Goal: Task Accomplishment & Management: Complete application form

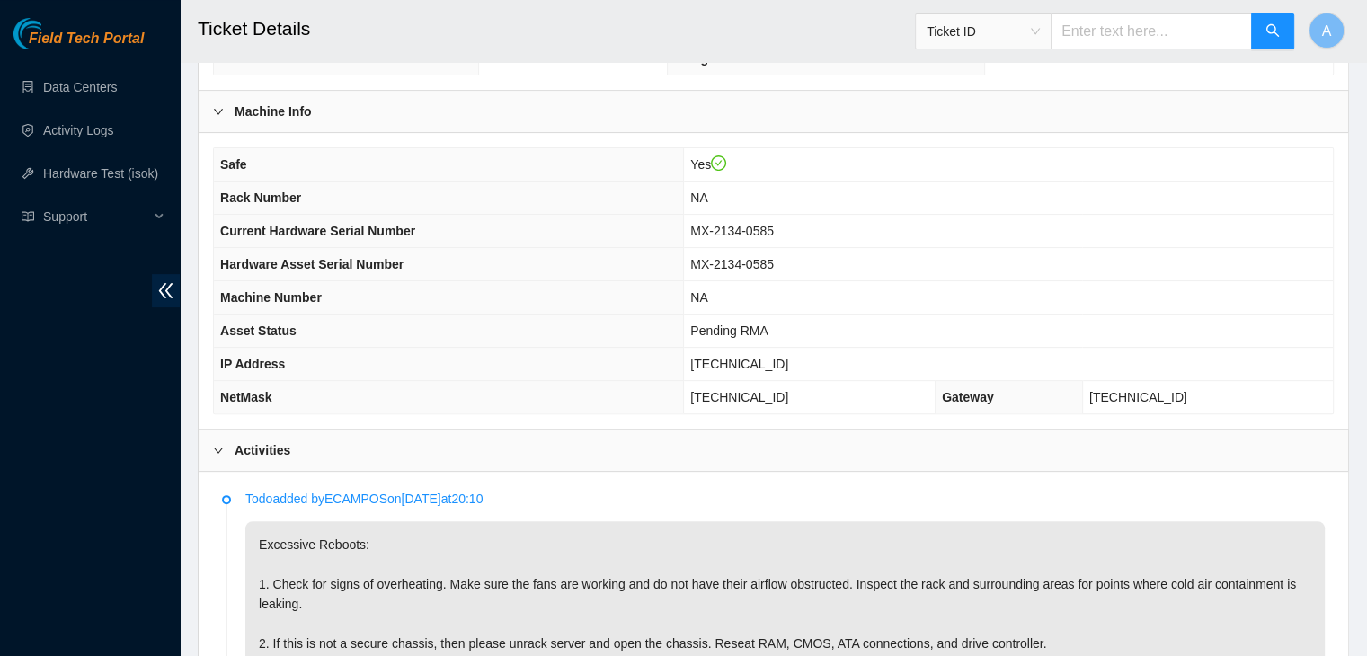
scroll to position [507, 0]
drag, startPoint x: 823, startPoint y: 227, endPoint x: 714, endPoint y: 230, distance: 109.7
click at [714, 230] on tr "Current Hardware Serial Number MX-2134-0585" at bounding box center [773, 230] width 1119 height 33
copy tr "MX-2134-0585"
click at [684, 230] on th "Current Hardware Serial Number" at bounding box center [449, 230] width 470 height 33
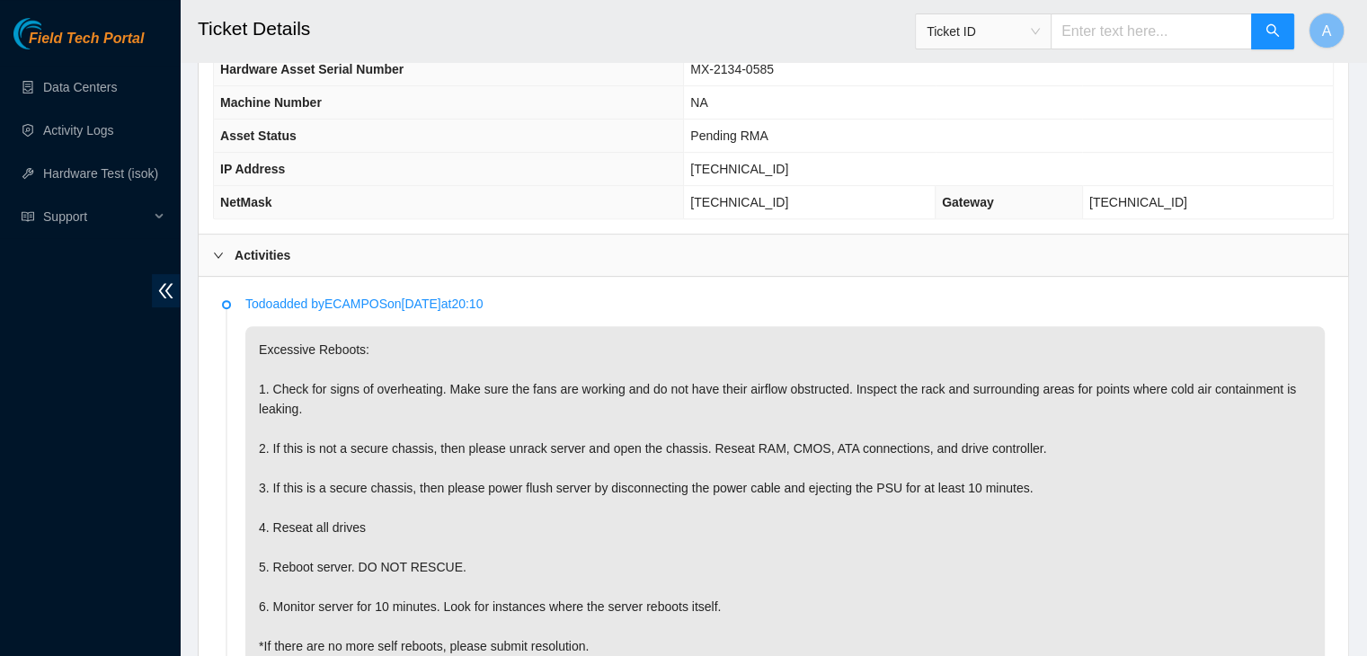
scroll to position [706, 0]
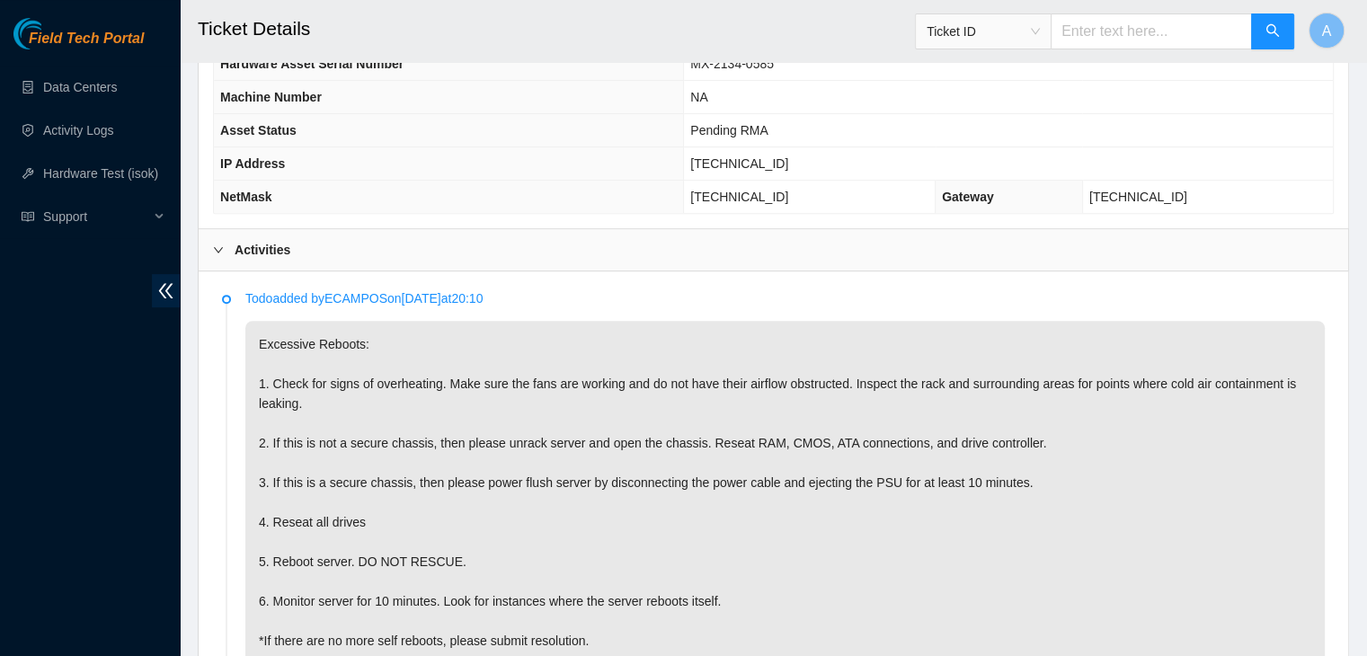
click at [505, 553] on p "Excessive Reboots: 1. Check for signs of overheating. Make sure the fans are wo…" at bounding box center [784, 512] width 1079 height 383
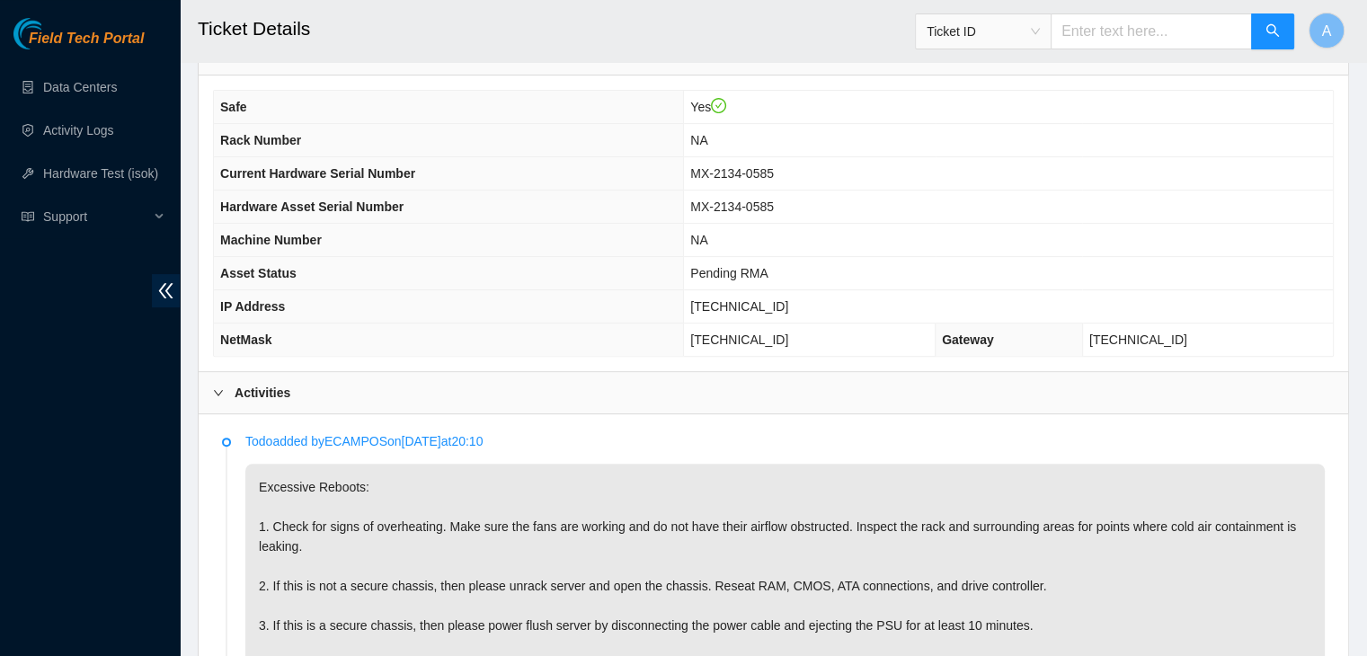
scroll to position [561, 0]
click at [822, 546] on p "Excessive Reboots: 1. Check for signs of overheating. Make sure the fans are wo…" at bounding box center [784, 657] width 1079 height 383
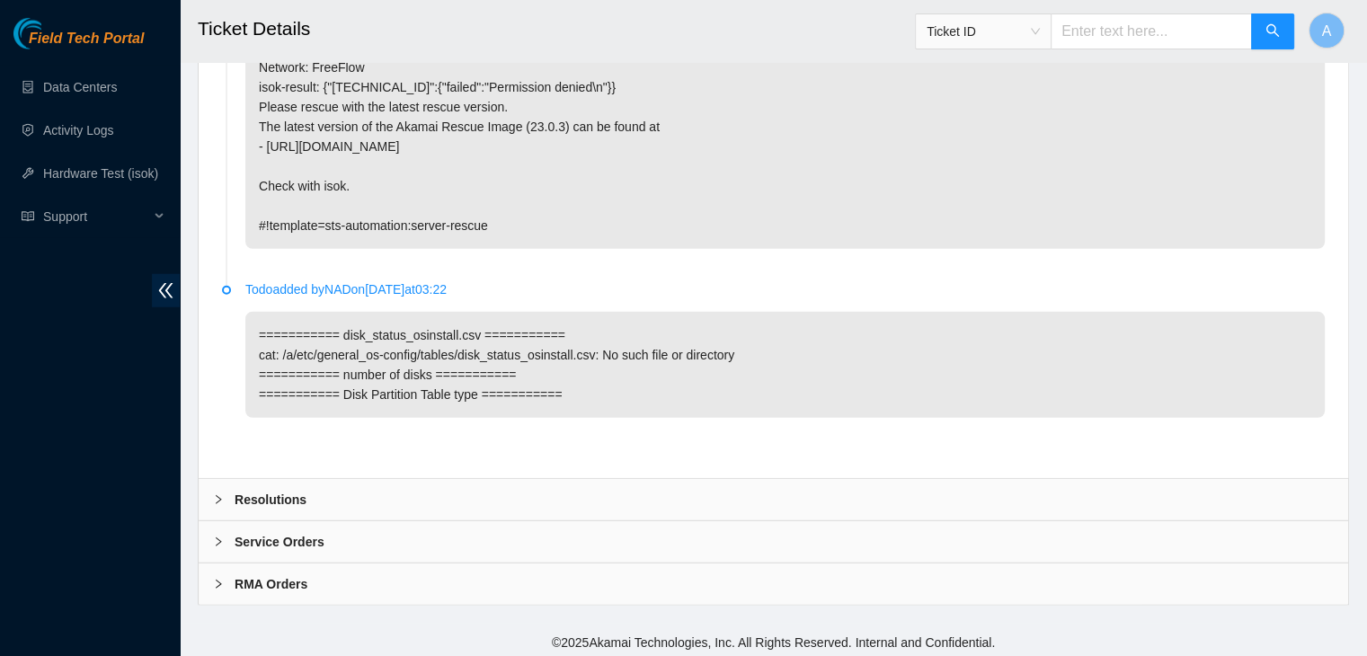
scroll to position [4826, 0]
click at [830, 505] on div "Resolutions" at bounding box center [774, 500] width 1150 height 41
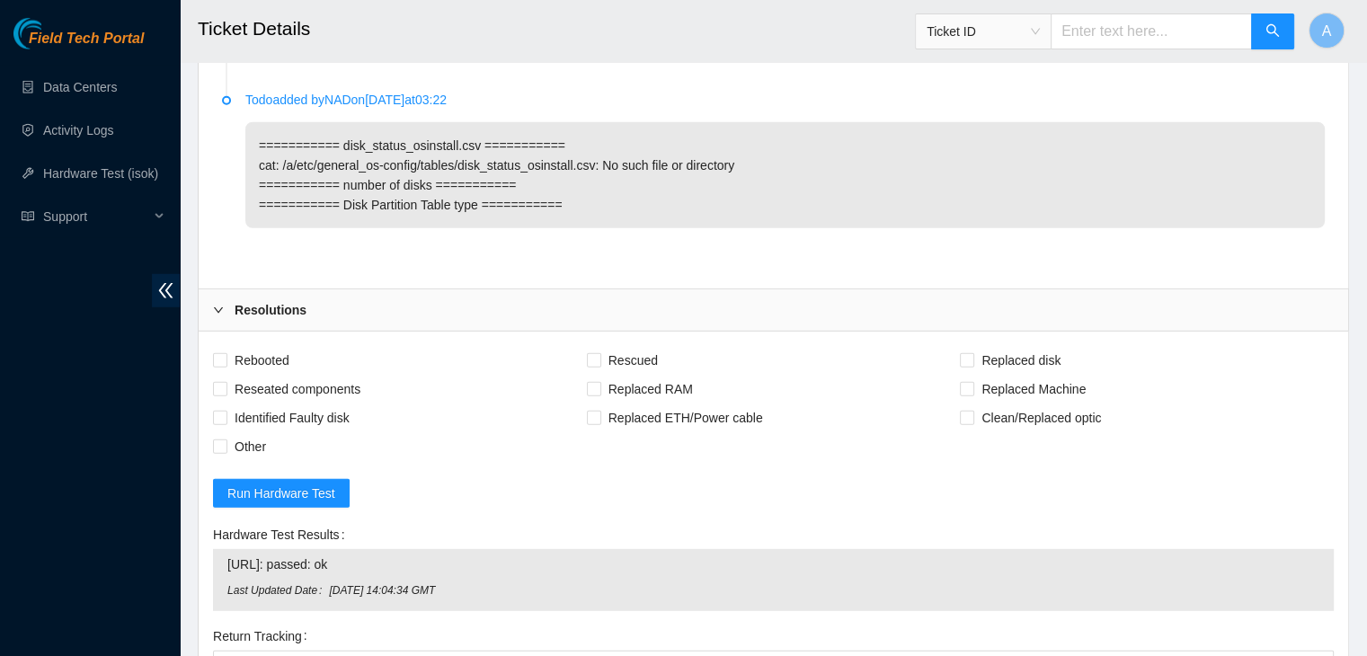
scroll to position [5022, 0]
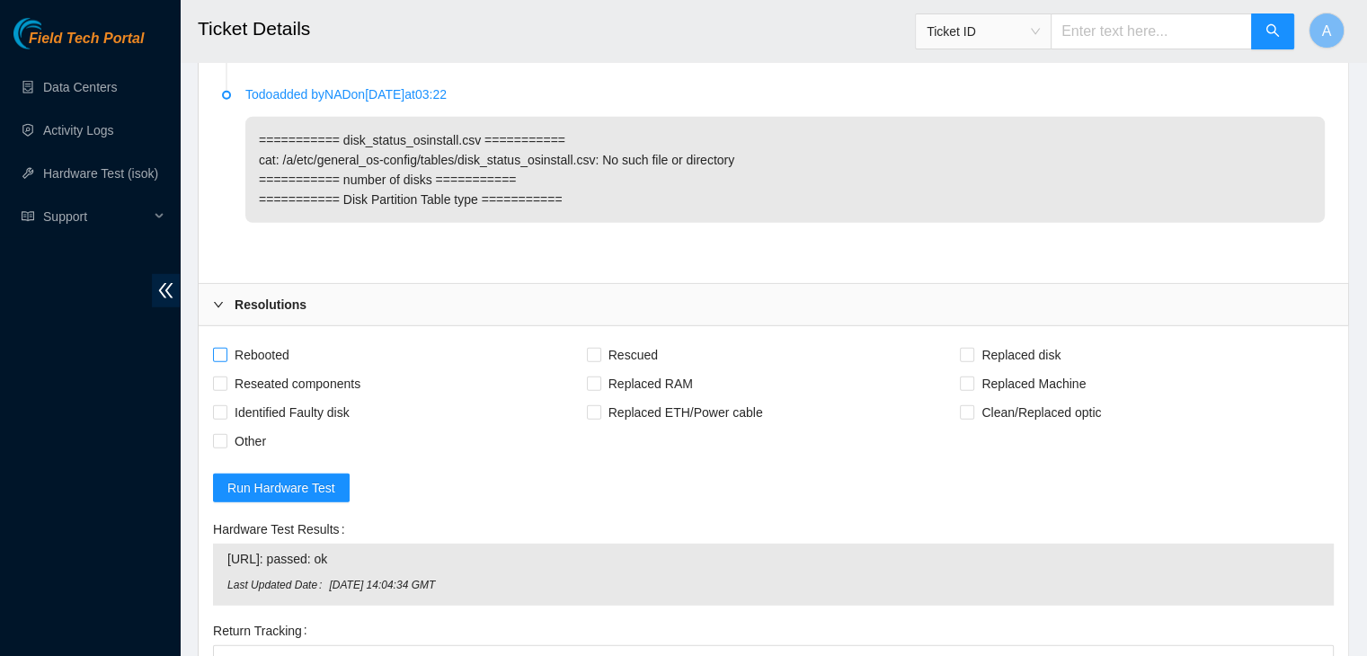
click at [277, 341] on span "Rebooted" at bounding box center [261, 355] width 69 height 29
click at [226, 348] on input "Rebooted" at bounding box center [219, 354] width 13 height 13
checkbox input "true"
click at [316, 378] on span "Reseated components" at bounding box center [297, 383] width 140 height 29
click at [226, 378] on input "Reseated components" at bounding box center [219, 383] width 13 height 13
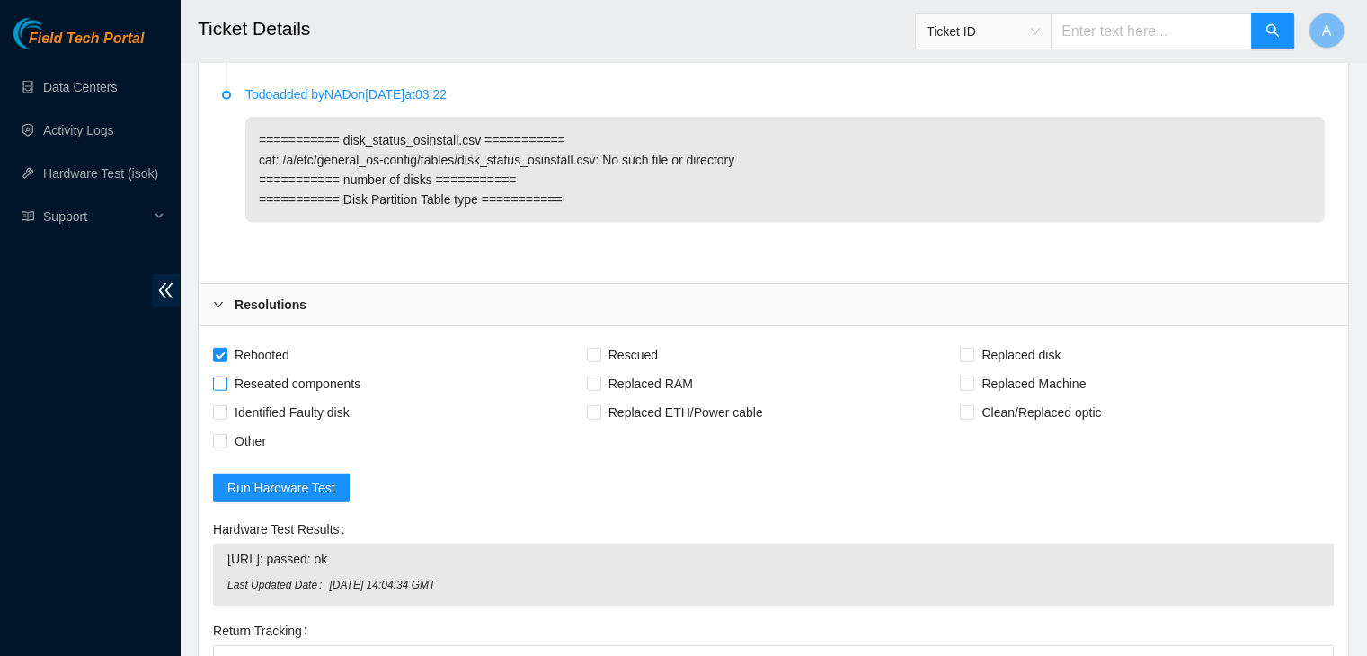
checkbox input "true"
click at [638, 351] on span "Rescued" at bounding box center [633, 355] width 64 height 29
click at [600, 351] on input "Rescued" at bounding box center [593, 354] width 13 height 13
checkbox input "true"
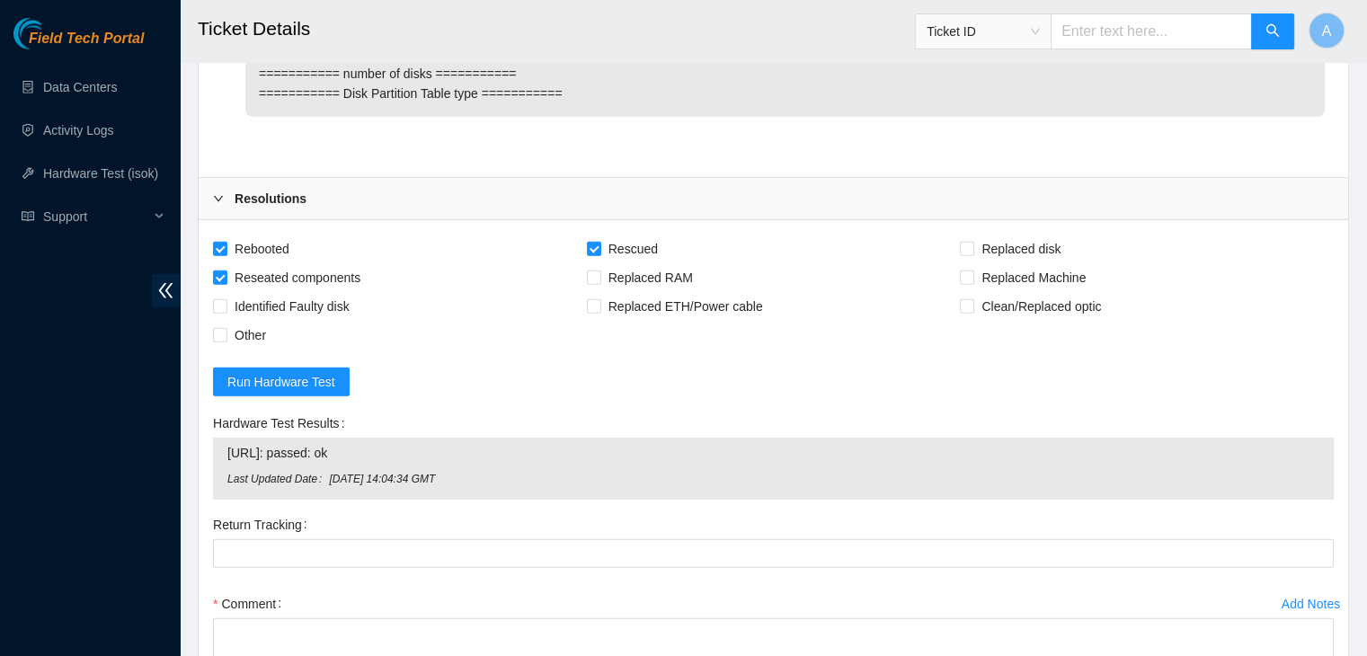
scroll to position [5138, 0]
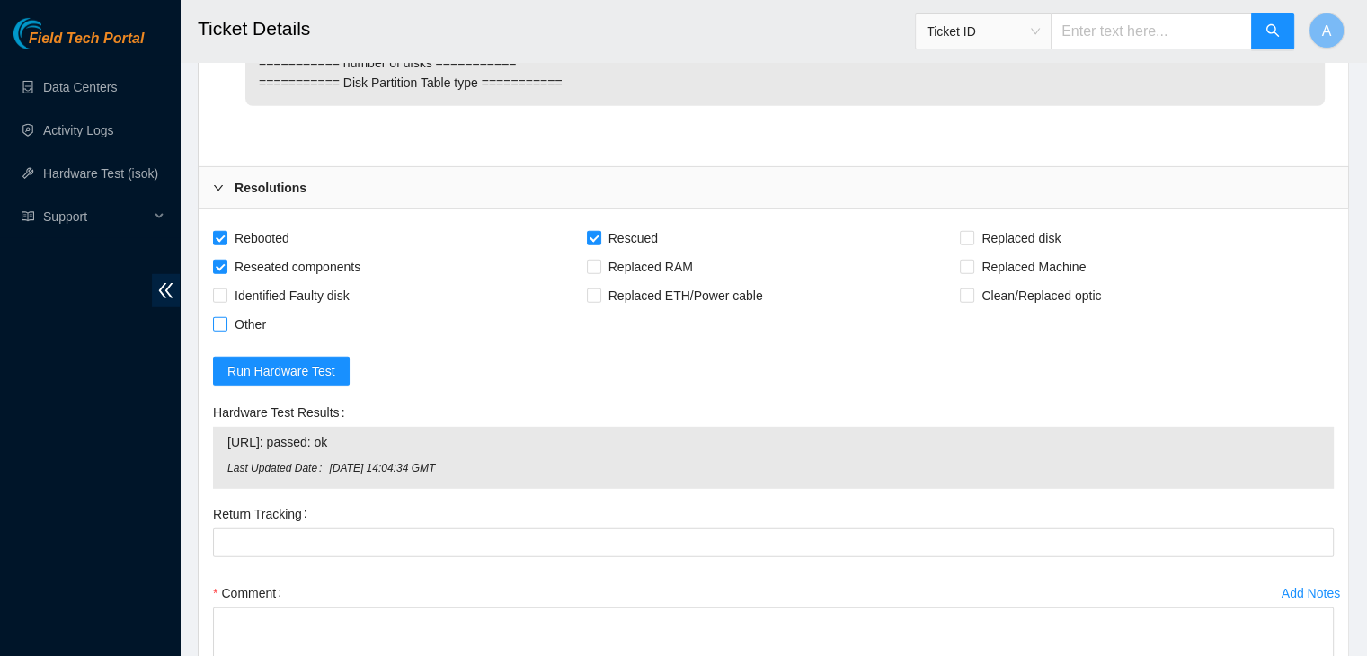
click at [251, 315] on span "Other" at bounding box center [250, 324] width 46 height 29
click at [226, 317] on input "Other" at bounding box center [219, 323] width 13 height 13
checkbox input "true"
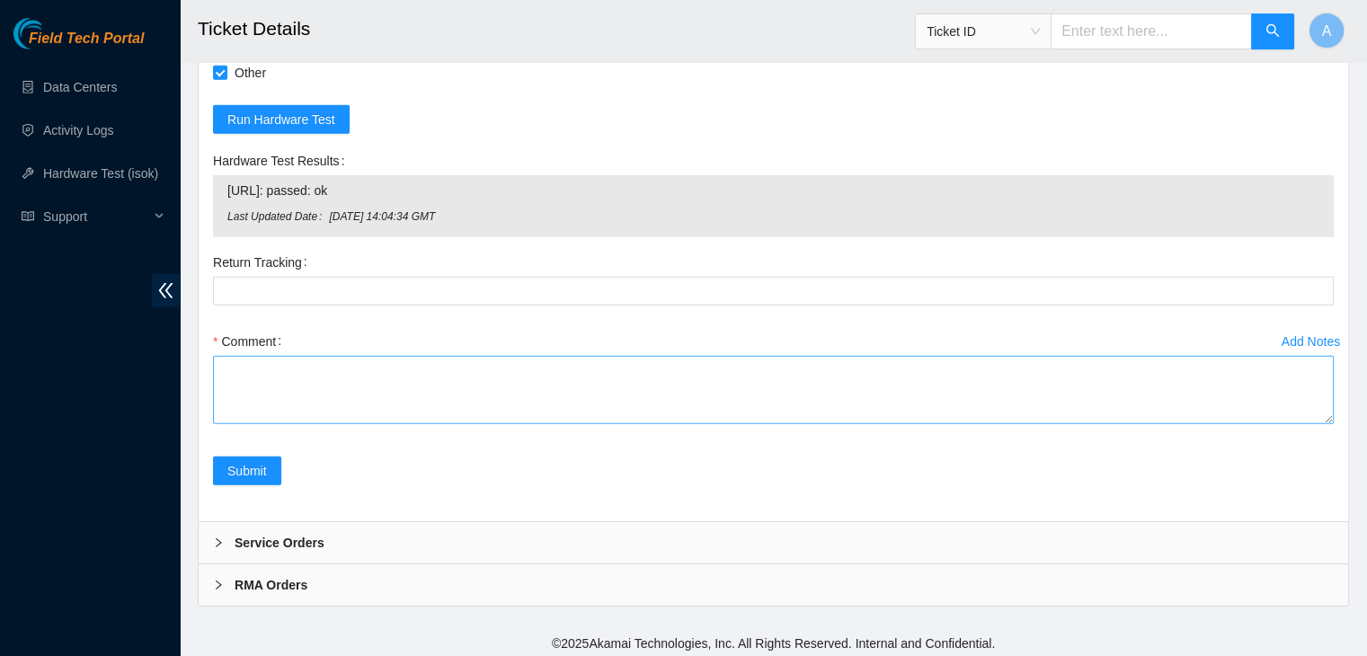
drag, startPoint x: 1330, startPoint y: 416, endPoint x: 1314, endPoint y: 647, distance: 231.6
click at [1314, 424] on textarea "Comment" at bounding box center [773, 390] width 1121 height 68
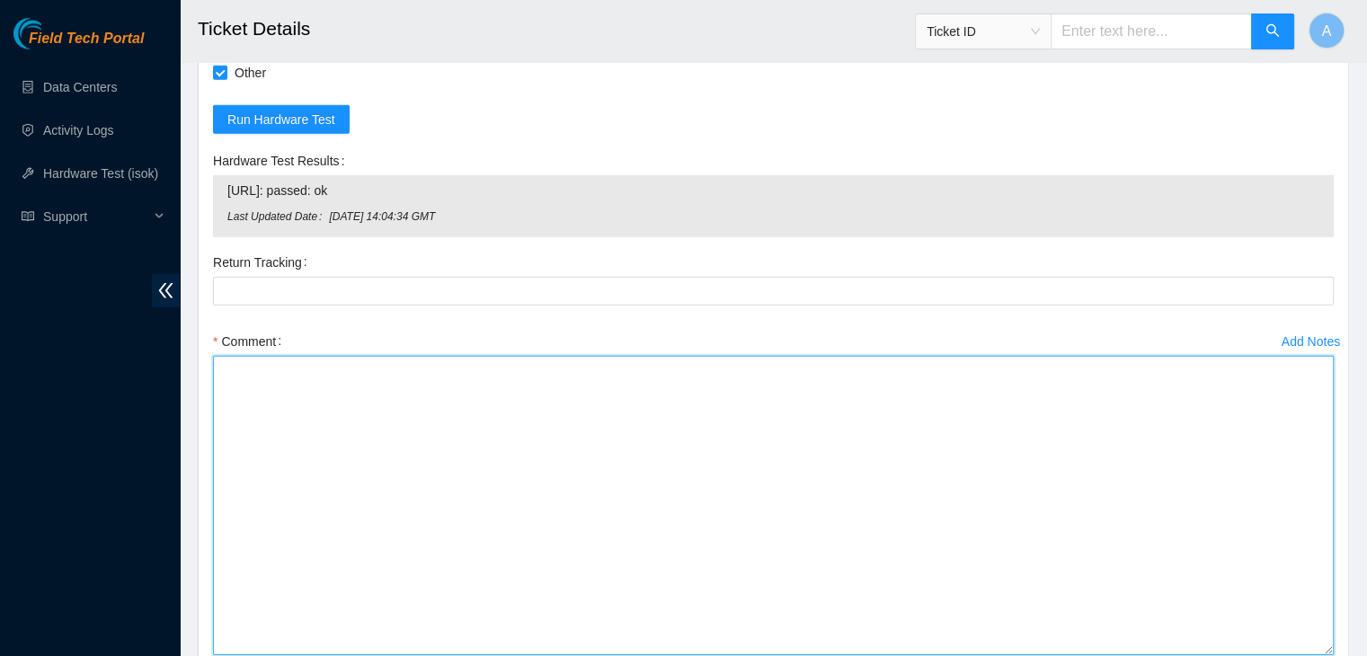
click at [1211, 555] on textarea "Comment" at bounding box center [773, 505] width 1121 height 299
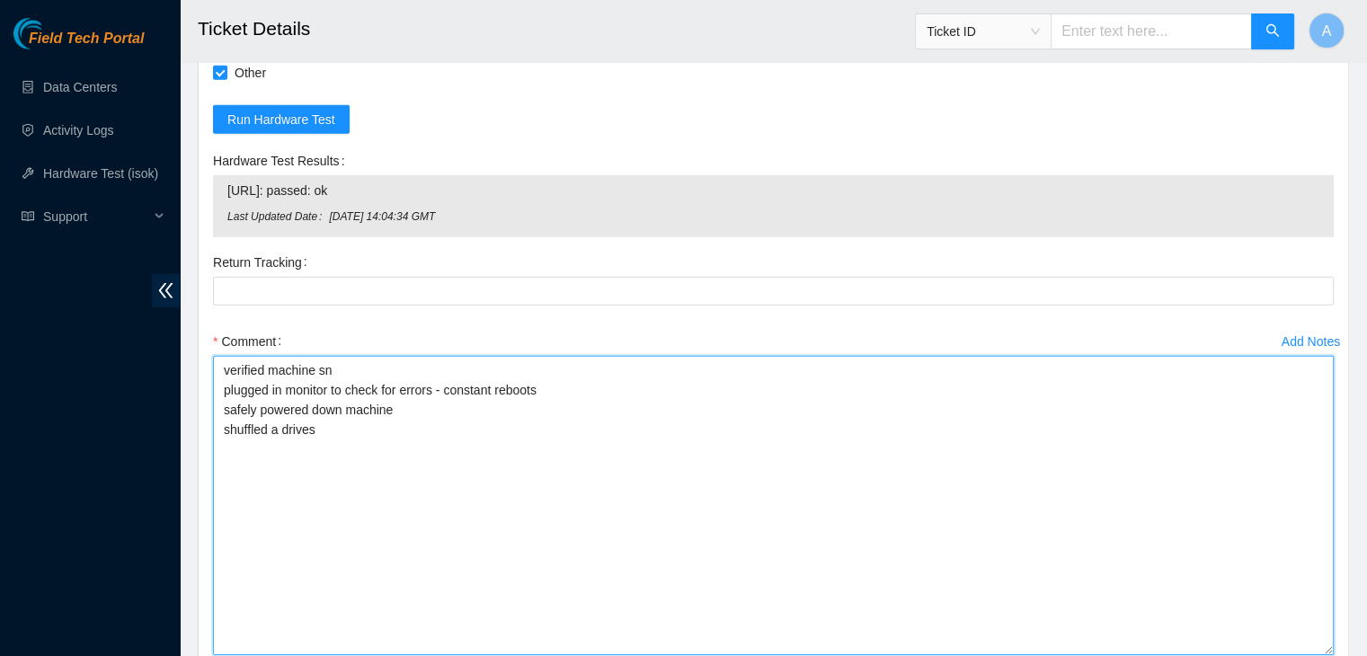
click at [689, 393] on textarea "verified machine sn plugged in monitor to check for errors - constant reboots s…" at bounding box center [773, 505] width 1121 height 299
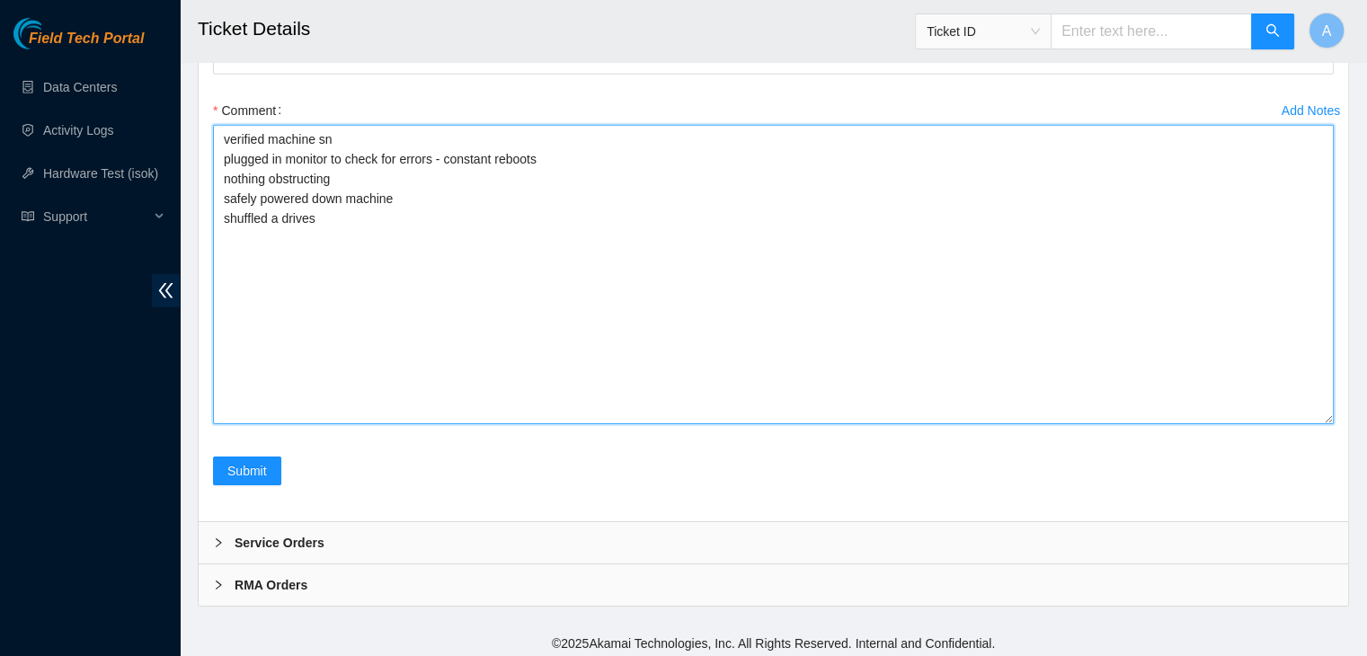
scroll to position [5577, 0]
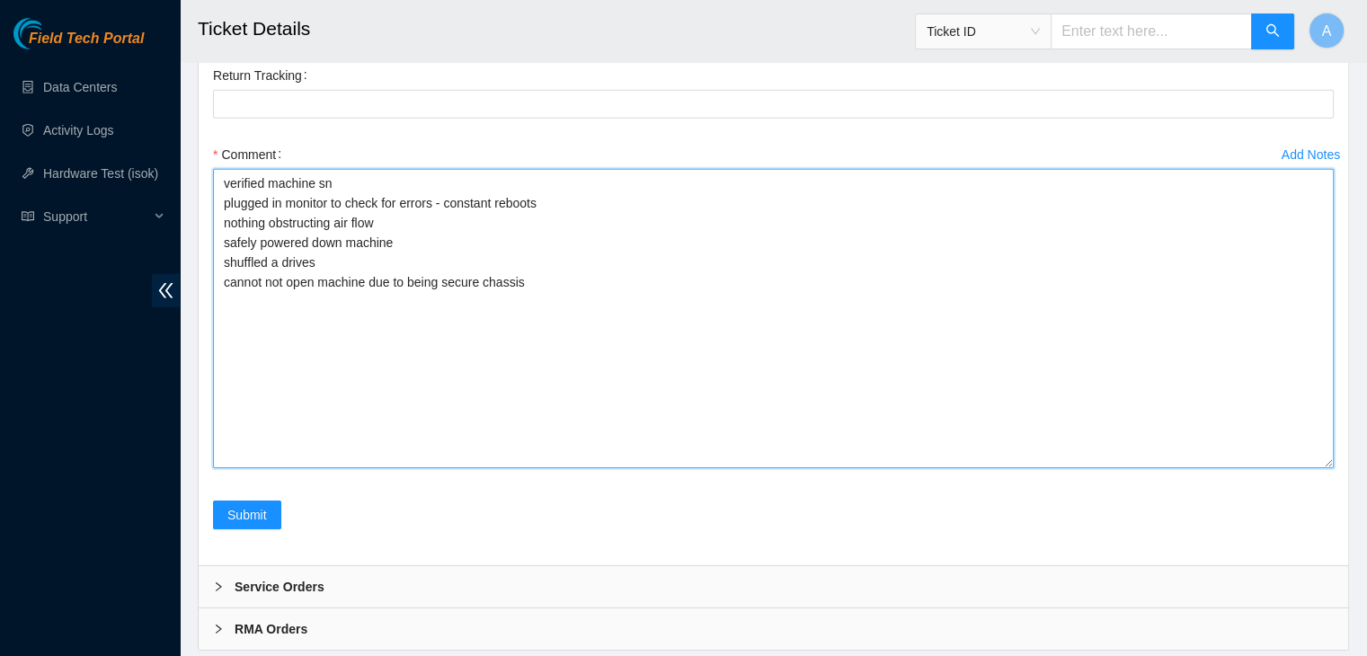
click at [531, 237] on textarea "verified machine sn plugged in monitor to check for errors - constant reboots n…" at bounding box center [773, 318] width 1121 height 299
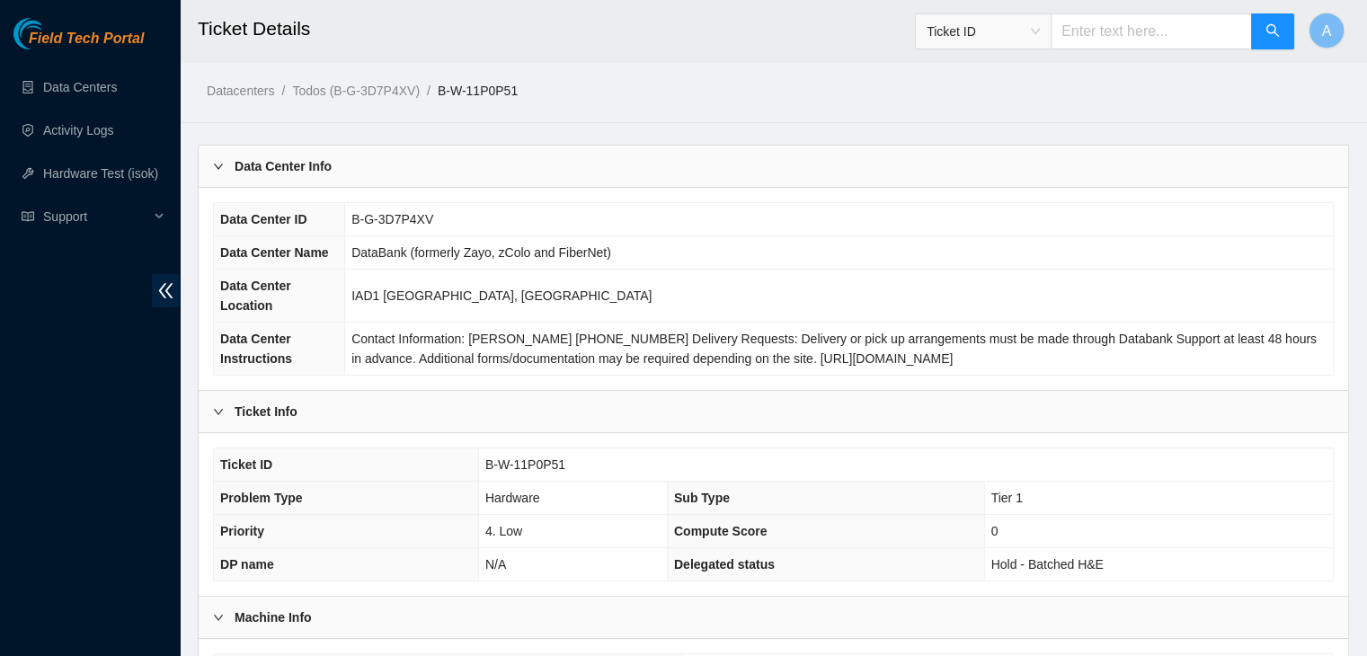
scroll to position [316, 0]
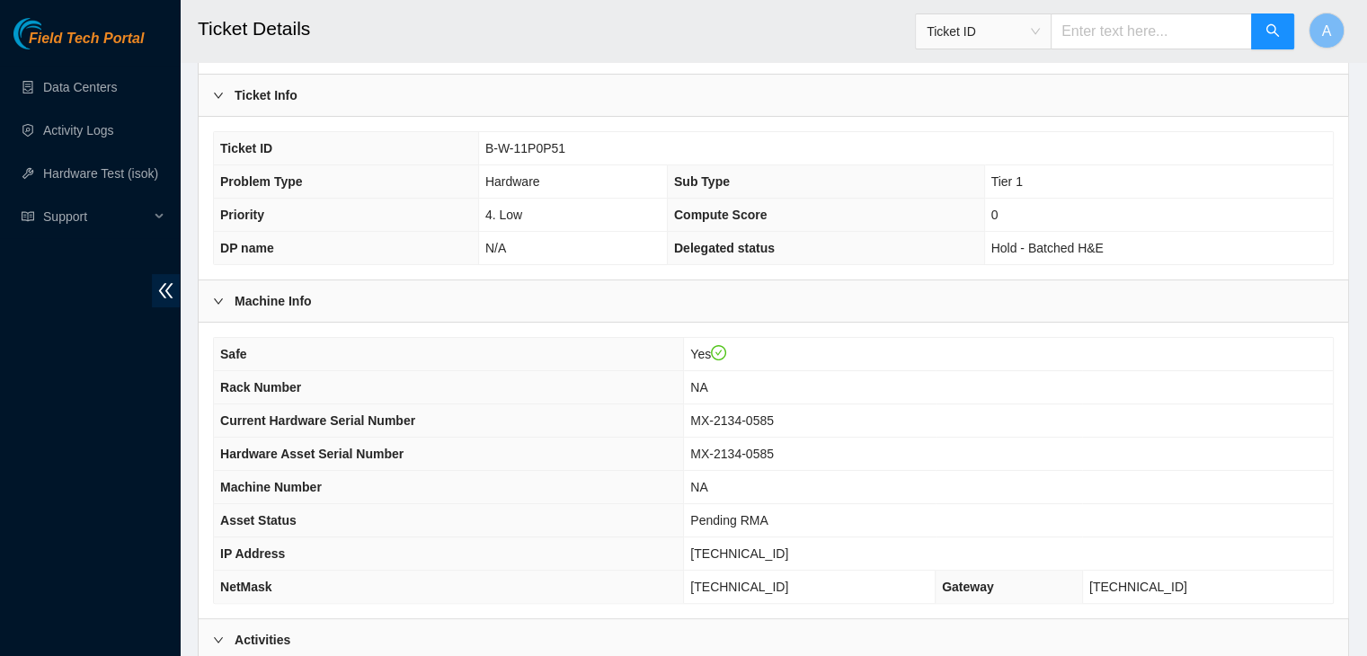
click at [707, 480] on span "NA" at bounding box center [698, 487] width 17 height 14
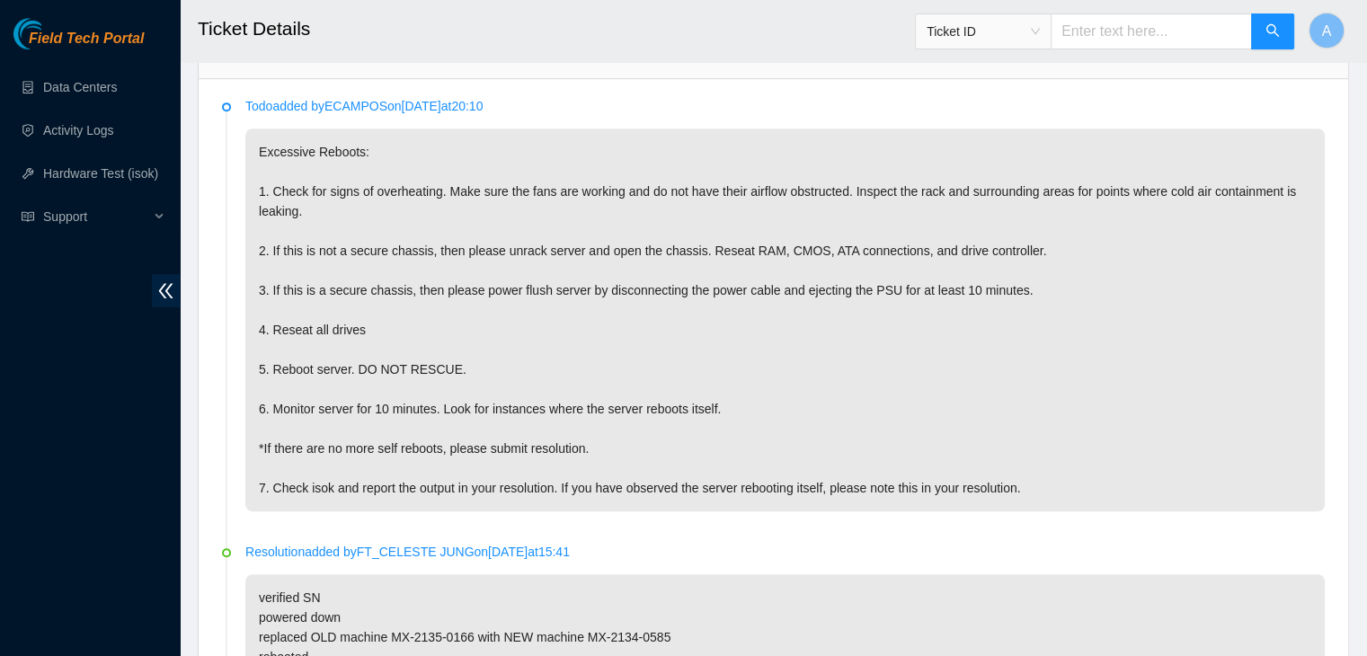
scroll to position [901, 0]
click at [779, 305] on p "Excessive Reboots: 1. Check for signs of overheating. Make sure the fans are wo…" at bounding box center [784, 318] width 1079 height 383
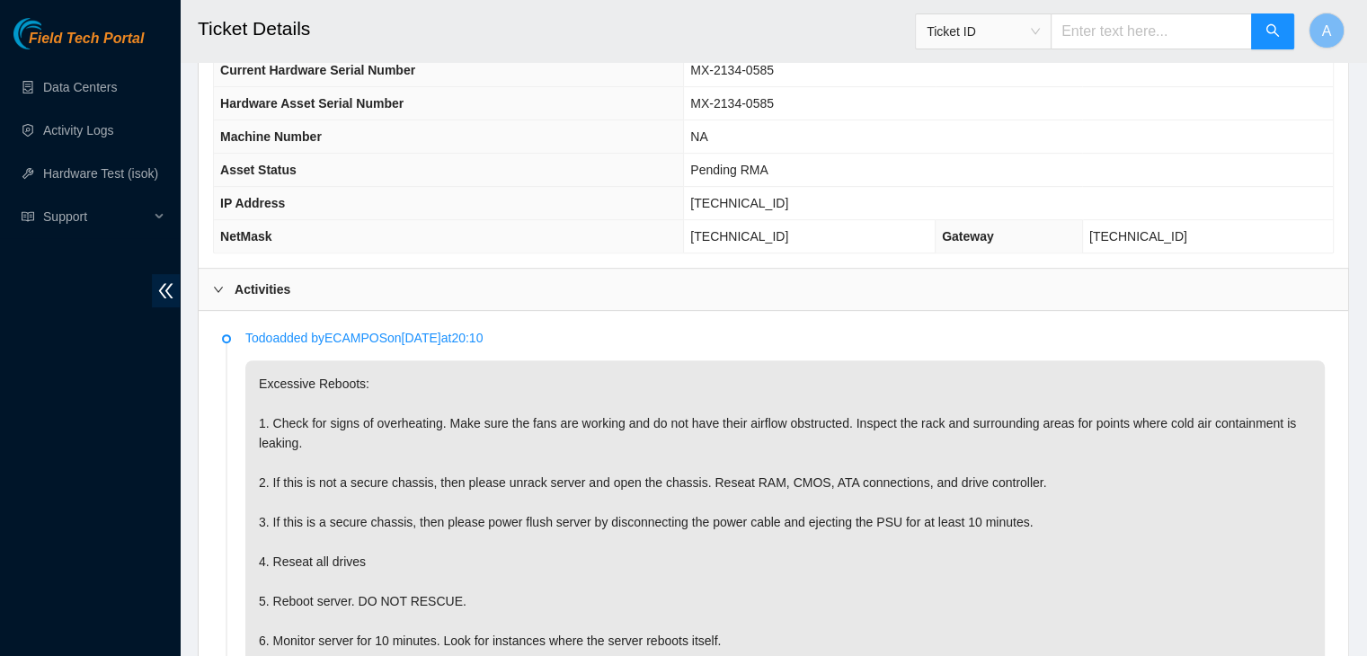
scroll to position [663, 0]
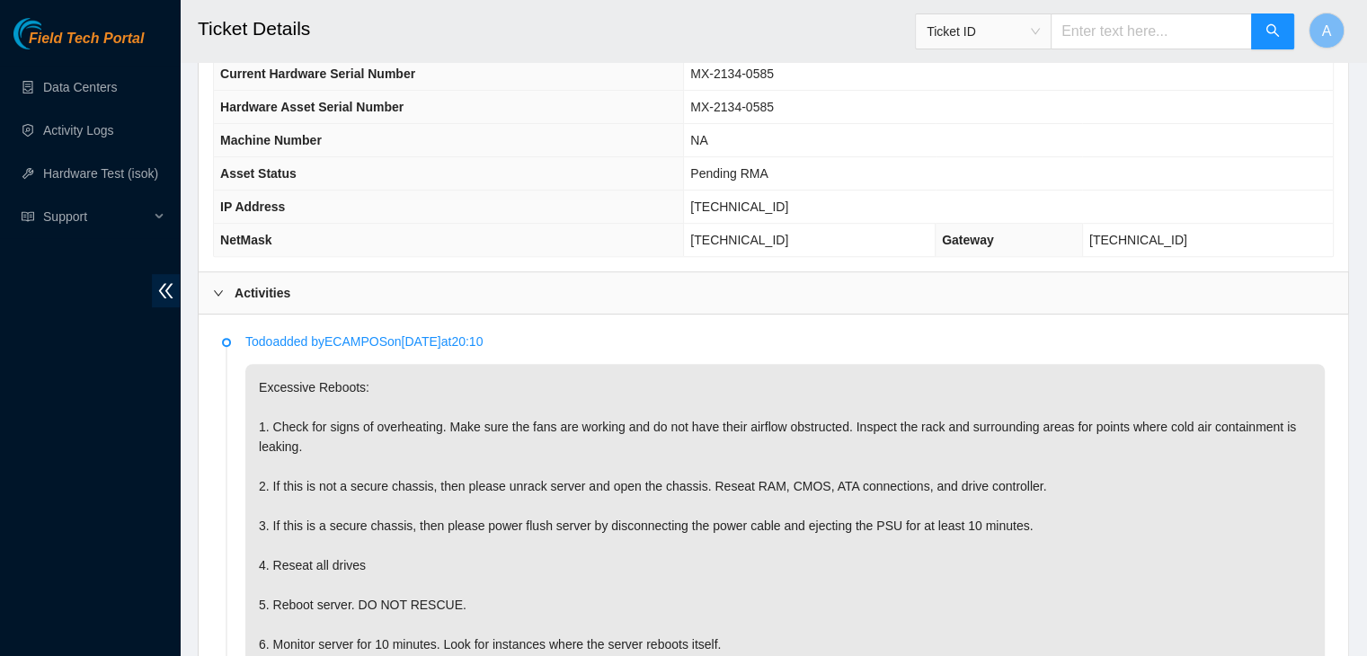
click at [773, 205] on span "23.202.158.21" at bounding box center [739, 207] width 98 height 14
copy span "23.202.158.21"
click at [773, 205] on span "23.202.158.21" at bounding box center [739, 207] width 98 height 14
click at [859, 528] on p "Excessive Reboots: 1. Check for signs of overheating. Make sure the fans are wo…" at bounding box center [784, 555] width 1079 height 383
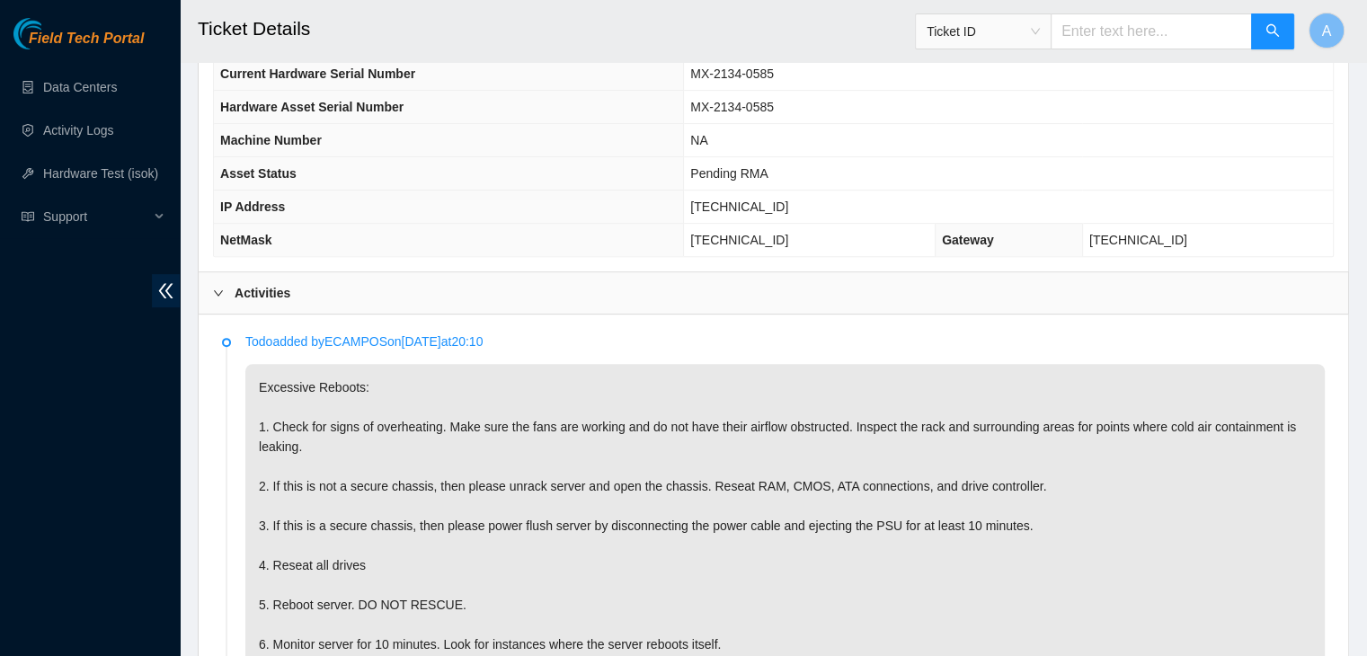
click at [830, 583] on p "Excessive Reboots: 1. Check for signs of overheating. Make sure the fans are wo…" at bounding box center [784, 555] width 1079 height 383
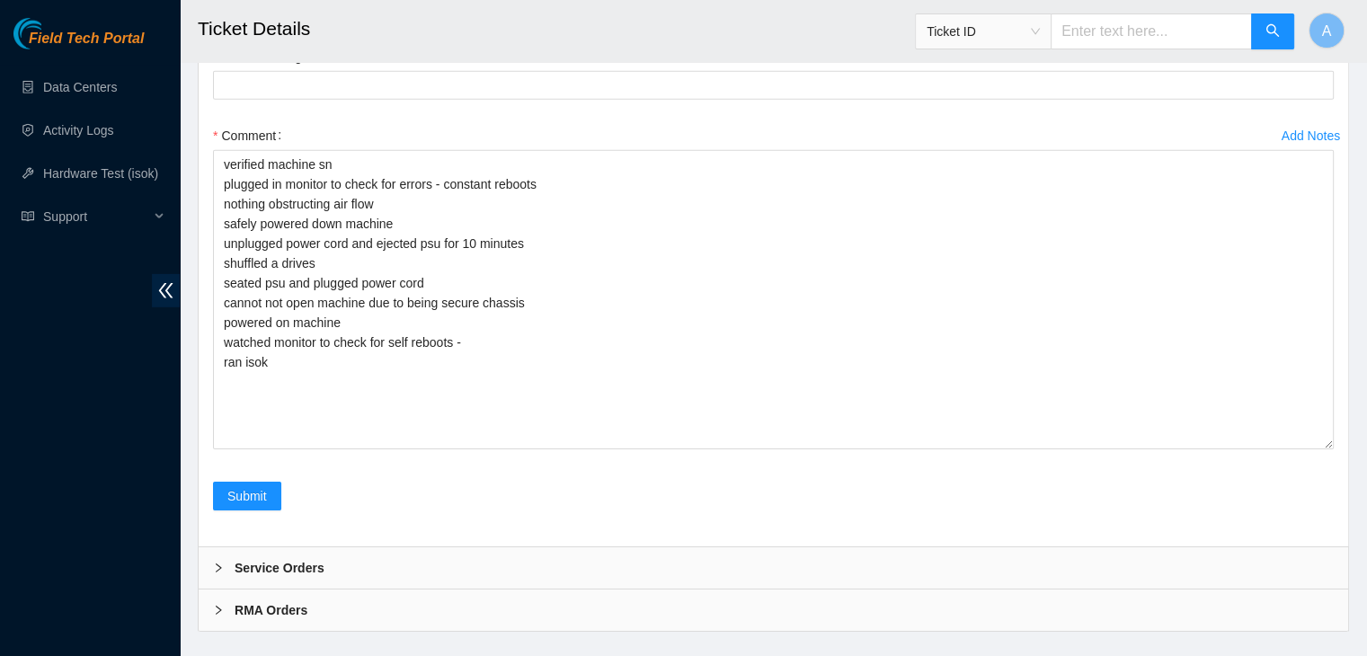
scroll to position [5597, 0]
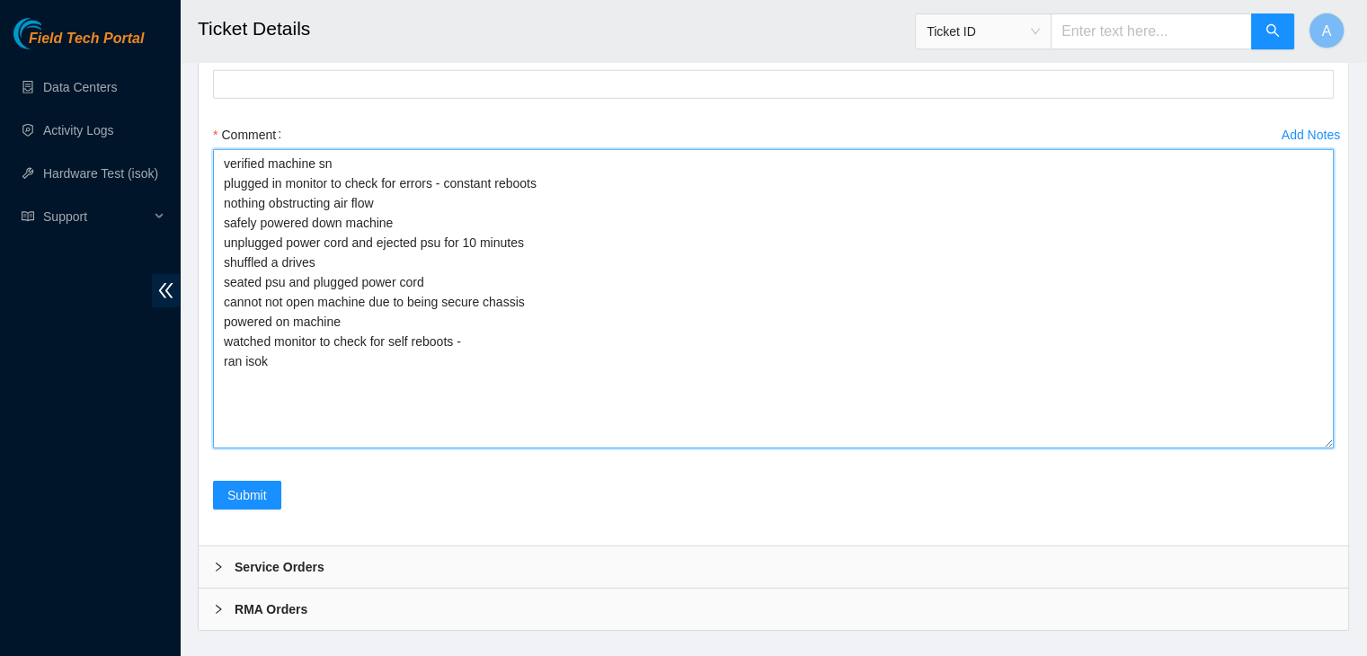
click at [496, 335] on textarea "verified machine sn plugged in monitor to check for errors - constant reboots n…" at bounding box center [773, 298] width 1121 height 299
click at [561, 420] on textarea "verified machine sn plugged in monitor to check for errors - constant reboots n…" at bounding box center [773, 298] width 1121 height 299
paste textarea "348072 08-10-2025 02:15:11 23.202.158.21 FAILED Result Detail Message Ticket ID…"
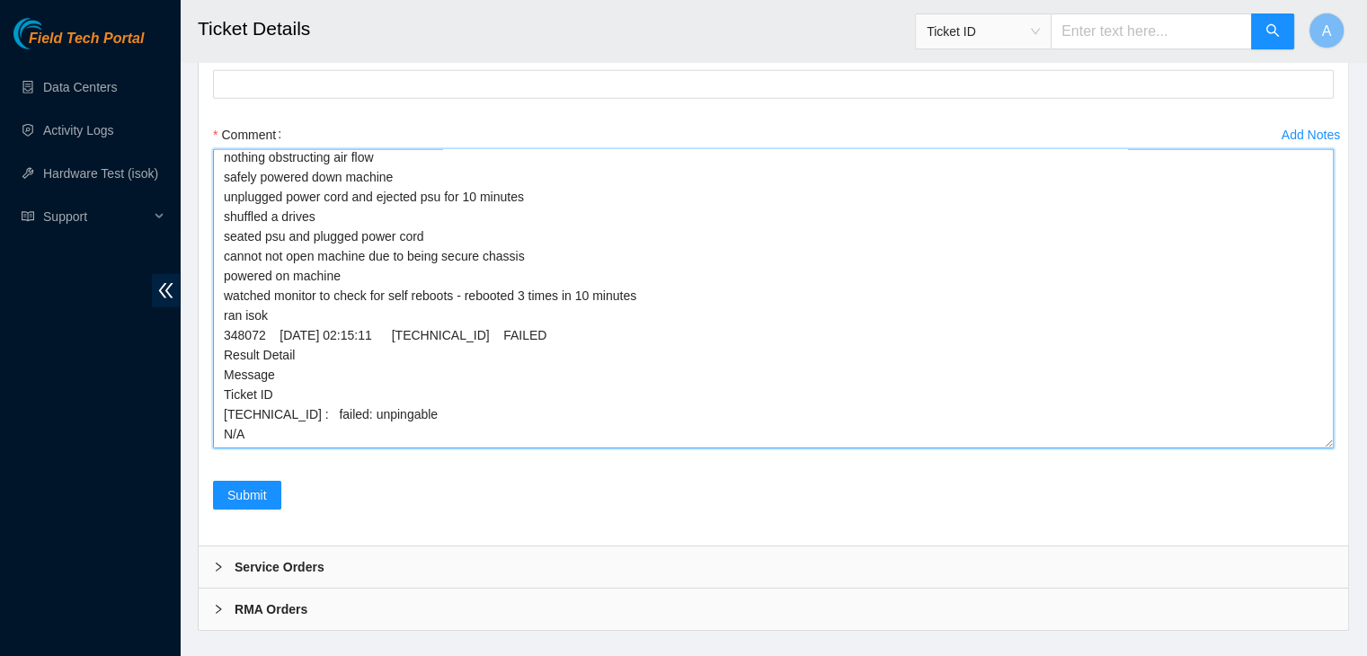
scroll to position [0, 0]
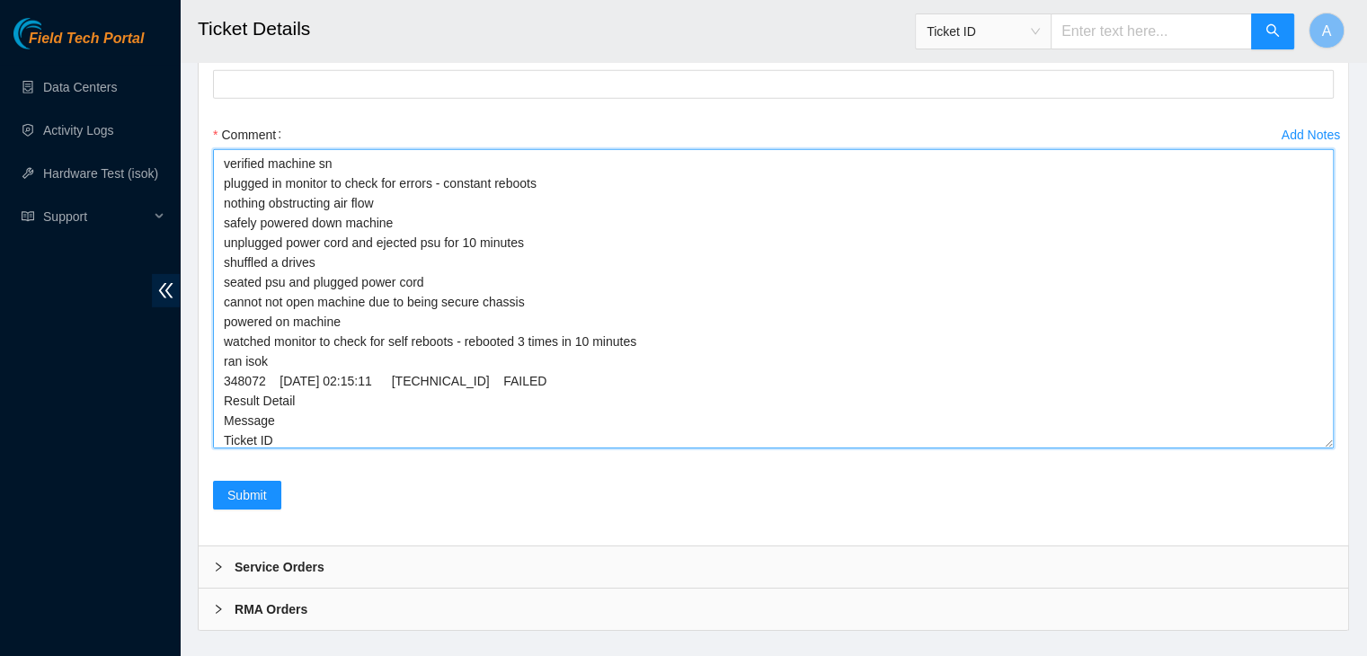
drag, startPoint x: 1324, startPoint y: 436, endPoint x: 1311, endPoint y: 616, distance: 180.2
click at [1311, 449] on textarea "verified machine sn plugged in monitor to check for errors - constant reboots n…" at bounding box center [773, 298] width 1121 height 299
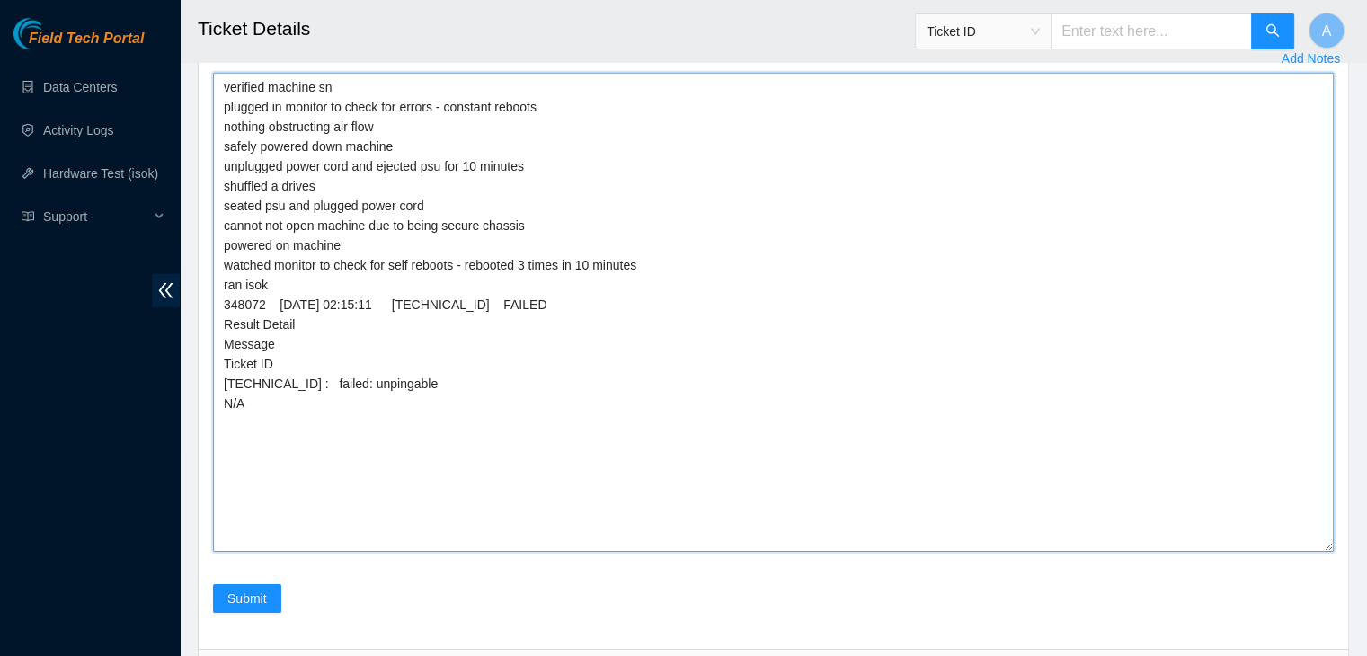
scroll to position [5675, 0]
type textarea "verified machine sn plugged in monitor to check for errors - constant reboots n…"
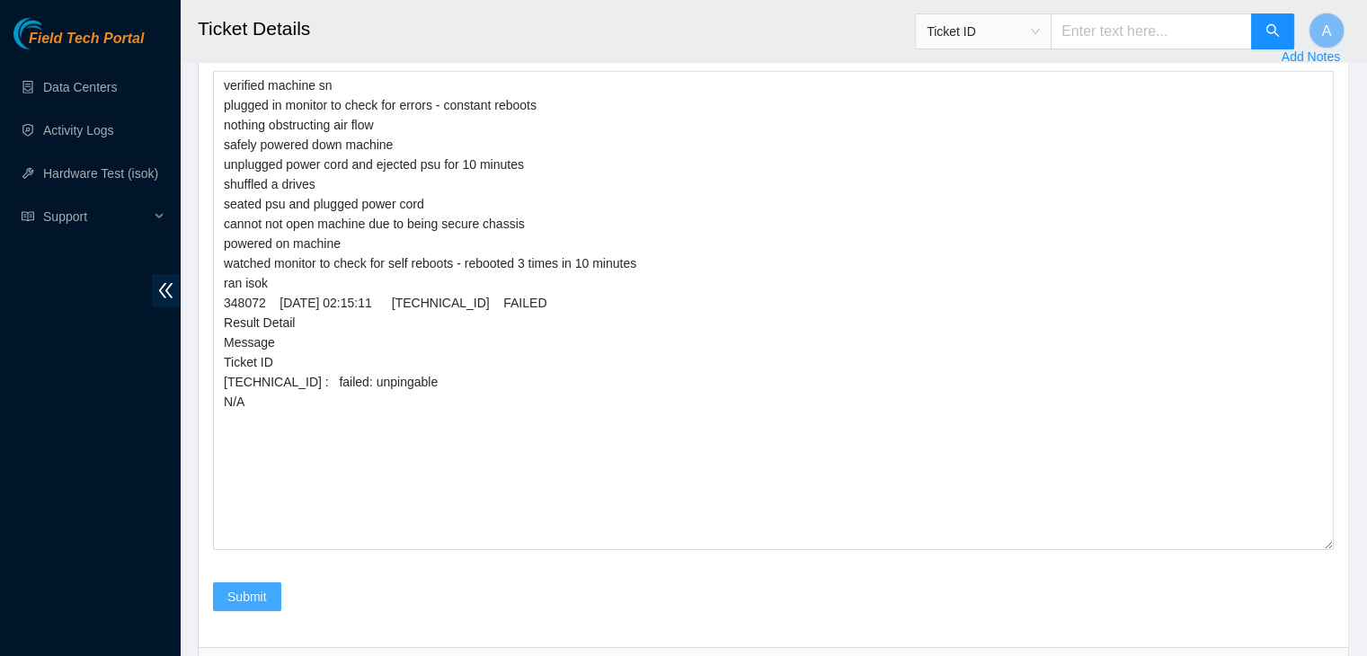
click at [252, 588] on span "Submit" at bounding box center [247, 597] width 40 height 20
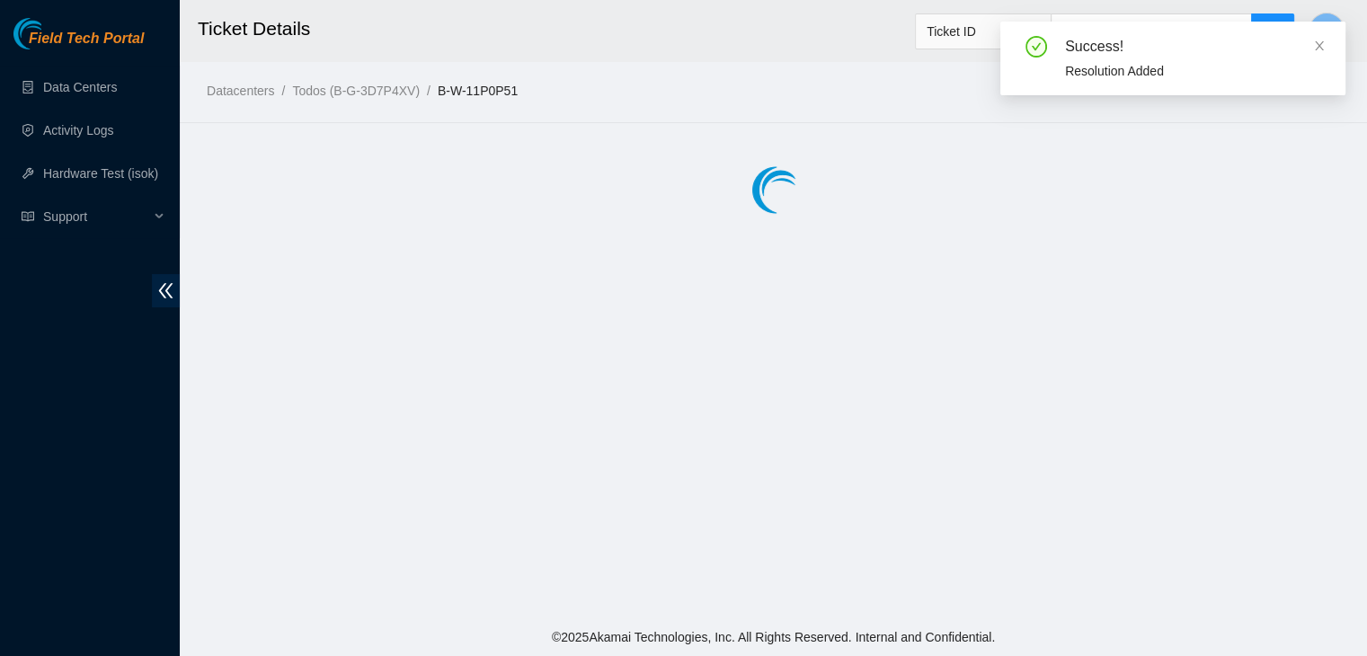
scroll to position [0, 0]
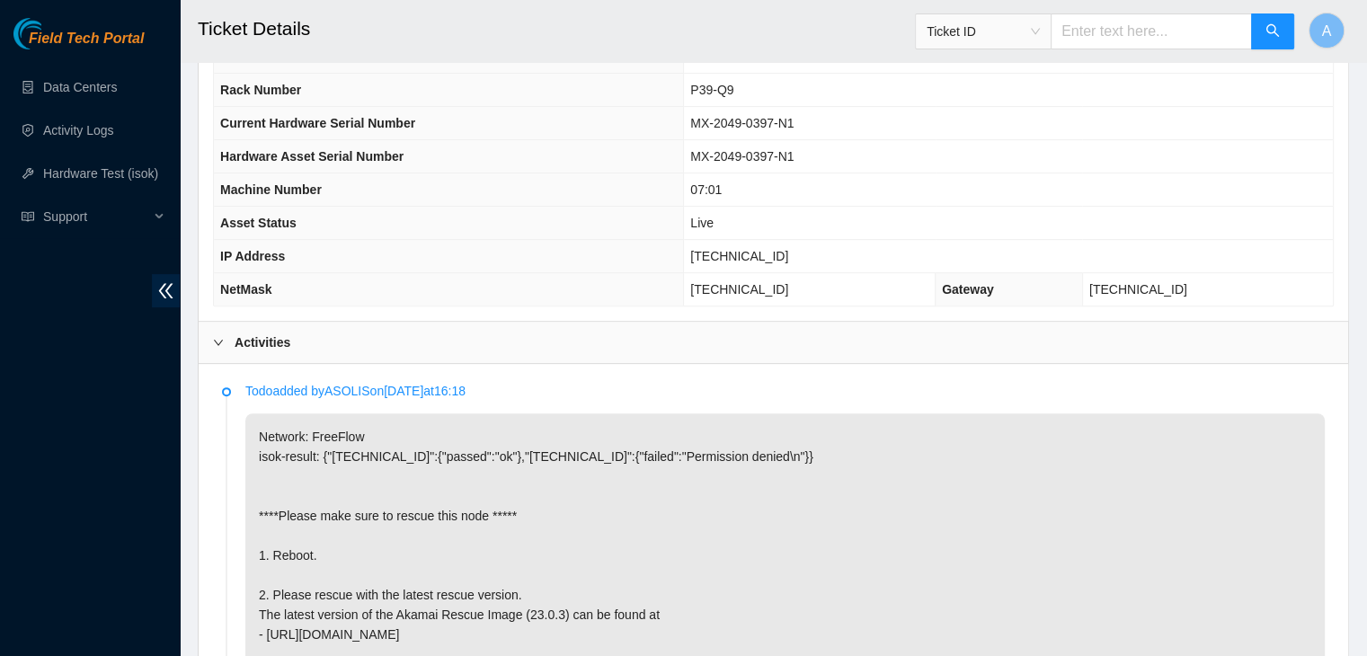
scroll to position [617, 0]
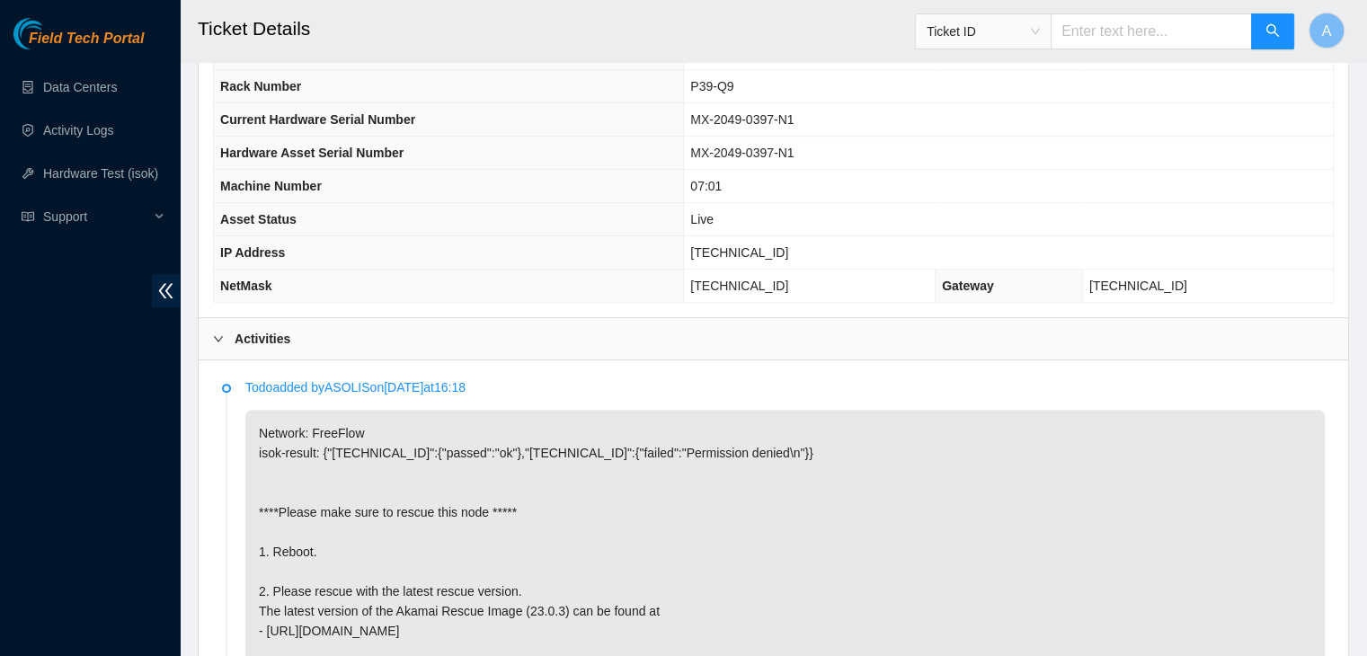
click at [875, 550] on p "Network: FreeFlow isok-result: {"23.222.1.16":{"passed":"ok"},"23.222.1.17":{"f…" at bounding box center [784, 572] width 1079 height 324
click at [844, 519] on p "Network: FreeFlow isok-result: {"[TECHNICAL_ID]":{"passed":"ok"},"[TECHNICAL_ID…" at bounding box center [784, 572] width 1079 height 324
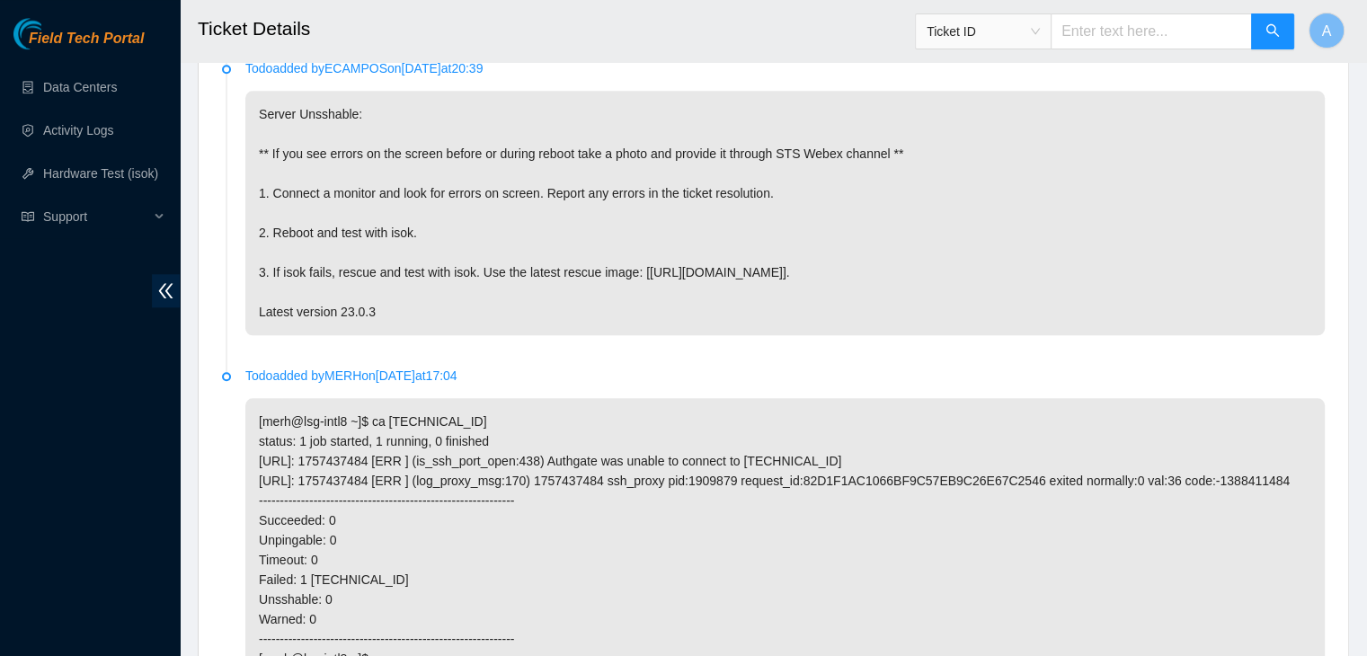
scroll to position [2163, 0]
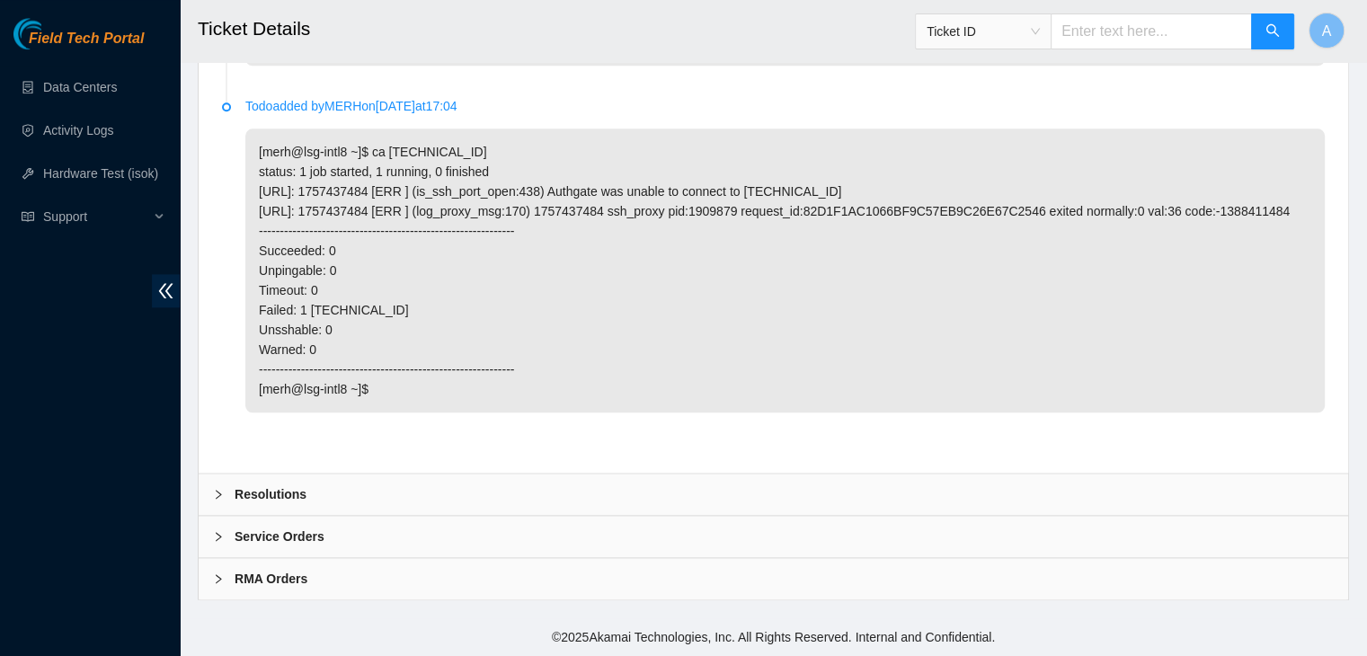
click at [845, 500] on div "Resolutions" at bounding box center [774, 494] width 1150 height 41
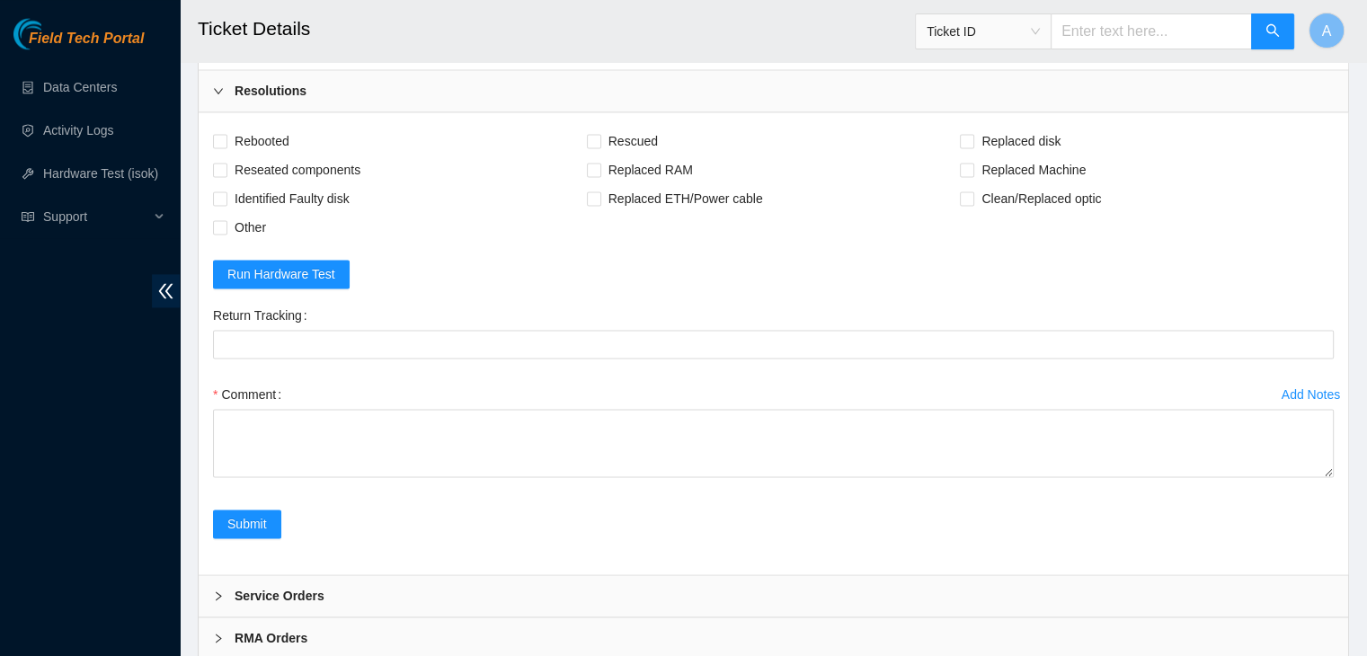
scroll to position [2549, 0]
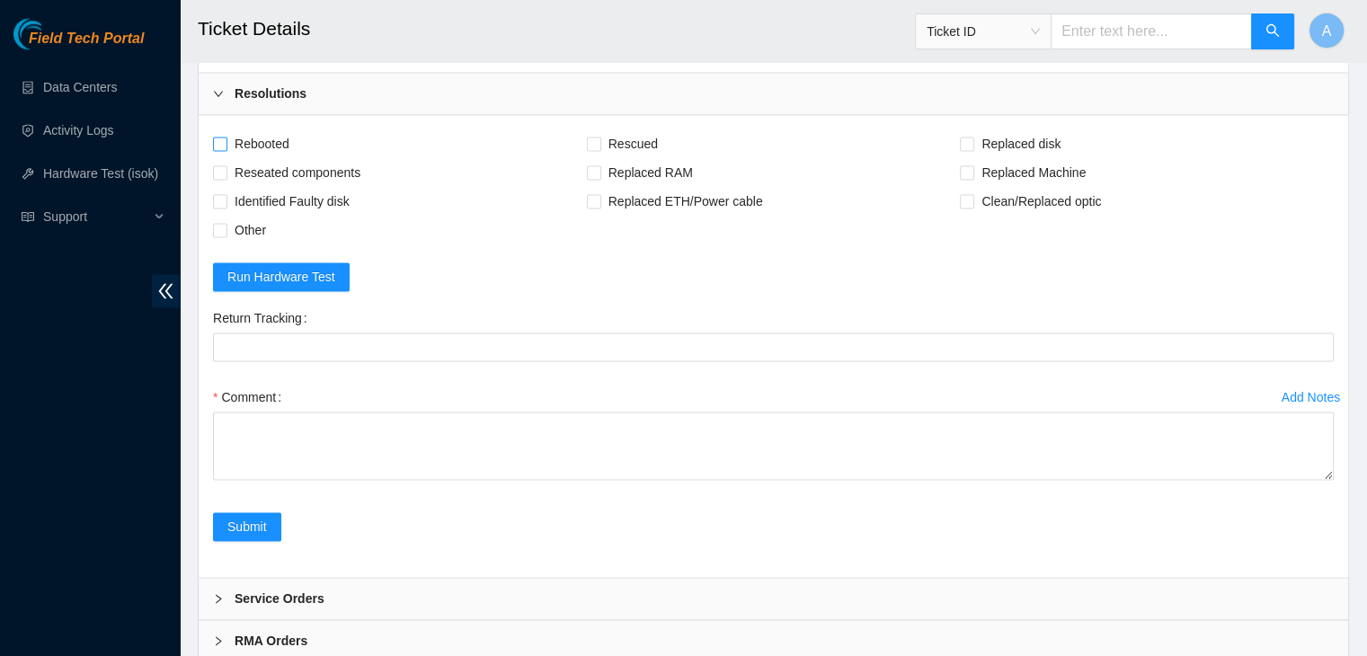
click at [275, 155] on span "Rebooted" at bounding box center [261, 143] width 69 height 29
click at [226, 149] on input "Rebooted" at bounding box center [219, 143] width 13 height 13
checkbox input "true"
click at [622, 156] on span "Rescued" at bounding box center [633, 143] width 64 height 29
click at [600, 149] on input "Rescued" at bounding box center [593, 143] width 13 height 13
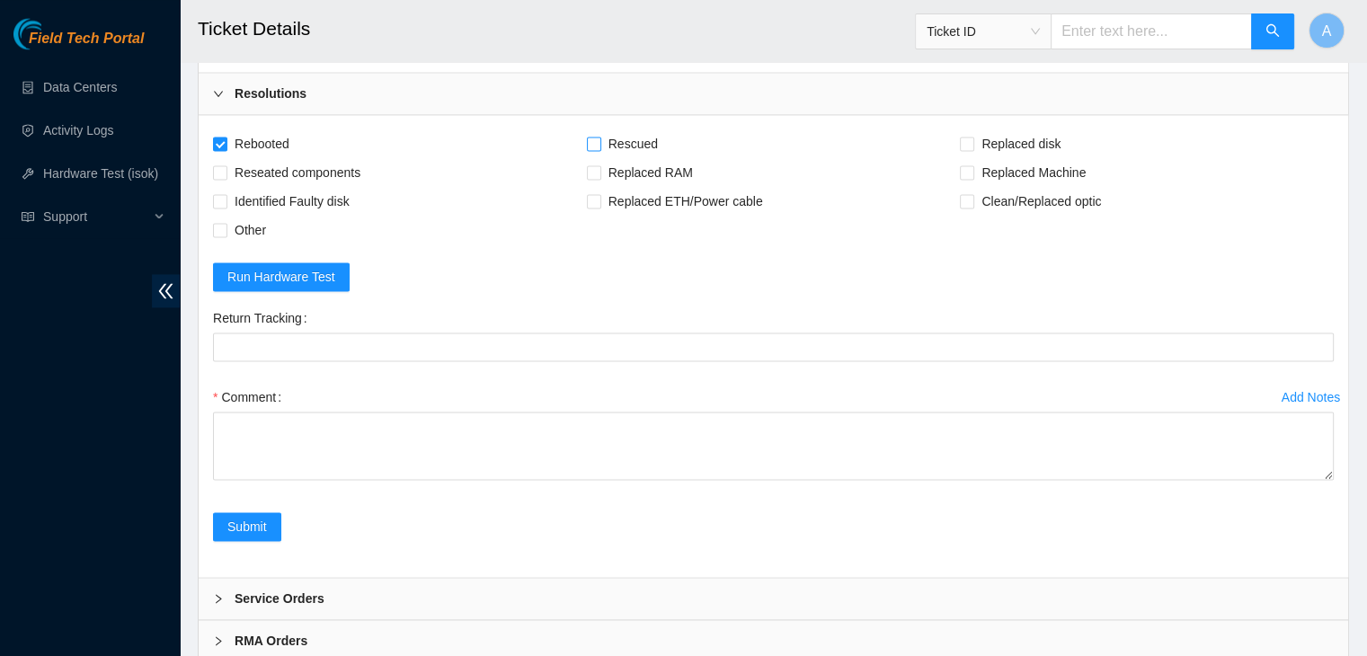
checkbox input "true"
click at [257, 242] on span "Other" at bounding box center [250, 230] width 46 height 29
click at [226, 235] on input "Other" at bounding box center [219, 229] width 13 height 13
checkbox input "true"
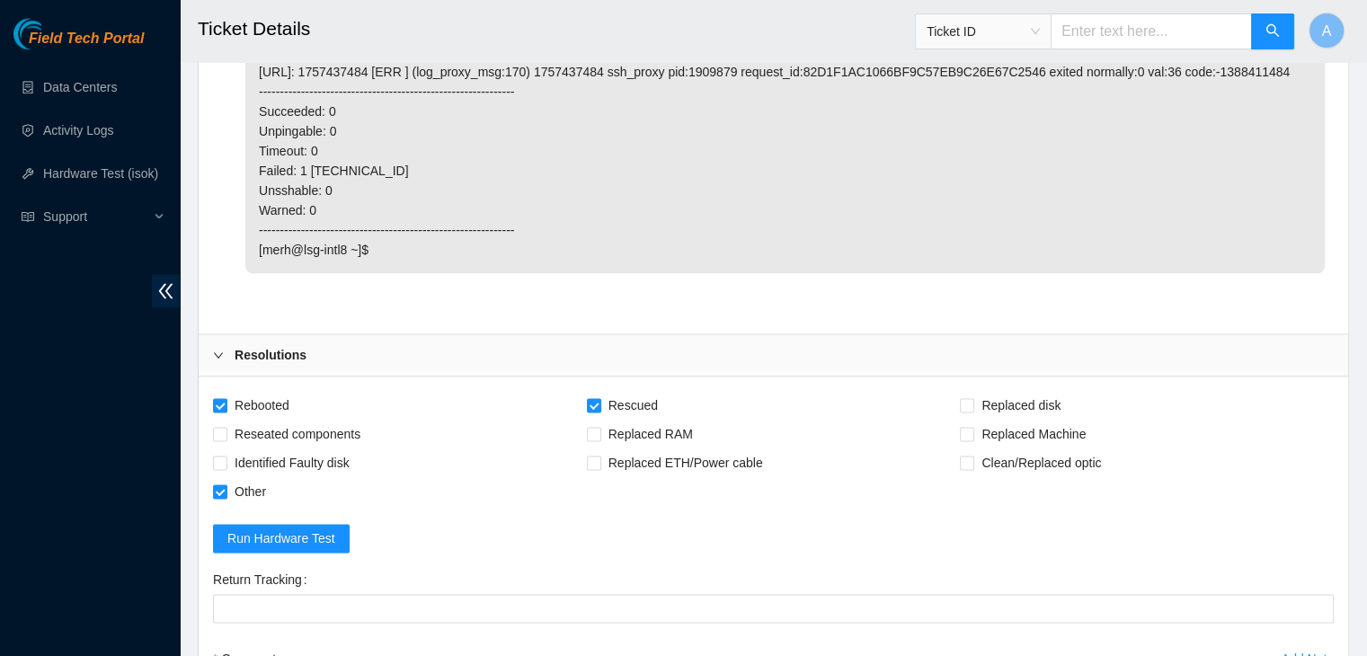
scroll to position [2625, 0]
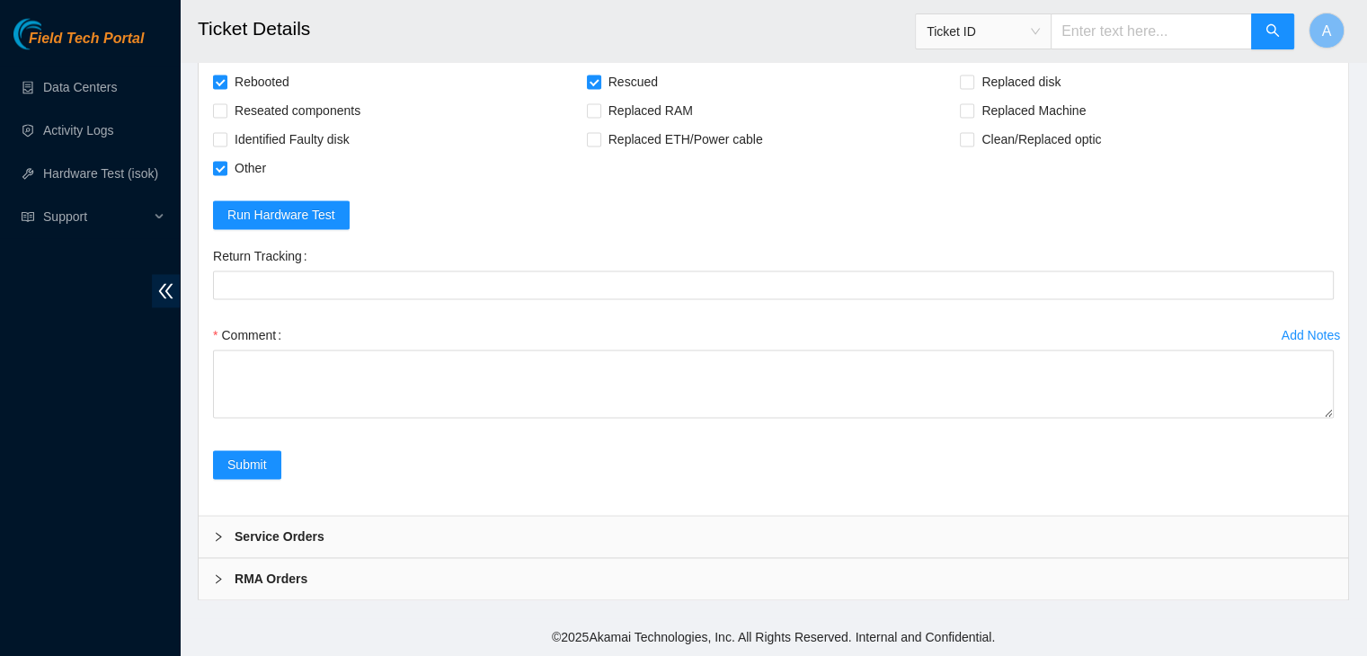
drag, startPoint x: 1327, startPoint y: 414, endPoint x: 1288, endPoint y: 663, distance: 252.0
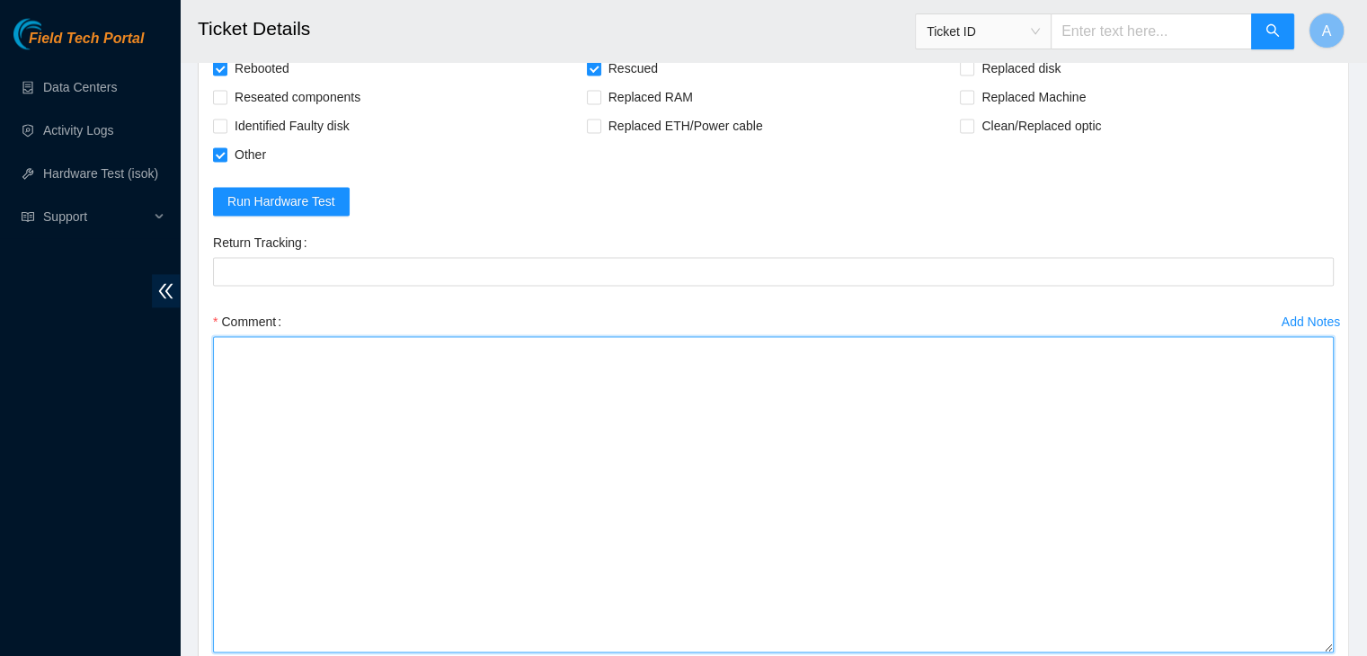
click at [1125, 553] on textarea "Comment" at bounding box center [773, 494] width 1121 height 316
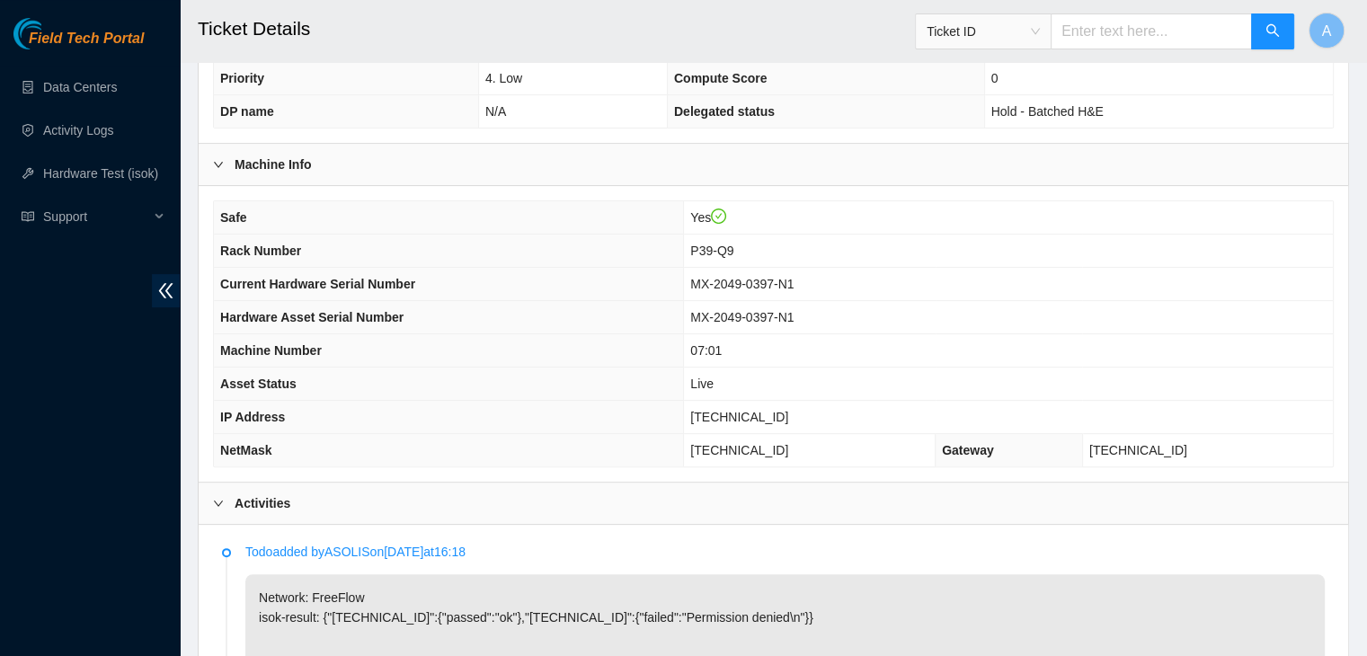
scroll to position [471, 0]
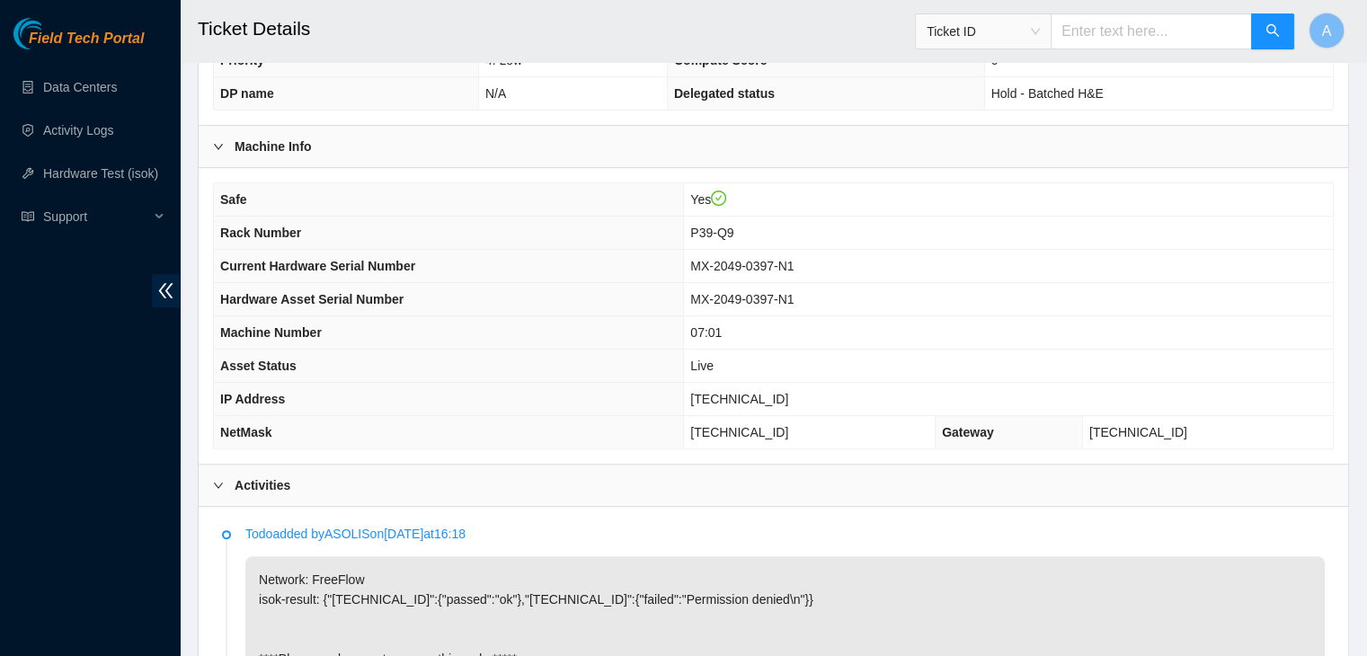
click at [769, 393] on span "23.222.1.17" at bounding box center [739, 399] width 98 height 14
copy span "23.222.1.17"
click at [769, 393] on span "23.222.1.17" at bounding box center [739, 399] width 98 height 14
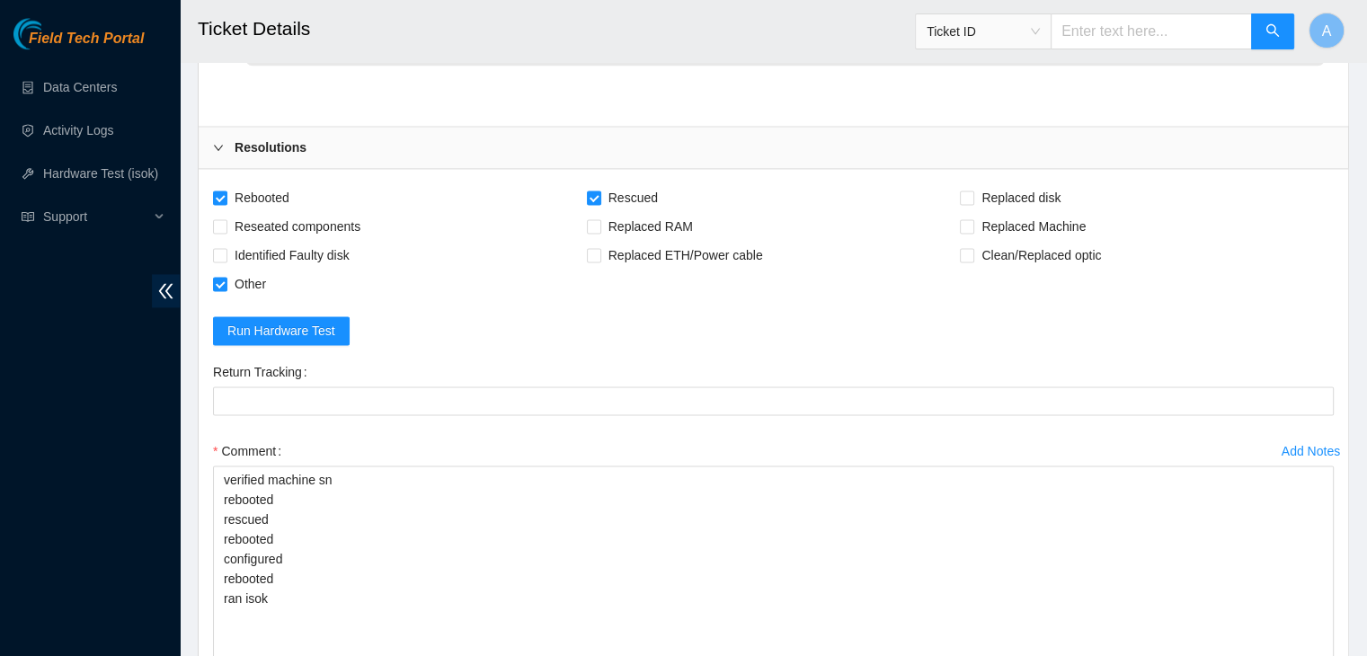
scroll to position [2873, 0]
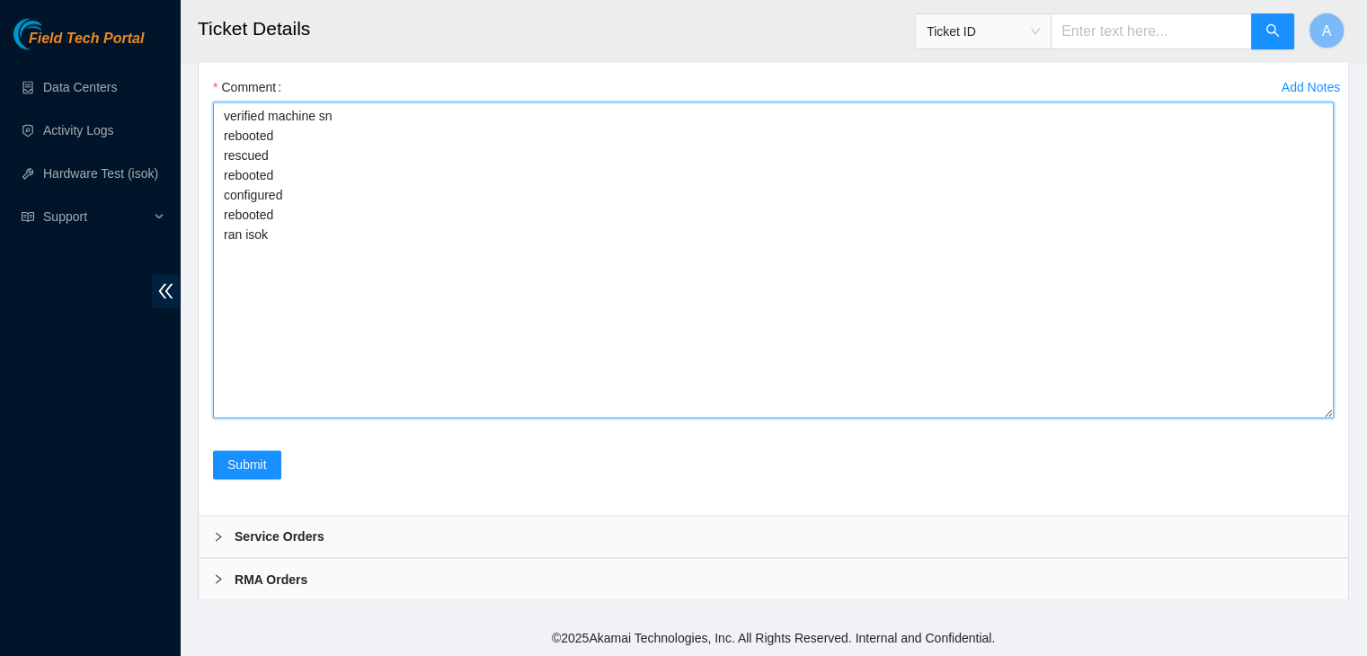
click at [632, 349] on textarea "verified machine sn rebooted rescued rebooted configured rebooted ran isok" at bounding box center [773, 260] width 1121 height 316
paste textarea "348070 08-10-2025 02:12:55 23.222.1.17 COMPLETE Result Detail Message Ticket ID…"
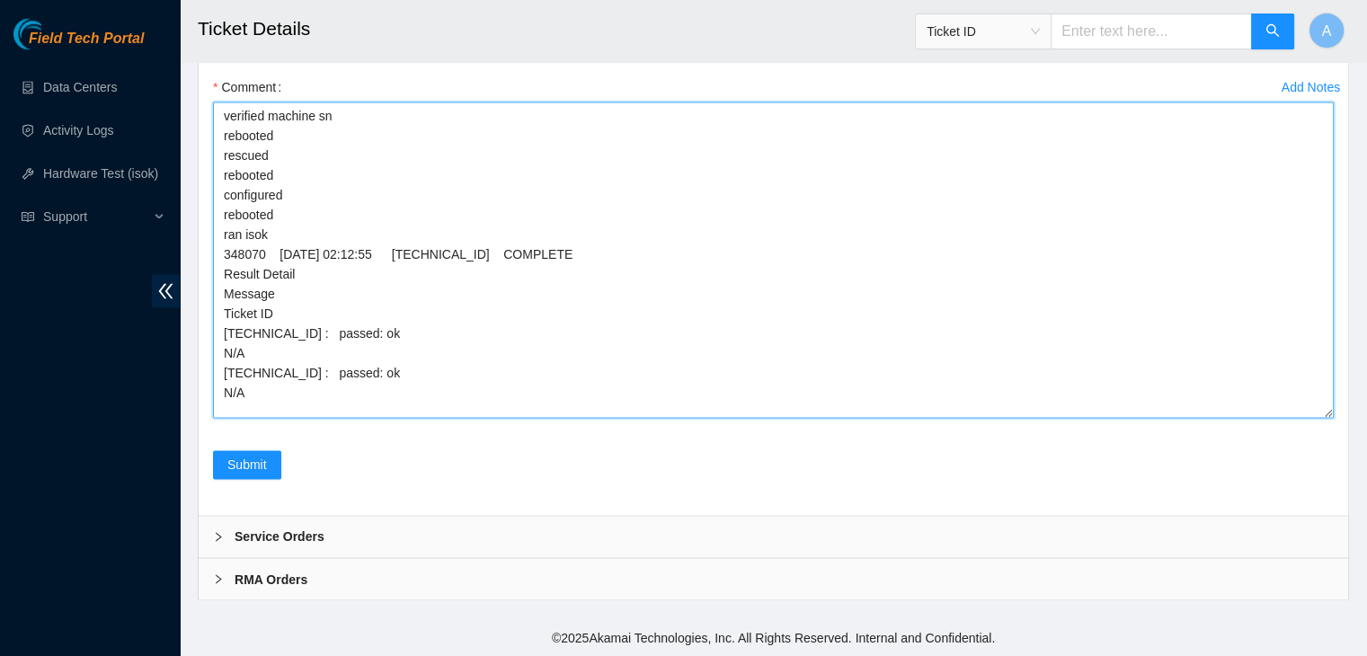
scroll to position [0, 0]
drag, startPoint x: 1329, startPoint y: 411, endPoint x: 1280, endPoint y: 575, distance: 171.8
click at [1280, 418] on textarea "verified machine sn rebooted rescued rebooted configured rebooted ran isok 3480…" at bounding box center [773, 260] width 1121 height 316
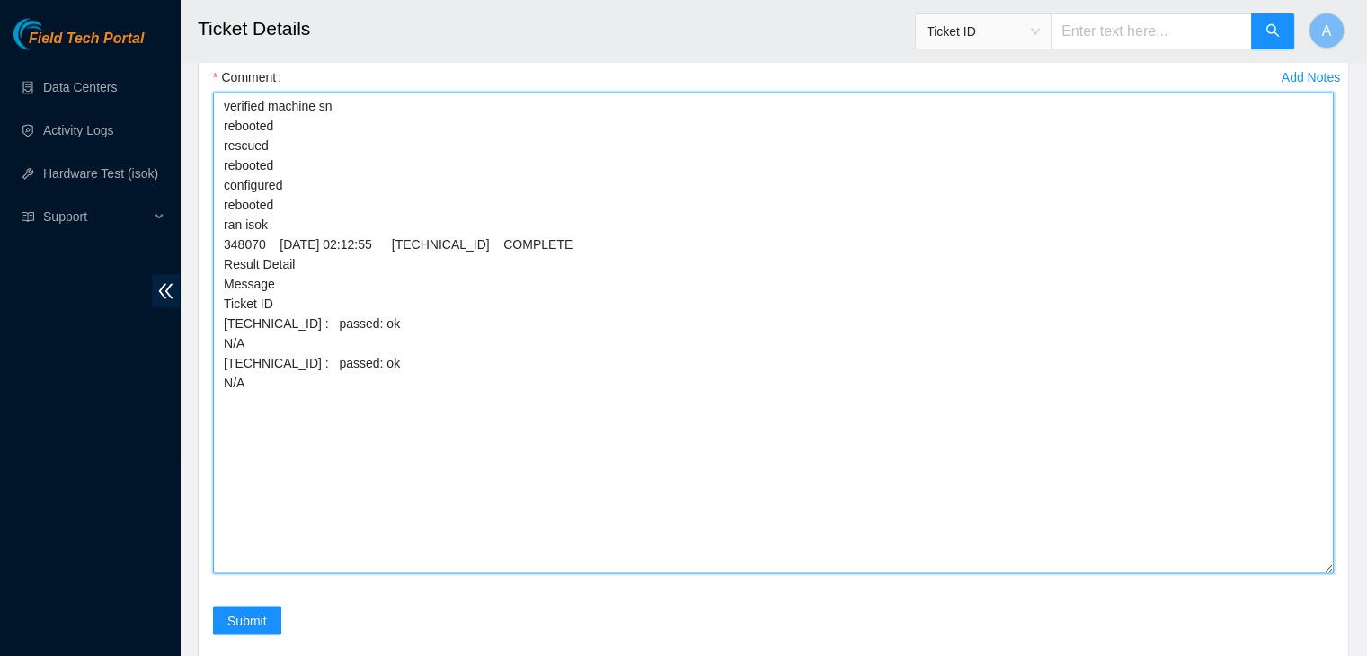
scroll to position [2868, 0]
type textarea "verified machine sn rebooted rescued rebooted configured rebooted ran isok 3480…"
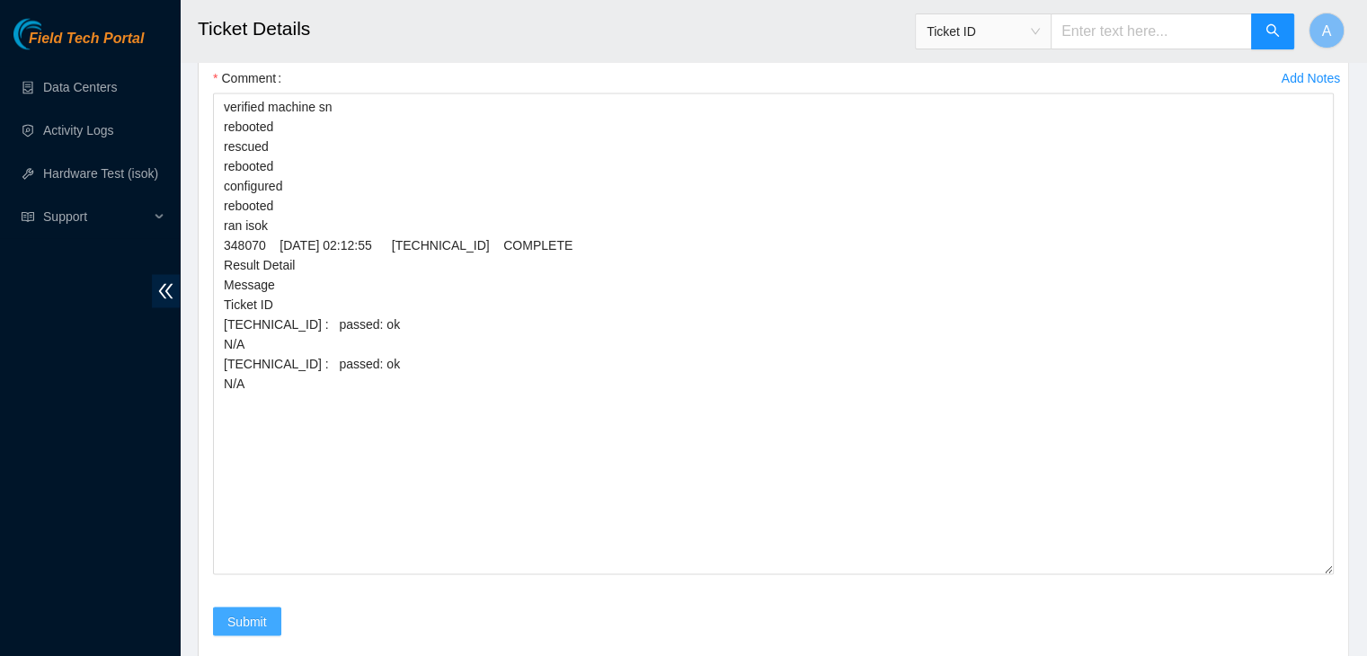
click at [262, 626] on span "Submit" at bounding box center [247, 621] width 40 height 20
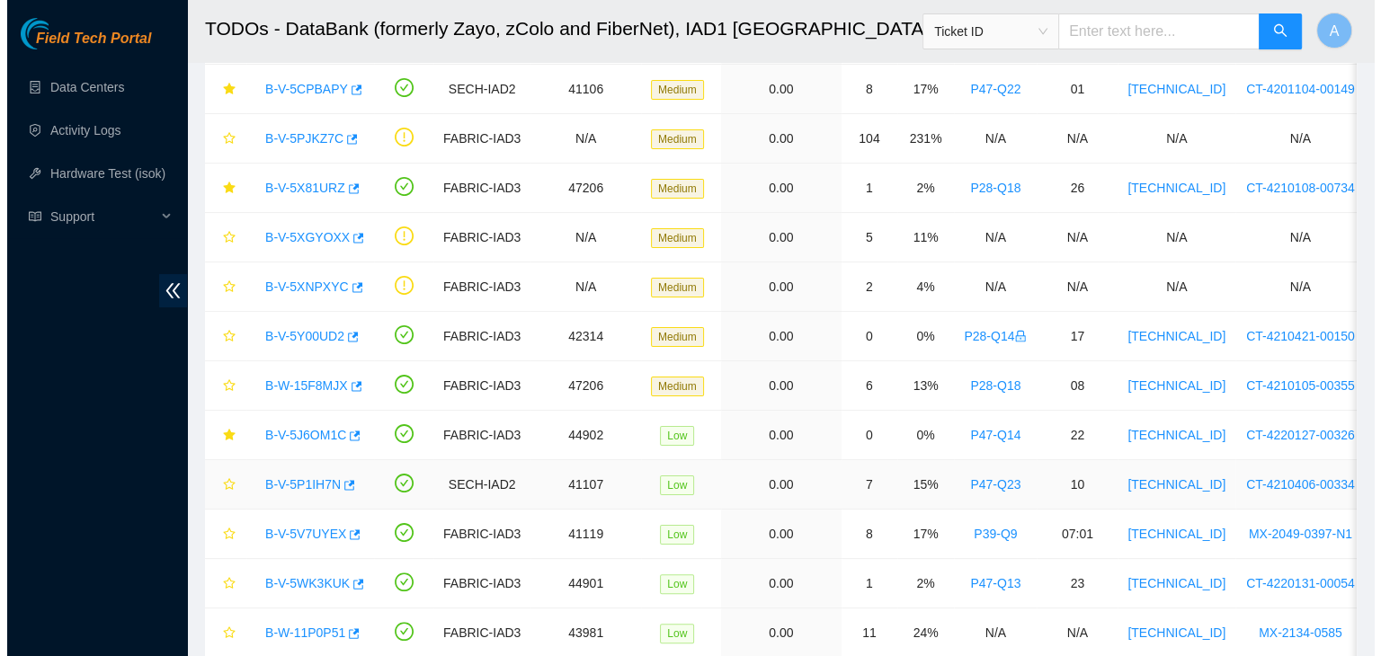
scroll to position [360, 0]
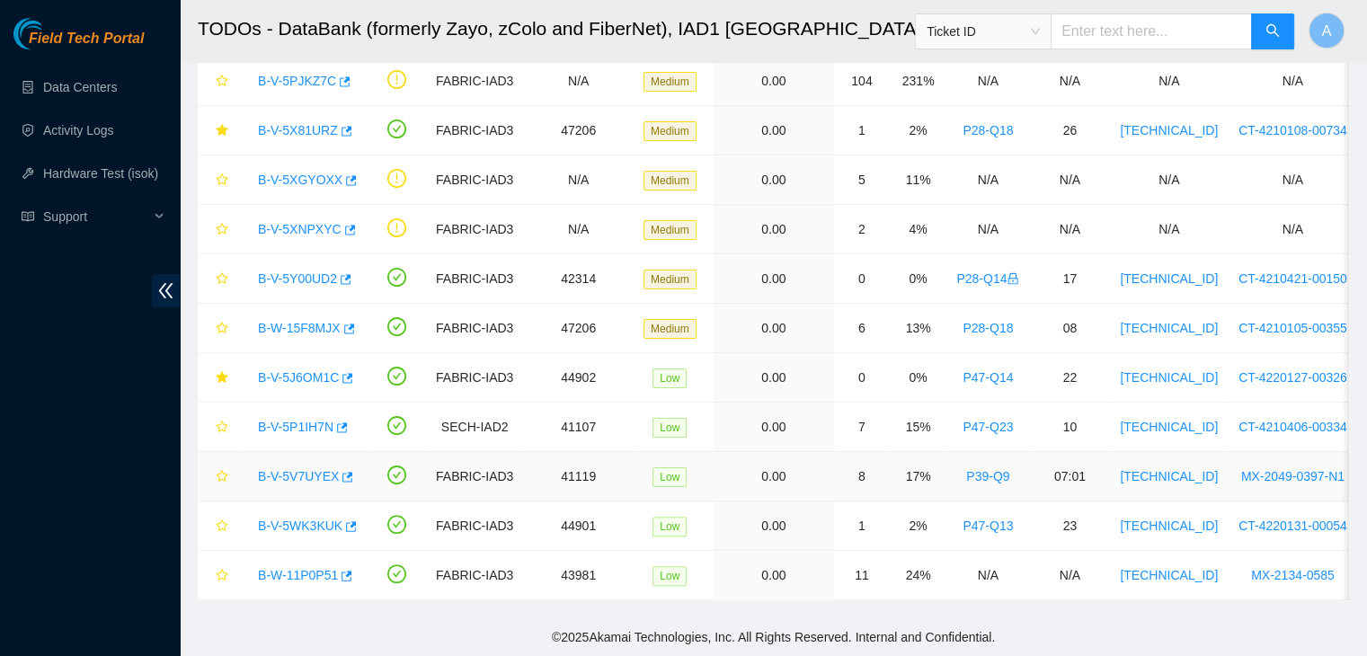
click at [303, 469] on link "B-V-5V7UYEX" at bounding box center [298, 476] width 81 height 14
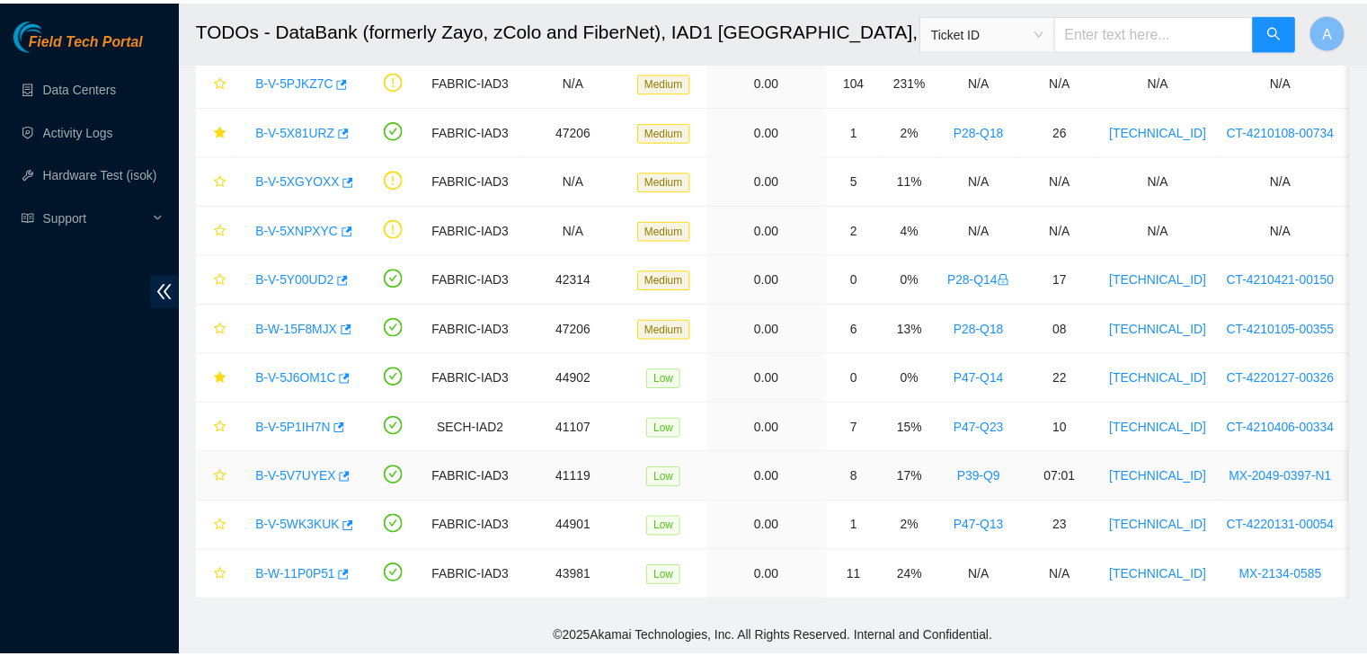
scroll to position [350, 0]
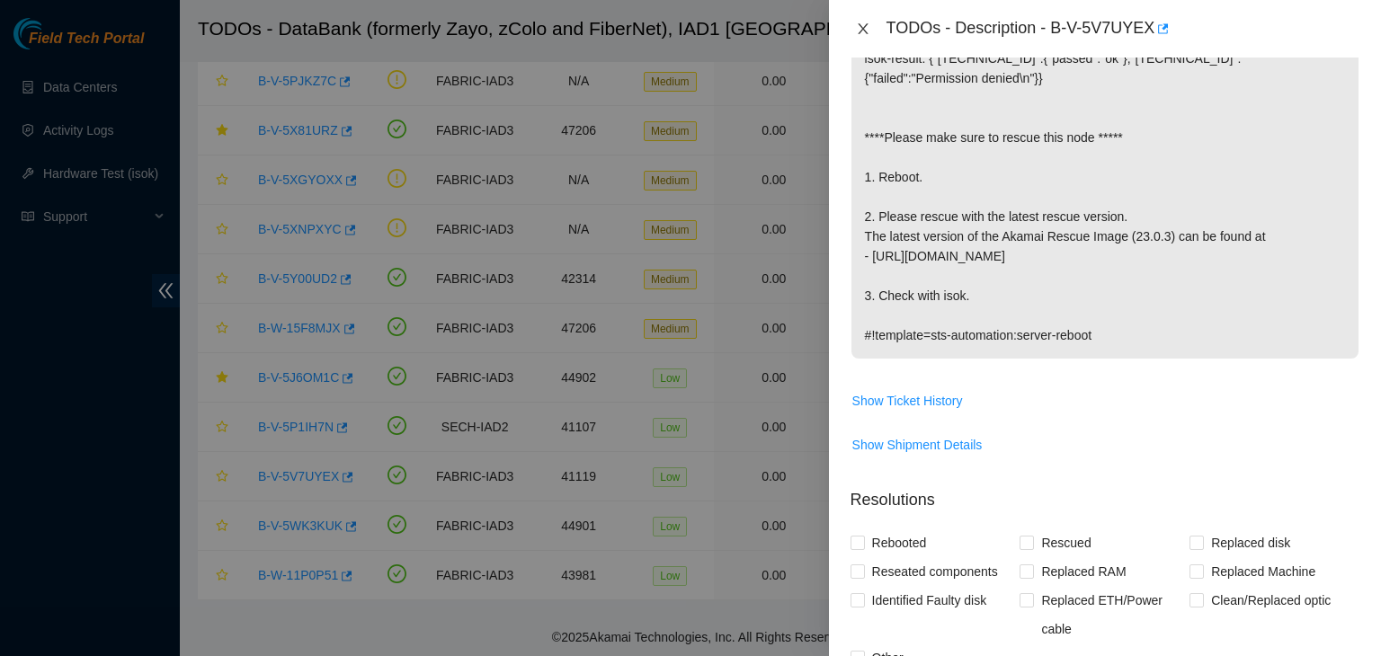
click at [859, 30] on icon "close" at bounding box center [863, 29] width 14 height 14
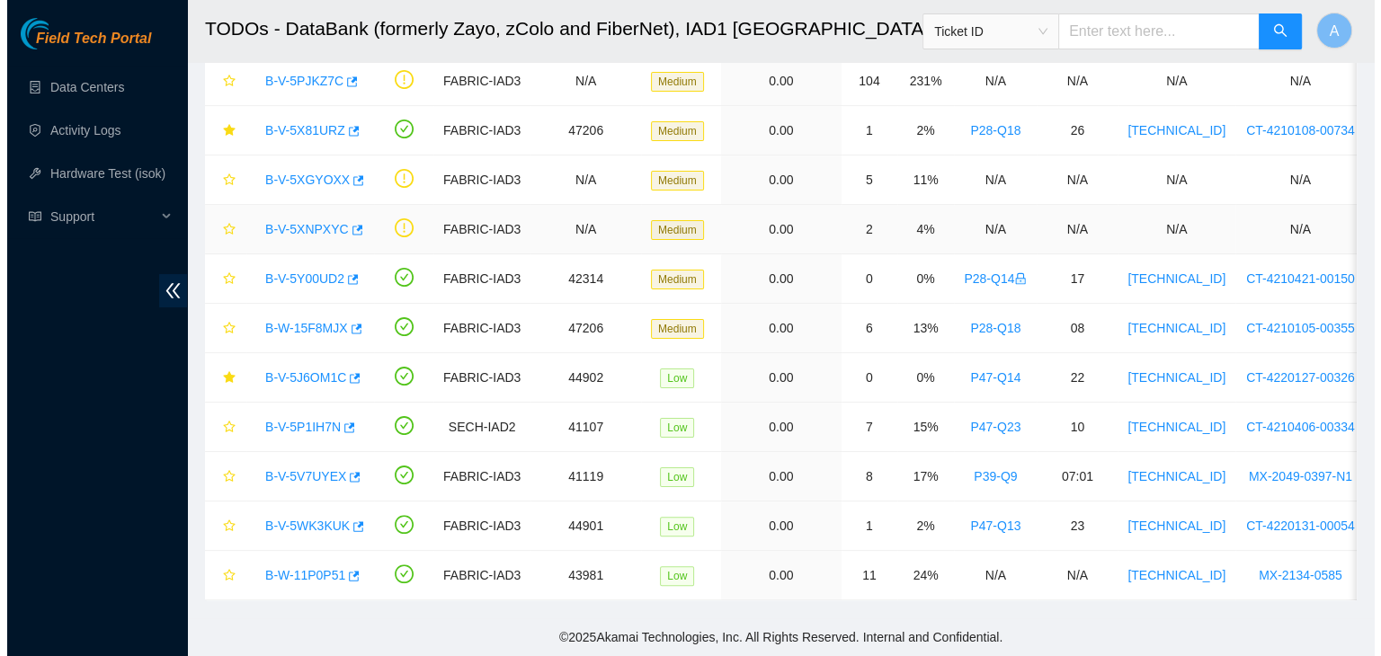
scroll to position [0, 0]
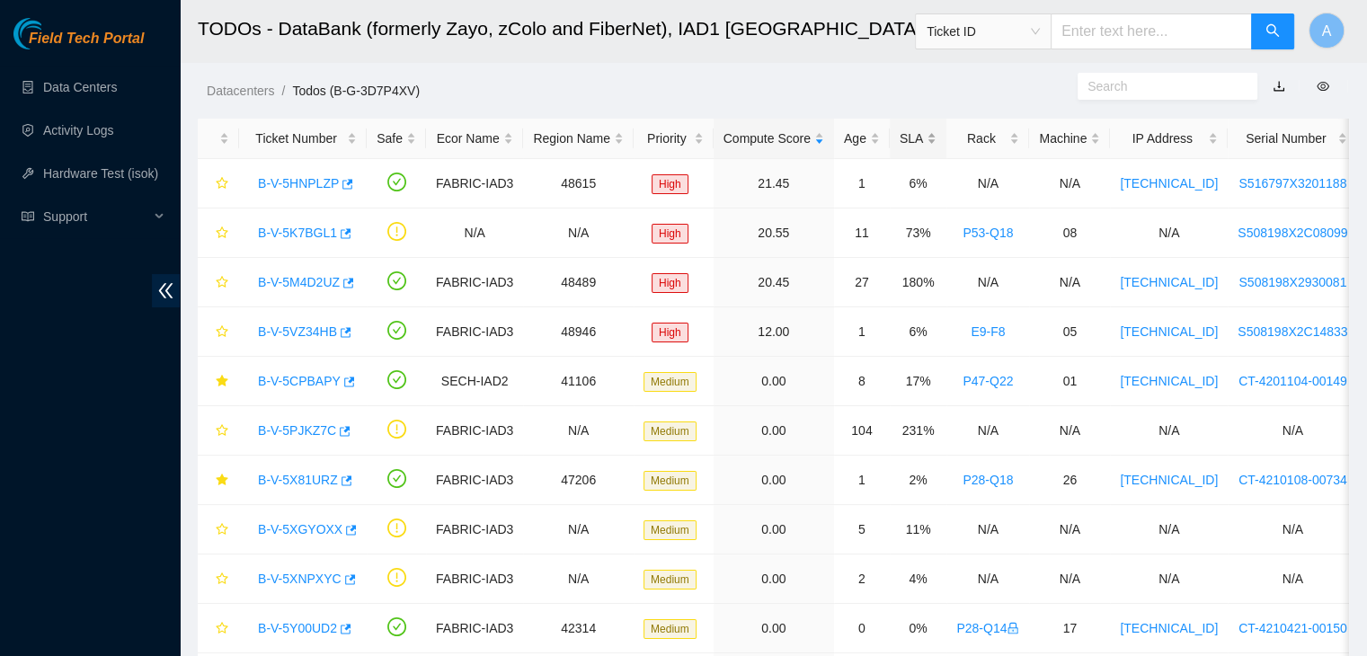
click at [910, 130] on div "SLA" at bounding box center [918, 139] width 37 height 20
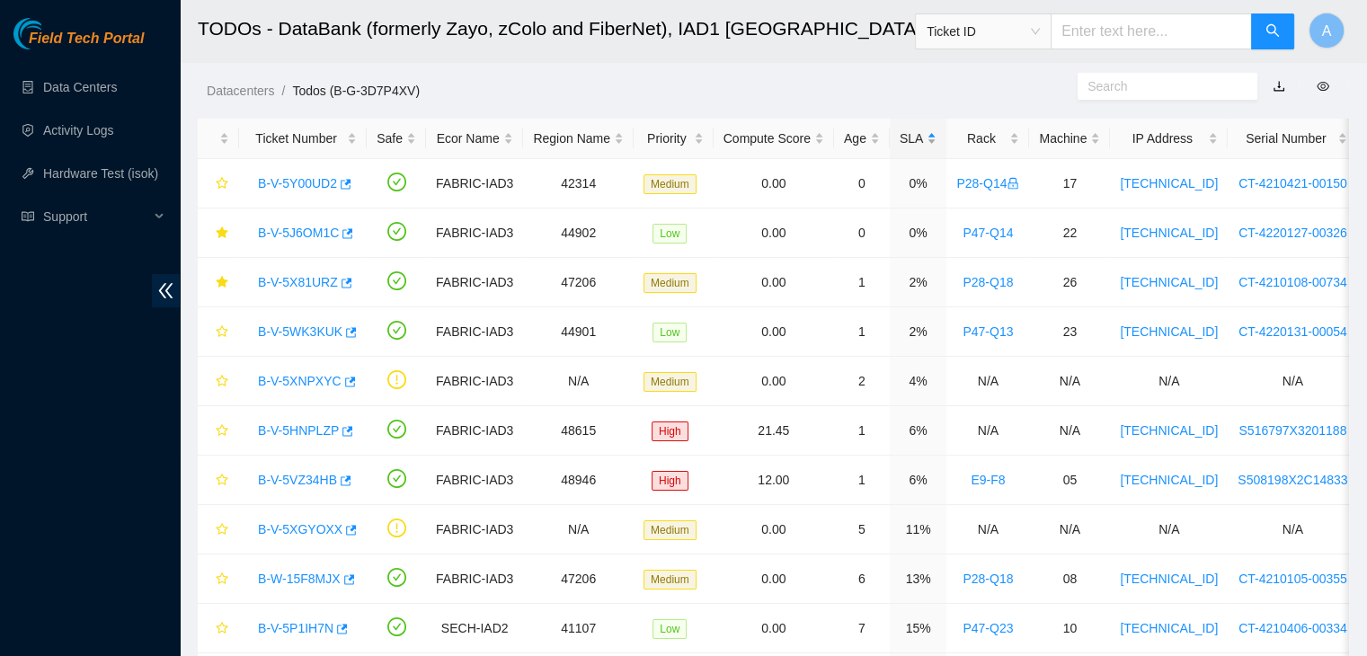
click at [910, 130] on div "SLA" at bounding box center [918, 139] width 37 height 20
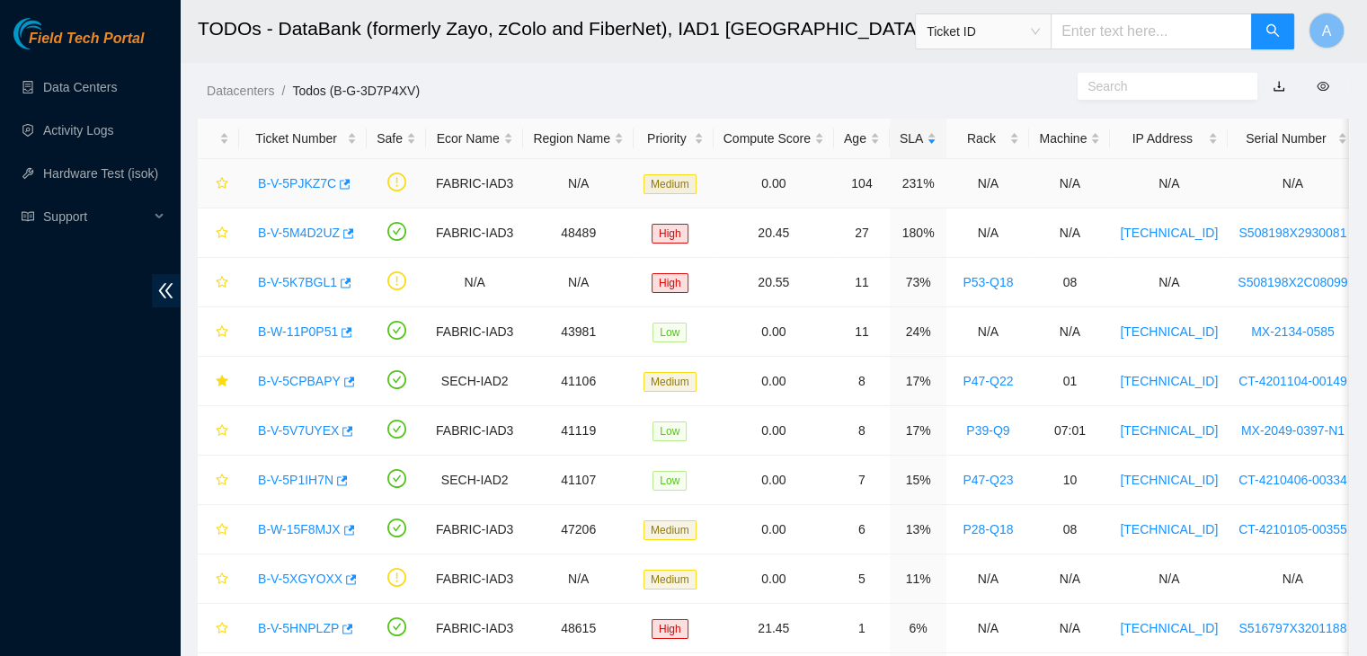
click at [300, 188] on link "B-V-5PJKZ7C" at bounding box center [297, 183] width 78 height 14
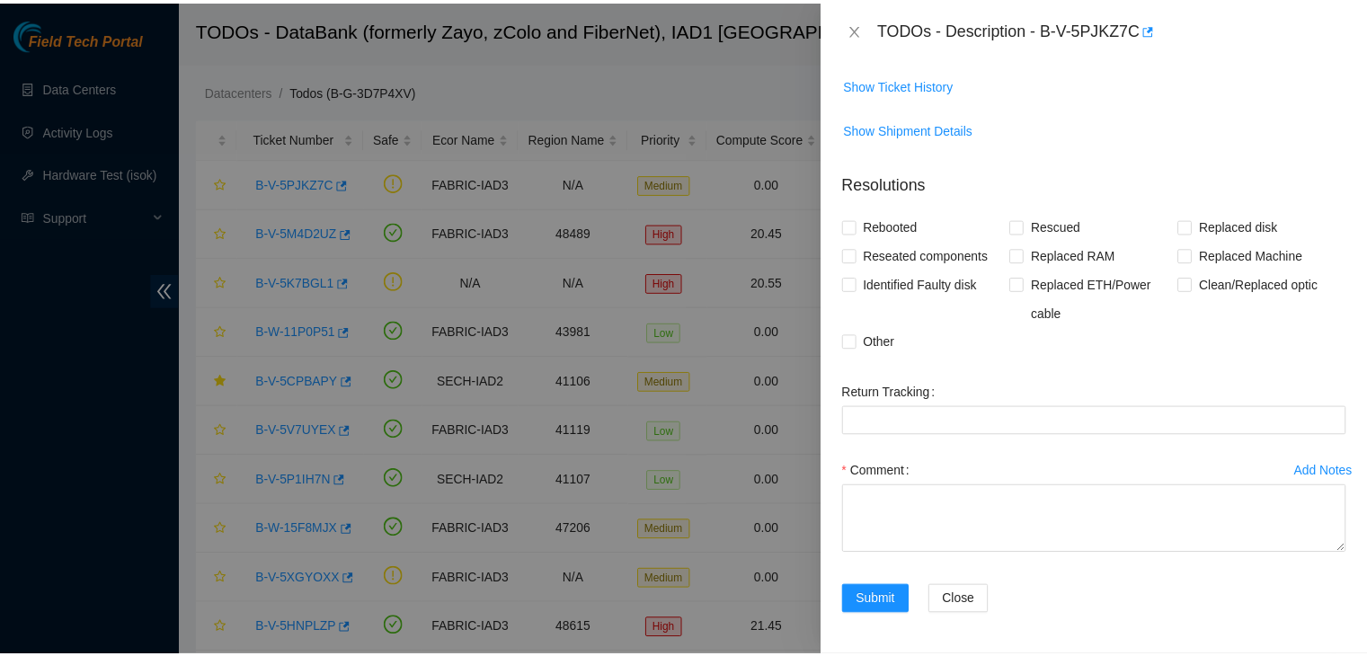
scroll to position [198, 0]
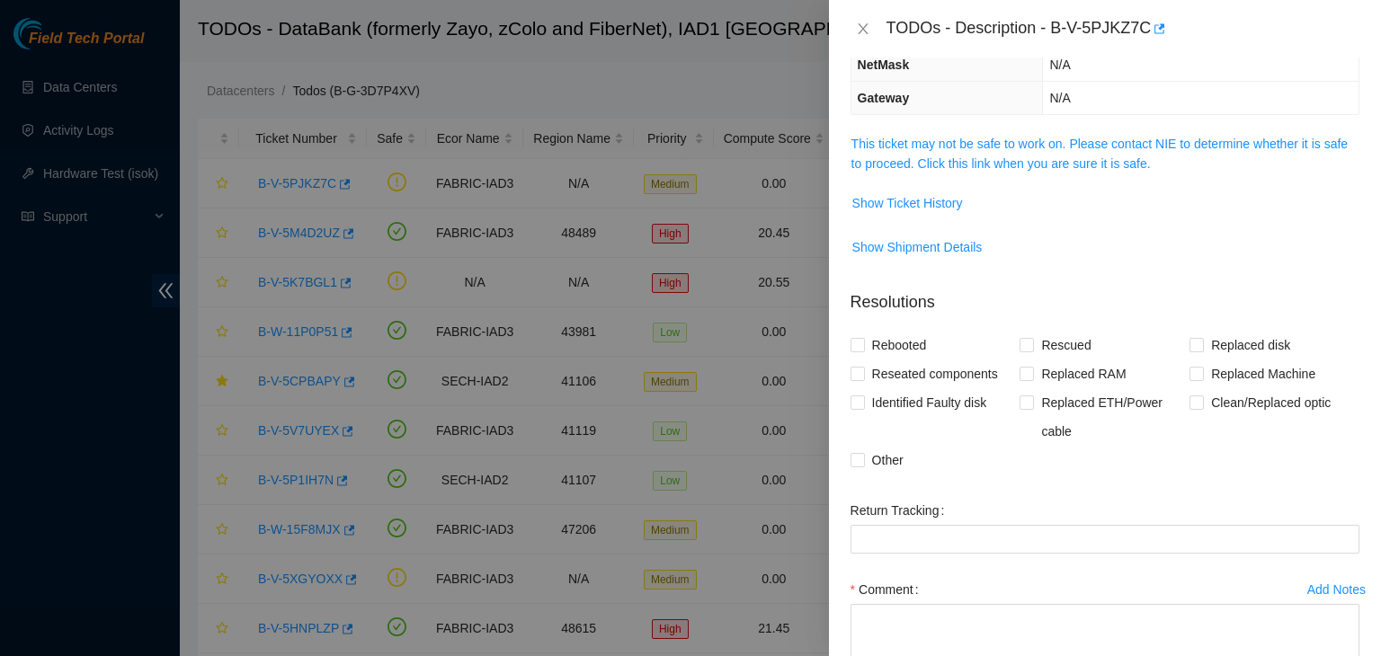
click at [942, 155] on link "This ticket may not be safe to work on. Please contact NIE to determine whether…" at bounding box center [1099, 154] width 496 height 34
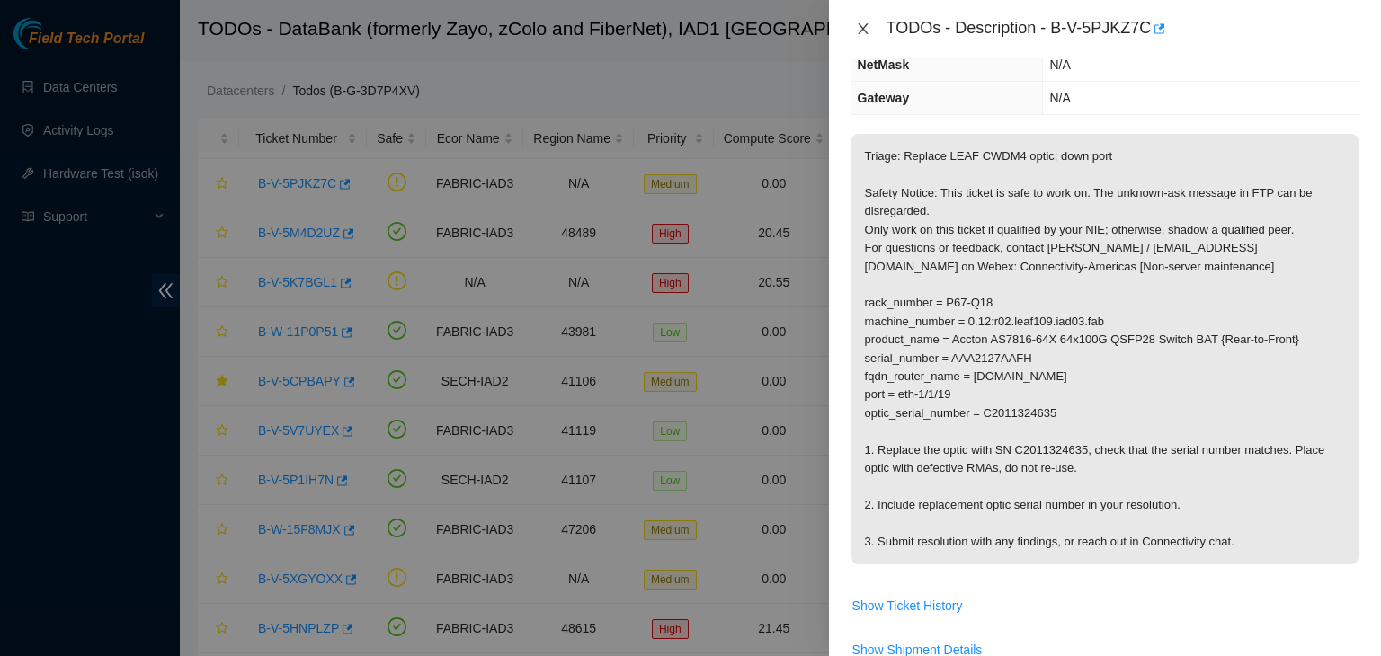
click at [867, 30] on icon "close" at bounding box center [863, 29] width 14 height 14
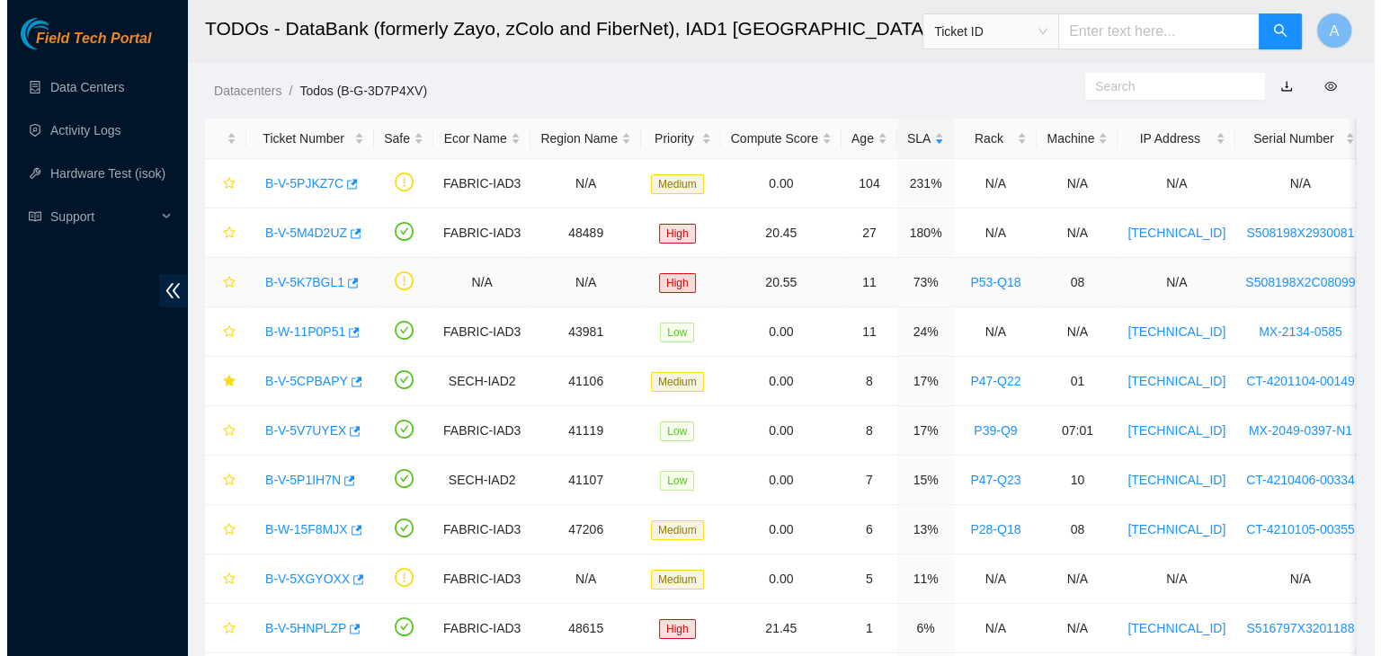
scroll to position [257, 0]
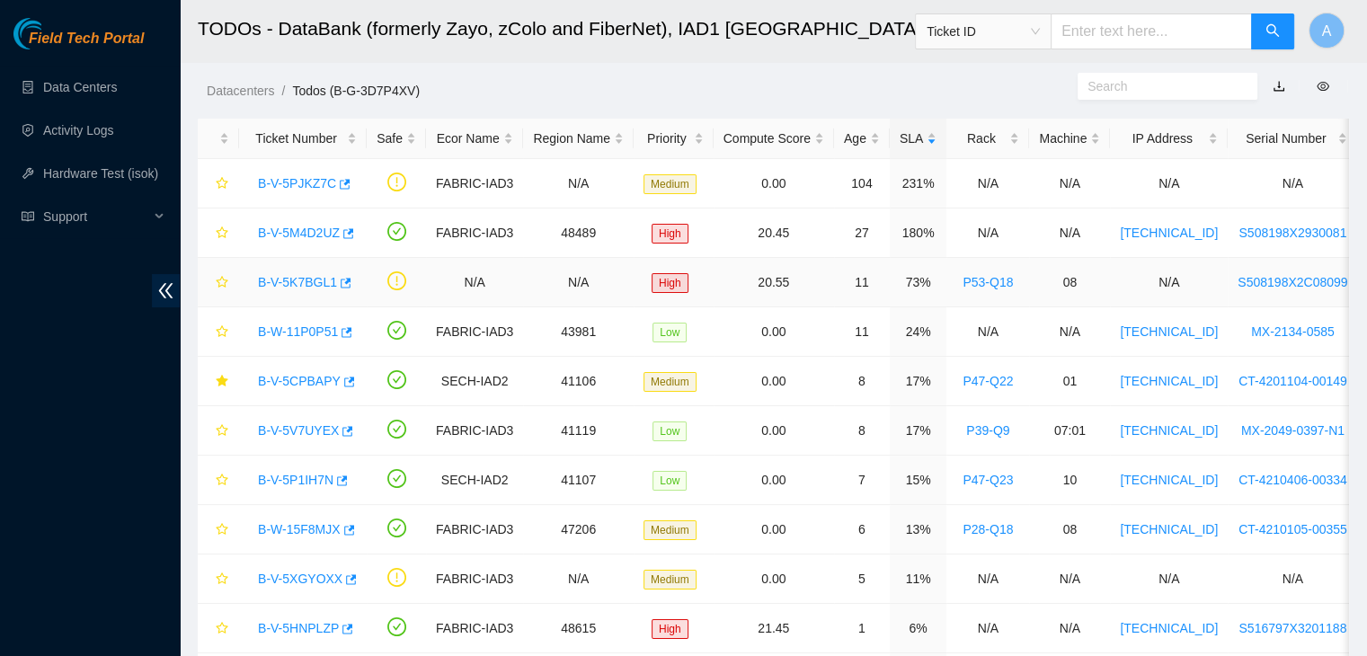
click at [312, 283] on link "B-V-5K7BGL1" at bounding box center [297, 282] width 79 height 14
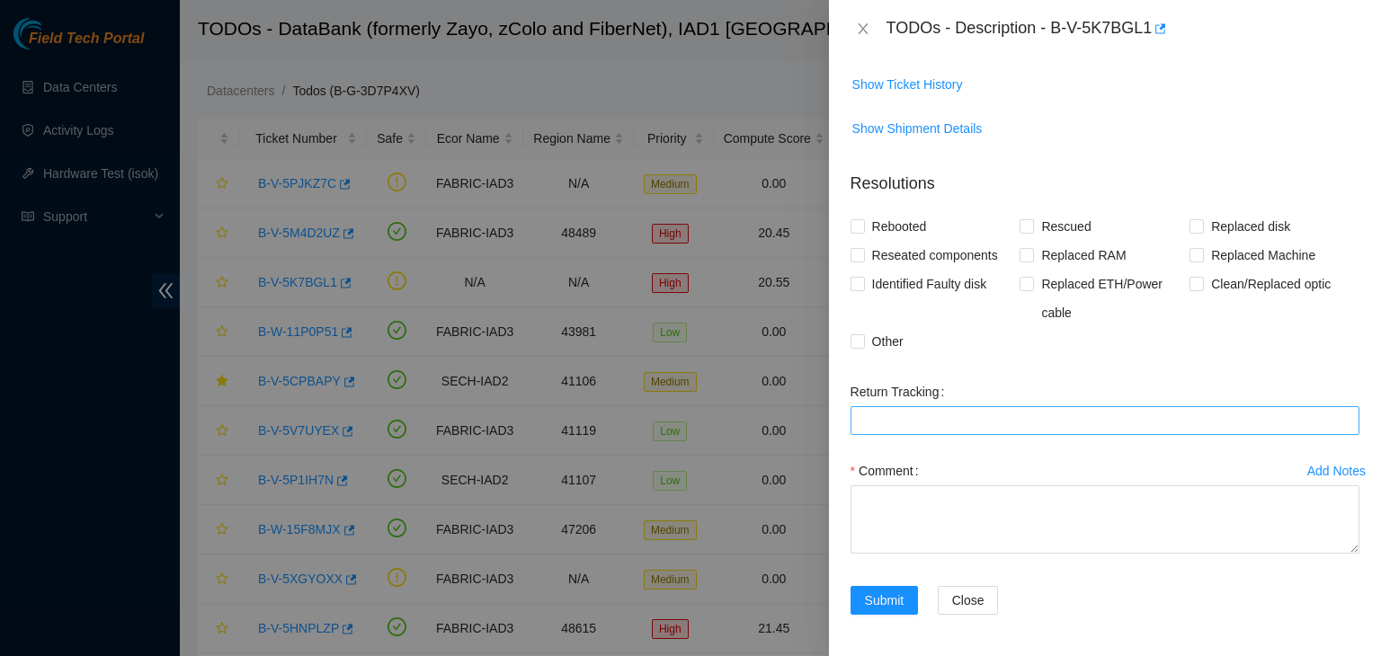
scroll to position [32, 0]
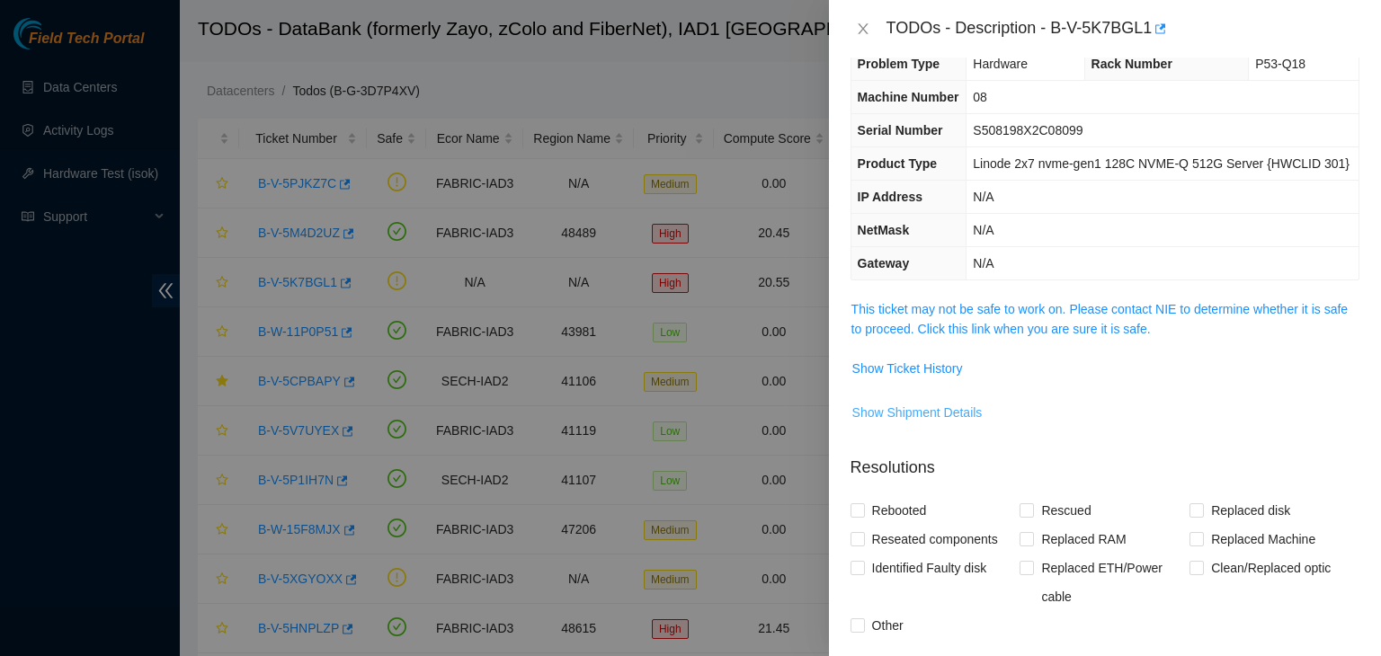
click at [937, 407] on span "Show Shipment Details" at bounding box center [917, 413] width 130 height 20
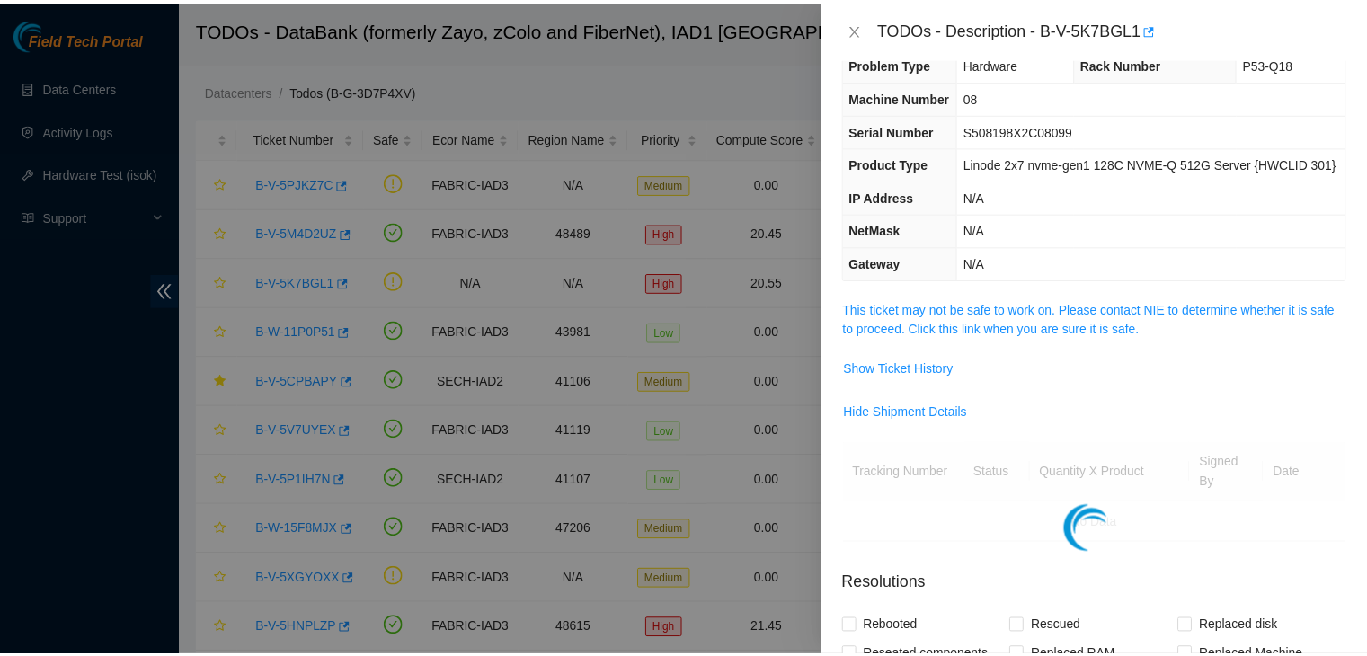
scroll to position [280, 0]
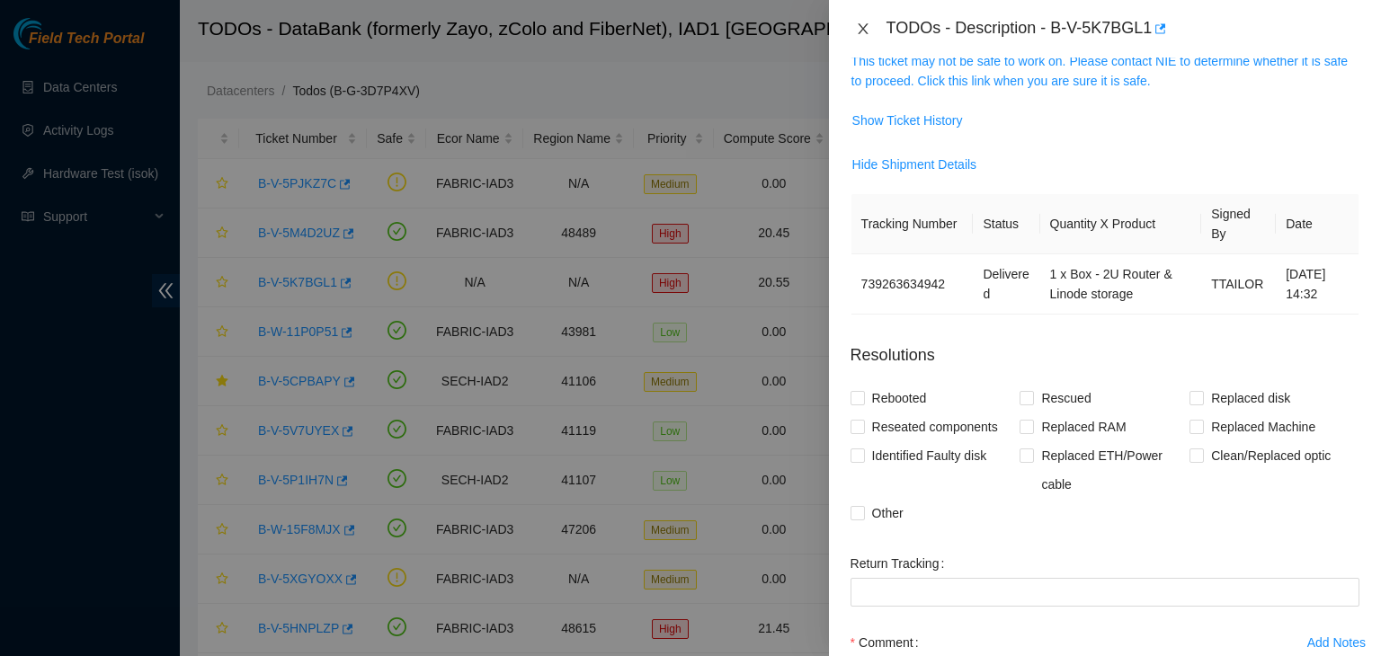
click at [857, 22] on icon "close" at bounding box center [863, 29] width 14 height 14
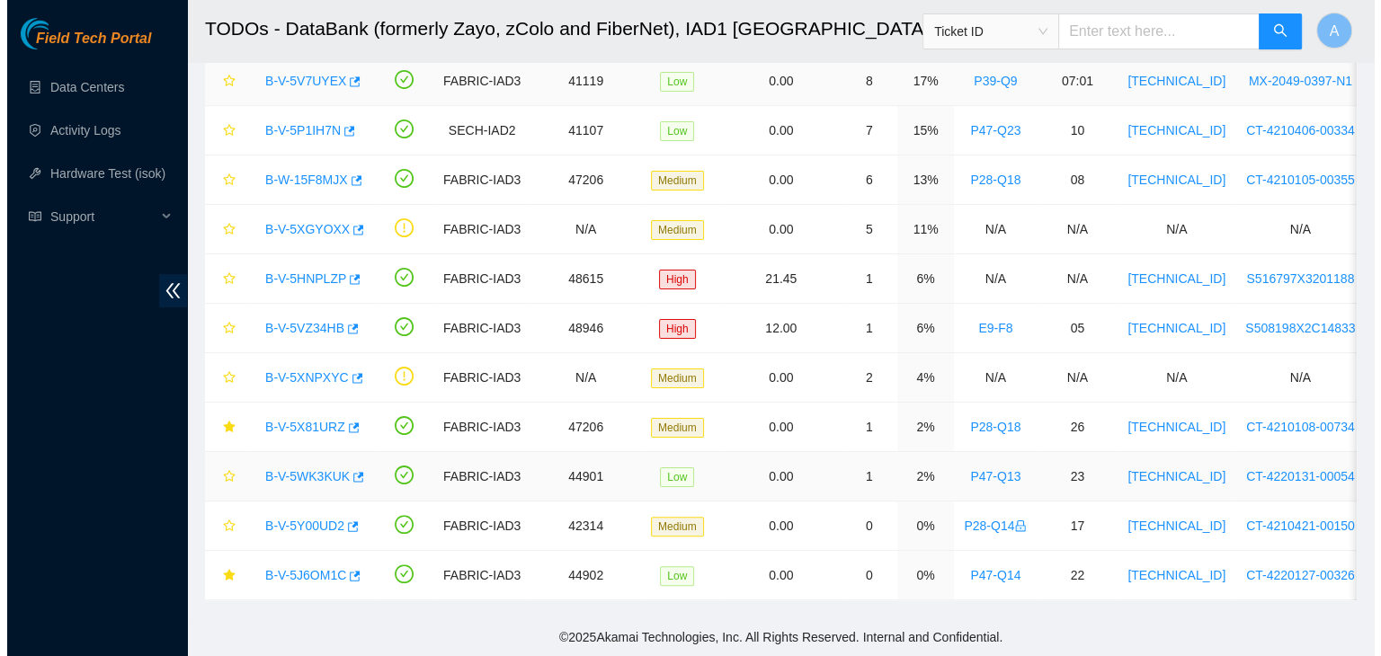
scroll to position [227, 0]
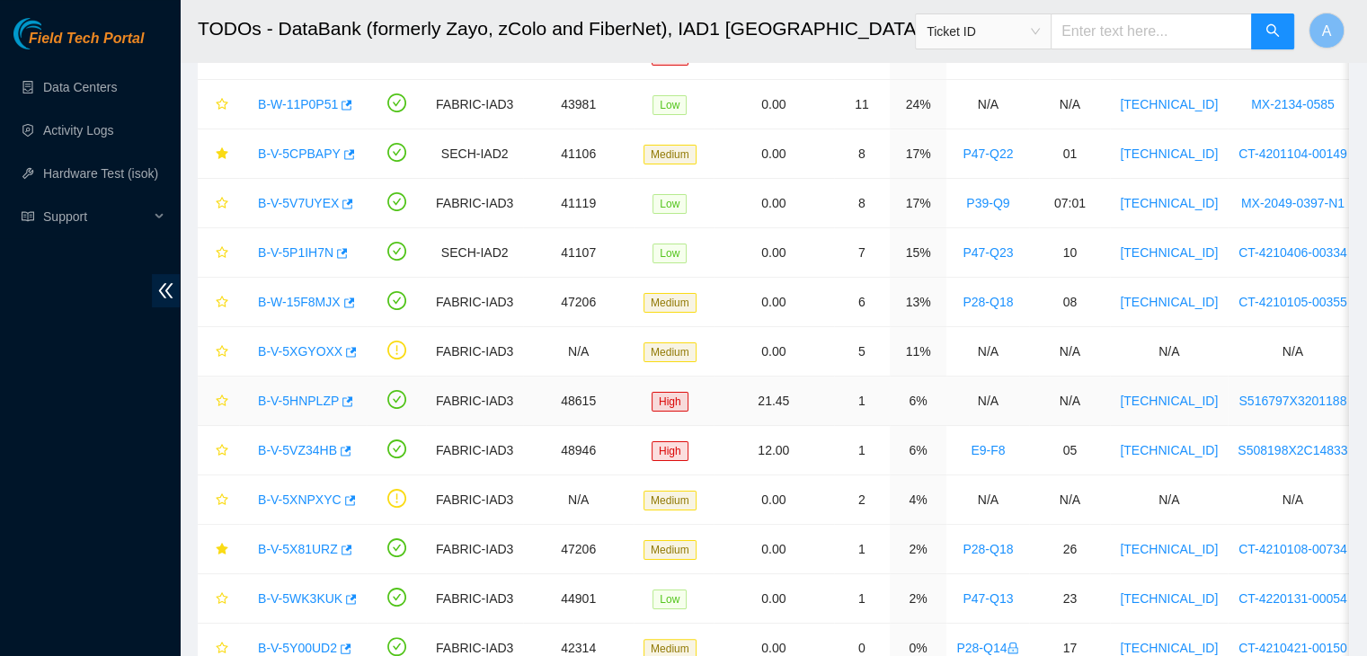
click at [302, 402] on link "B-V-5HNPLZP" at bounding box center [298, 401] width 81 height 14
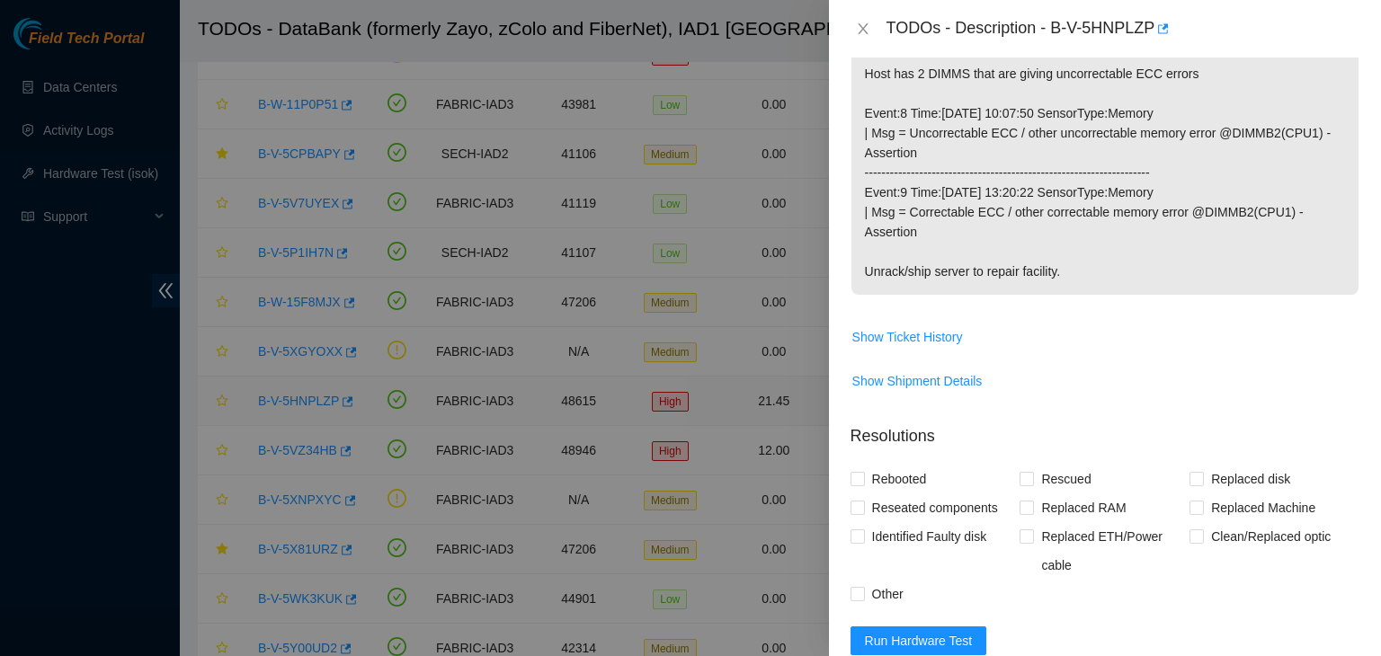
scroll to position [280, 0]
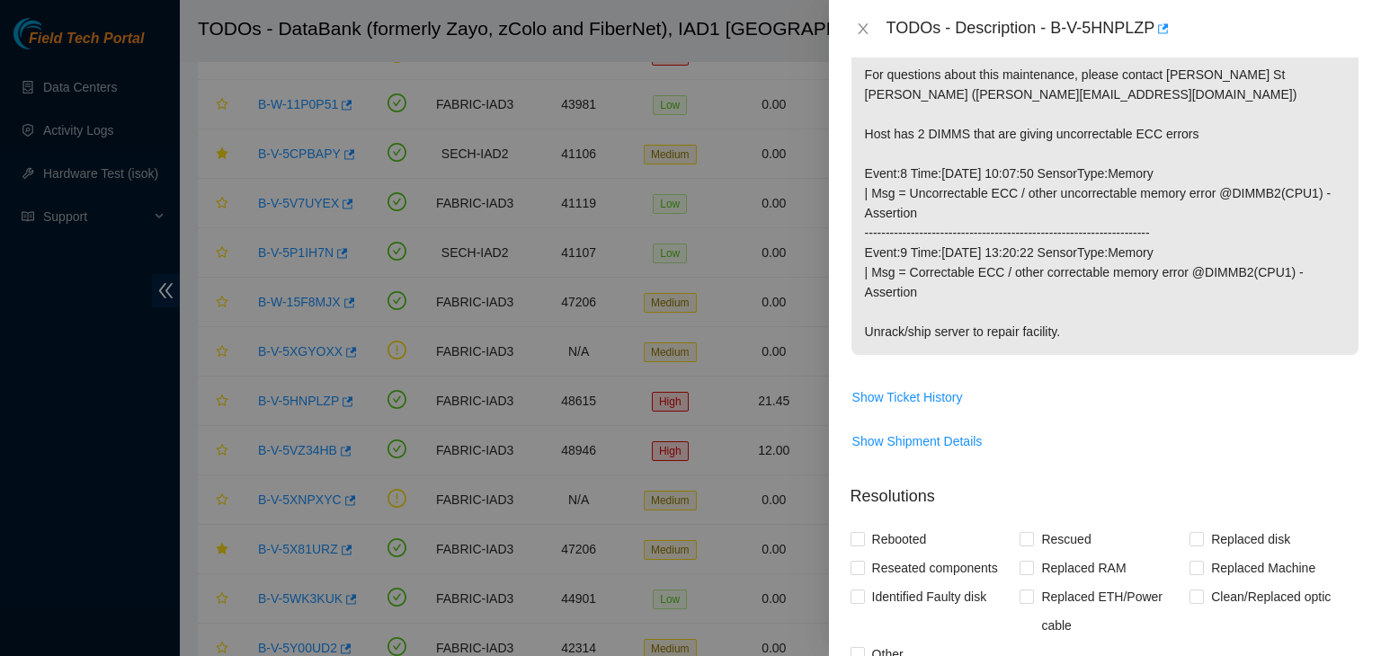
click at [1068, 295] on p "For questions about this maintenance, please contact Daryl St Jean (dstjean@aka…" at bounding box center [1104, 203] width 507 height 304
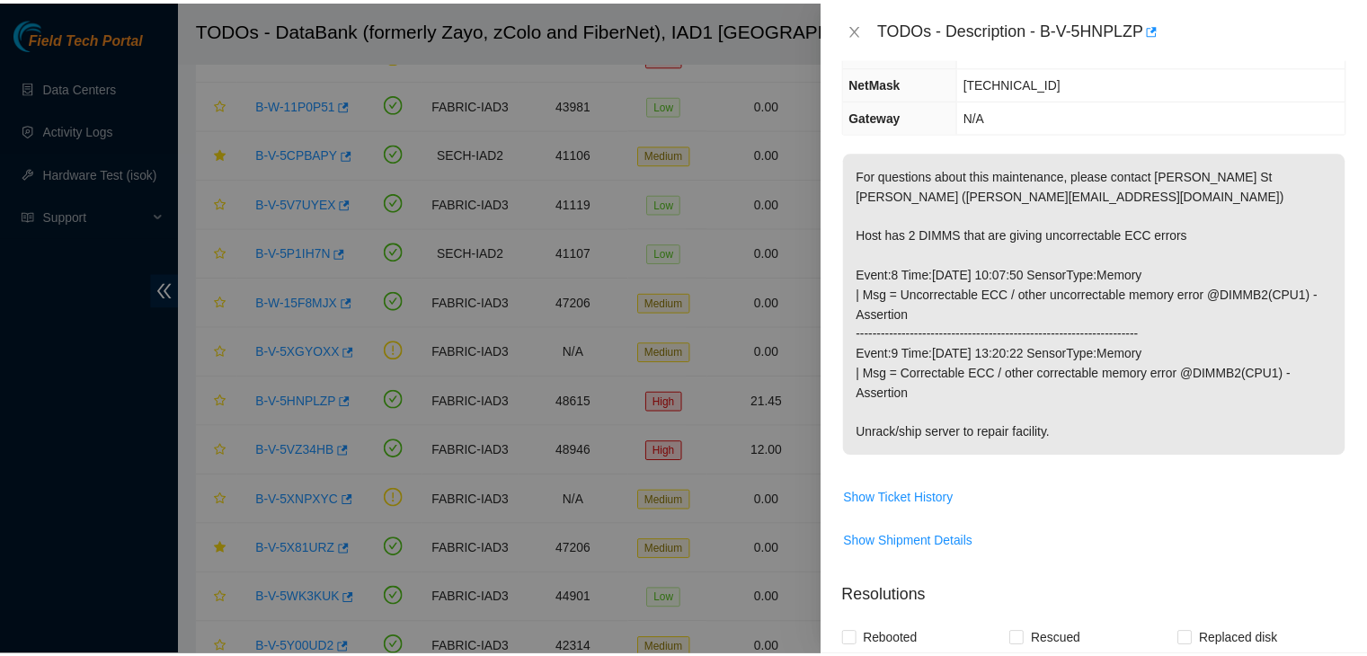
scroll to position [180, 0]
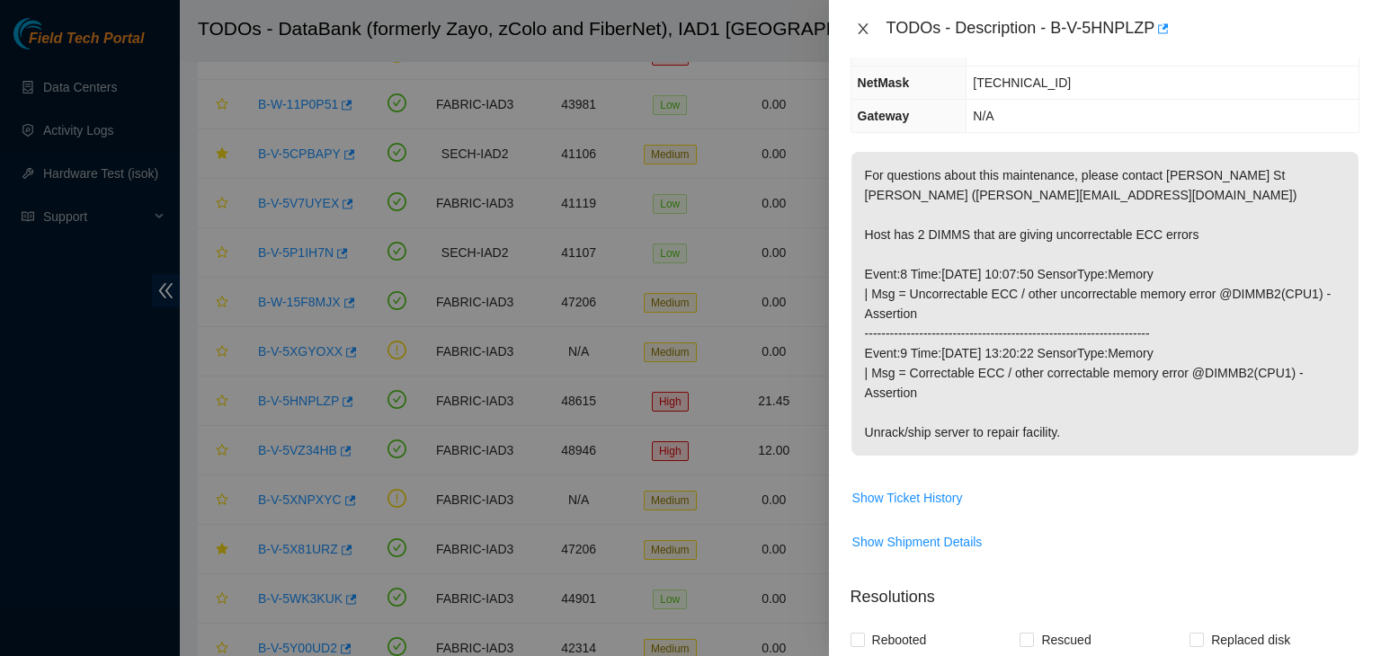
click at [866, 27] on icon "close" at bounding box center [863, 29] width 14 height 14
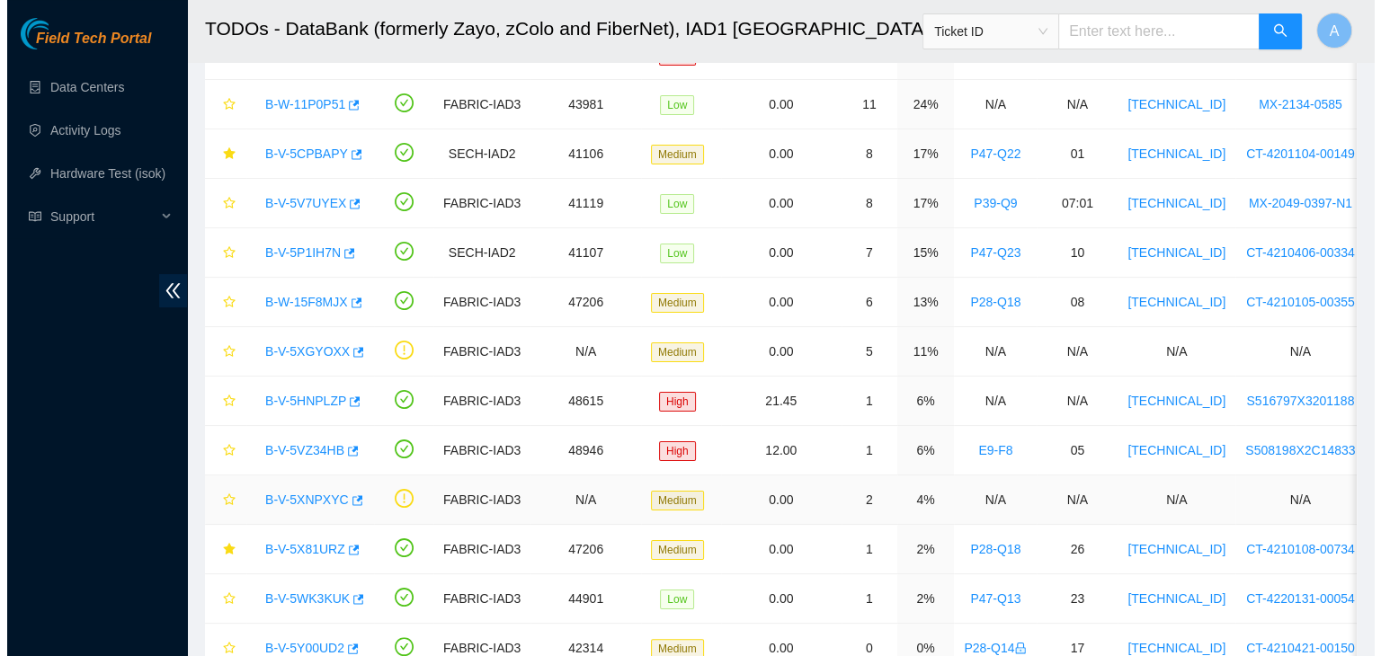
scroll to position [238, 0]
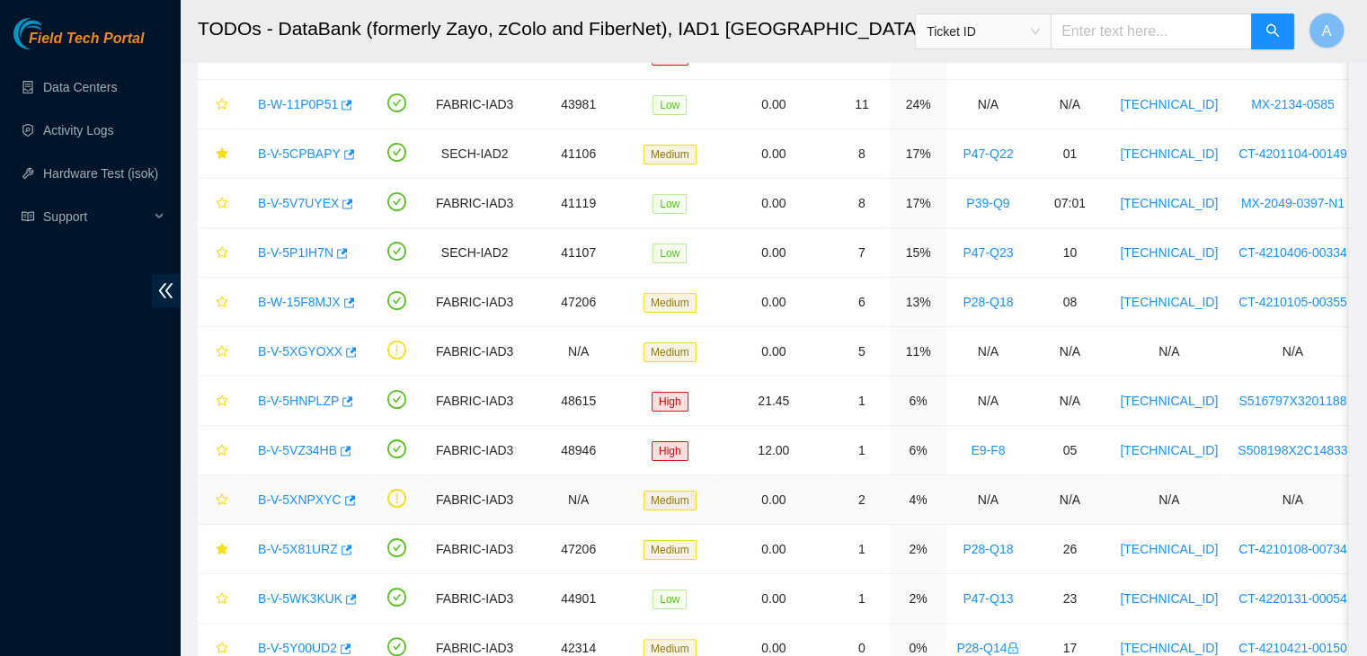
click at [302, 497] on link "B-V-5XNPXYC" at bounding box center [300, 500] width 84 height 14
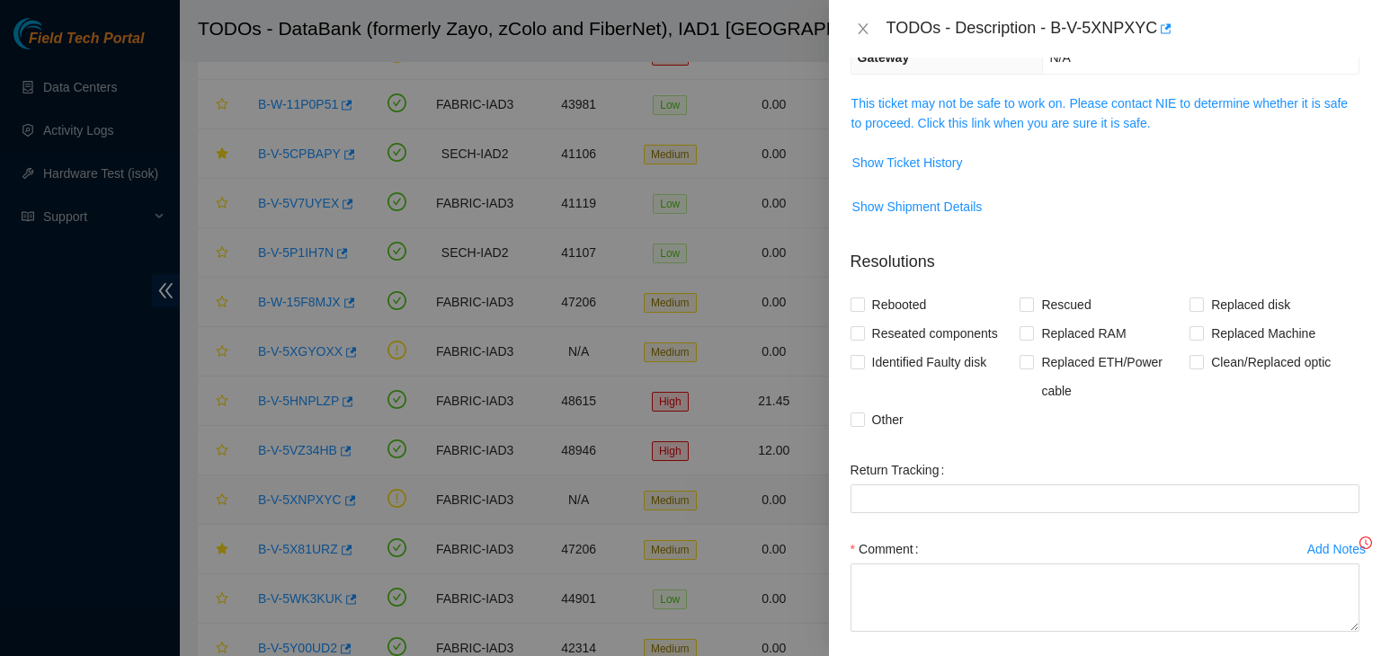
scroll to position [180, 0]
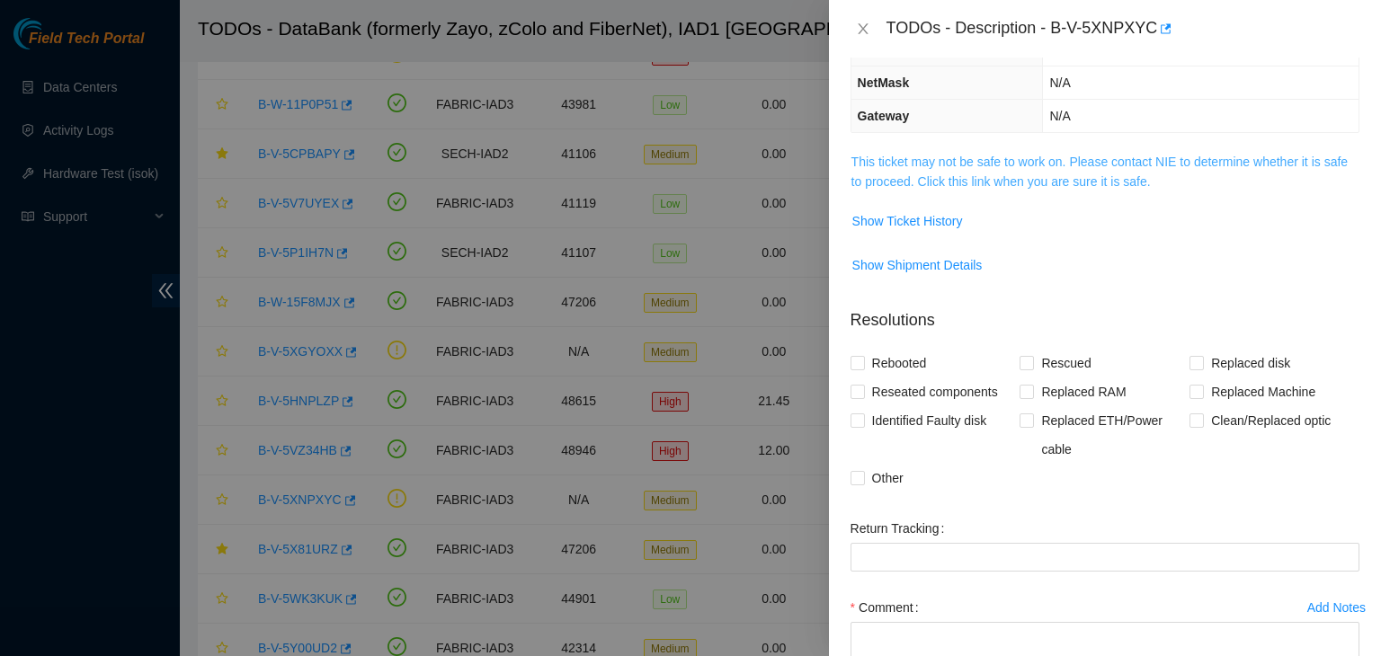
click at [1034, 175] on link "This ticket may not be safe to work on. Please contact NIE to determine whether…" at bounding box center [1099, 172] width 496 height 34
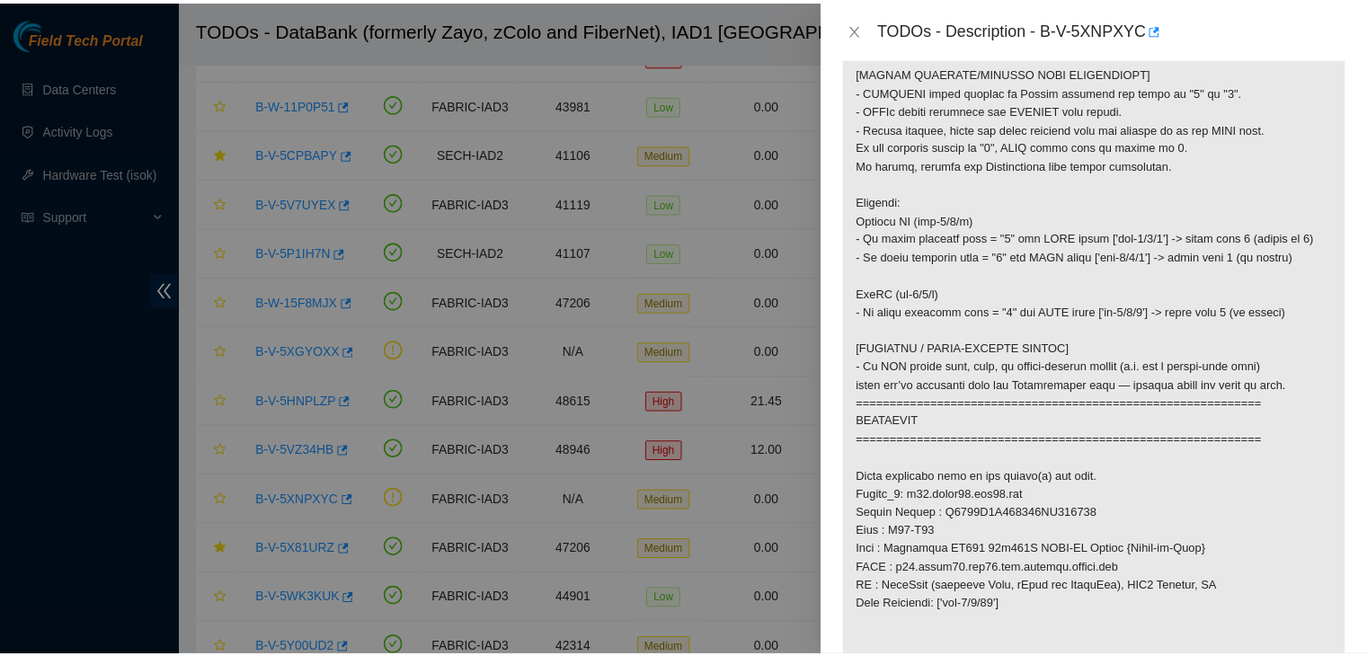
scroll to position [748, 0]
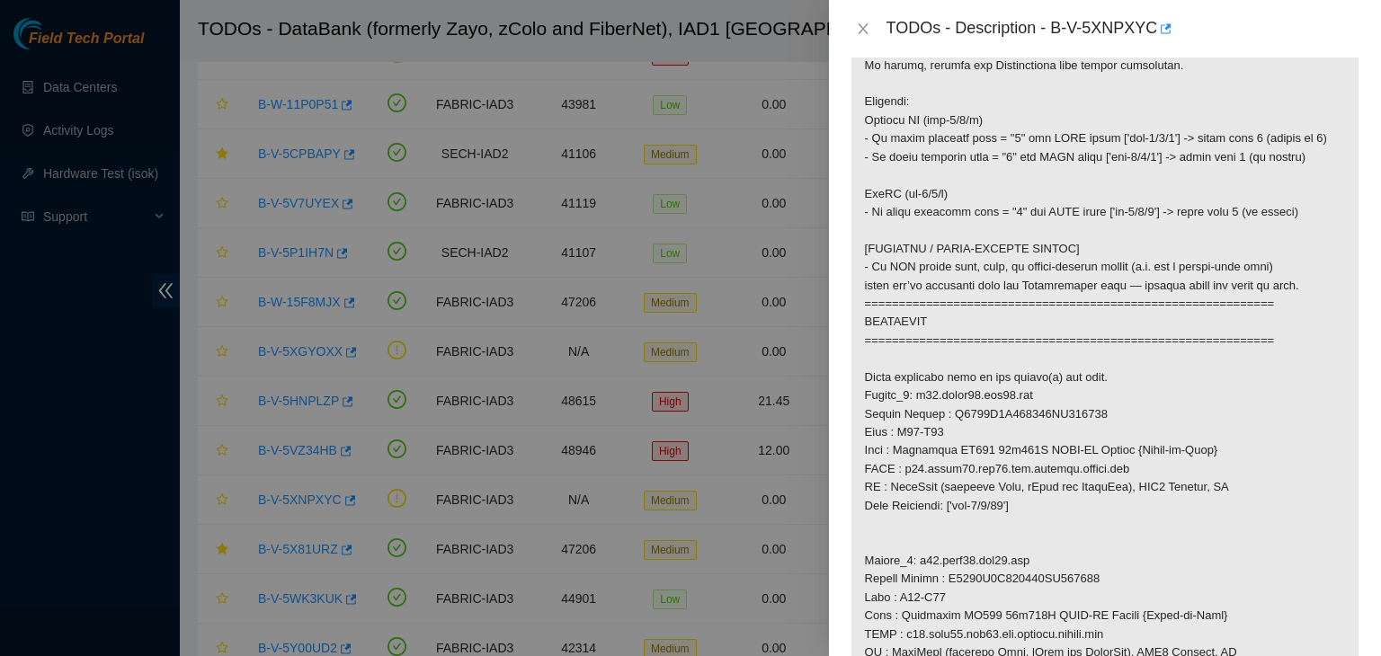
click at [858, 19] on div "TODOs - Description - B-V-5XNPXYC" at bounding box center [1104, 28] width 509 height 29
click at [859, 22] on icon "close" at bounding box center [863, 29] width 14 height 14
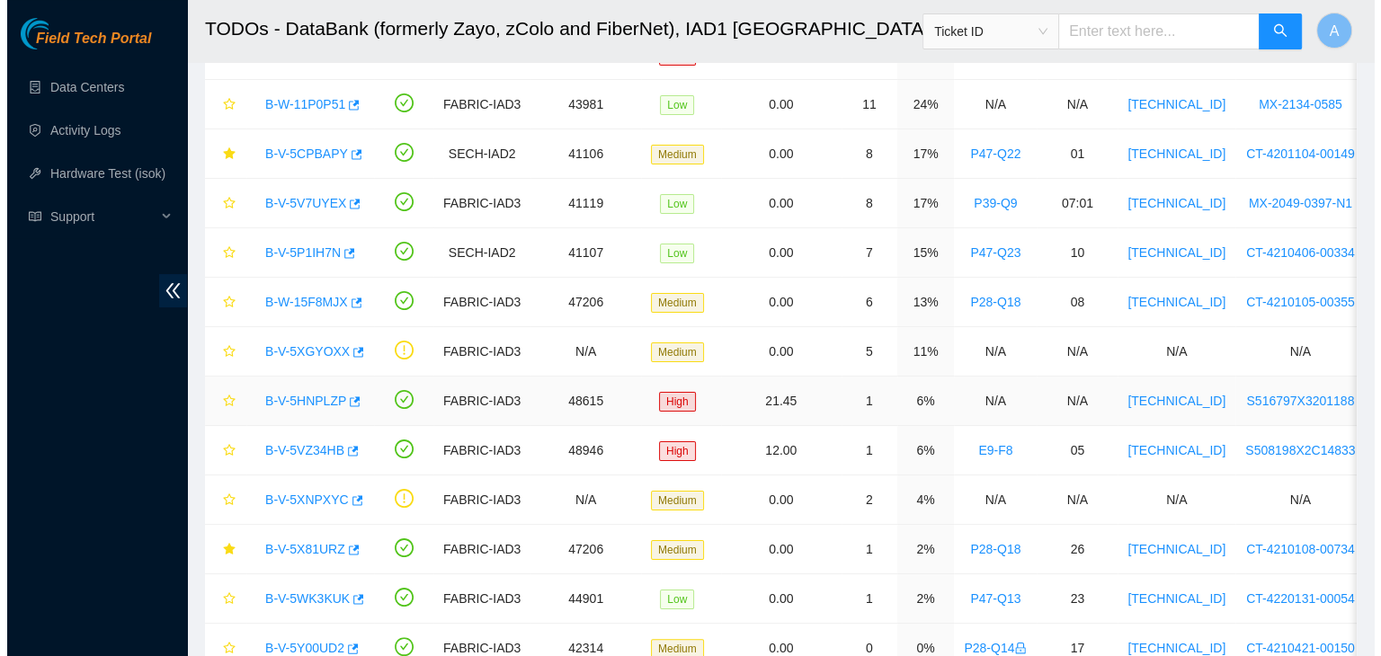
scroll to position [360, 0]
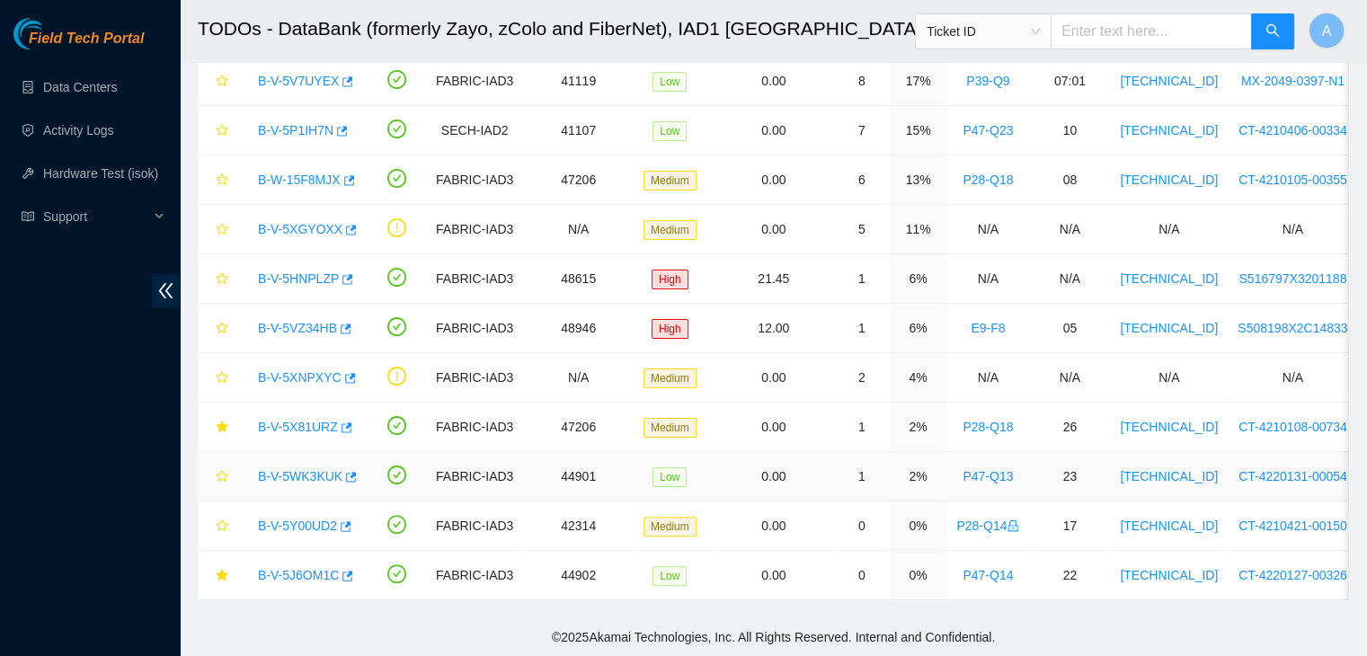
click at [278, 469] on link "B-V-5WK3KUK" at bounding box center [300, 476] width 84 height 14
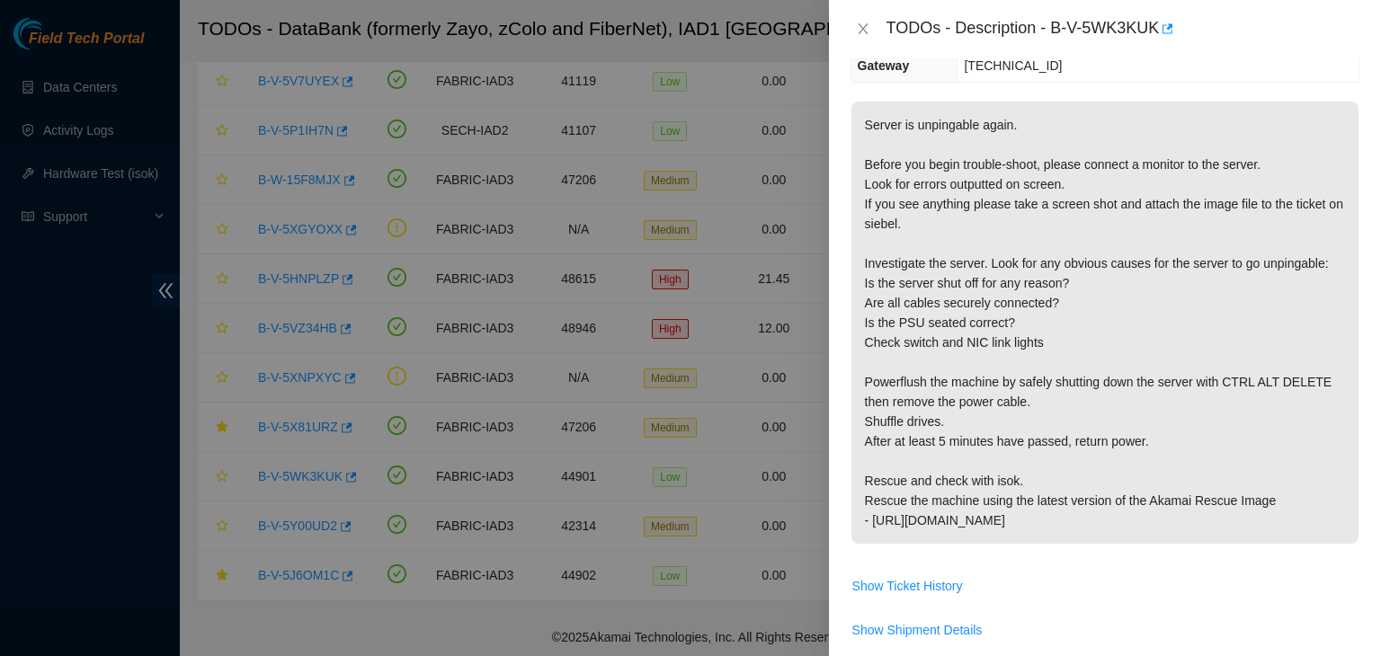
scroll to position [262, 0]
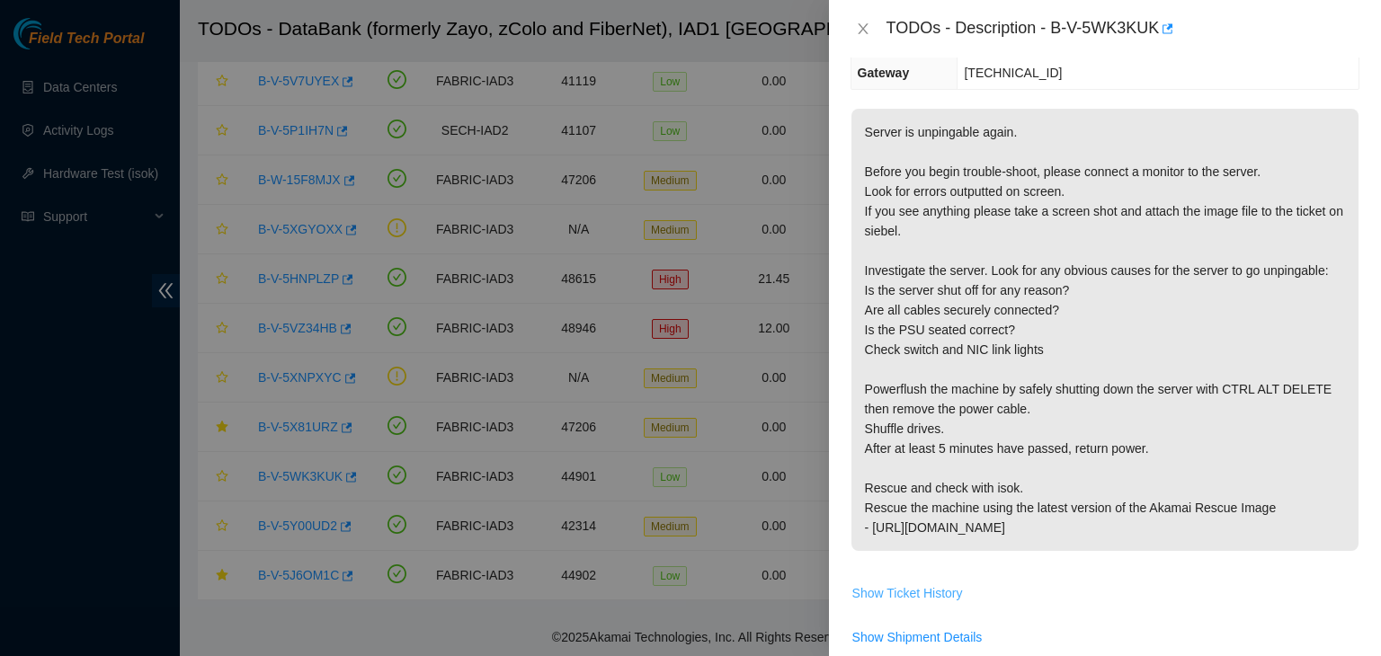
click at [923, 583] on span "Show Ticket History" at bounding box center [907, 593] width 111 height 20
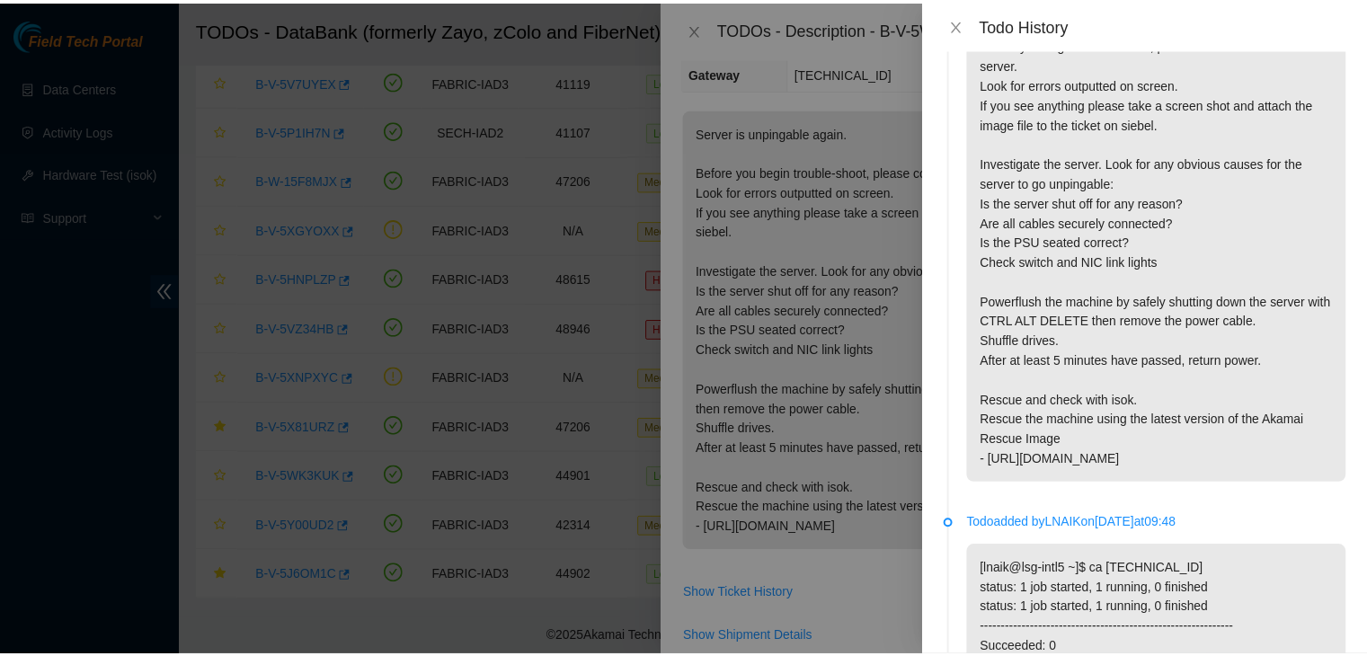
scroll to position [0, 0]
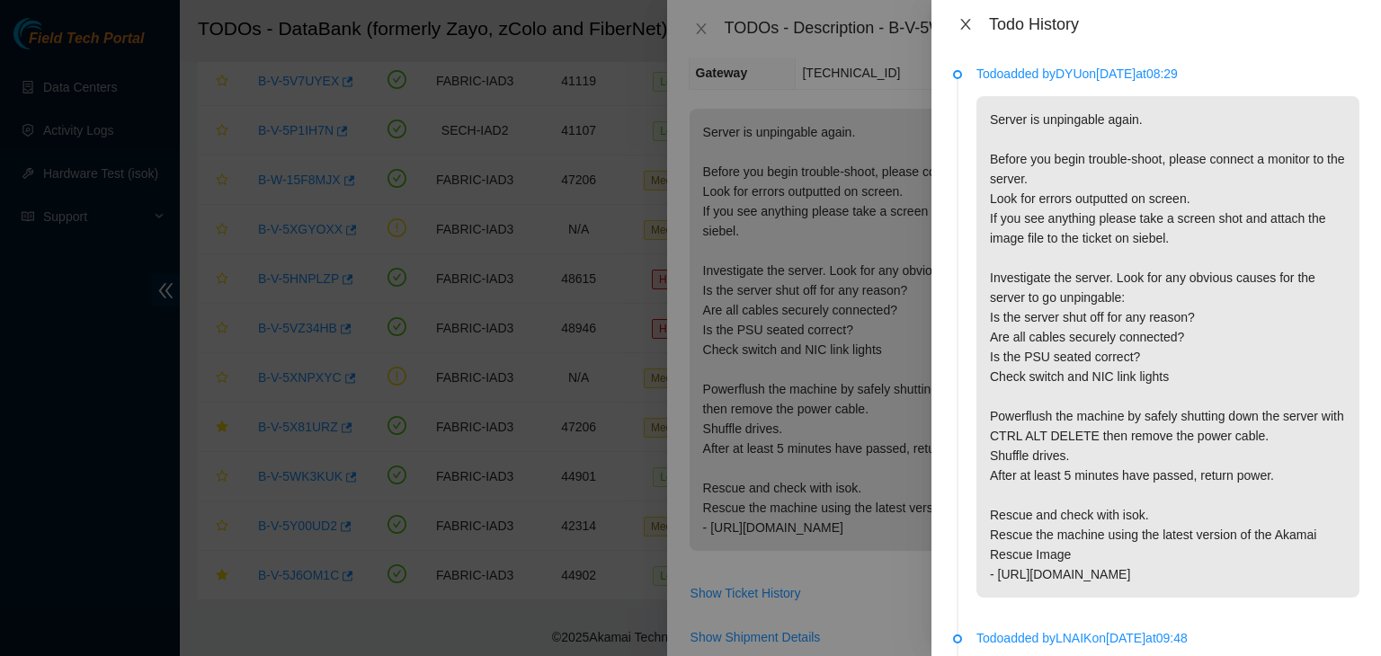
click at [965, 16] on button "Close" at bounding box center [965, 24] width 25 height 17
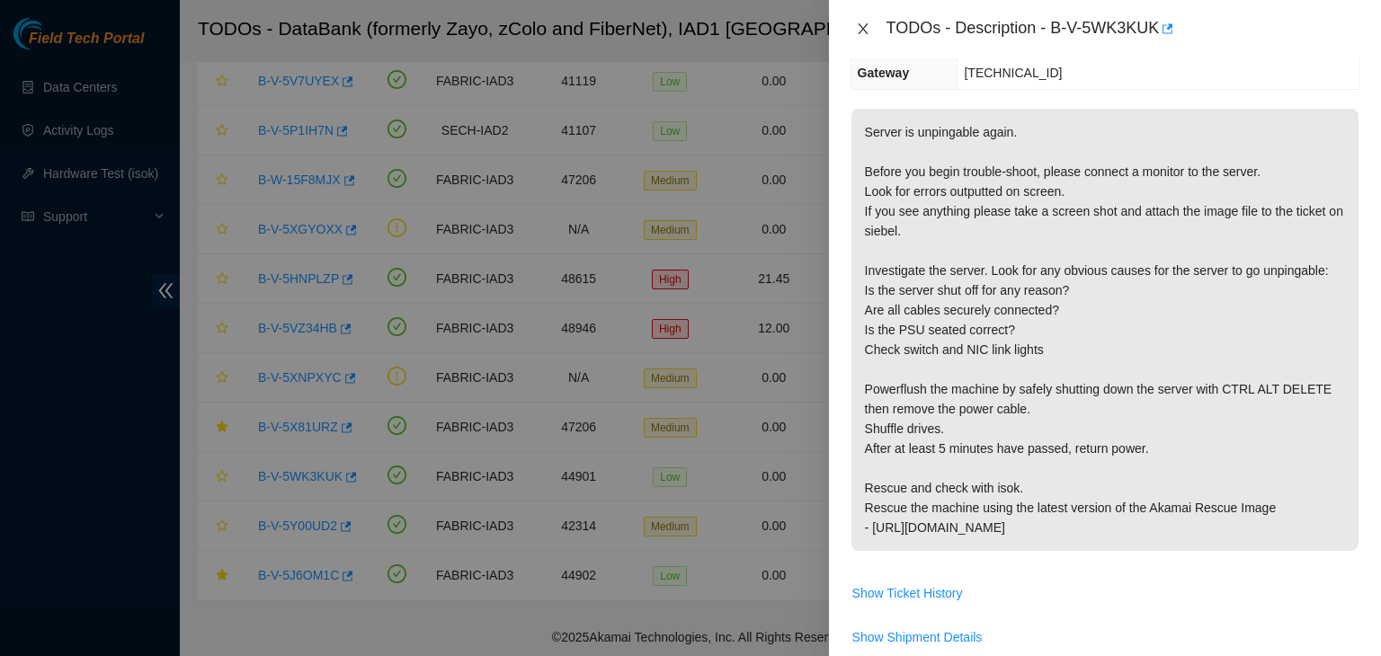
click at [869, 26] on icon "close" at bounding box center [863, 29] width 14 height 14
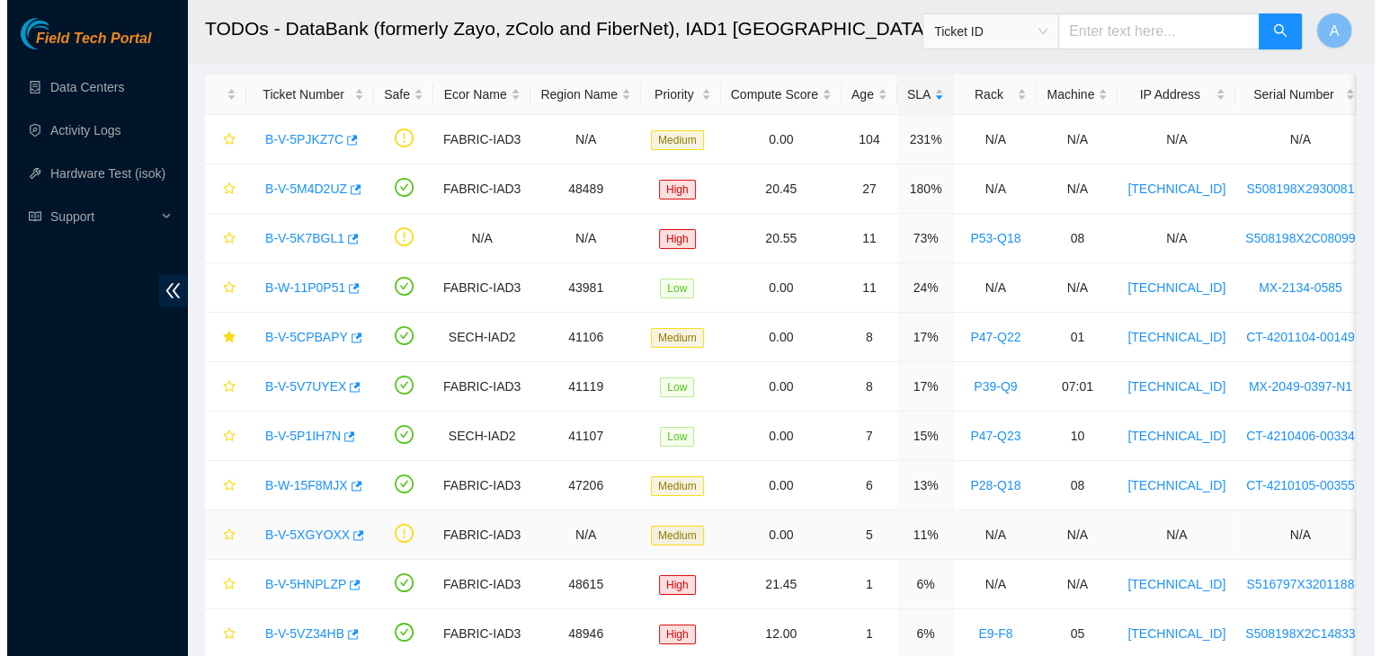
scroll to position [43, 0]
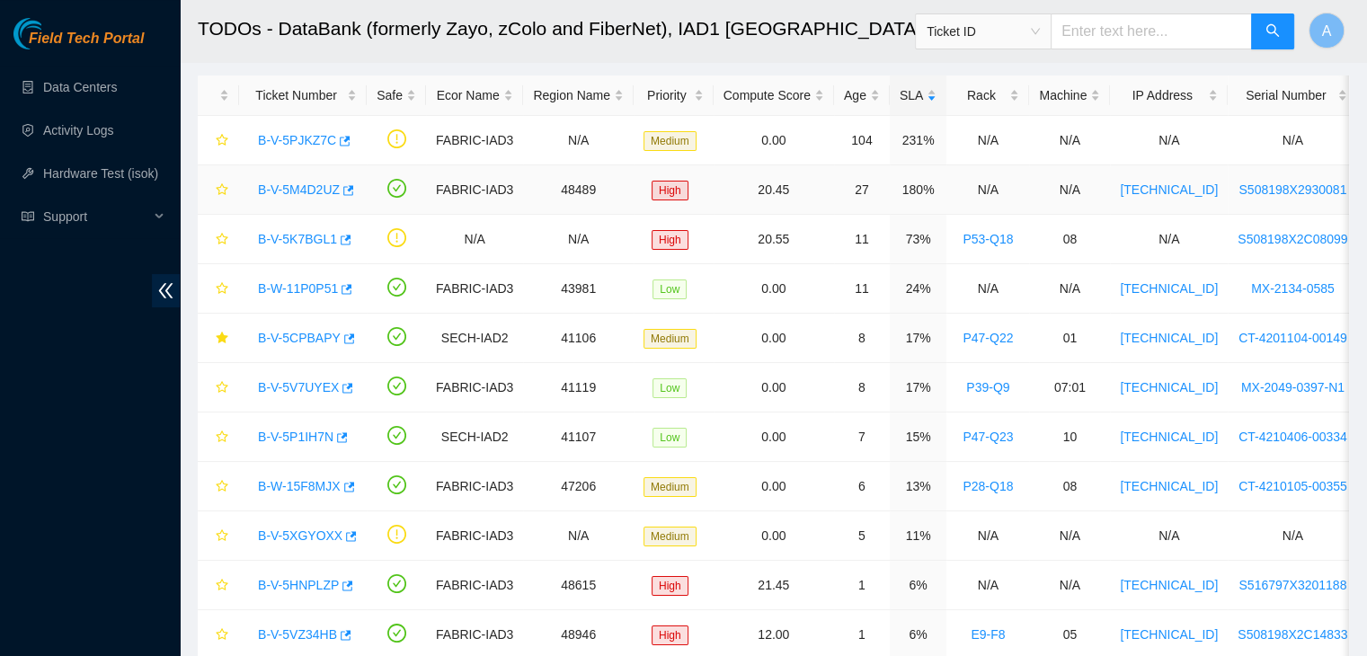
click at [301, 184] on link "B-V-5M4D2UZ" at bounding box center [299, 189] width 82 height 14
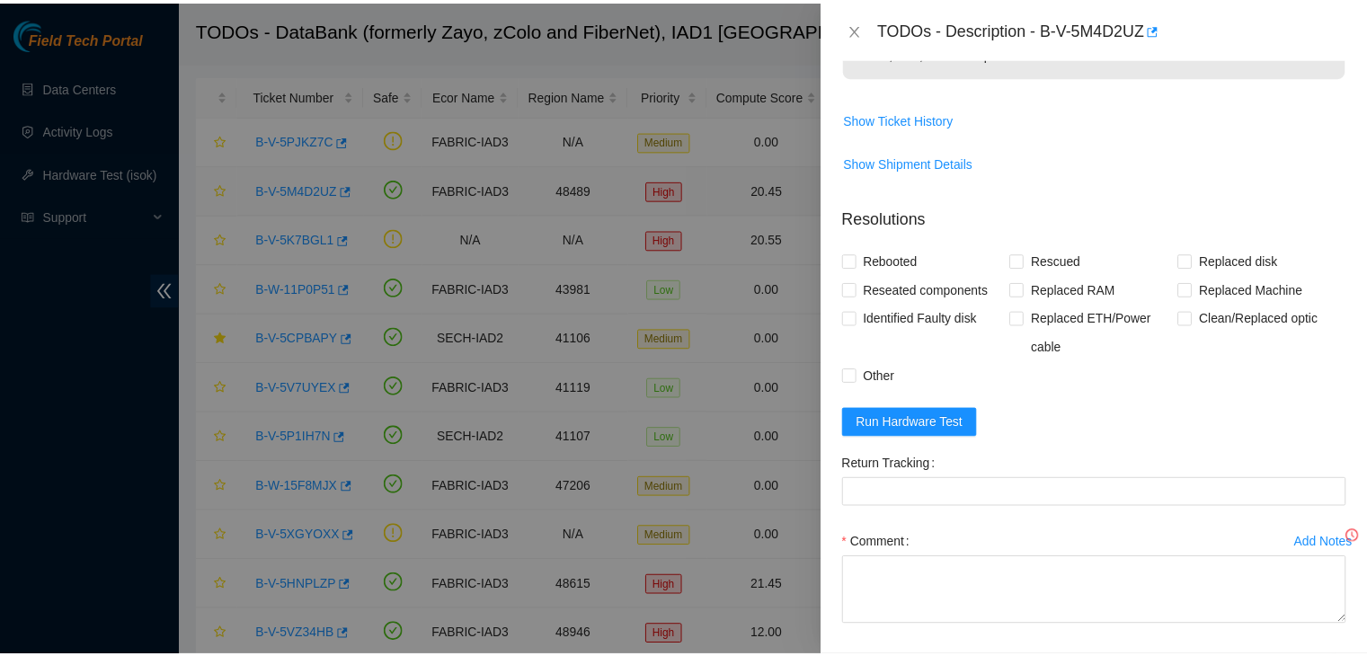
scroll to position [262, 0]
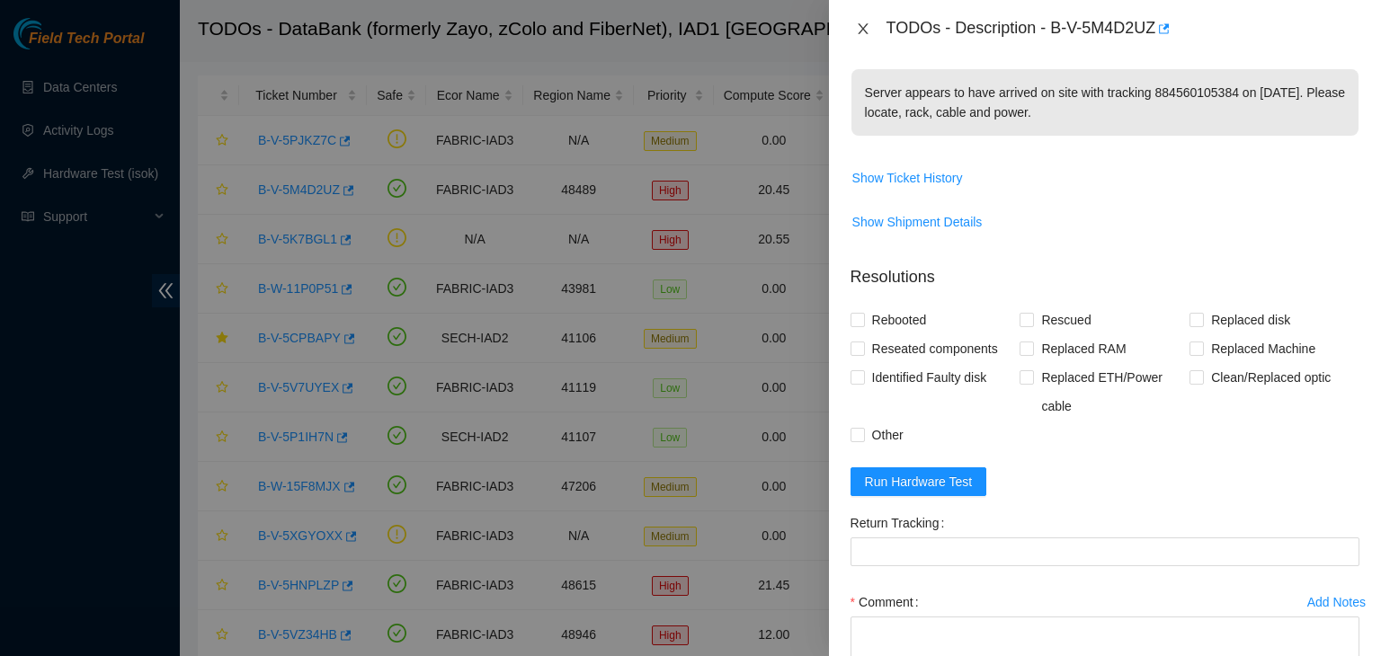
click at [859, 31] on icon "close" at bounding box center [862, 28] width 10 height 11
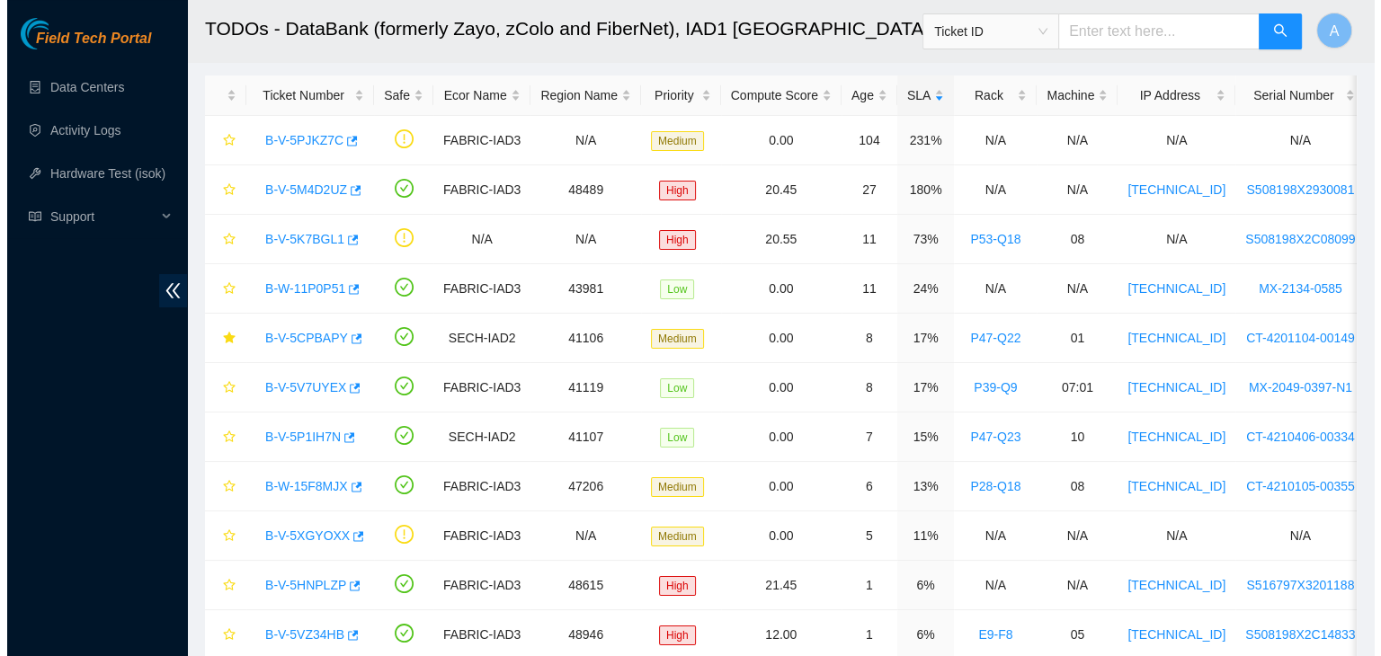
scroll to position [322, 0]
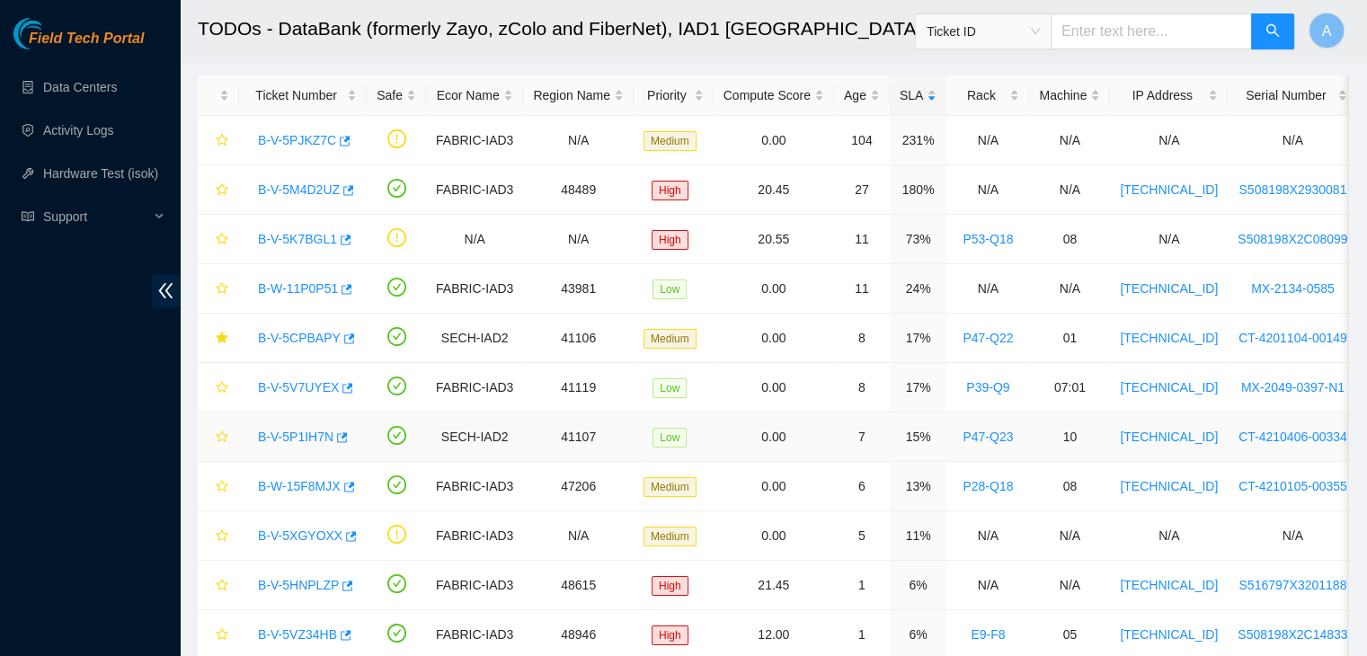
click at [300, 433] on link "B-V-5P1IH7N" at bounding box center [295, 437] width 75 height 14
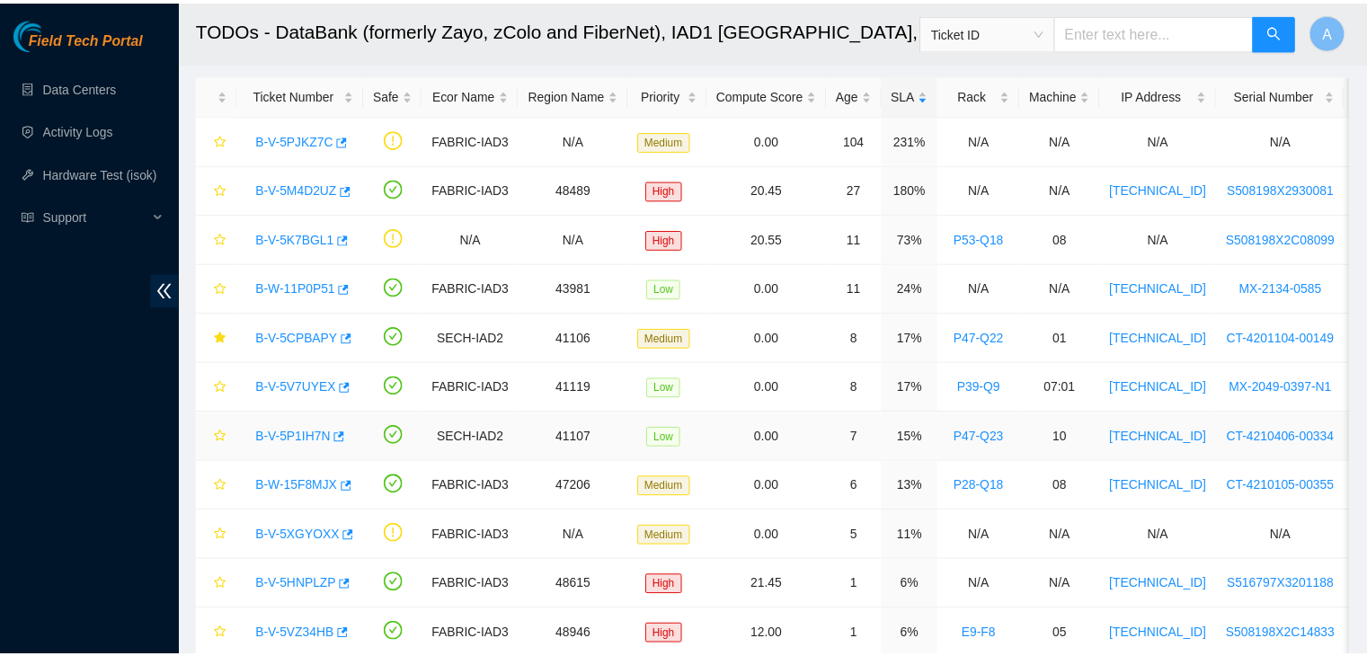
scroll to position [262, 0]
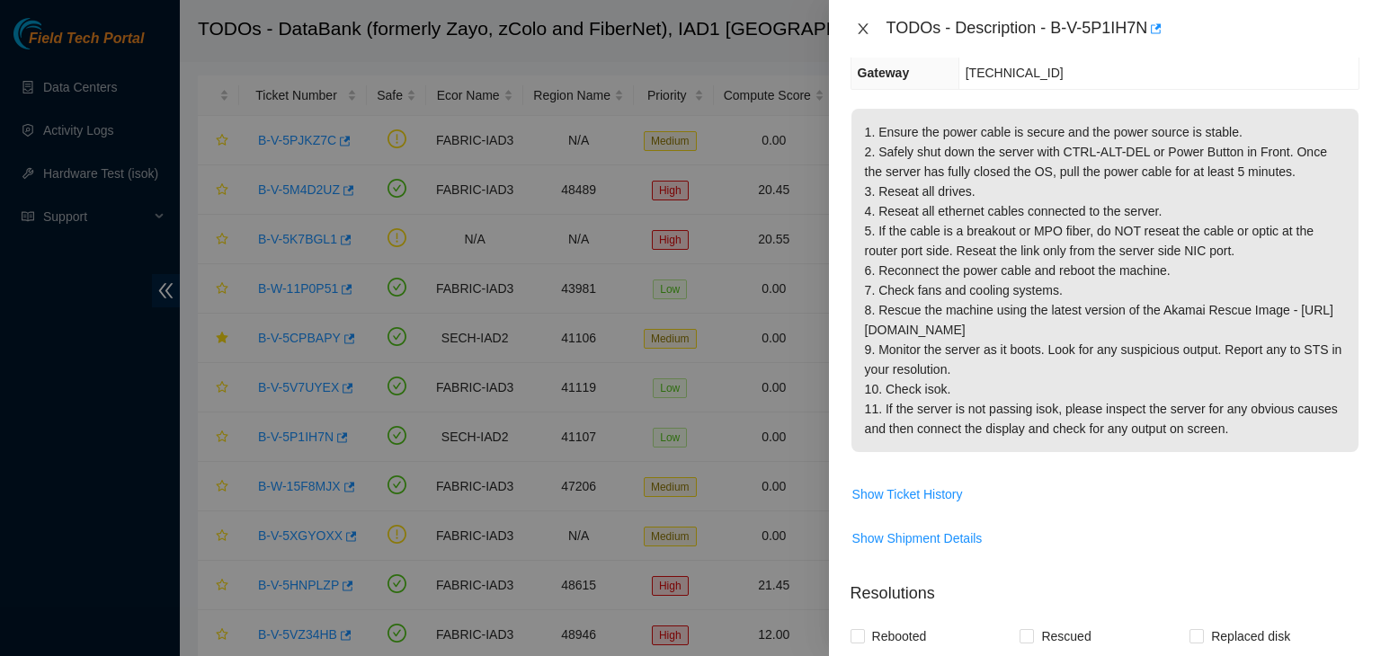
click at [859, 27] on icon "close" at bounding box center [863, 29] width 14 height 14
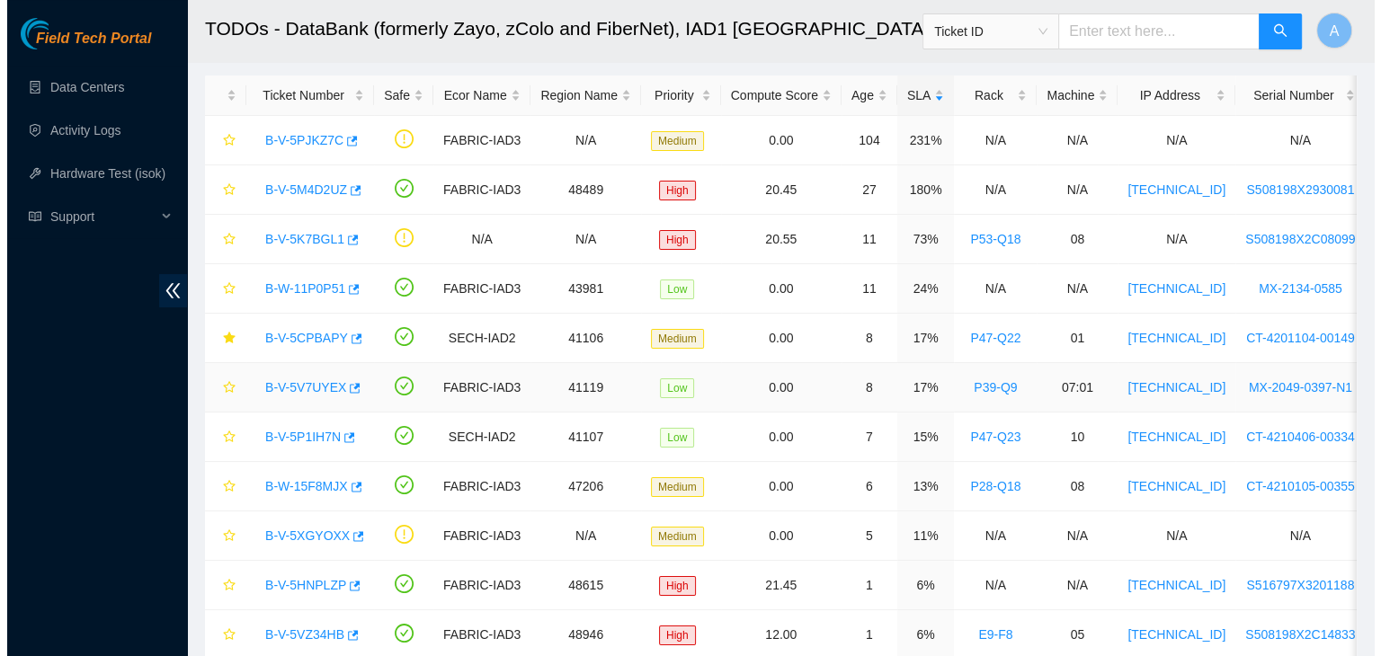
scroll to position [322, 0]
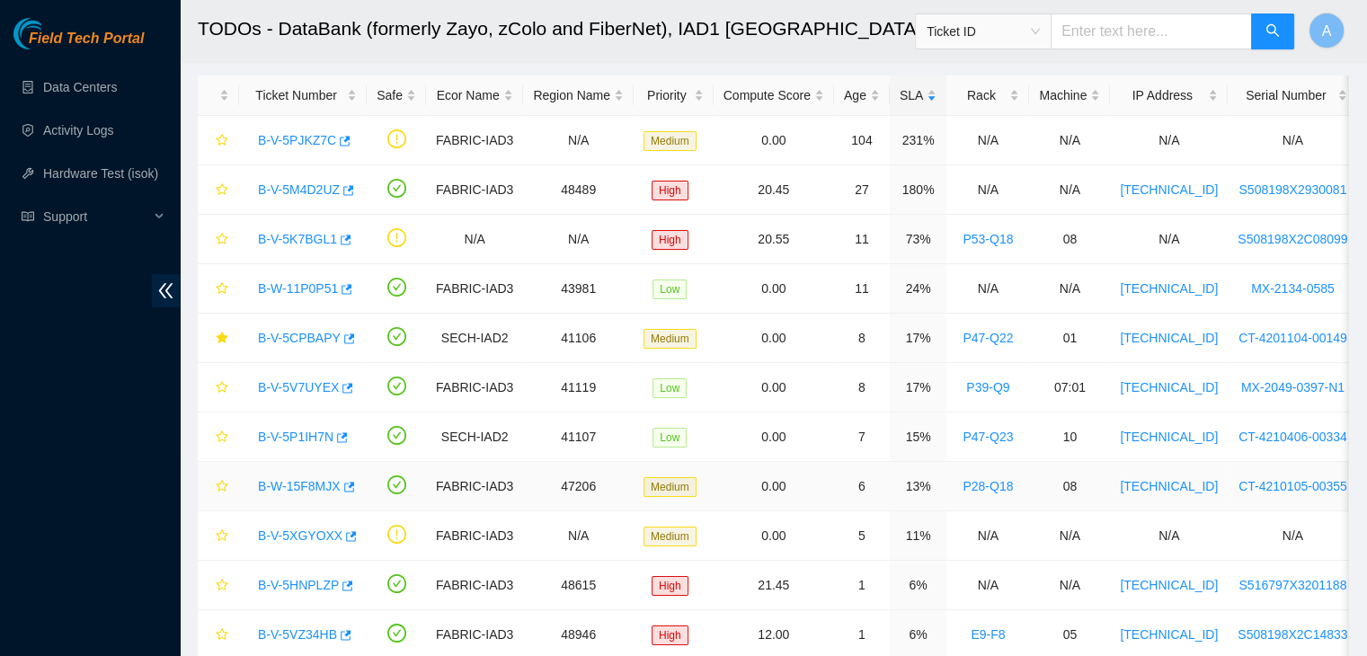
click at [304, 486] on link "B-W-15F8MJX" at bounding box center [299, 486] width 83 height 14
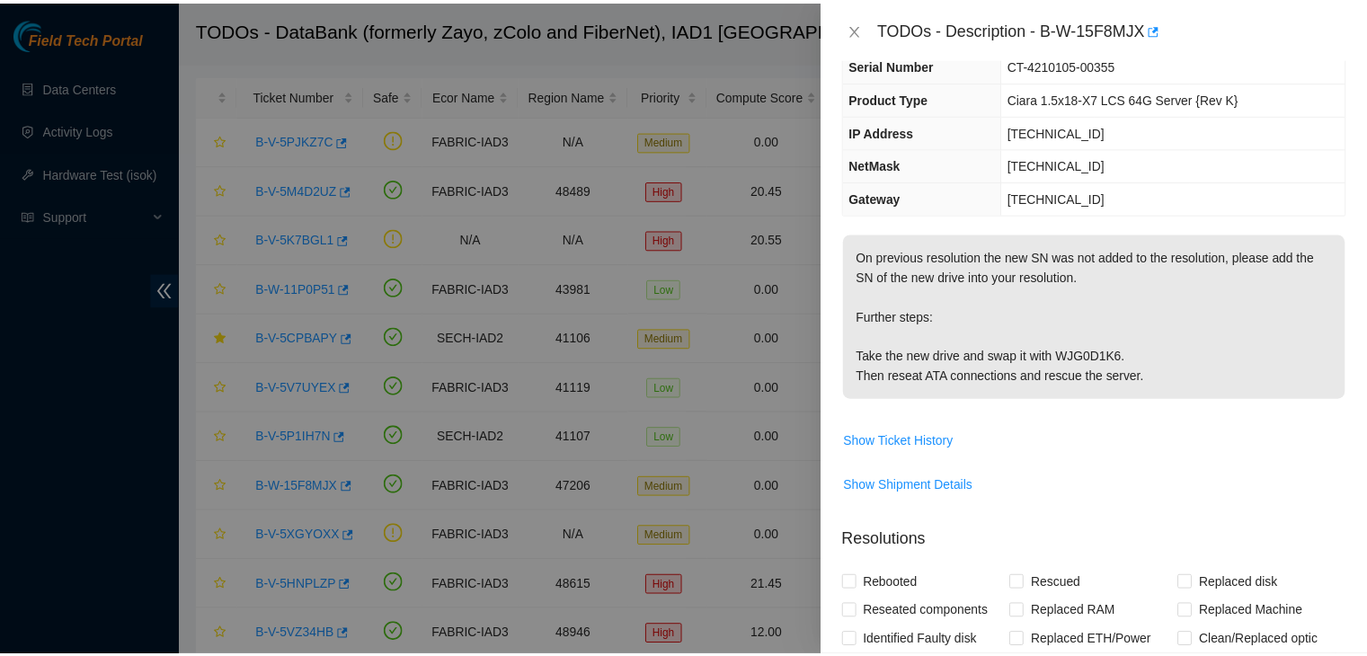
scroll to position [130, 0]
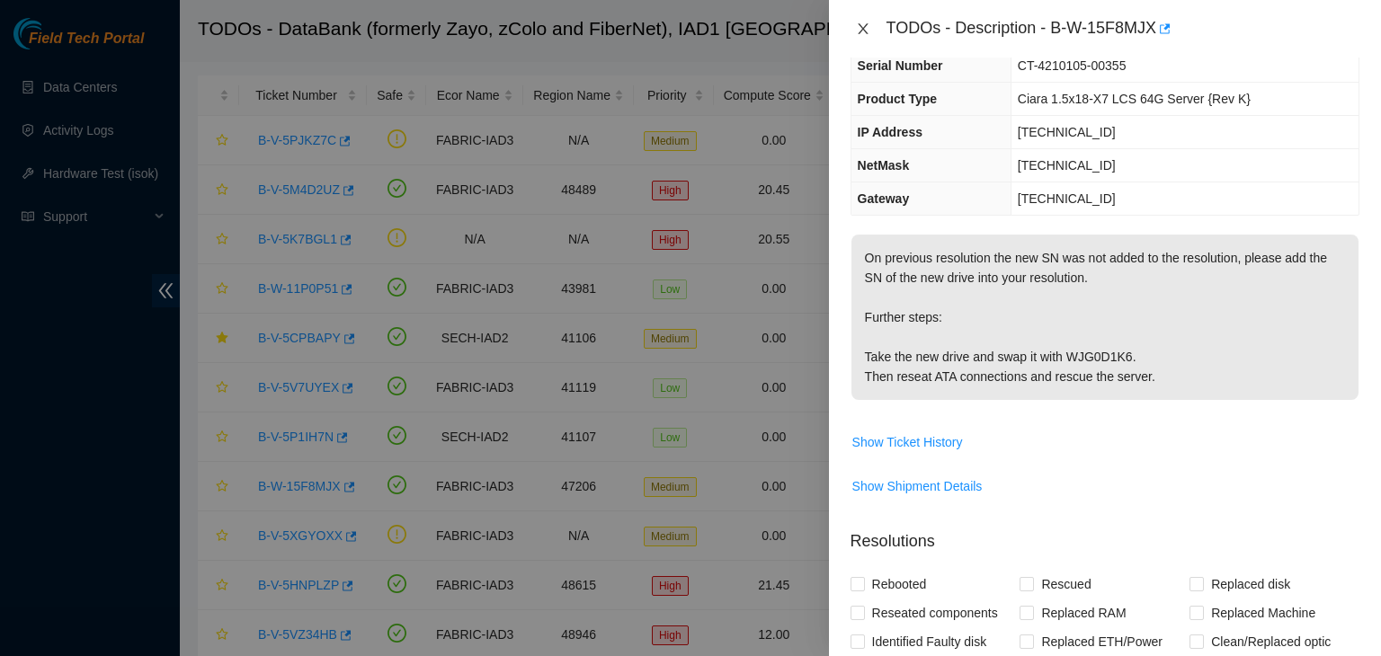
click at [863, 36] on button "Close" at bounding box center [862, 29] width 25 height 17
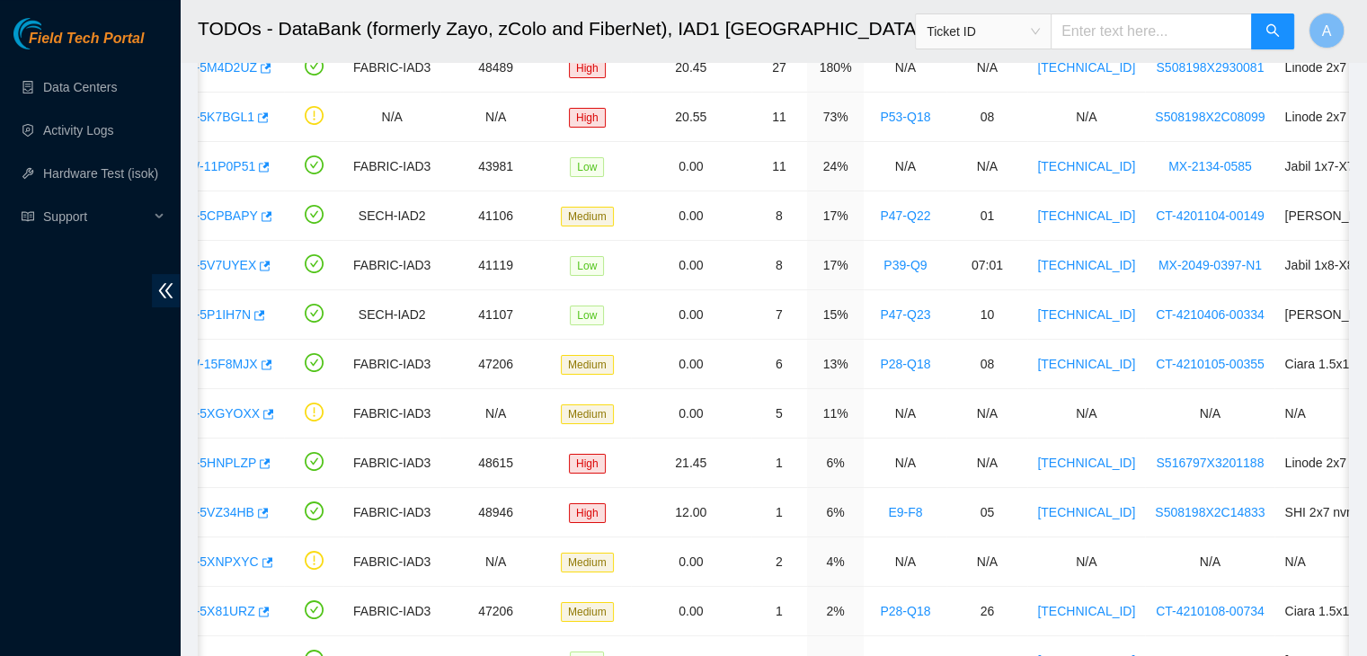
scroll to position [97, 0]
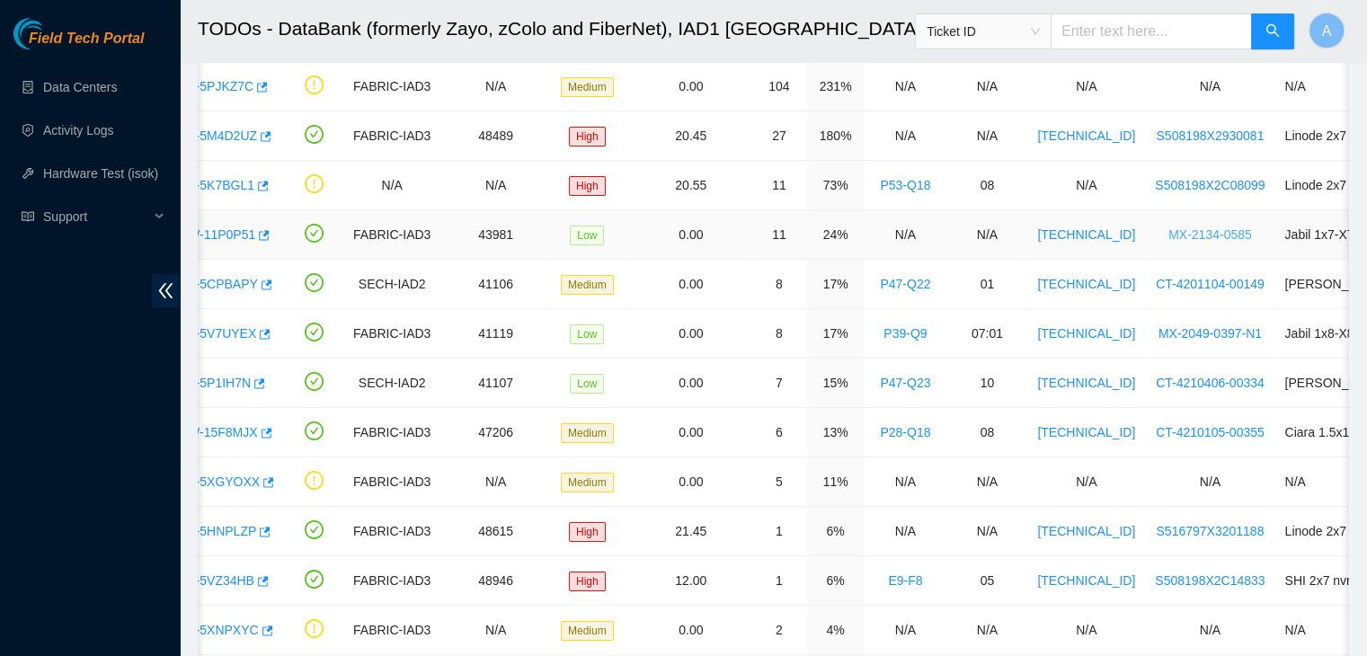
click at [1184, 234] on link "MX-2134-0585" at bounding box center [1210, 234] width 84 height 14
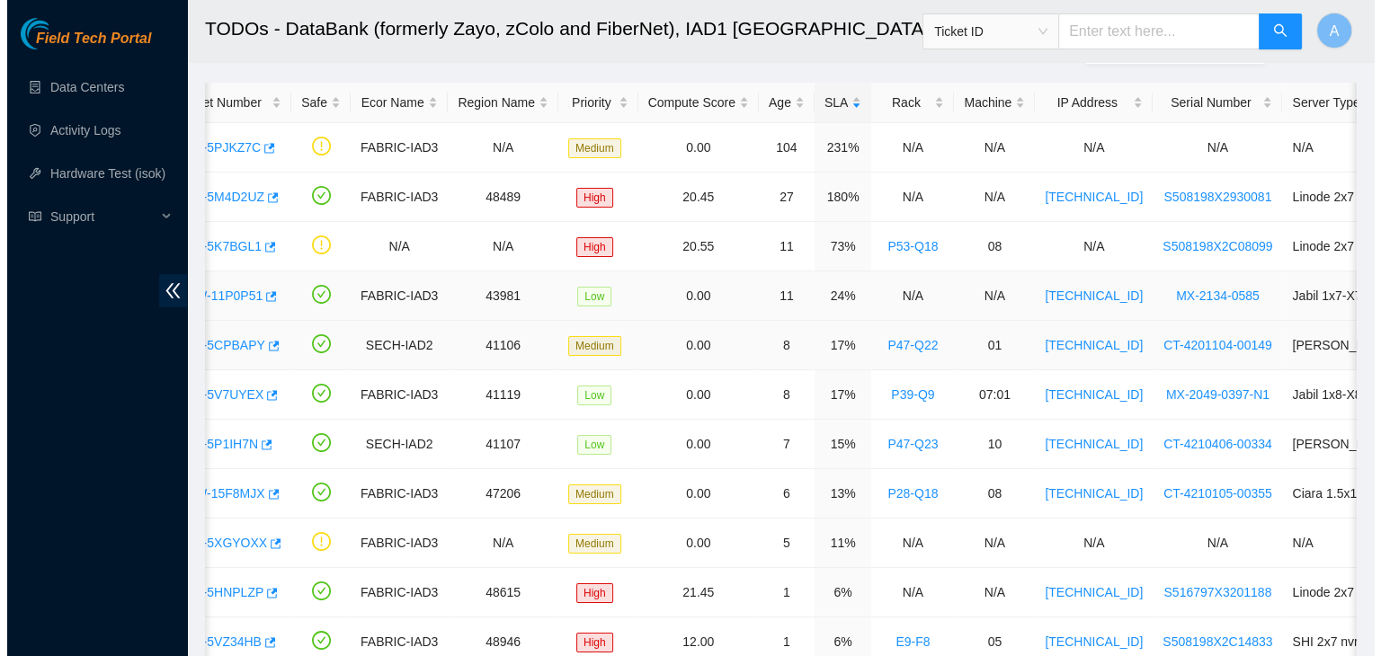
scroll to position [0, 0]
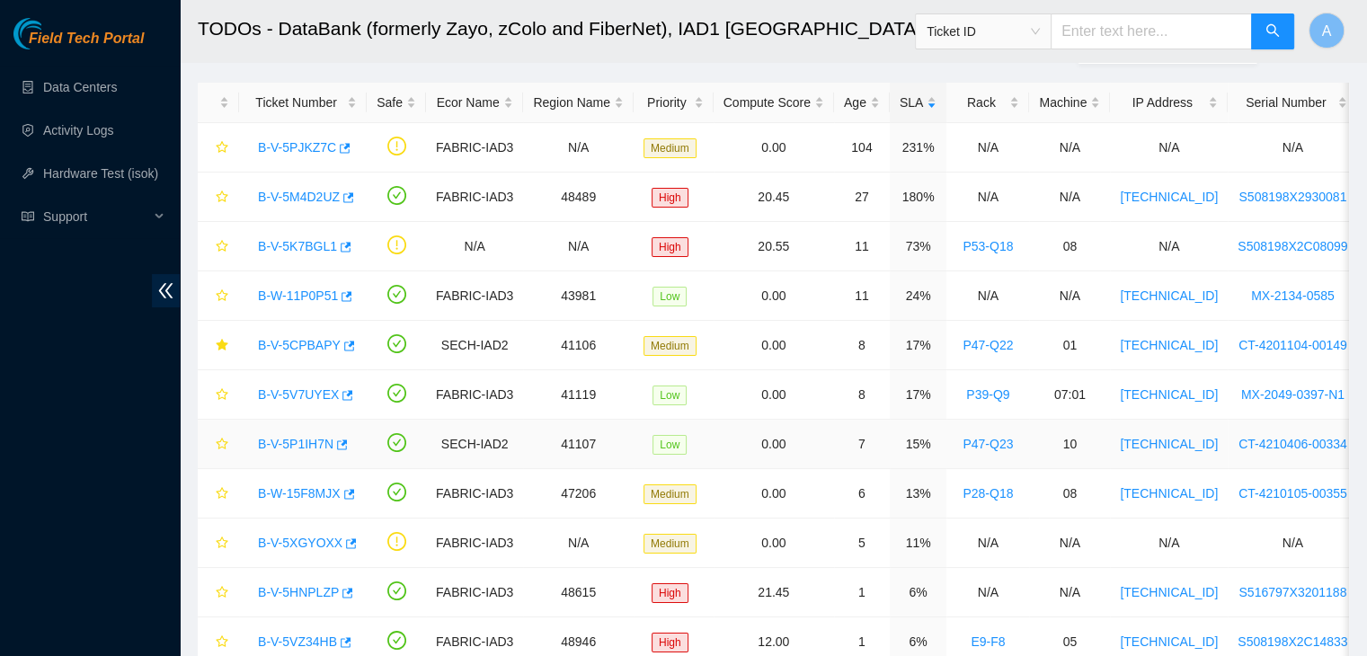
click at [305, 440] on link "B-V-5P1IH7N" at bounding box center [295, 444] width 75 height 14
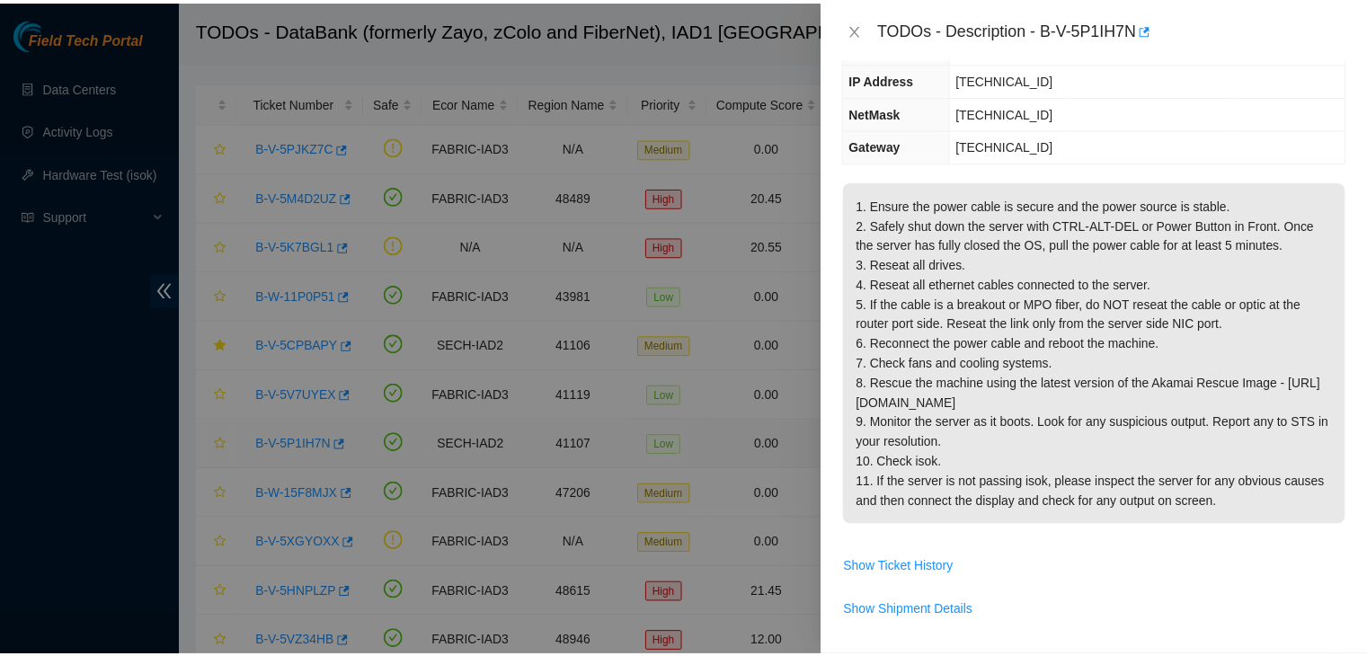
scroll to position [130, 0]
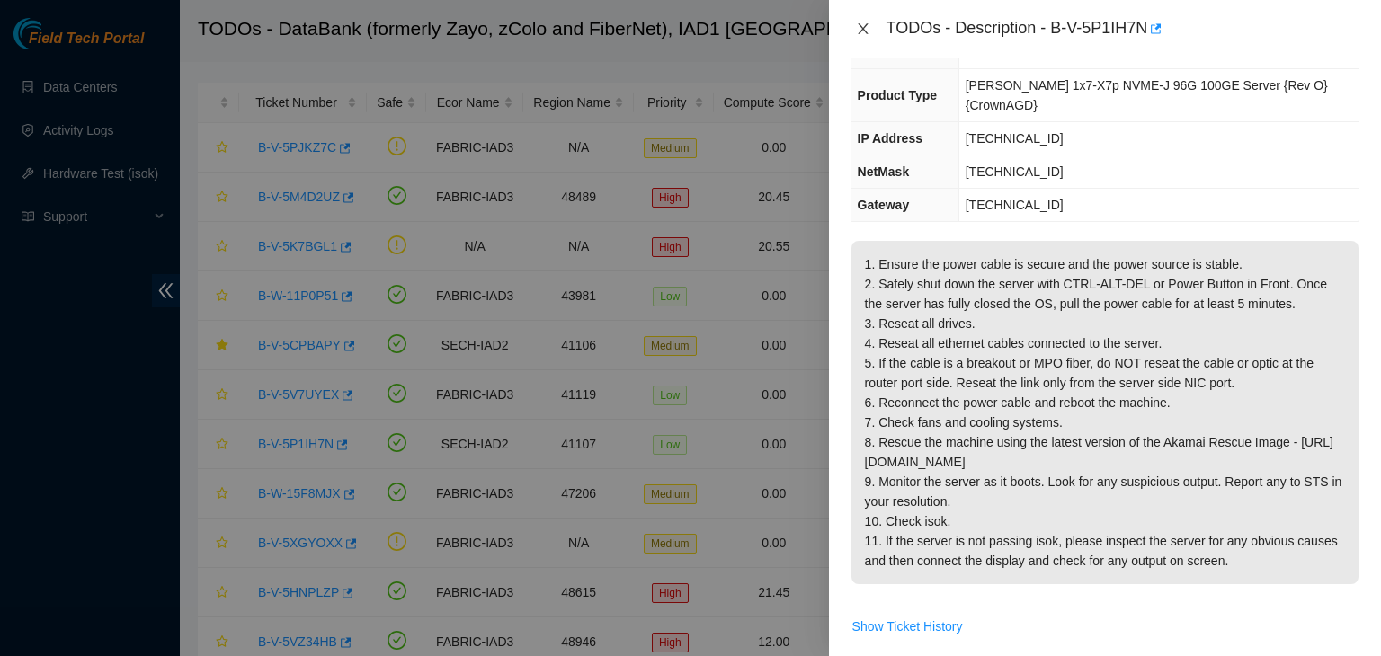
click at [856, 32] on icon "close" at bounding box center [863, 29] width 14 height 14
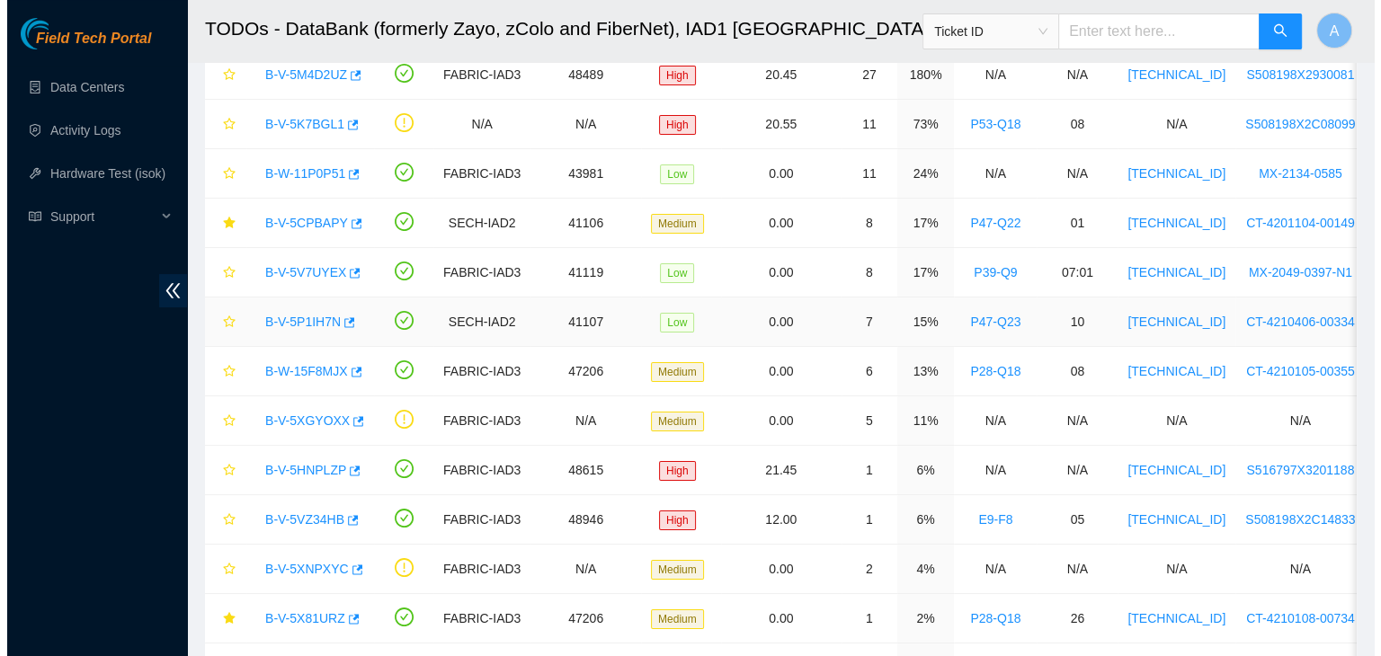
scroll to position [158, 0]
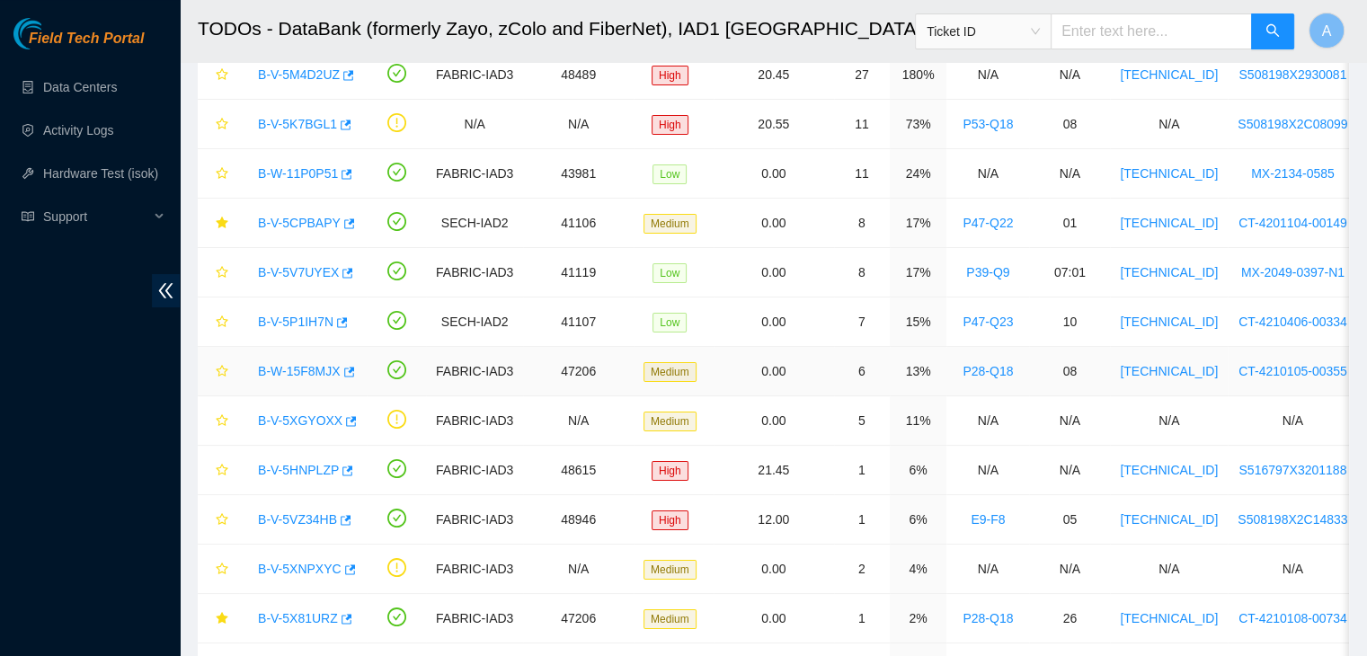
click at [288, 375] on link "B-W-15F8MJX" at bounding box center [299, 371] width 83 height 14
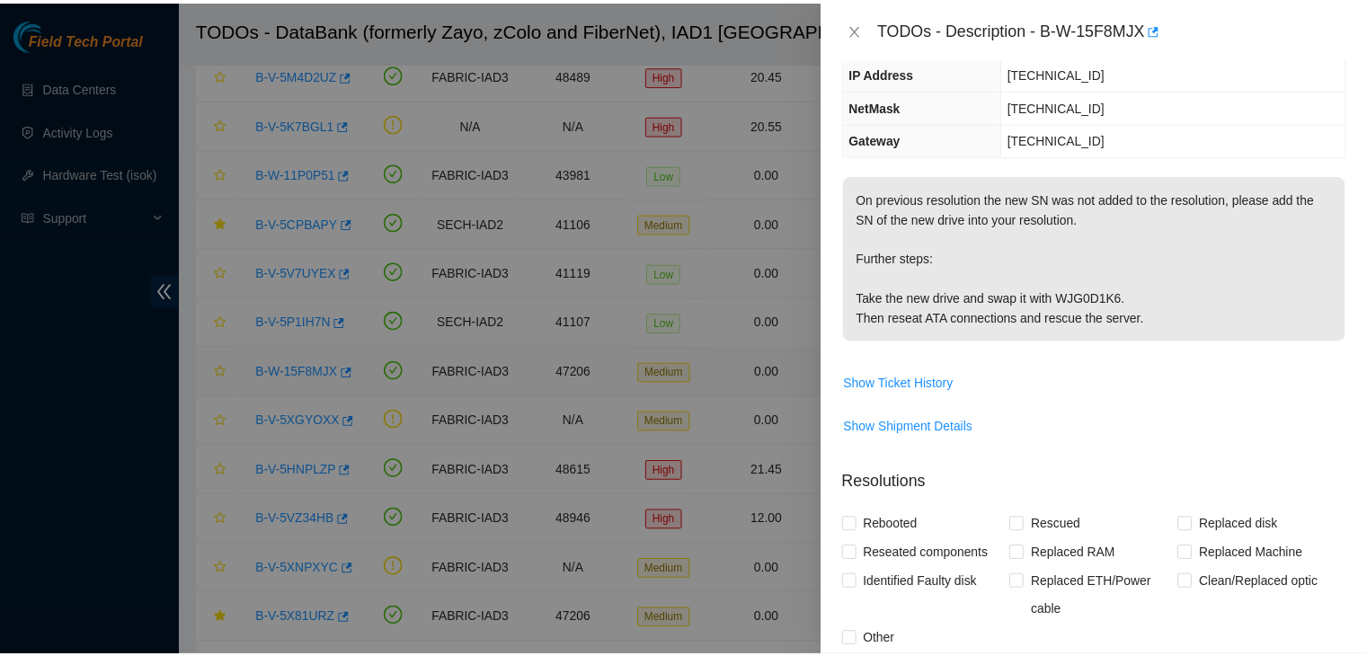
scroll to position [130, 0]
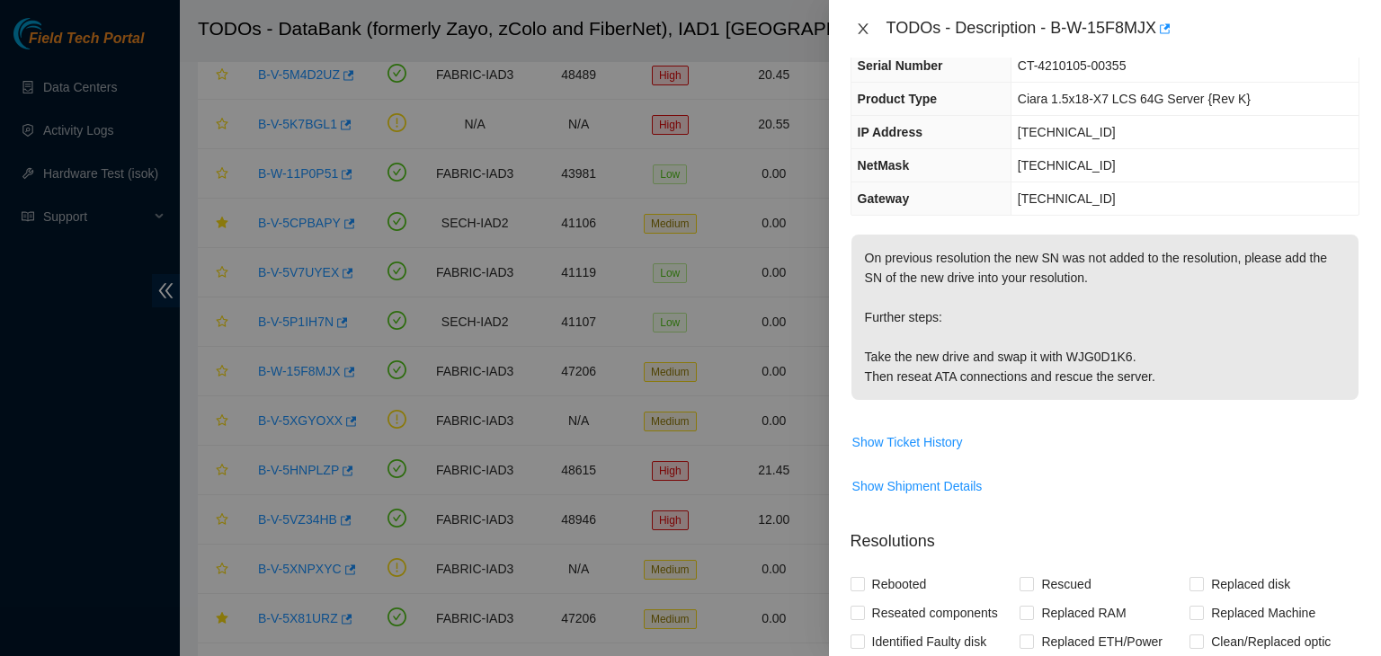
click at [864, 23] on icon "close" at bounding box center [863, 29] width 14 height 14
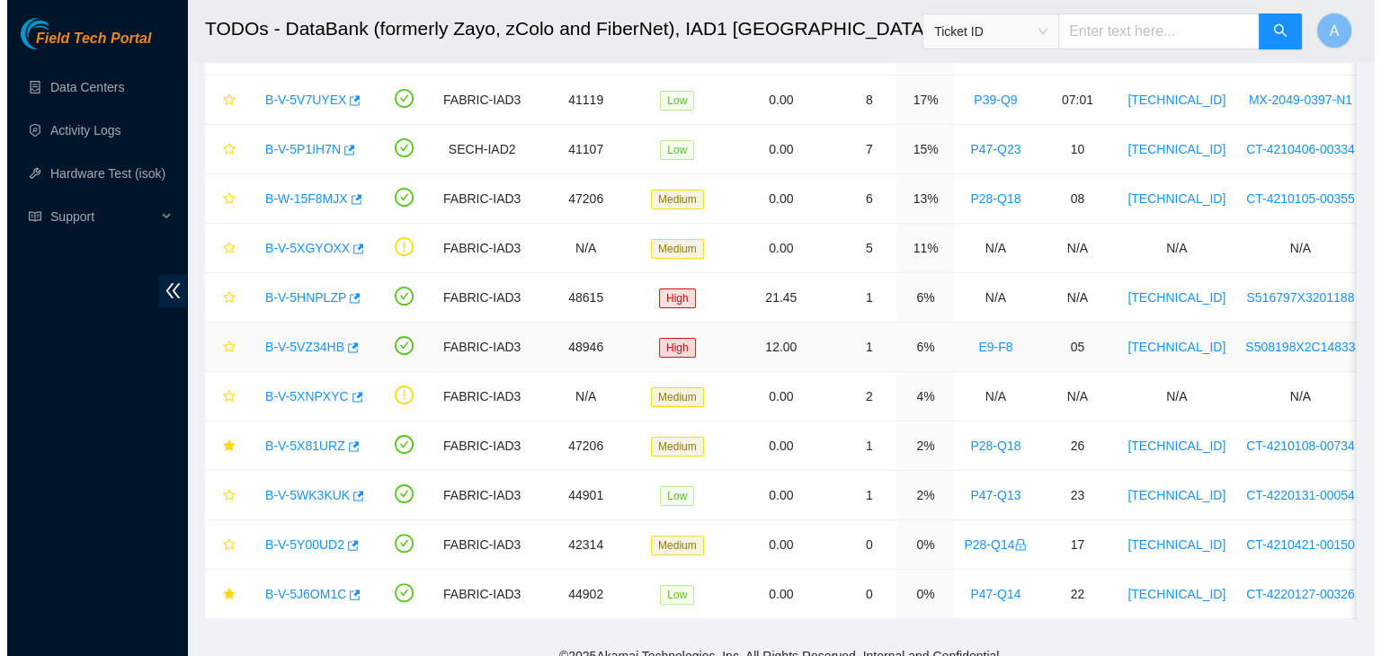
scroll to position [338, 0]
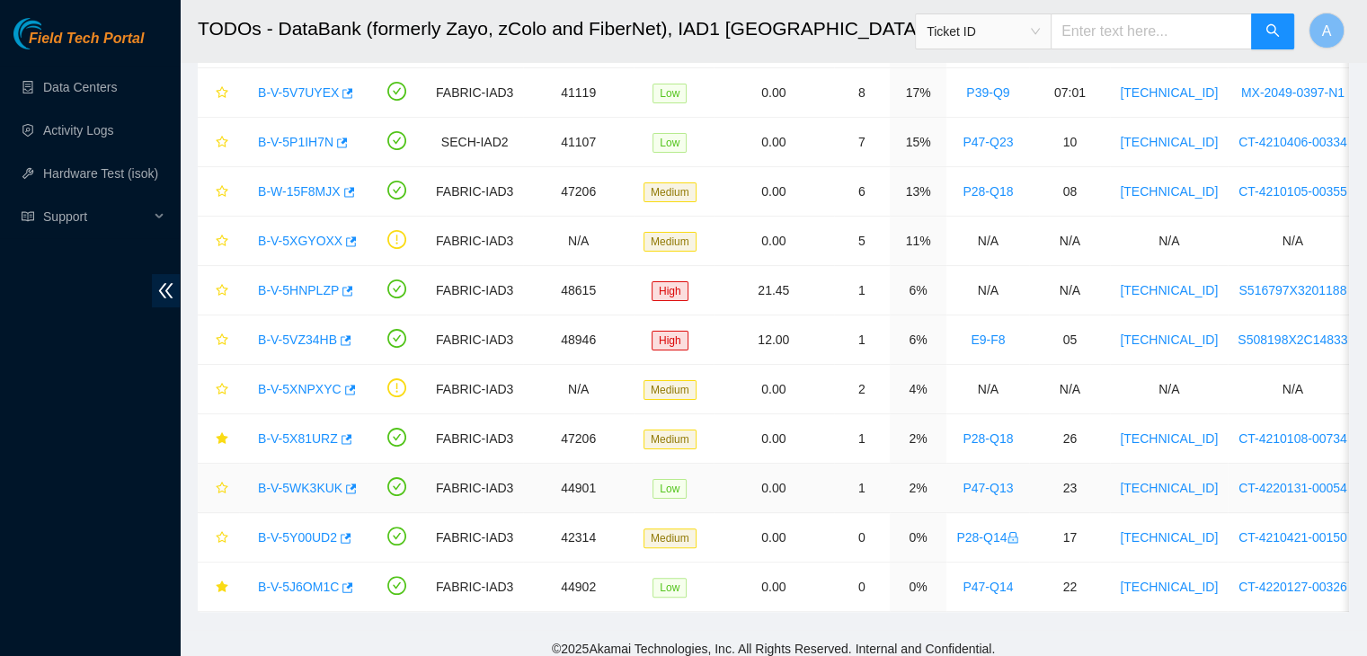
click at [299, 487] on link "B-V-5WK3KUK" at bounding box center [300, 488] width 84 height 14
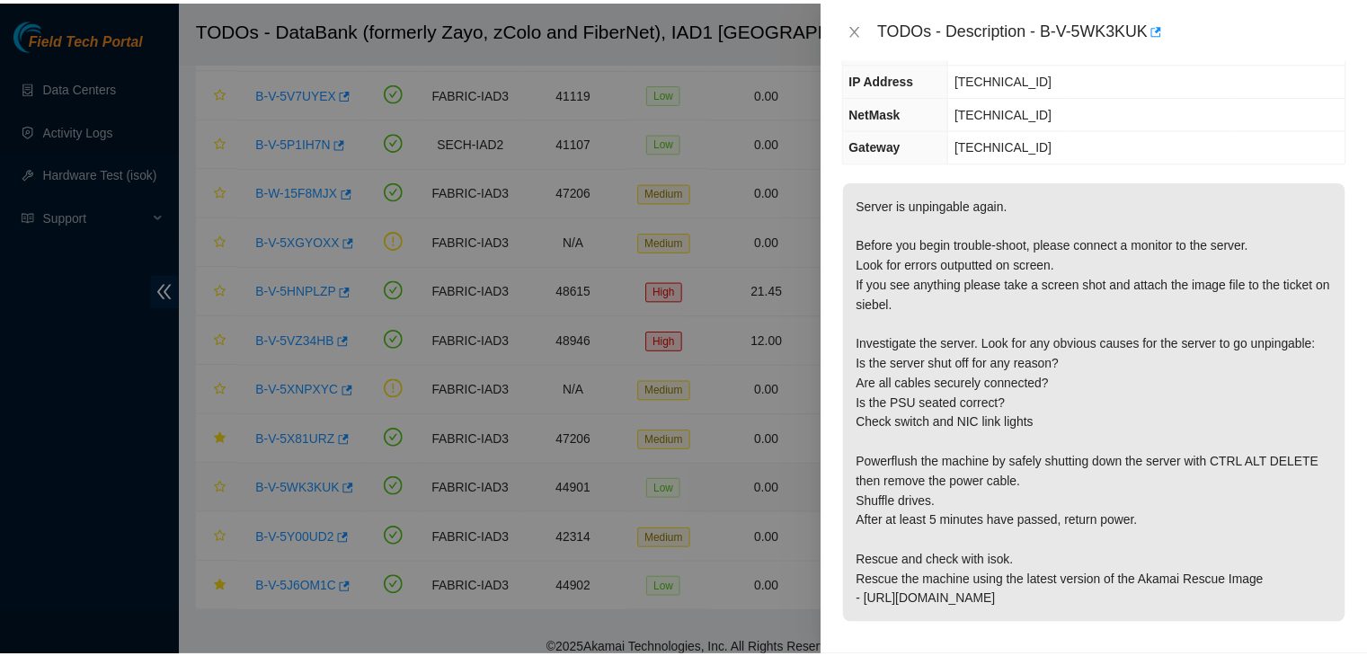
scroll to position [130, 0]
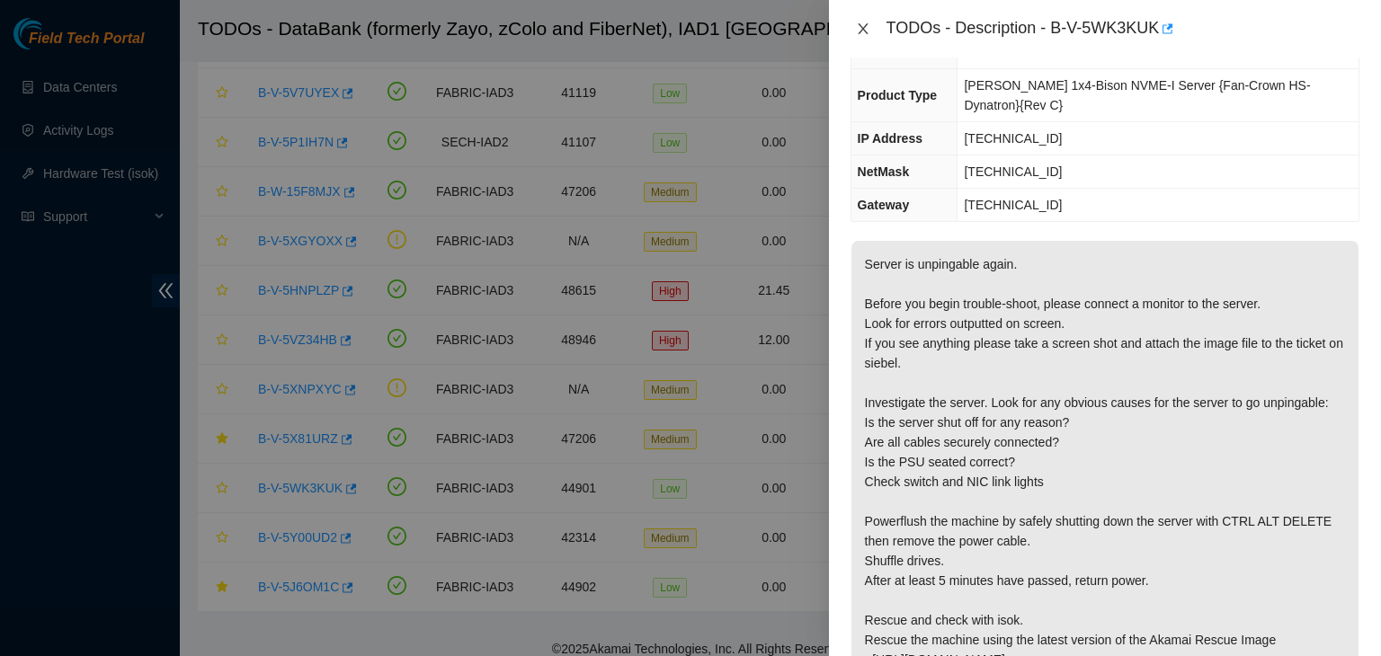
click at [861, 27] on icon "close" at bounding box center [862, 28] width 10 height 11
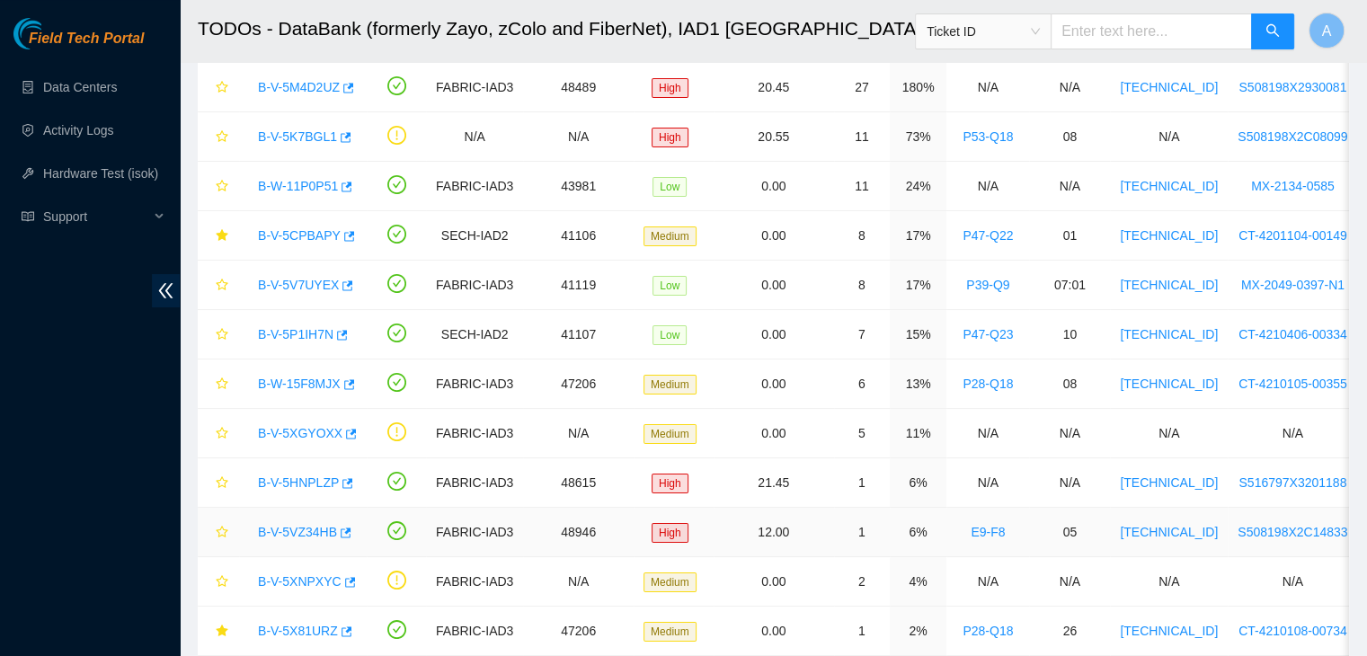
scroll to position [144, 0]
click at [97, 167] on link "Hardware Test (isok)" at bounding box center [100, 173] width 115 height 14
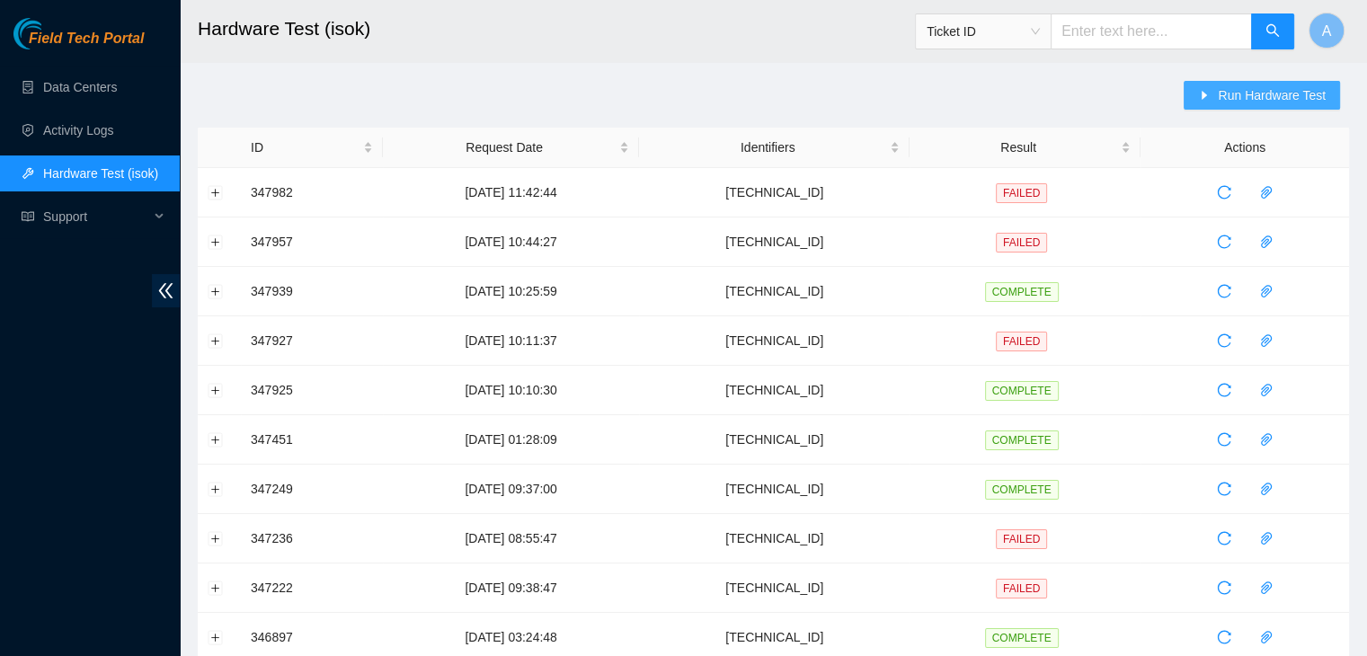
click at [1301, 94] on span "Run Hardware Test" at bounding box center [1272, 95] width 108 height 20
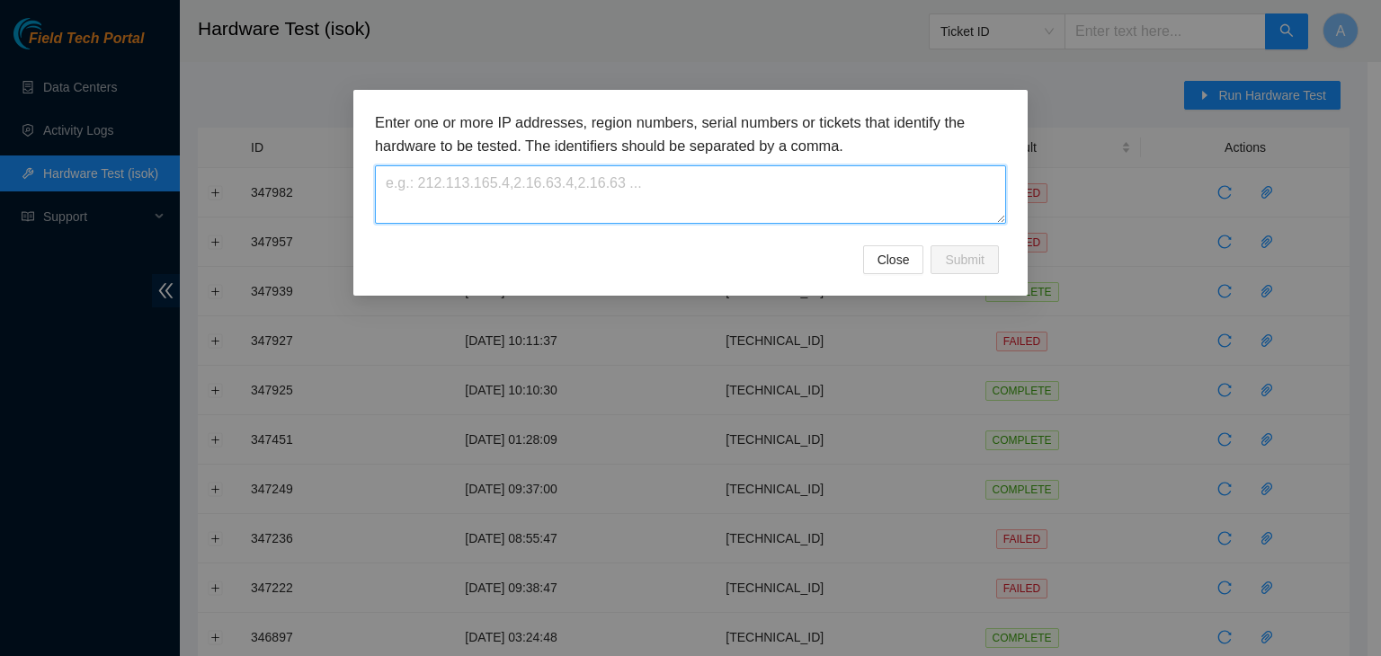
click at [808, 192] on textarea at bounding box center [690, 194] width 631 height 58
paste textarea "23.222.1.17"
type textarea "23.222.1.17"
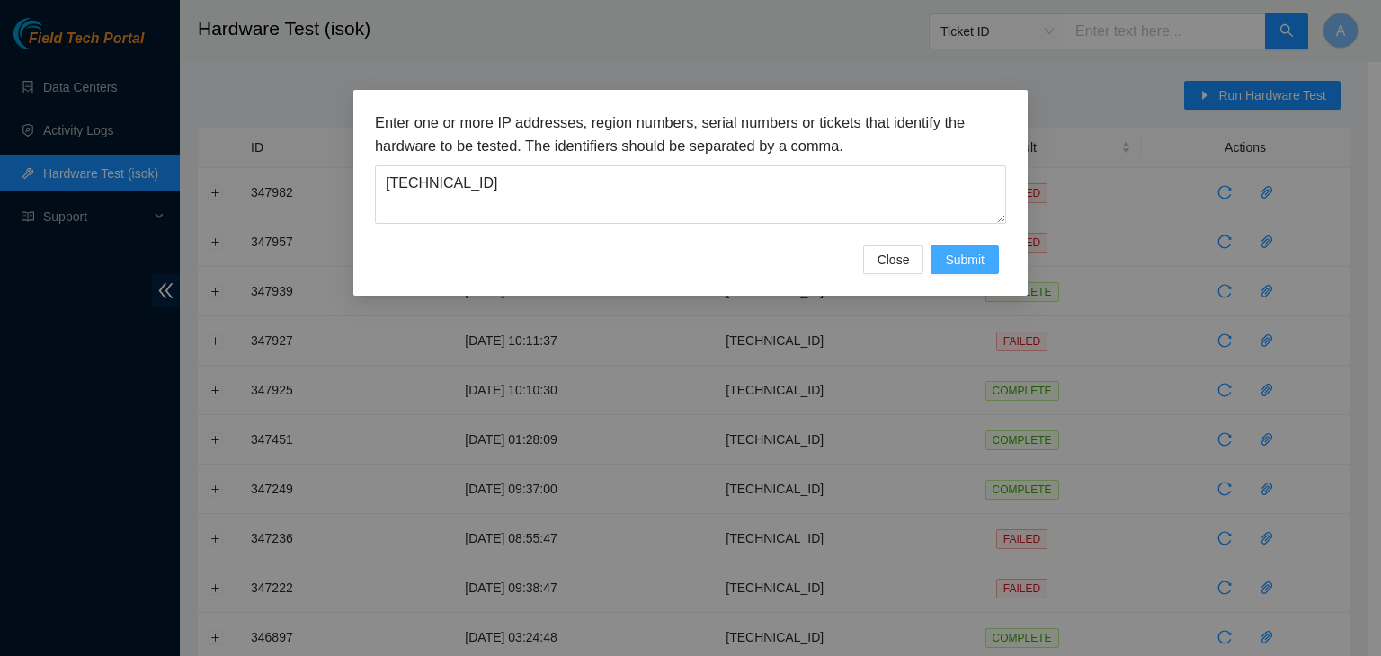
click at [945, 250] on span "Submit" at bounding box center [965, 260] width 40 height 20
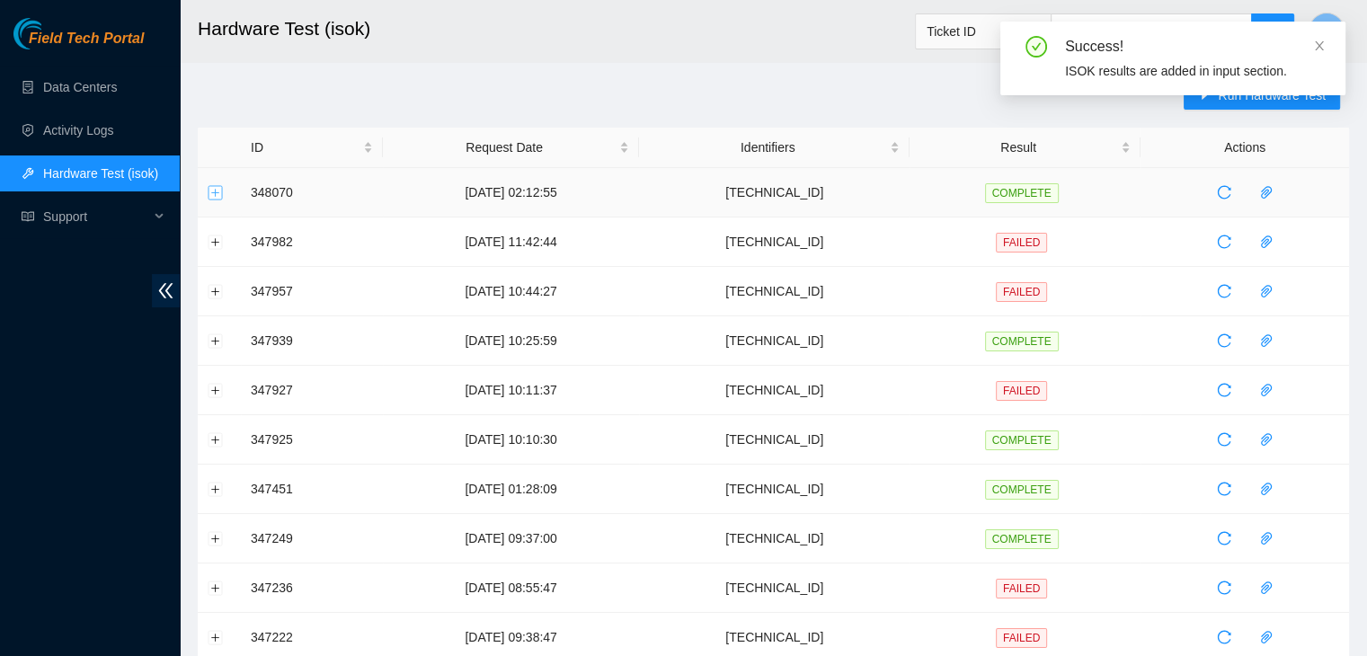
click at [212, 192] on button "Expand row" at bounding box center [216, 192] width 14 height 14
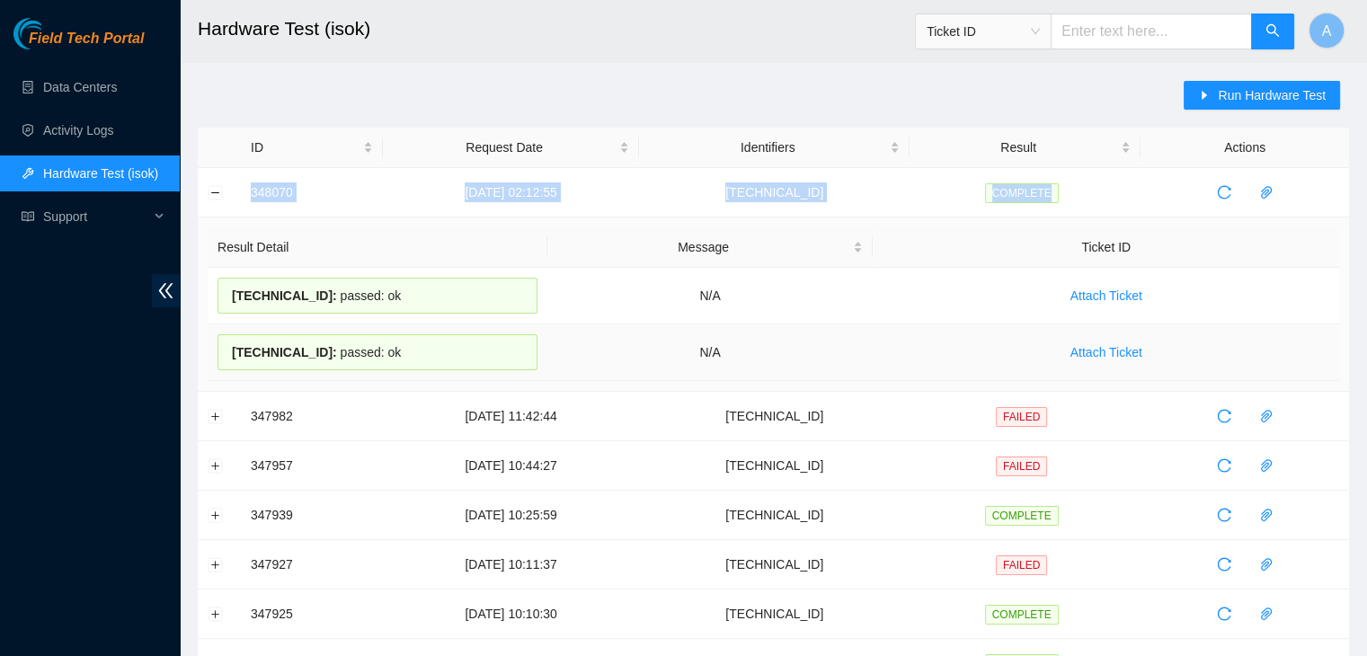
drag, startPoint x: 261, startPoint y: 207, endPoint x: 877, endPoint y: 352, distance: 633.5
copy tr "348070 08-10-2025 02:12:55 23.222.1.17 COMPLETE"
click at [877, 352] on td "Attach Ticket" at bounding box center [1106, 352] width 466 height 57
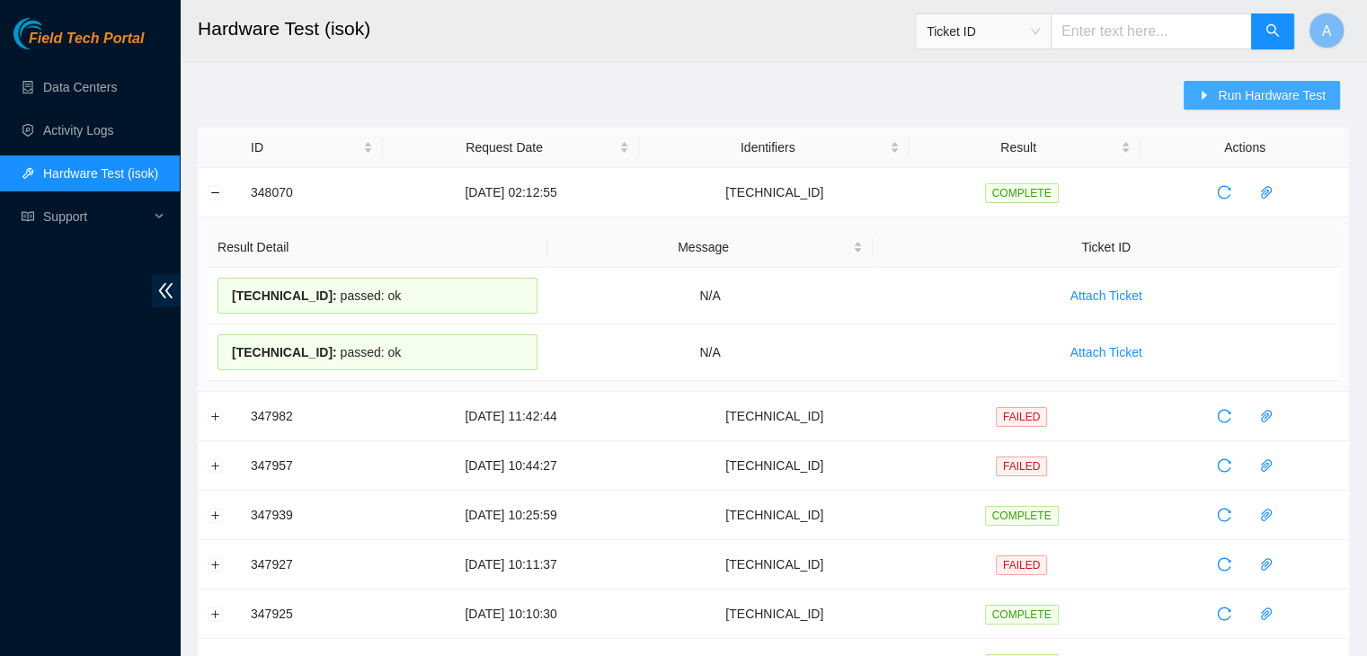
click at [1238, 95] on span "Run Hardware Test" at bounding box center [1272, 95] width 108 height 20
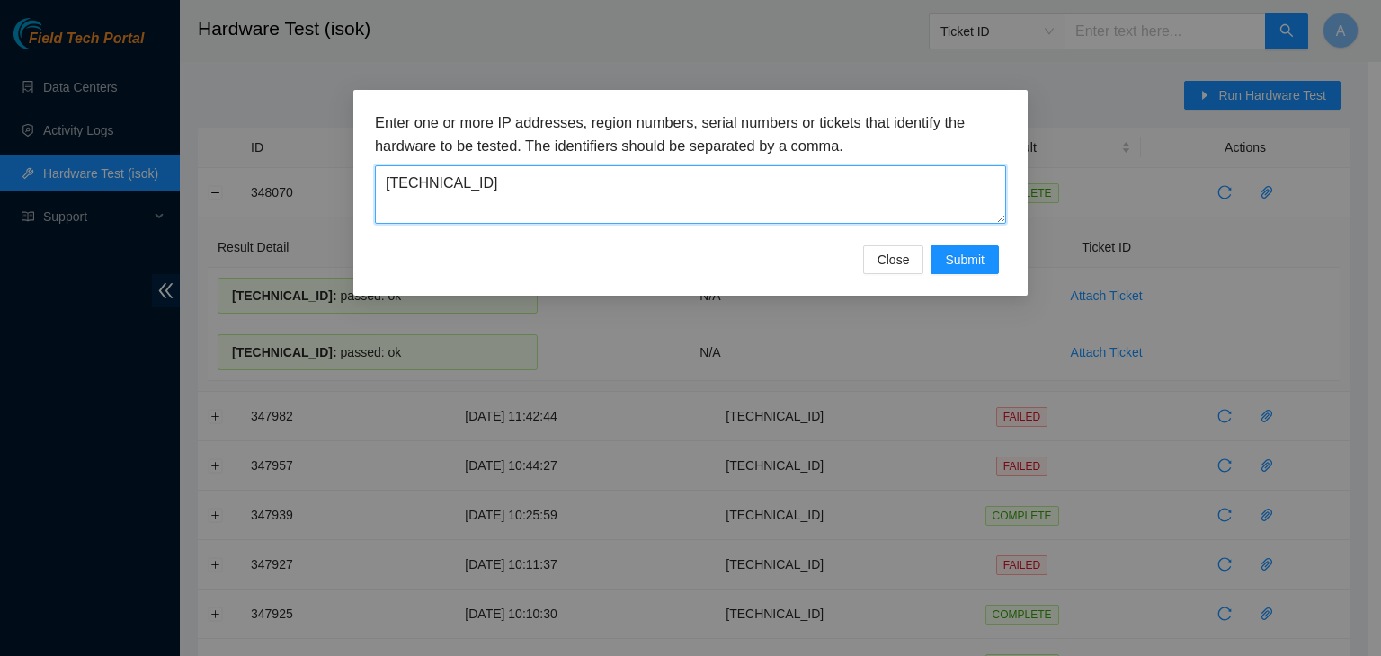
click at [856, 169] on textarea "23.222.1.17" at bounding box center [690, 194] width 631 height 58
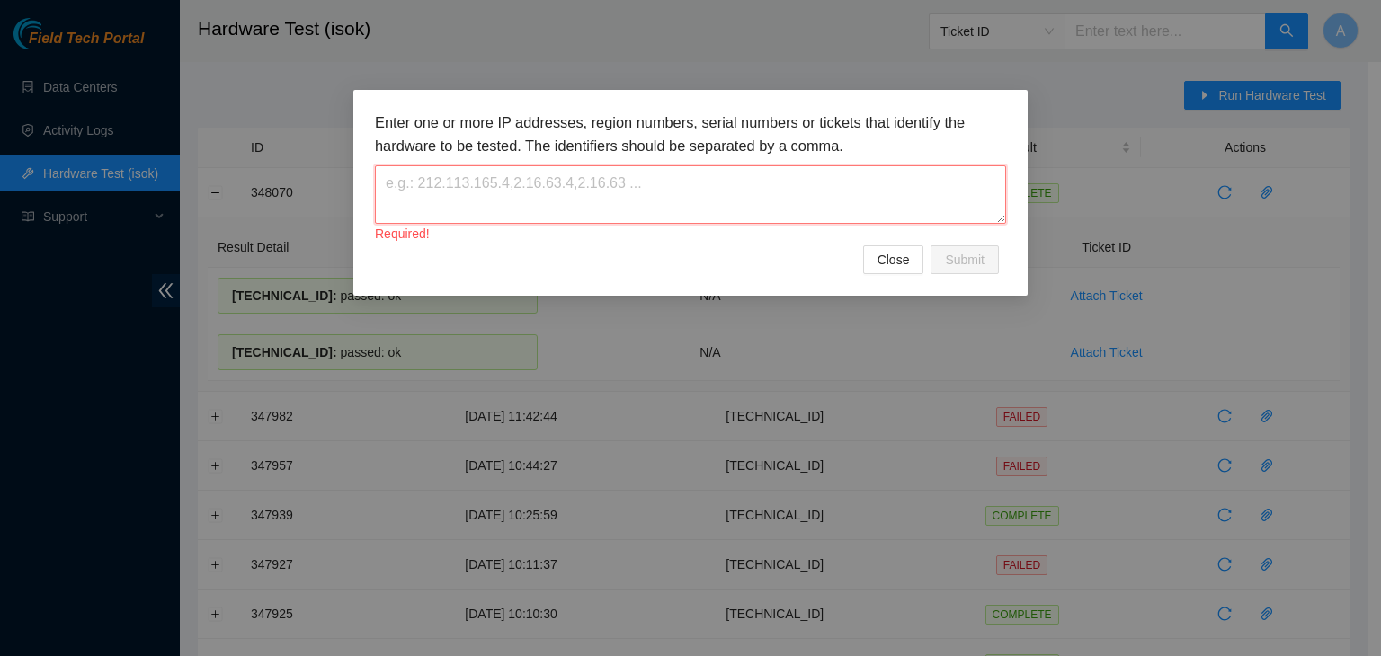
paste textarea "23.202.158.21"
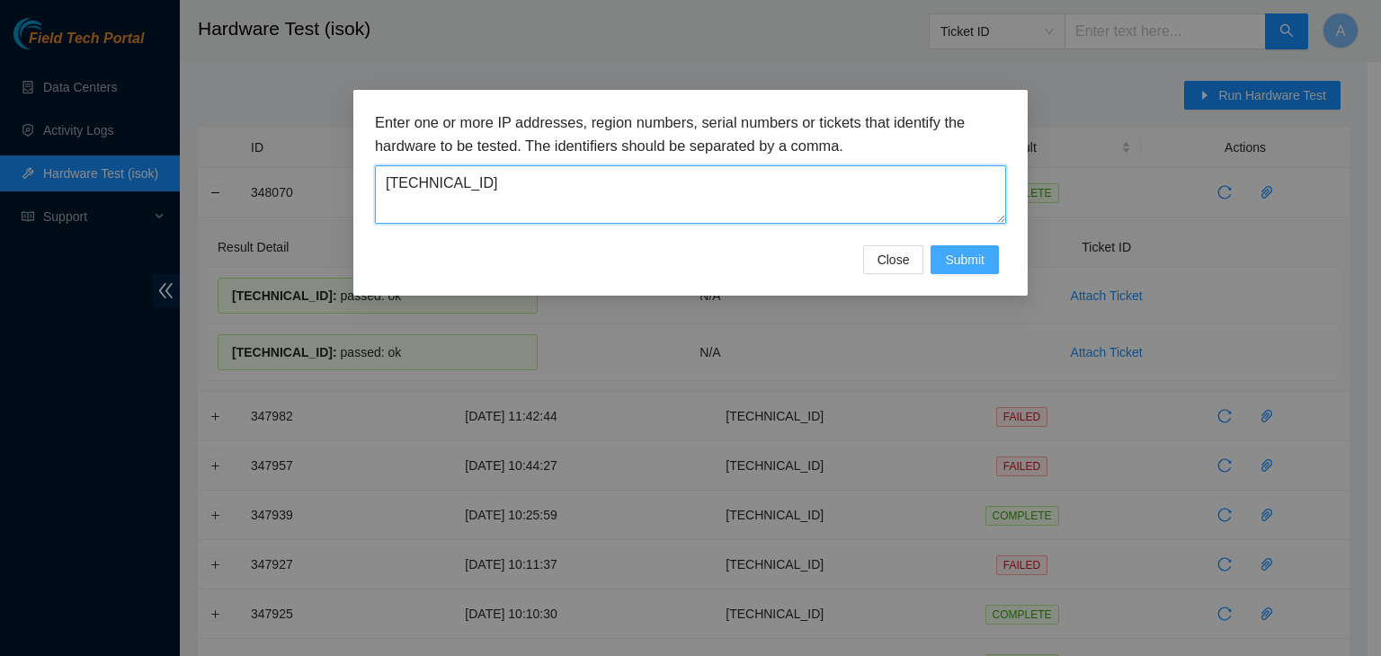
type textarea "23.202.158.21"
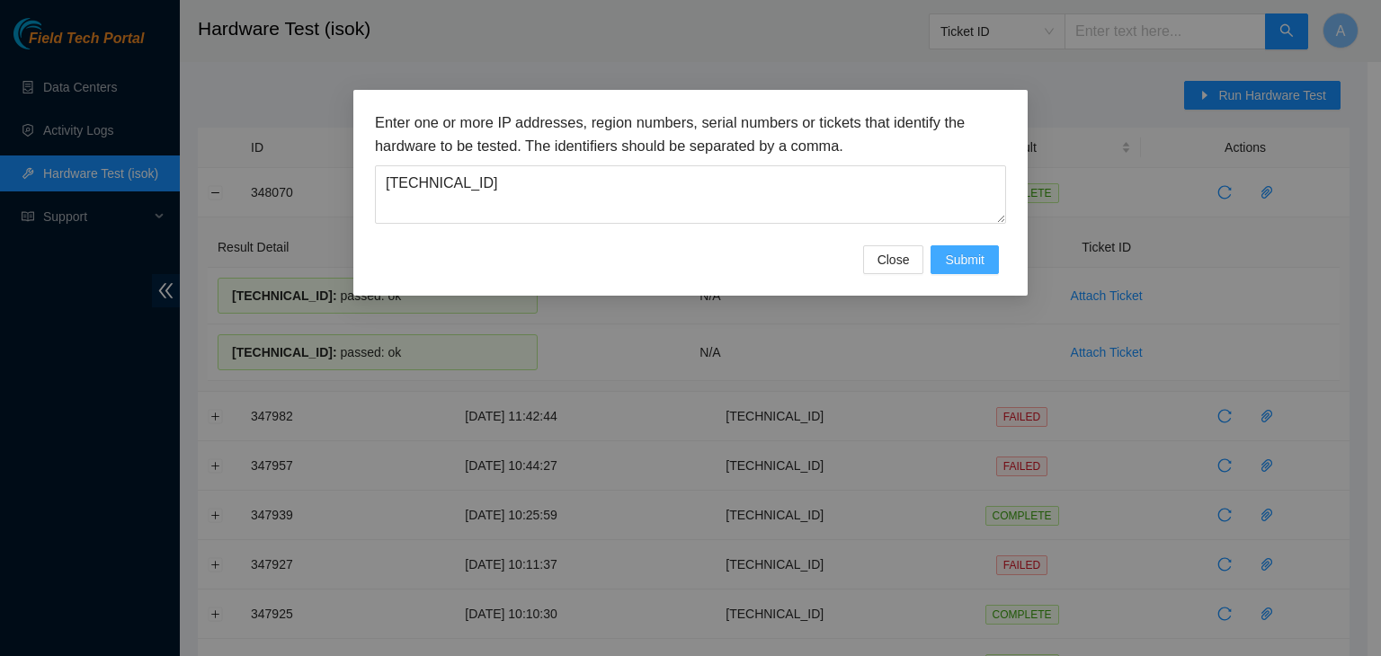
click at [969, 262] on span "Submit" at bounding box center [965, 260] width 40 height 20
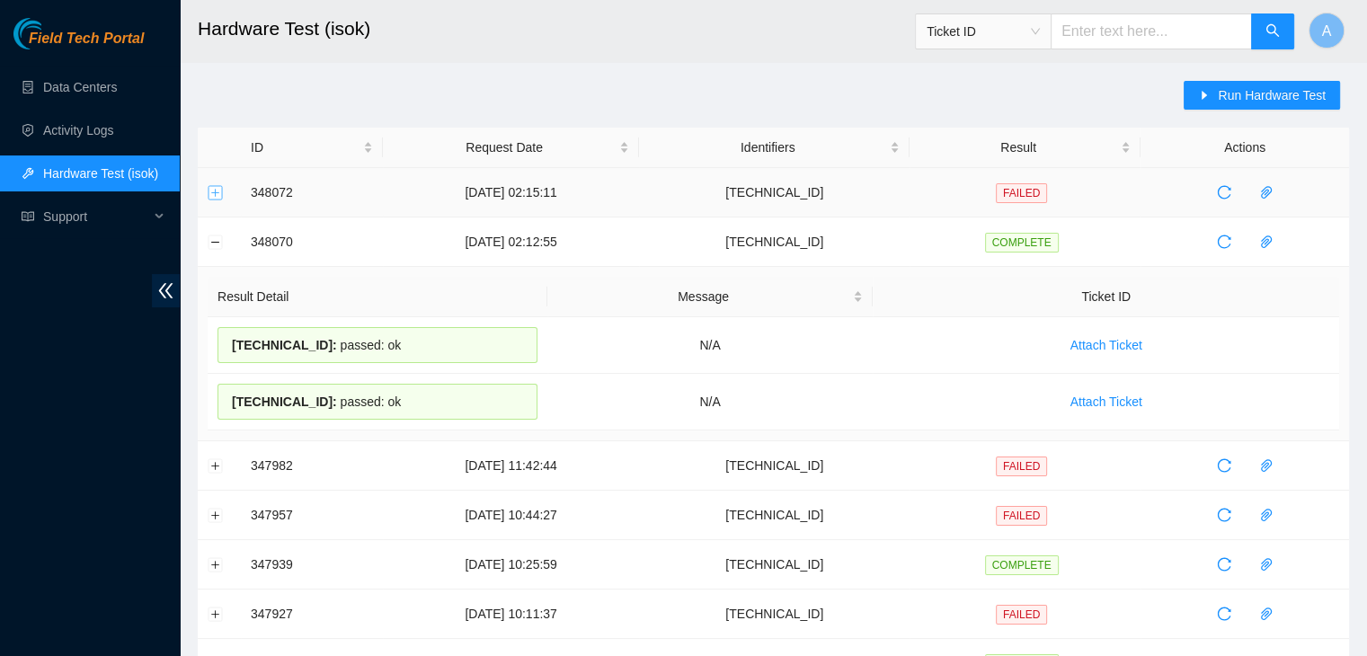
click at [220, 197] on button "Expand row" at bounding box center [216, 192] width 14 height 14
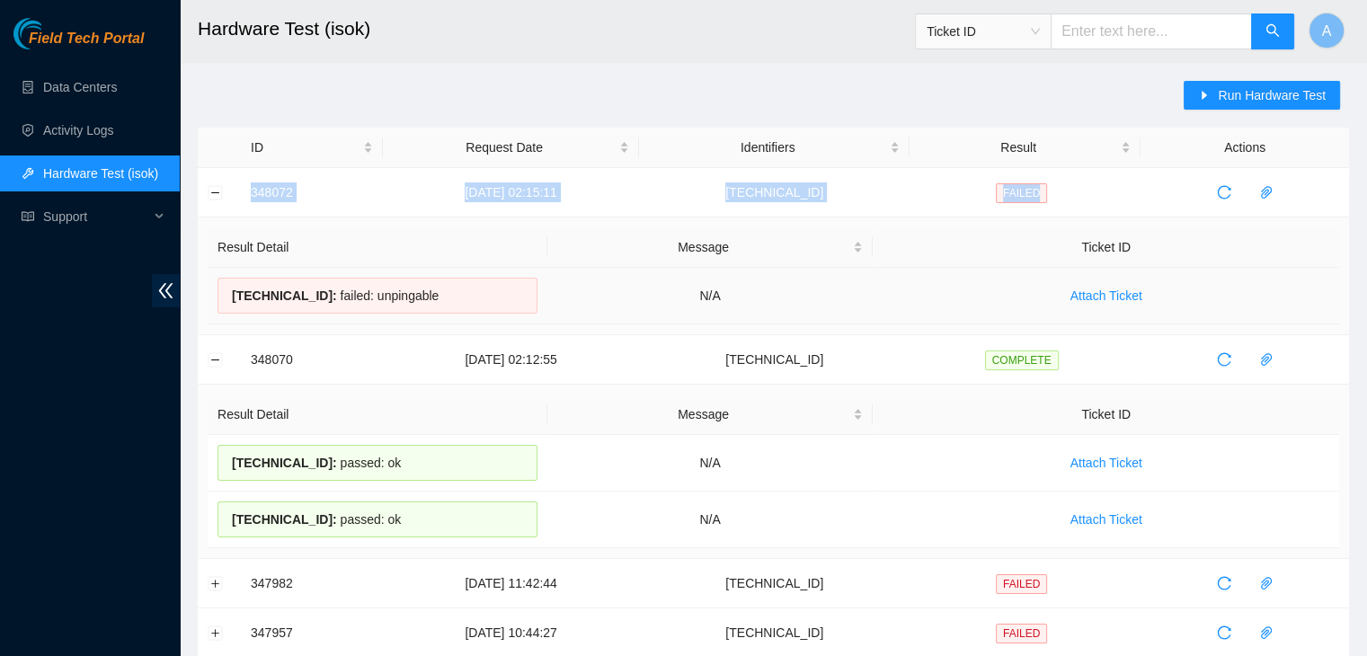
drag, startPoint x: 242, startPoint y: 184, endPoint x: 924, endPoint y: 303, distance: 692.4
copy tr "348072 08-10-2025 02:15:11 23.202.158.21 FAILED"
click at [924, 303] on td "Attach Ticket" at bounding box center [1106, 296] width 466 height 57
click at [117, 94] on link "Data Centers" at bounding box center [80, 87] width 74 height 14
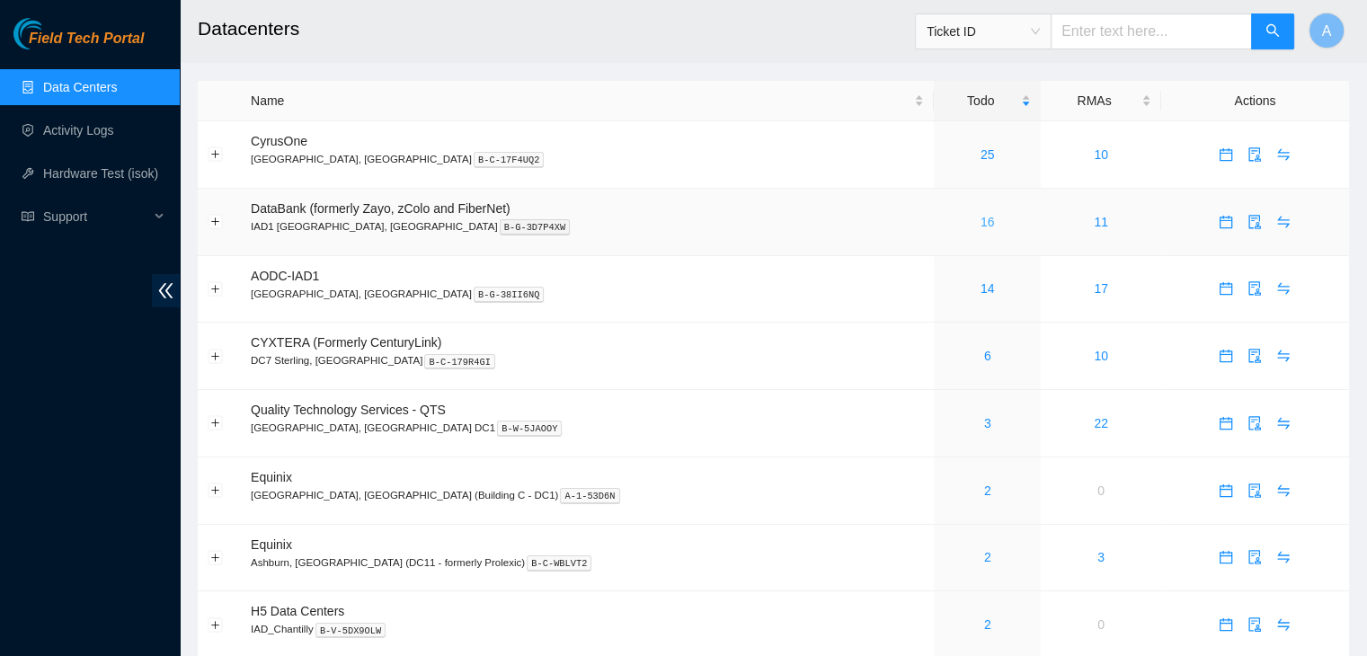
click at [981, 217] on link "16" at bounding box center [988, 222] width 14 height 14
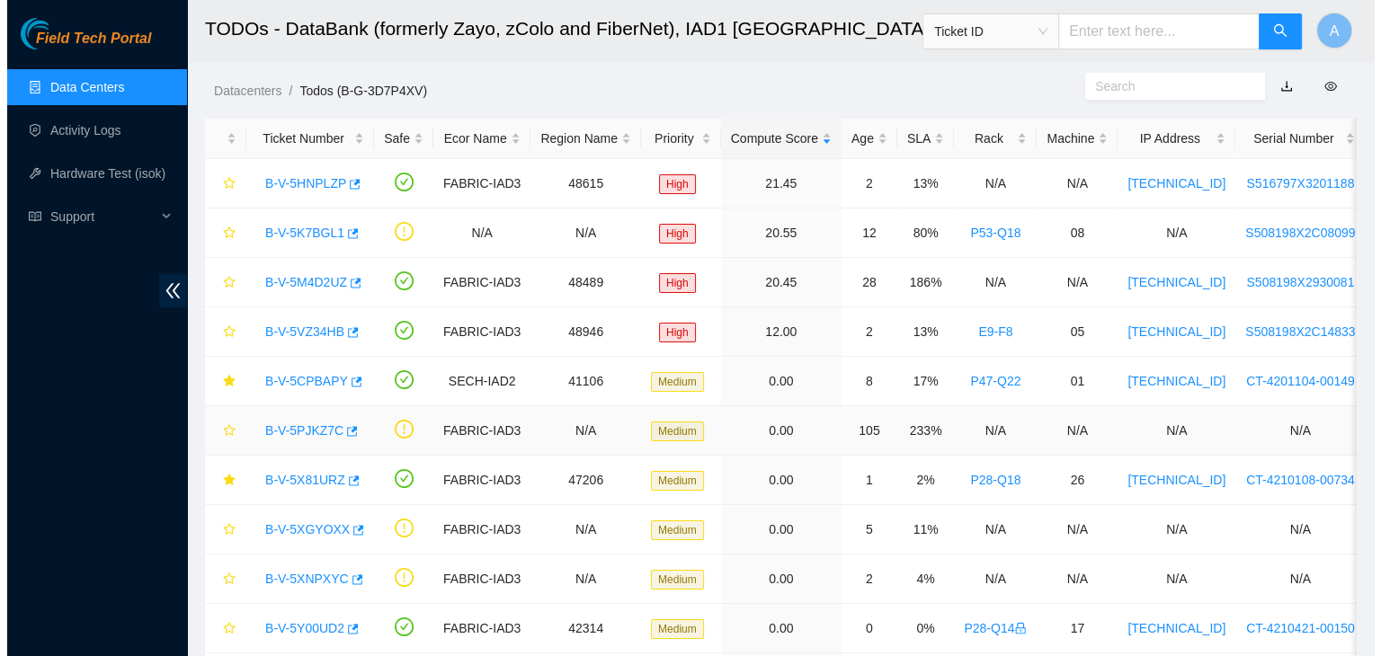
scroll to position [262, 0]
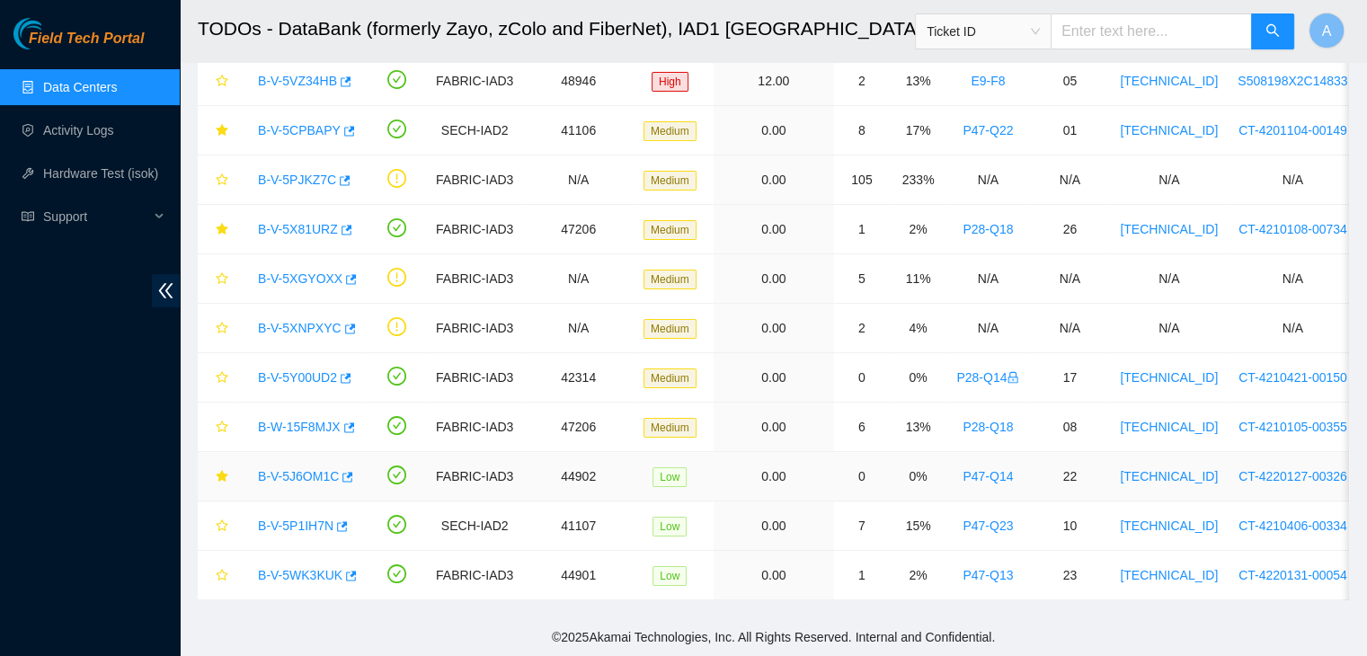
click at [298, 469] on link "B-V-5J6OM1C" at bounding box center [298, 476] width 81 height 14
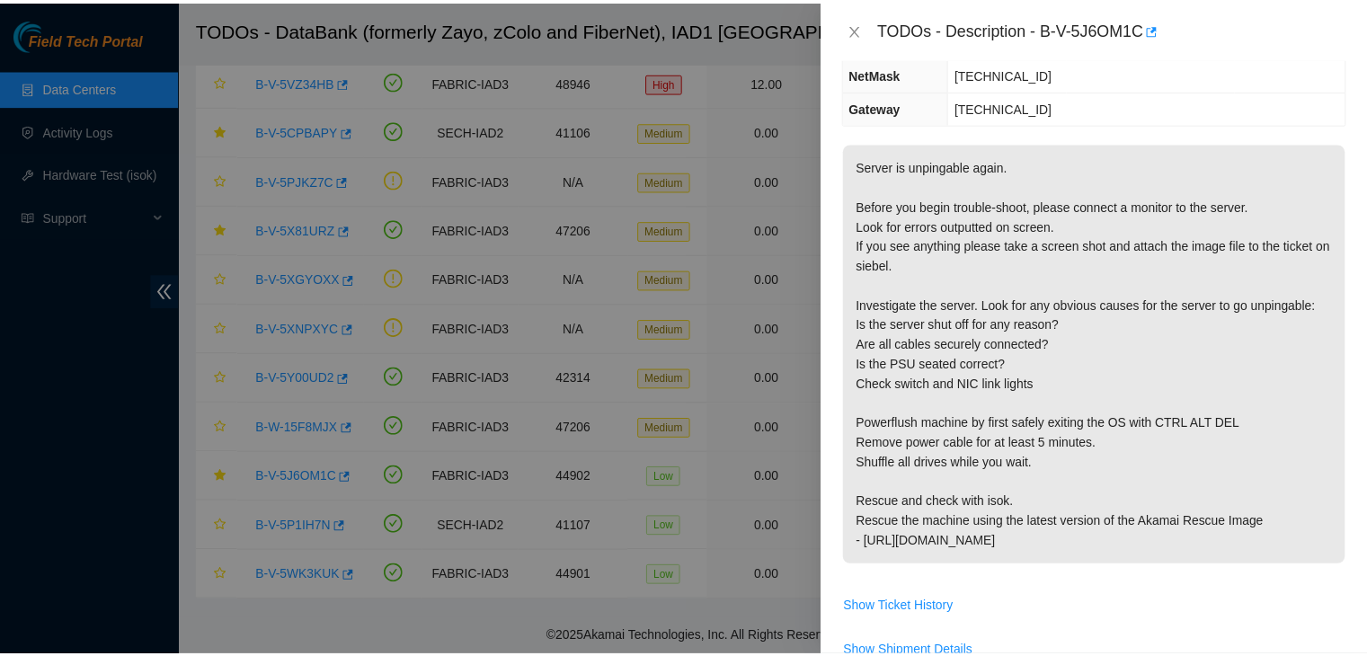
scroll to position [234, 0]
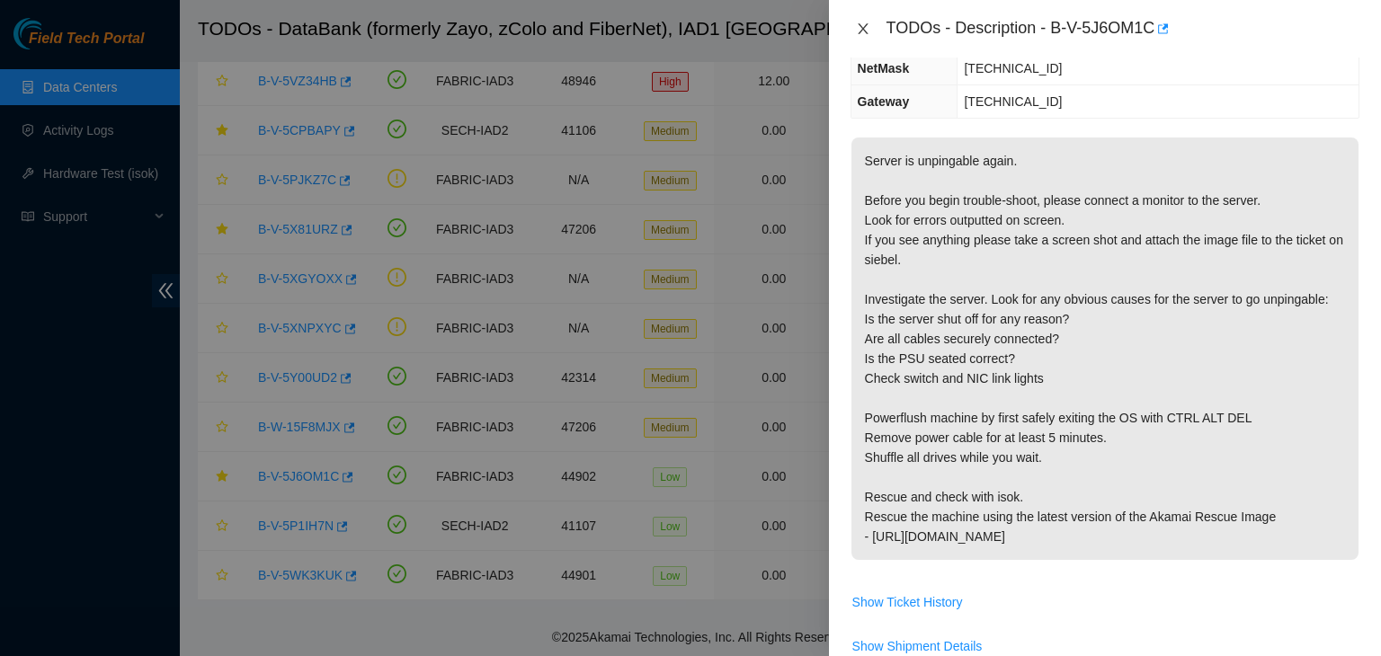
click at [866, 21] on button "Close" at bounding box center [862, 29] width 25 height 17
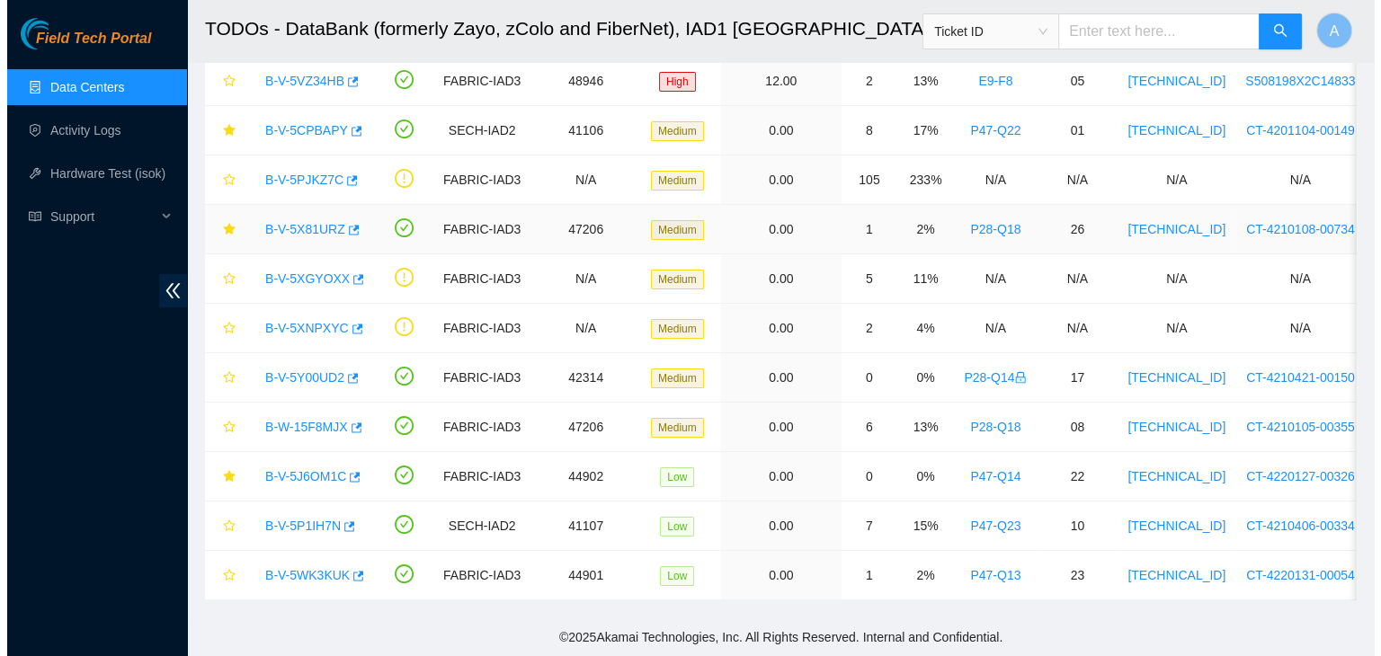
scroll to position [293, 0]
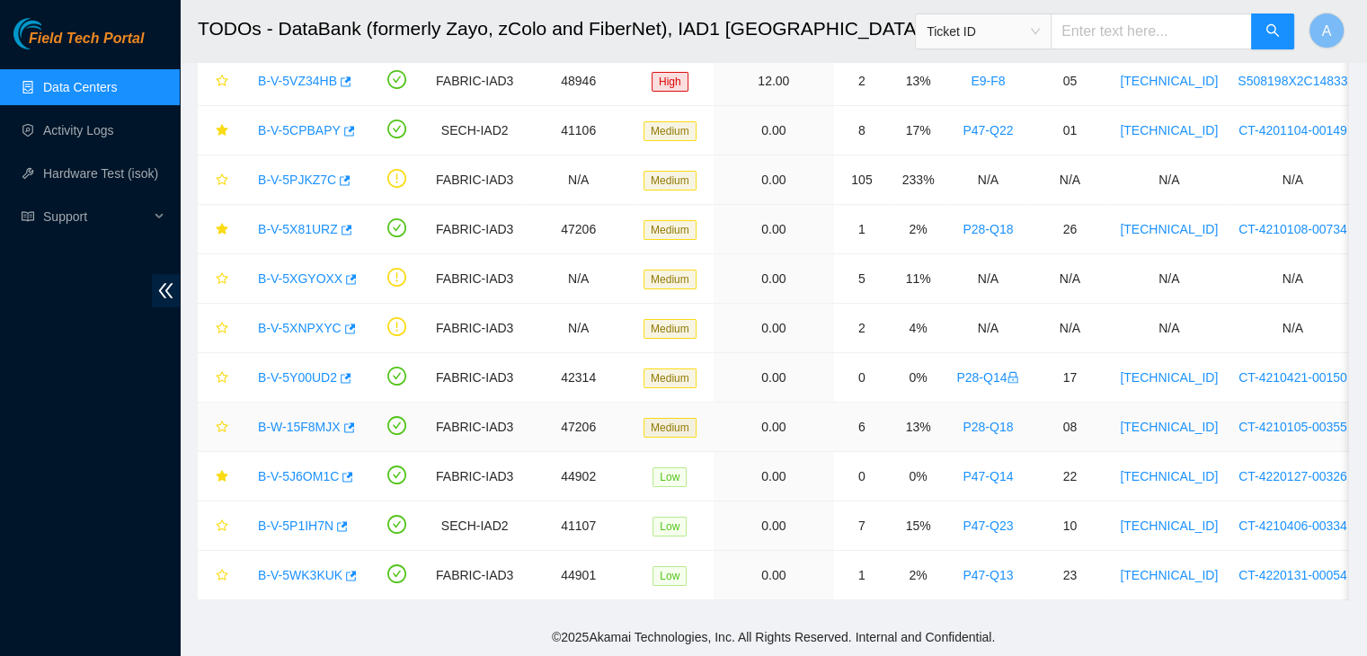
click at [310, 420] on link "B-W-15F8MJX" at bounding box center [299, 427] width 83 height 14
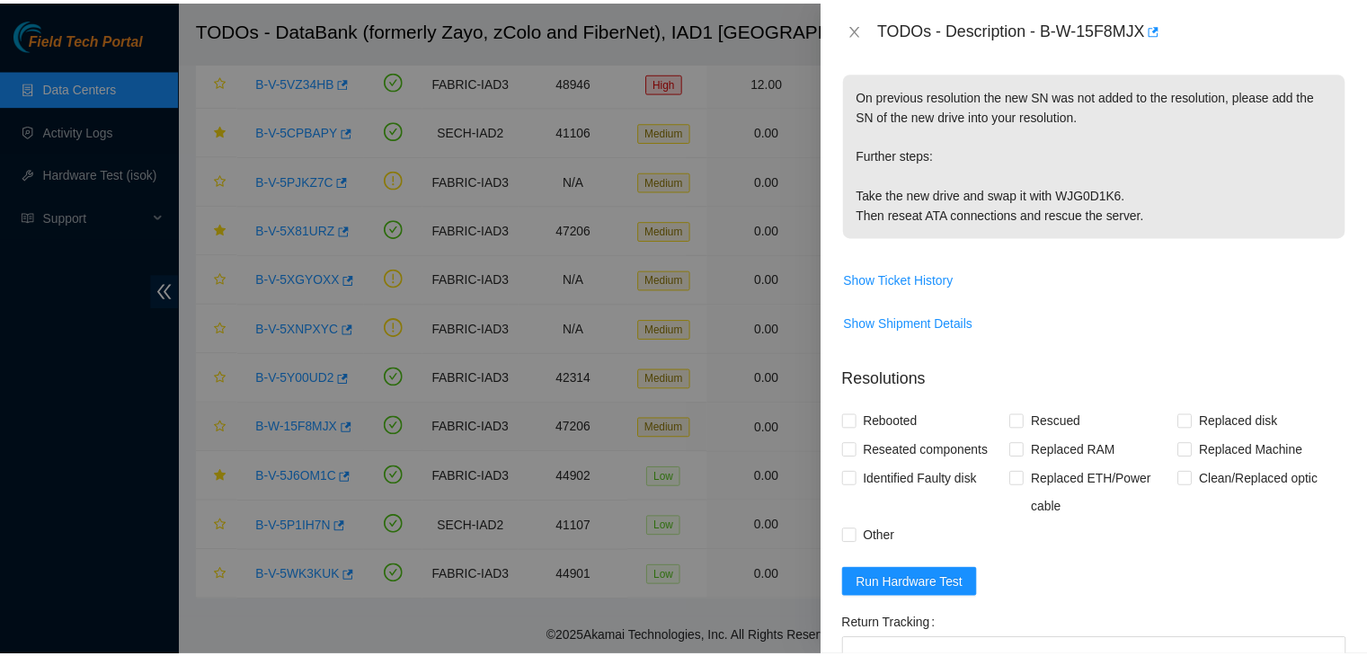
scroll to position [234, 0]
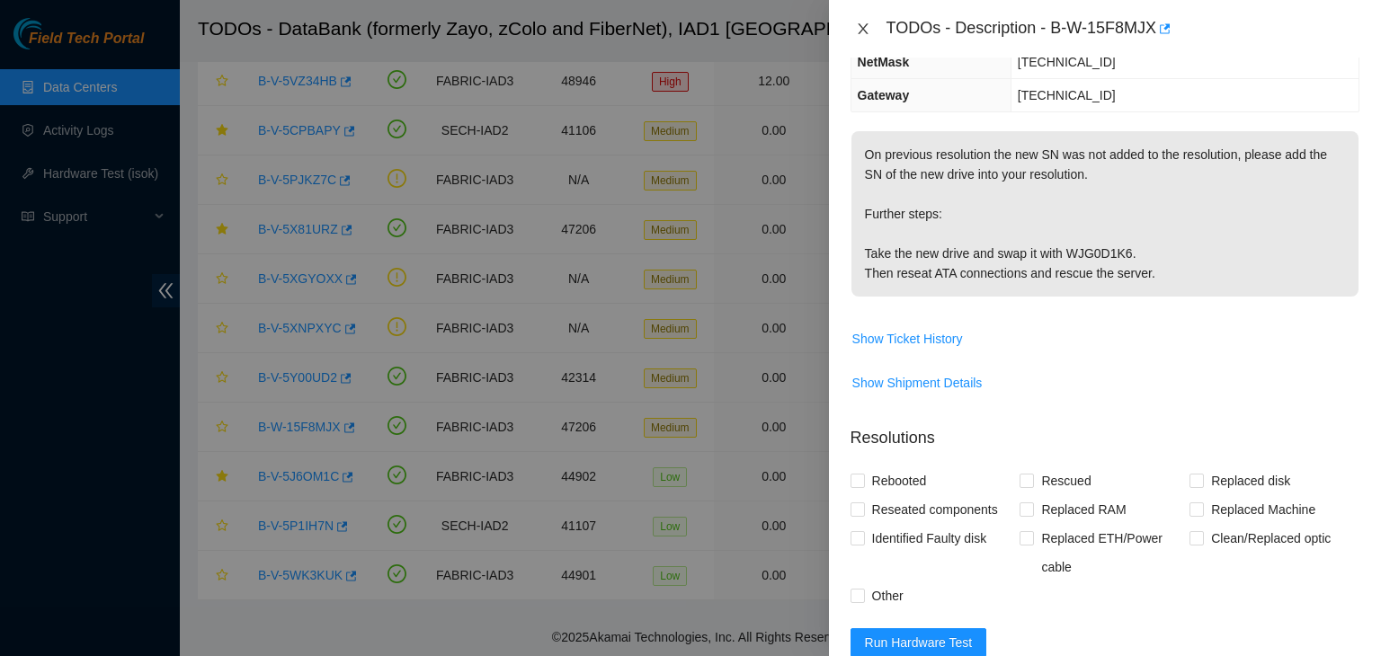
click at [863, 33] on icon "close" at bounding box center [863, 29] width 14 height 14
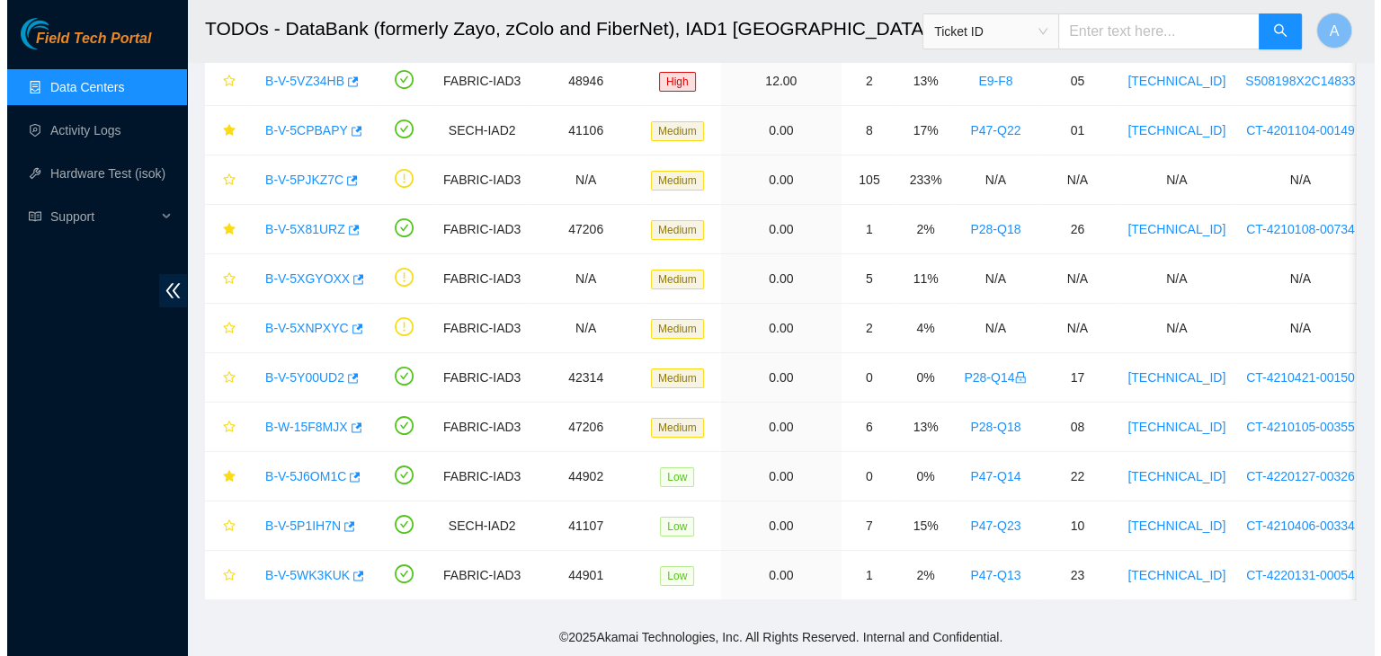
scroll to position [293, 0]
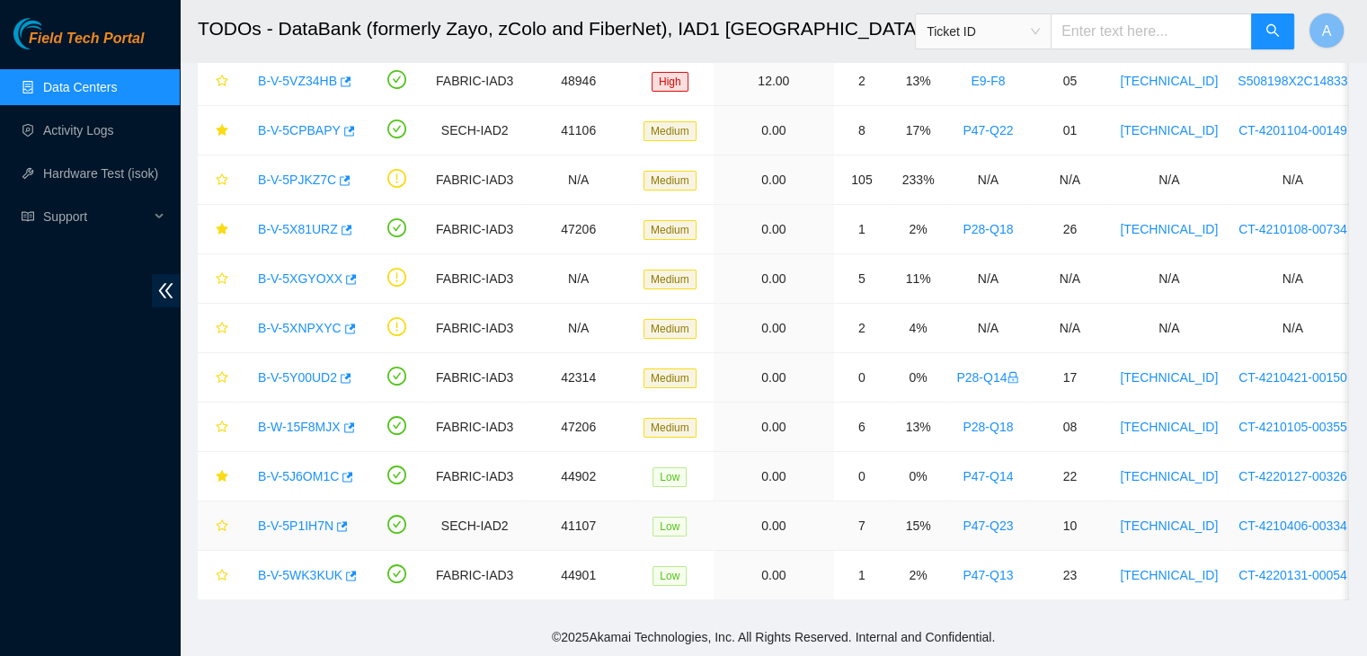
click at [303, 519] on link "B-V-5P1IH7N" at bounding box center [295, 526] width 75 height 14
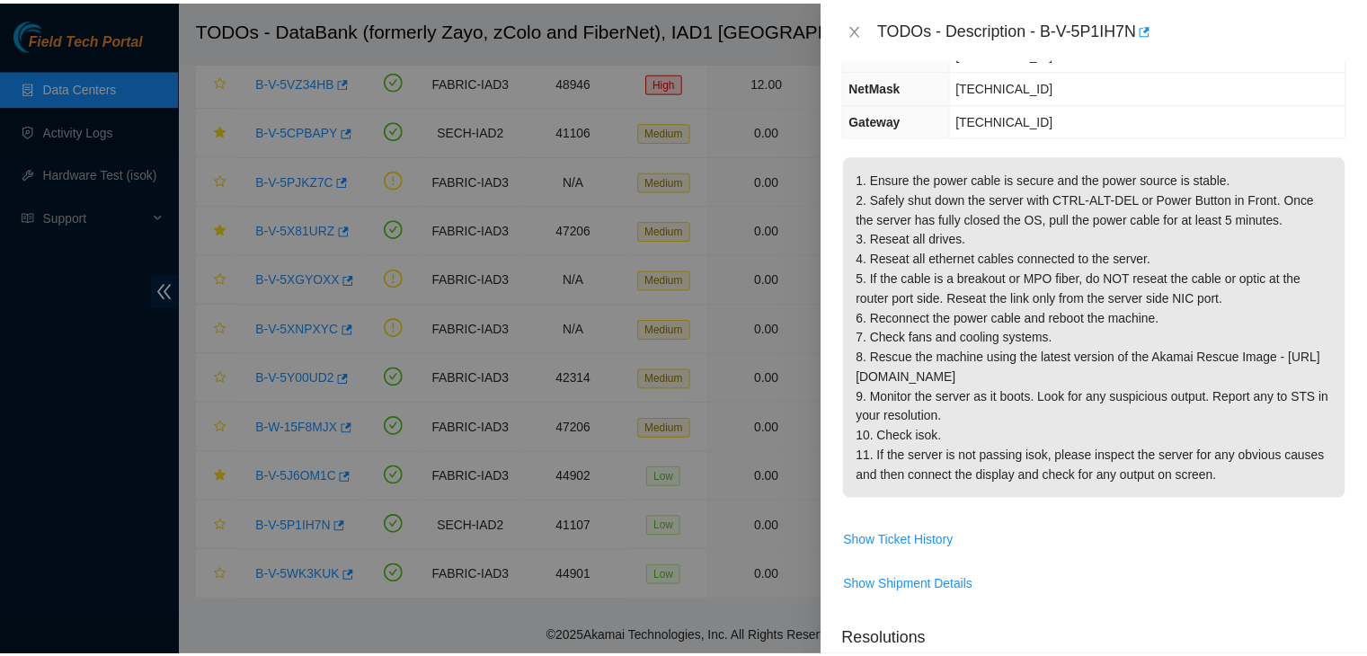
scroll to position [214, 0]
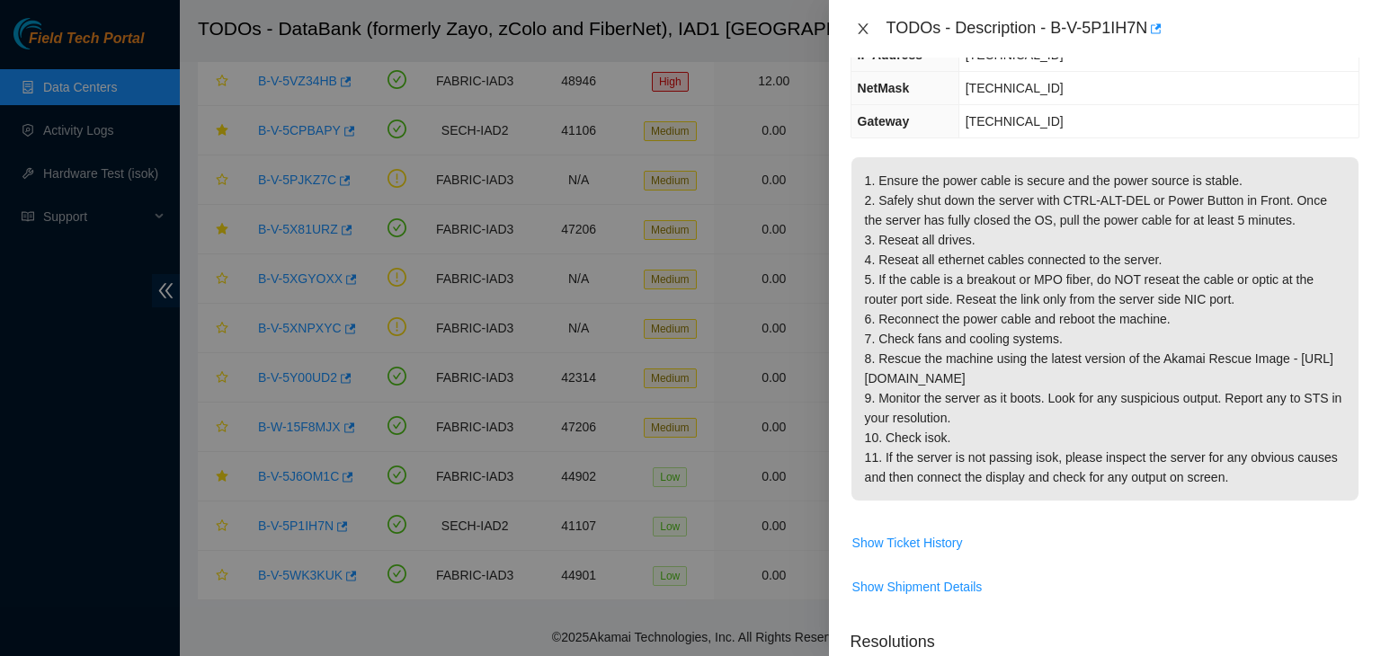
click at [866, 26] on icon "close" at bounding box center [862, 28] width 10 height 11
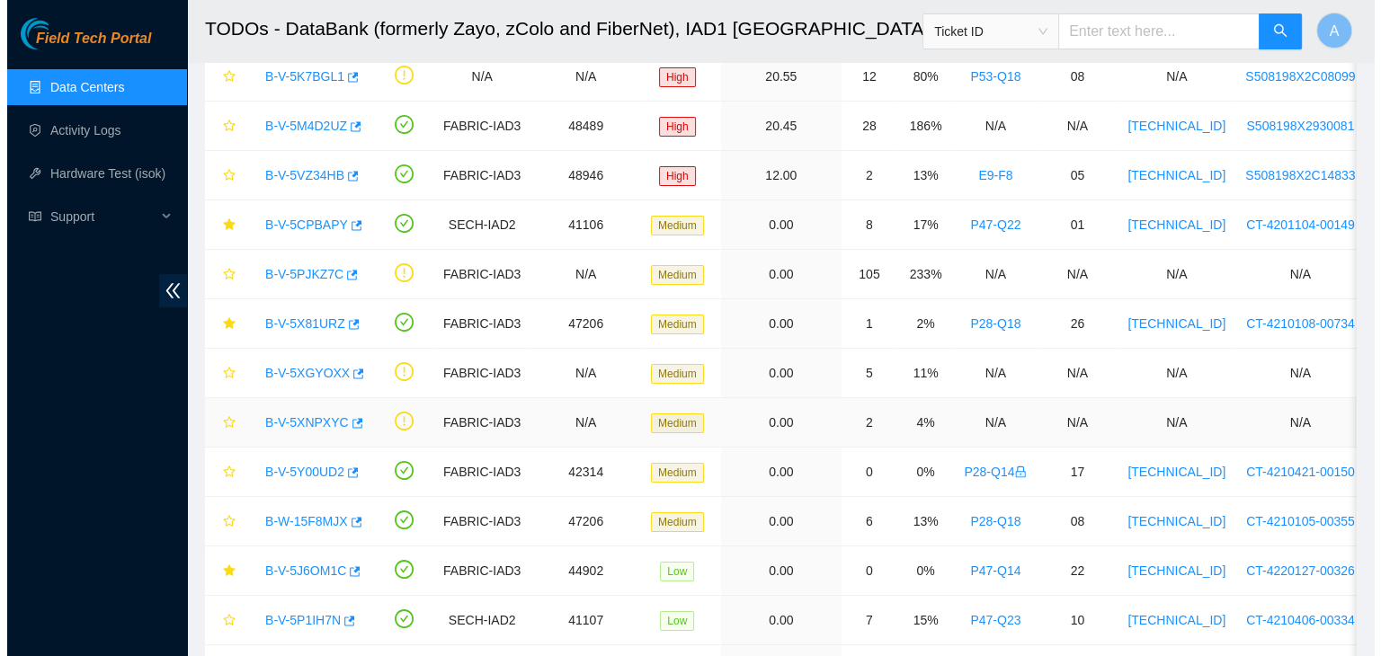
scroll to position [157, 0]
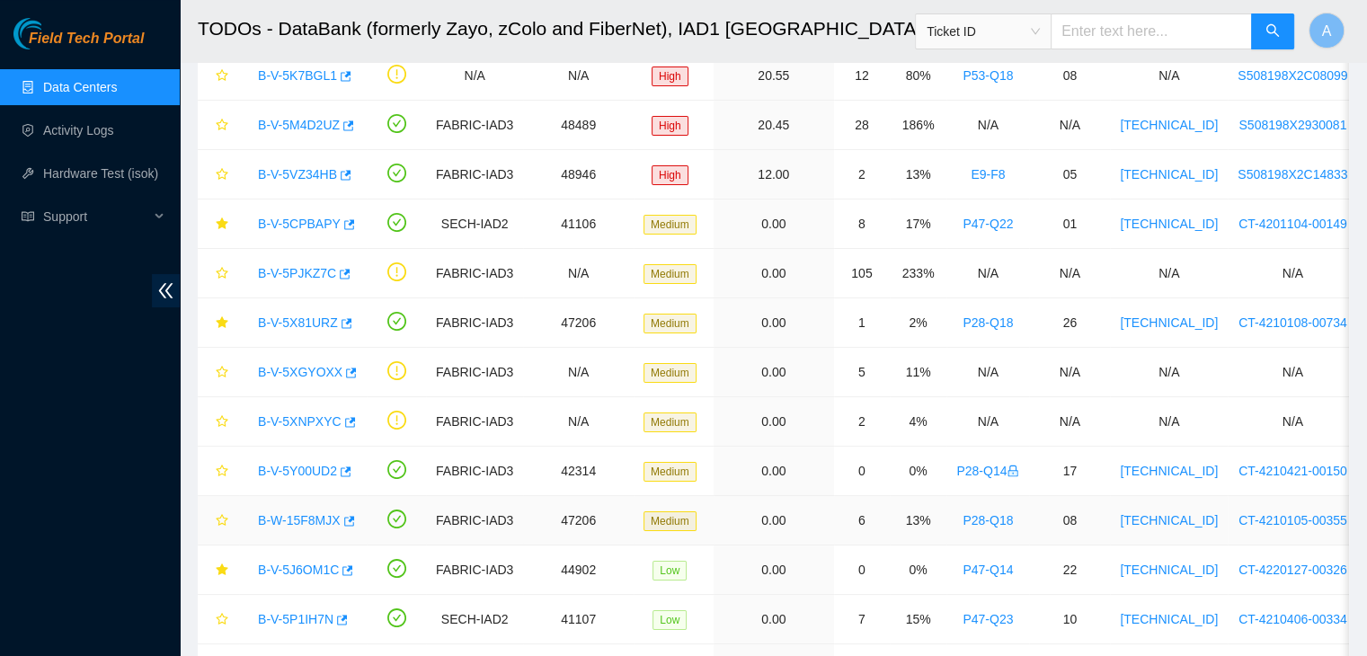
click at [303, 515] on link "B-W-15F8MJX" at bounding box center [299, 520] width 83 height 14
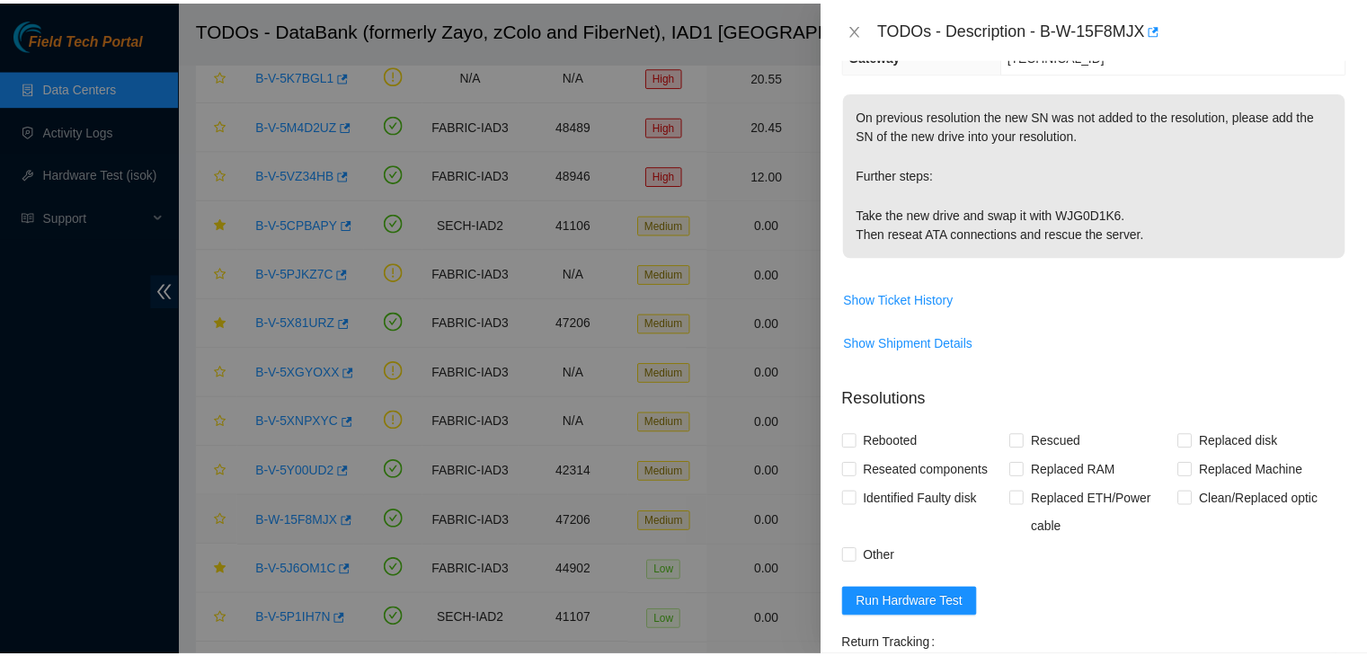
scroll to position [214, 0]
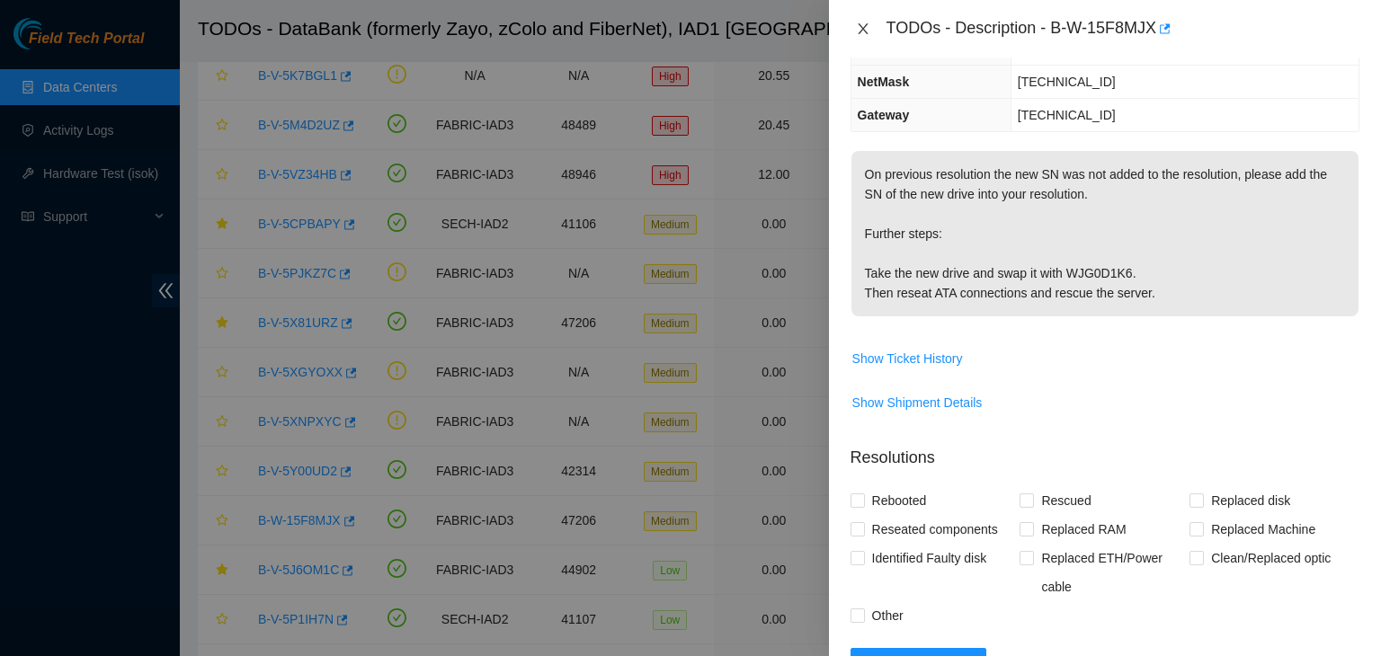
click at [856, 27] on icon "close" at bounding box center [863, 29] width 14 height 14
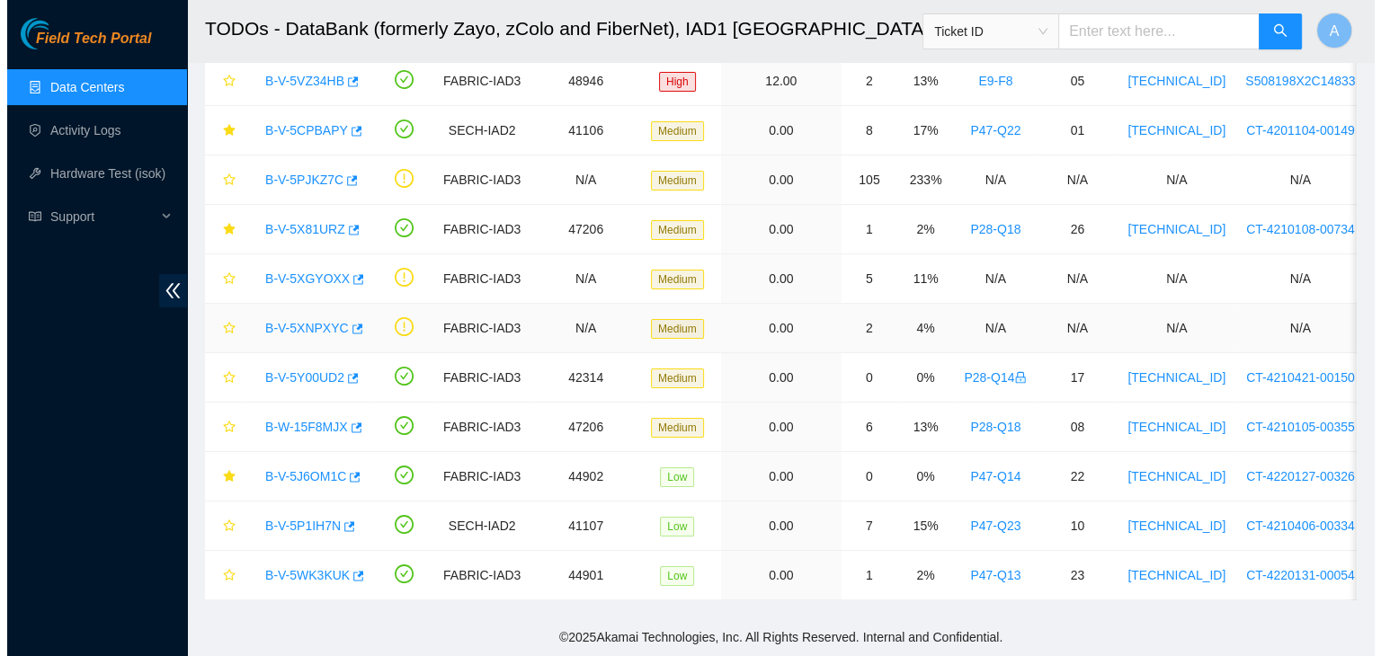
scroll to position [0, 0]
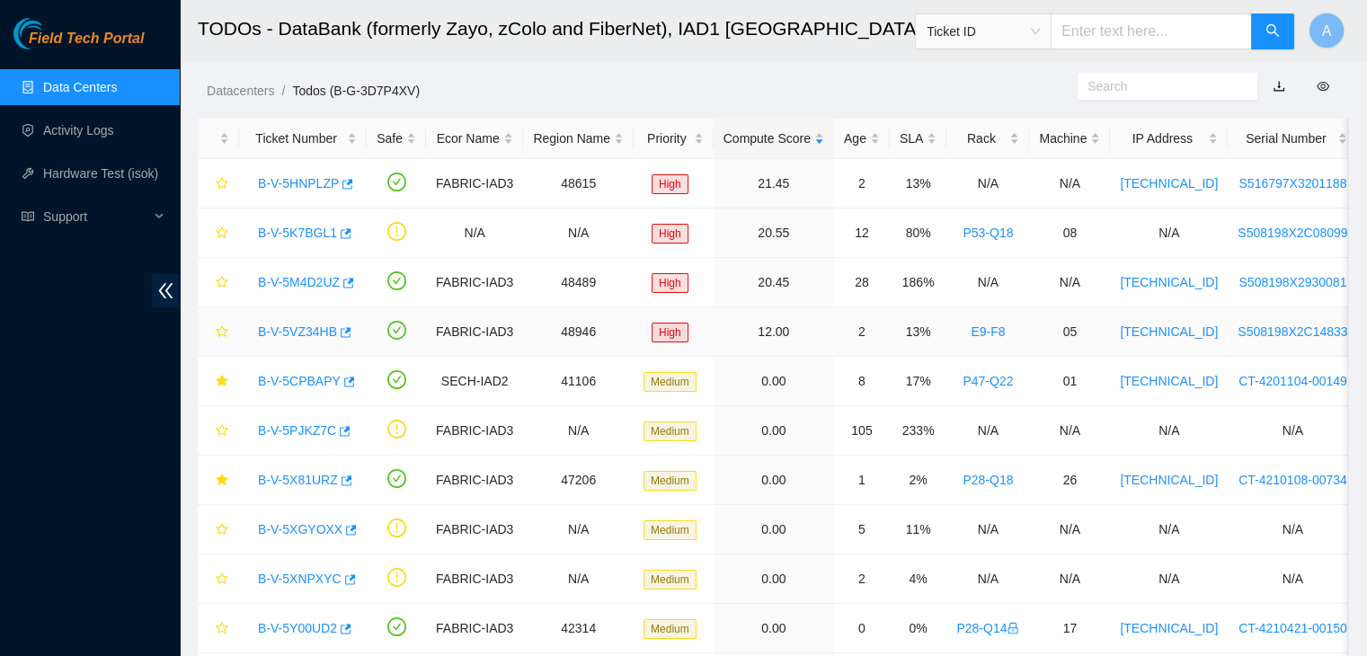
click at [283, 327] on link "B-V-5VZ34HB" at bounding box center [297, 331] width 79 height 14
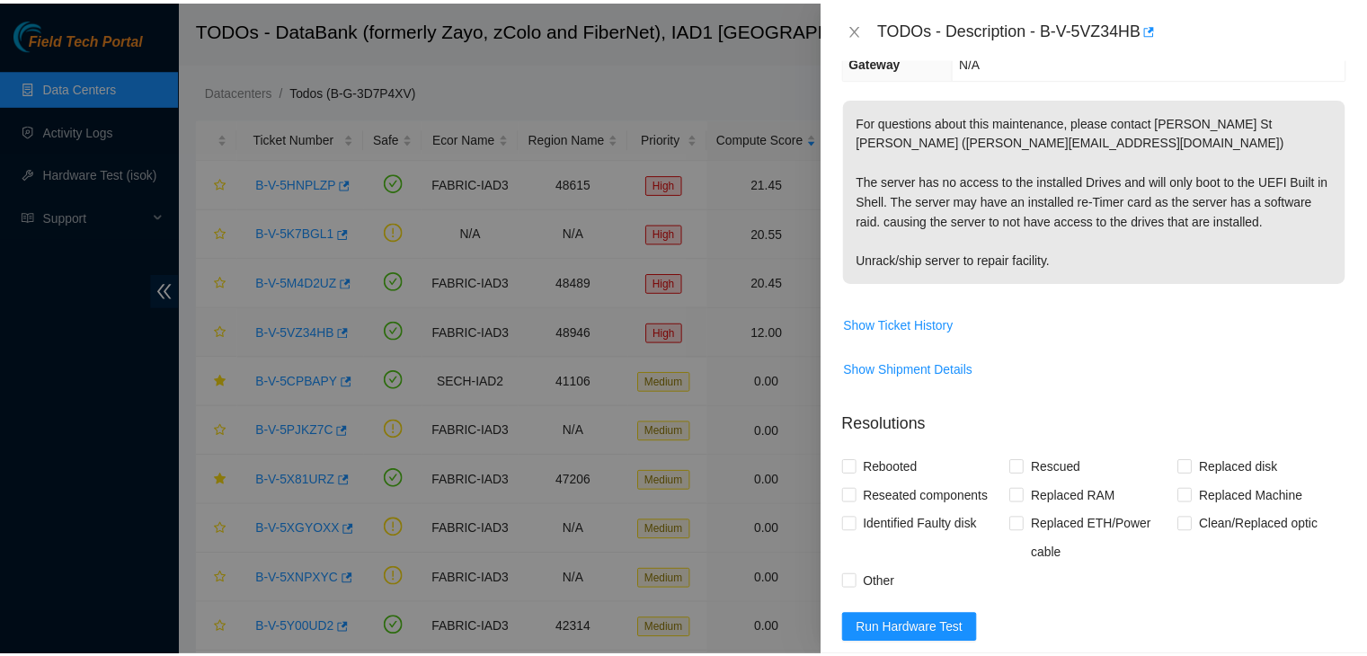
scroll to position [253, 0]
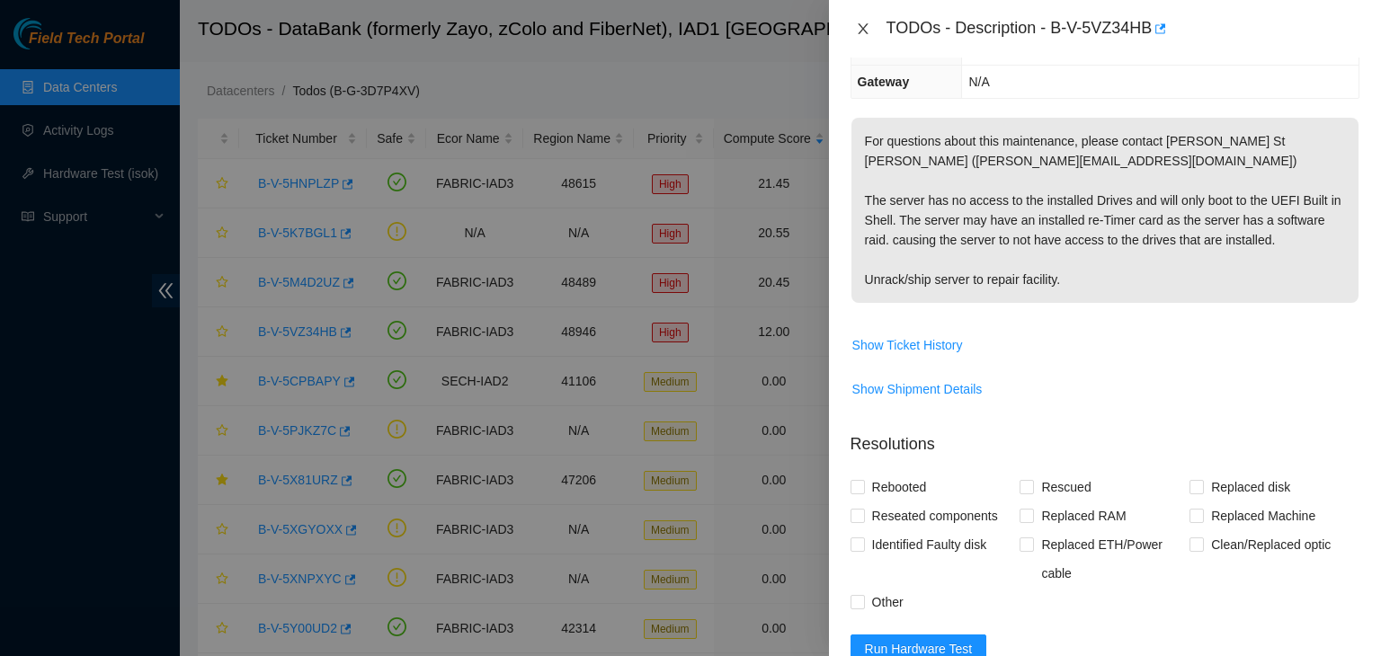
click at [859, 23] on icon "close" at bounding box center [863, 29] width 14 height 14
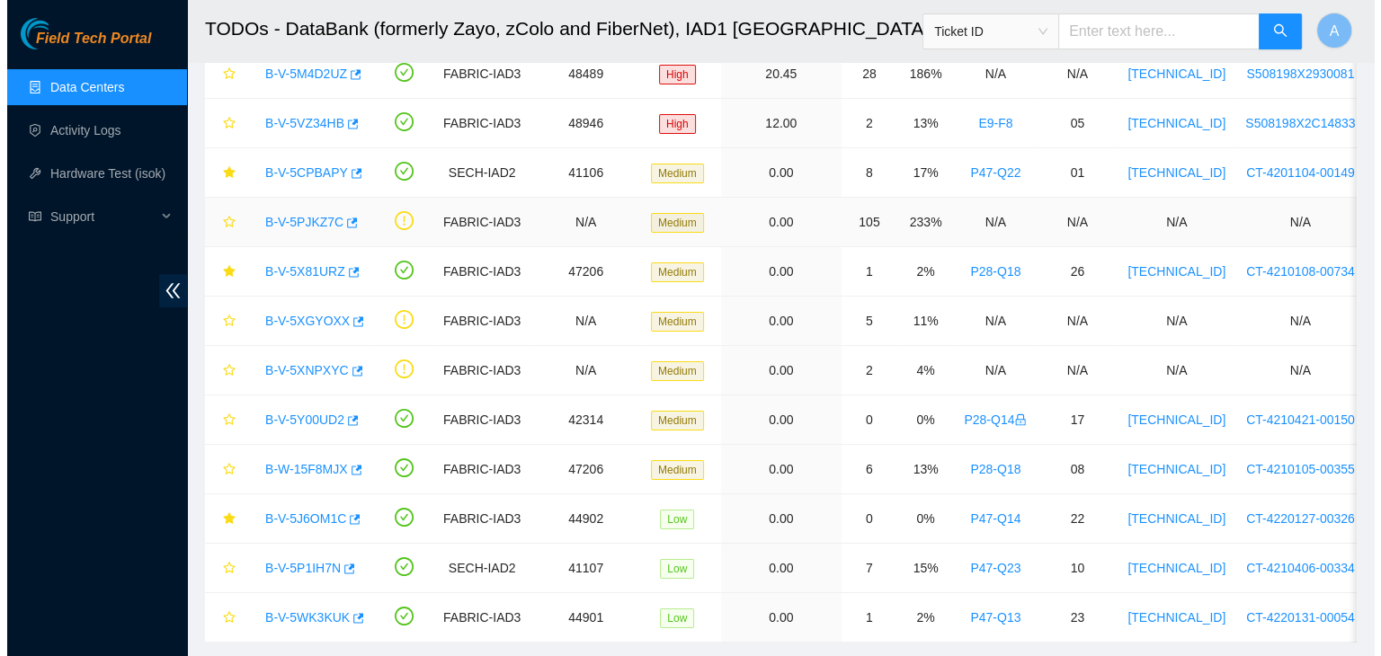
scroll to position [262, 0]
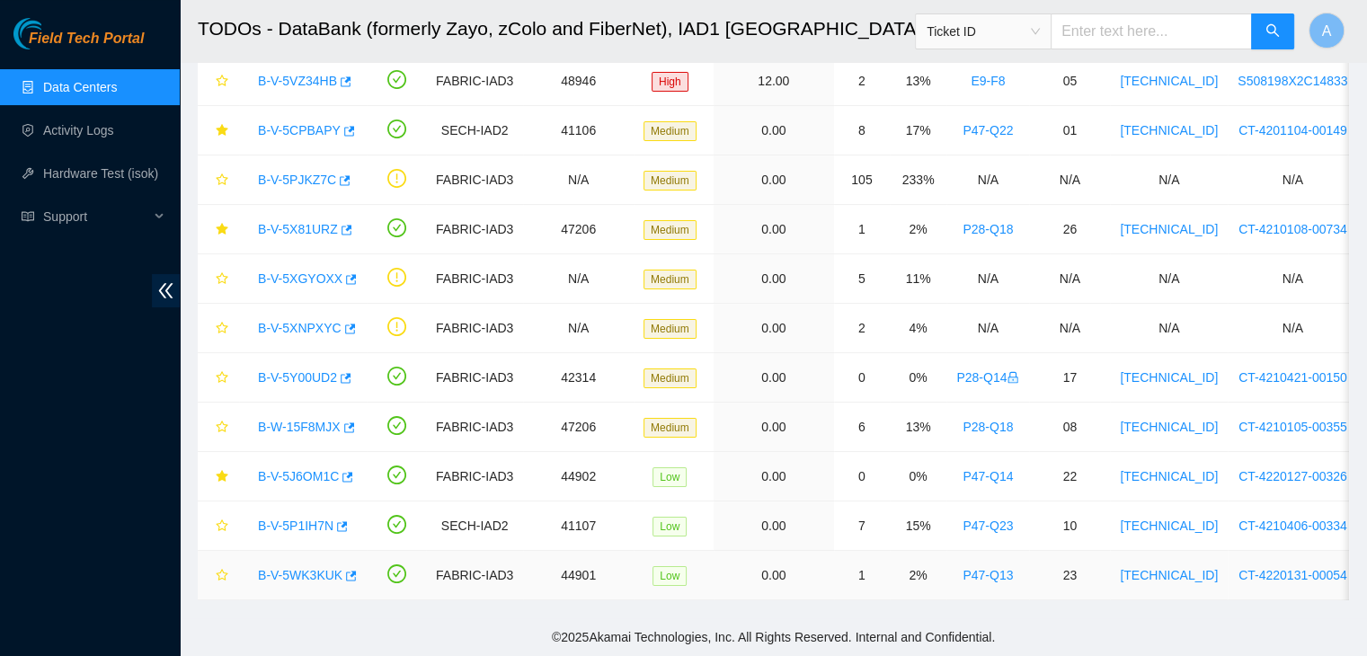
click at [291, 568] on link "B-V-5WK3KUK" at bounding box center [300, 575] width 84 height 14
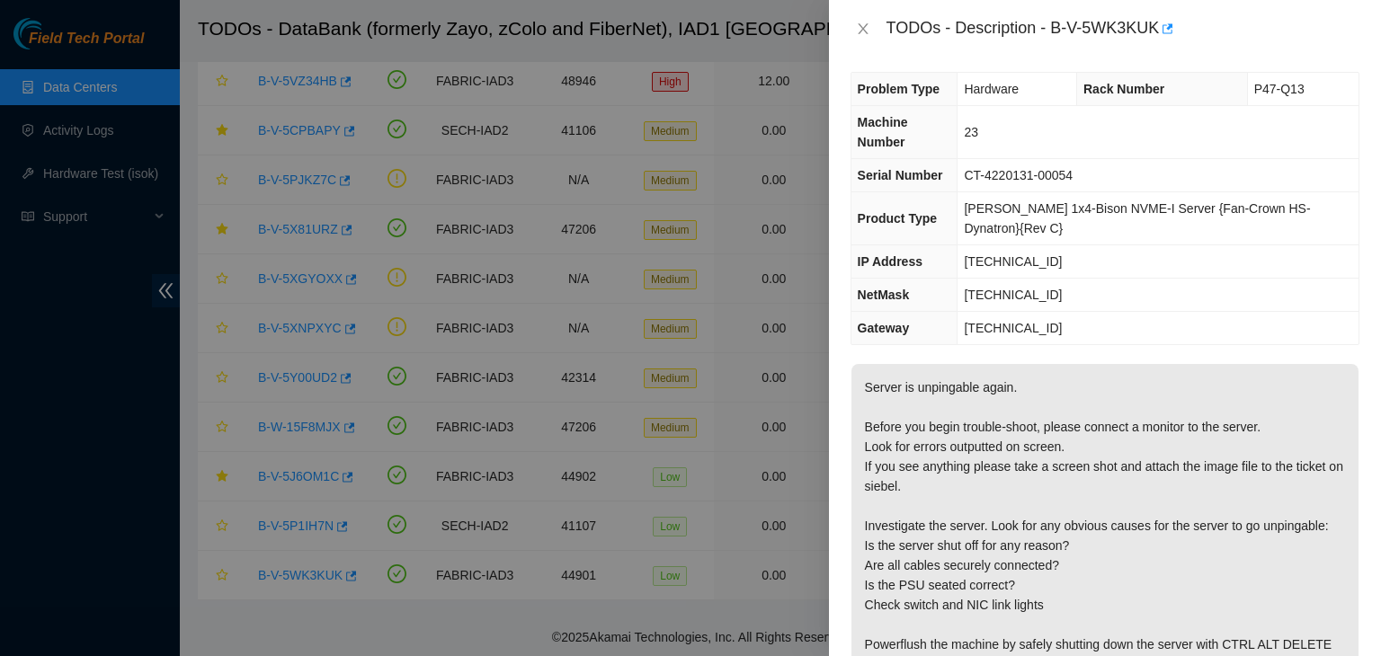
scroll to position [0, 0]
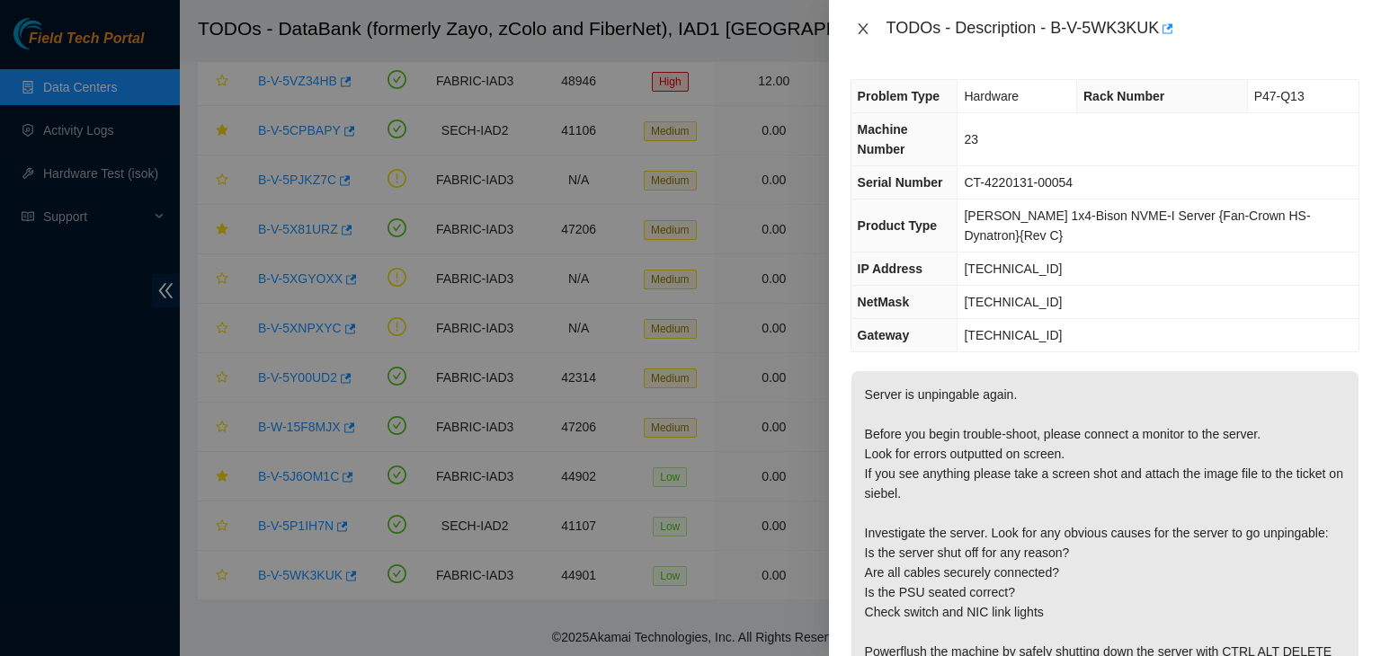
click at [866, 26] on icon "close" at bounding box center [862, 28] width 10 height 11
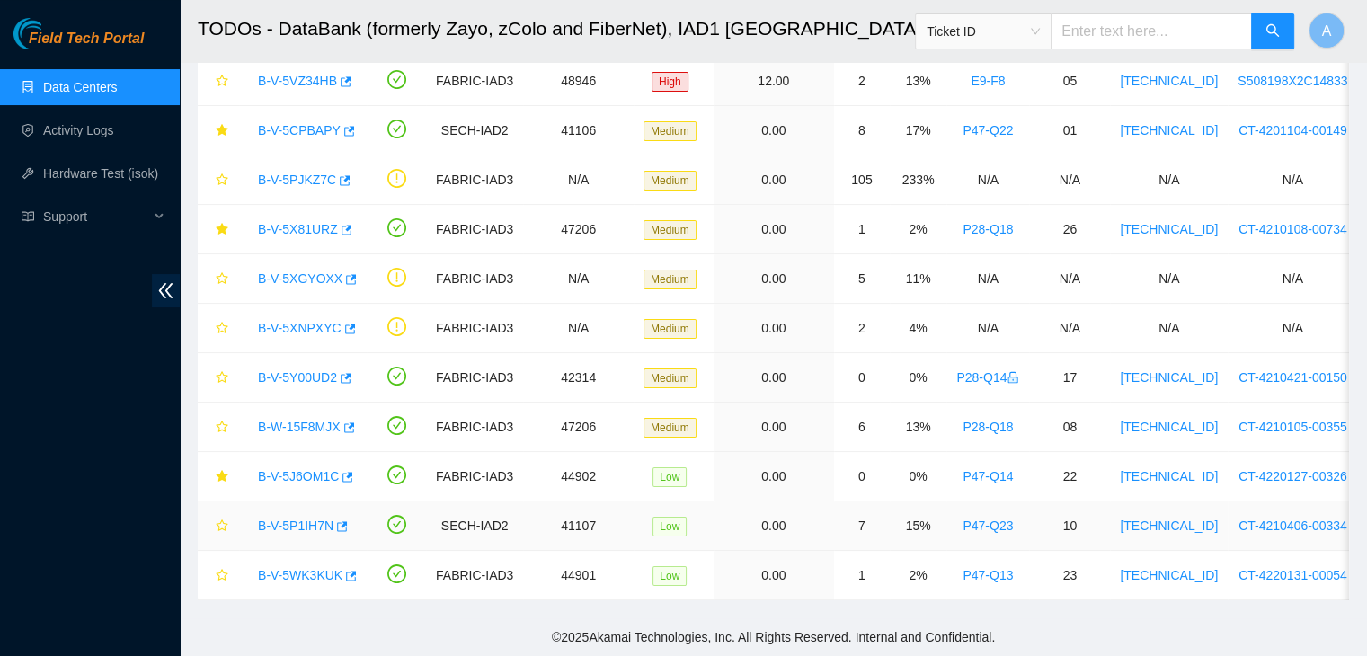
click at [288, 519] on link "B-V-5P1IH7N" at bounding box center [295, 526] width 75 height 14
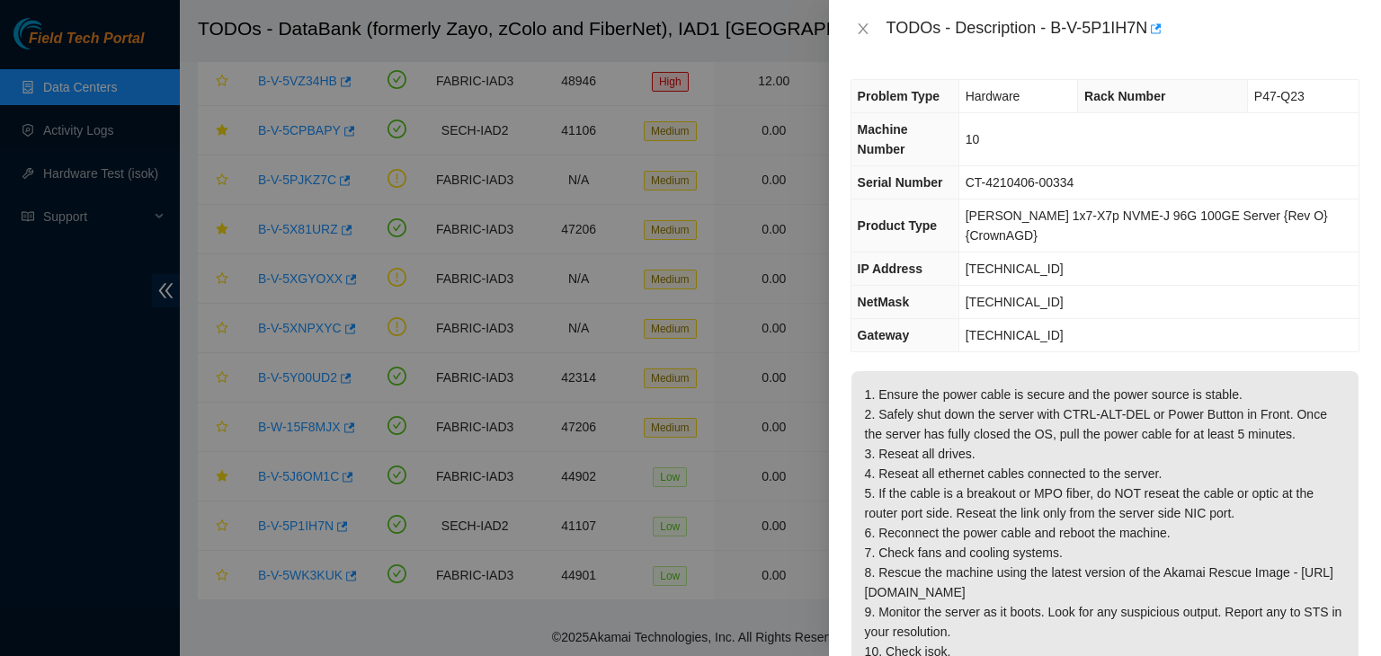
scroll to position [403, 0]
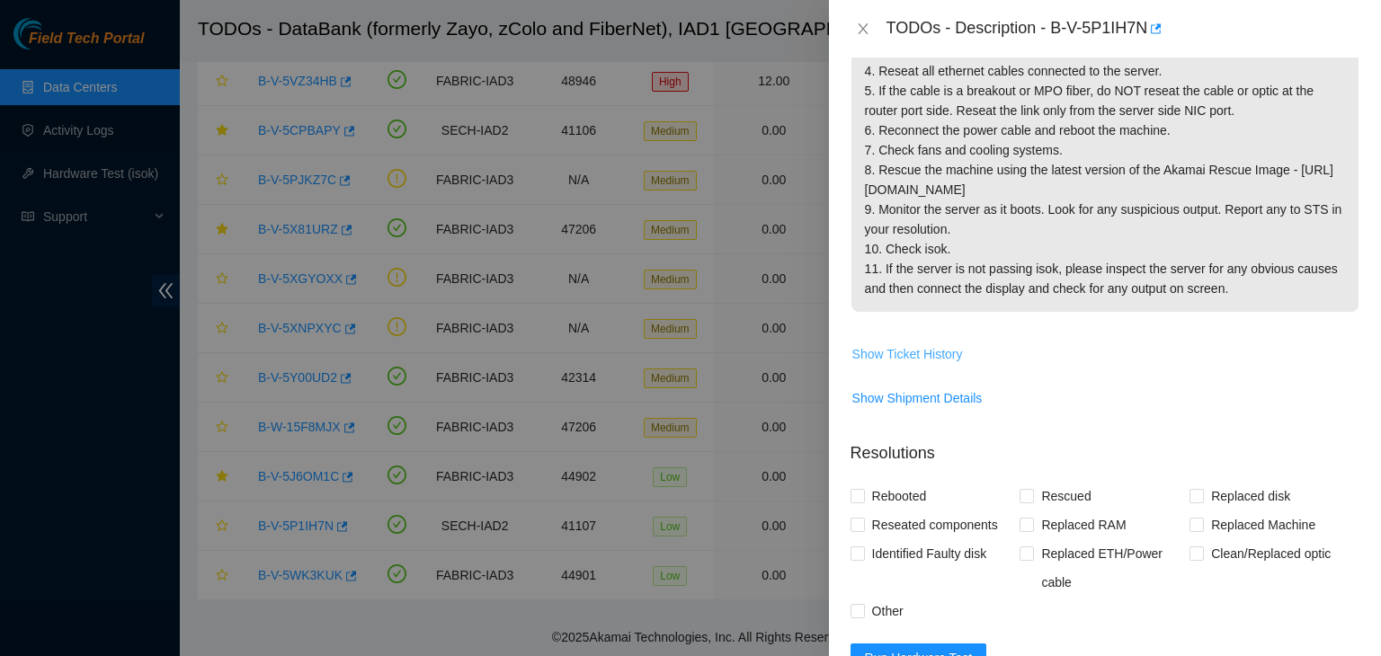
click at [952, 344] on span "Show Ticket History" at bounding box center [907, 354] width 111 height 20
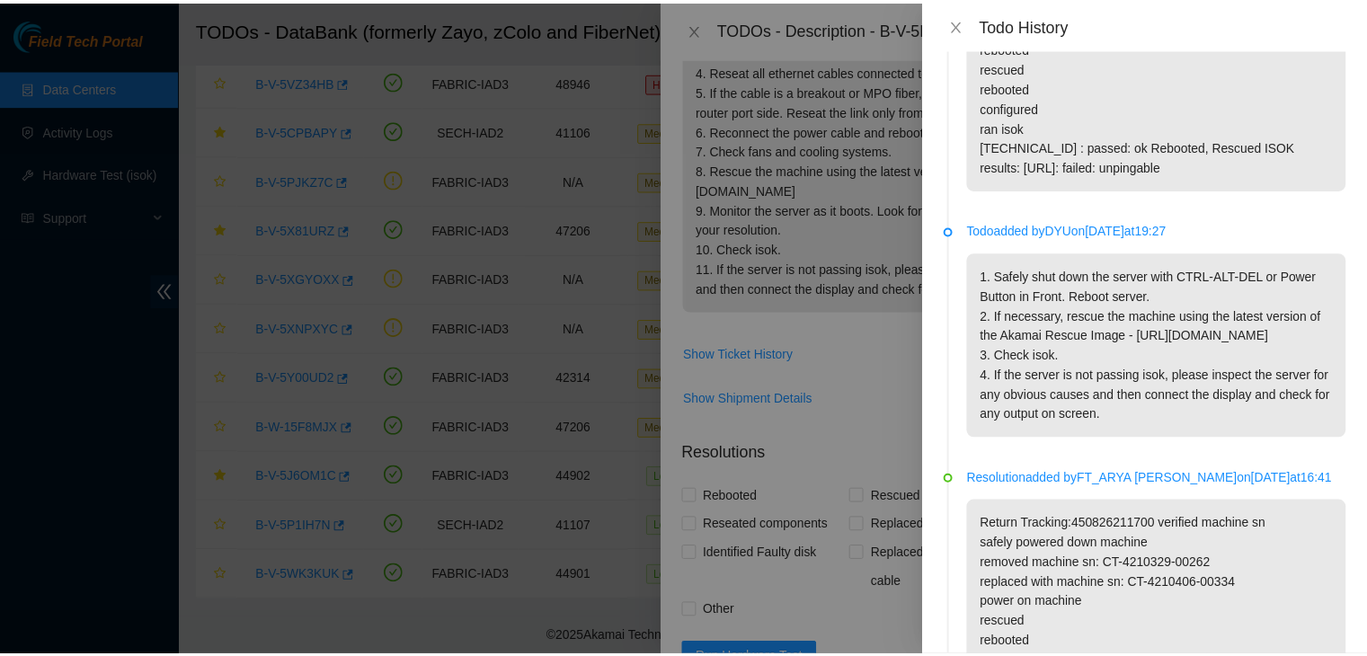
scroll to position [0, 0]
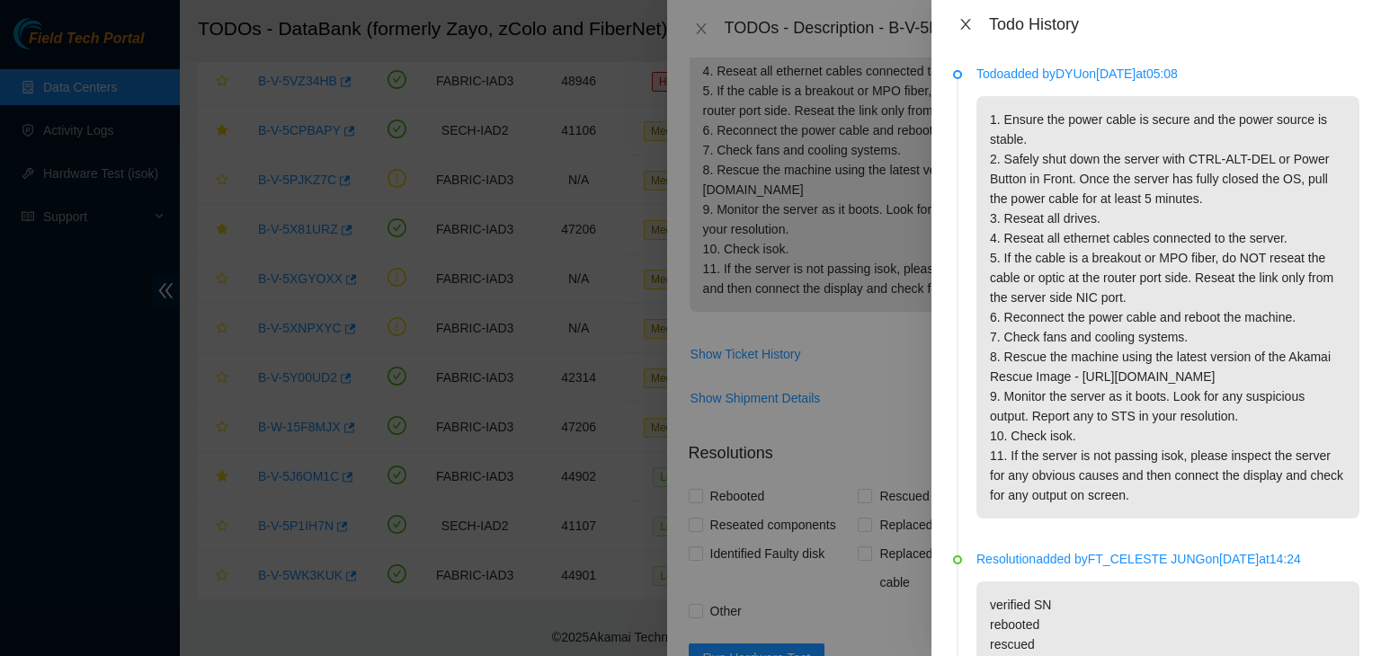
click at [970, 23] on icon "close" at bounding box center [965, 24] width 14 height 14
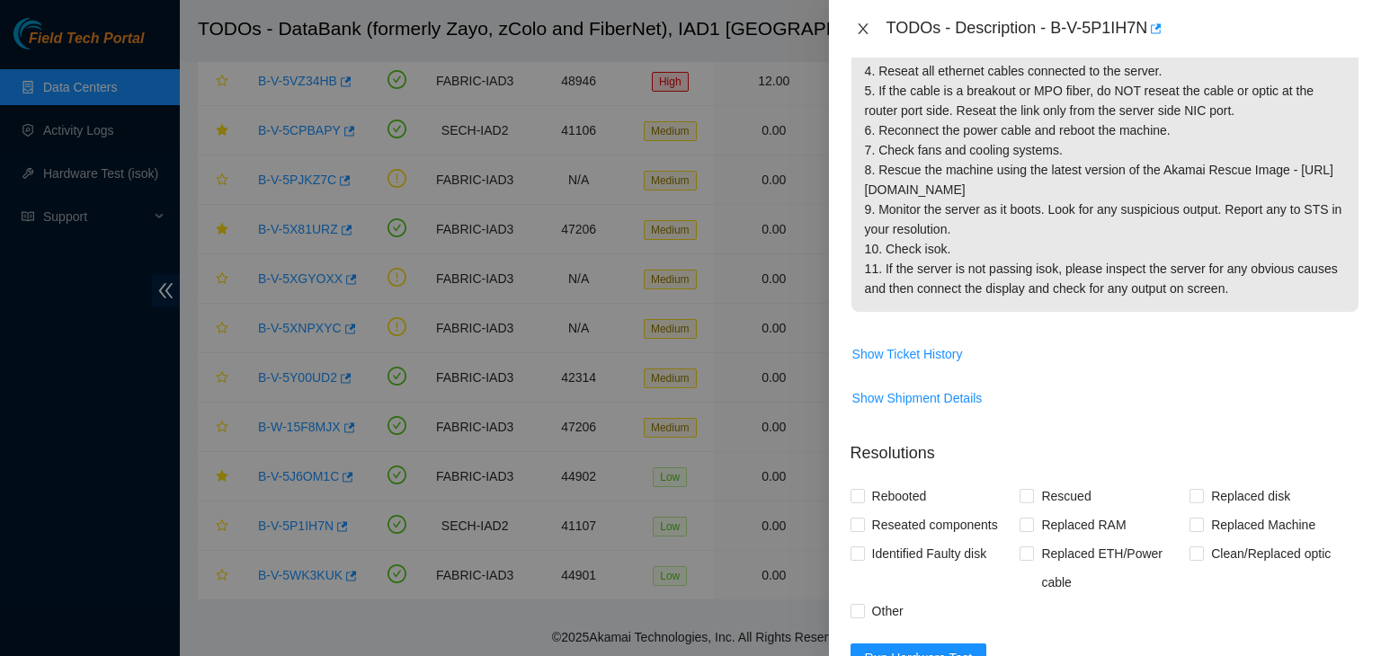
click at [870, 26] on button "Close" at bounding box center [862, 29] width 25 height 17
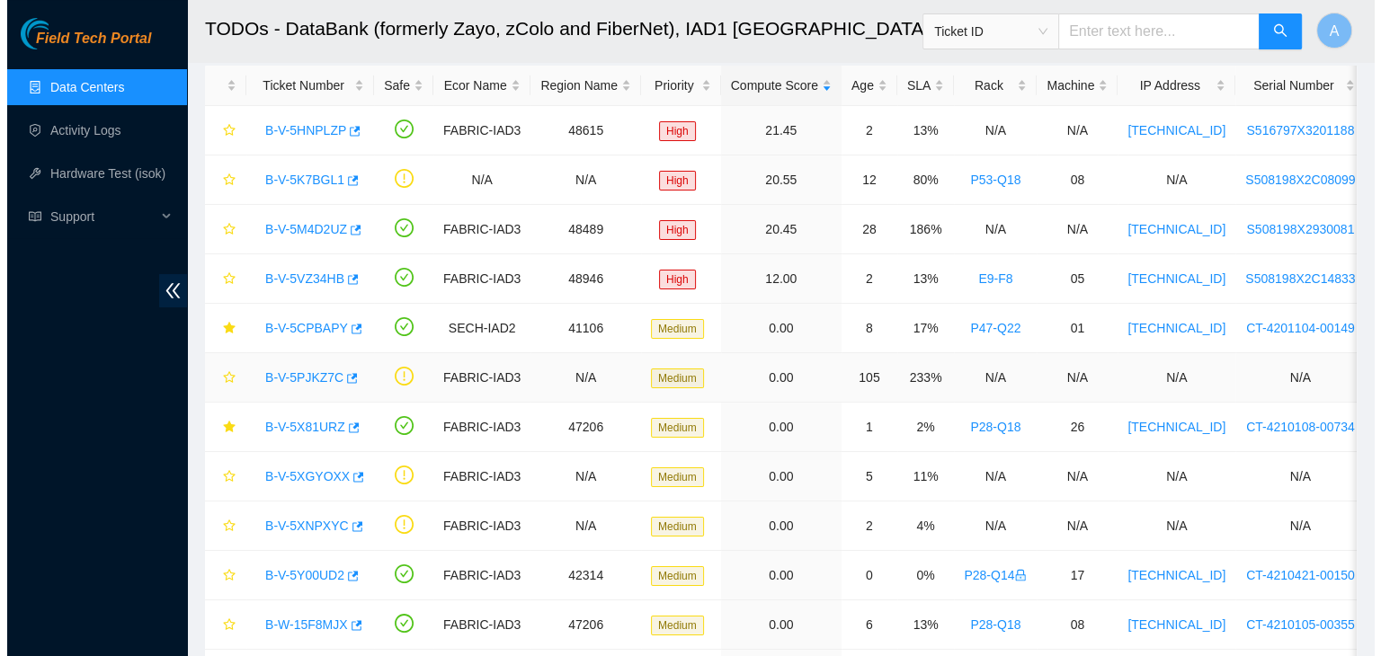
scroll to position [41, 0]
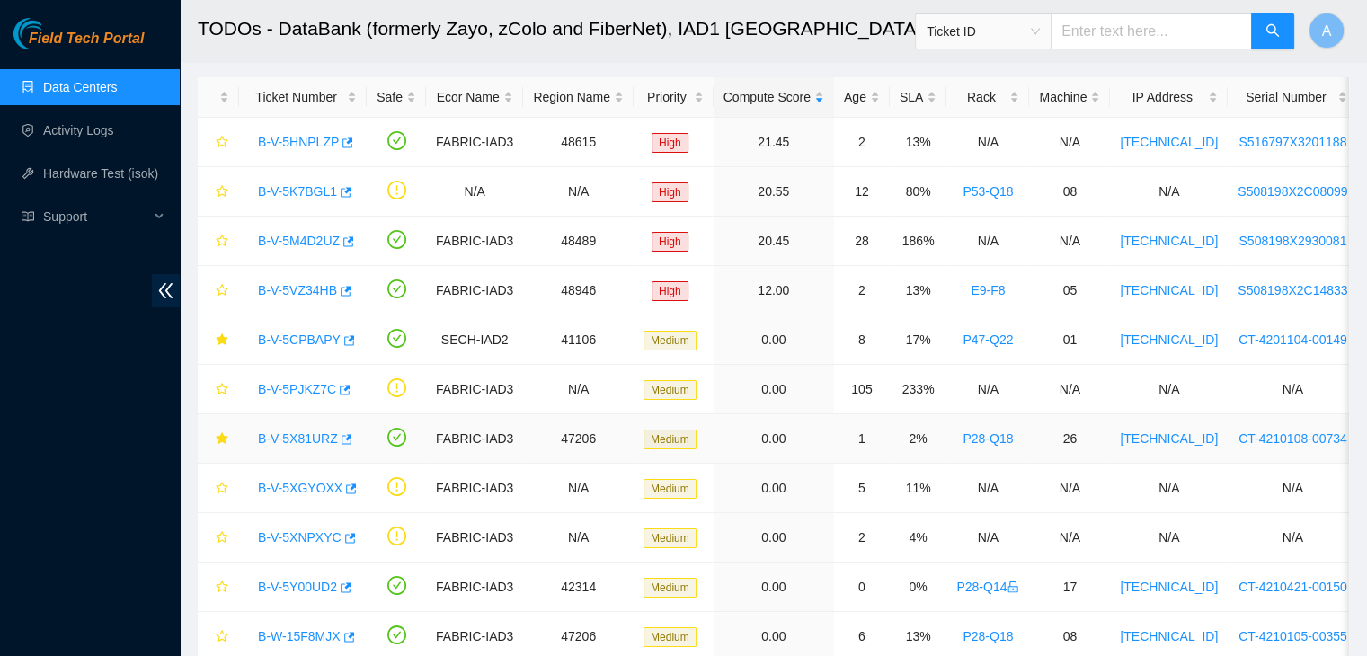
click at [305, 441] on link "B-V-5X81URZ" at bounding box center [298, 438] width 80 height 14
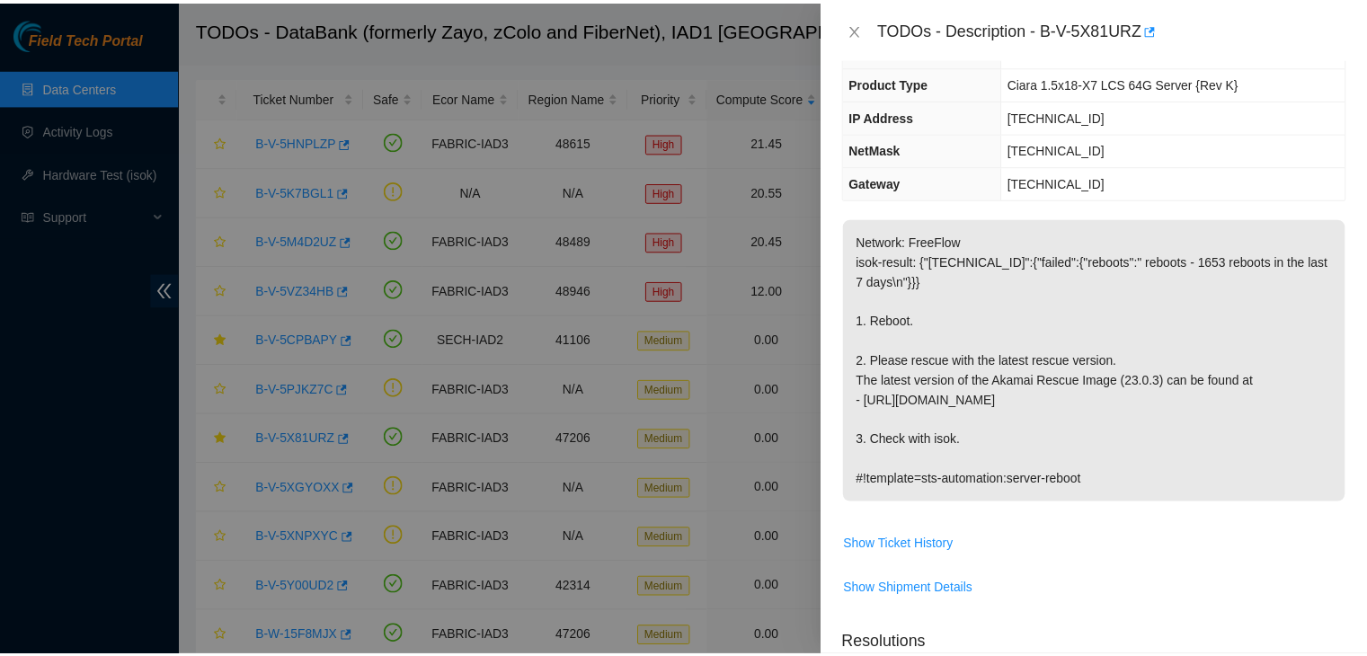
scroll to position [129, 0]
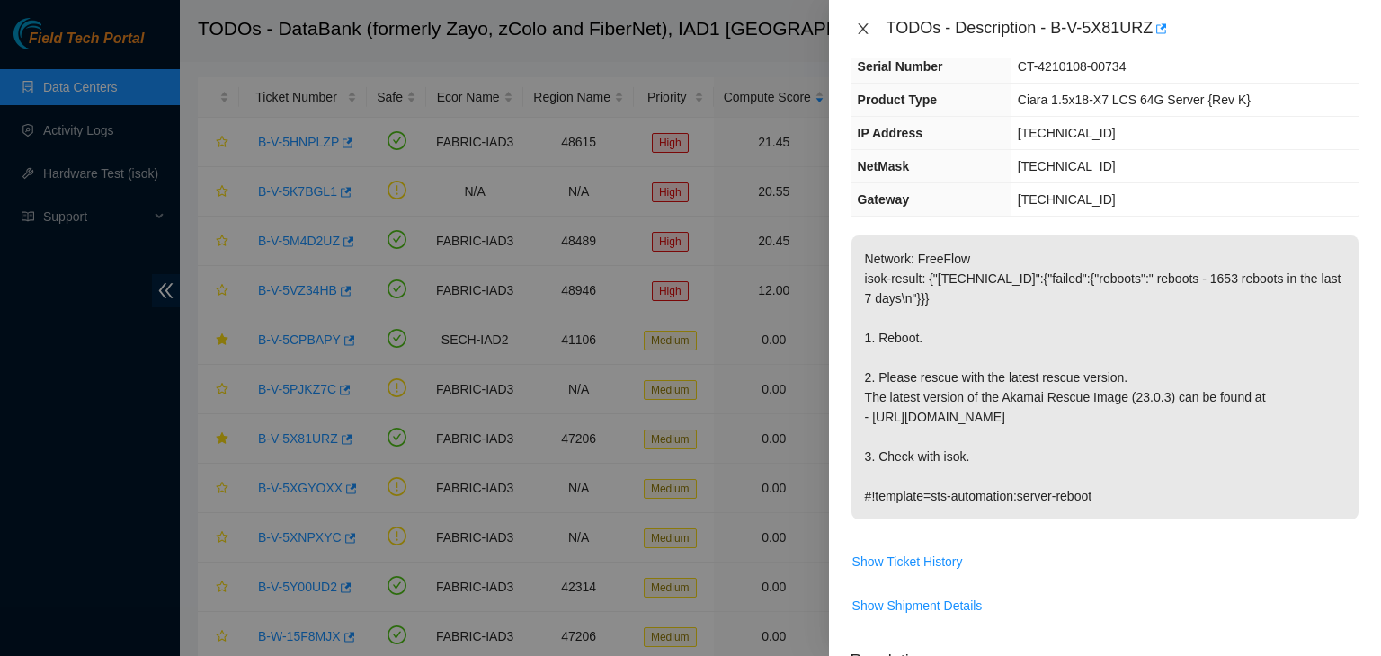
click at [866, 23] on icon "close" at bounding box center [863, 29] width 14 height 14
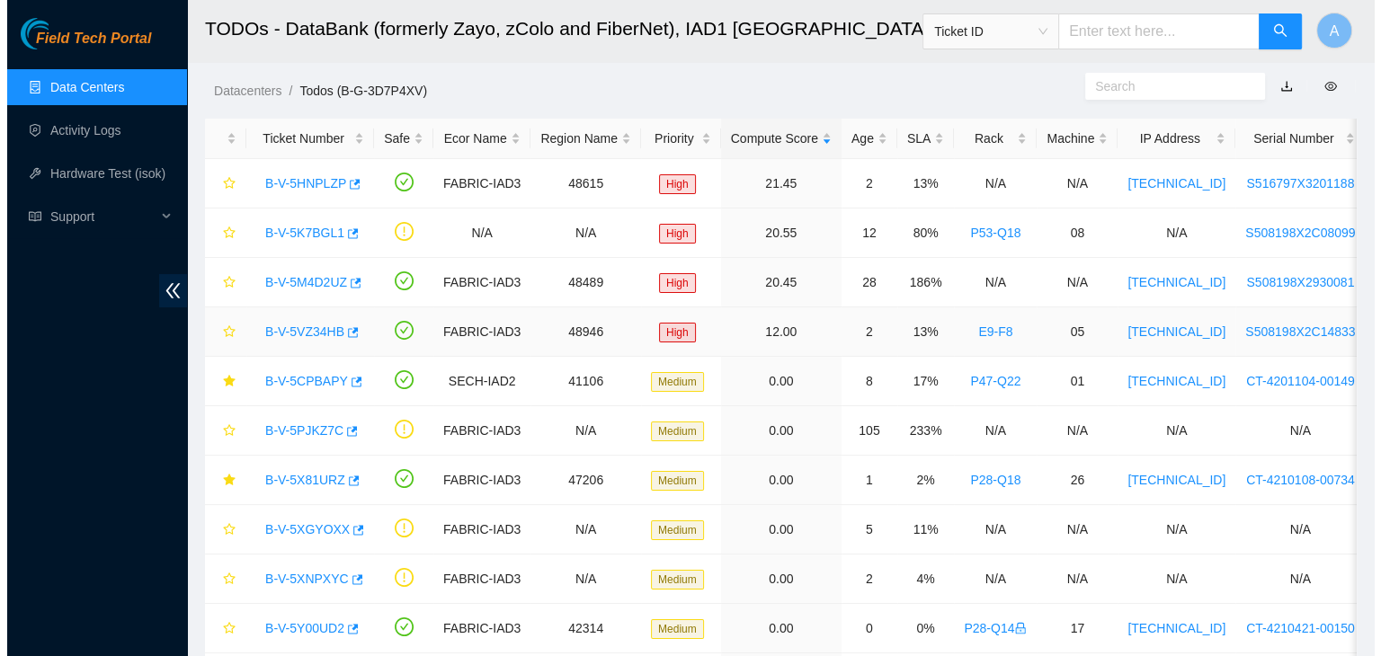
scroll to position [262, 0]
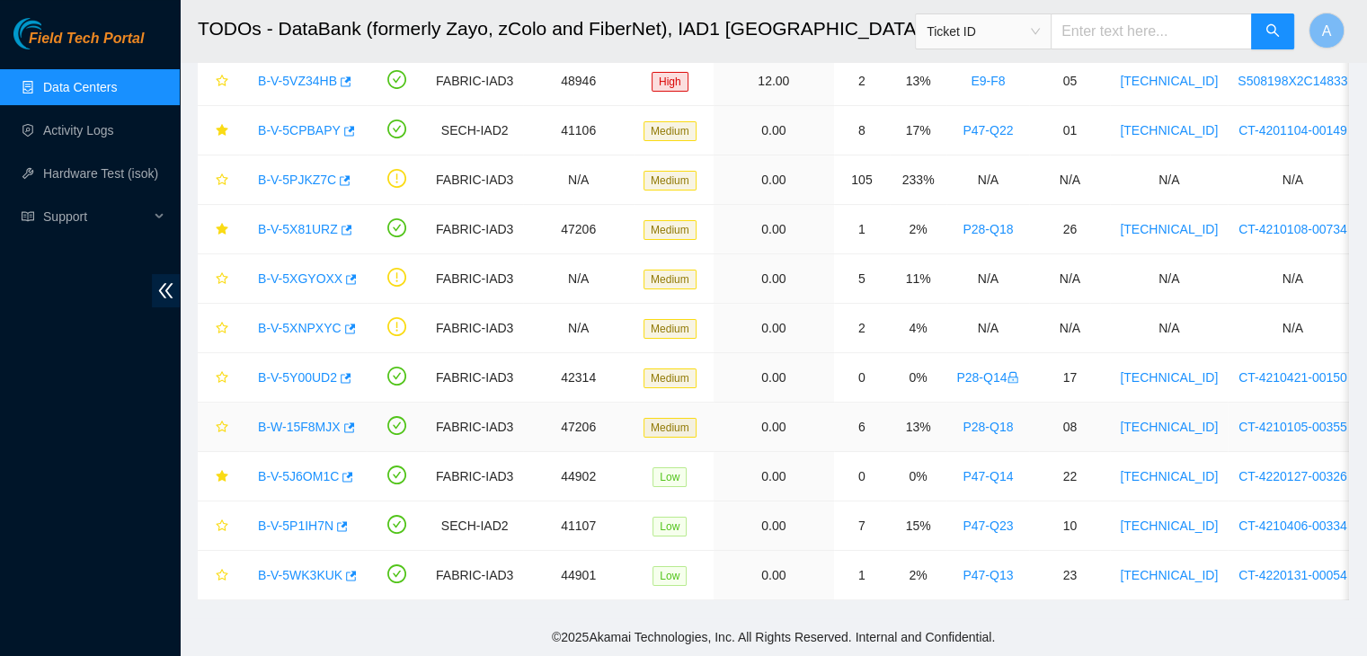
click at [259, 420] on link "B-W-15F8MJX" at bounding box center [299, 427] width 83 height 14
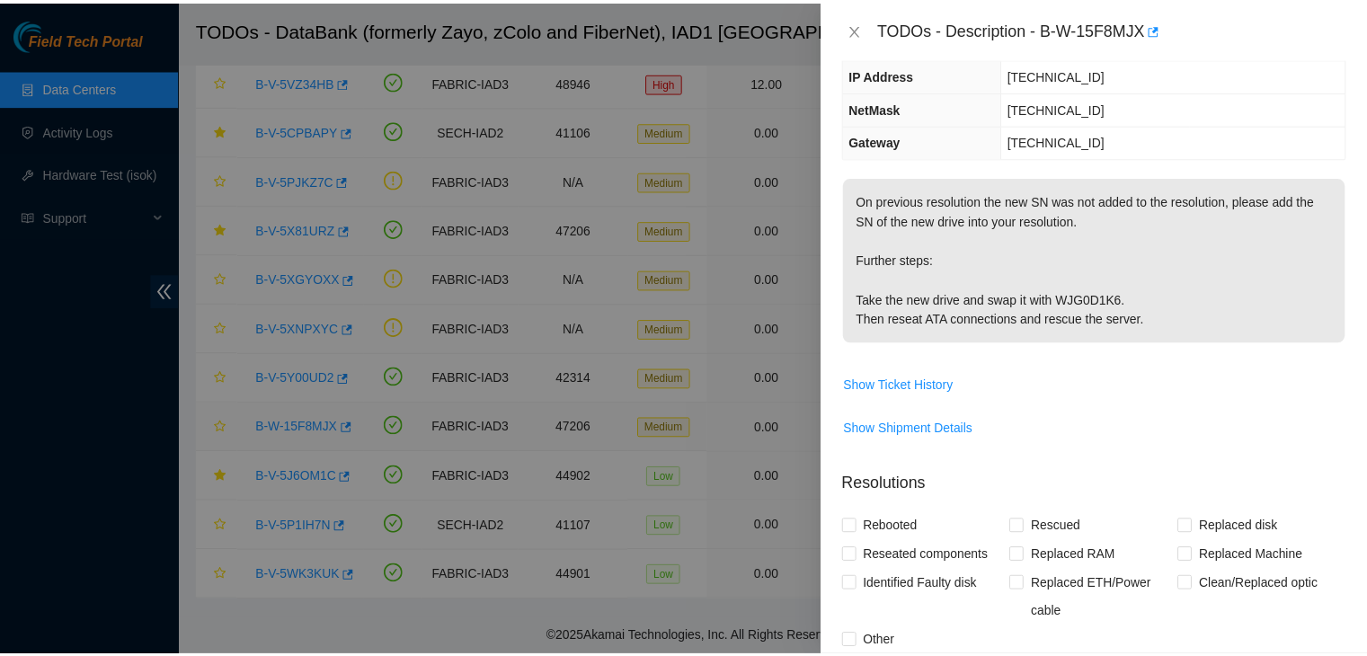
scroll to position [129, 0]
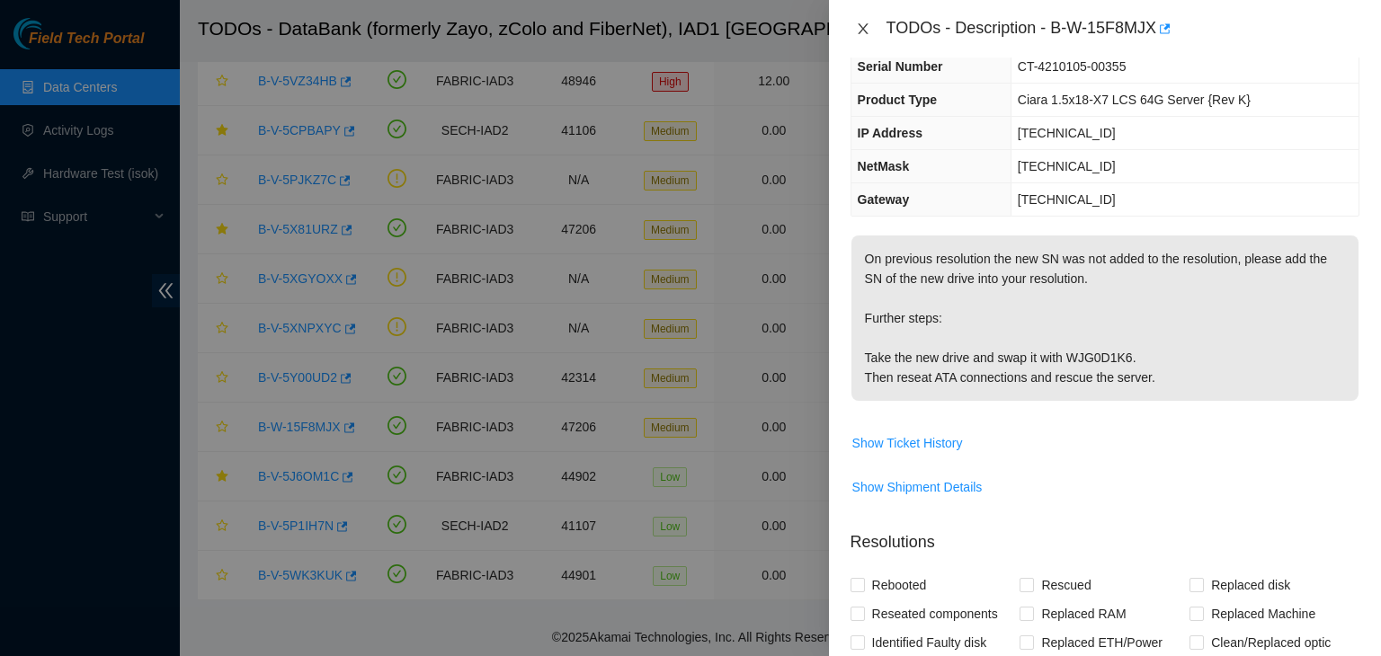
click at [869, 30] on icon "close" at bounding box center [863, 29] width 14 height 14
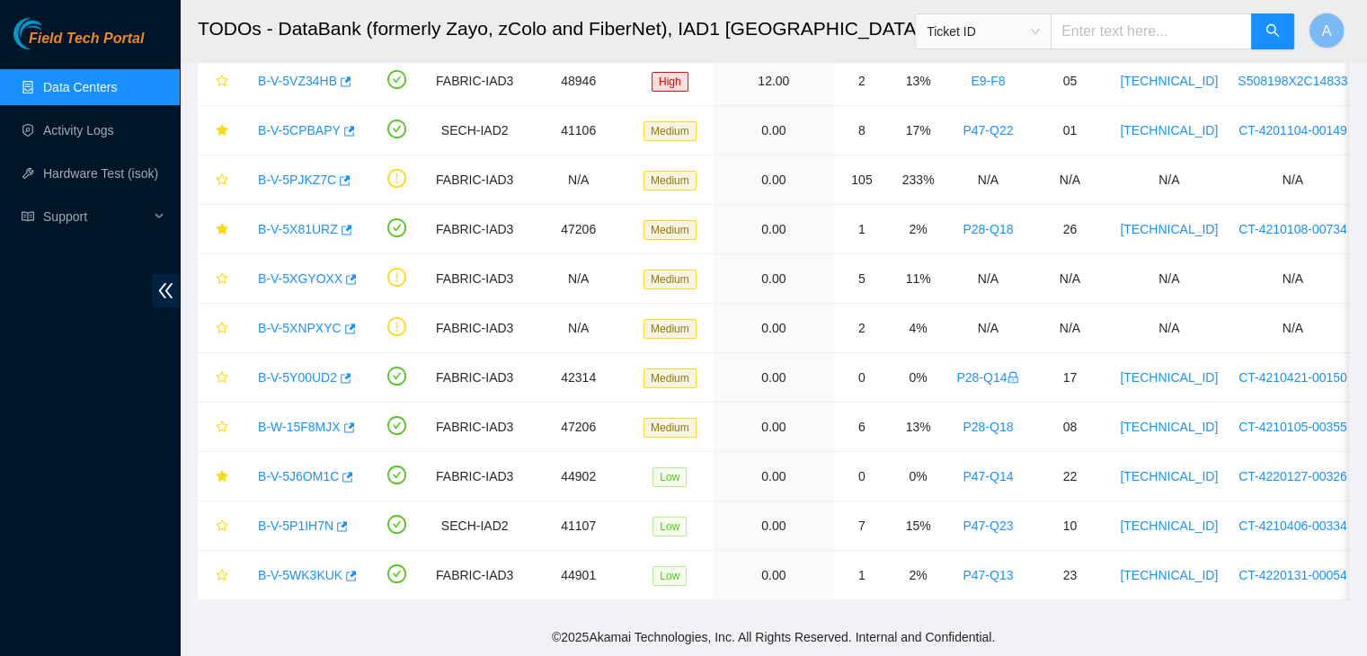
scroll to position [188, 0]
click at [86, 94] on link "Data Centers" at bounding box center [80, 87] width 74 height 14
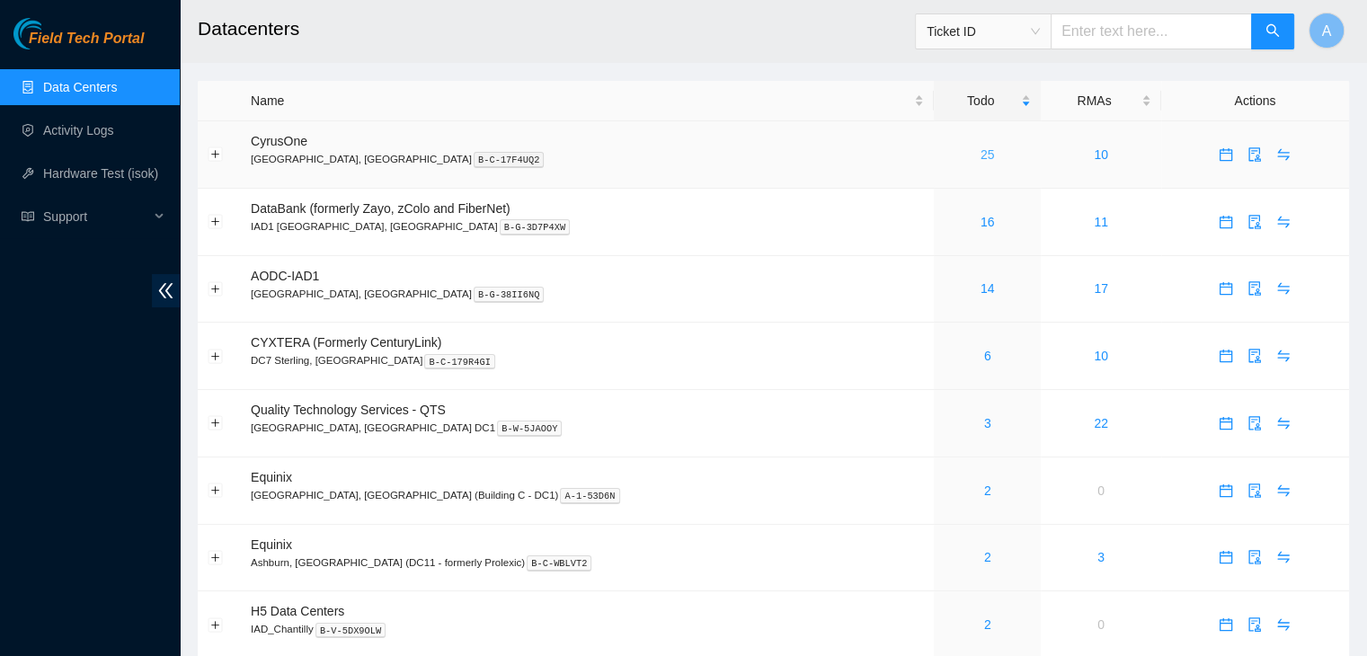
click at [981, 160] on link "25" at bounding box center [988, 154] width 14 height 14
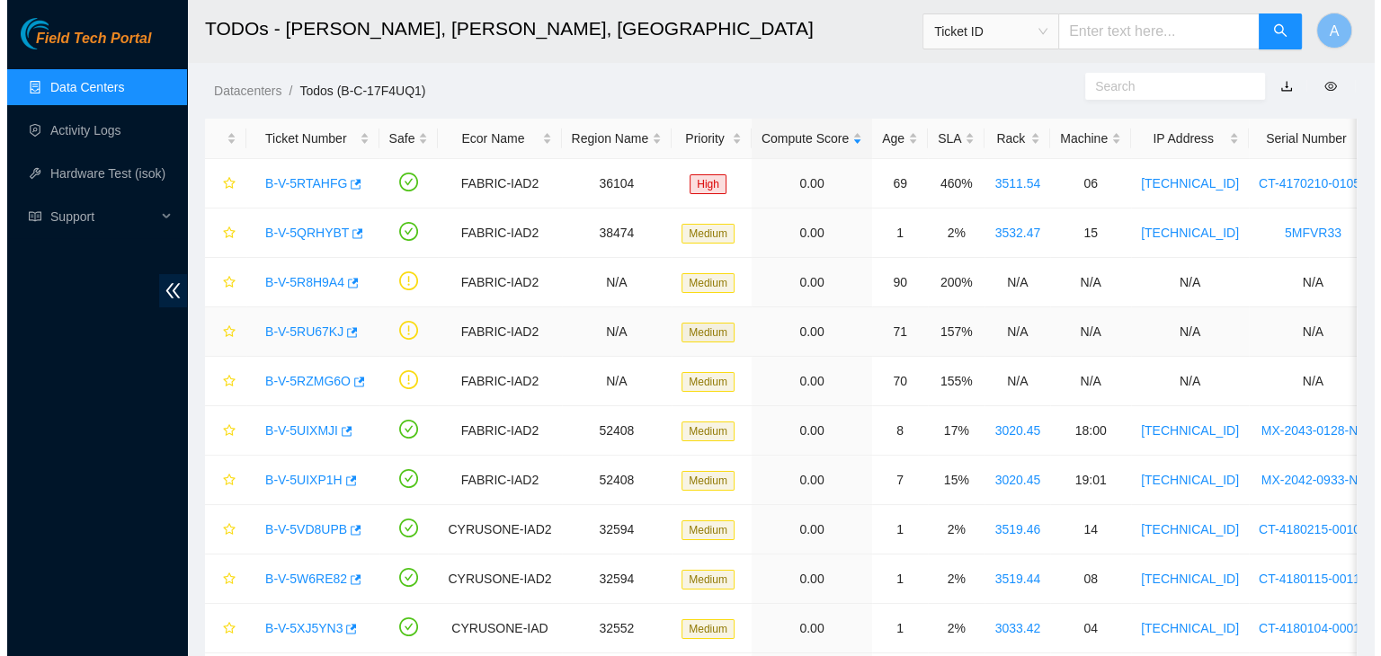
scroll to position [755, 0]
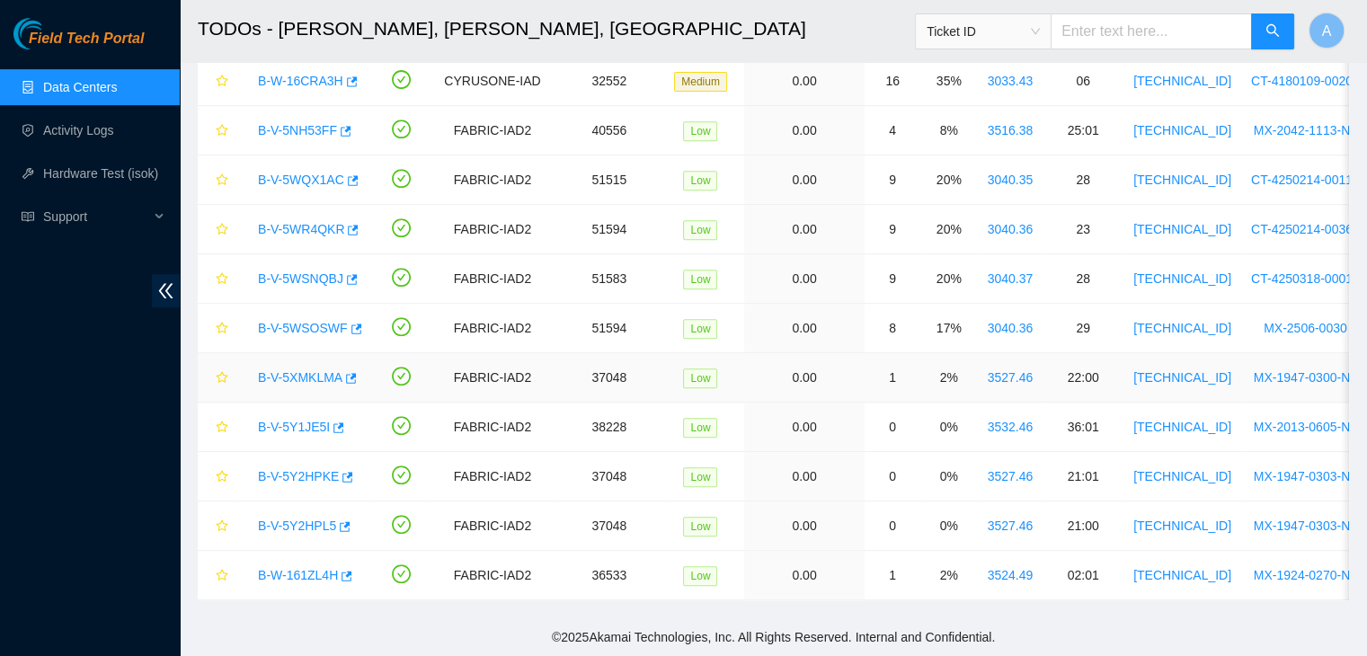
click at [315, 370] on link "B-V-5XMKLMA" at bounding box center [300, 377] width 84 height 14
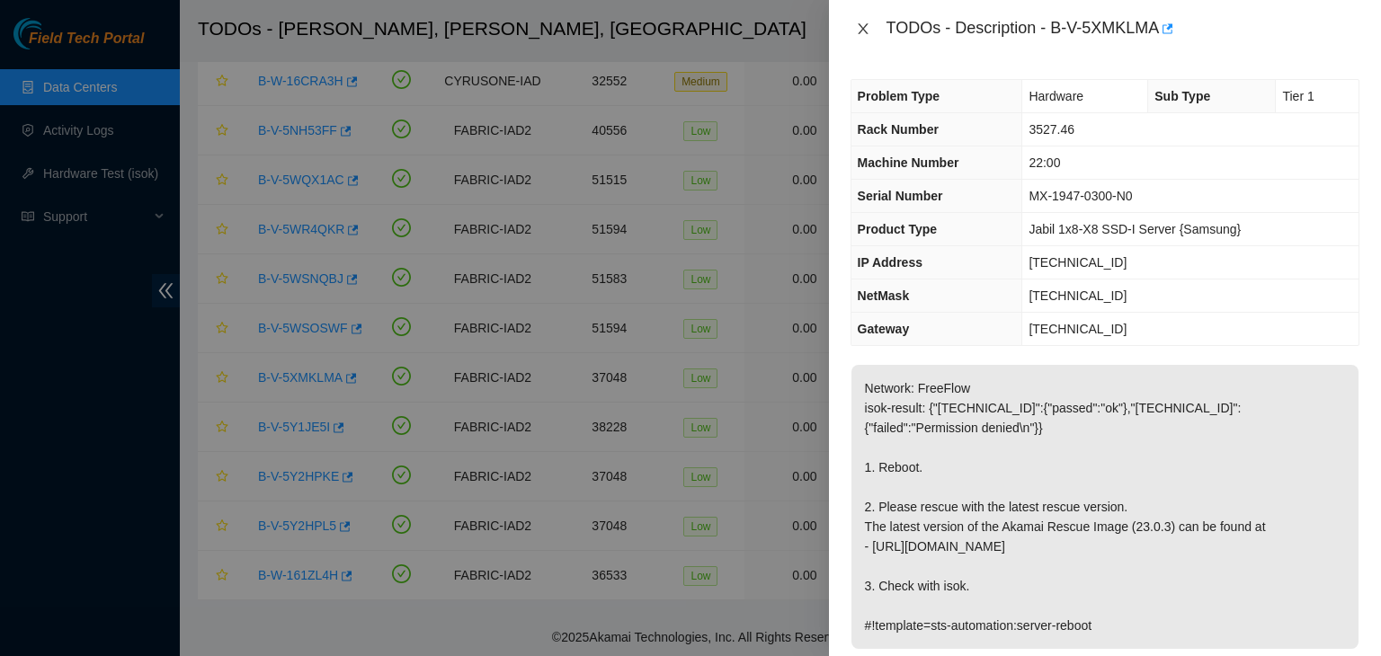
click at [866, 28] on icon "close" at bounding box center [863, 29] width 14 height 14
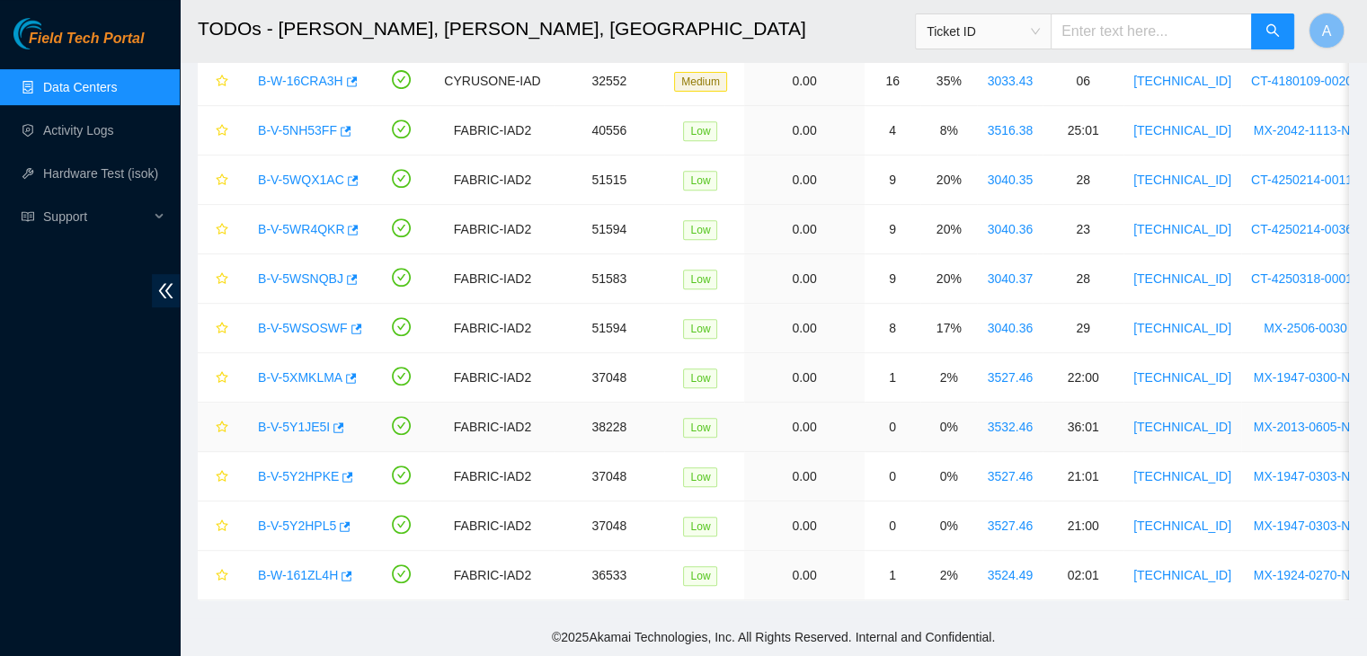
click at [289, 420] on link "B-V-5Y1JE5I" at bounding box center [294, 427] width 72 height 14
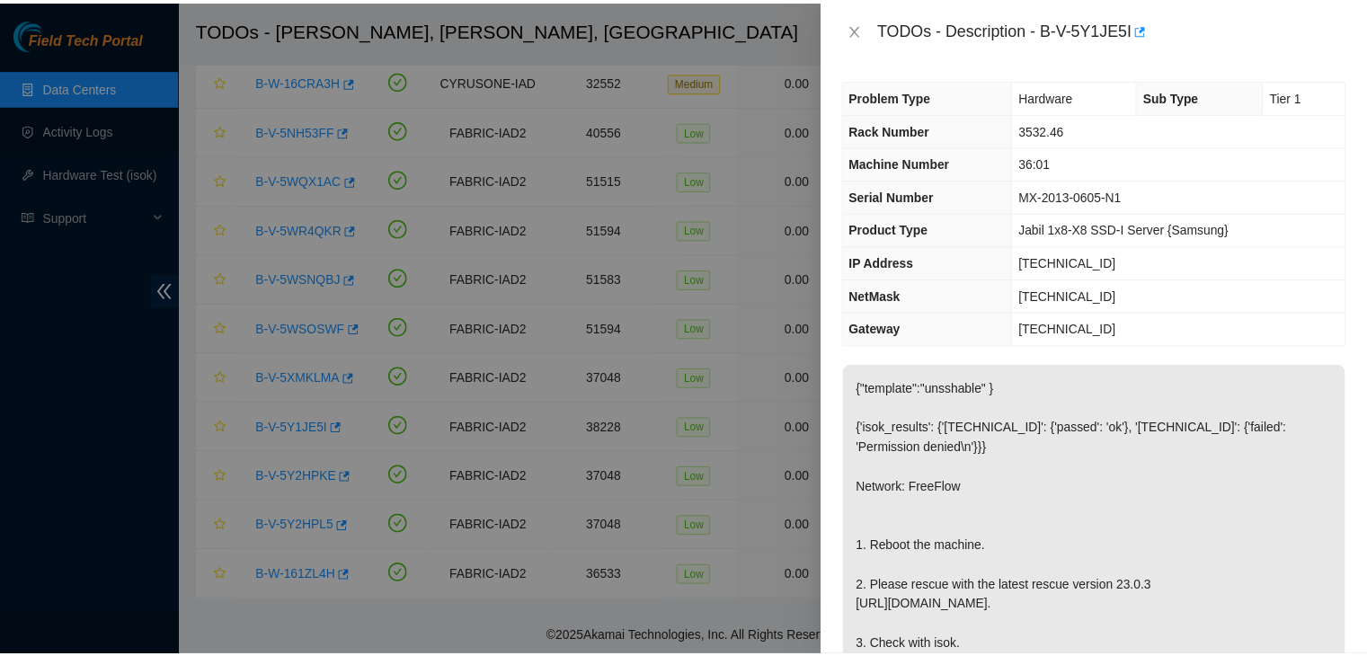
scroll to position [93, 0]
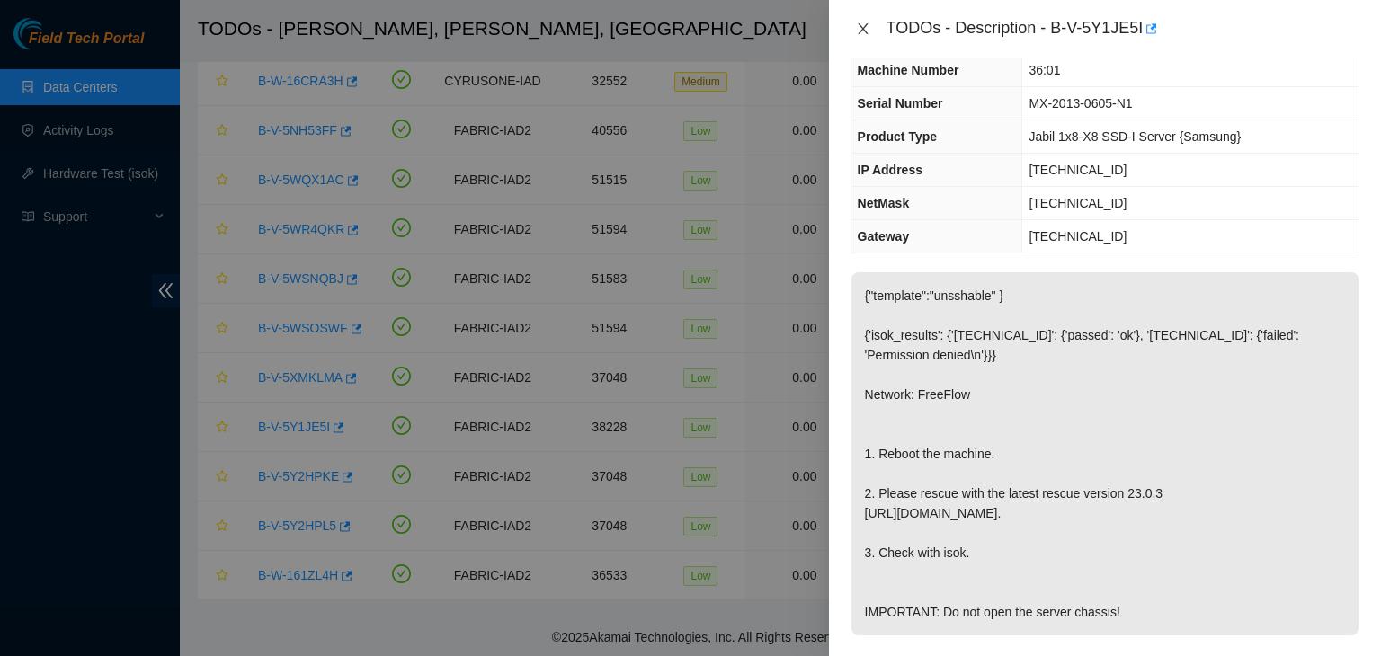
click at [863, 26] on icon "close" at bounding box center [863, 29] width 14 height 14
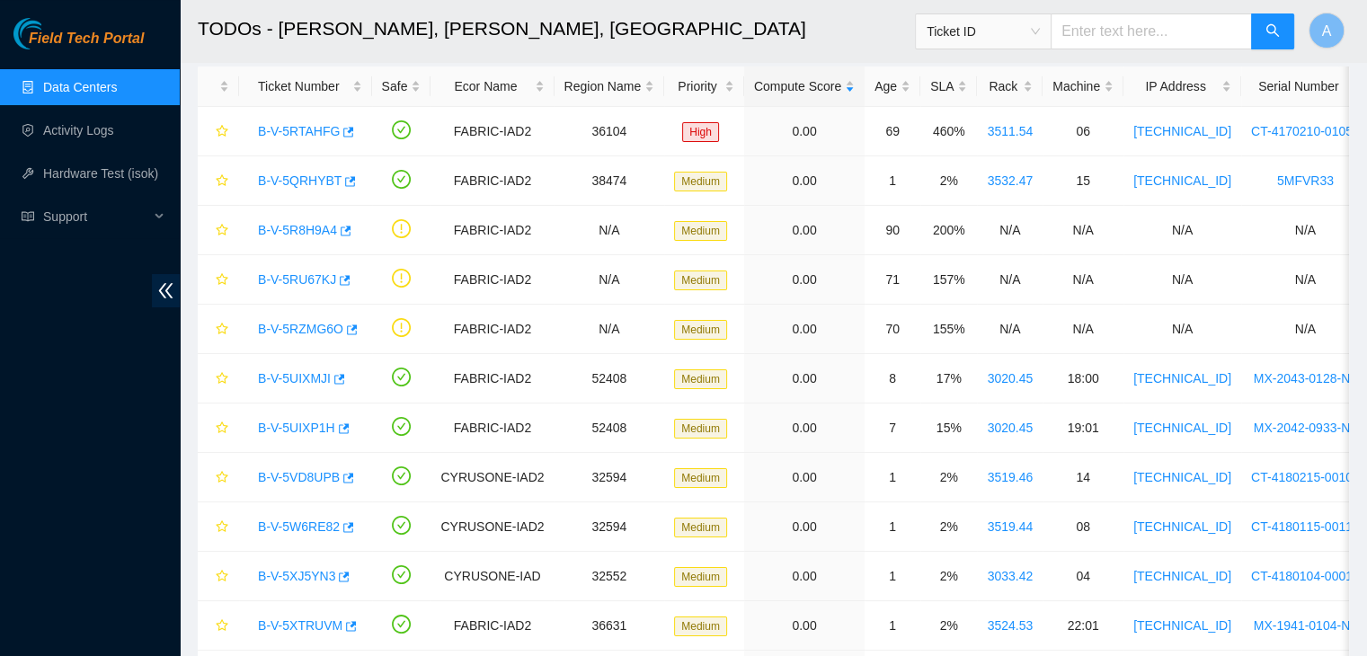
scroll to position [49, 0]
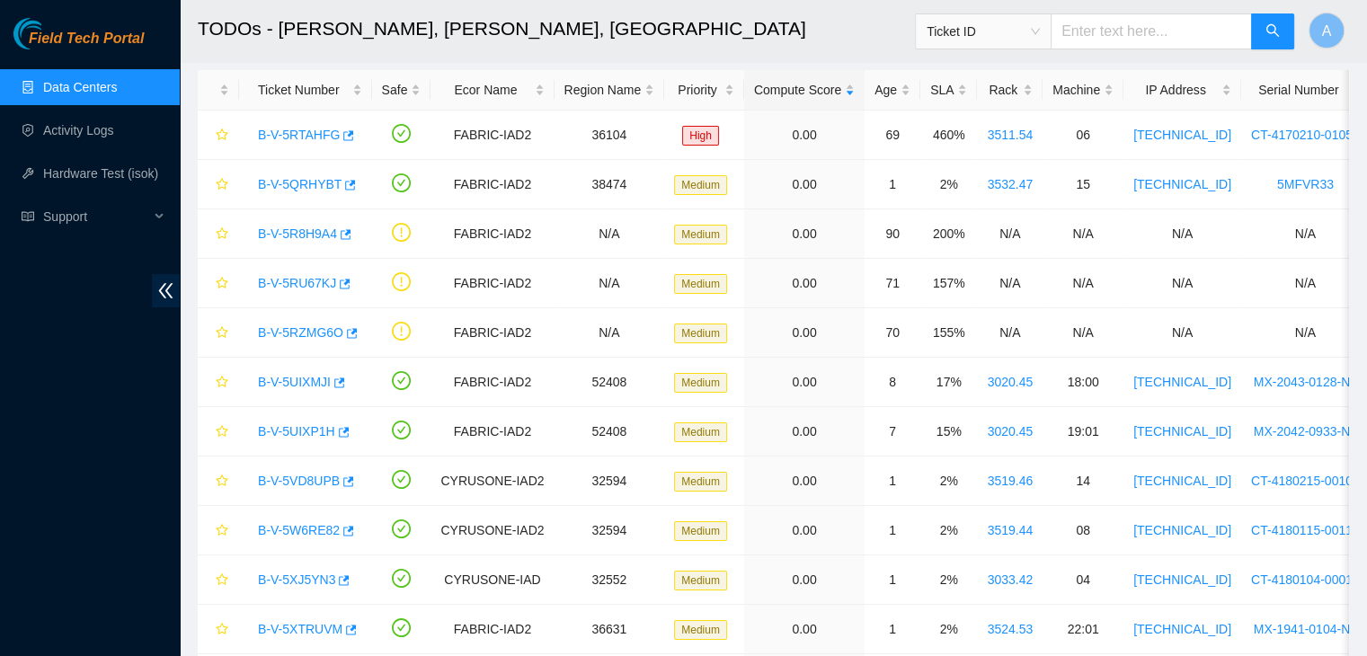
click at [110, 83] on link "Data Centers" at bounding box center [80, 87] width 74 height 14
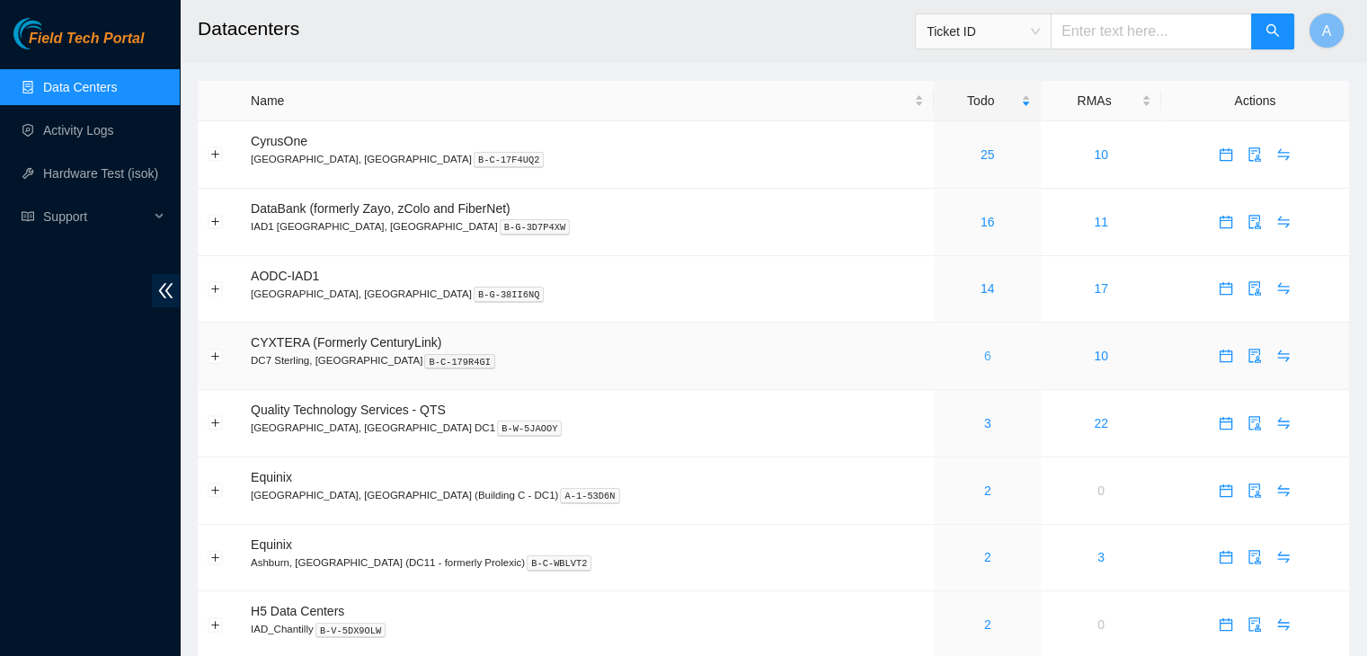
click at [984, 360] on link "6" at bounding box center [987, 356] width 7 height 14
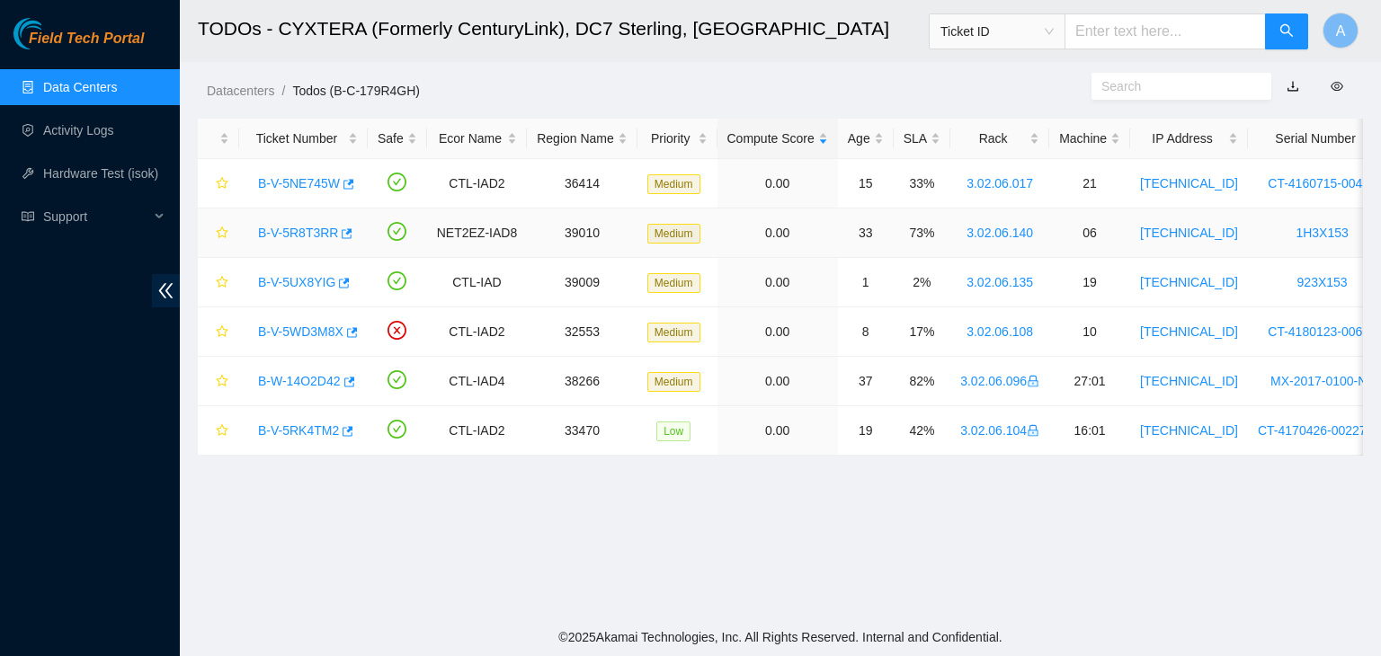
click at [313, 232] on link "B-V-5R8T3RR" at bounding box center [298, 233] width 80 height 14
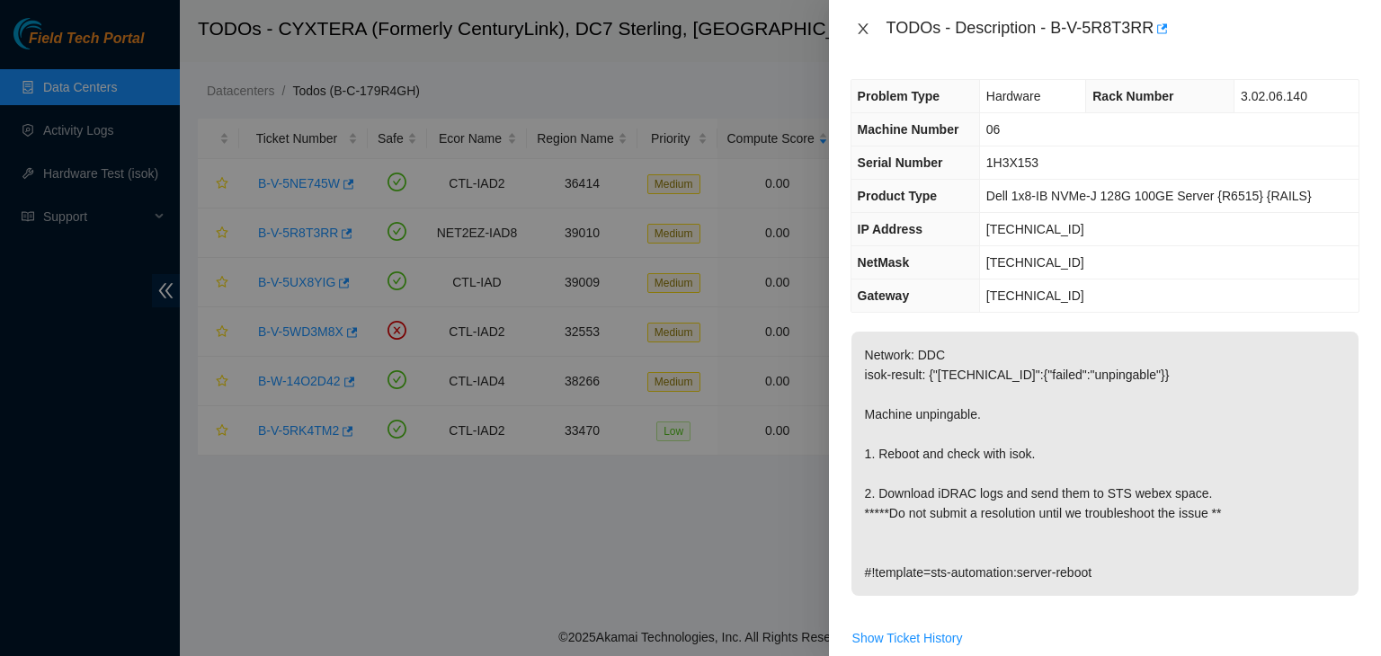
click at [862, 26] on icon "close" at bounding box center [863, 29] width 14 height 14
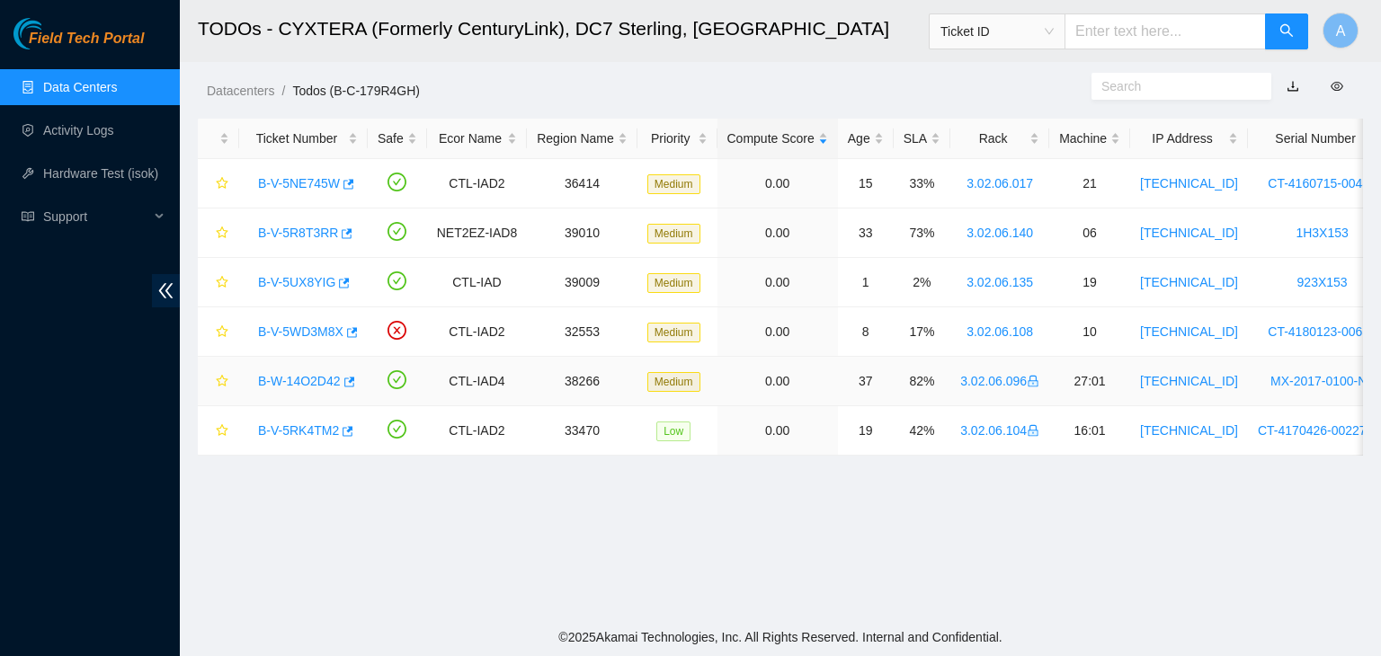
click at [280, 386] on link "B-W-14O2D42" at bounding box center [299, 381] width 83 height 14
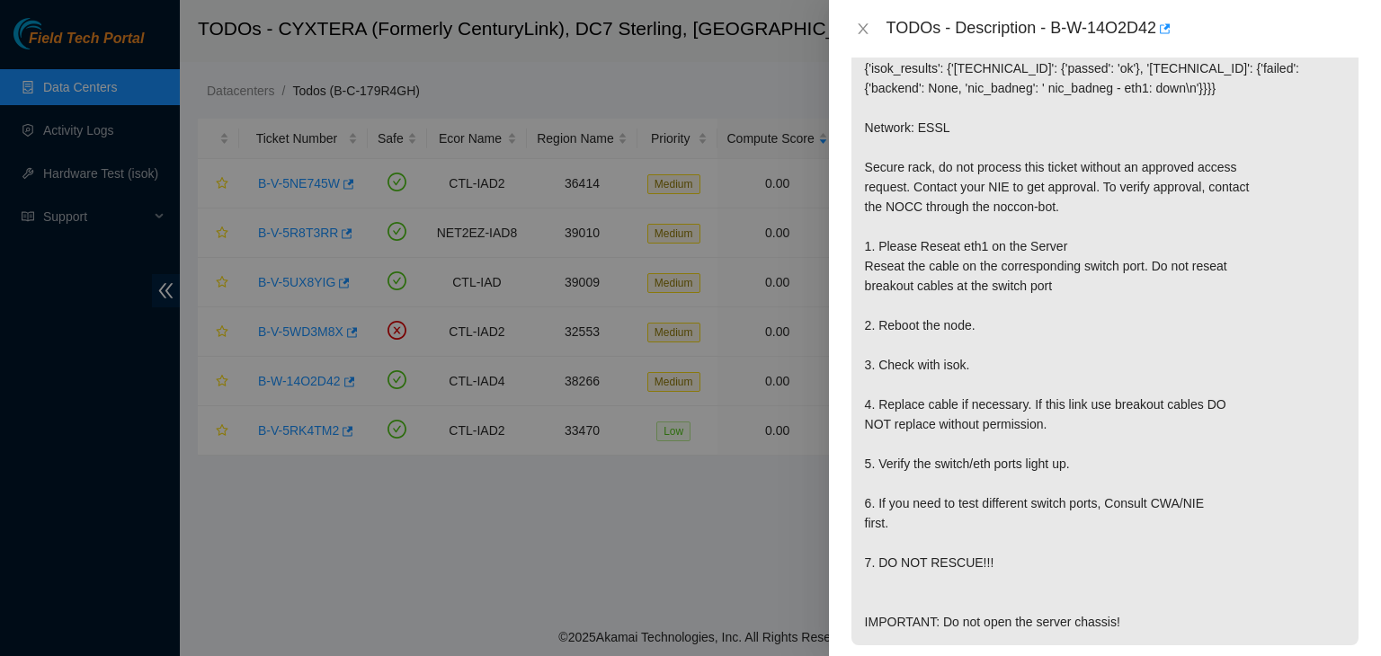
scroll to position [288, 0]
click at [856, 24] on icon "close" at bounding box center [863, 29] width 14 height 14
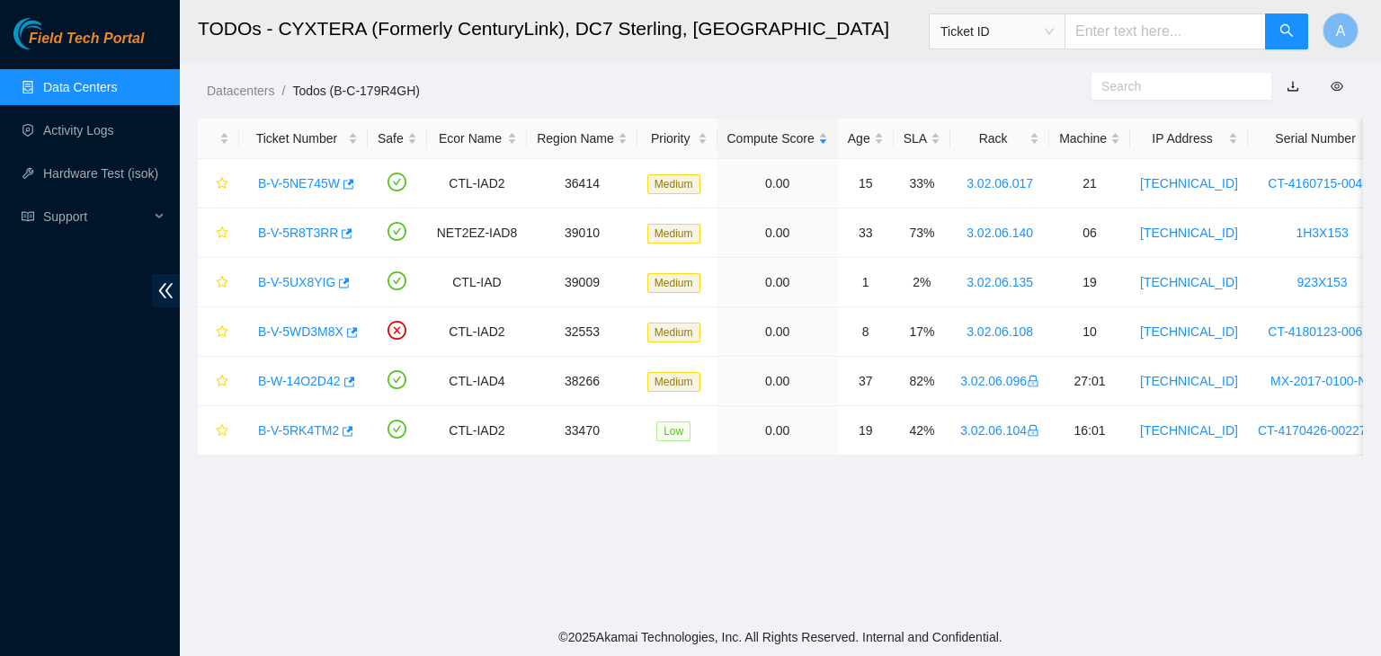
scroll to position [347, 0]
click at [101, 84] on link "Data Centers" at bounding box center [80, 87] width 74 height 14
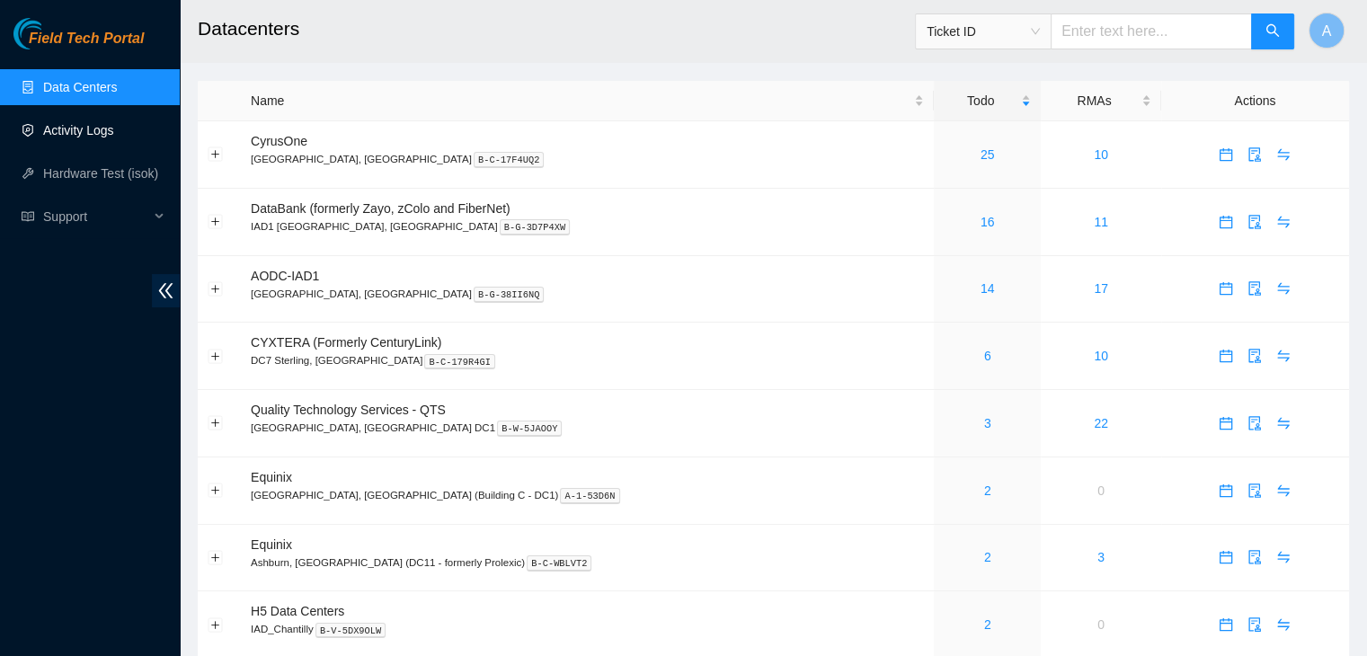
click at [97, 134] on link "Activity Logs" at bounding box center [78, 130] width 71 height 14
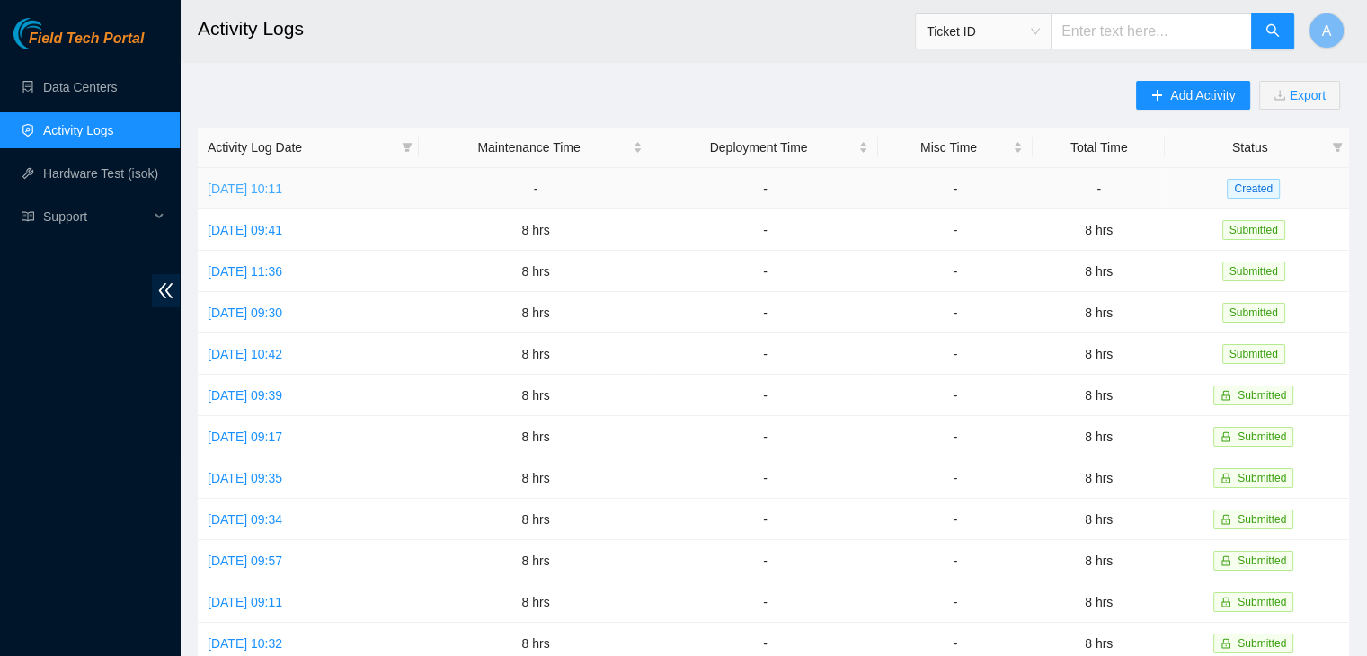
click at [282, 191] on link "Wed, 08 Oct 2025 10:11" at bounding box center [245, 189] width 75 height 14
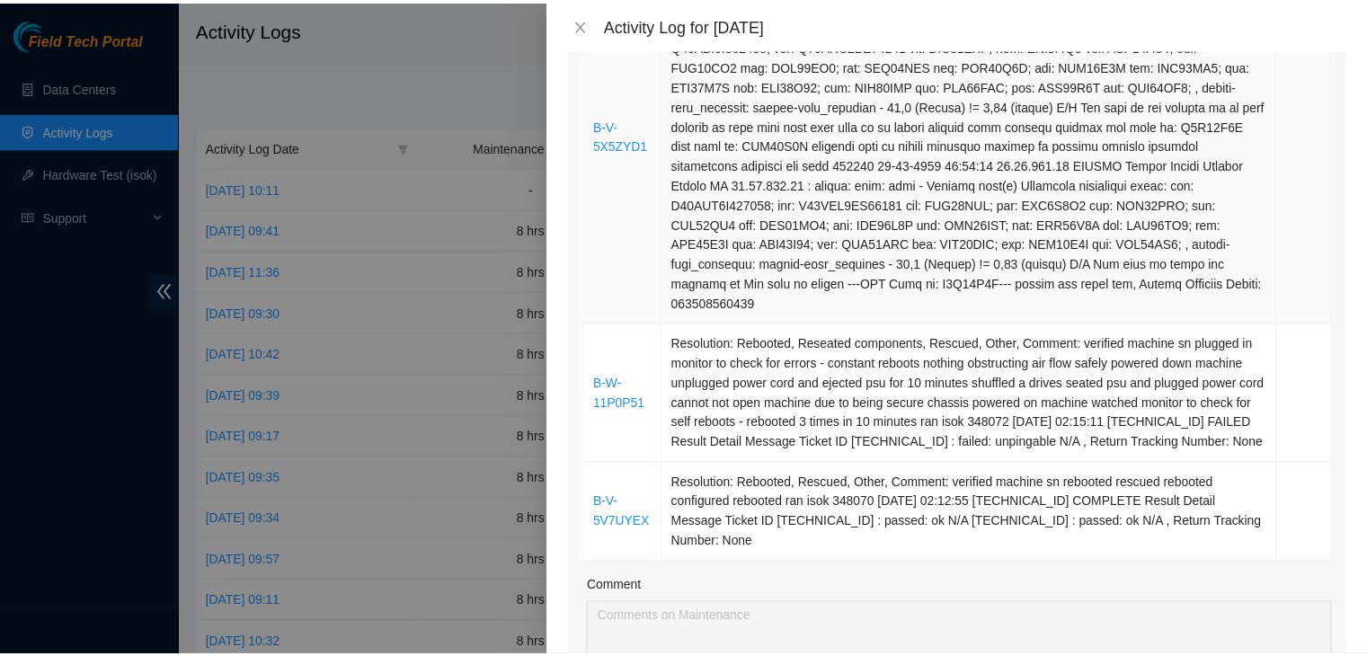
scroll to position [1068, 0]
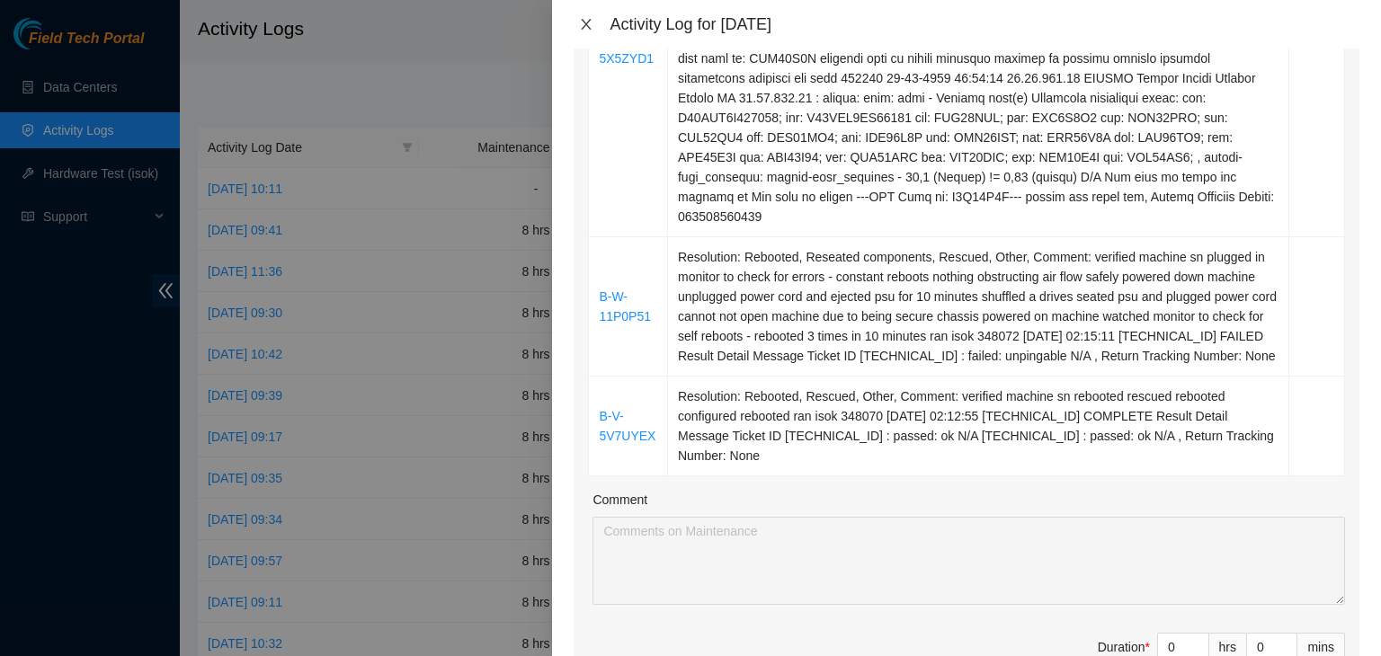
click at [584, 18] on icon "close" at bounding box center [586, 24] width 14 height 14
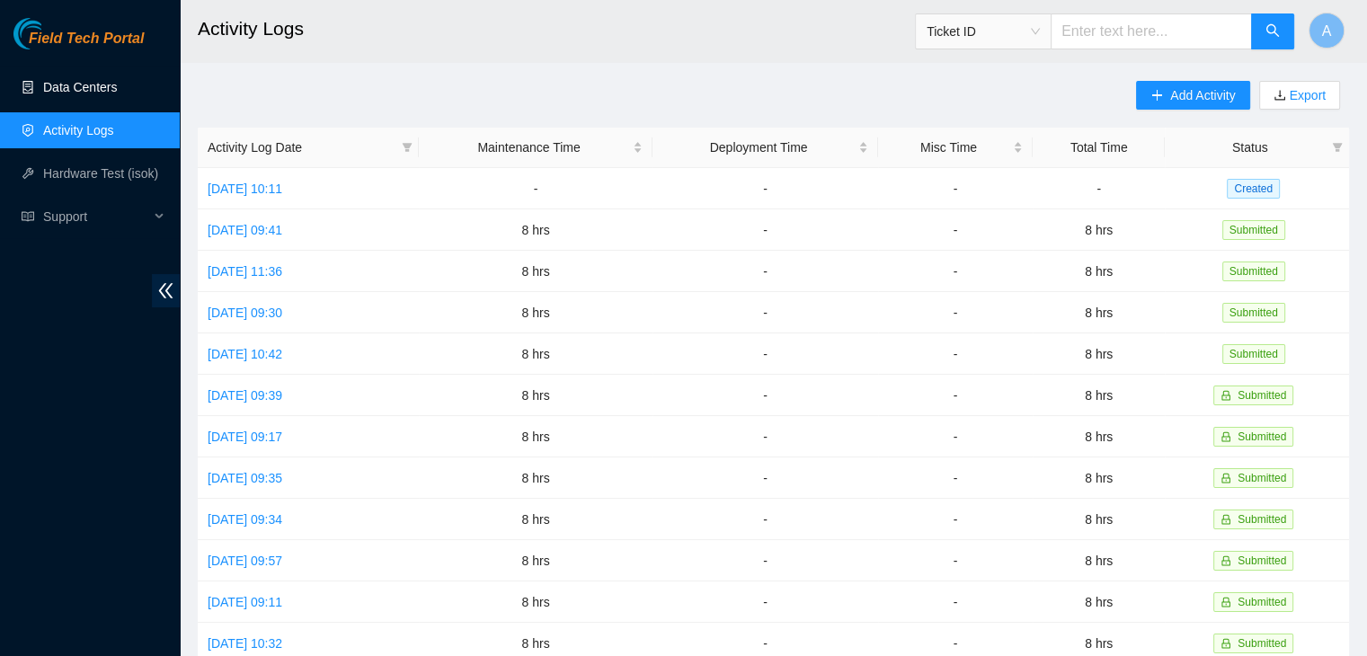
click at [117, 80] on link "Data Centers" at bounding box center [80, 87] width 74 height 14
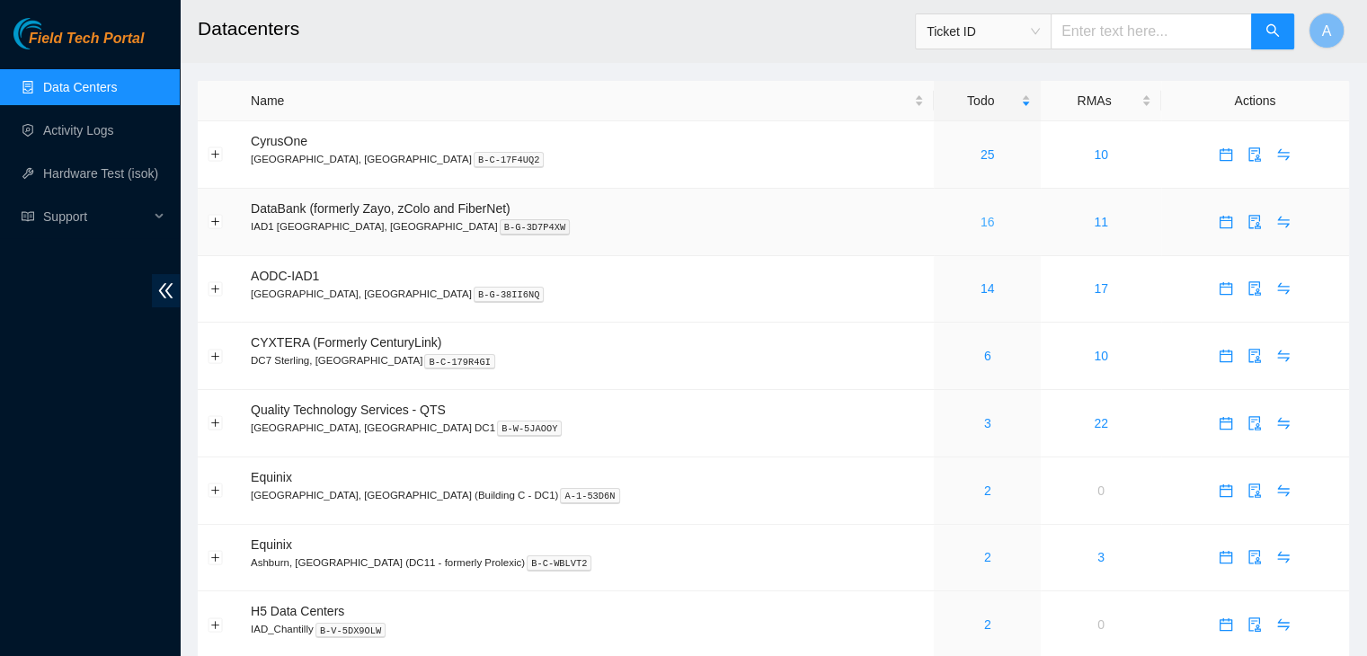
click at [981, 224] on link "16" at bounding box center [988, 222] width 14 height 14
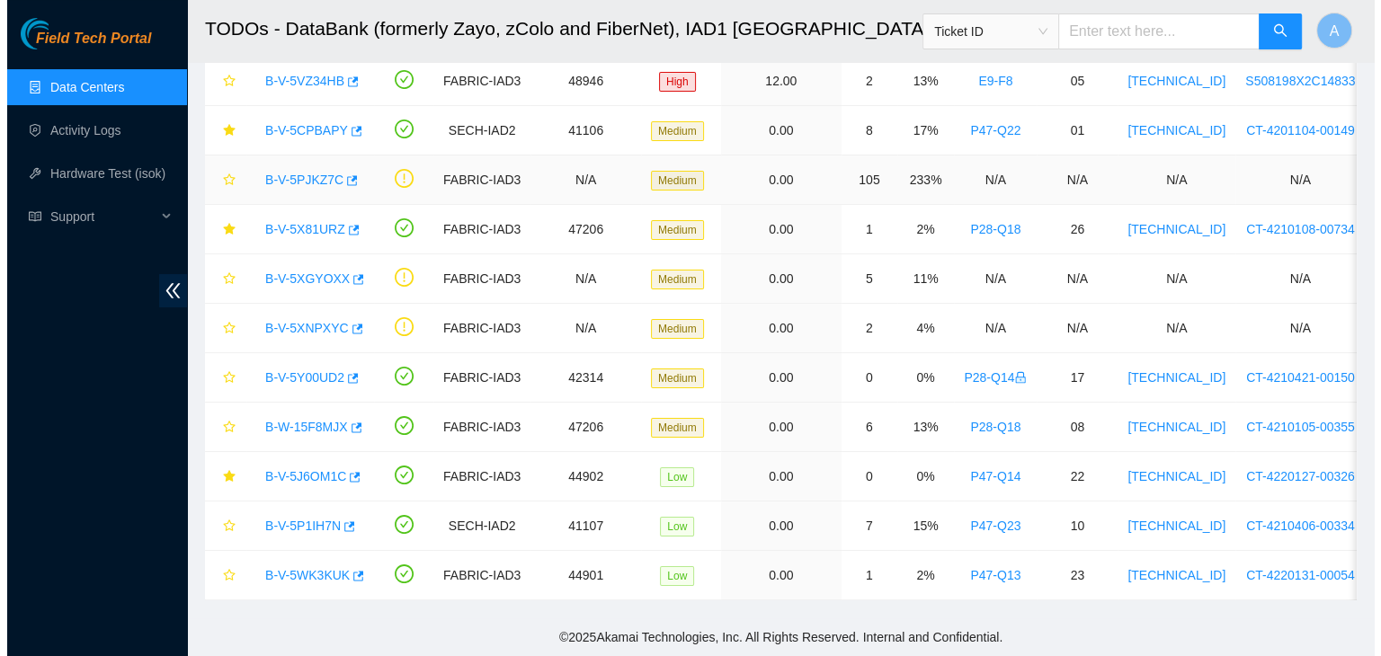
scroll to position [259, 0]
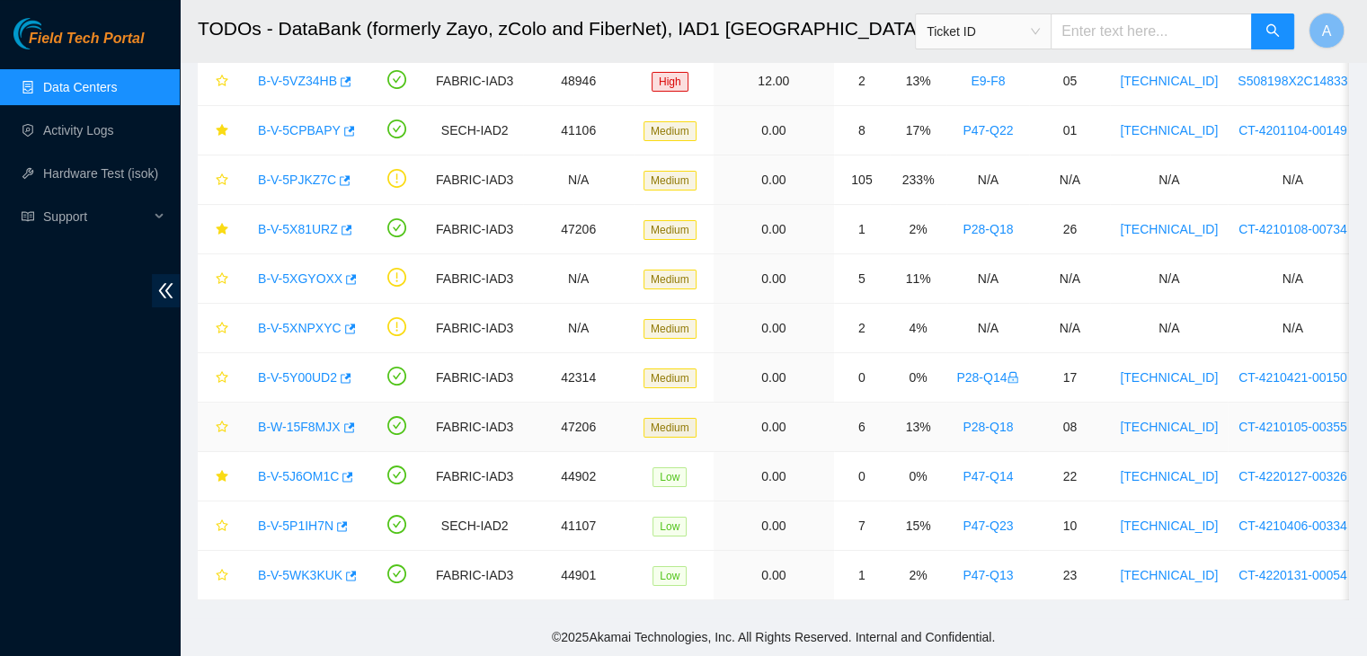
click at [310, 420] on link "B-W-15F8MJX" at bounding box center [299, 427] width 83 height 14
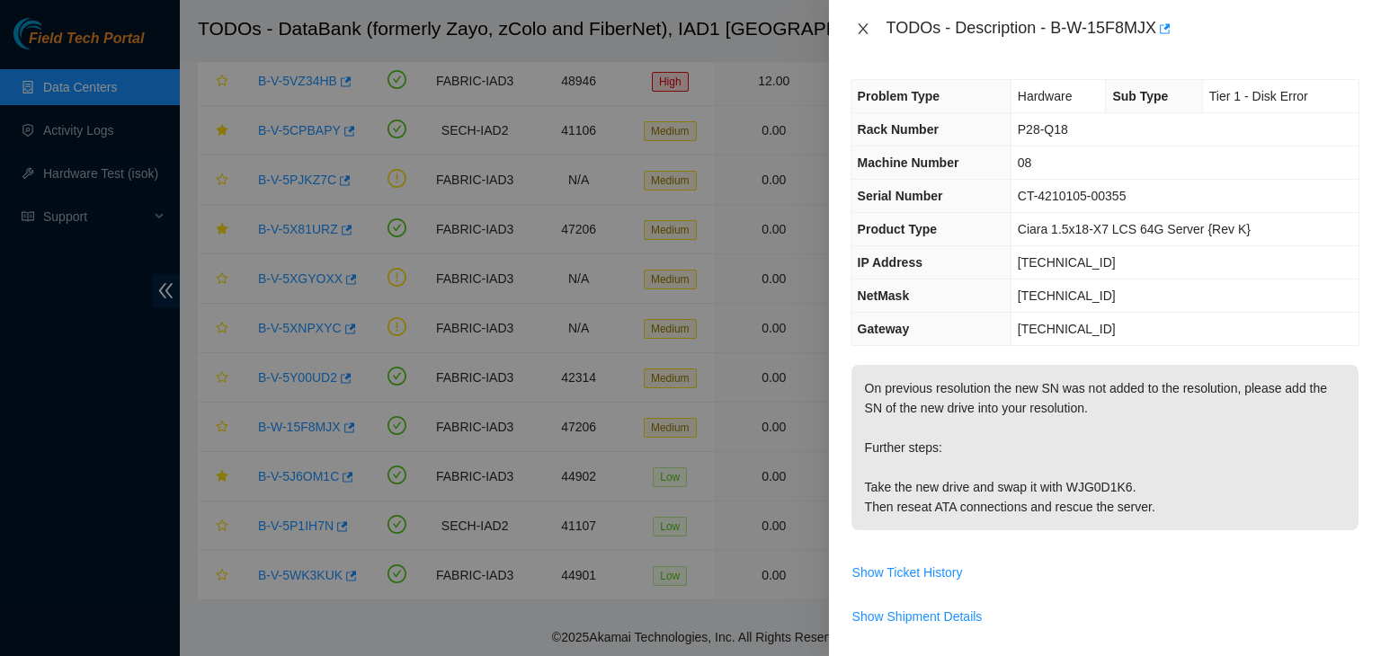
click at [856, 25] on icon "close" at bounding box center [863, 29] width 14 height 14
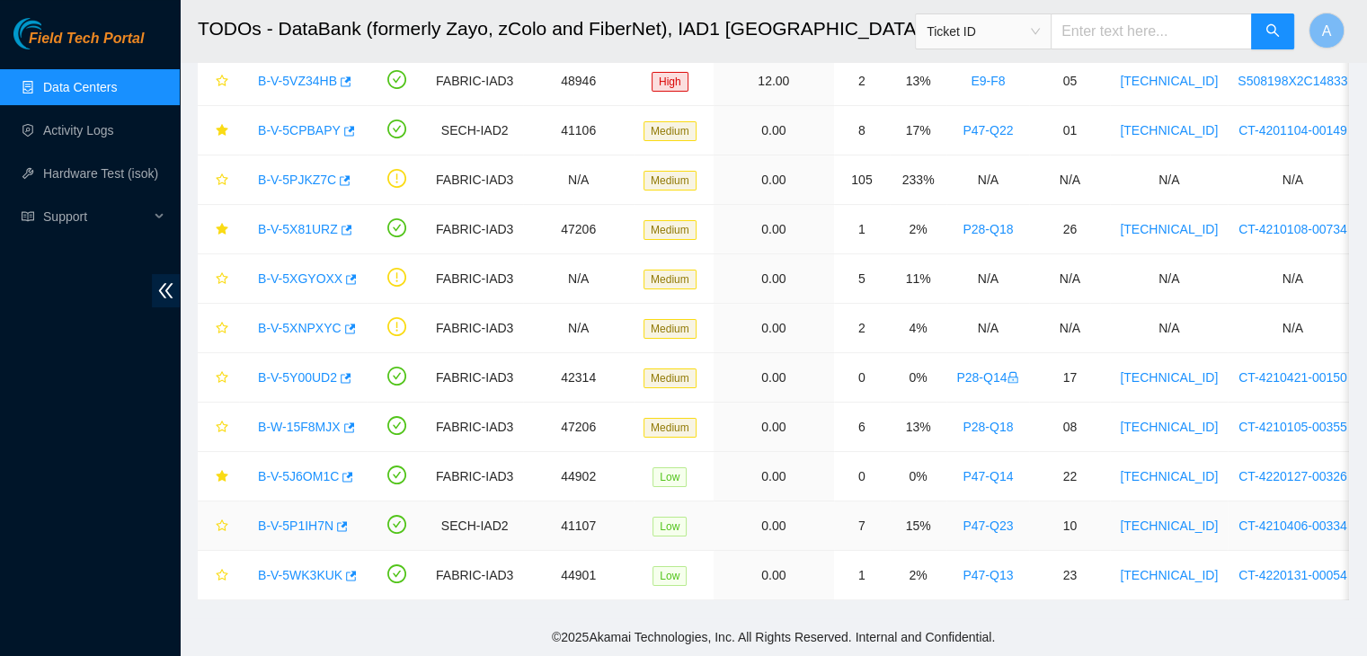
click at [309, 519] on link "B-V-5P1IH7N" at bounding box center [295, 526] width 75 height 14
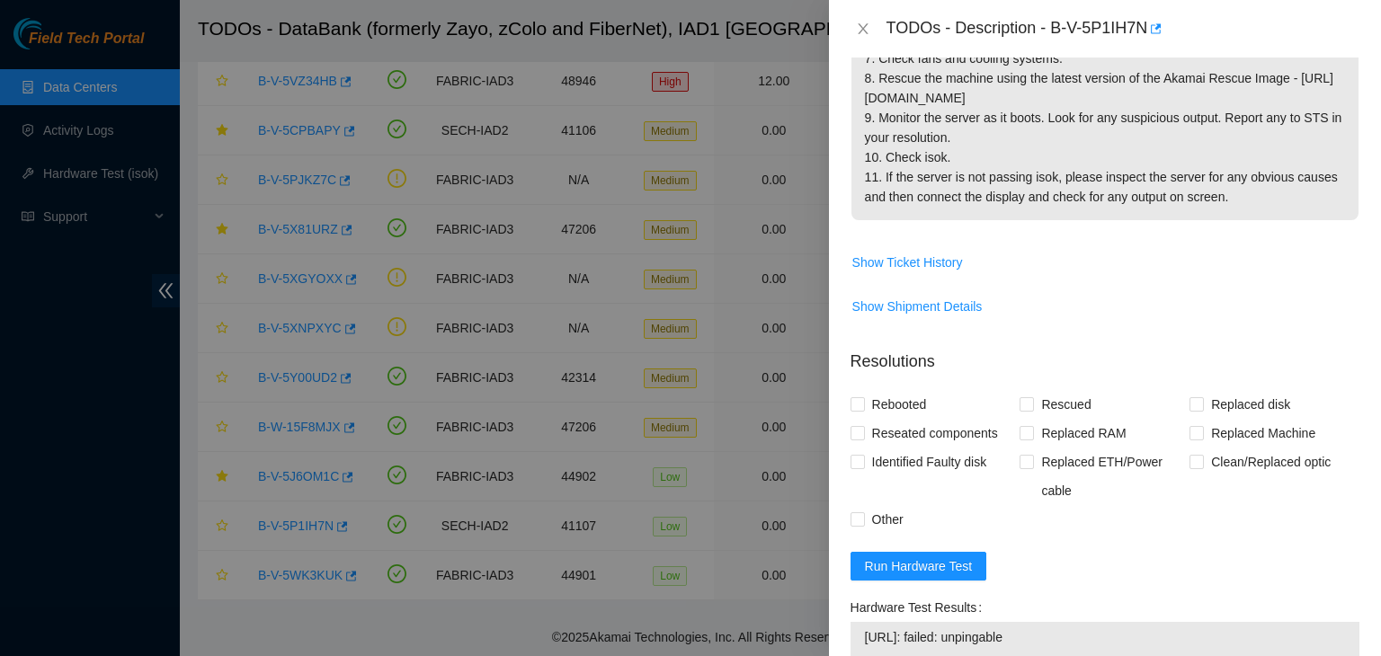
scroll to position [506, 0]
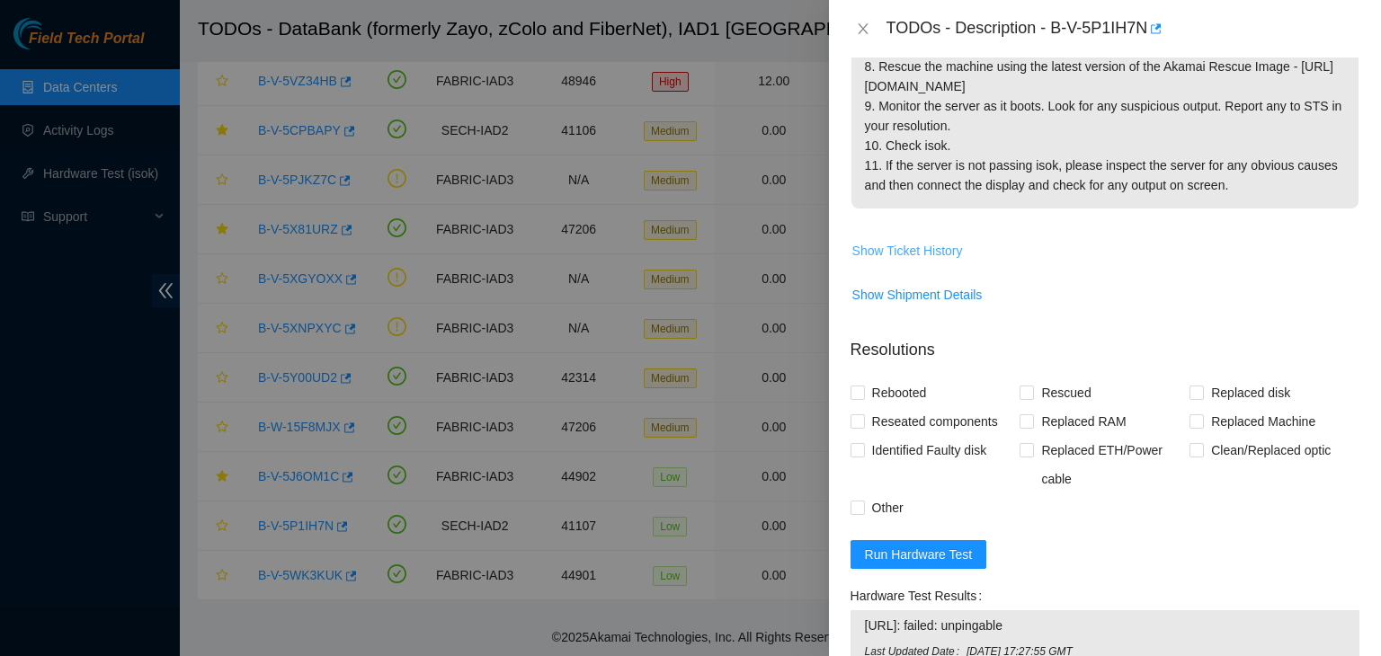
click at [952, 241] on span "Show Ticket History" at bounding box center [907, 251] width 111 height 20
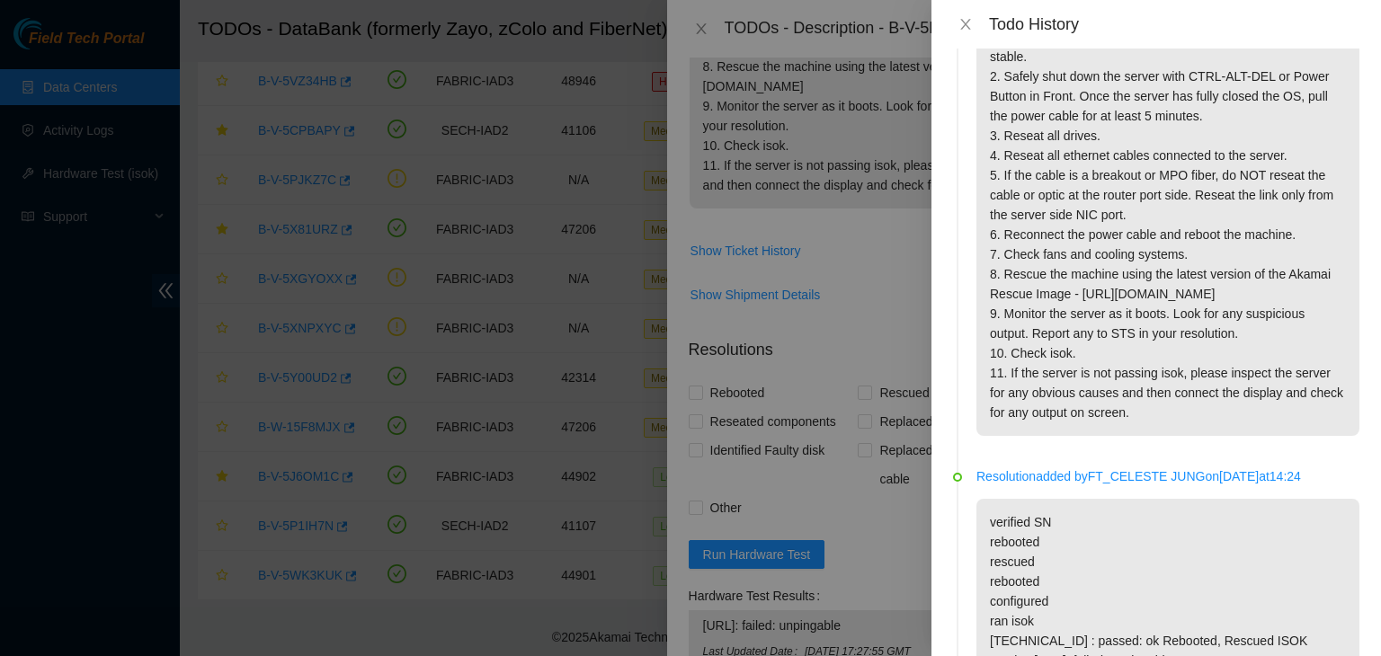
scroll to position [0, 0]
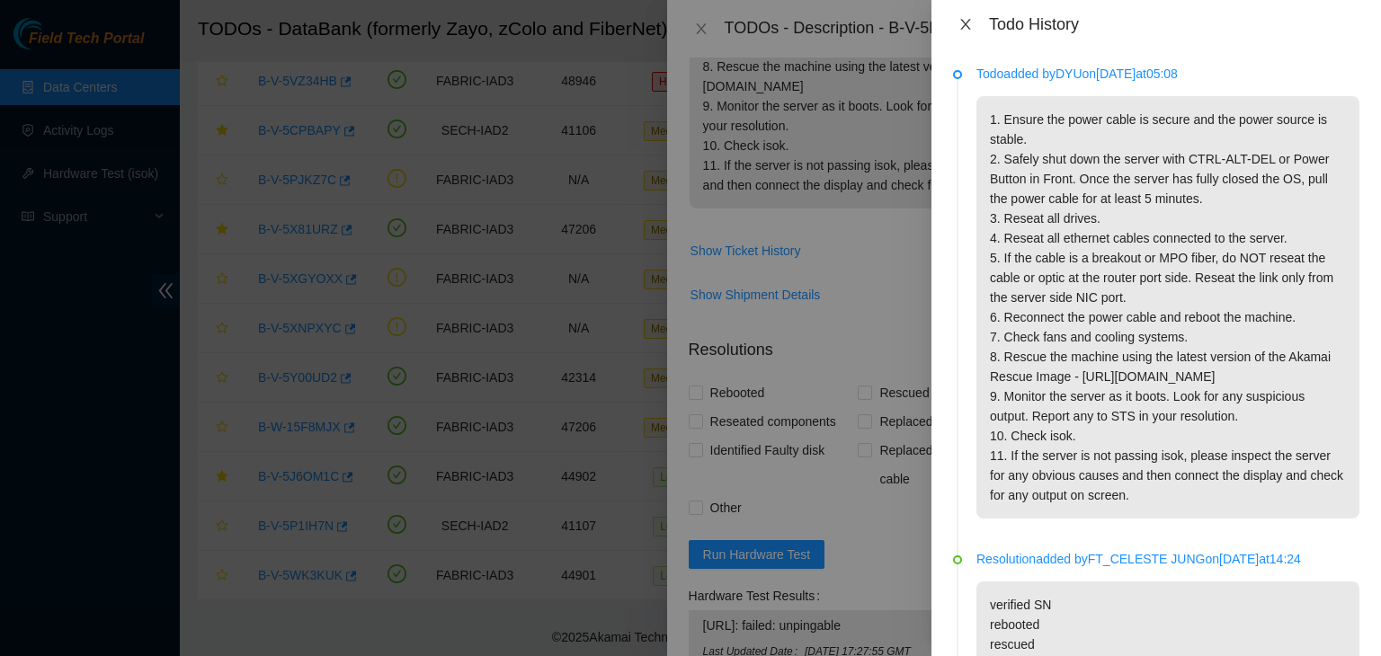
click at [966, 18] on icon "close" at bounding box center [965, 24] width 14 height 14
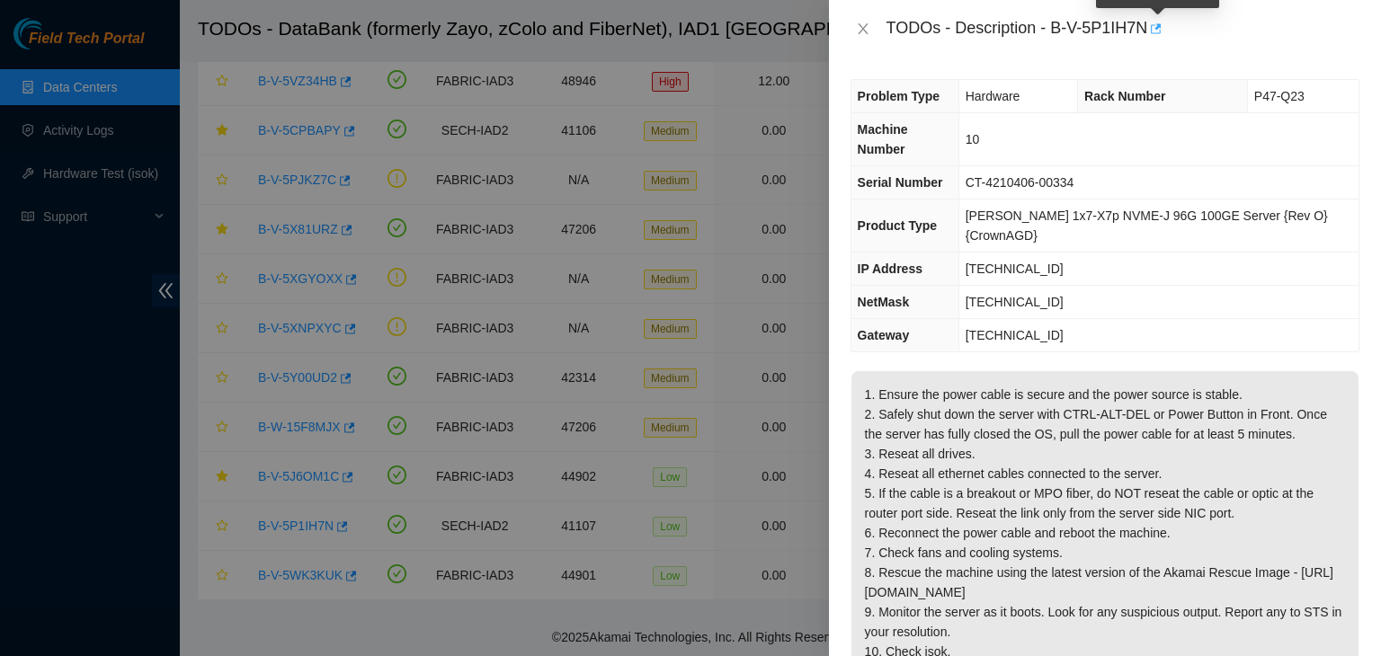
click at [1159, 33] on icon "button" at bounding box center [1154, 28] width 13 height 13
click at [857, 25] on icon "close" at bounding box center [863, 29] width 14 height 14
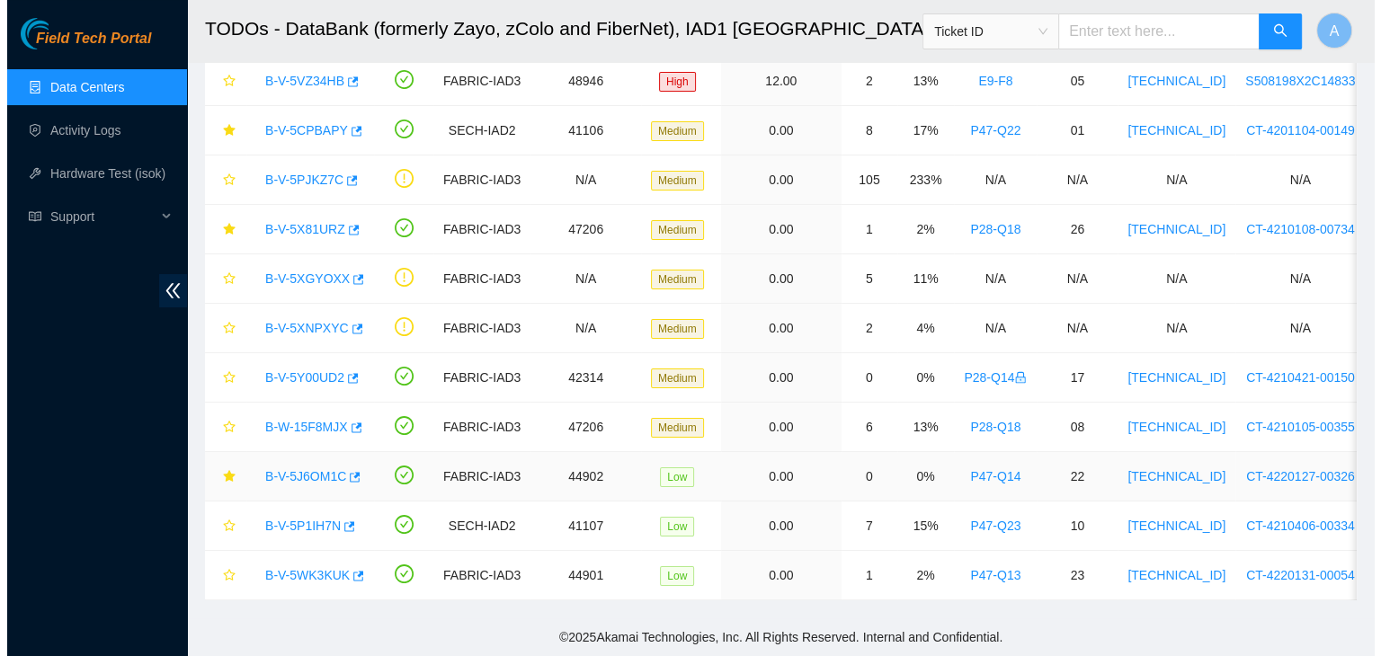
scroll to position [251, 0]
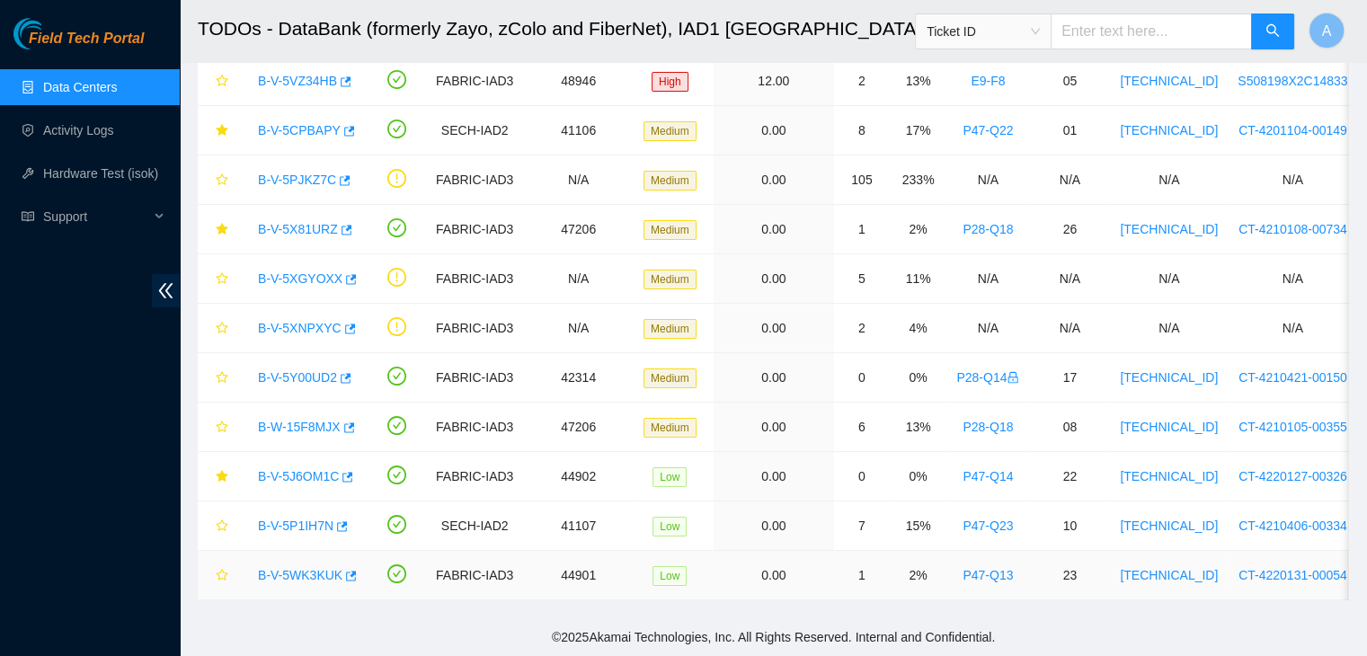
click at [315, 576] on link "B-V-5WK3KUK" at bounding box center [300, 575] width 84 height 14
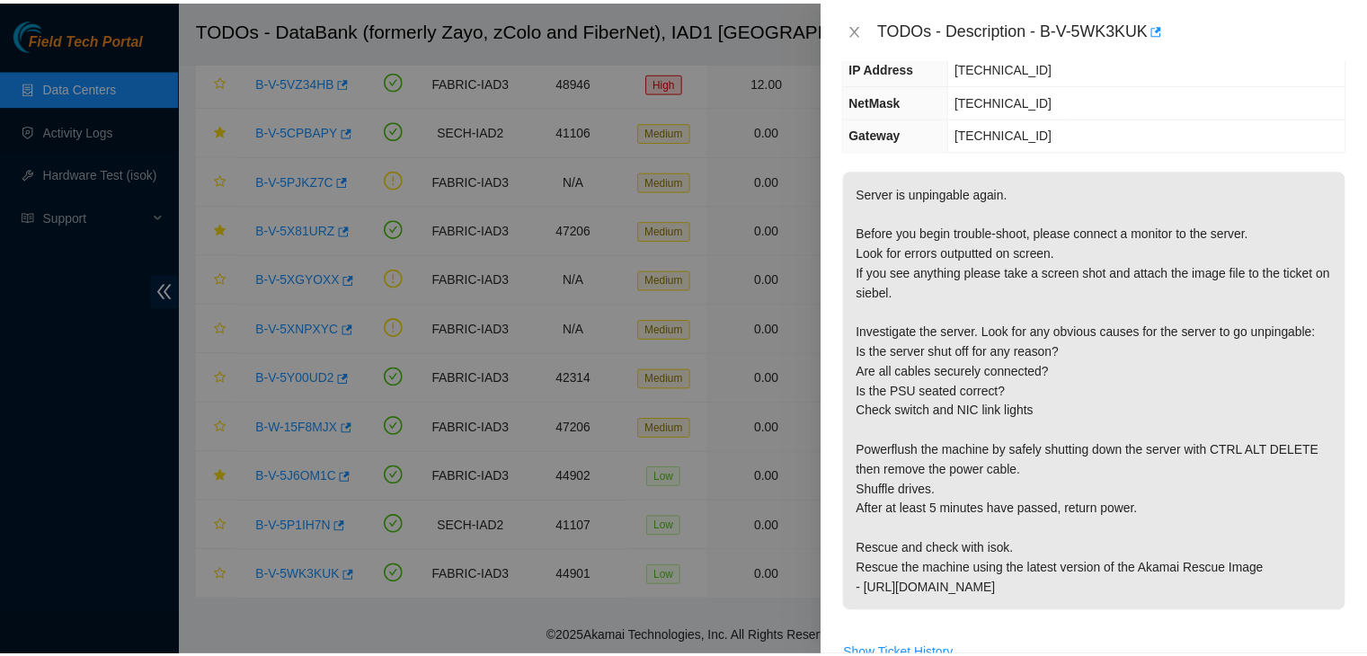
scroll to position [230, 0]
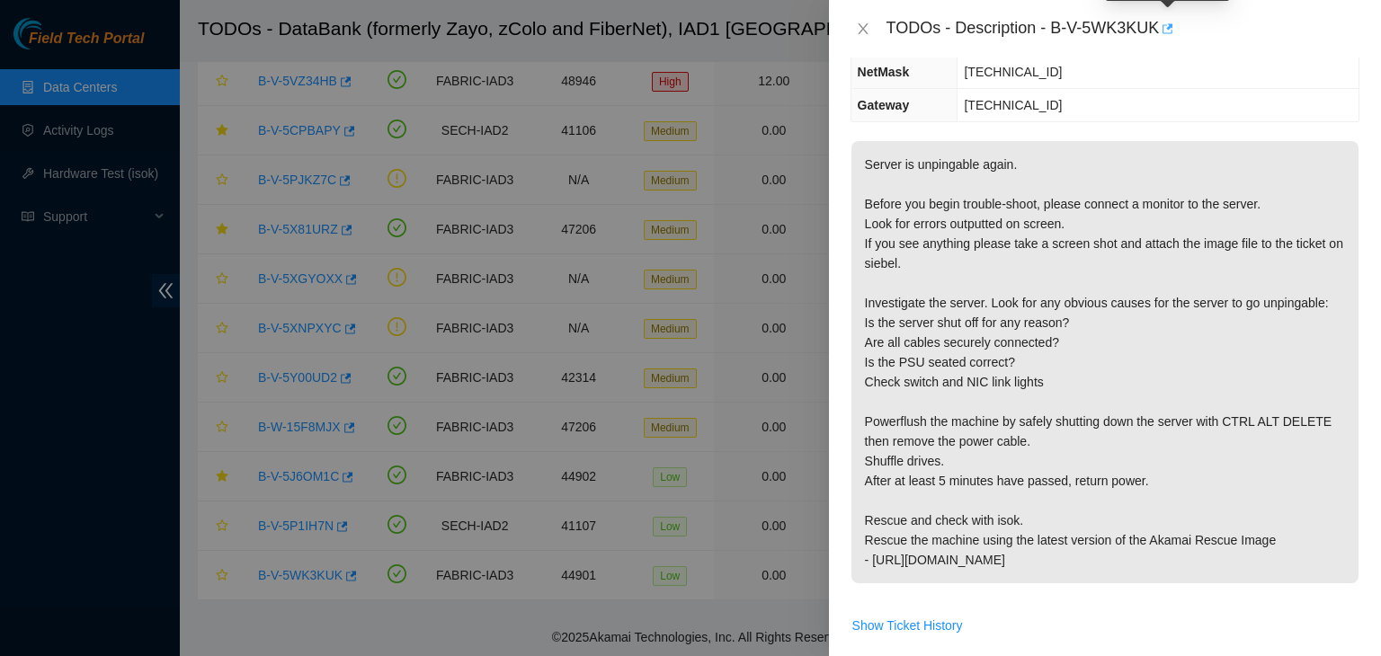
click at [1165, 29] on icon "button" at bounding box center [1165, 28] width 13 height 13
click at [864, 27] on icon "close" at bounding box center [862, 28] width 10 height 11
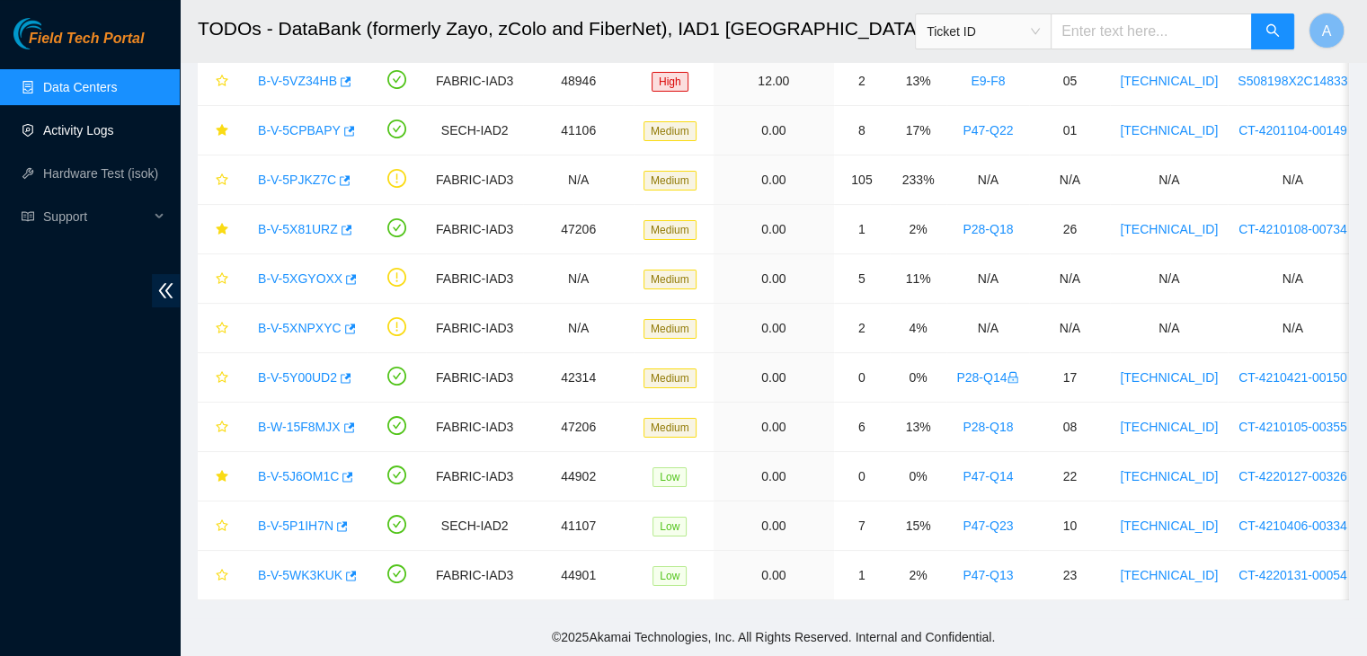
scroll to position [289, 0]
click at [102, 169] on link "Hardware Test (isok)" at bounding box center [100, 173] width 115 height 14
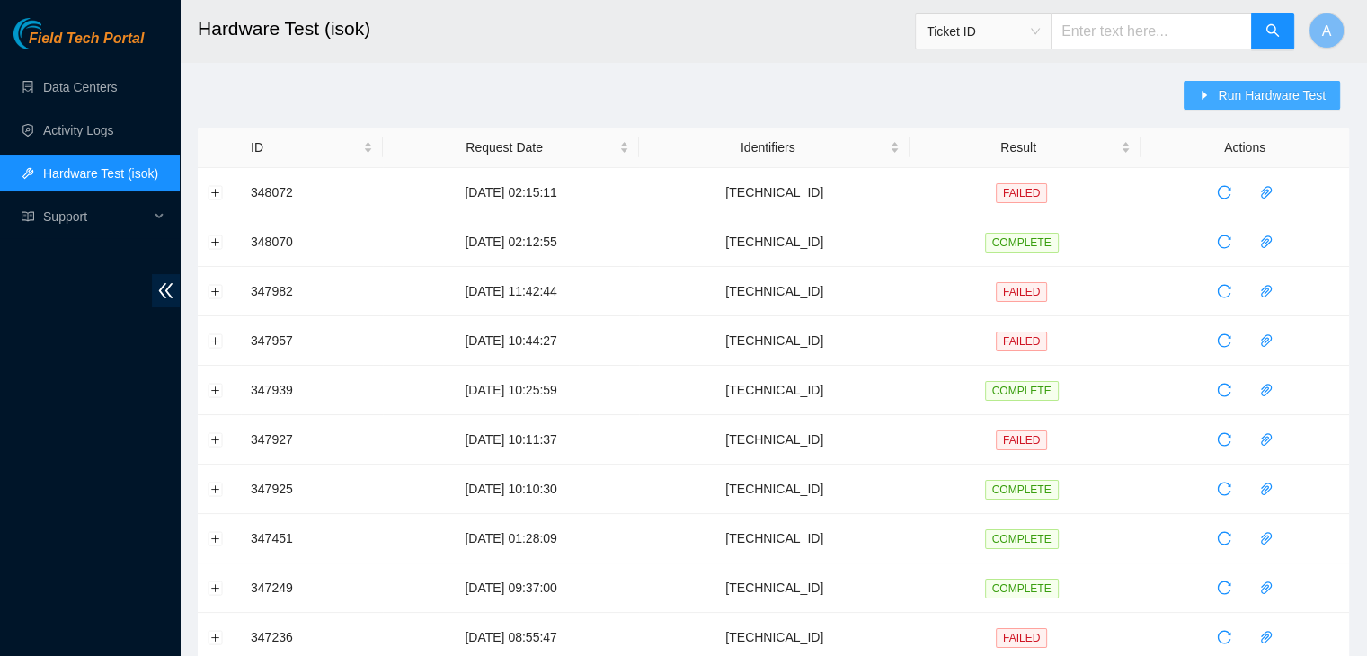
click at [1201, 94] on button "Run Hardware Test" at bounding box center [1262, 95] width 156 height 29
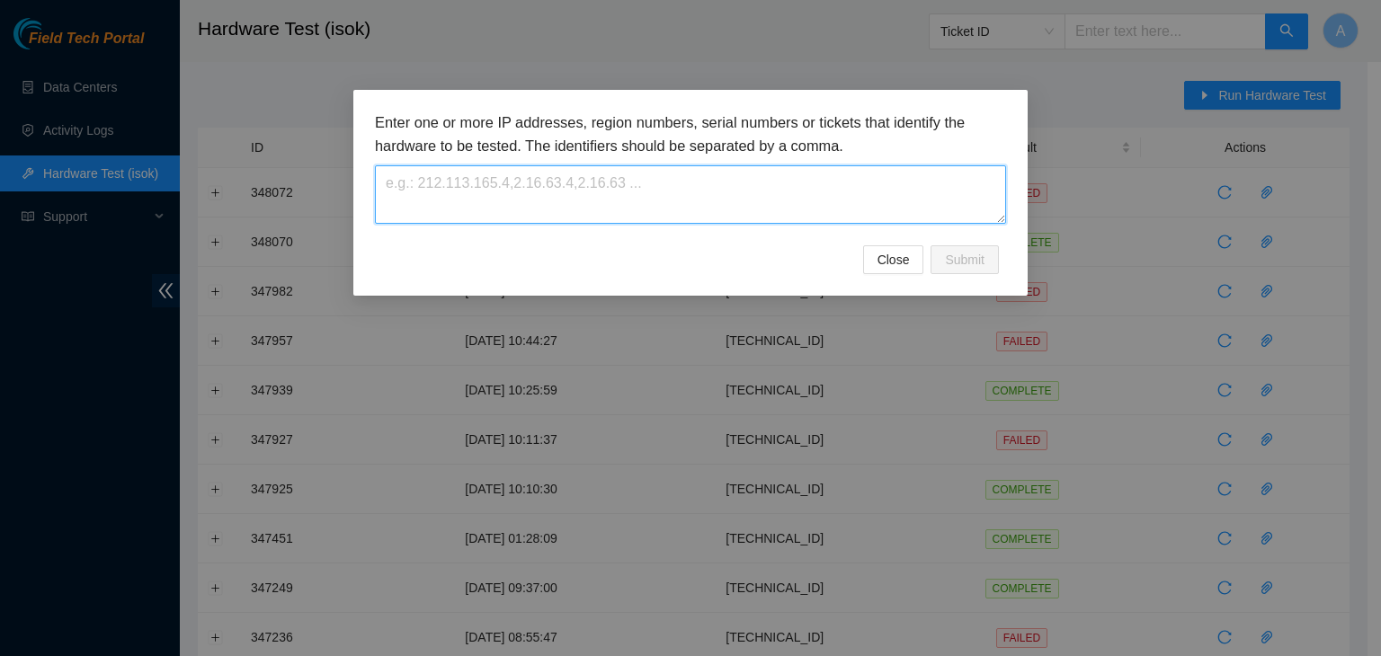
click at [819, 192] on textarea at bounding box center [690, 194] width 631 height 58
paste textarea "23.36.178.26"
type textarea "23.36.178.26"
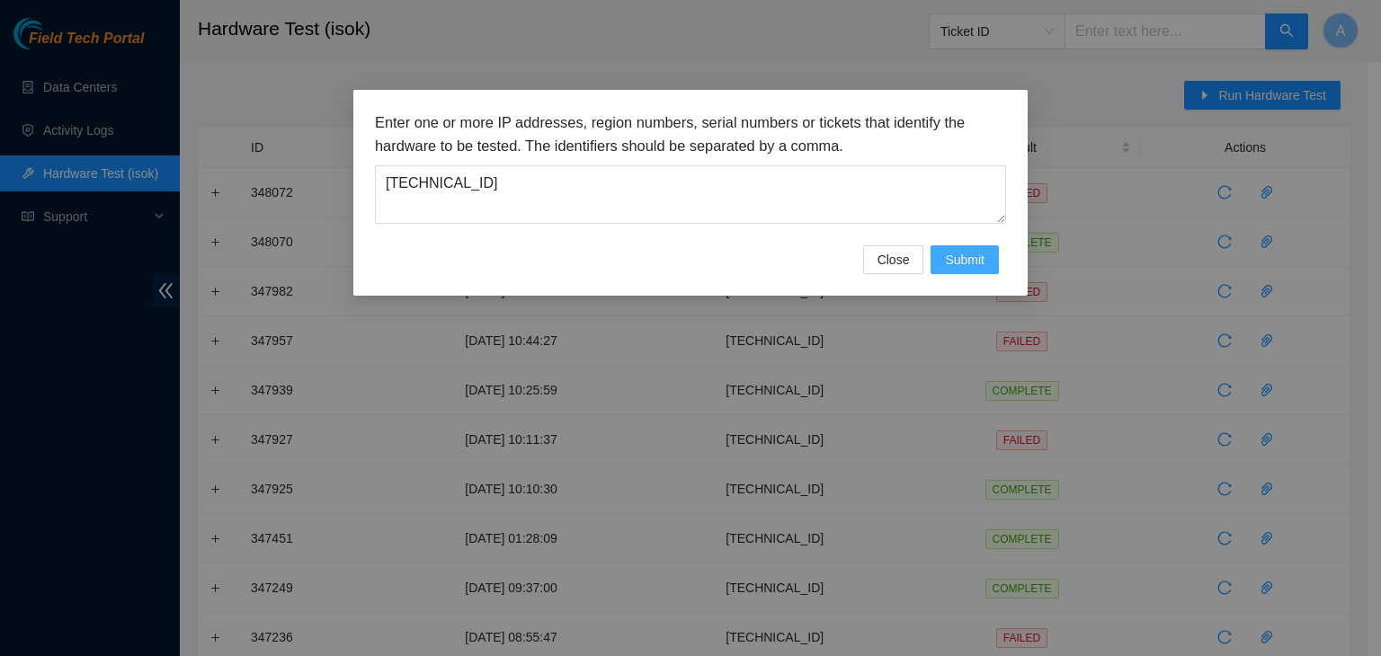
click at [983, 263] on span "Submit" at bounding box center [965, 260] width 40 height 20
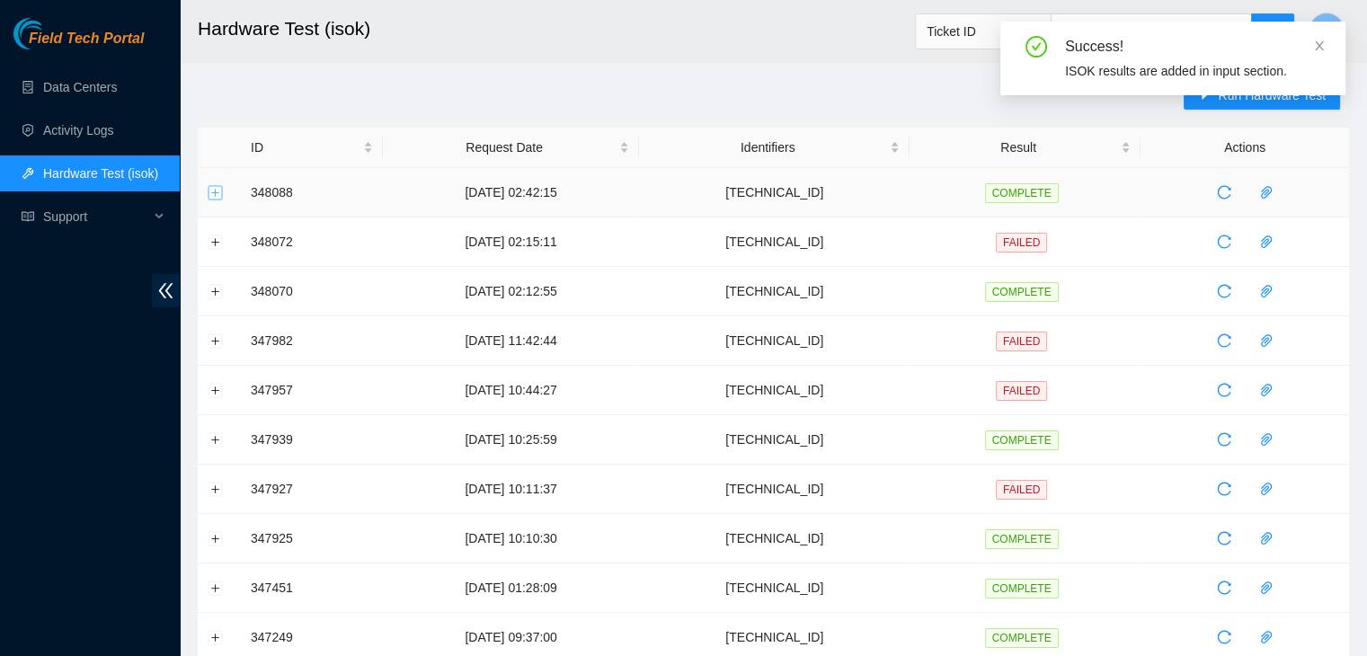
click at [218, 191] on button "Expand row" at bounding box center [216, 192] width 14 height 14
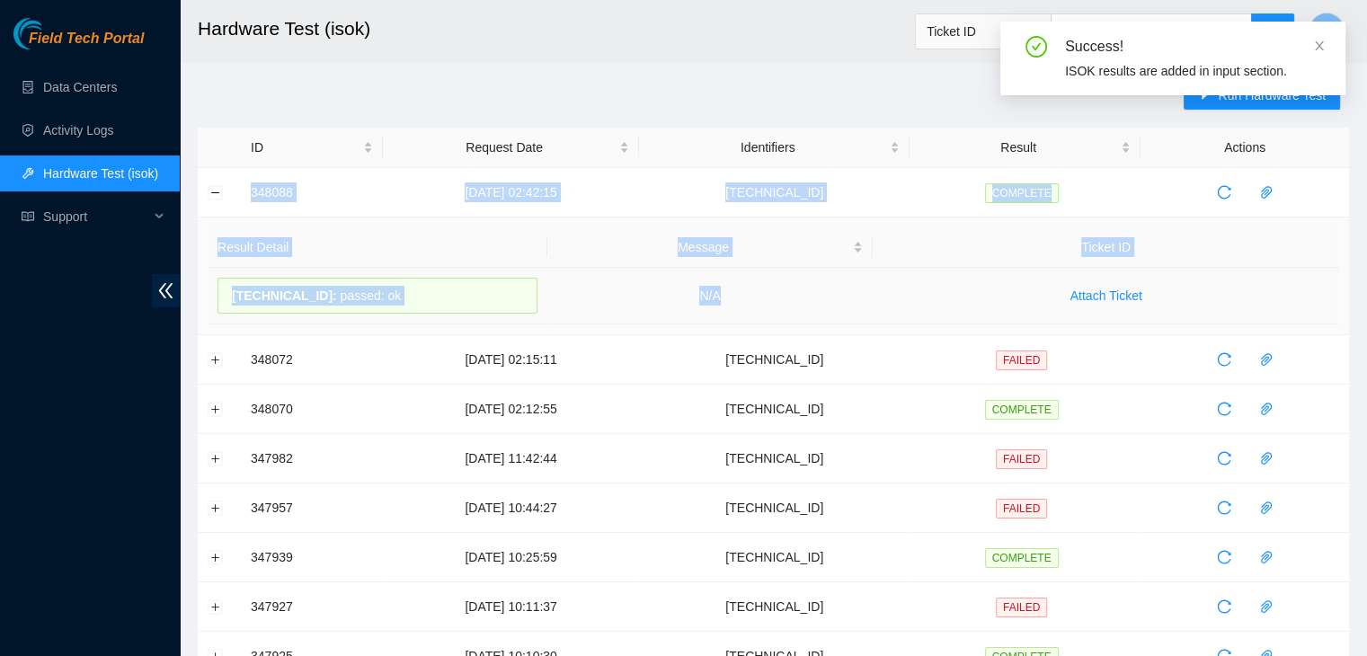
drag, startPoint x: 237, startPoint y: 190, endPoint x: 769, endPoint y: 317, distance: 547.2
copy tbody "348088 08-10-2025 02:42:15 23.36.178.26 COMPLETE Result Detail Message Ticket I…"
click at [769, 317] on td "N/A" at bounding box center [710, 296] width 326 height 57
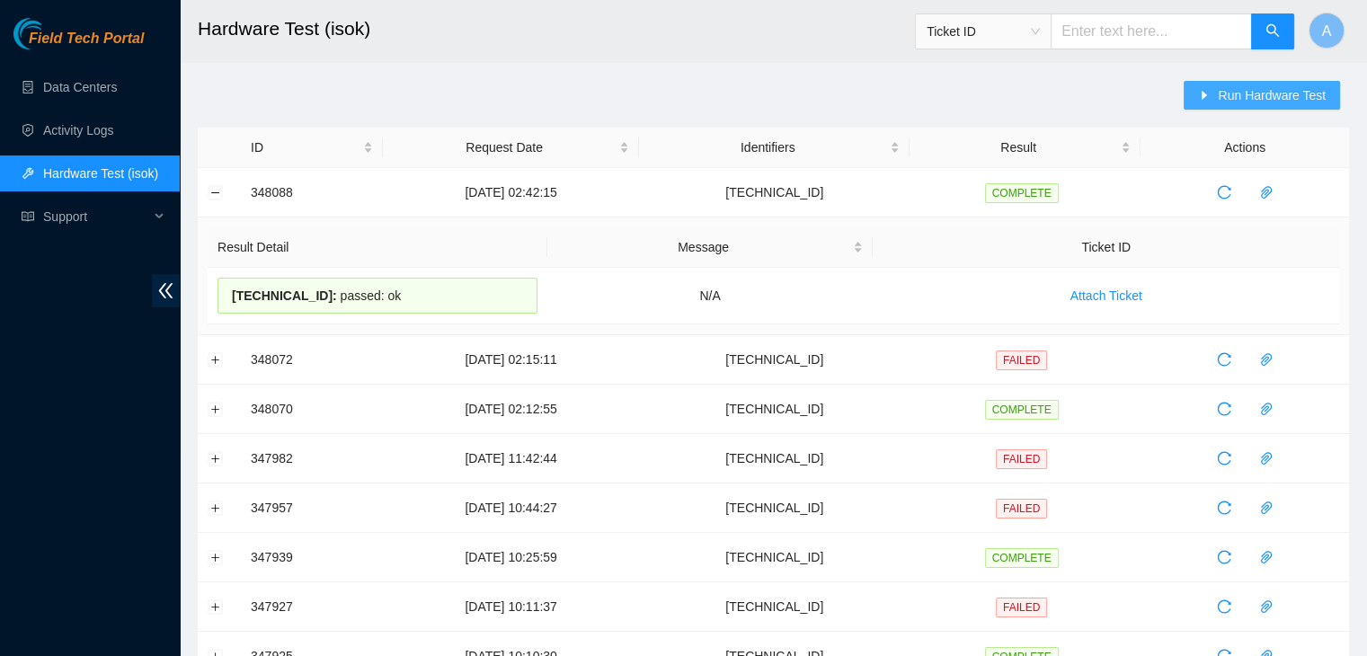
click at [1215, 98] on button "Run Hardware Test" at bounding box center [1262, 95] width 156 height 29
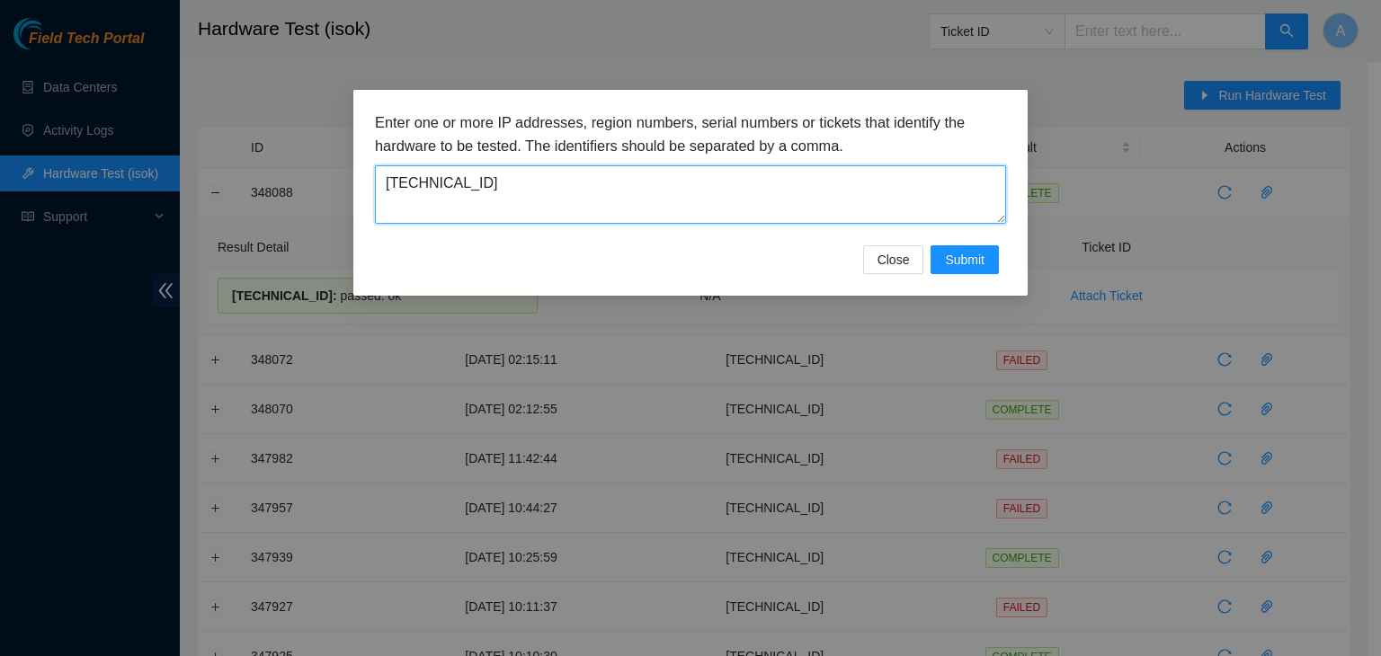
click at [780, 209] on textarea "23.36.178.26" at bounding box center [690, 194] width 631 height 58
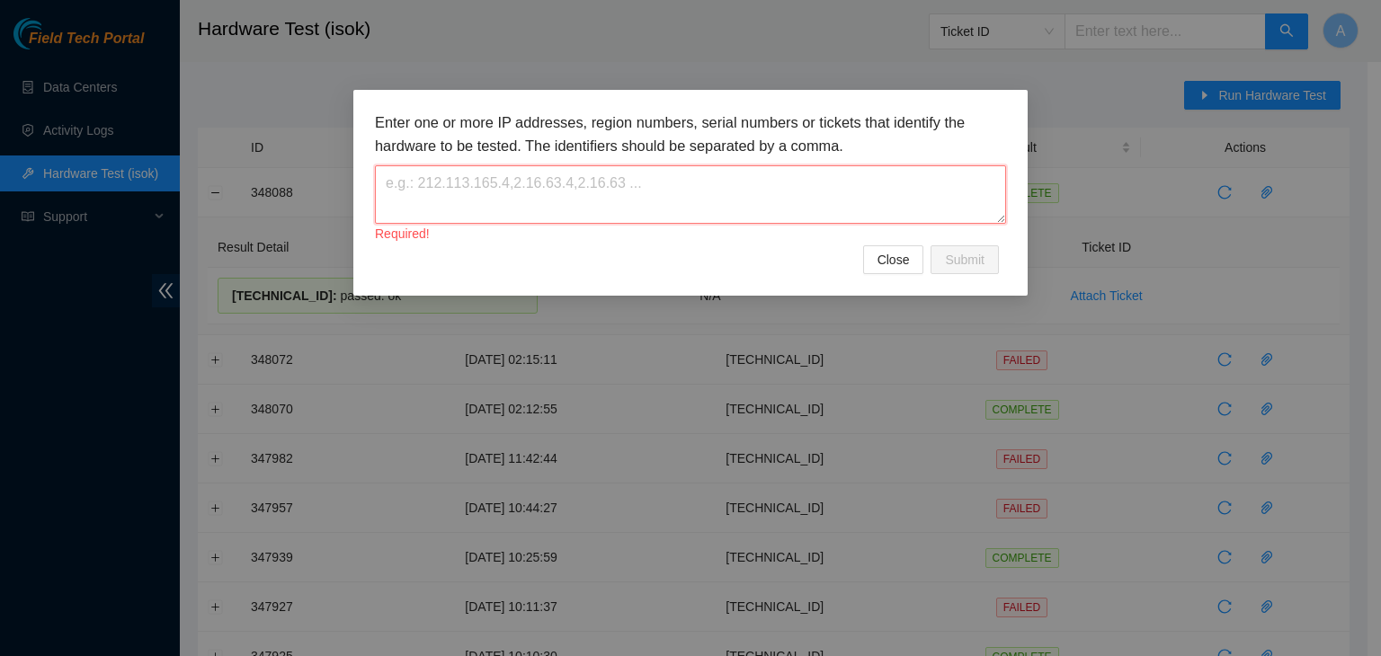
paste textarea "104.86.70.149"
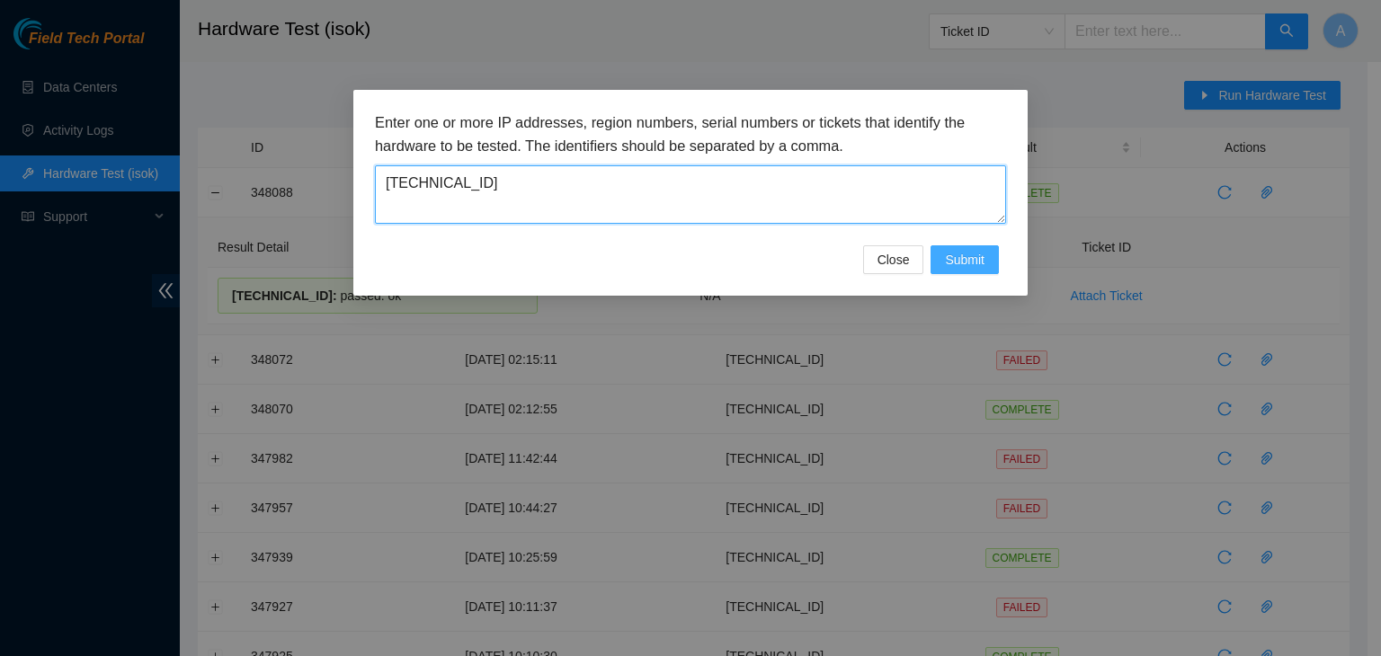
type textarea "104.86.70.149"
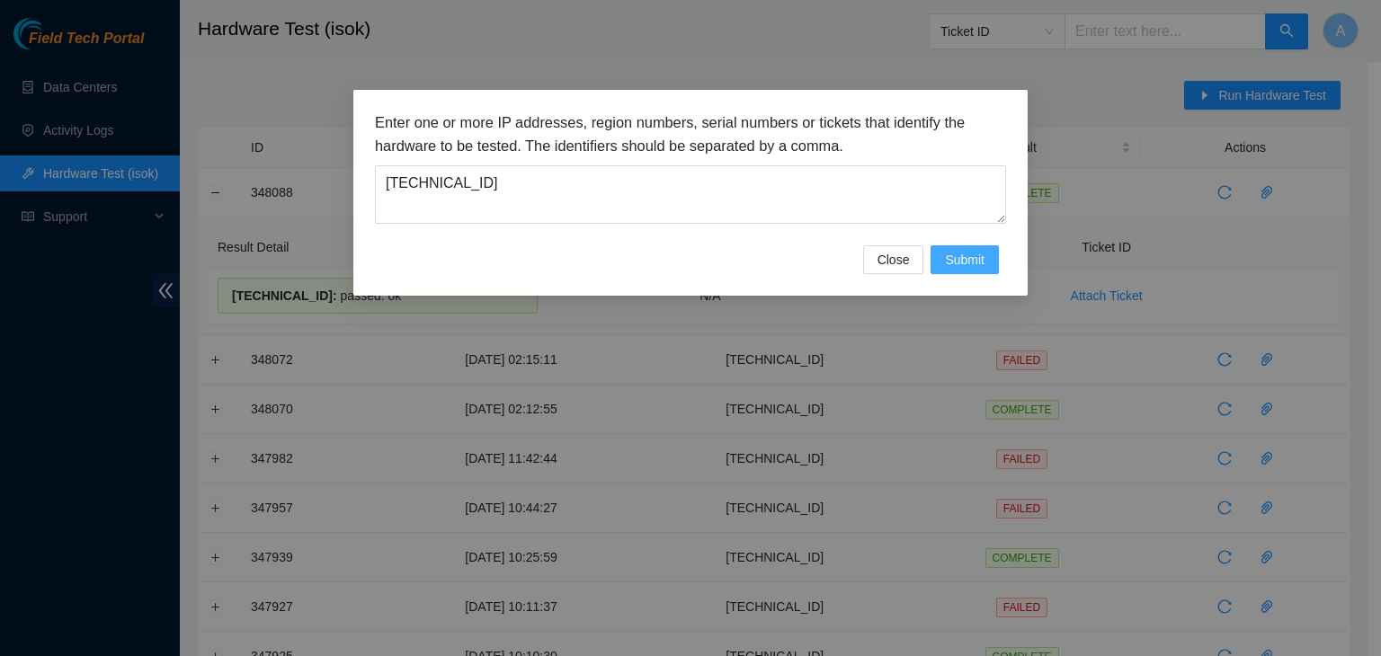
click at [981, 262] on span "Submit" at bounding box center [965, 260] width 40 height 20
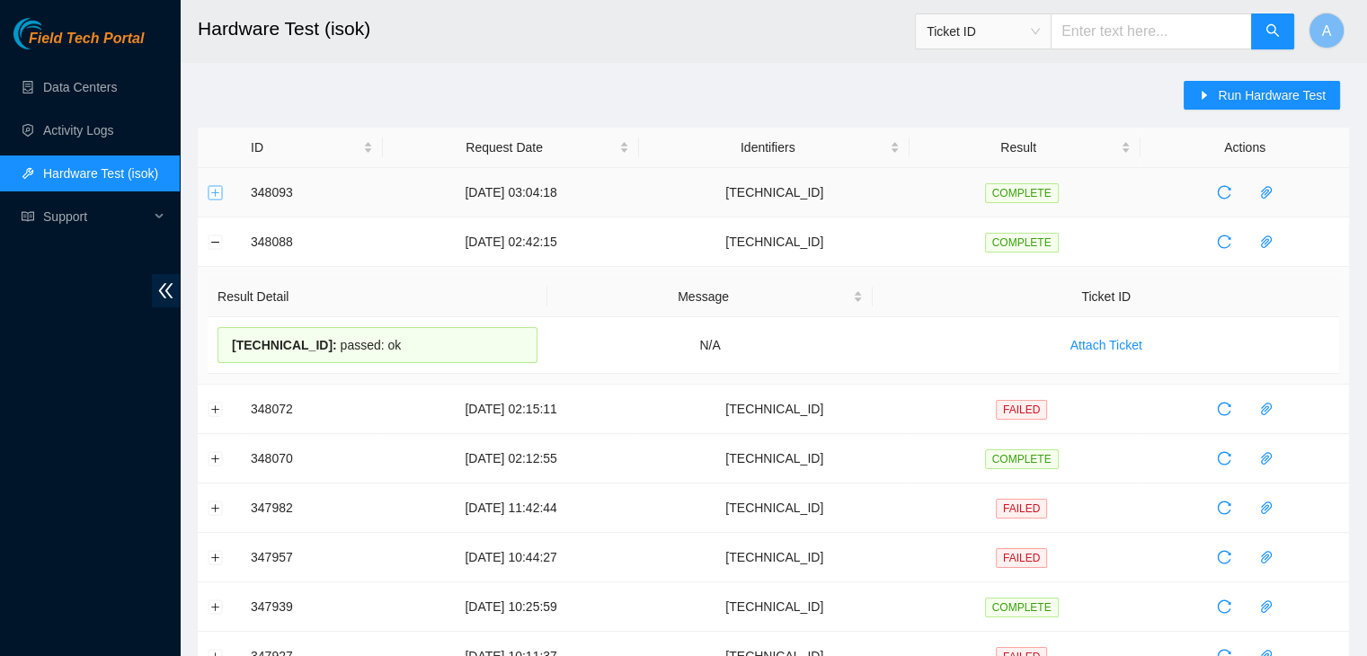
click at [215, 191] on button "Expand row" at bounding box center [216, 192] width 14 height 14
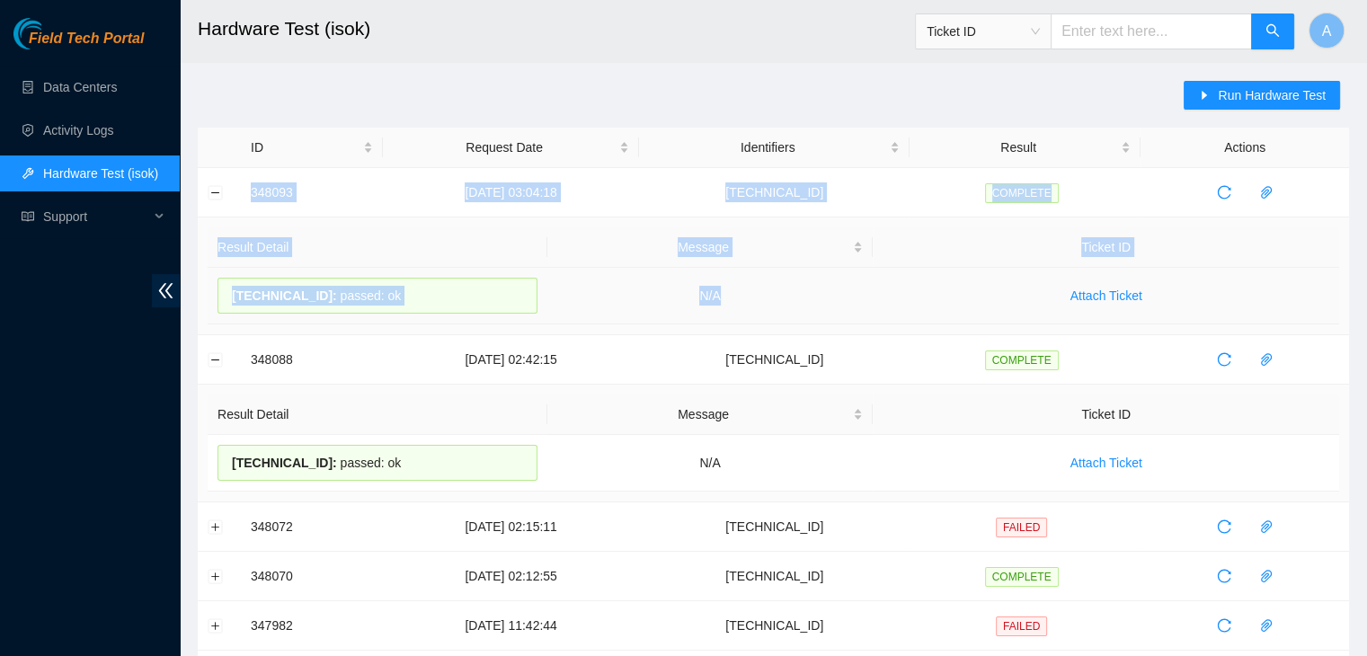
drag, startPoint x: 243, startPoint y: 191, endPoint x: 766, endPoint y: 299, distance: 534.3
copy tbody "348093 08-10-2025 03:04:18 104.86.70.149 COMPLETE Result Detail Message Ticket …"
click at [766, 299] on td "N/A" at bounding box center [710, 296] width 326 height 57
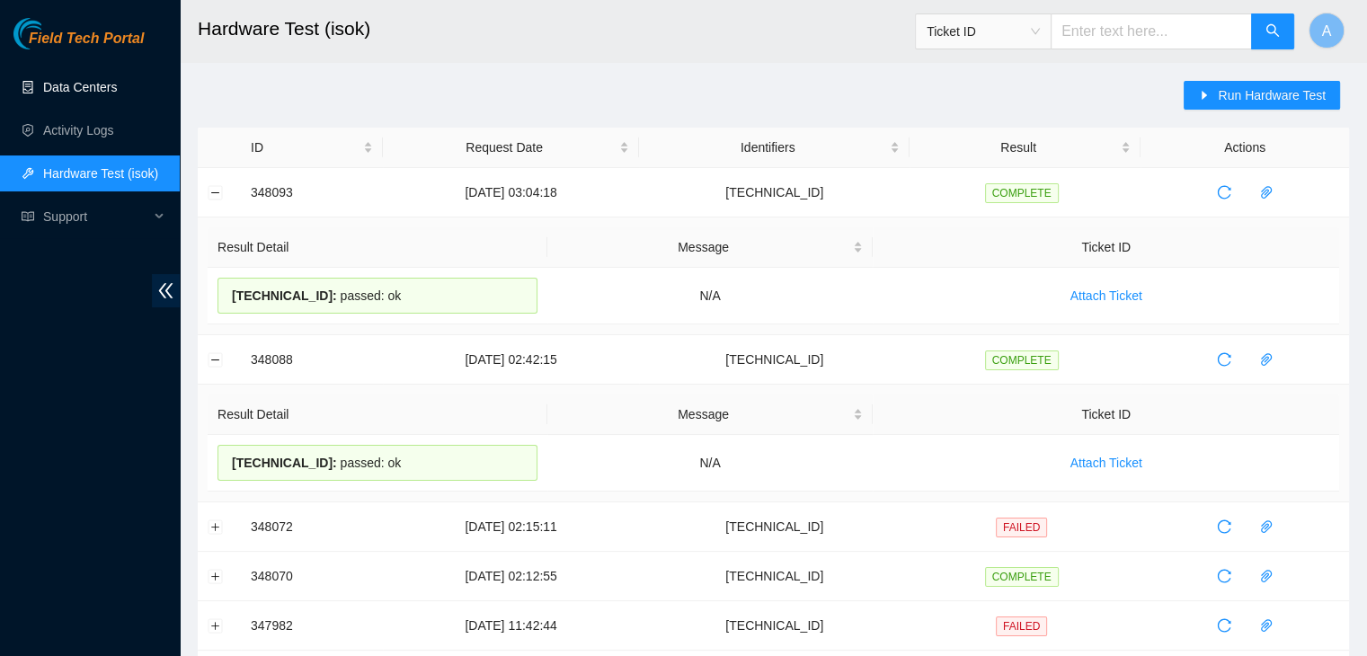
click at [117, 94] on link "Data Centers" at bounding box center [80, 87] width 74 height 14
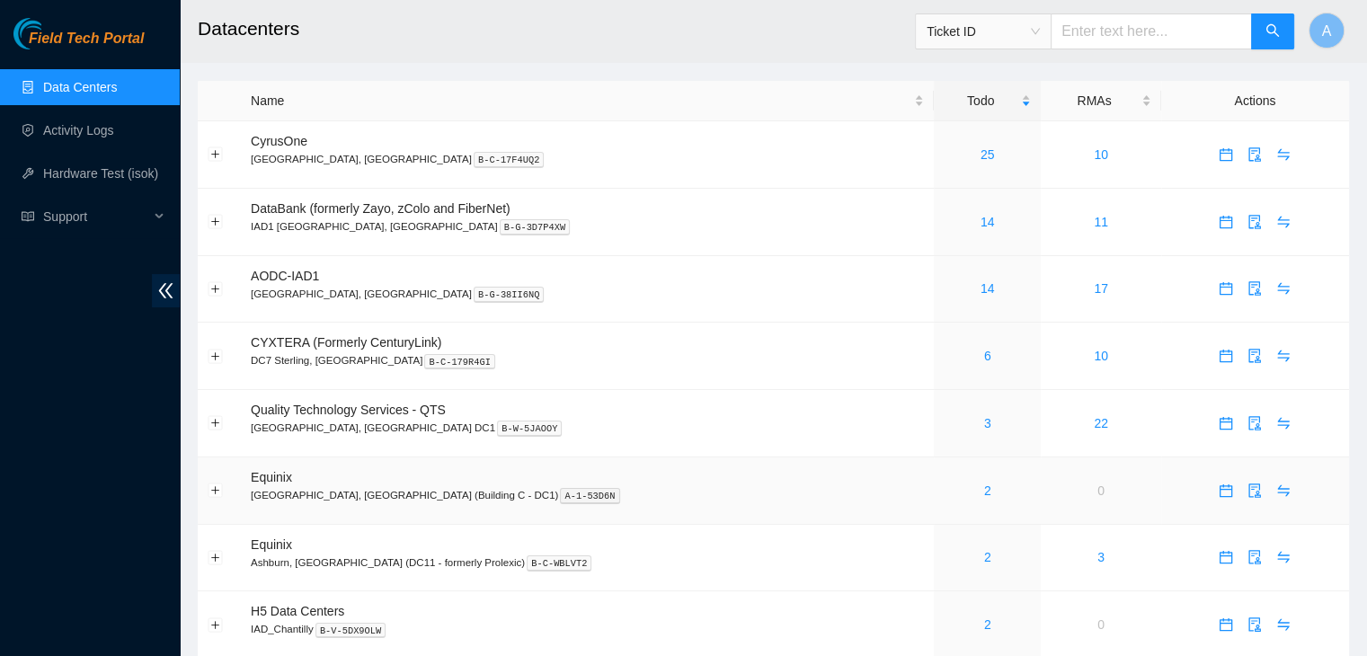
click at [944, 490] on div "2" at bounding box center [987, 491] width 87 height 20
click at [91, 123] on link "Activity Logs" at bounding box center [78, 130] width 71 height 14
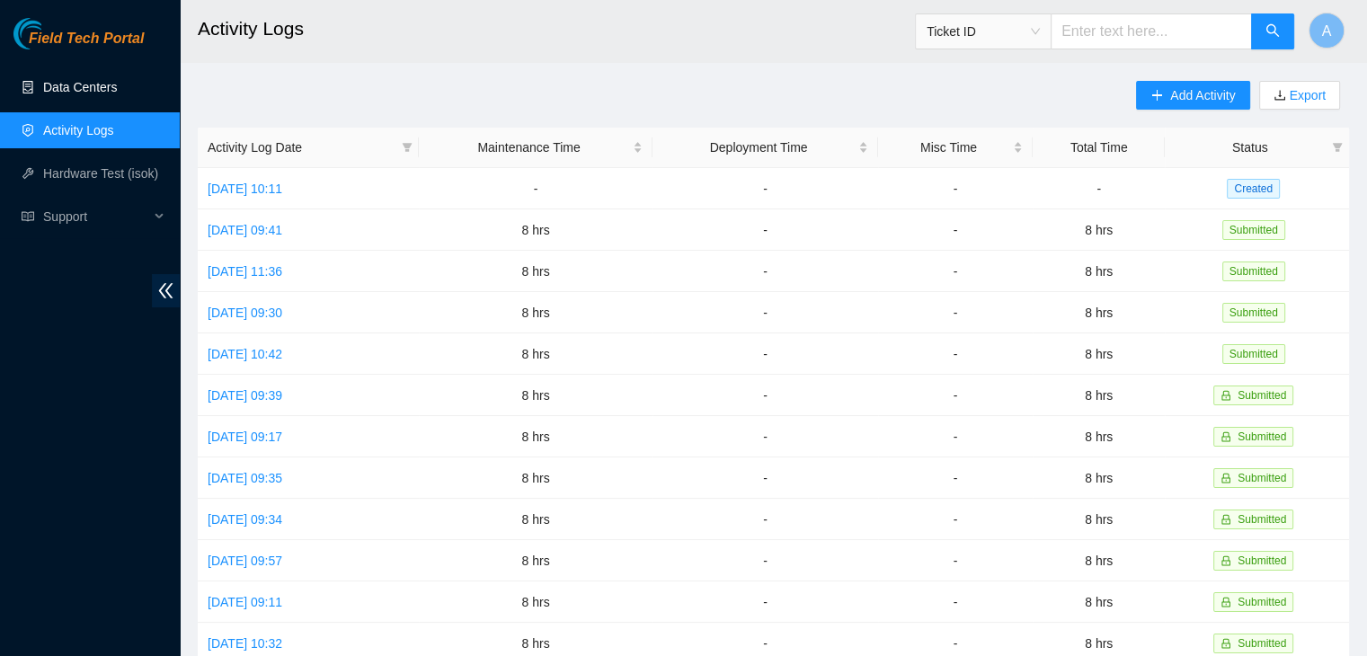
click at [117, 88] on link "Data Centers" at bounding box center [80, 87] width 74 height 14
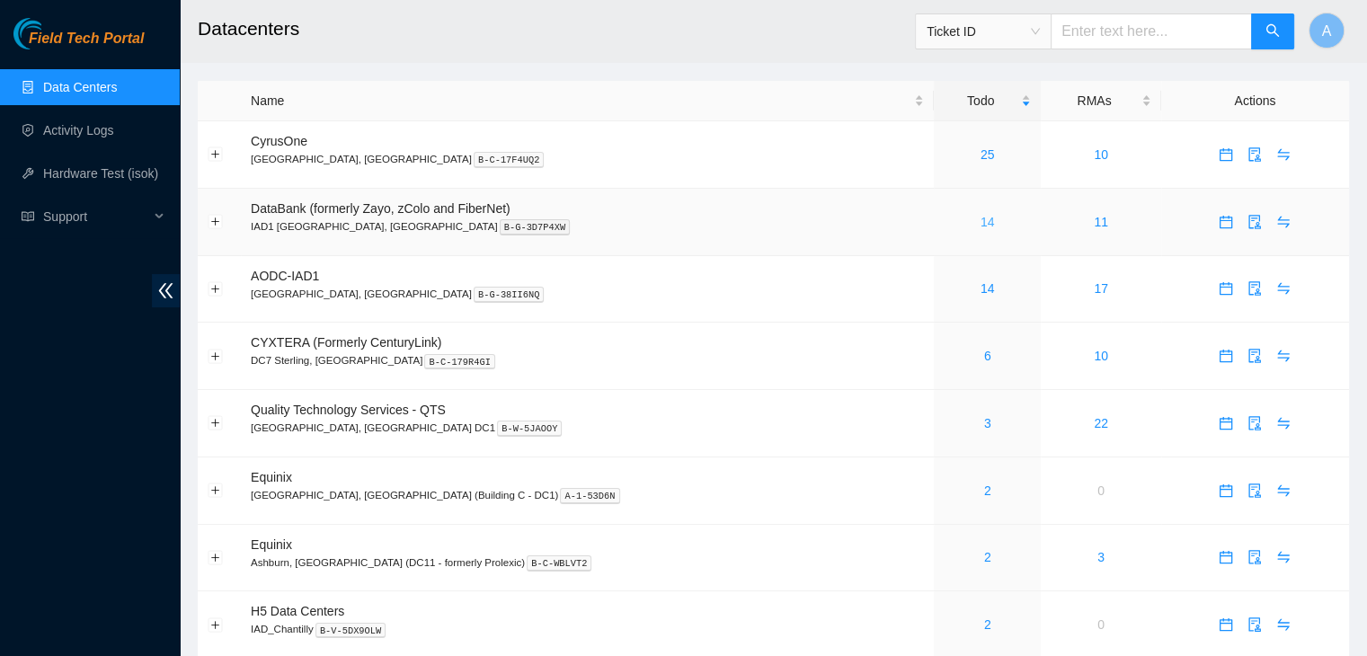
click at [981, 226] on link "14" at bounding box center [988, 222] width 14 height 14
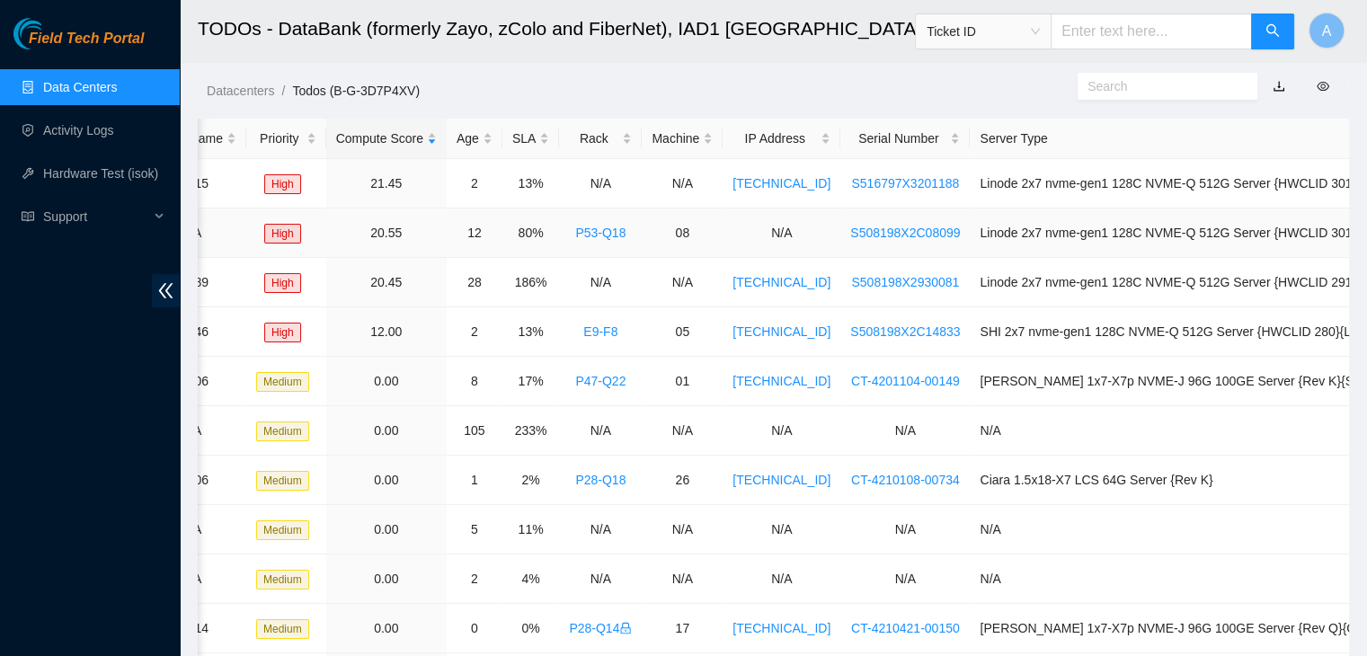
scroll to position [0, 395]
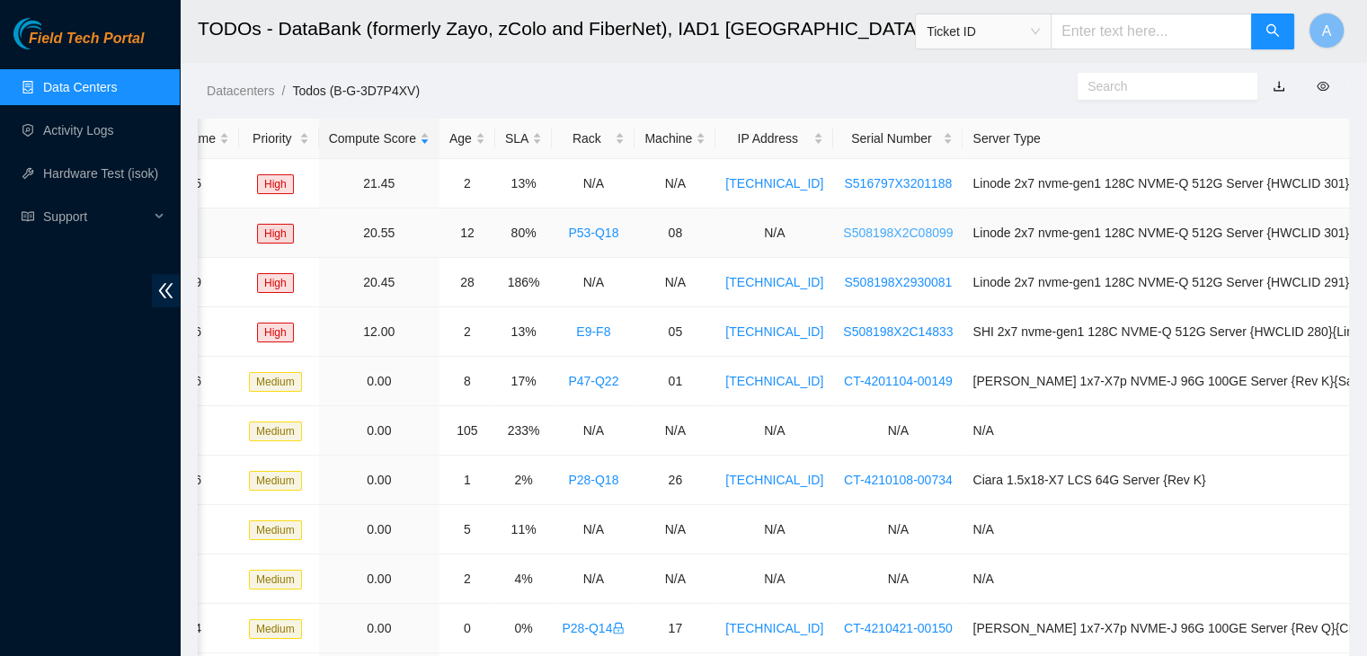
click at [910, 229] on link "S508198X2C08099" at bounding box center [898, 233] width 110 height 14
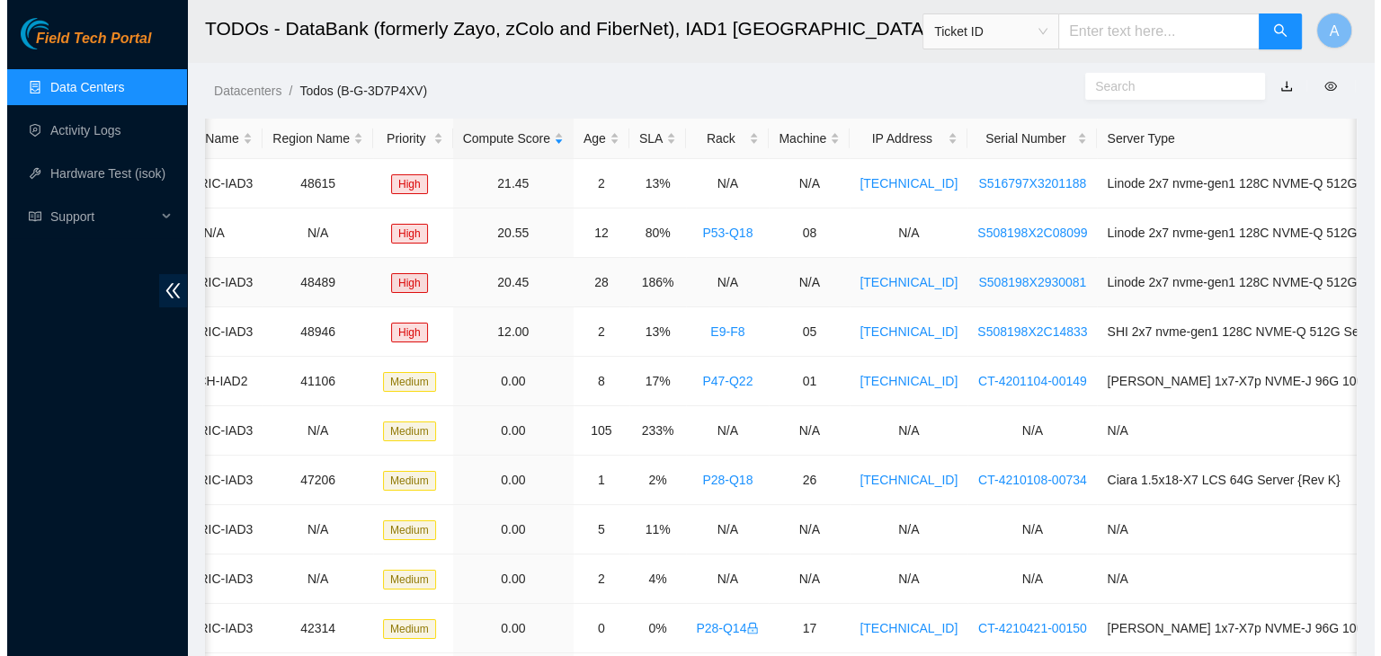
scroll to position [0, 0]
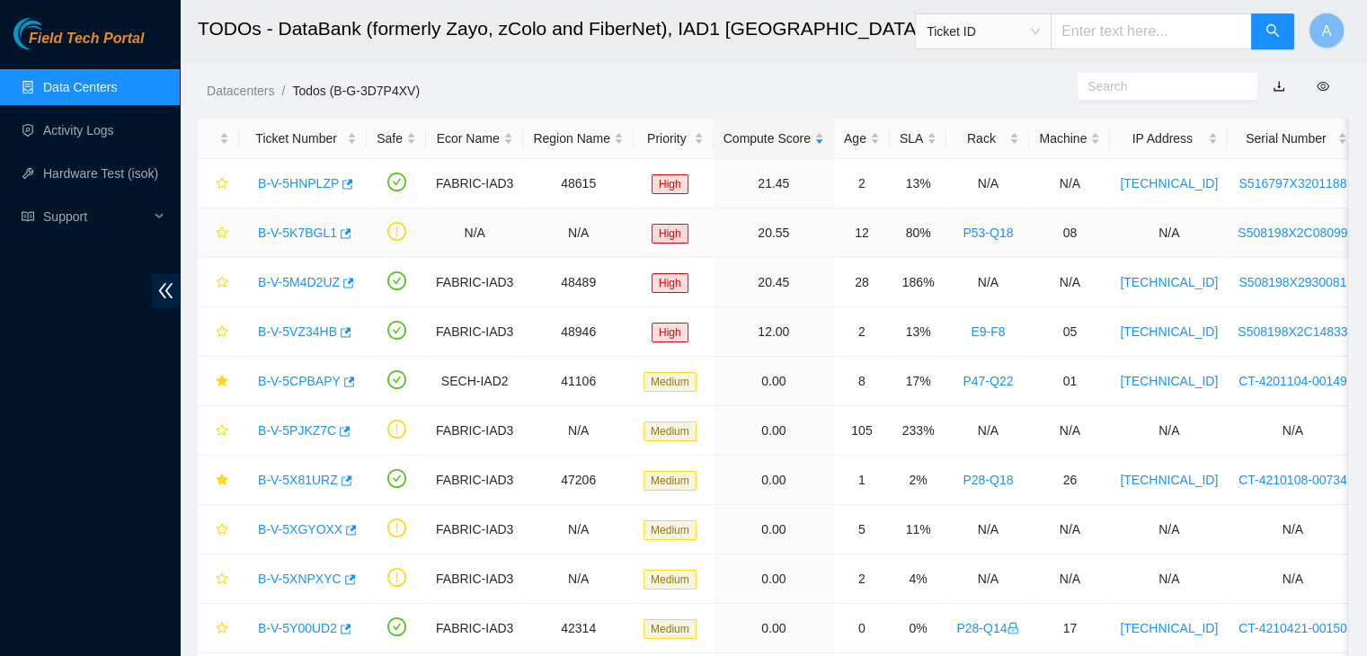
click at [290, 233] on link "B-V-5K7BGL1" at bounding box center [297, 233] width 79 height 14
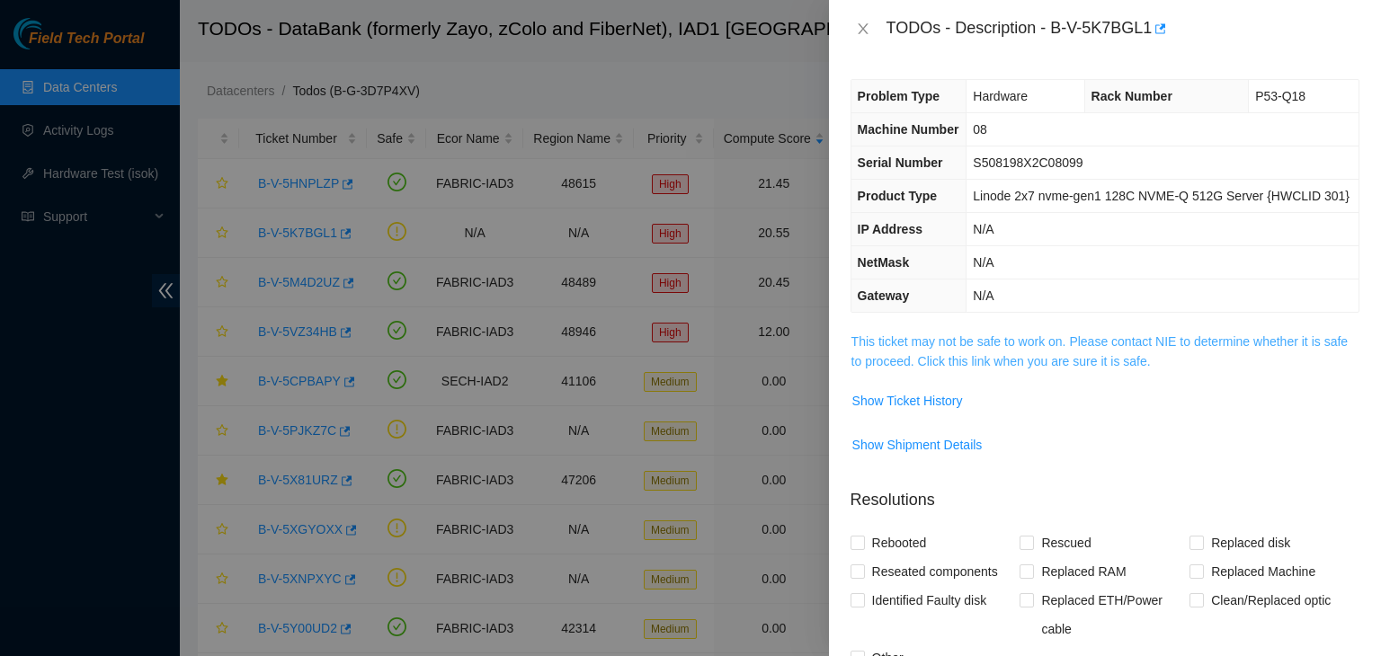
click at [1015, 334] on link "This ticket may not be safe to work on. Please contact NIE to determine whether…" at bounding box center [1099, 351] width 496 height 34
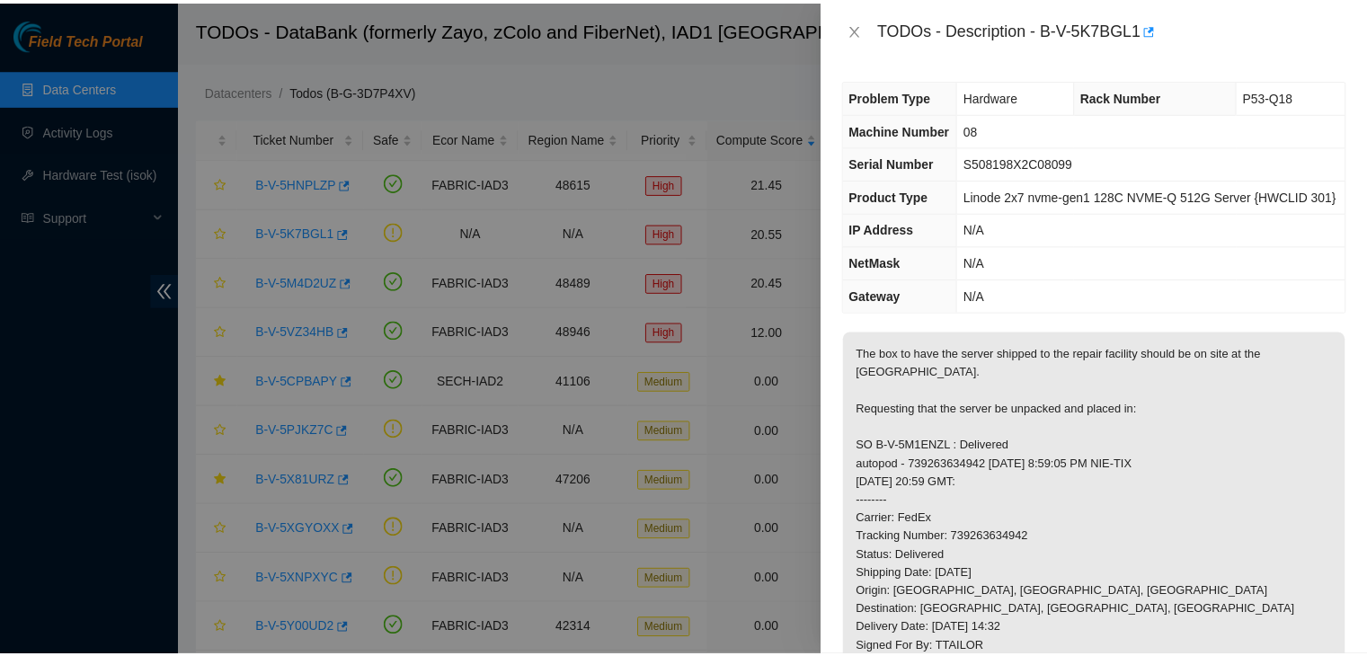
scroll to position [244, 0]
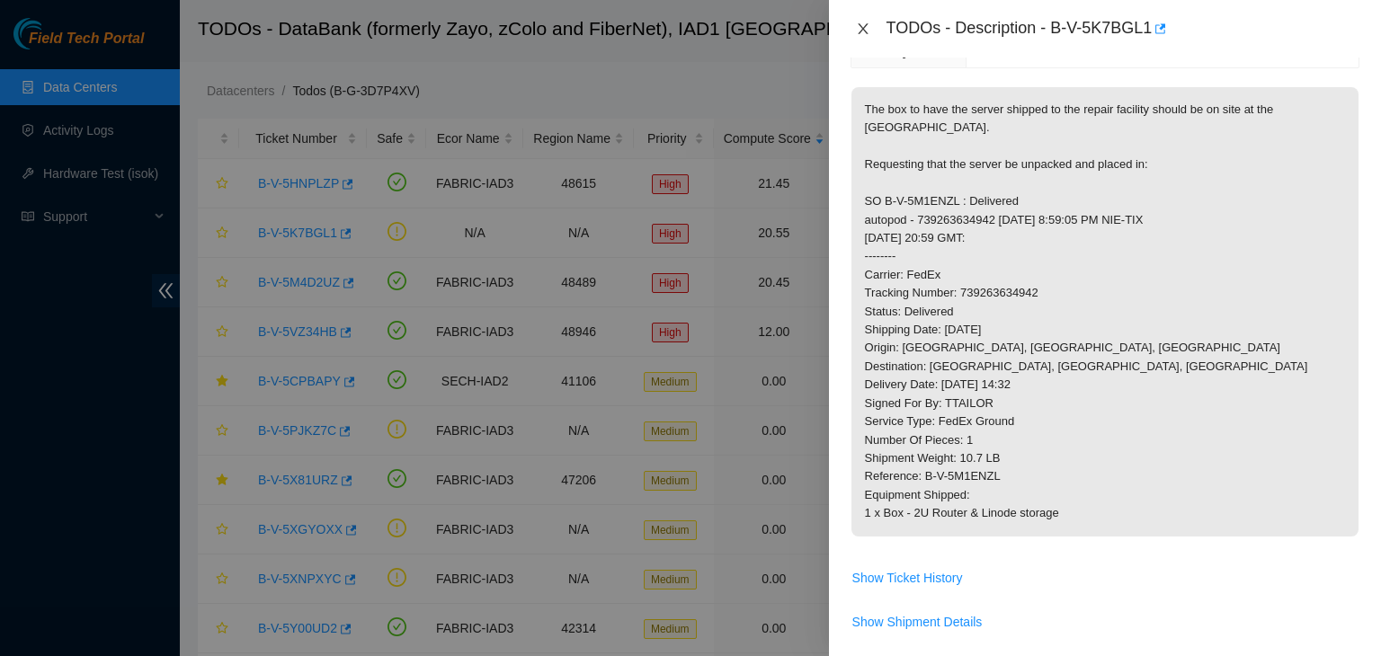
click at [858, 24] on icon "close" at bounding box center [862, 28] width 10 height 11
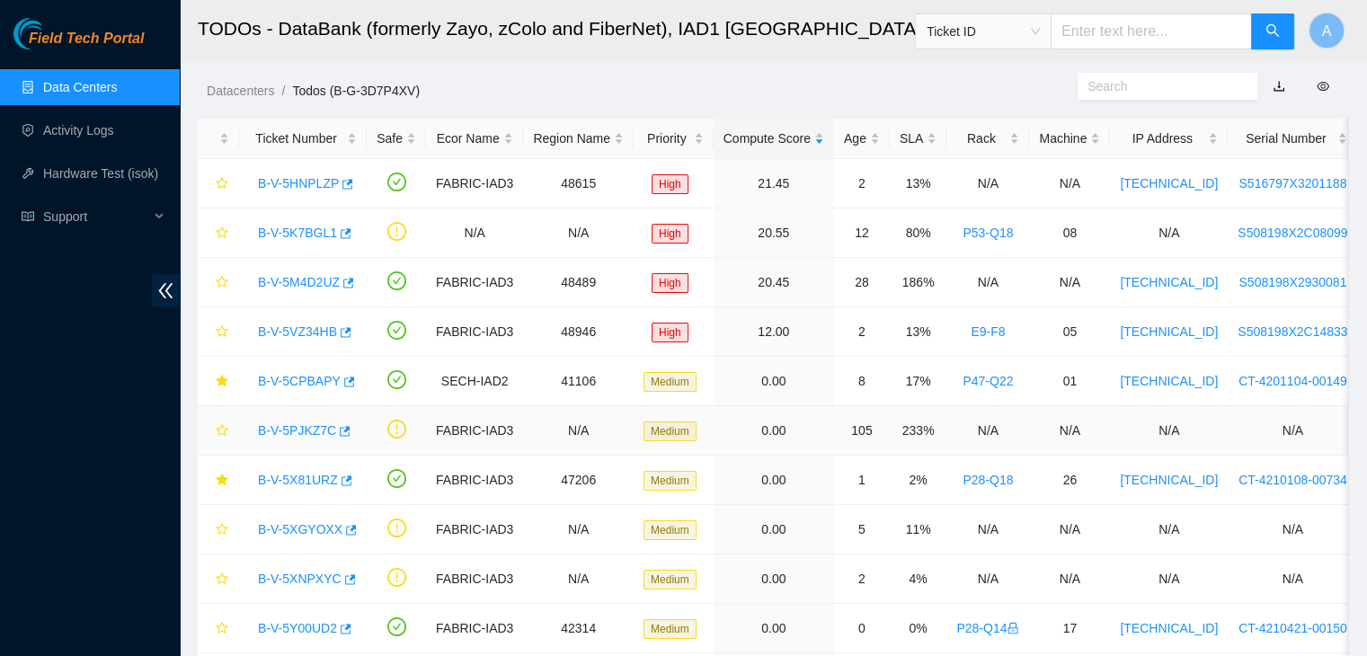
scroll to position [303, 0]
click at [967, 145] on div "Rack" at bounding box center [987, 139] width 63 height 20
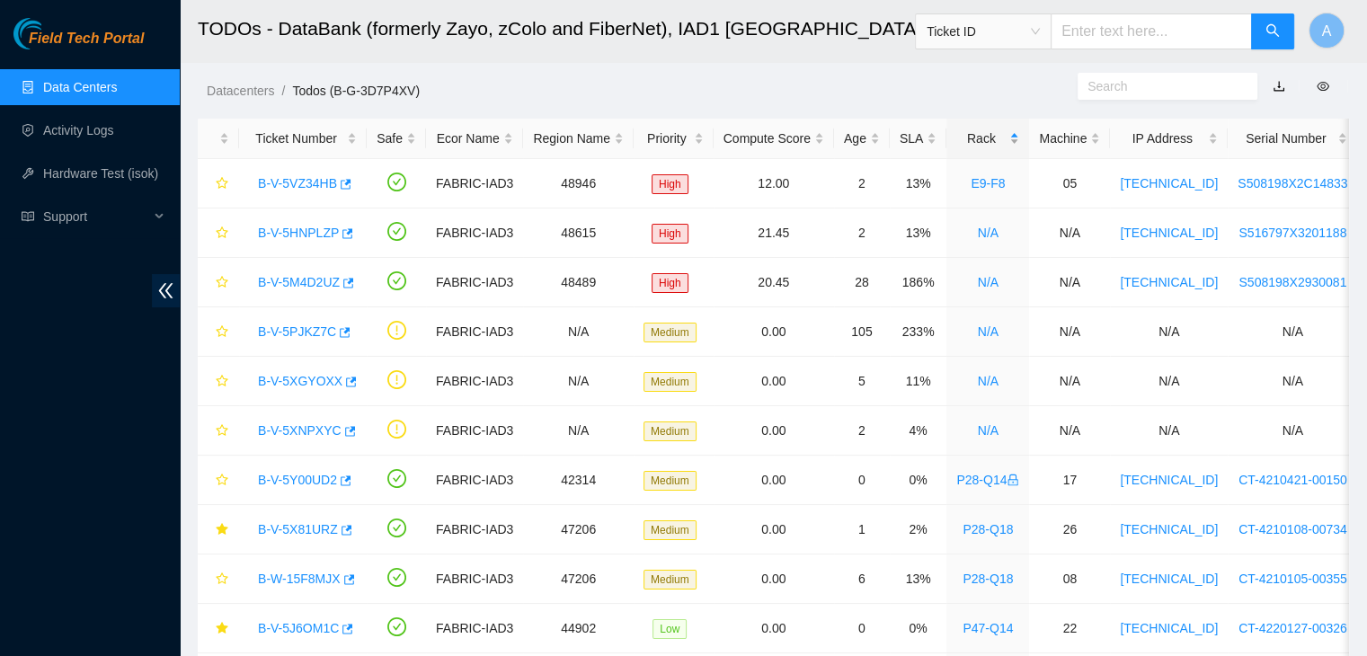
click at [967, 145] on div "Rack" at bounding box center [987, 139] width 63 height 20
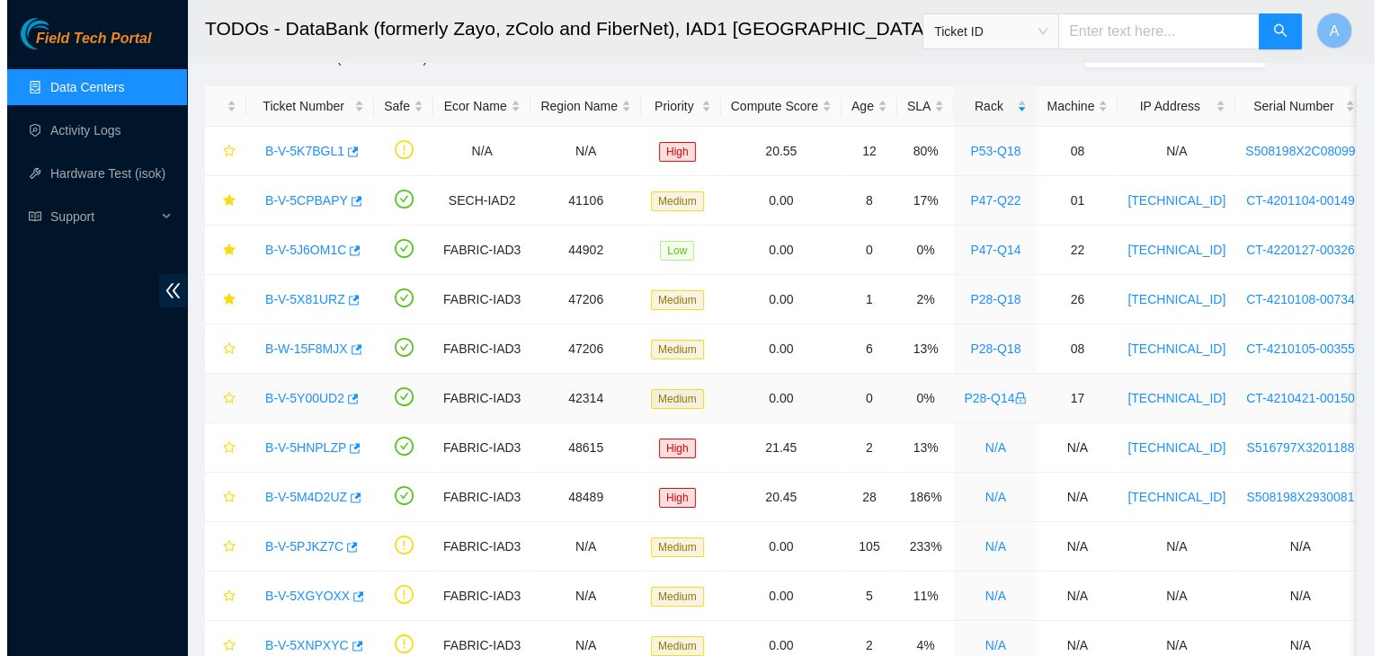
scroll to position [18, 0]
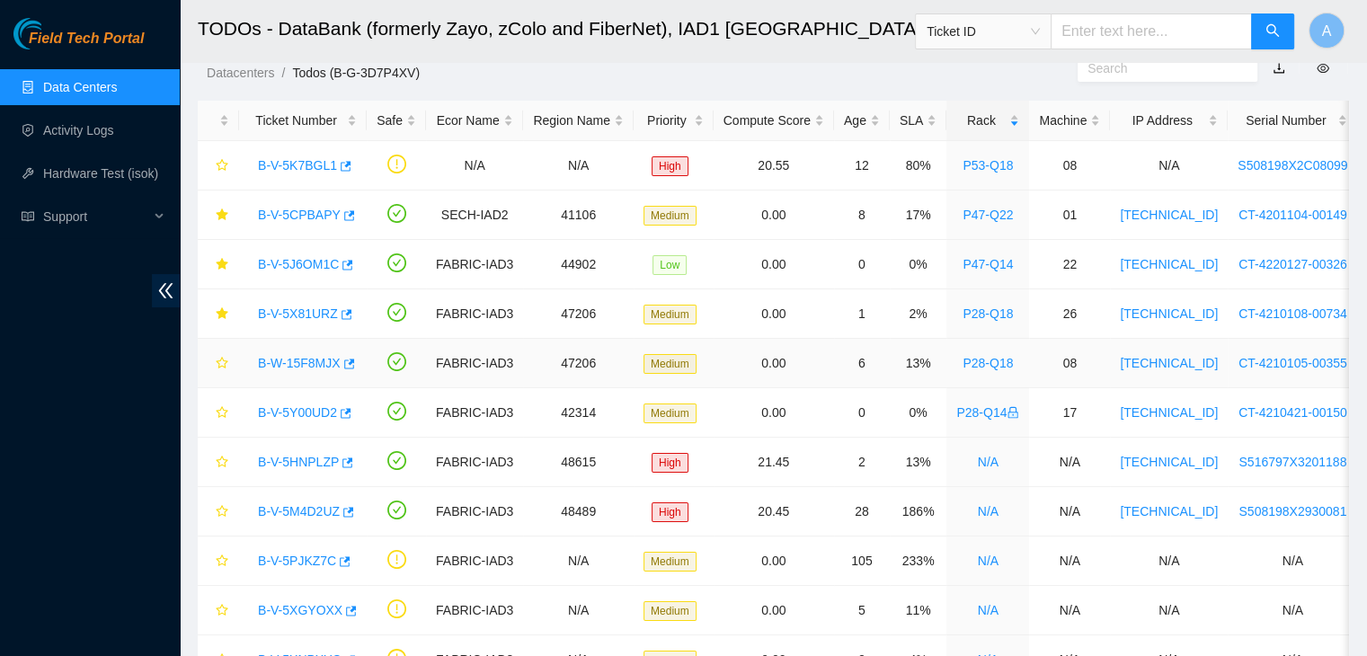
click at [315, 368] on link "B-W-15F8MJX" at bounding box center [299, 363] width 83 height 14
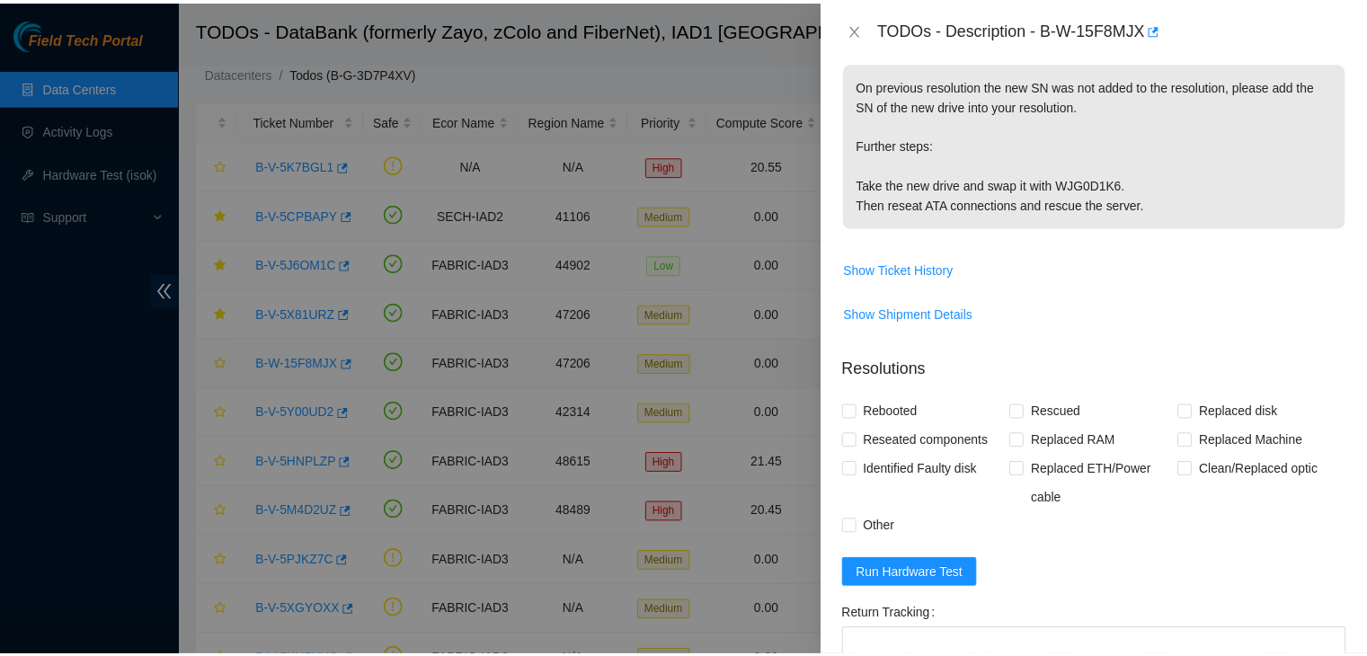
scroll to position [244, 0]
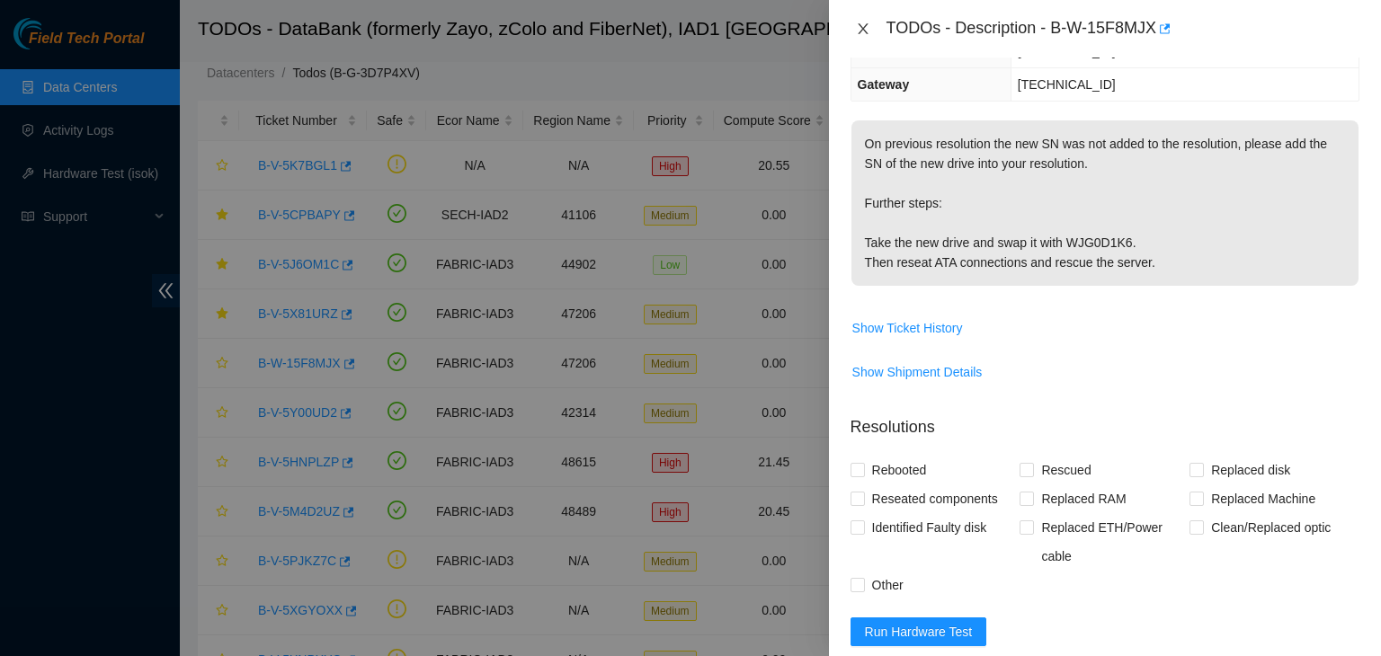
click at [863, 22] on icon "close" at bounding box center [863, 29] width 14 height 14
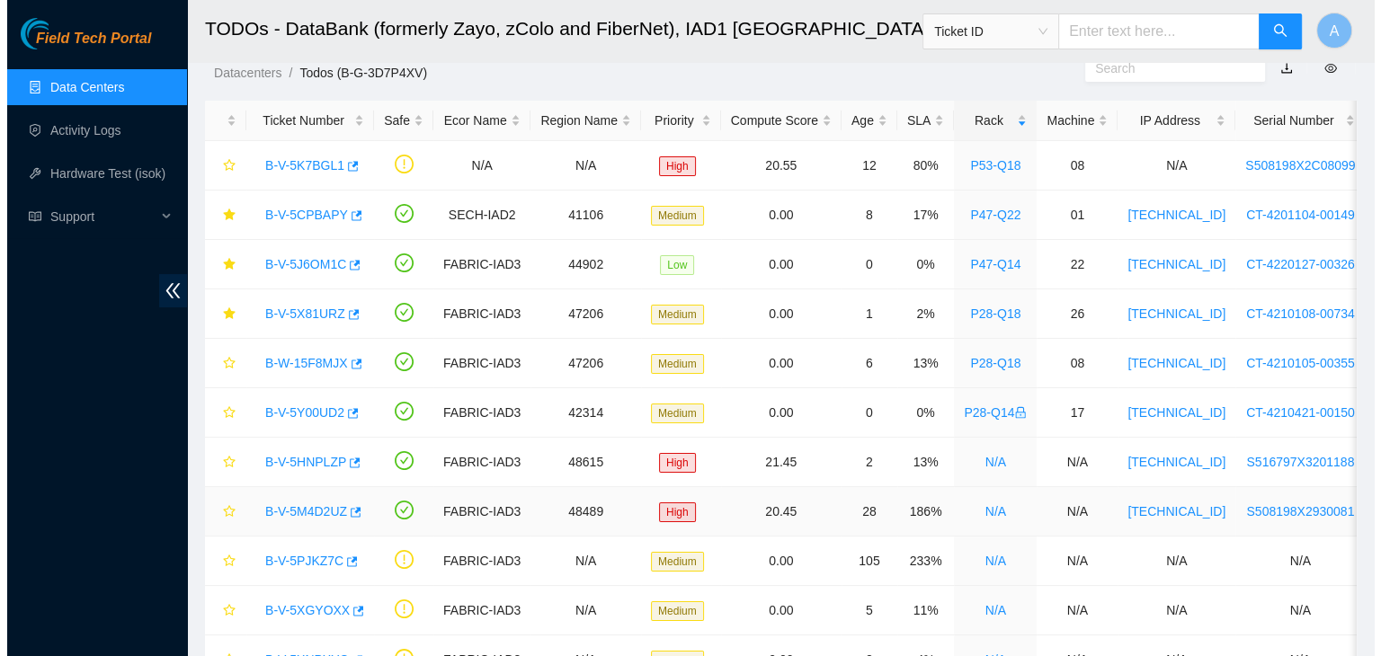
scroll to position [303, 0]
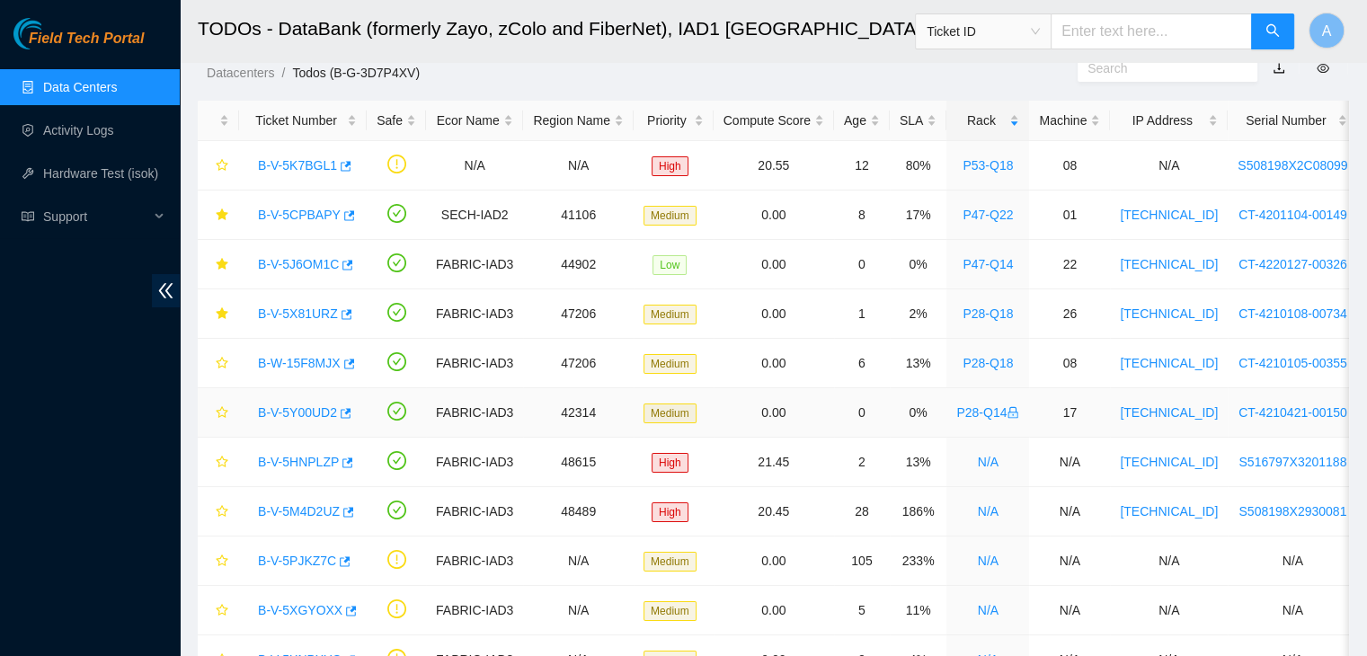
click at [288, 405] on link "B-V-5Y00UD2" at bounding box center [297, 412] width 79 height 14
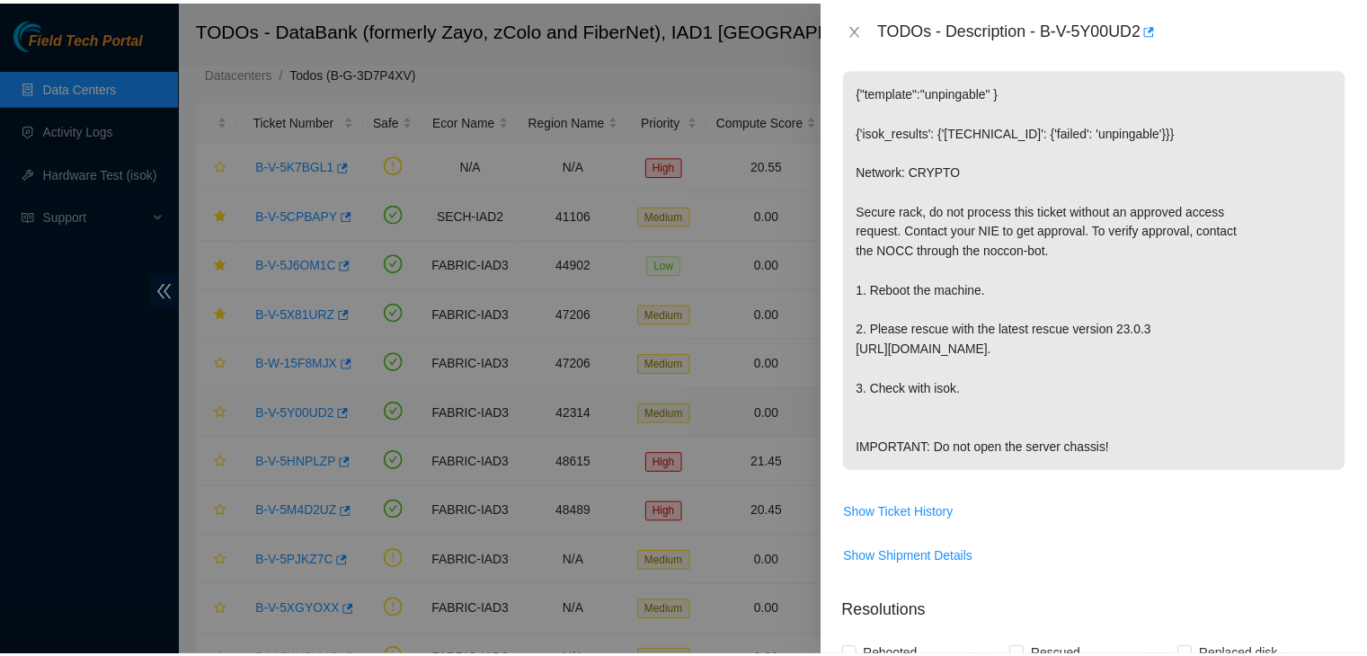
scroll to position [244, 0]
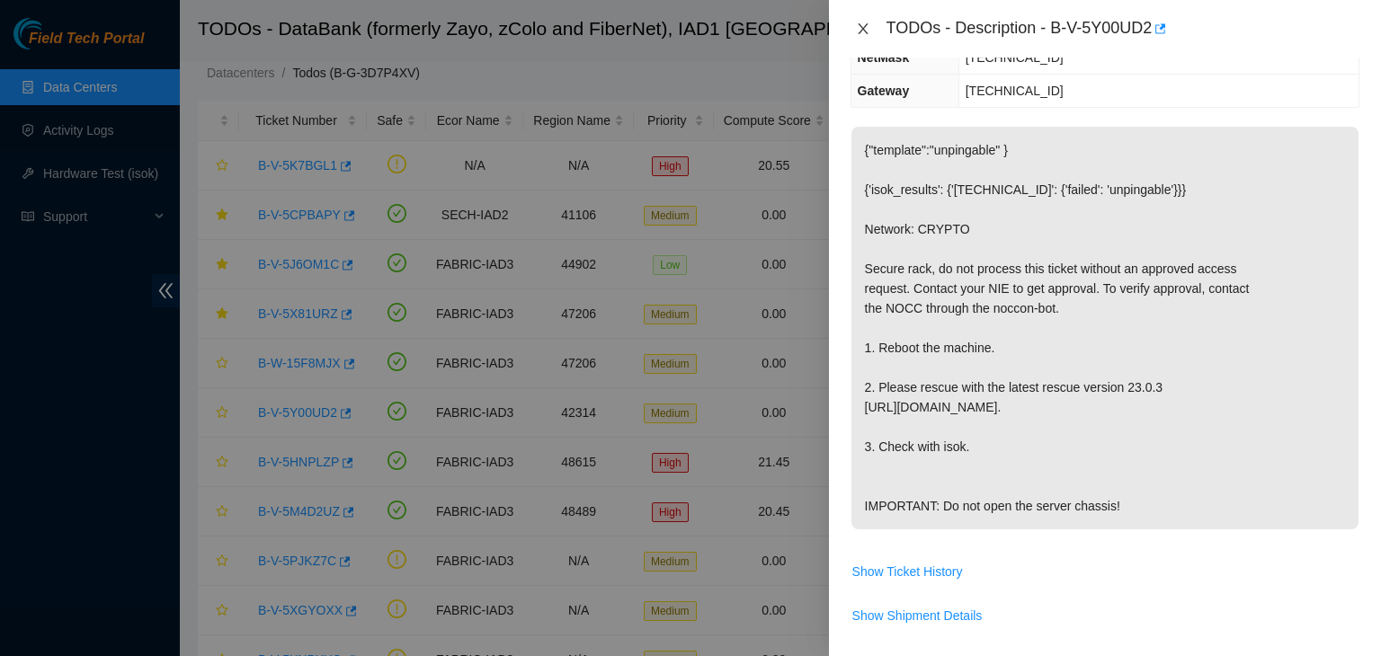
click at [862, 23] on icon "close" at bounding box center [863, 29] width 14 height 14
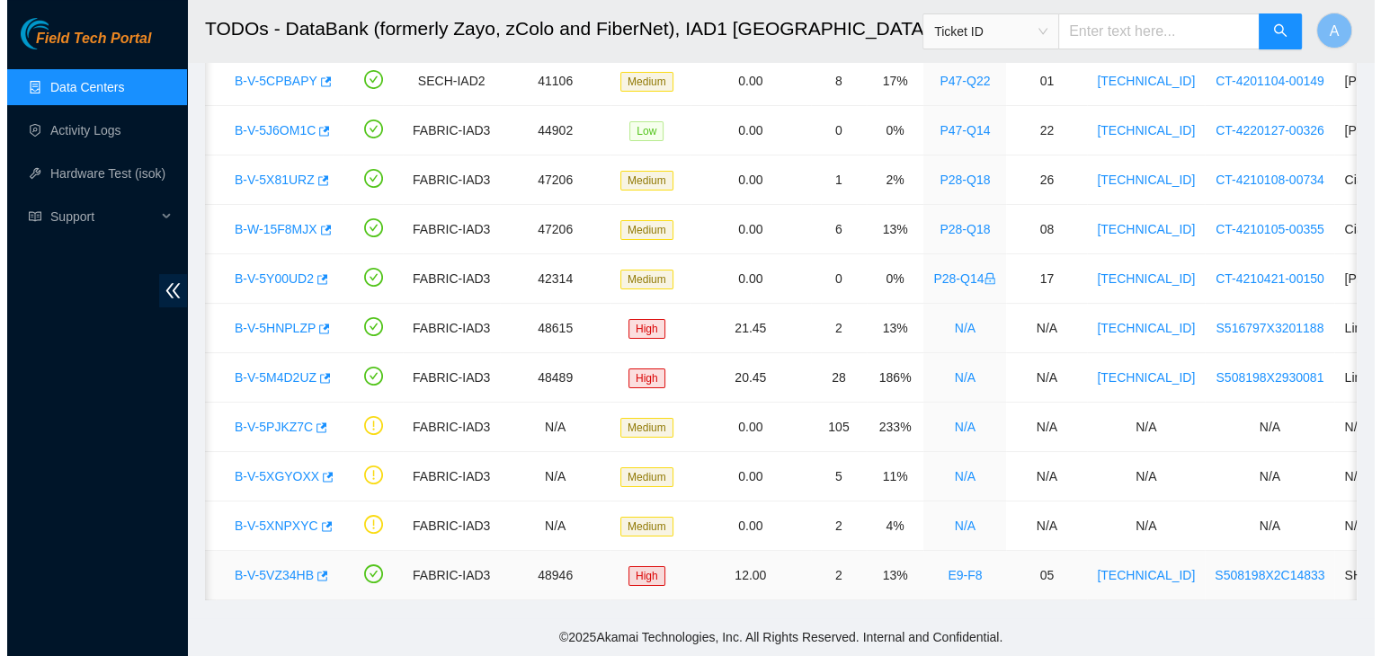
scroll to position [0, 0]
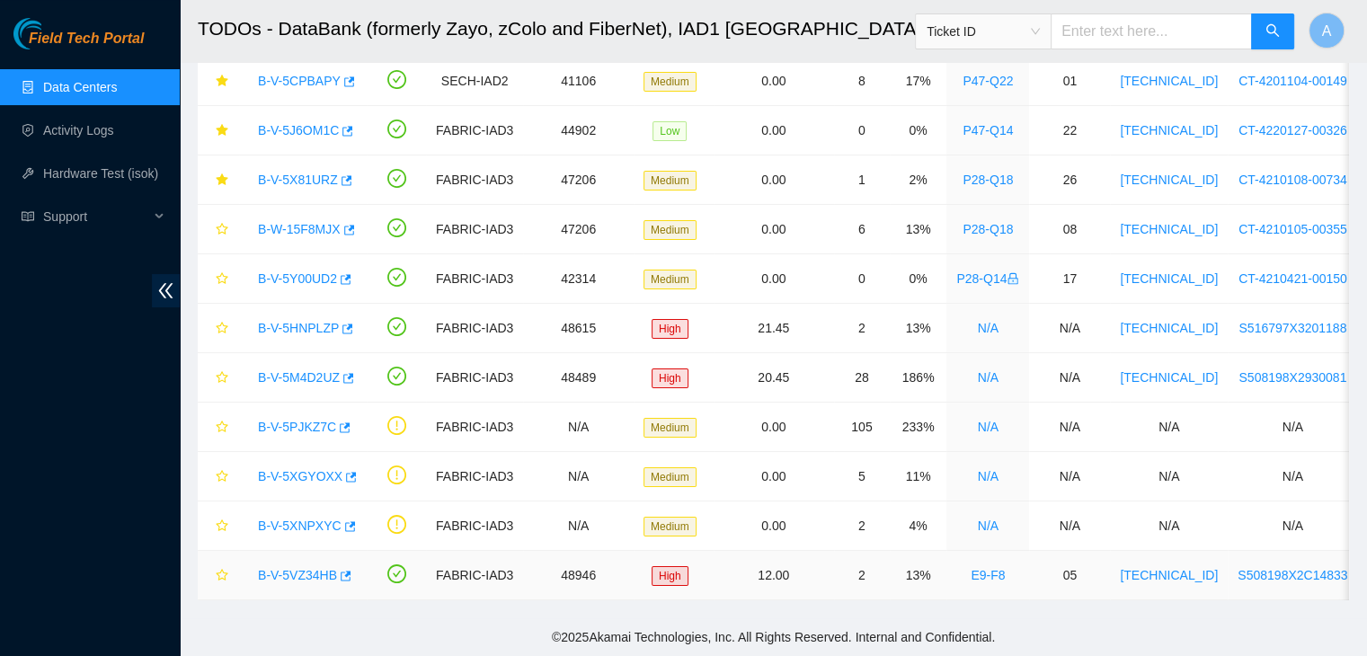
click at [327, 568] on link "B-V-5VZ34HB" at bounding box center [297, 575] width 79 height 14
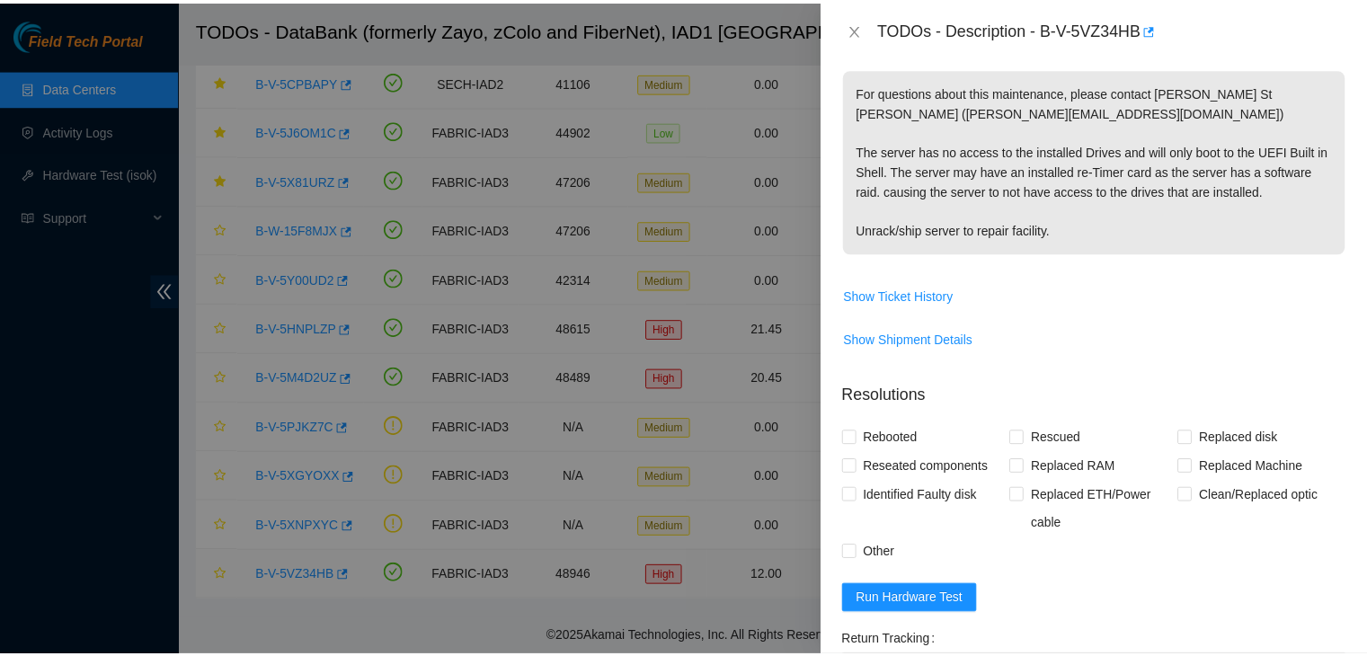
scroll to position [284, 0]
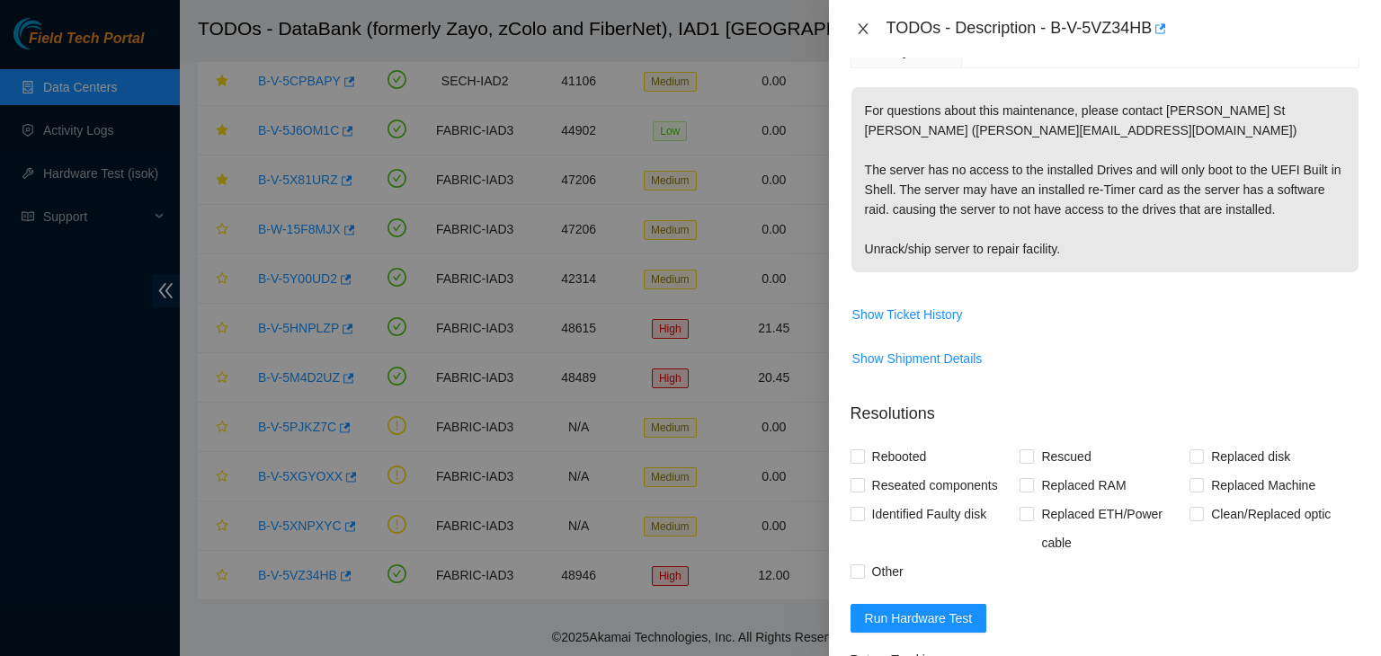
click at [870, 25] on button "Close" at bounding box center [862, 29] width 25 height 17
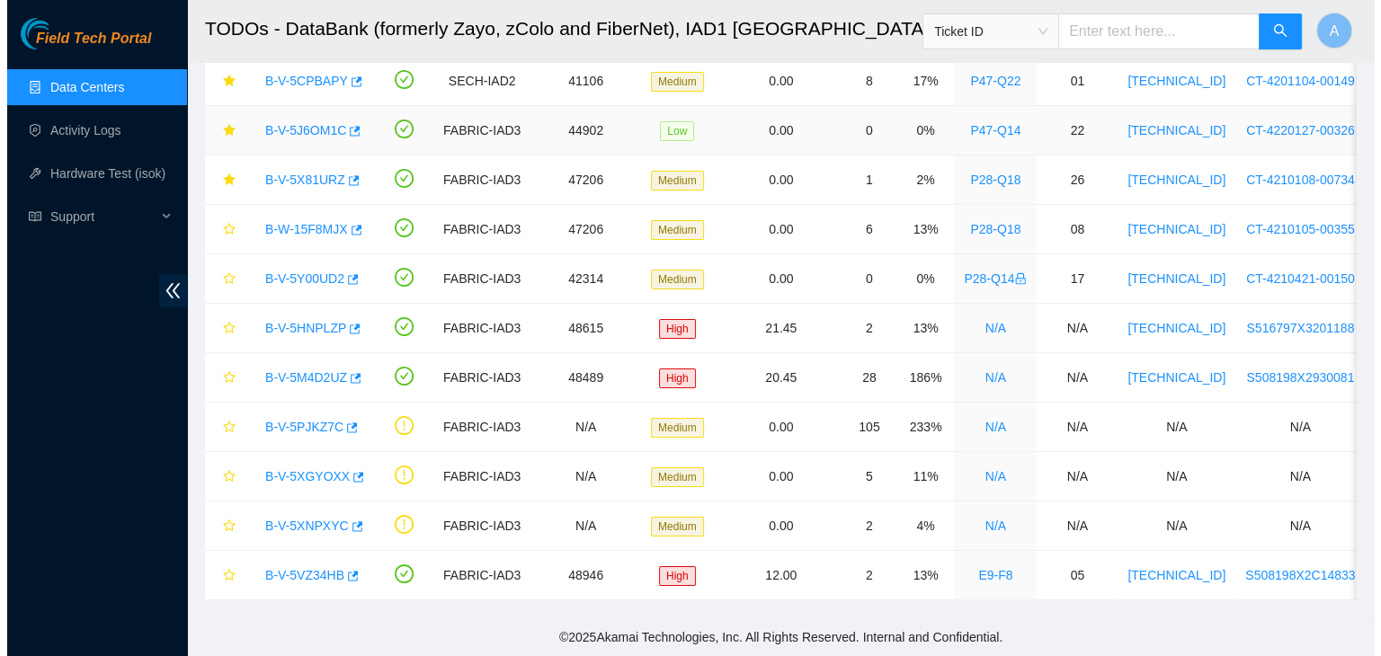
scroll to position [303, 0]
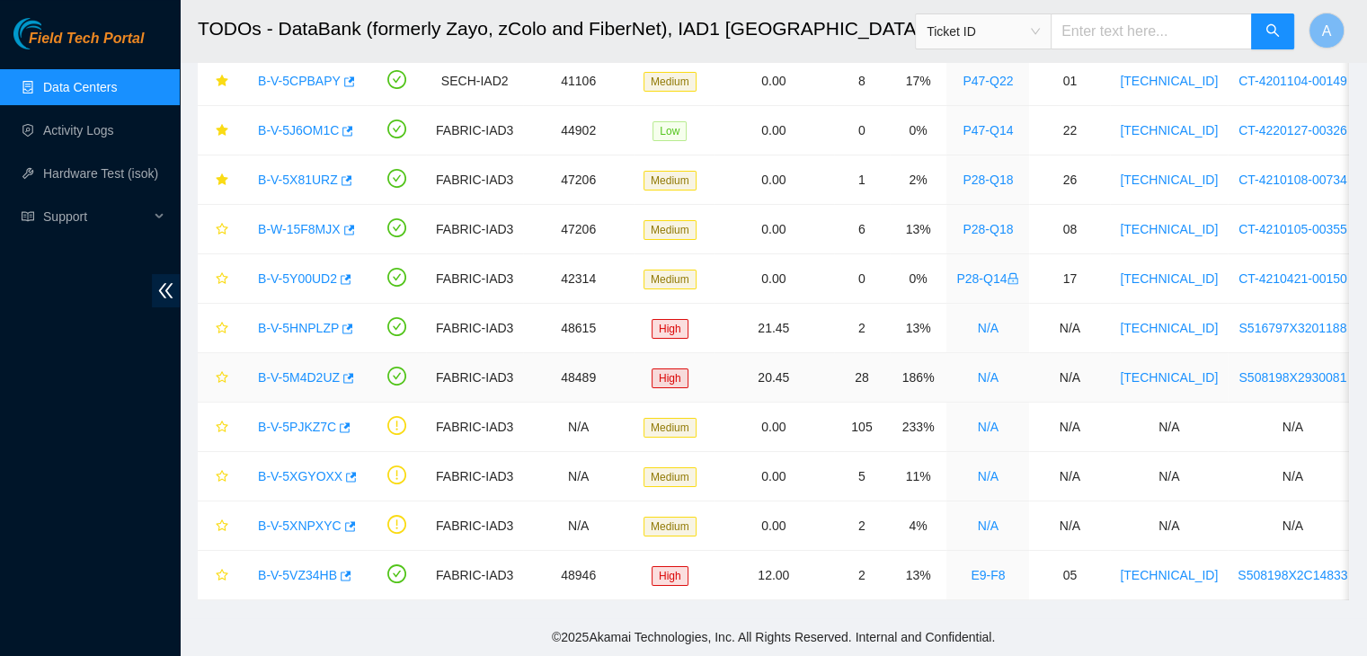
click at [324, 370] on link "B-V-5M4D2UZ" at bounding box center [299, 377] width 82 height 14
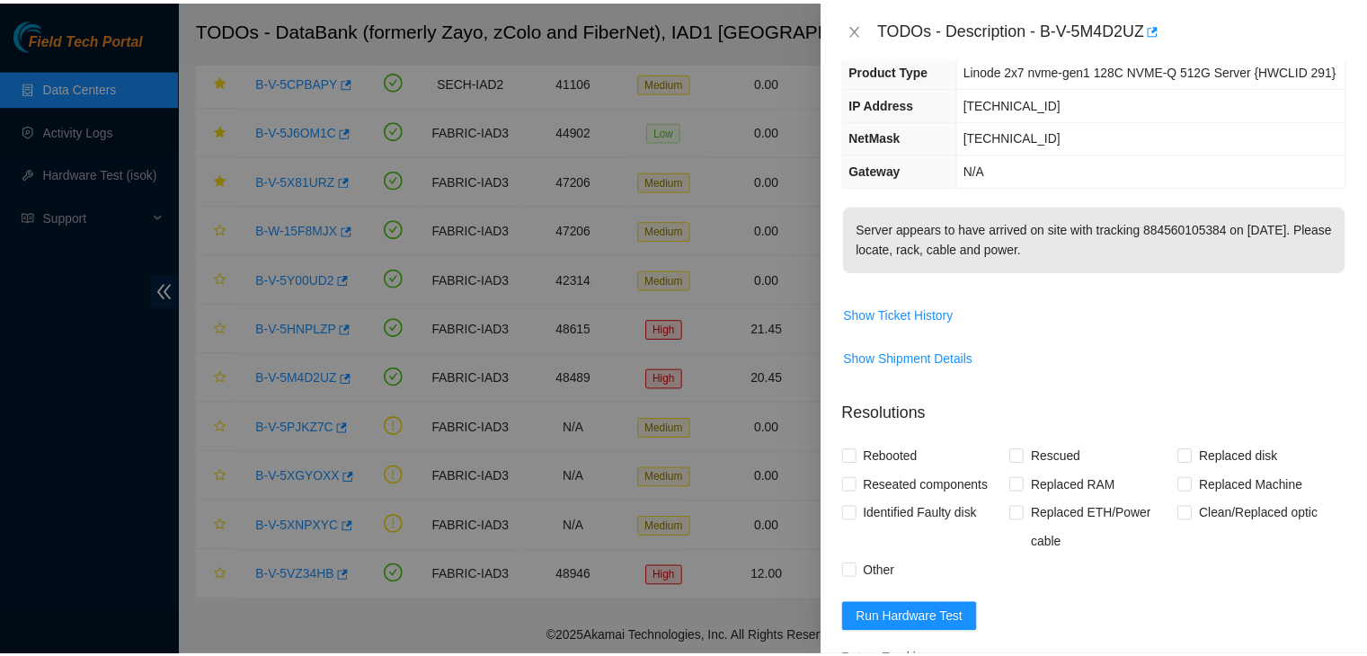
scroll to position [117, 0]
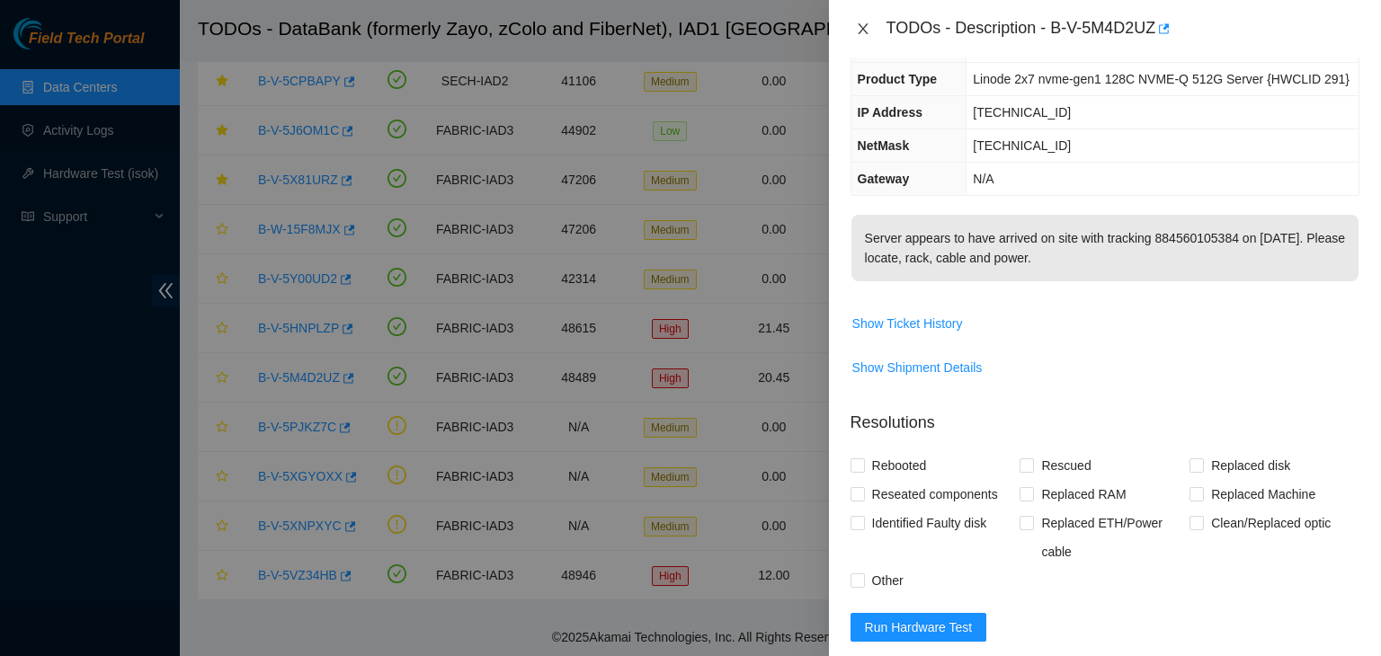
click at [865, 34] on icon "close" at bounding box center [863, 29] width 14 height 14
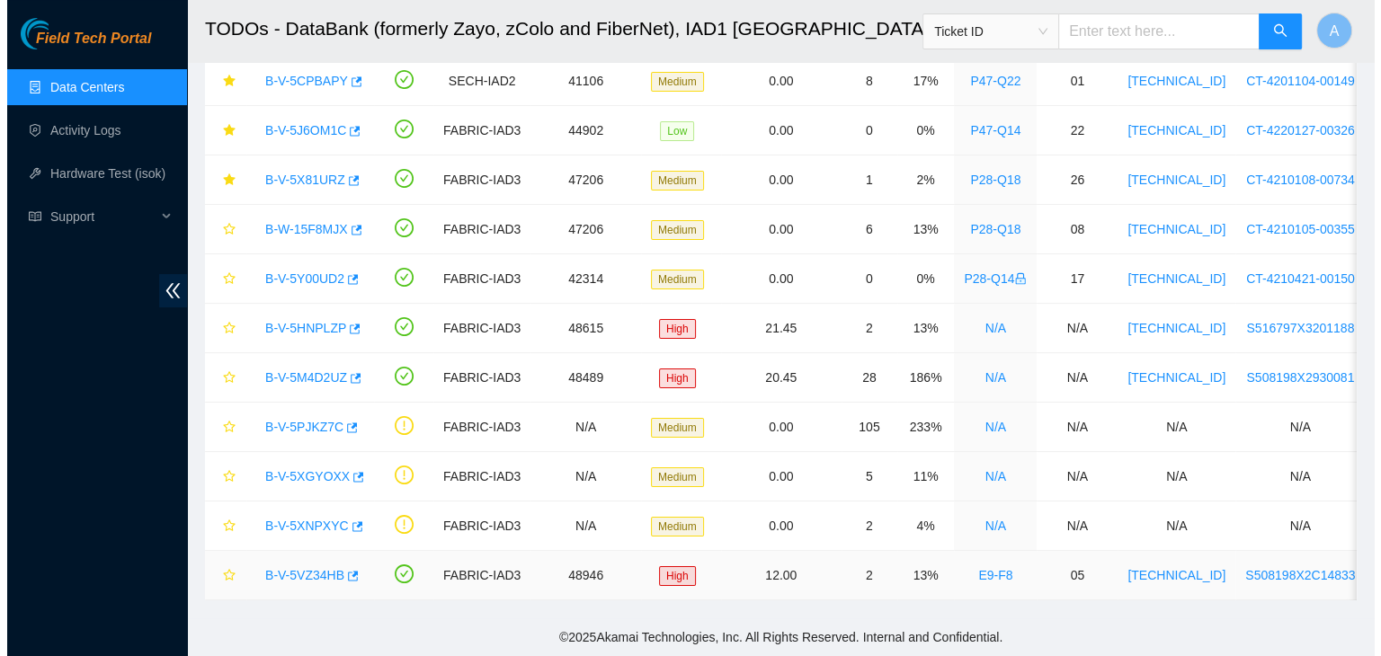
scroll to position [0, 0]
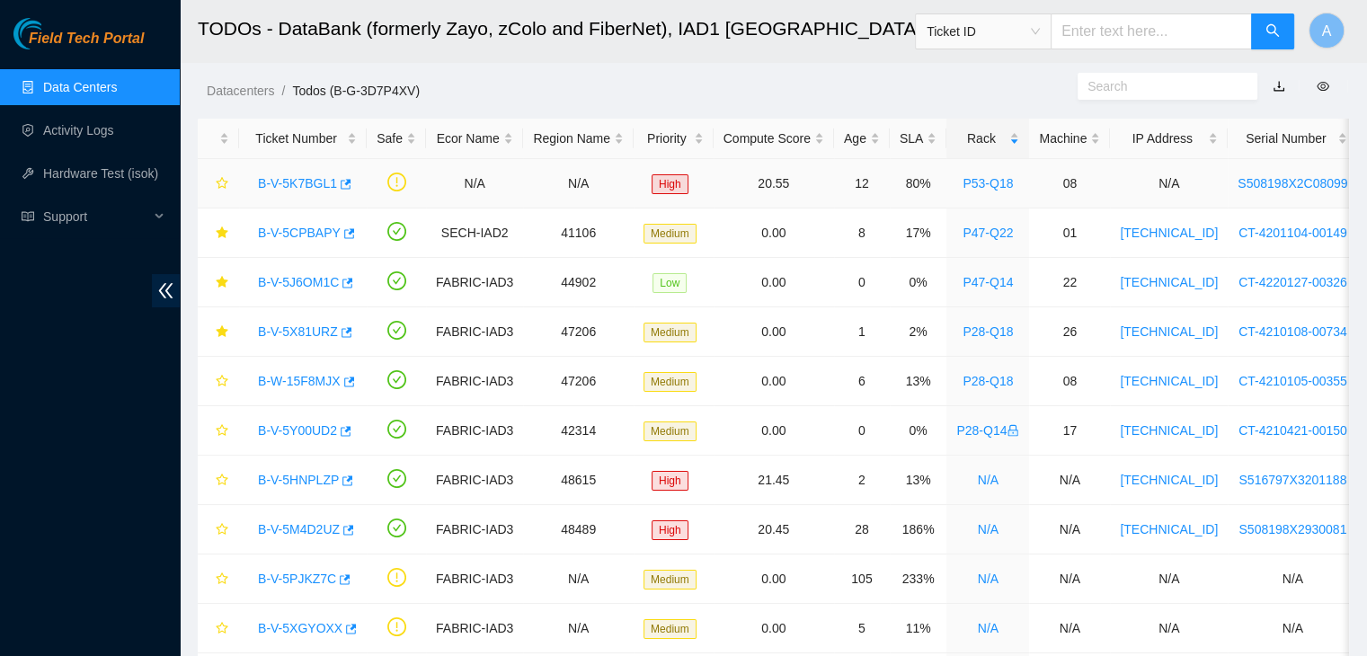
click at [983, 184] on link "P53-Q18" at bounding box center [988, 183] width 50 height 14
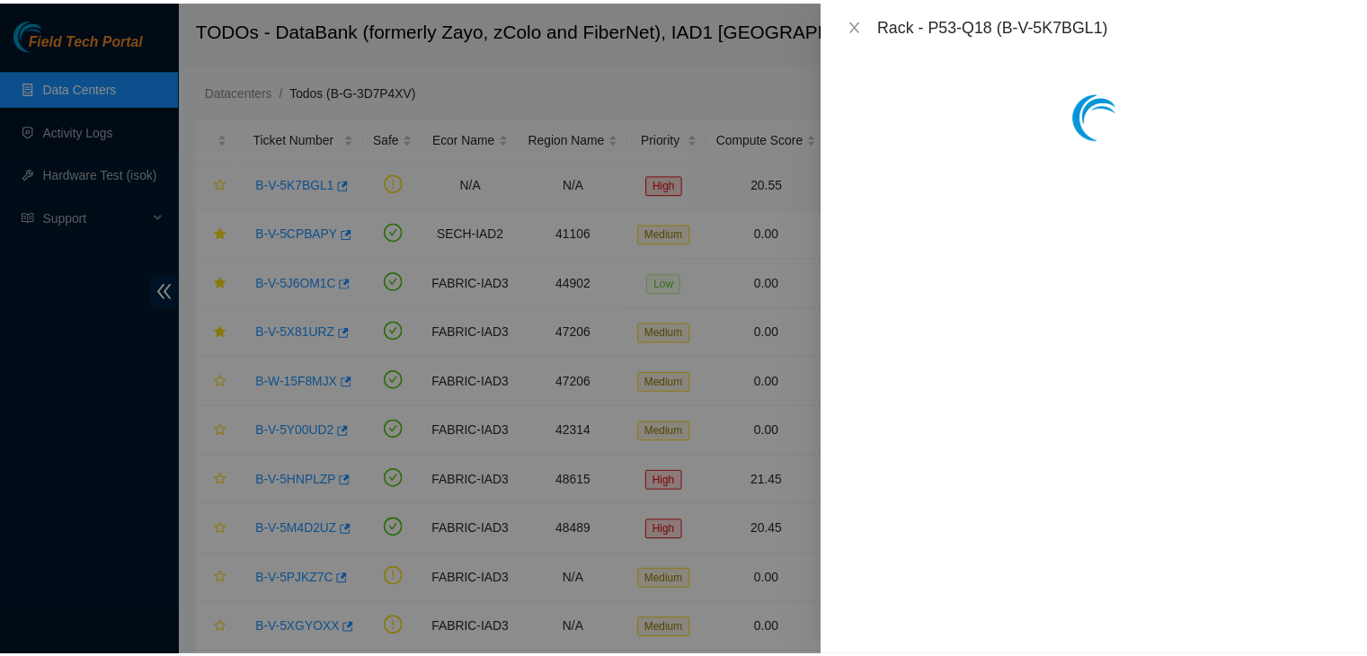
scroll to position [176, 0]
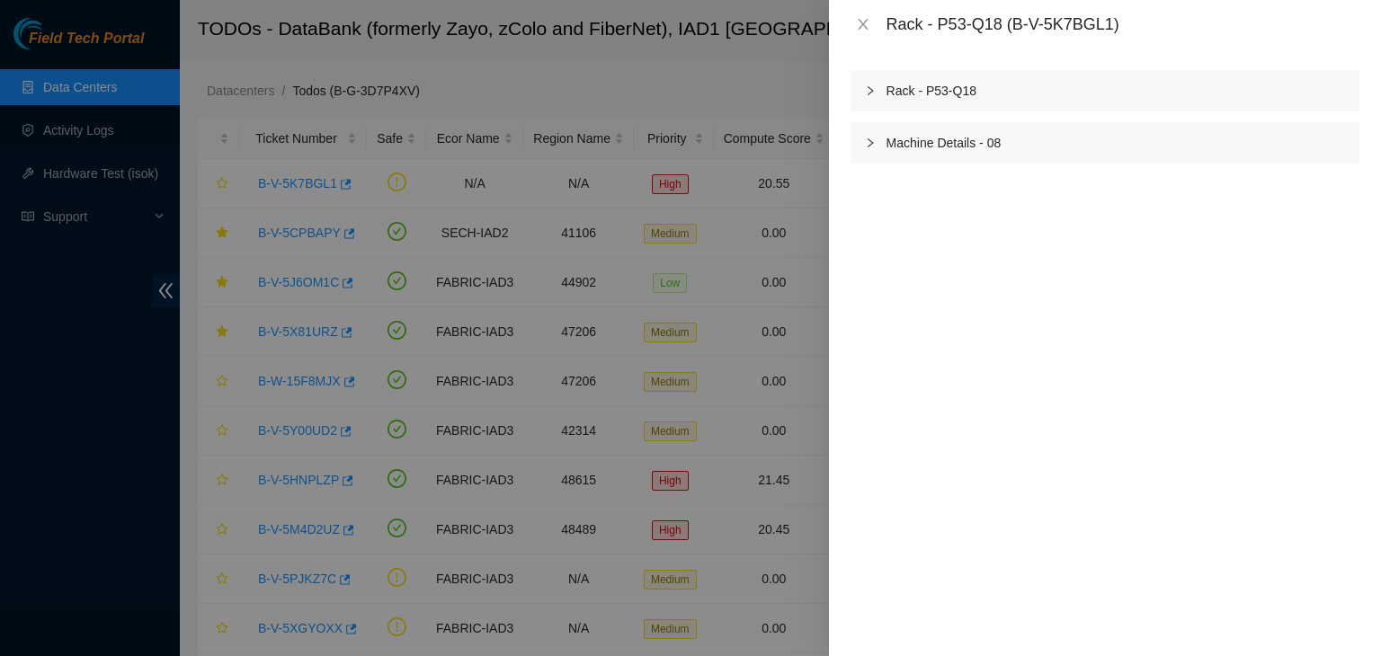
click at [964, 138] on div "Machine Details - 08" at bounding box center [1104, 142] width 509 height 41
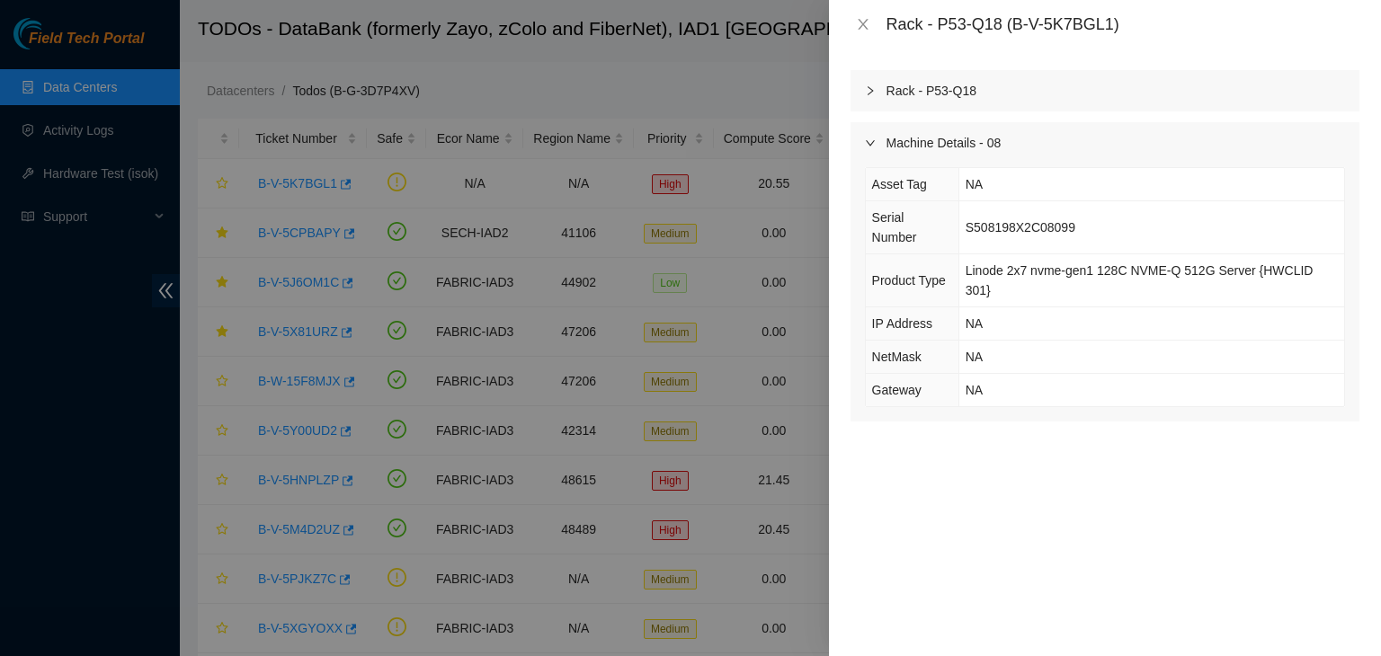
click at [964, 138] on div "Machine Details - 08" at bounding box center [1104, 142] width 509 height 41
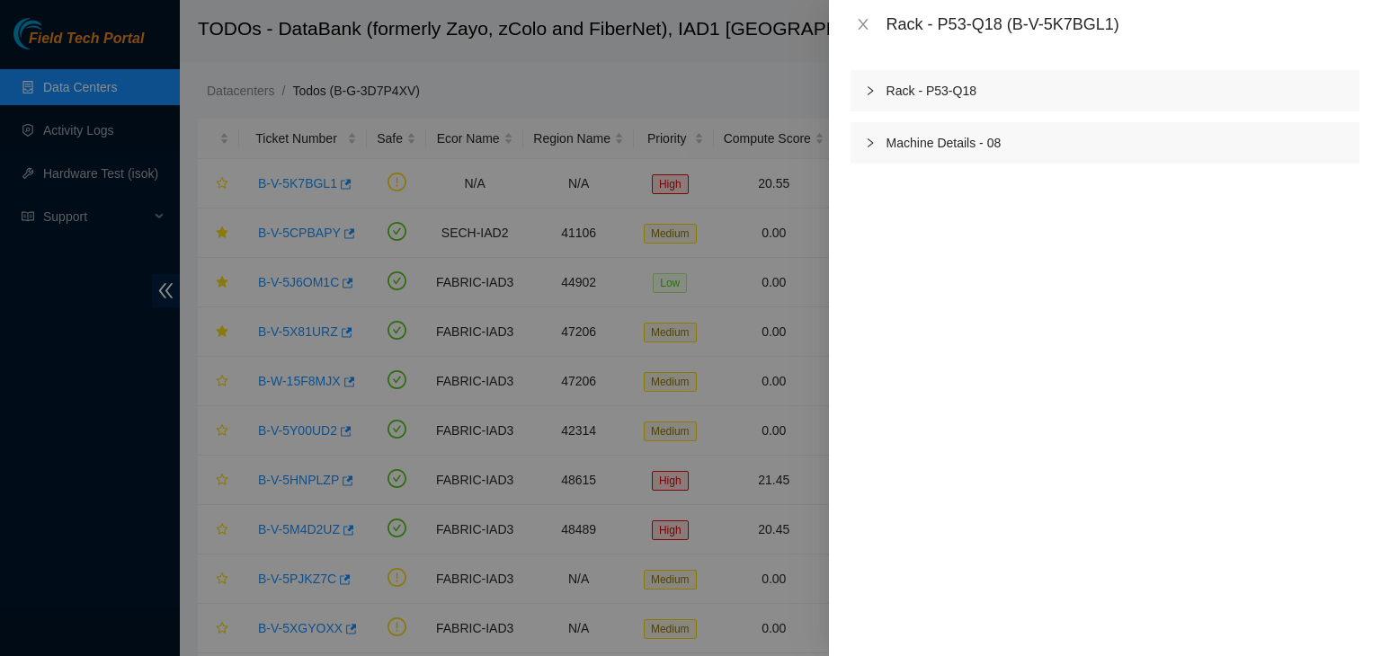
click at [927, 84] on div "Rack - P53-Q18" at bounding box center [1104, 90] width 509 height 41
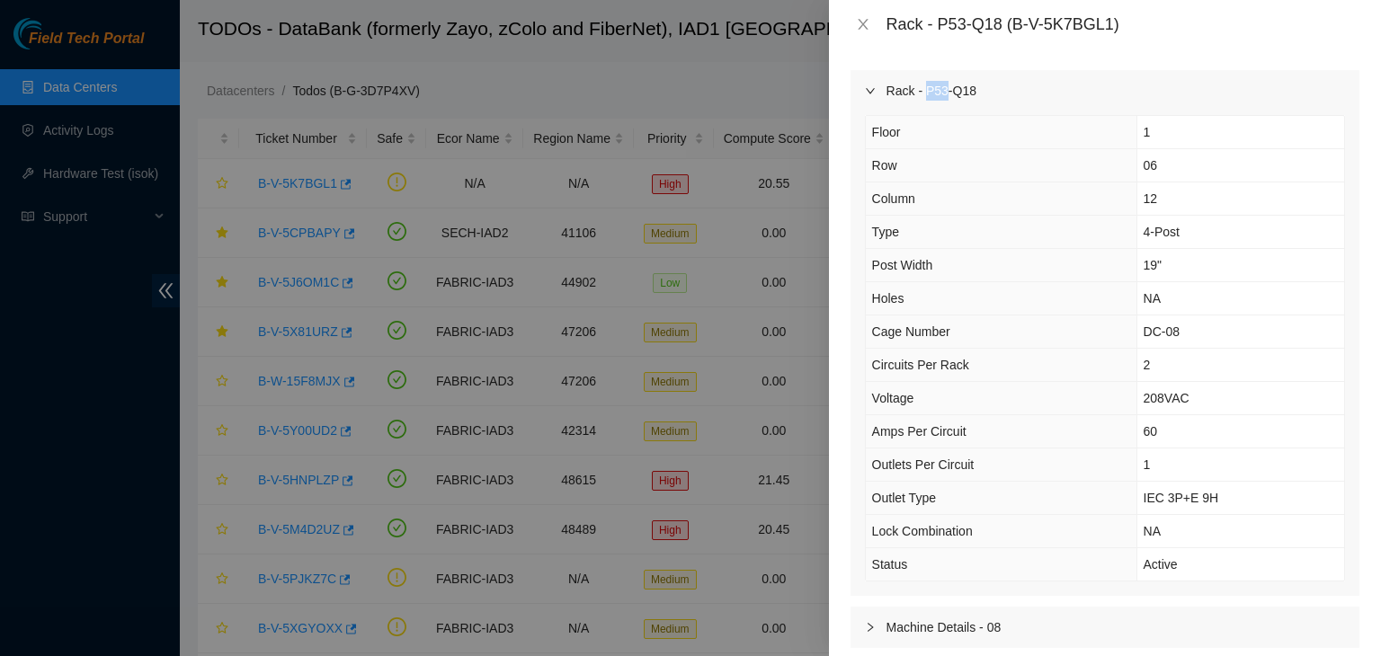
click at [927, 84] on div "Rack - P53-Q18" at bounding box center [1104, 90] width 509 height 41
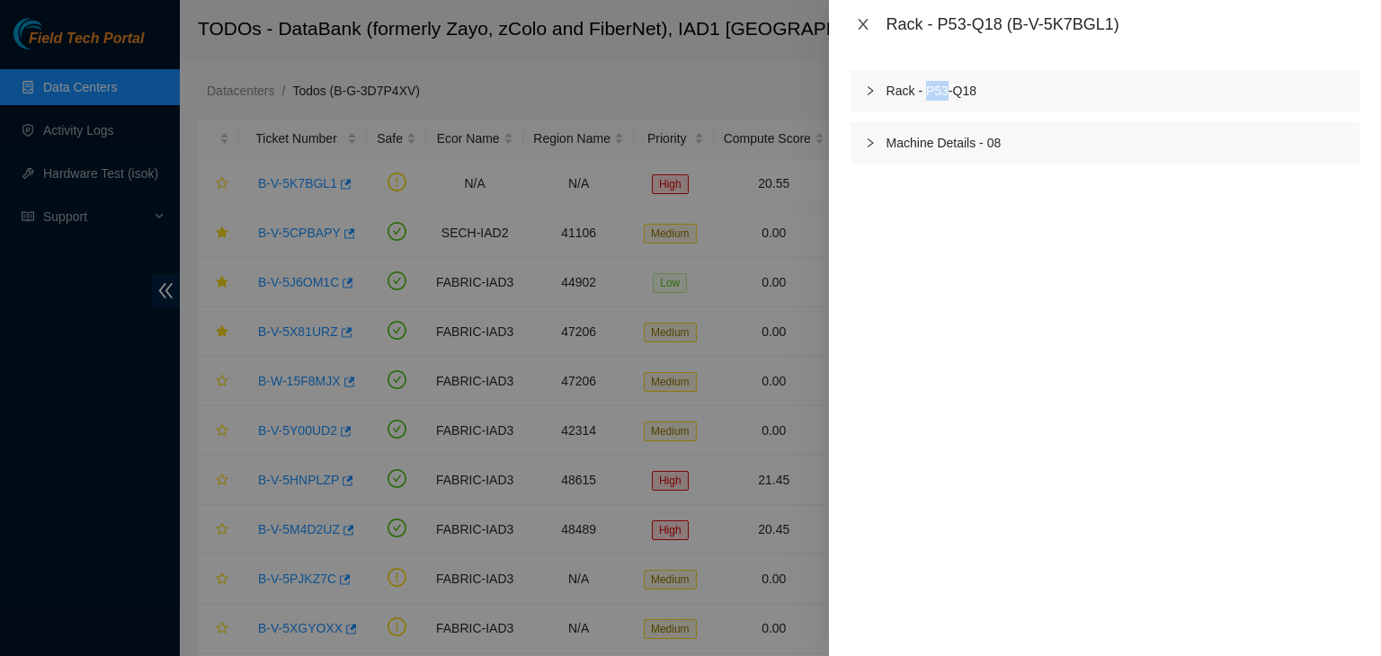
click at [864, 31] on button "Close" at bounding box center [862, 24] width 25 height 17
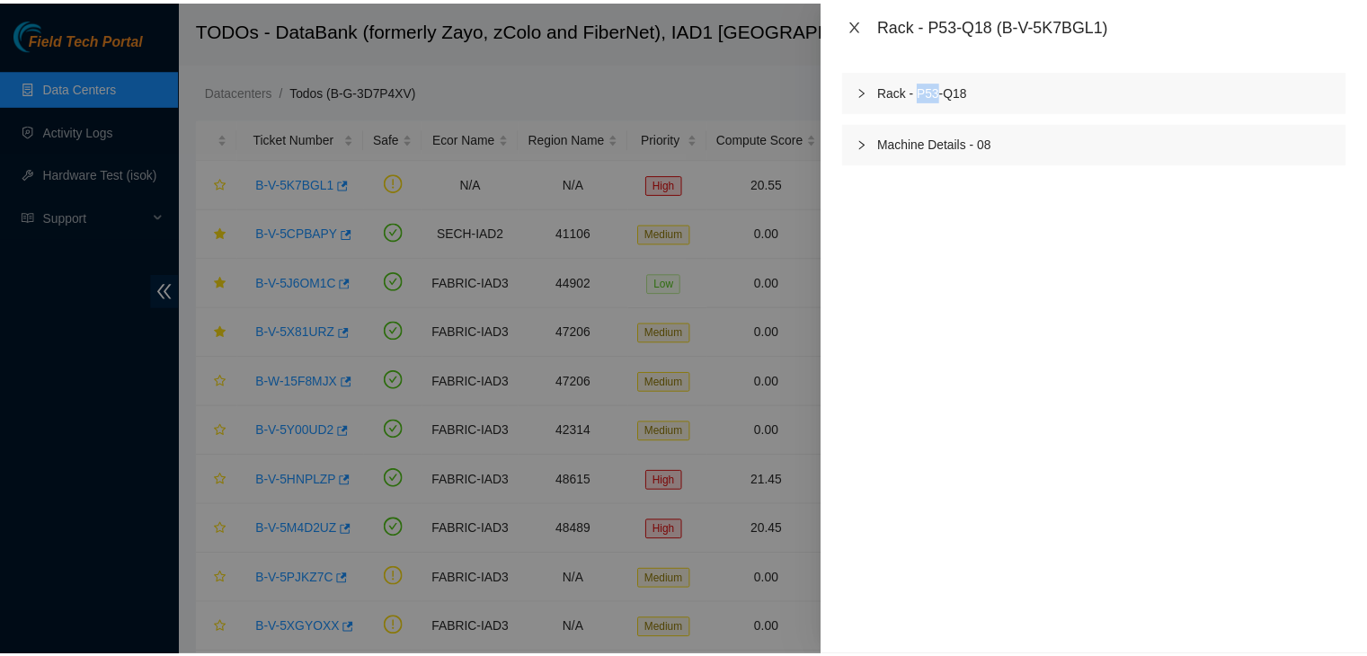
scroll to position [156, 0]
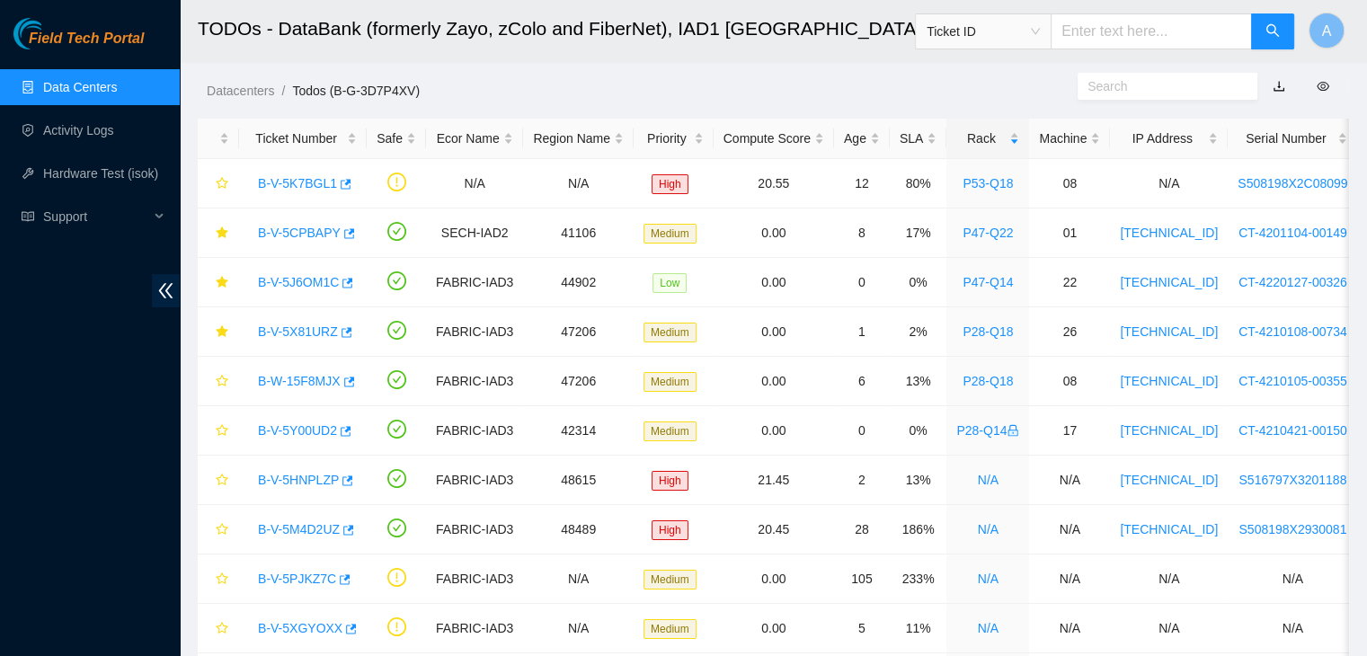
click at [651, 84] on ol "Datacenters / Todos (B-G-3D7P4XV) /" at bounding box center [639, 91] width 864 height 20
click at [117, 94] on link "Data Centers" at bounding box center [80, 87] width 74 height 14
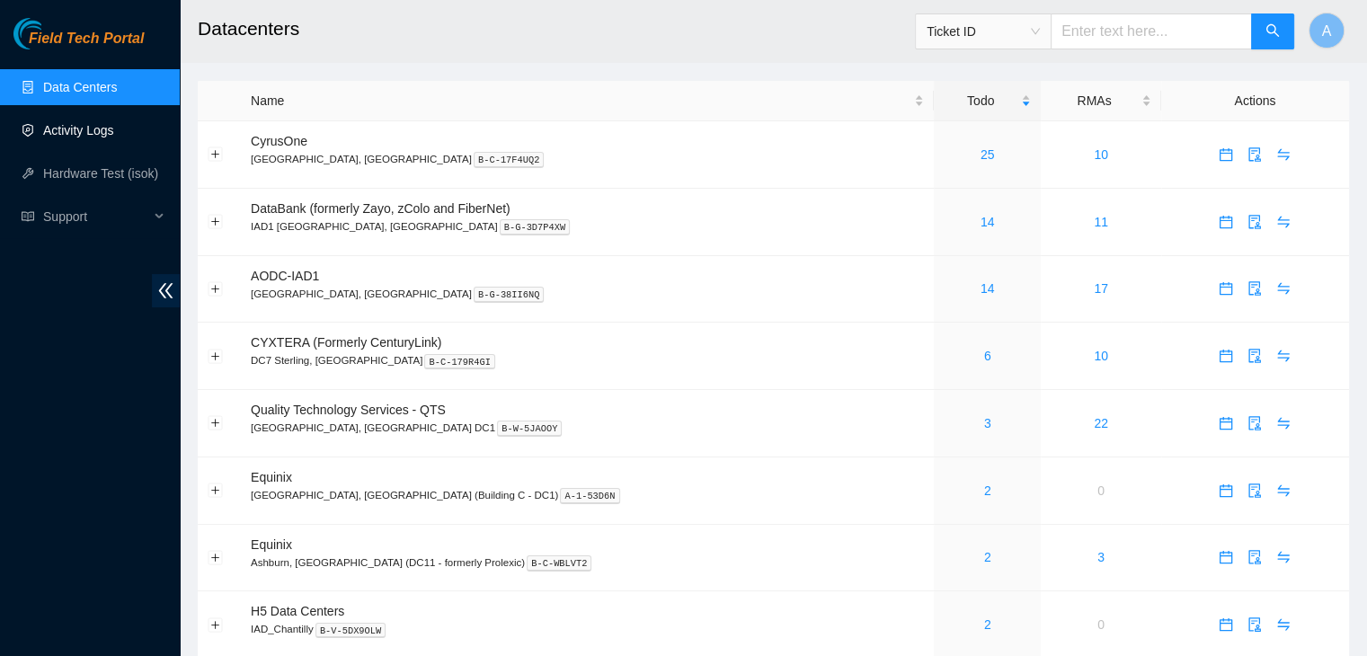
click at [114, 138] on link "Activity Logs" at bounding box center [78, 130] width 71 height 14
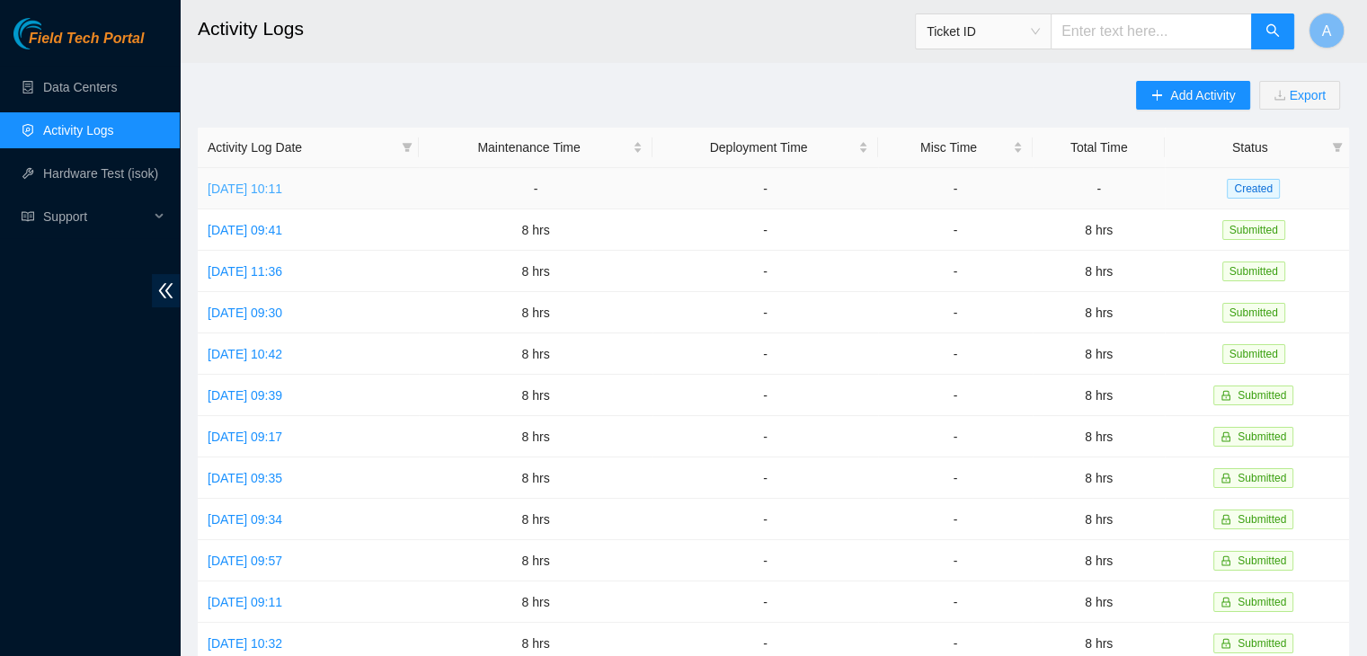
click at [282, 185] on link "Wed, 08 Oct 2025 10:11" at bounding box center [245, 189] width 75 height 14
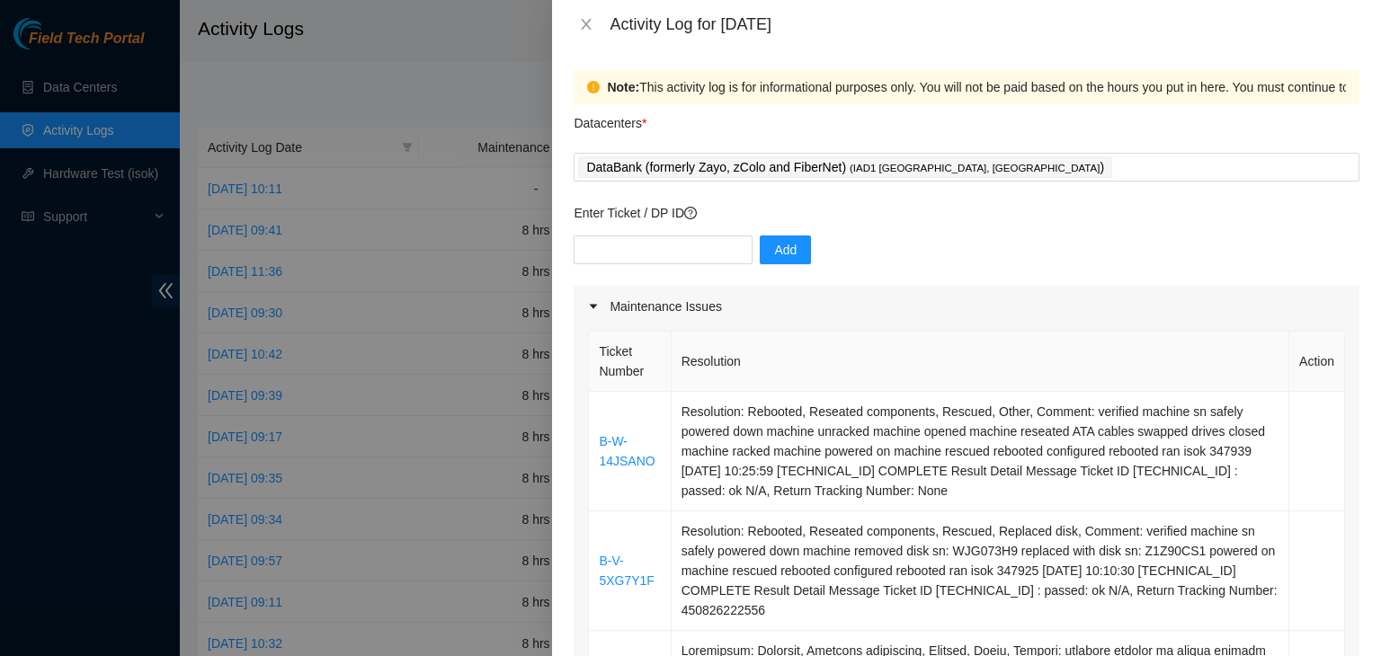
click at [600, 344] on th "Ticket Number" at bounding box center [630, 362] width 82 height 60
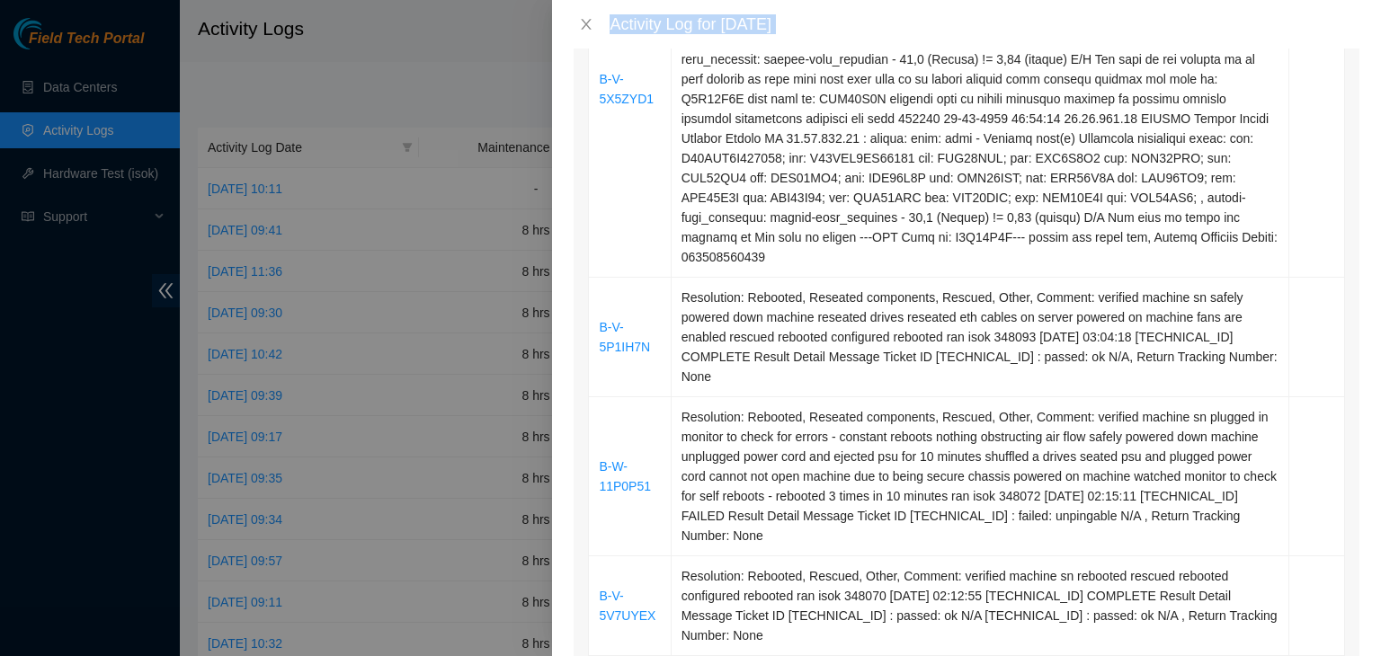
scroll to position [1212, 0]
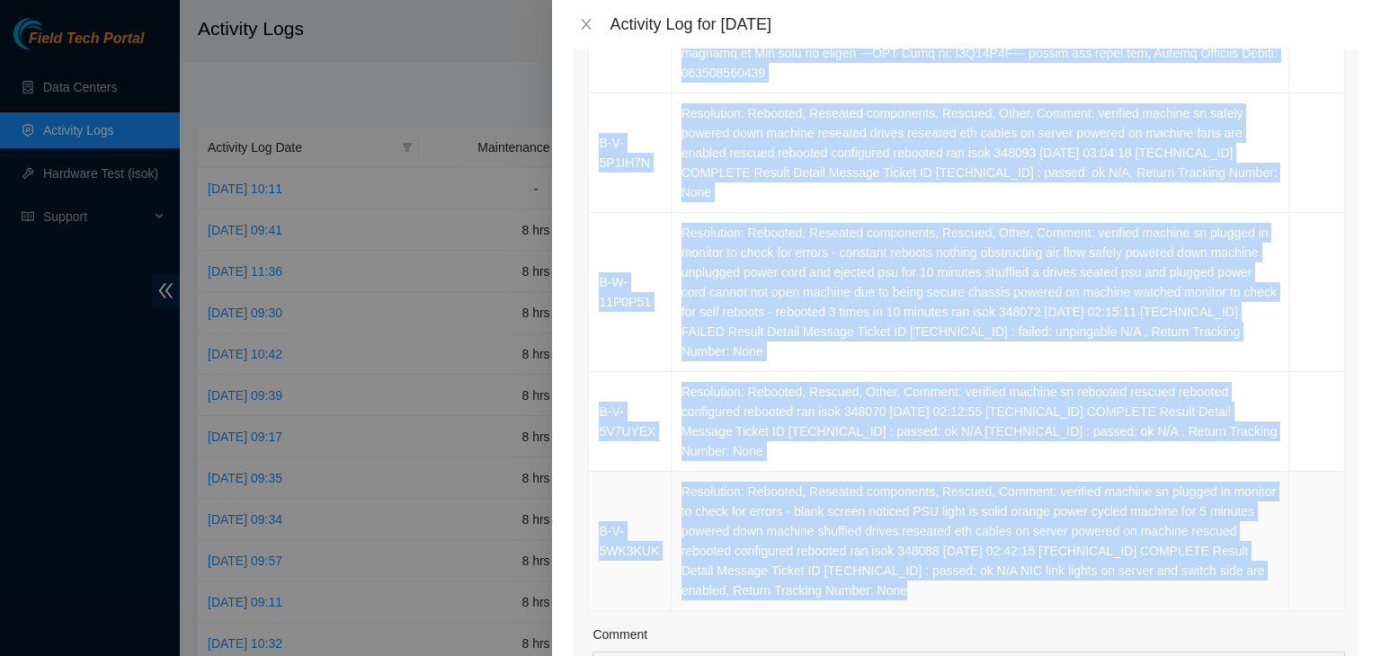
drag, startPoint x: 594, startPoint y: 344, endPoint x: 1223, endPoint y: 573, distance: 669.3
copy table "Ticket Number Resolution Action B-W-14JSANO Resolution: Rebooted, Reseated comp…"
click at [1223, 573] on td "Resolution: Rebooted, Reseated components, Rescued, Comment: verified machine s…" at bounding box center [979, 541] width 617 height 139
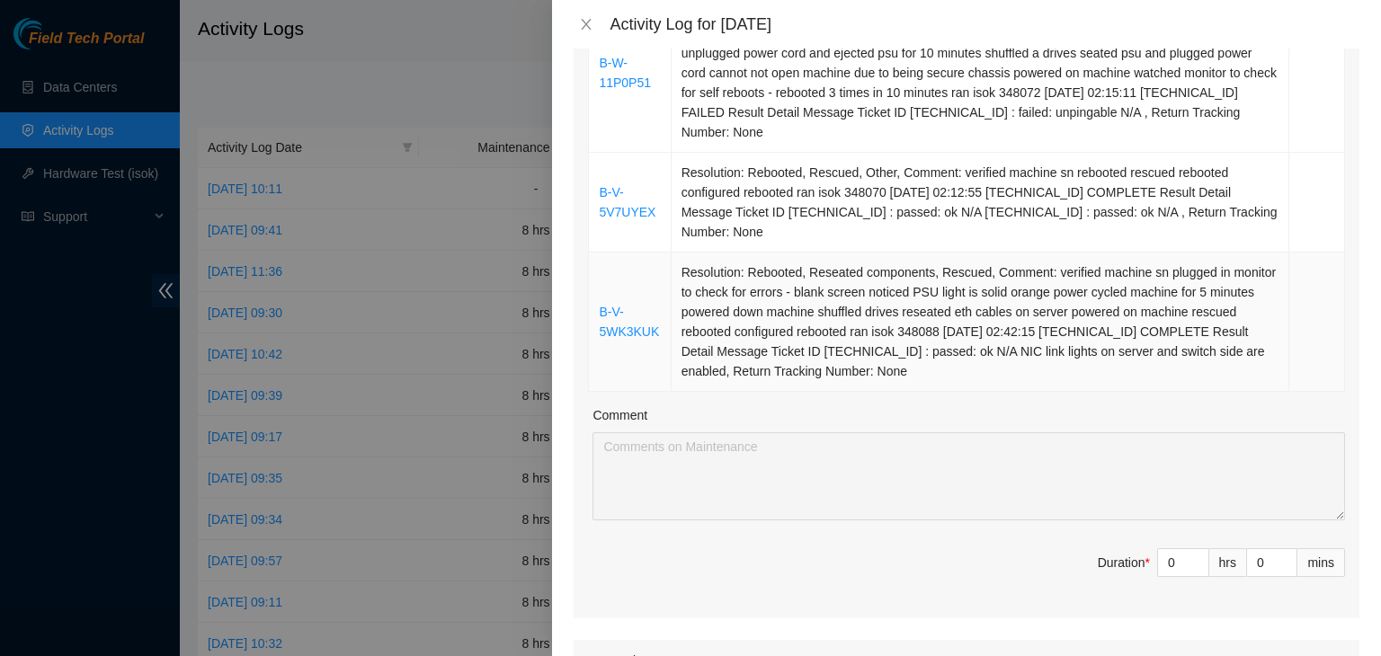
scroll to position [1442, 0]
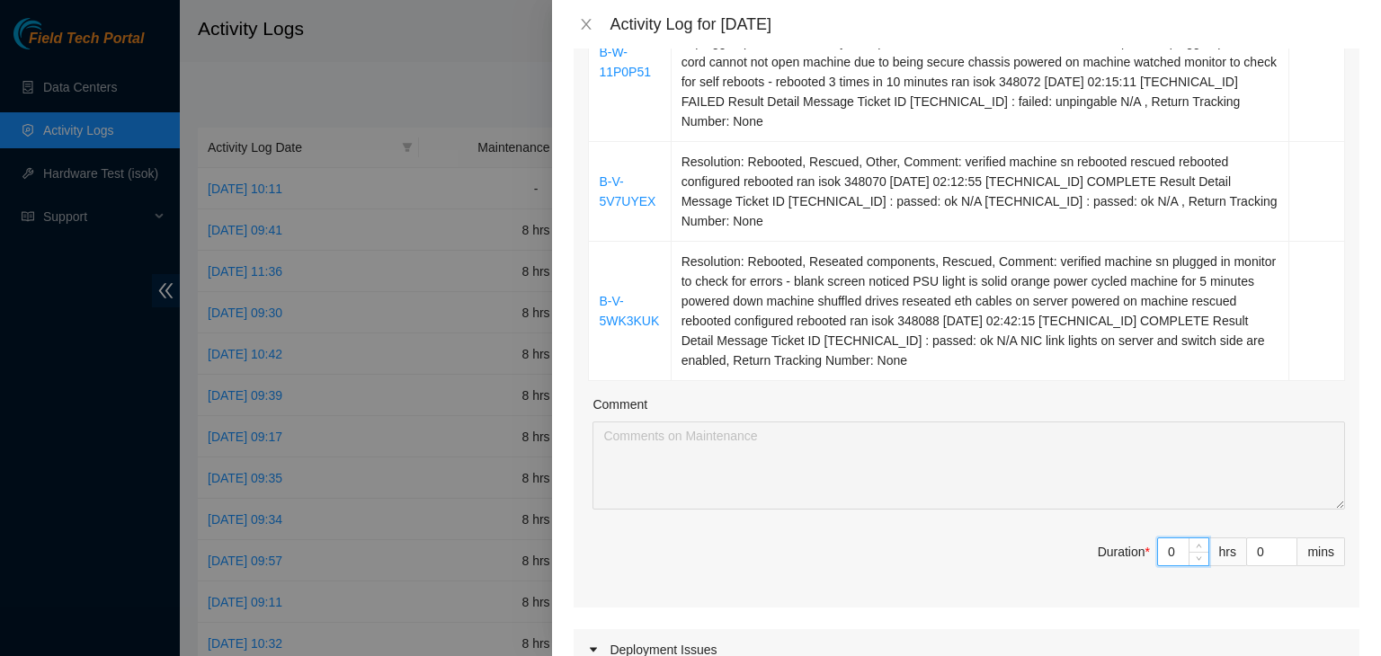
click at [1166, 538] on input "0" at bounding box center [1183, 551] width 50 height 27
type input "8"
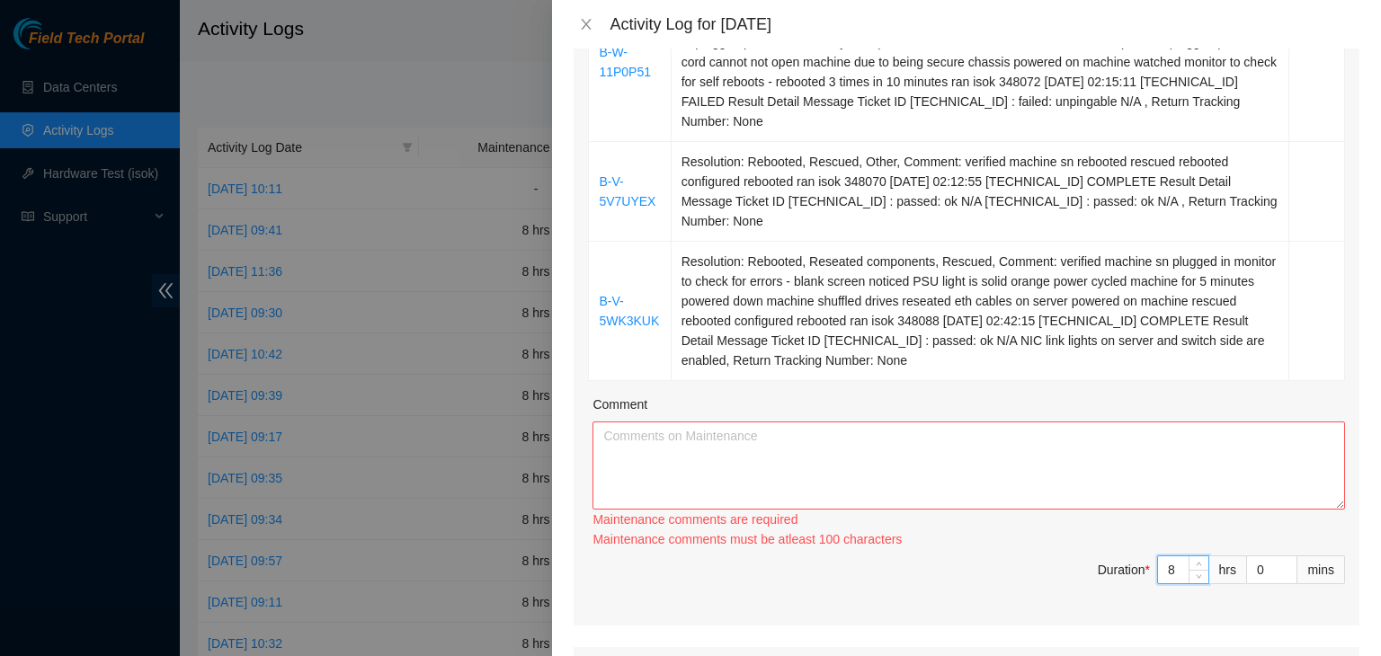
type input "8"
click at [1159, 448] on textarea "Comment" at bounding box center [968, 466] width 752 height 88
paste textarea "Ticket Number Resolution Action B-W-14JSANO Resolution: Rebooted, Reseated comp…"
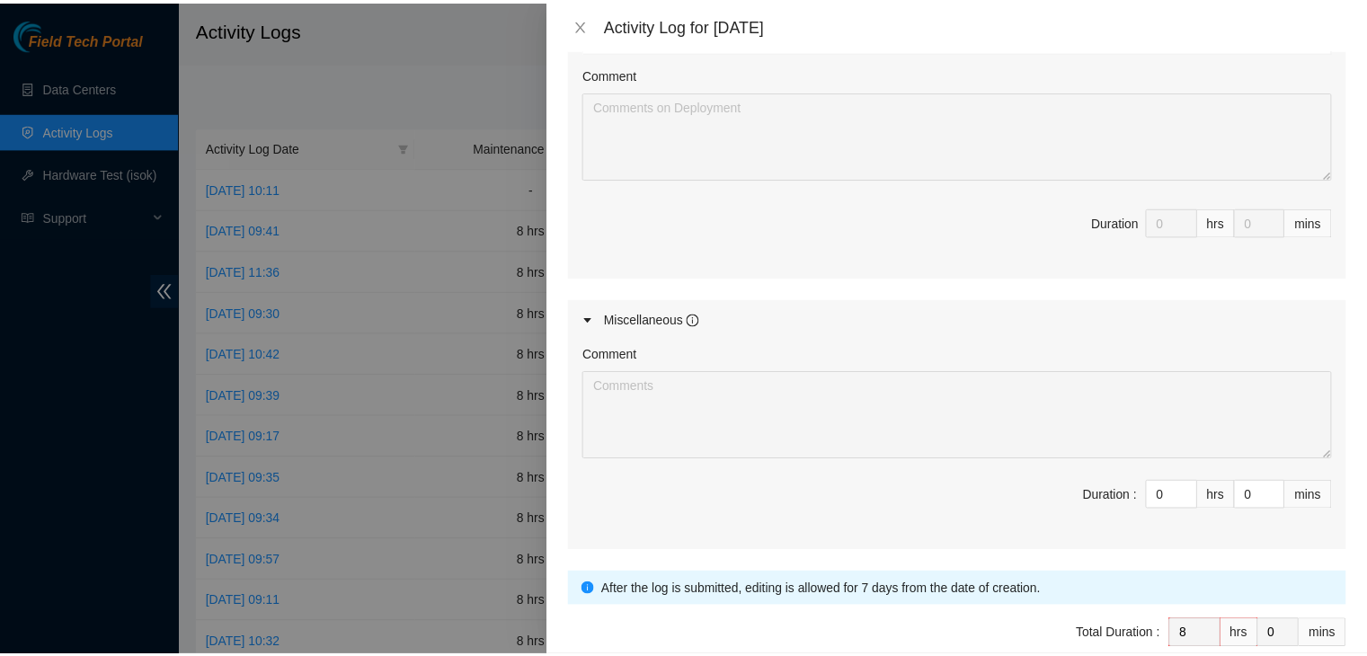
scroll to position [2211, 0]
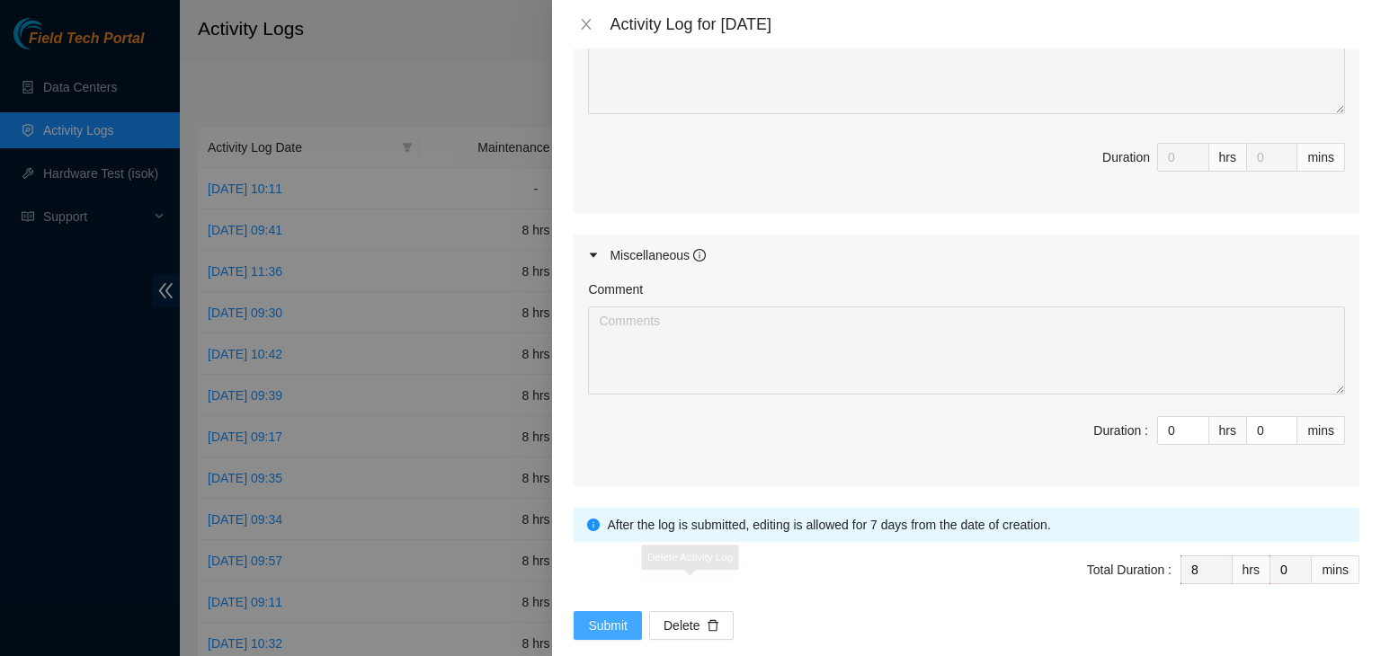
type textarea "Ticket Number Resolution Action B-W-14JSANO Resolution: Rebooted, Reseated comp…"
click at [609, 616] on span "Submit" at bounding box center [608, 626] width 40 height 20
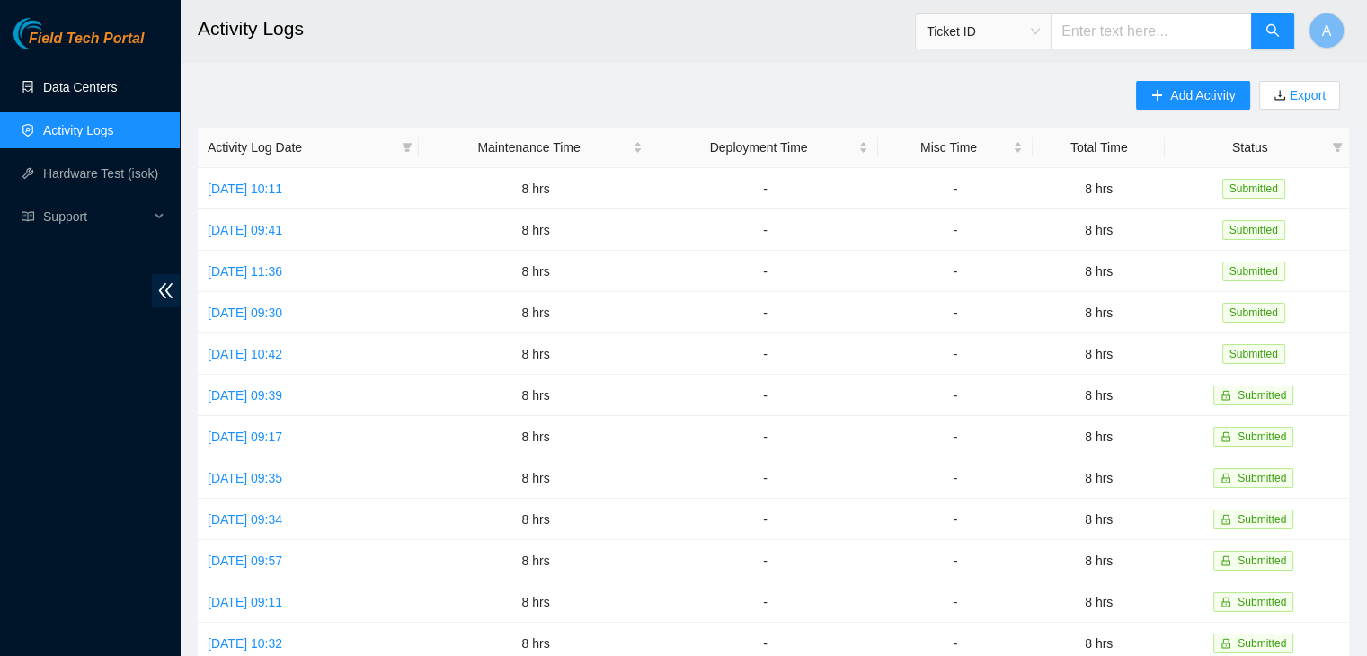
click at [117, 89] on link "Data Centers" at bounding box center [80, 87] width 74 height 14
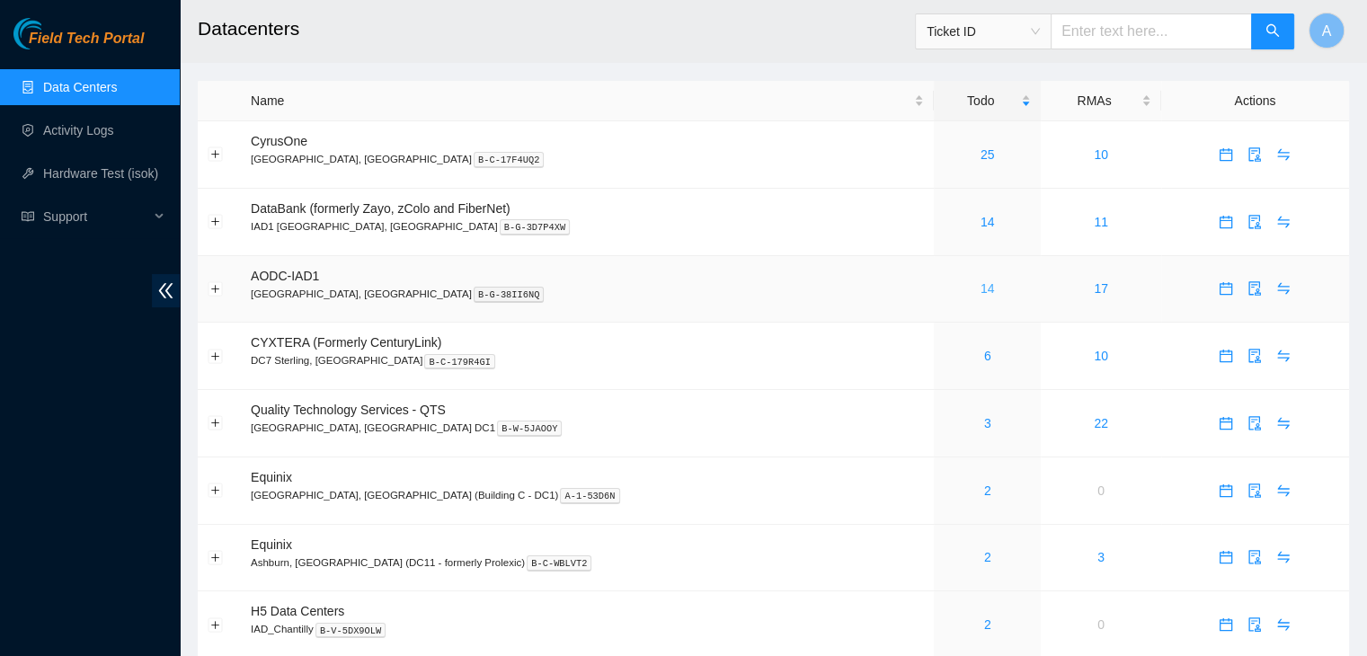
click at [981, 287] on link "14" at bounding box center [988, 288] width 14 height 14
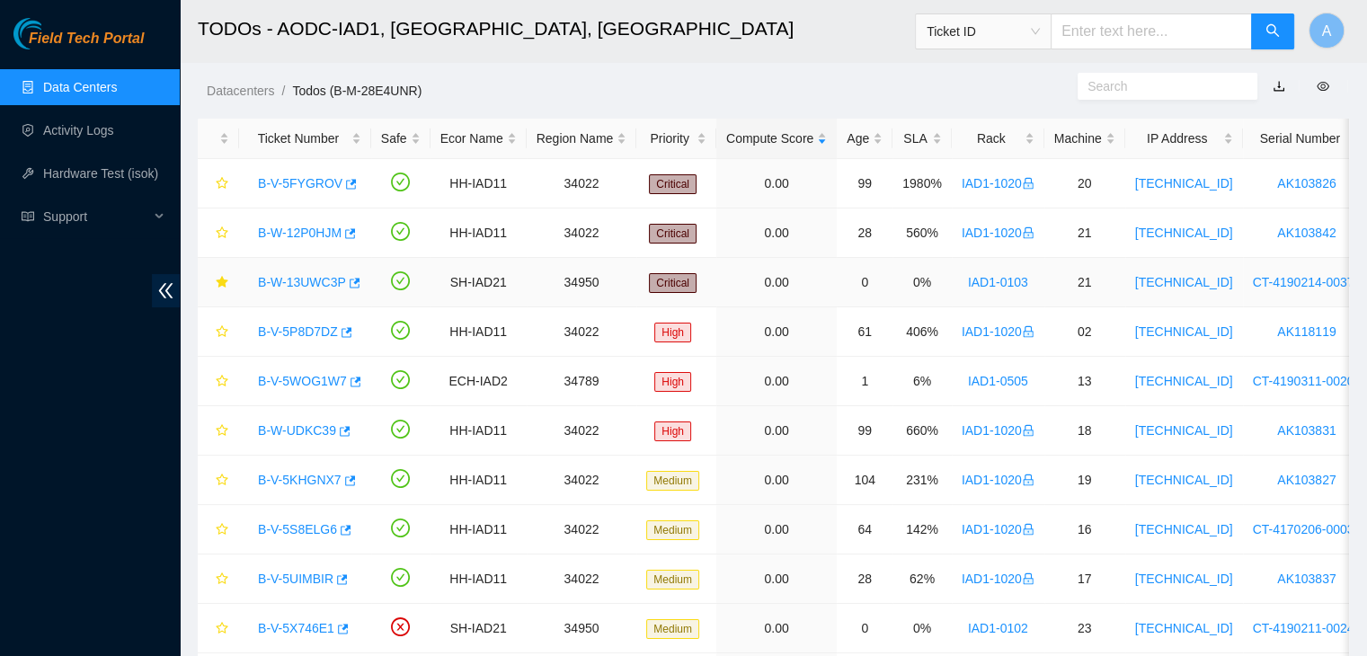
click at [284, 280] on link "B-W-13UWC3P" at bounding box center [302, 282] width 88 height 14
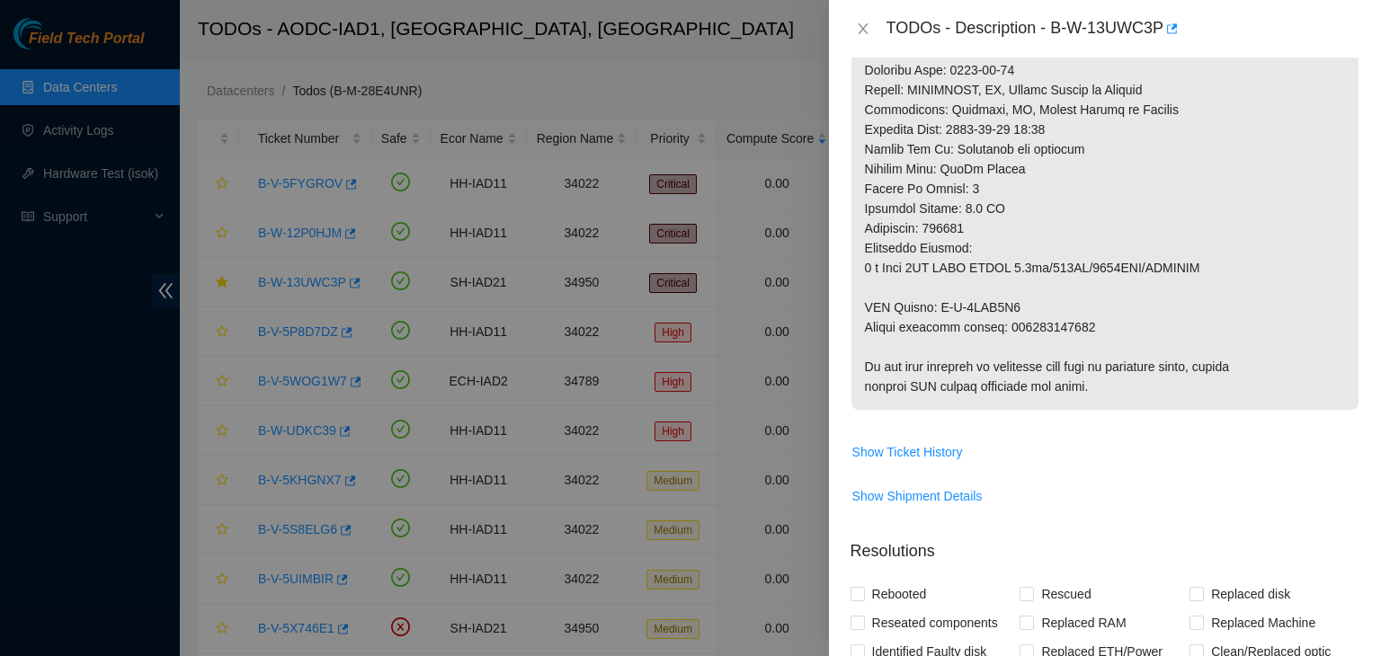
scroll to position [873, 0]
click at [921, 448] on span "Show Ticket History" at bounding box center [907, 451] width 111 height 20
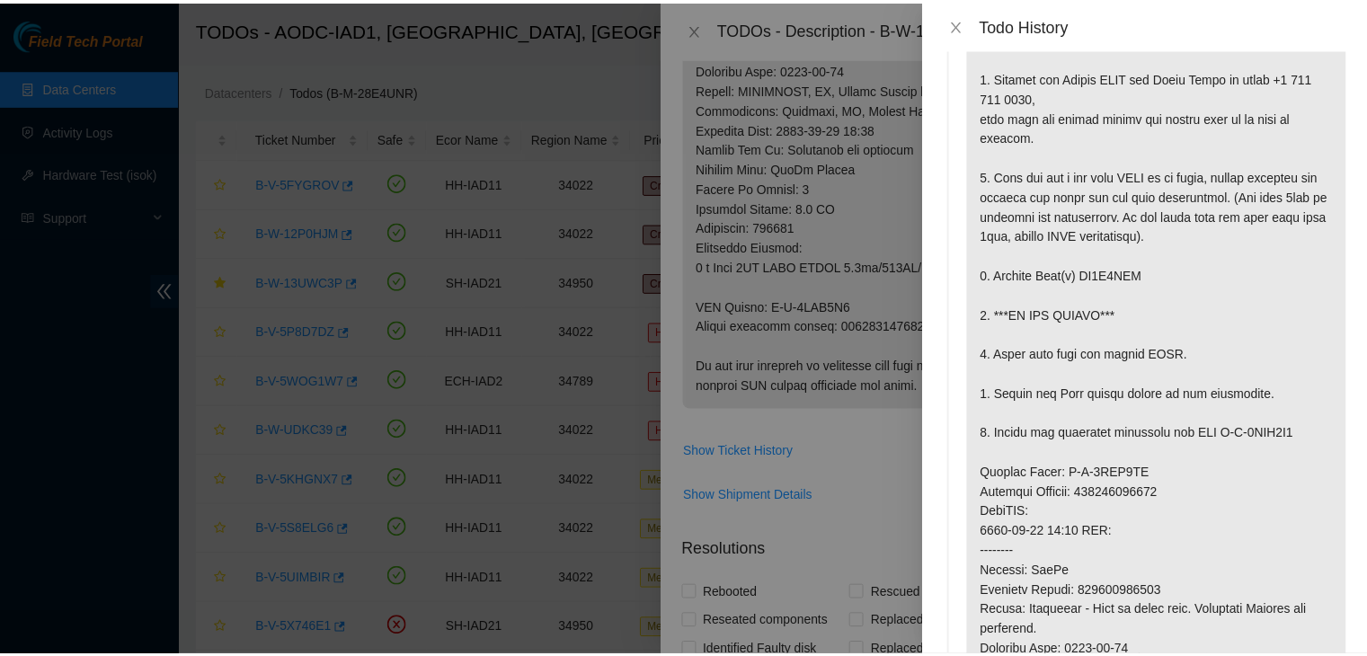
scroll to position [0, 0]
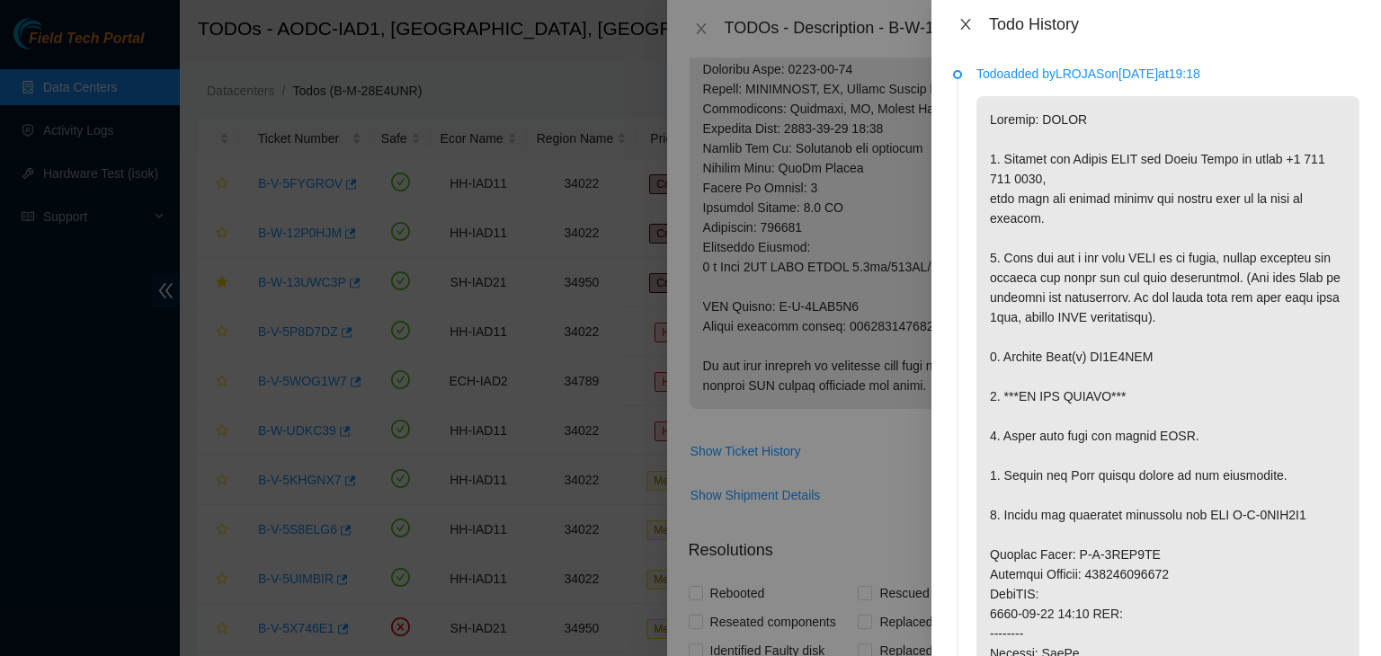
click at [964, 31] on icon "close" at bounding box center [965, 24] width 14 height 14
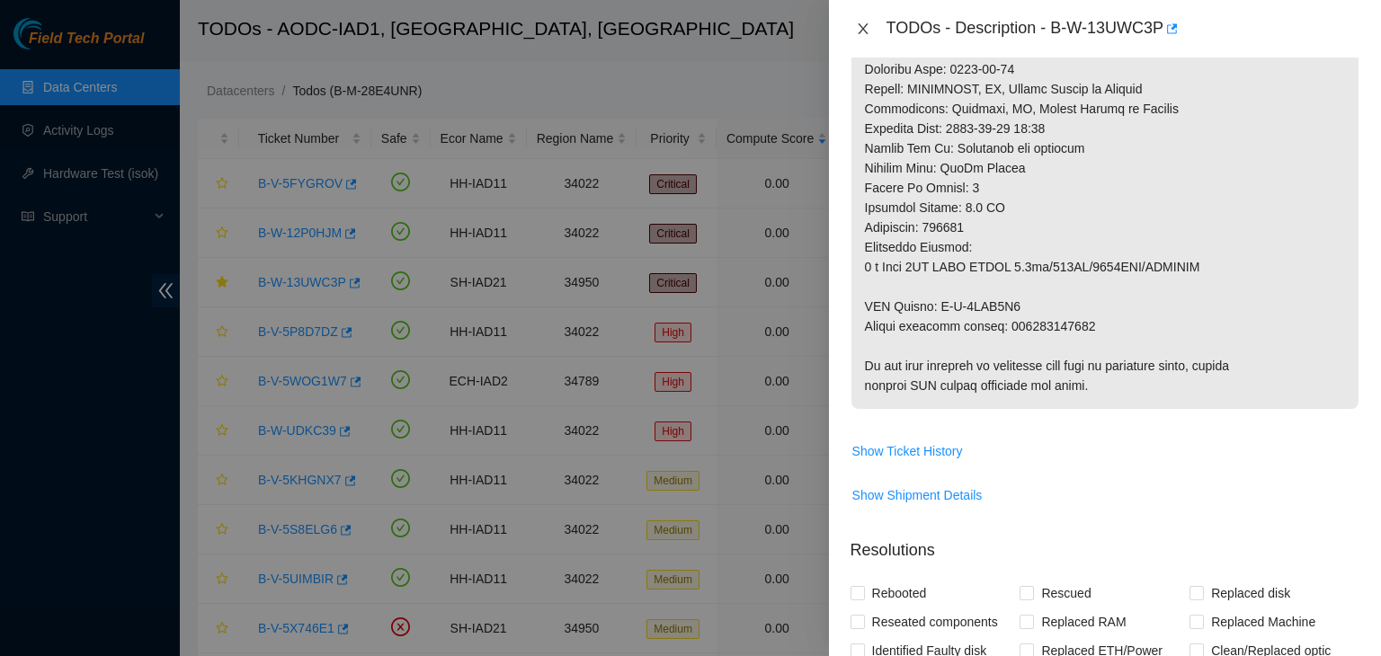
click at [870, 23] on button "Close" at bounding box center [862, 29] width 25 height 17
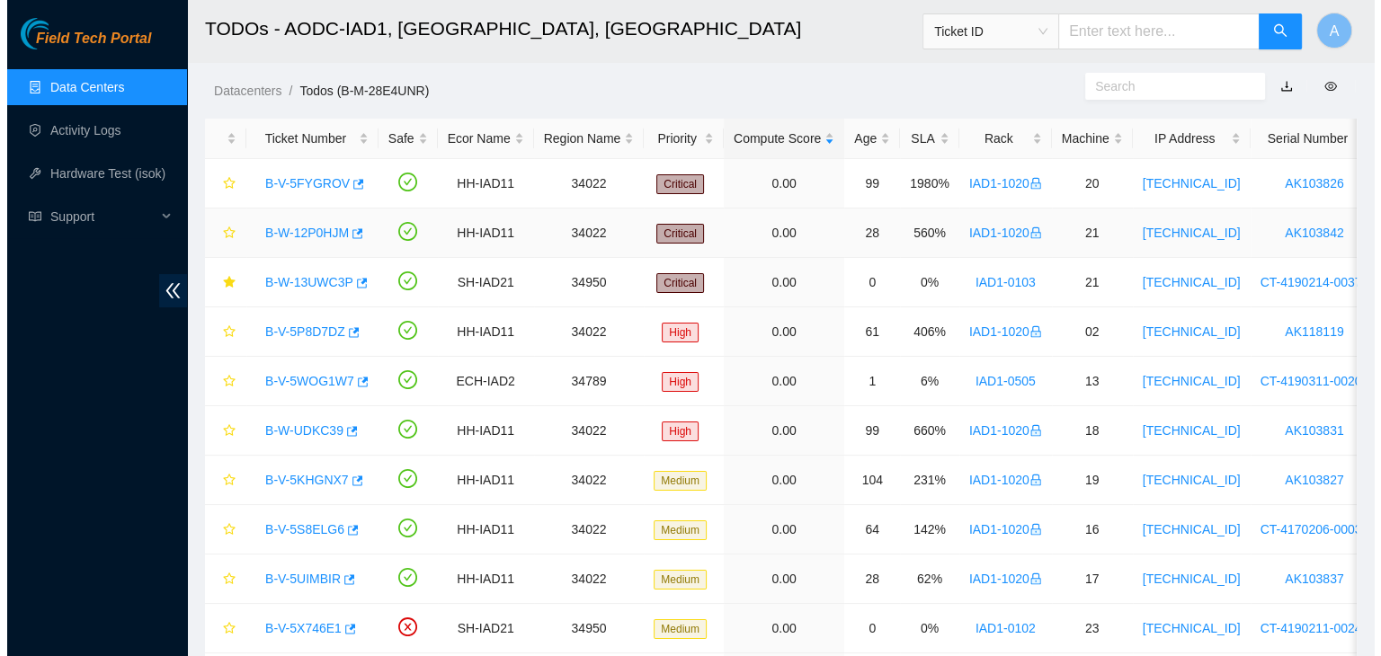
scroll to position [528, 0]
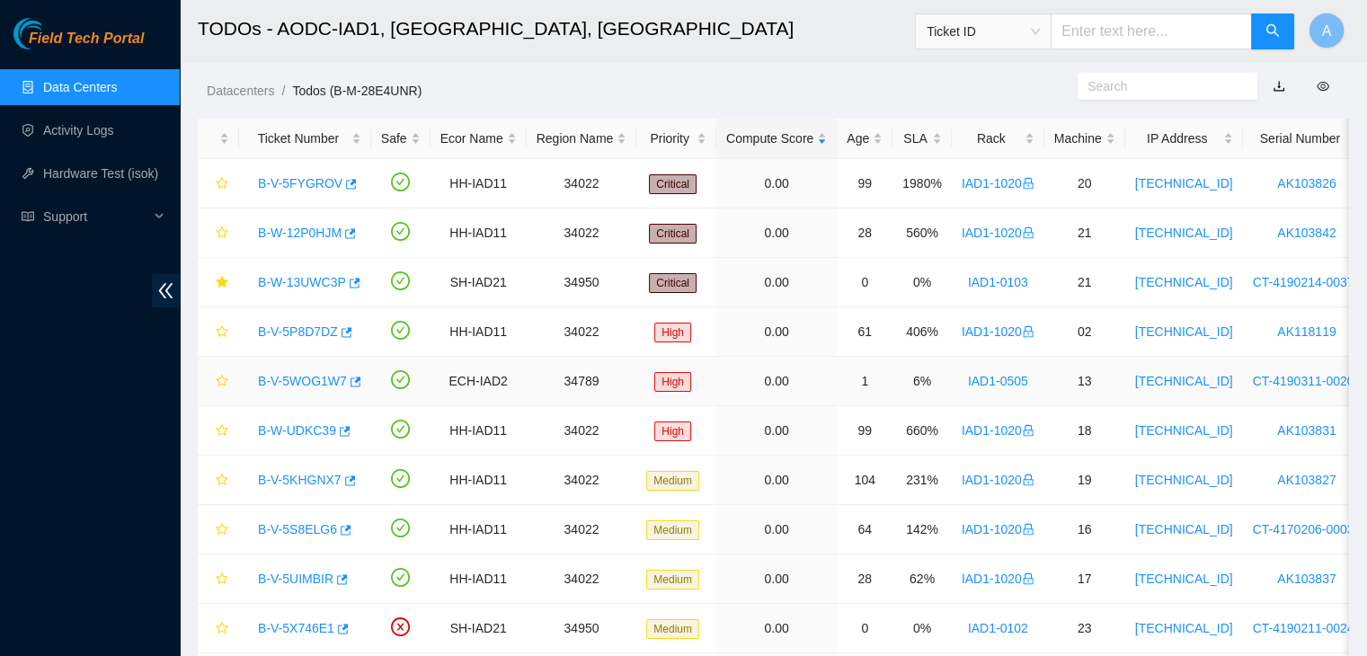
click at [316, 376] on link "B-V-5WOG1W7" at bounding box center [302, 381] width 89 height 14
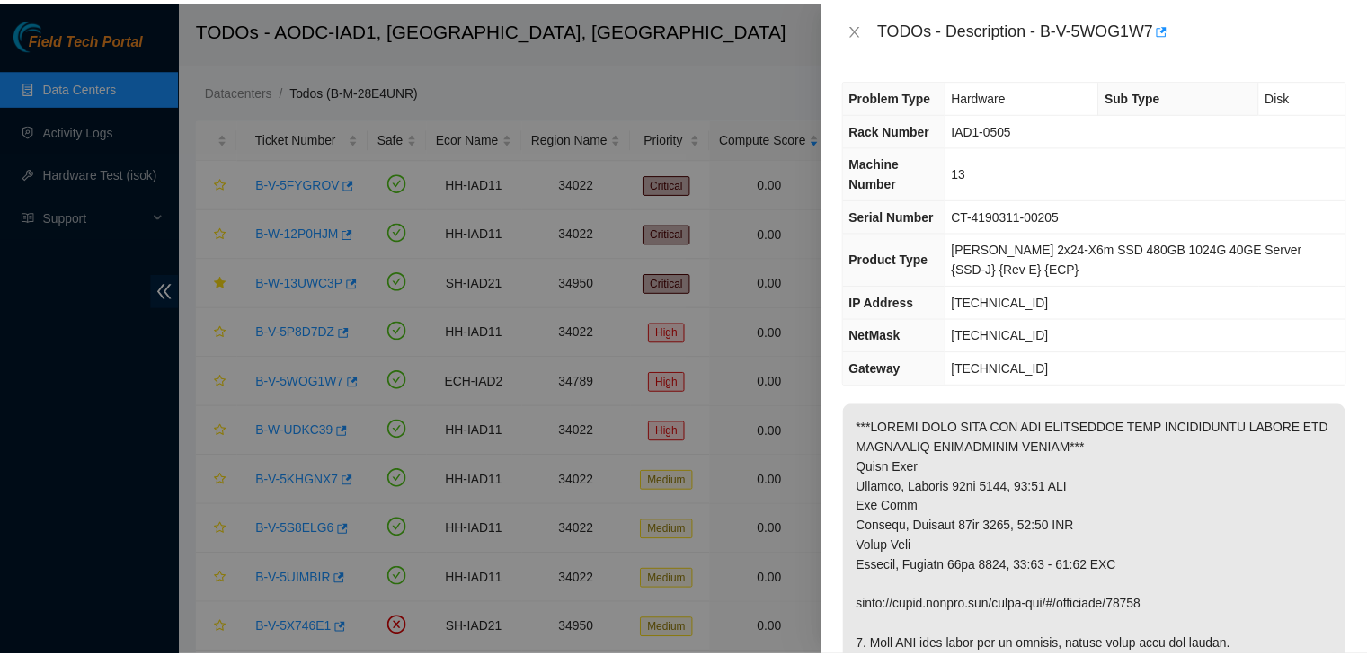
scroll to position [268, 0]
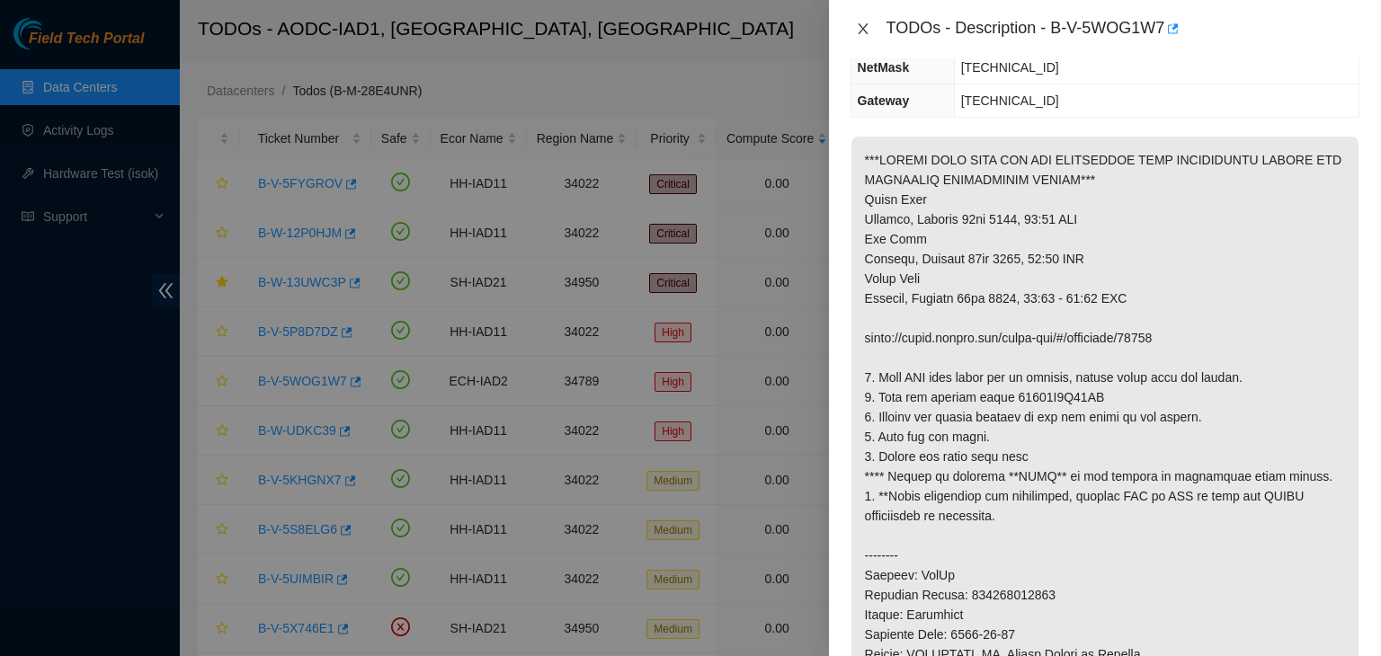
click at [865, 30] on icon "close" at bounding box center [863, 29] width 14 height 14
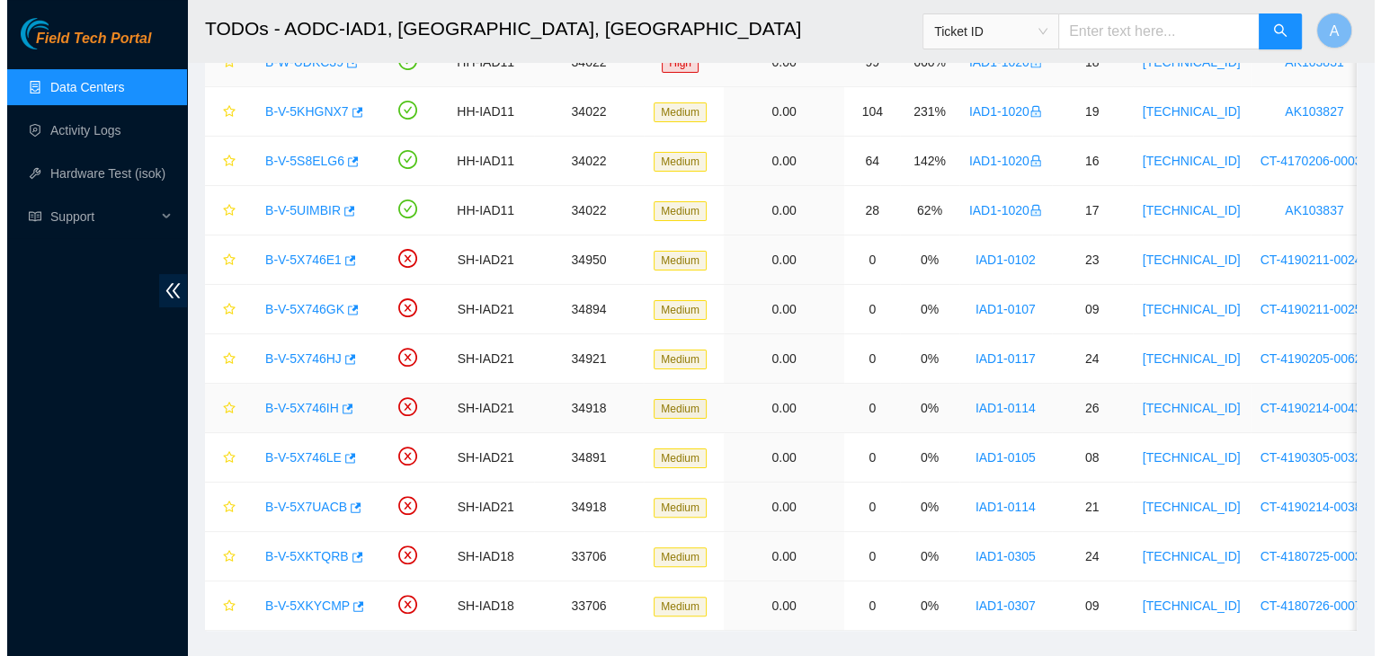
scroll to position [410, 0]
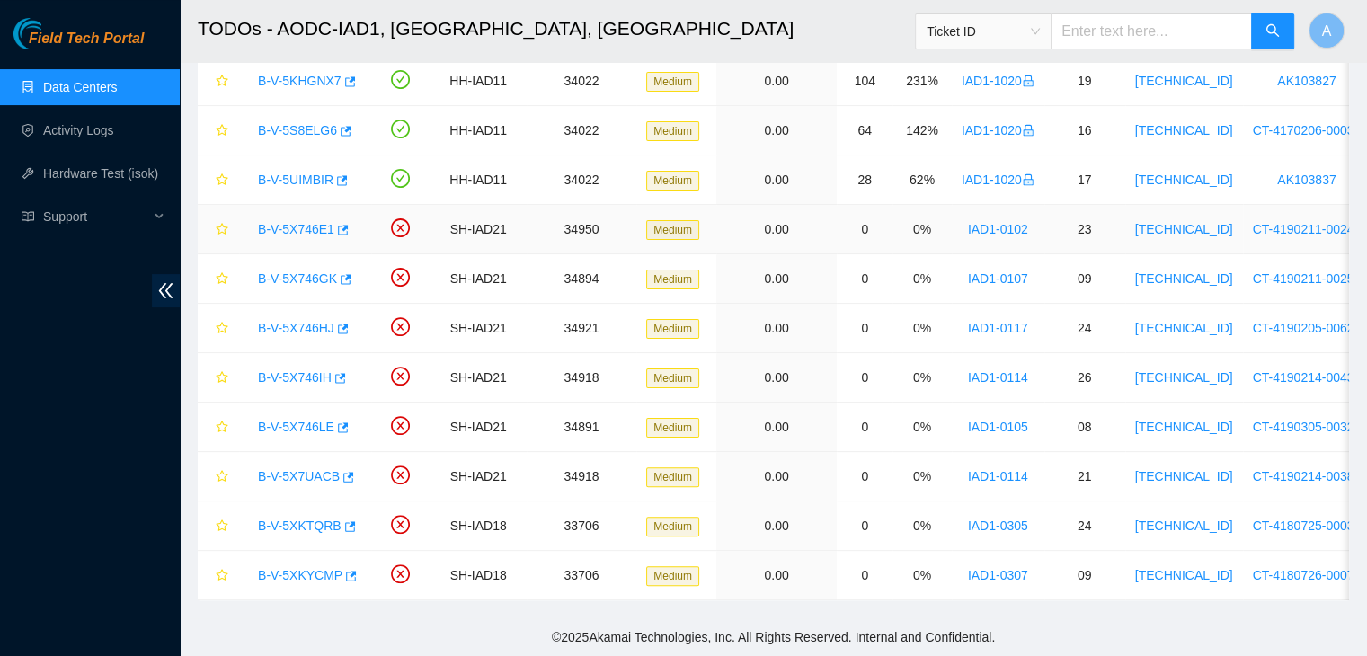
click at [277, 222] on link "B-V-5X746E1" at bounding box center [296, 229] width 76 height 14
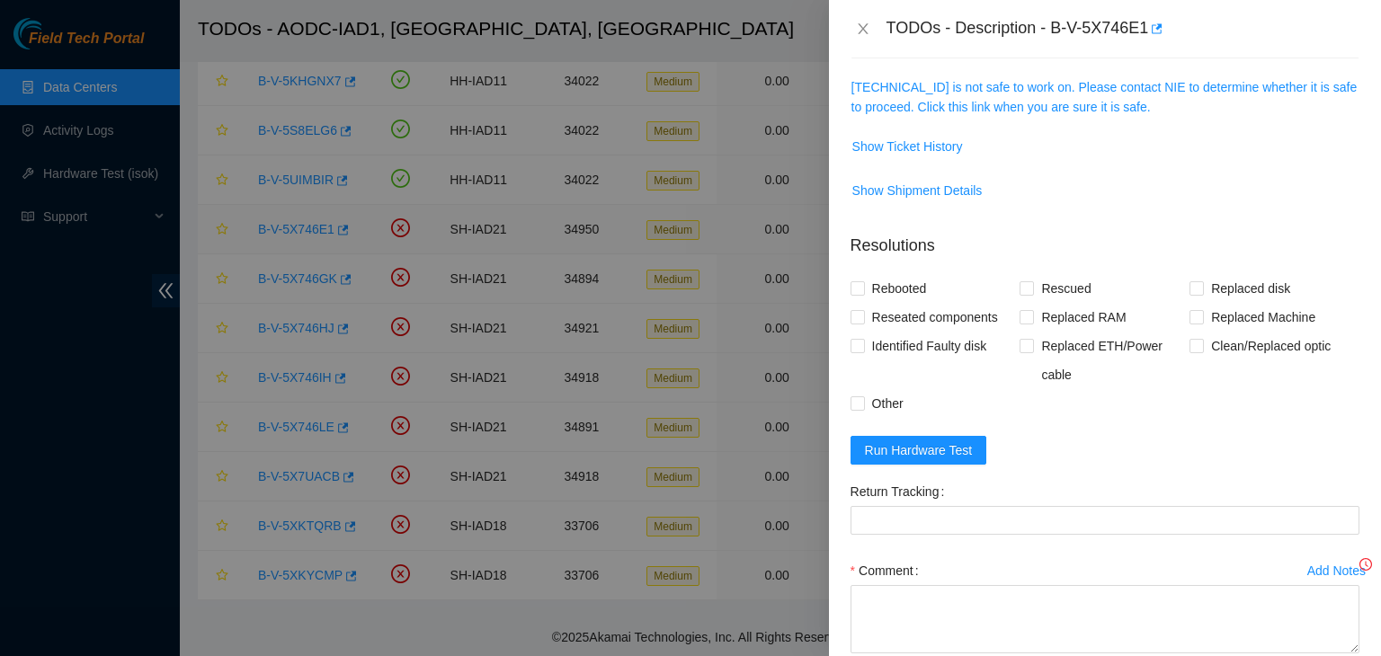
scroll to position [228, 0]
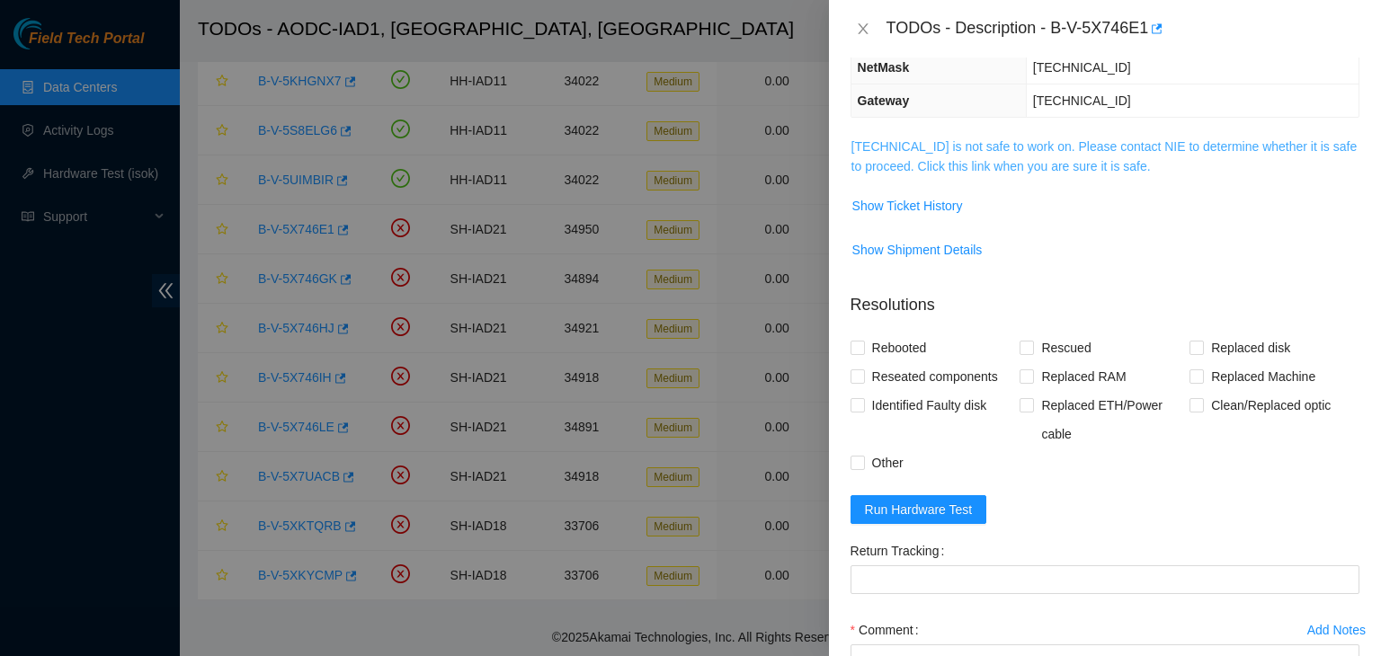
click at [980, 163] on link "104.84.154.42 is not safe to work on. Please contact NIE to determine whether i…" at bounding box center [1104, 156] width 506 height 34
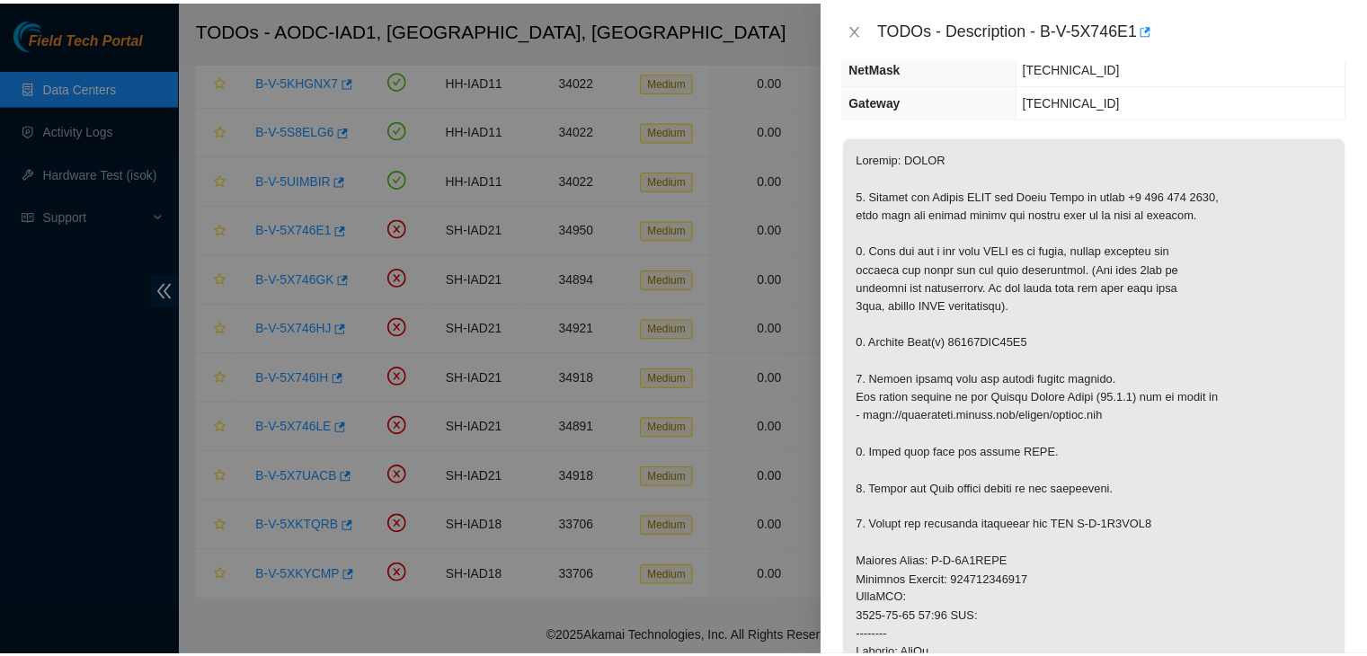
scroll to position [351, 0]
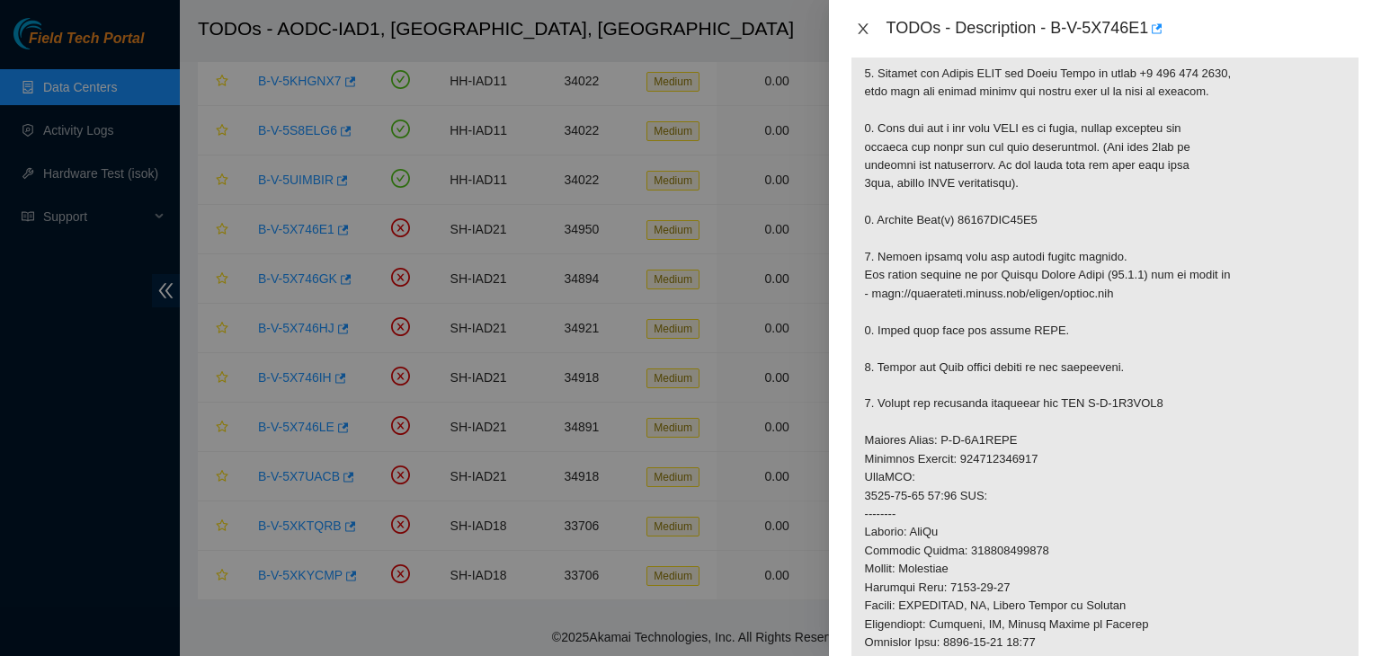
click at [857, 25] on icon "close" at bounding box center [863, 29] width 14 height 14
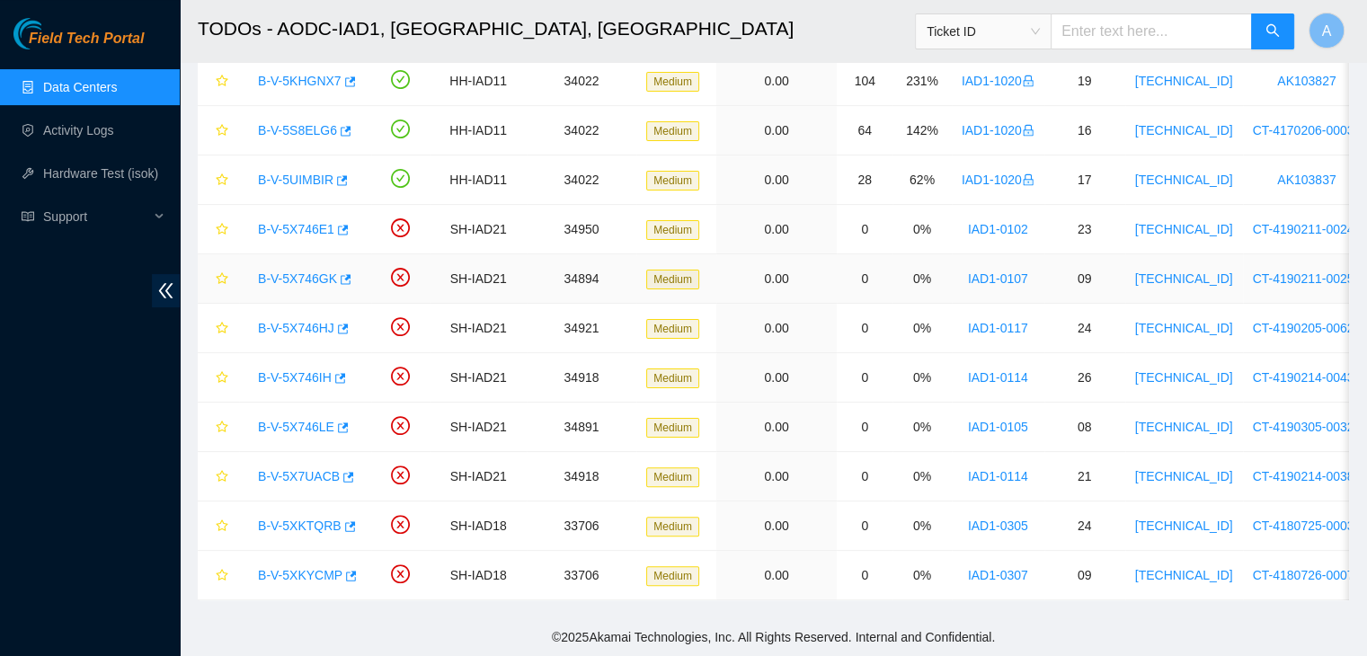
click at [294, 271] on link "B-V-5X746GK" at bounding box center [297, 278] width 79 height 14
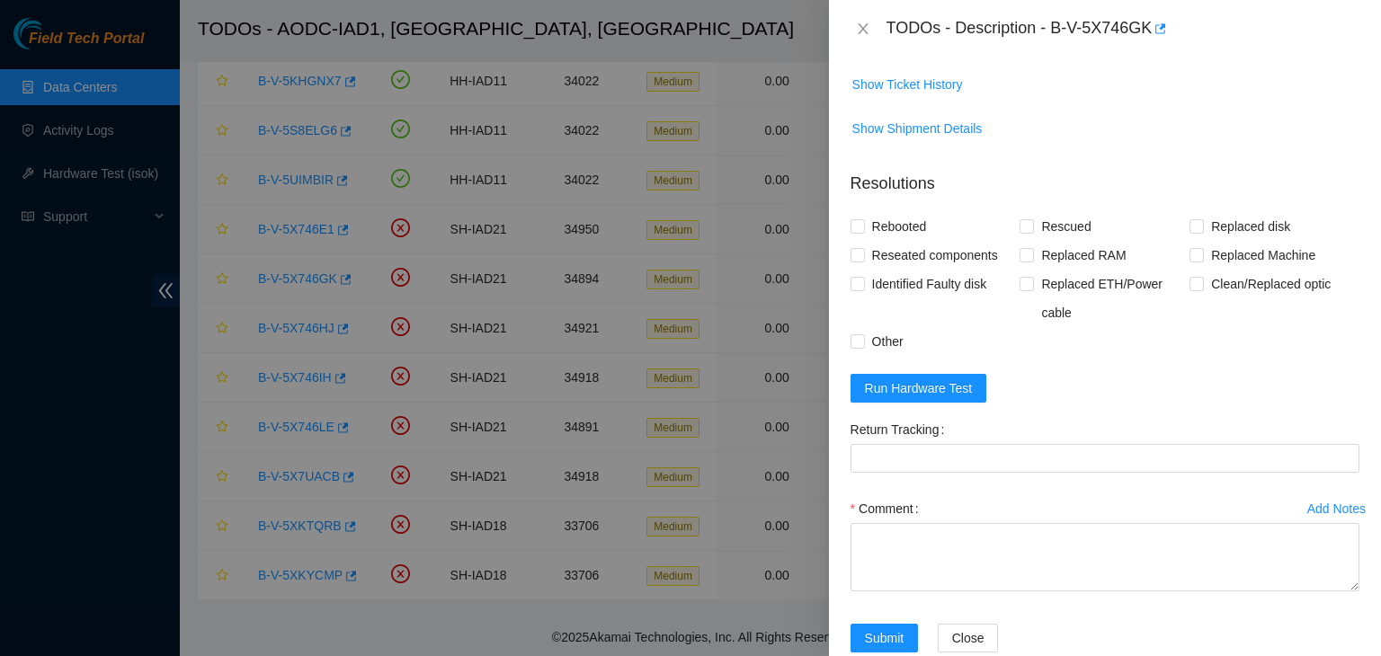
scroll to position [240, 0]
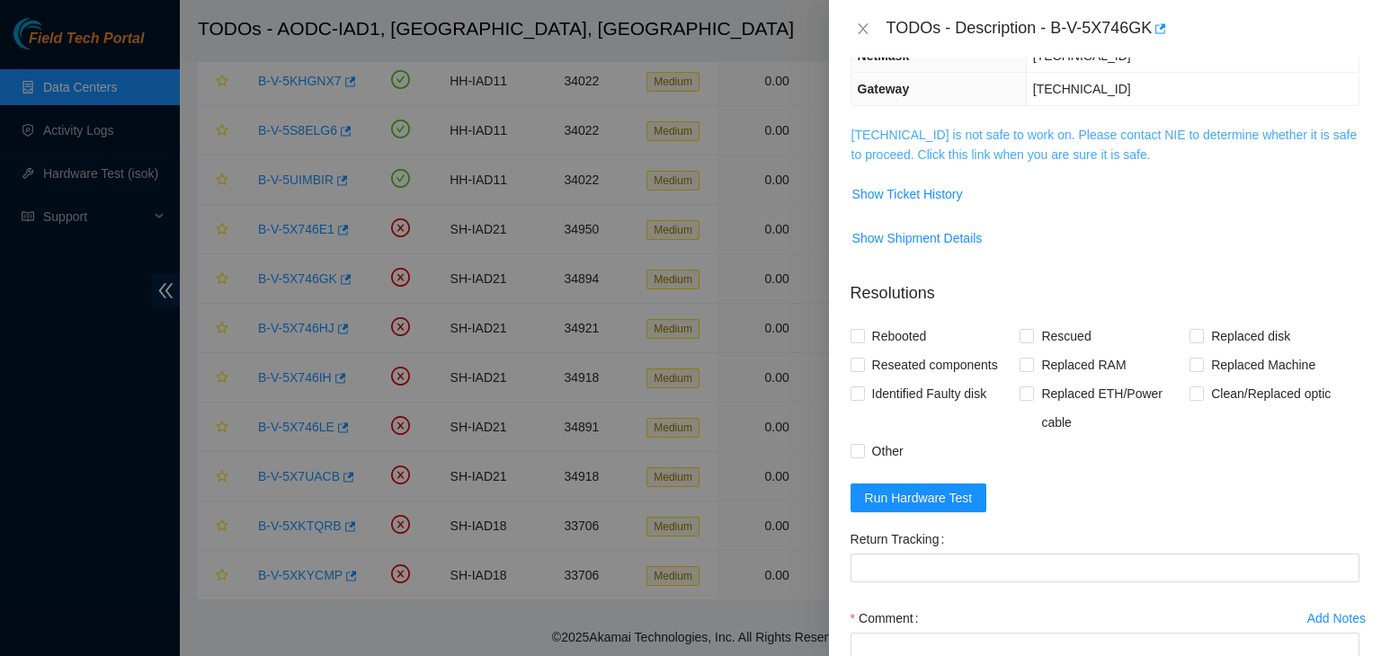
click at [1014, 138] on link "104.84.155.54 is not safe to work on. Please contact NIE to determine whether i…" at bounding box center [1104, 145] width 506 height 34
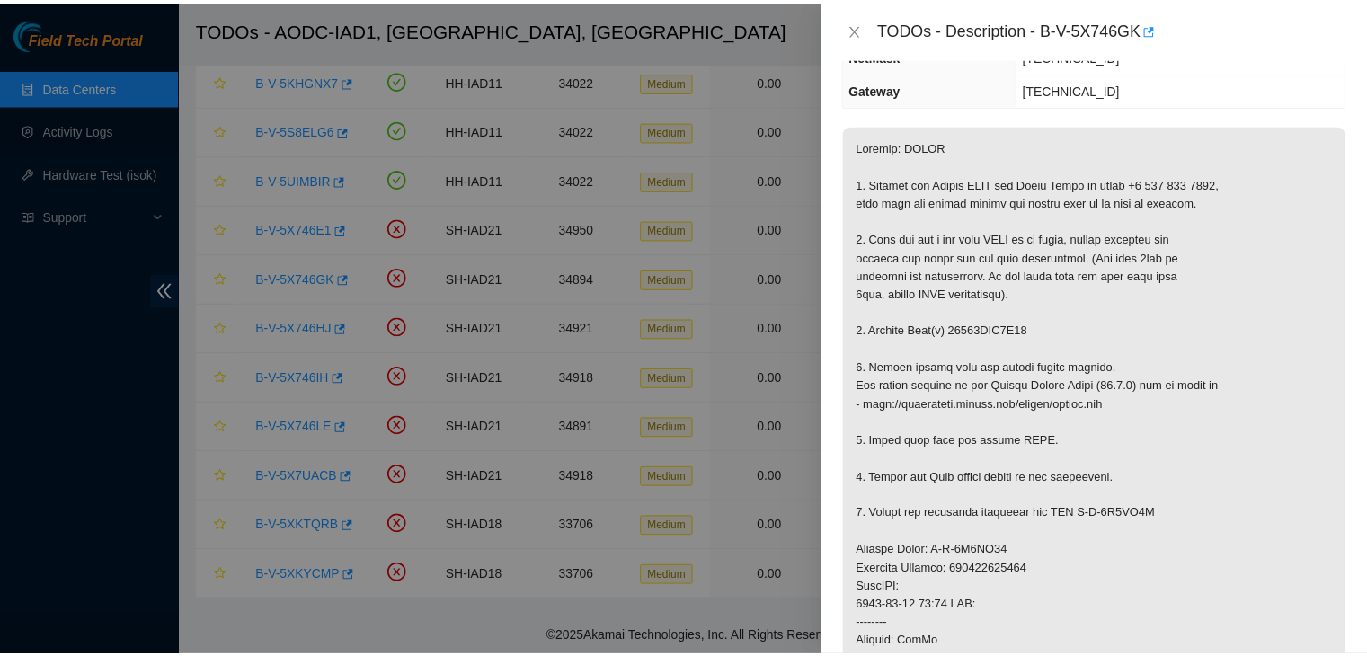
scroll to position [369, 0]
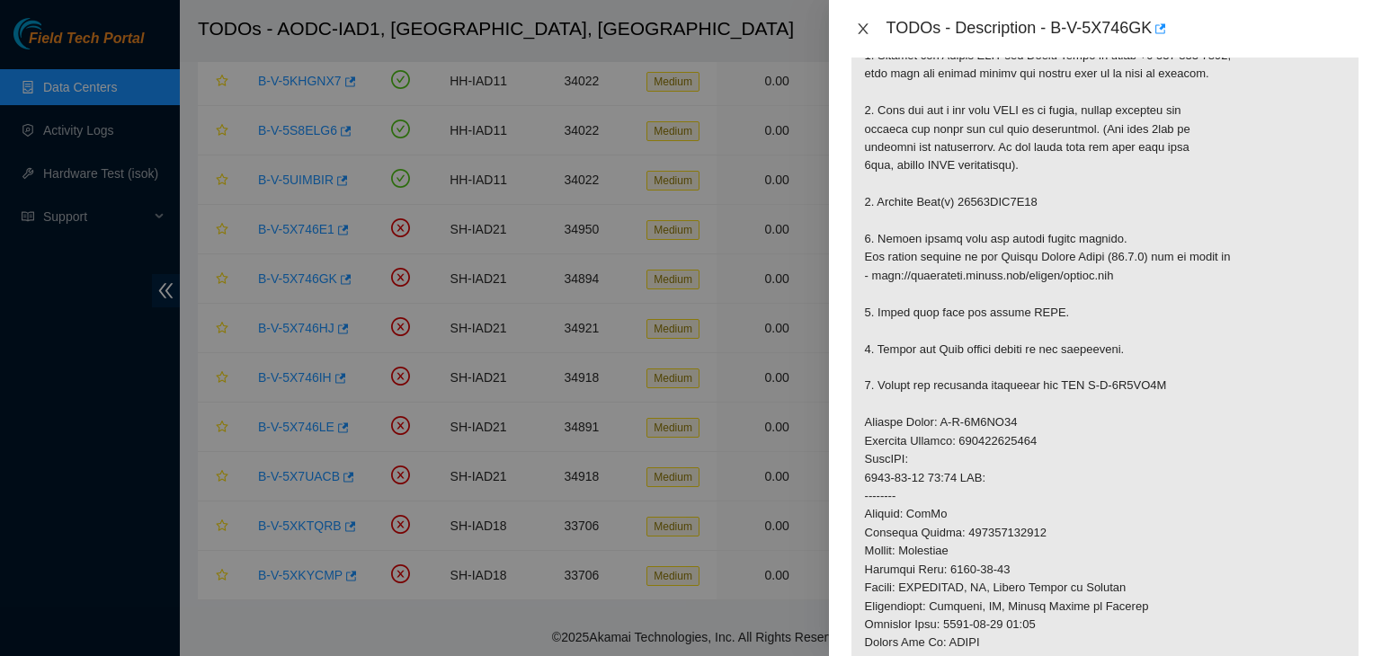
click at [860, 33] on icon "close" at bounding box center [863, 29] width 14 height 14
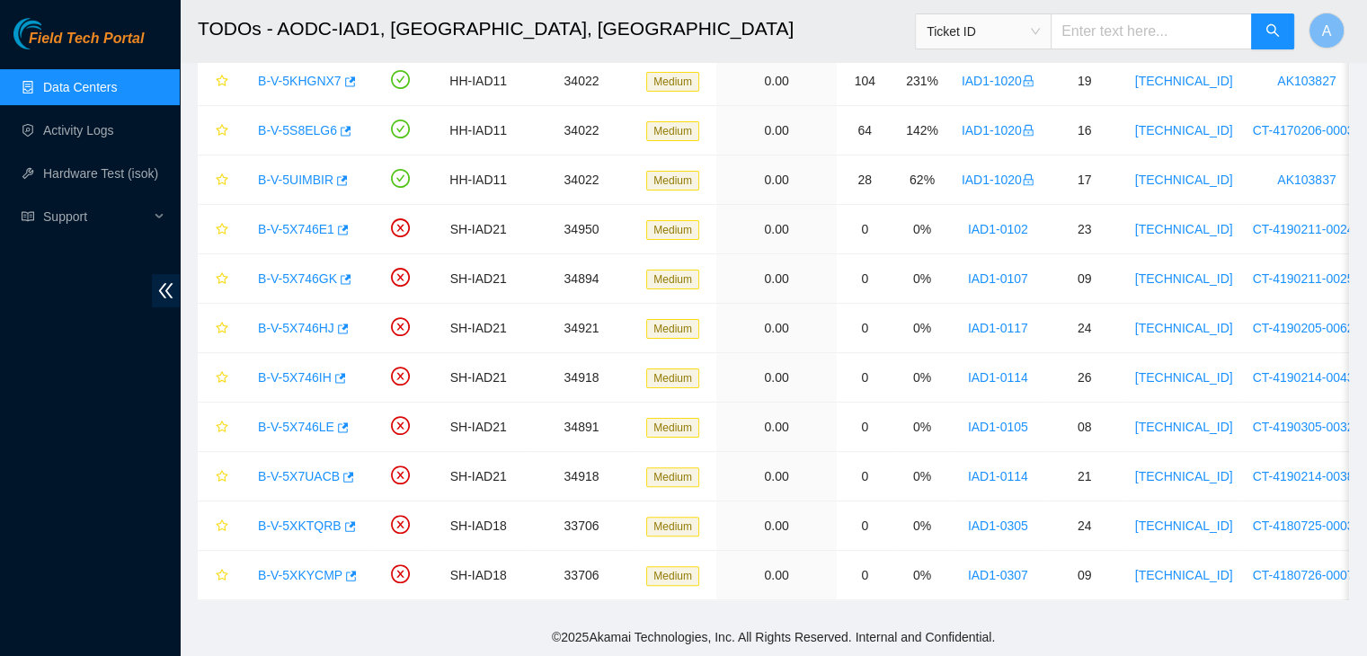
scroll to position [377, 0]
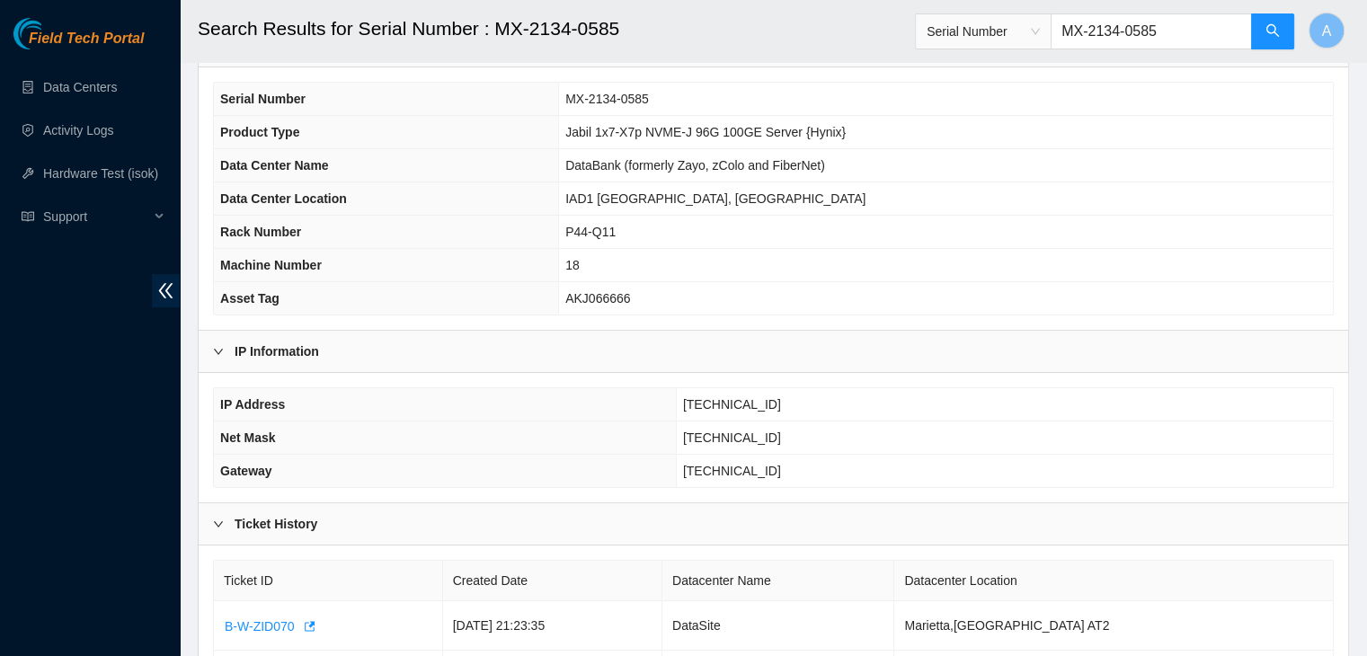
scroll to position [119, 0]
click at [677, 195] on span "IAD1 [GEOGRAPHIC_DATA], [GEOGRAPHIC_DATA]" at bounding box center [715, 200] width 300 height 14
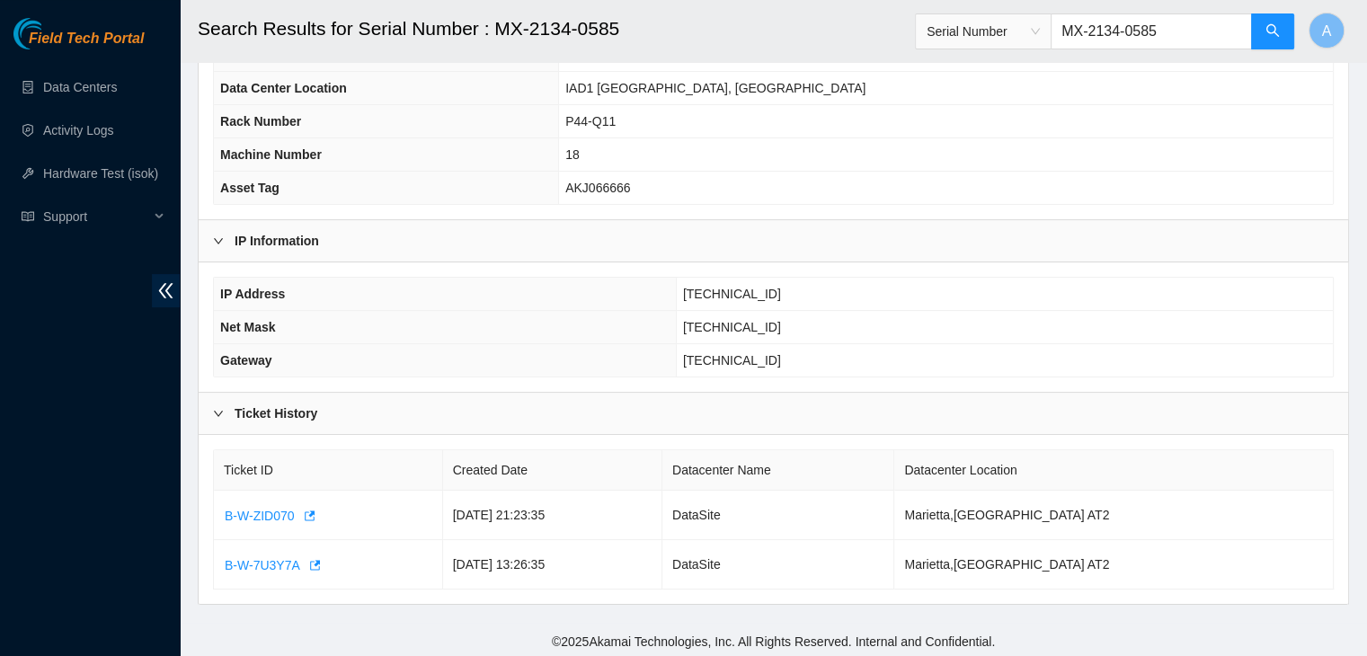
click at [683, 381] on div "IP Address 23.202.158.21 Net Mask 255.255.255.192 Gateway 23.202.158.1" at bounding box center [774, 326] width 1150 height 129
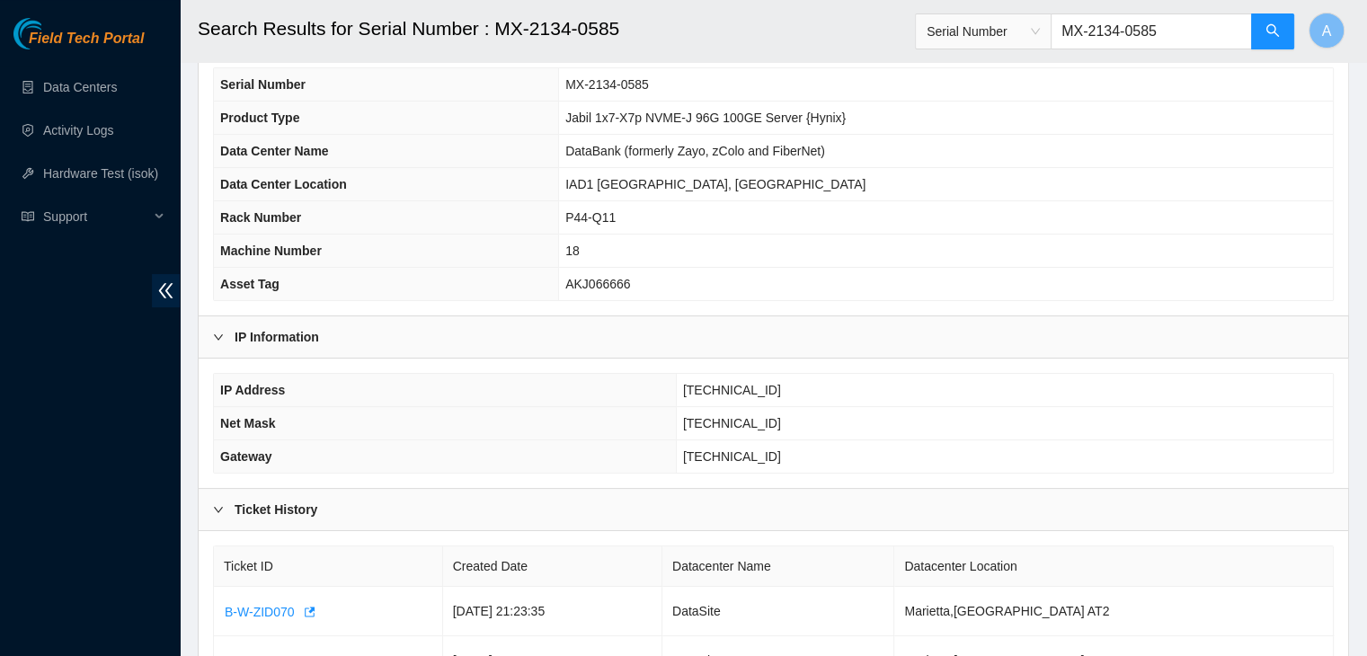
scroll to position [134, 0]
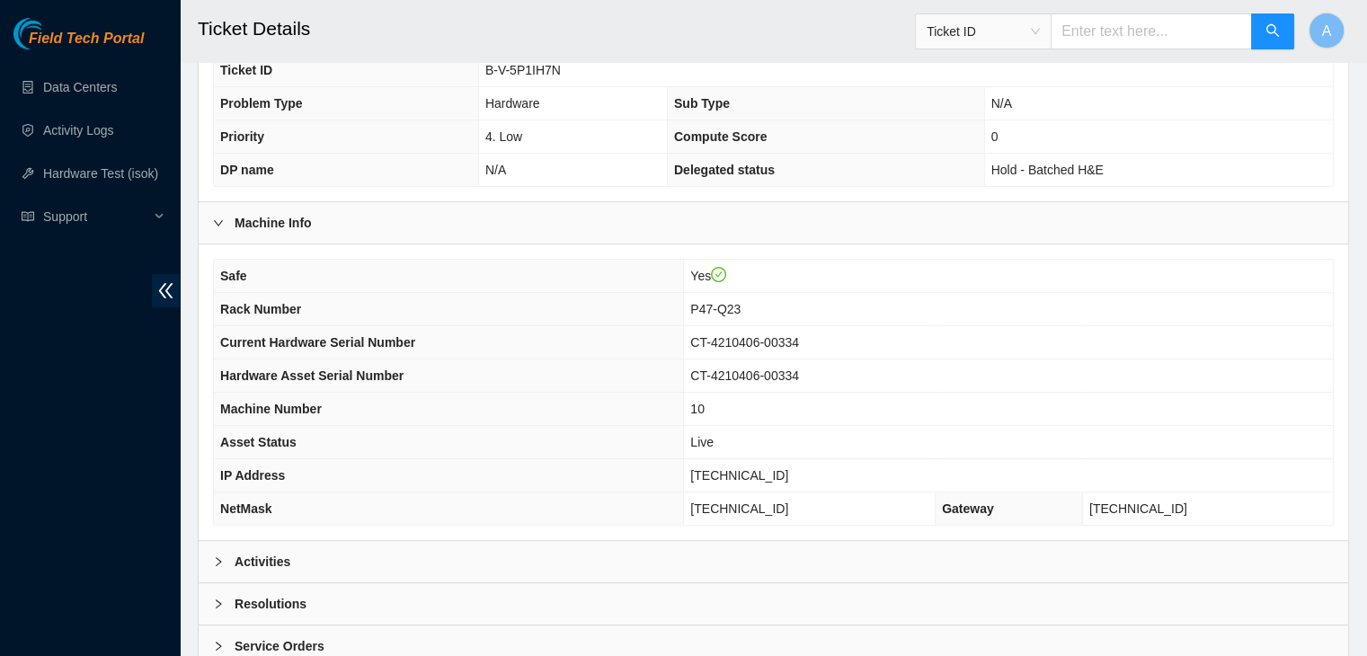
scroll to position [422, 0]
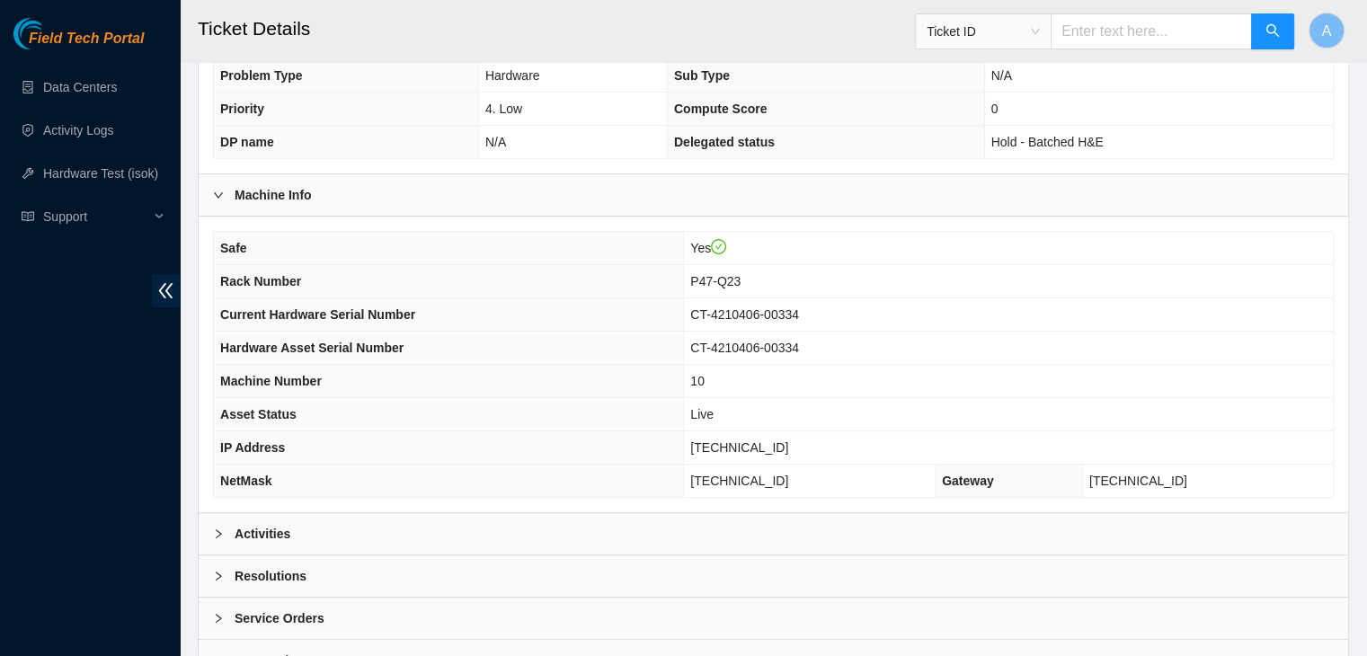
click at [615, 530] on div "Activities" at bounding box center [774, 533] width 1150 height 41
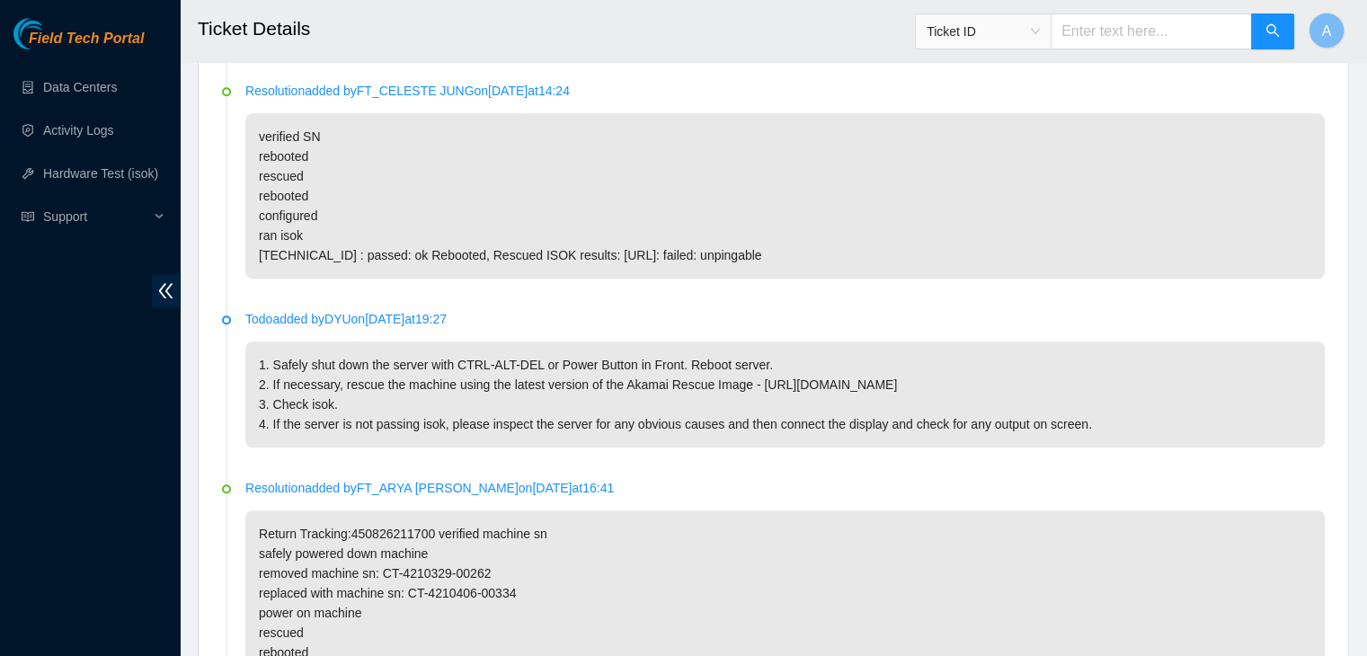
scroll to position [1219, 0]
click at [697, 244] on p "verified SN rebooted rescued rebooted configured ran isok [TECHNICAL_ID] : pass…" at bounding box center [784, 198] width 1079 height 165
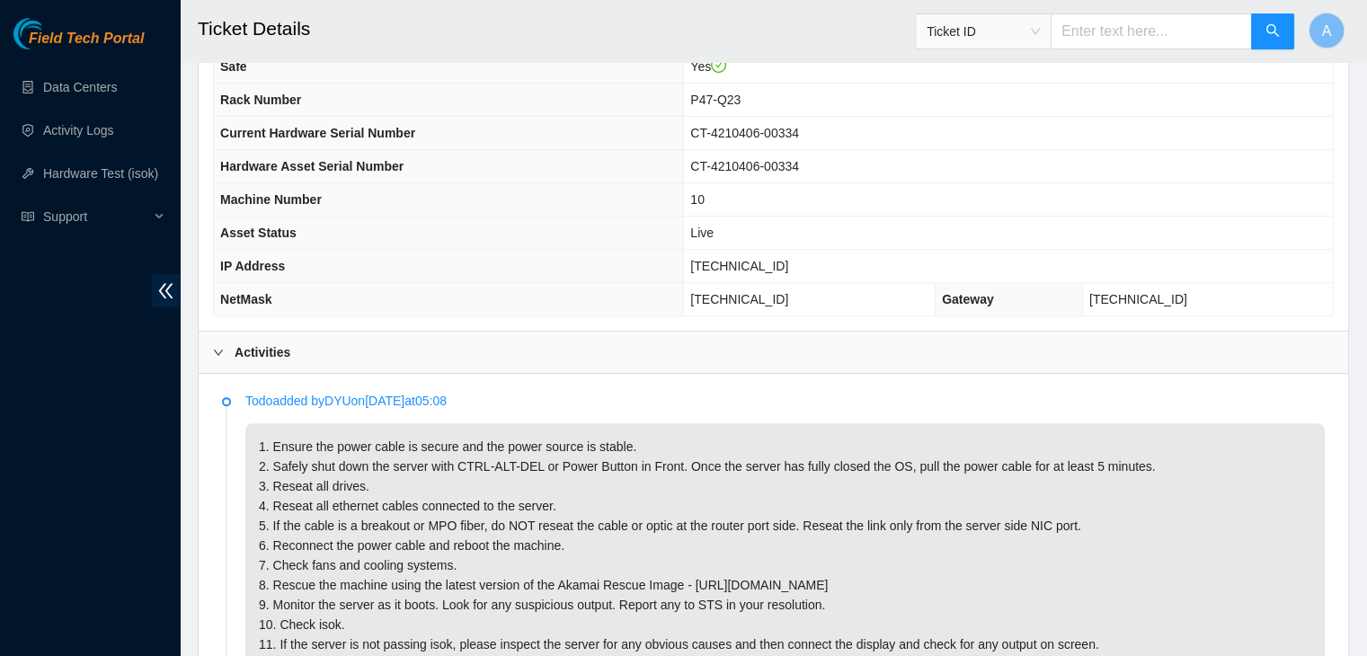
scroll to position [605, 0]
click at [360, 523] on p "1. Ensure the power cable is secure and the power source is stable. 2. Safely s…" at bounding box center [784, 544] width 1079 height 244
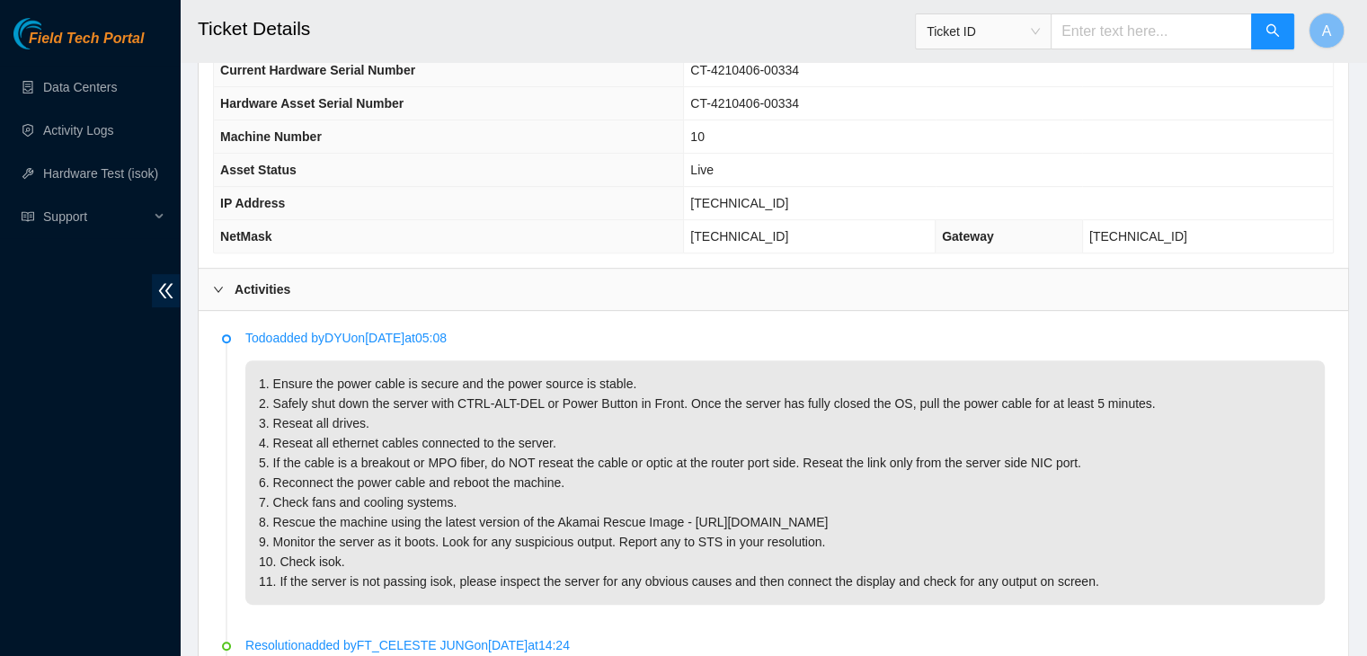
scroll to position [665, 0]
click at [968, 511] on p "1. Ensure the power cable is secure and the power source is stable. 2. Safely s…" at bounding box center [784, 484] width 1079 height 244
click at [644, 422] on p "1. Ensure the power cable is secure and the power source is stable. 2. Safely s…" at bounding box center [784, 484] width 1079 height 244
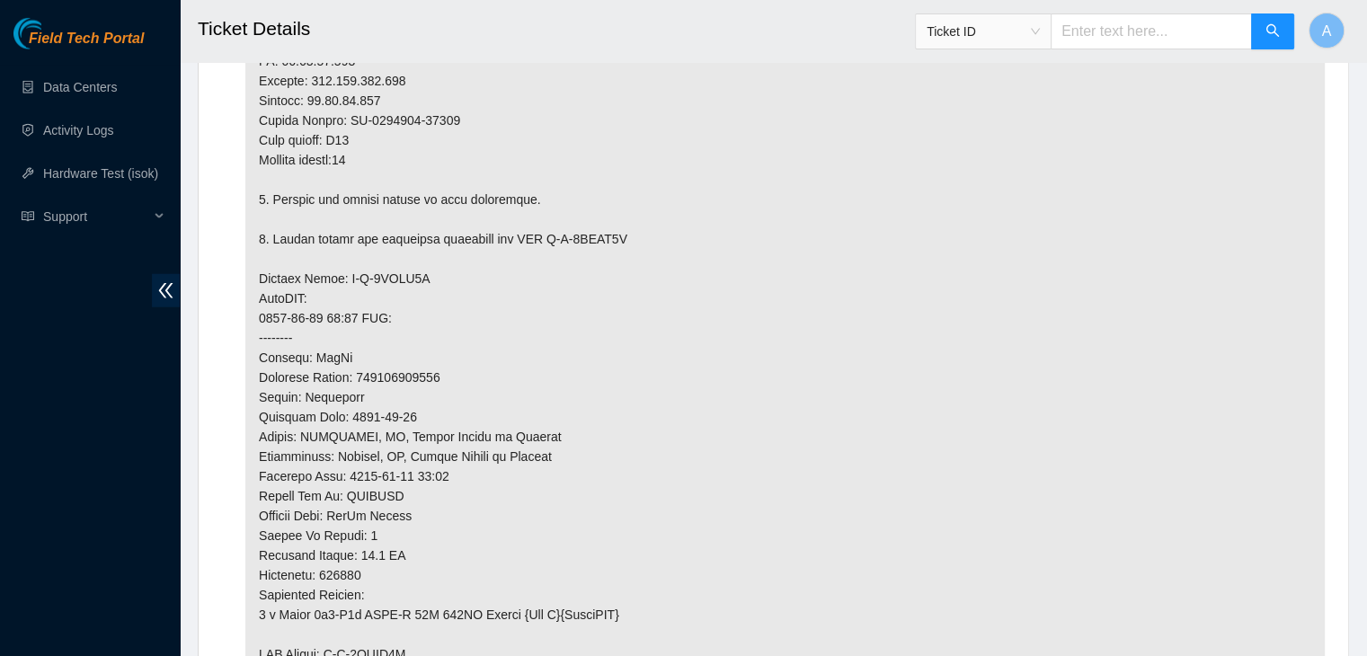
scroll to position [5024, 0]
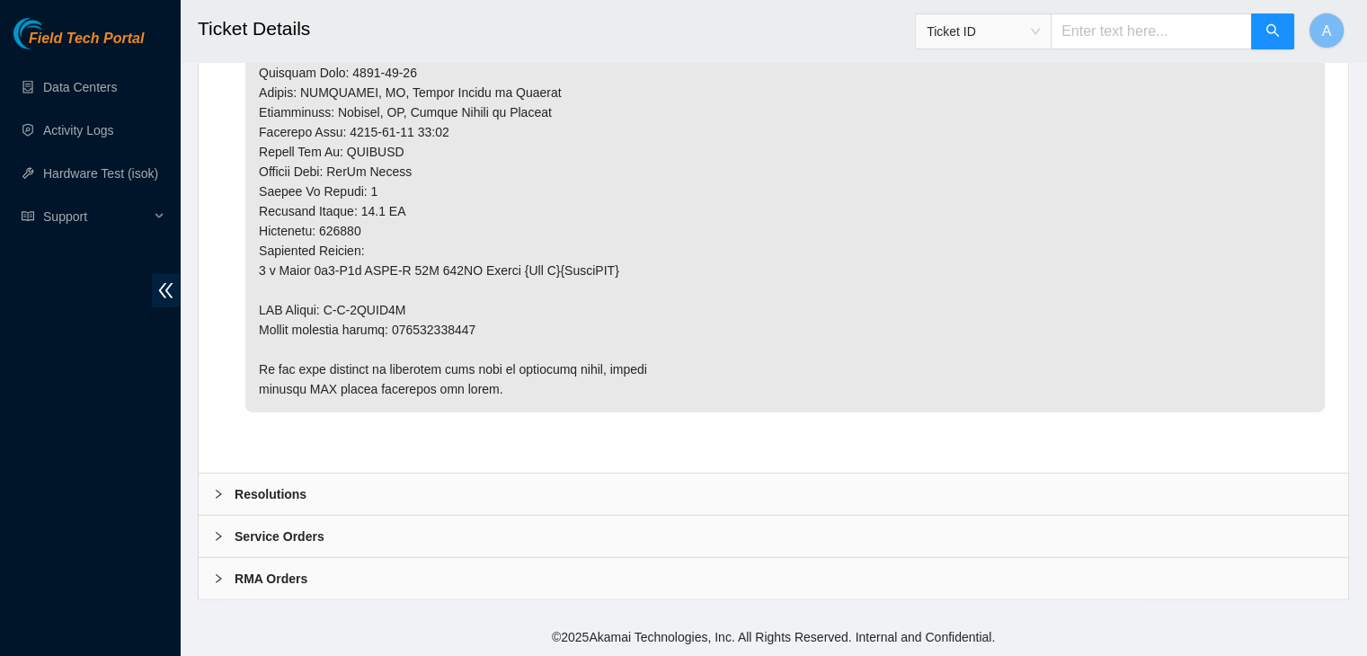
click at [632, 493] on div "Resolutions" at bounding box center [774, 494] width 1150 height 41
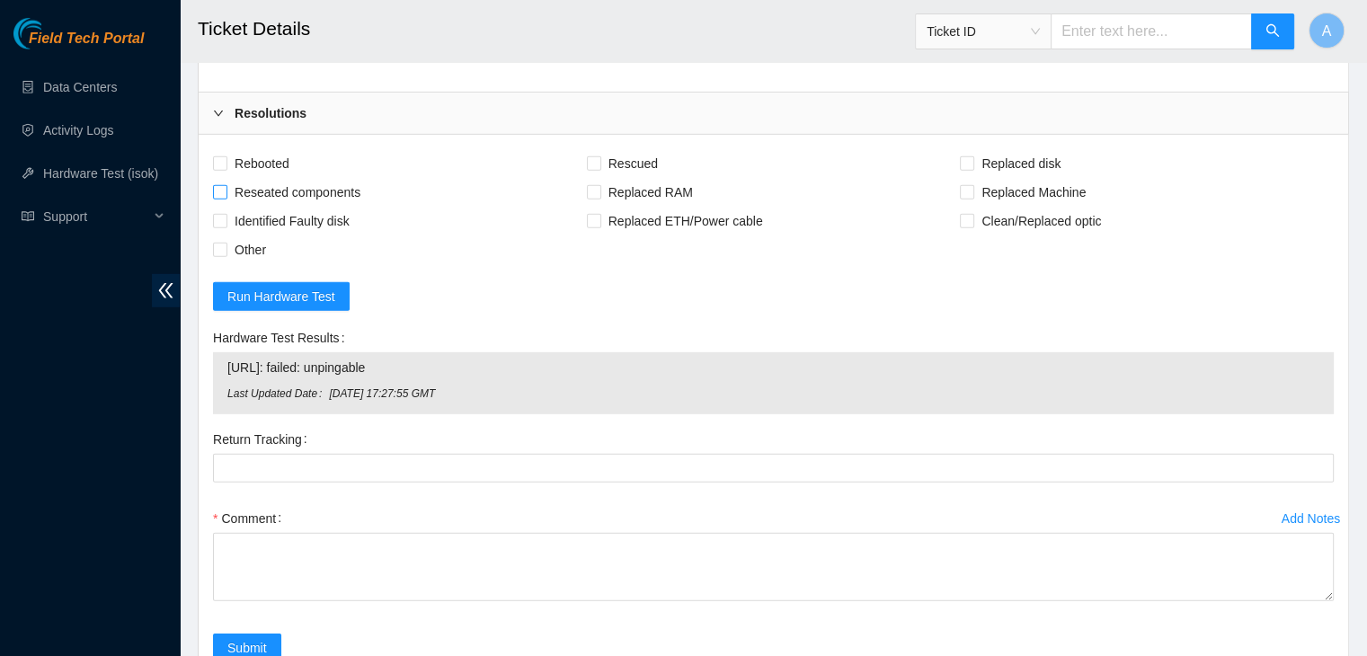
scroll to position [5387, 0]
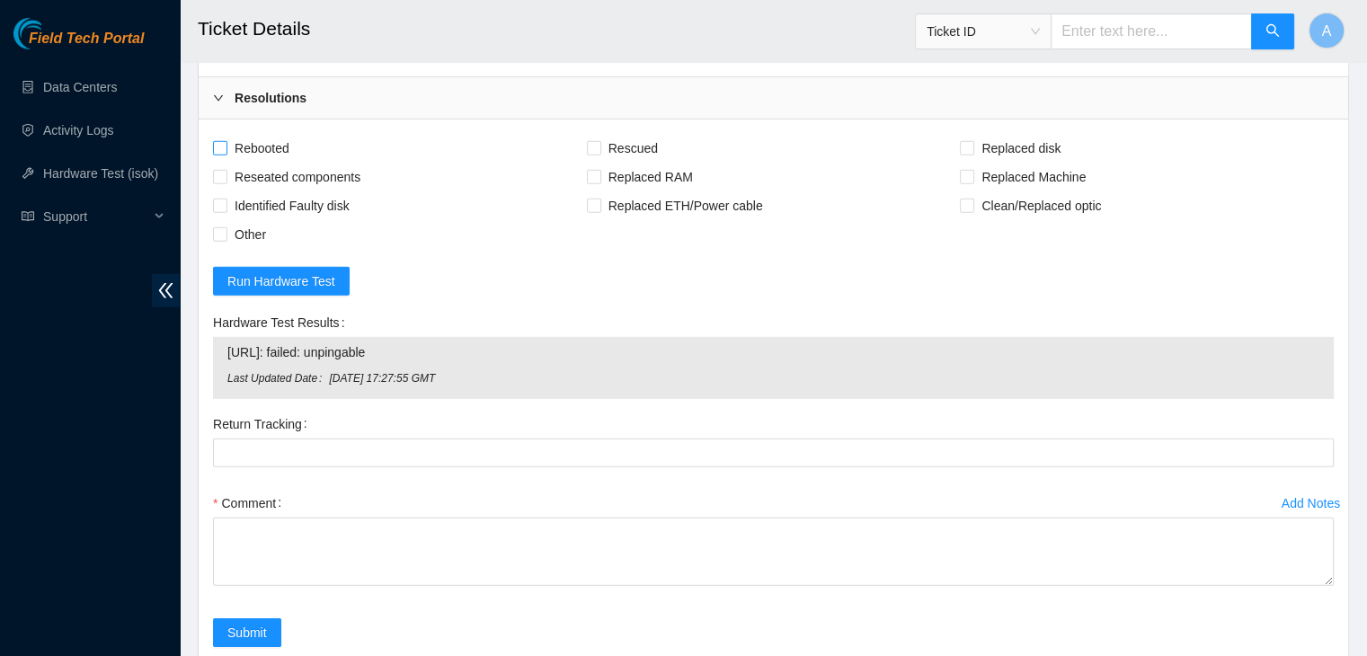
click at [274, 163] on span "Rebooted" at bounding box center [261, 148] width 69 height 29
click at [226, 154] on input "Rebooted" at bounding box center [219, 147] width 13 height 13
checkbox input "true"
click at [289, 191] on span "Reseated components" at bounding box center [297, 177] width 140 height 29
click at [226, 182] on input "Reseated components" at bounding box center [219, 176] width 13 height 13
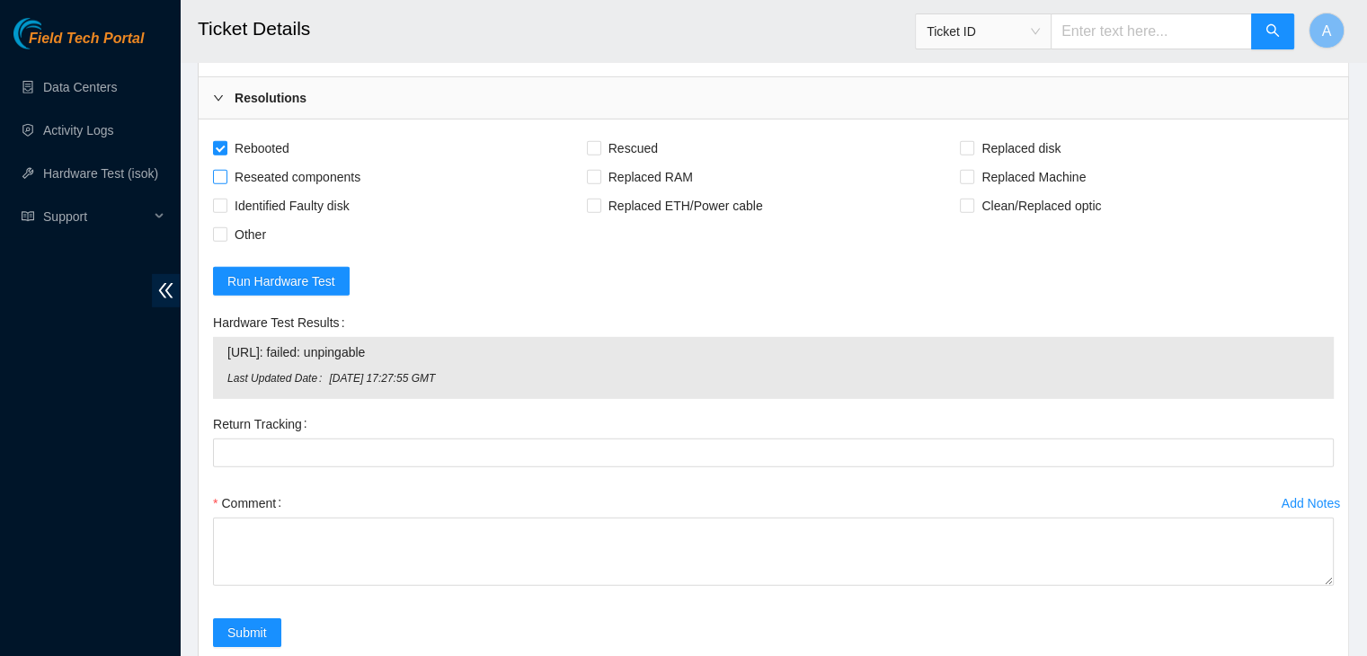
checkbox input "true"
click at [649, 163] on span "Rescued" at bounding box center [633, 148] width 64 height 29
click at [600, 154] on input "Rescued" at bounding box center [593, 147] width 13 height 13
checkbox input "true"
click at [258, 249] on span "Other" at bounding box center [250, 234] width 46 height 29
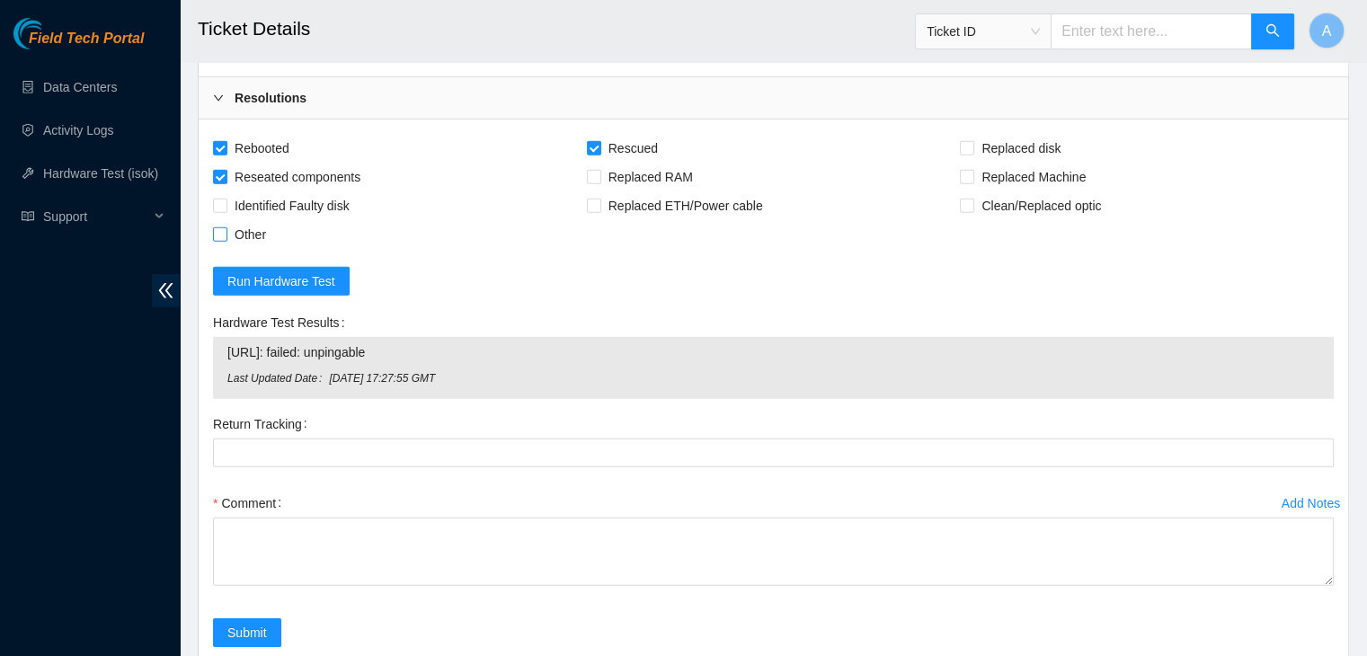
click at [226, 240] on input "Other" at bounding box center [219, 233] width 13 height 13
checkbox input "true"
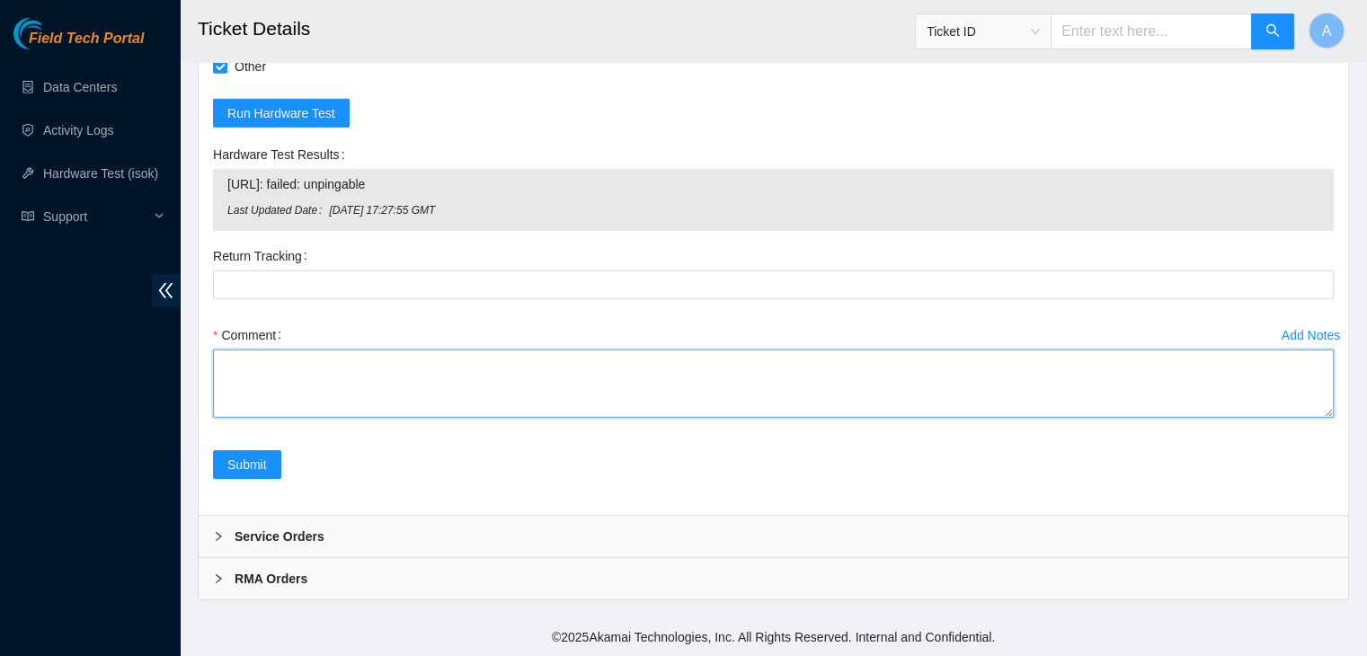
drag, startPoint x: 1330, startPoint y: 417, endPoint x: 1325, endPoint y: 586, distance: 169.1
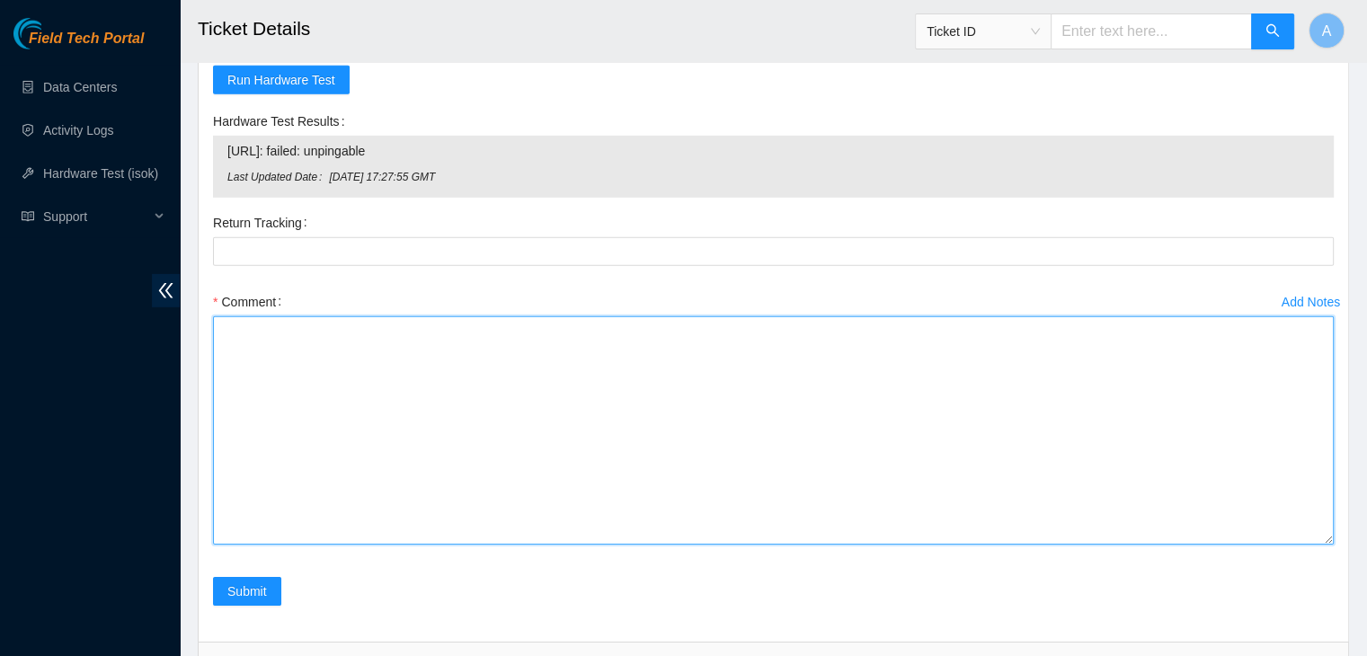
drag, startPoint x: 1329, startPoint y: 413, endPoint x: 1343, endPoint y: 630, distance: 217.9
click at [1343, 630] on div "Rebooted Rescued Replaced disk Reseated components Replaced RAM Replaced Machin…" at bounding box center [774, 280] width 1150 height 724
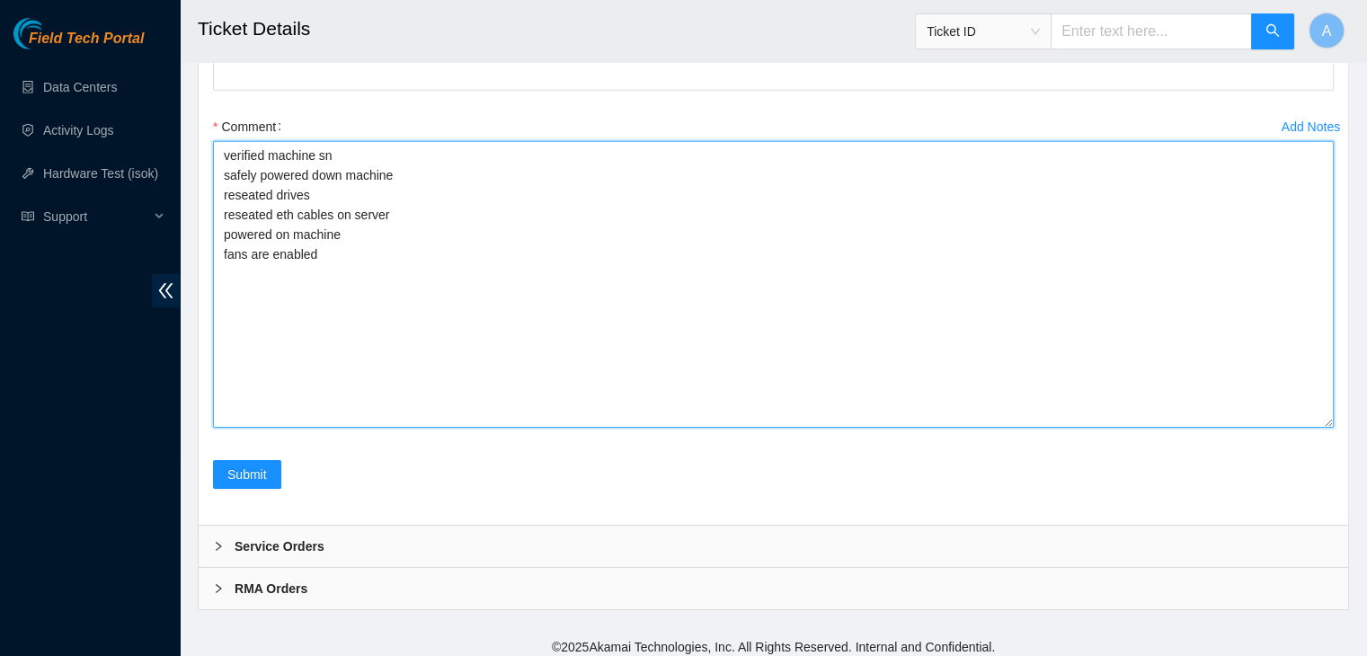
scroll to position [5806, 0]
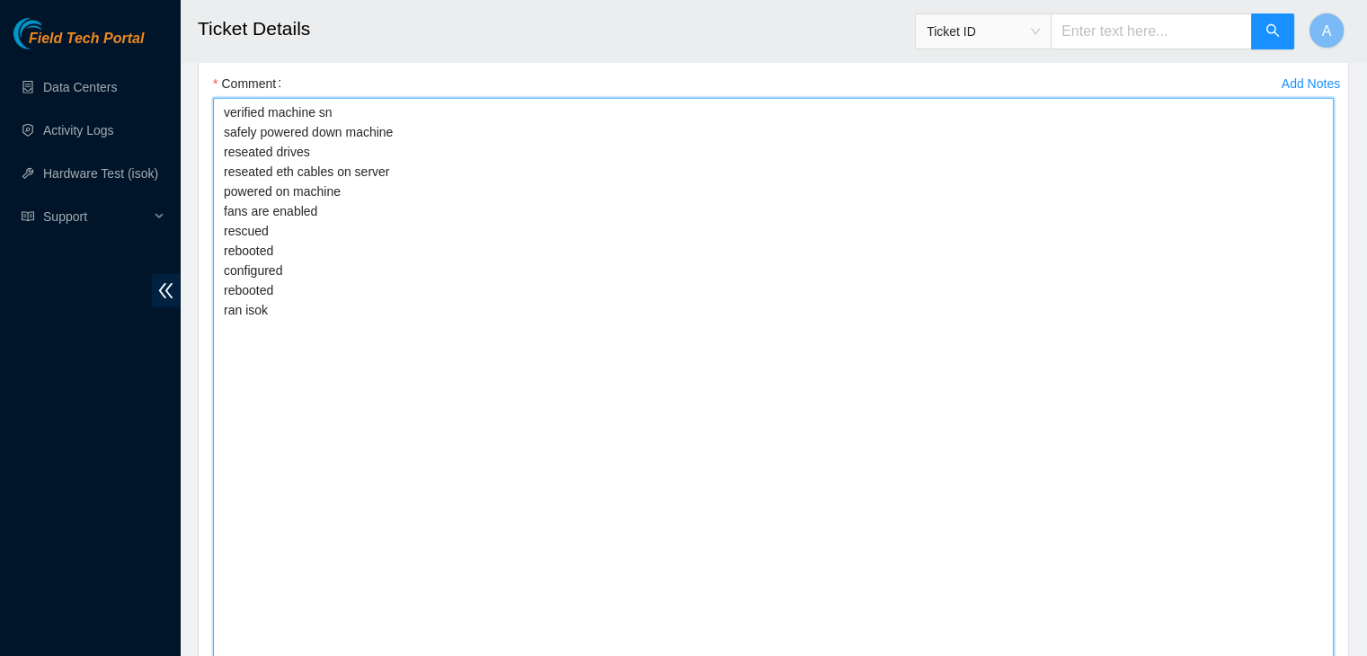
drag, startPoint x: 1330, startPoint y: 414, endPoint x: 1346, endPoint y: 694, distance: 279.9
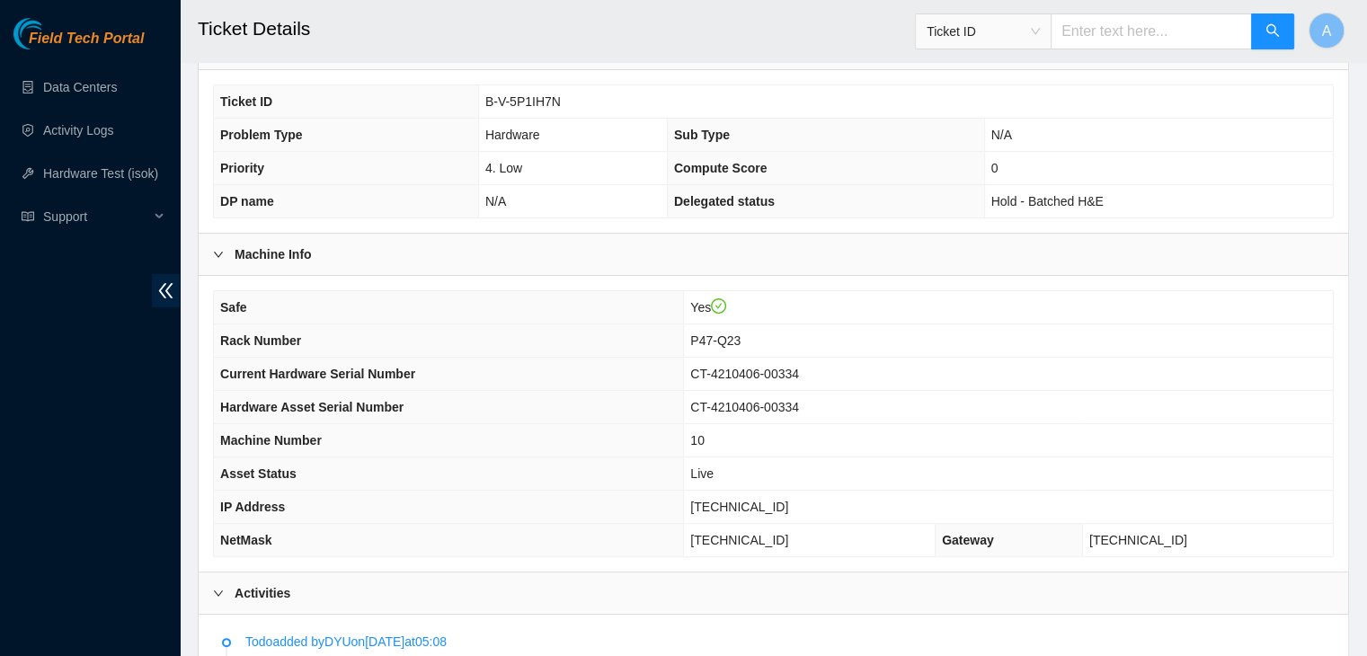
scroll to position [425, 0]
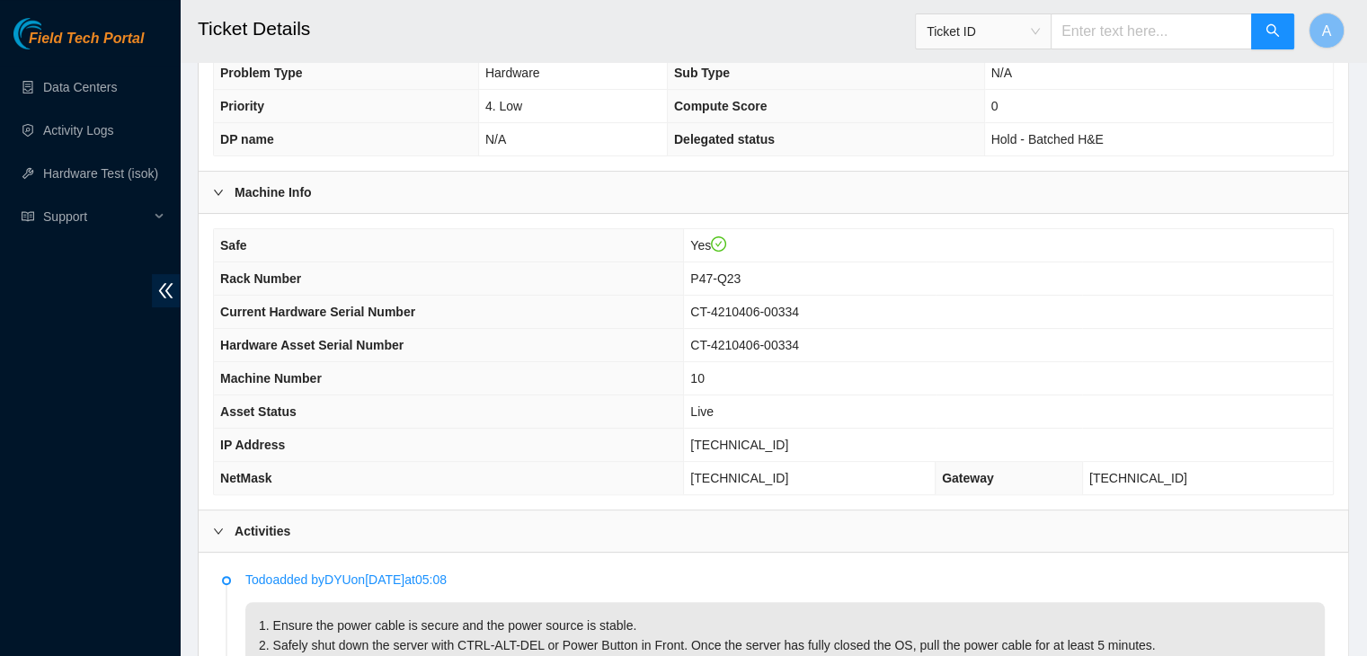
click at [737, 446] on span "104.86.70.149" at bounding box center [739, 445] width 98 height 14
copy span "104.86.70.149"
click at [737, 446] on span "104.86.70.149" at bounding box center [739, 445] width 98 height 14
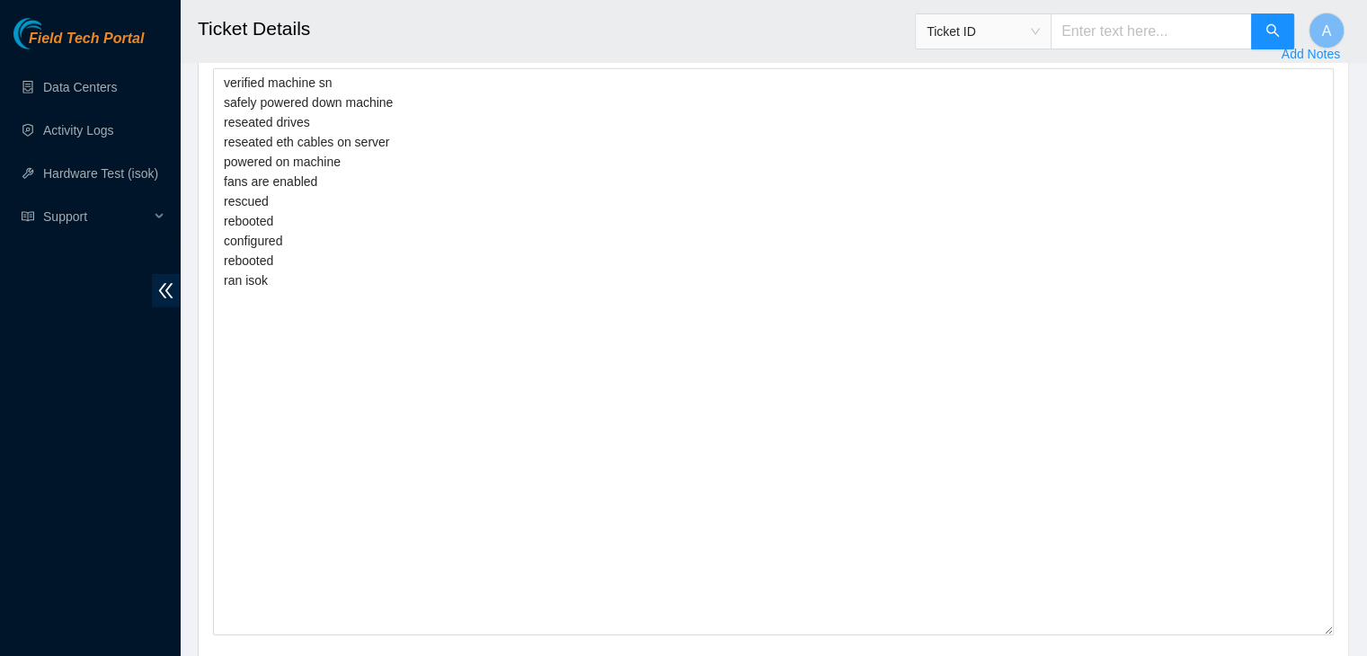
scroll to position [5806, 0]
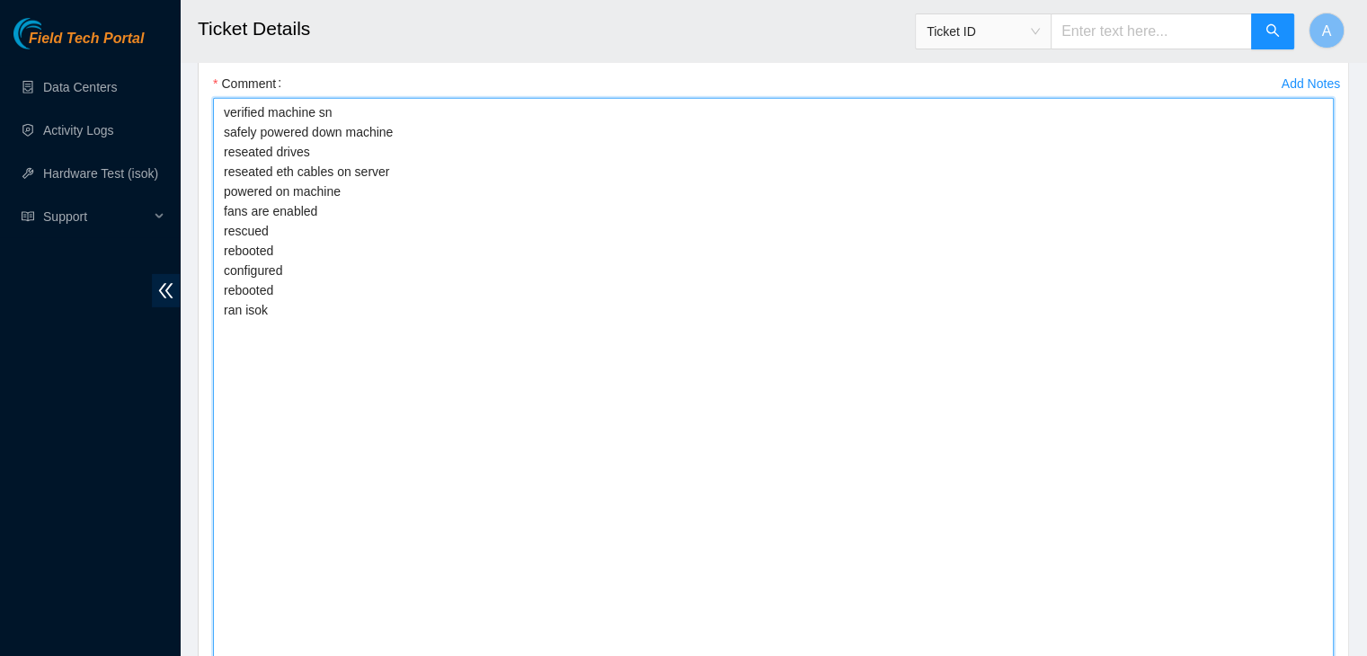
click at [439, 426] on textarea "verified machine sn safely powered down machine reseated drives reseated eth ca…" at bounding box center [773, 381] width 1121 height 567
paste textarea "348093 08-10-2025 03:04:18 104.86.70.149 COMPLETE Result Detail Message Ticket …"
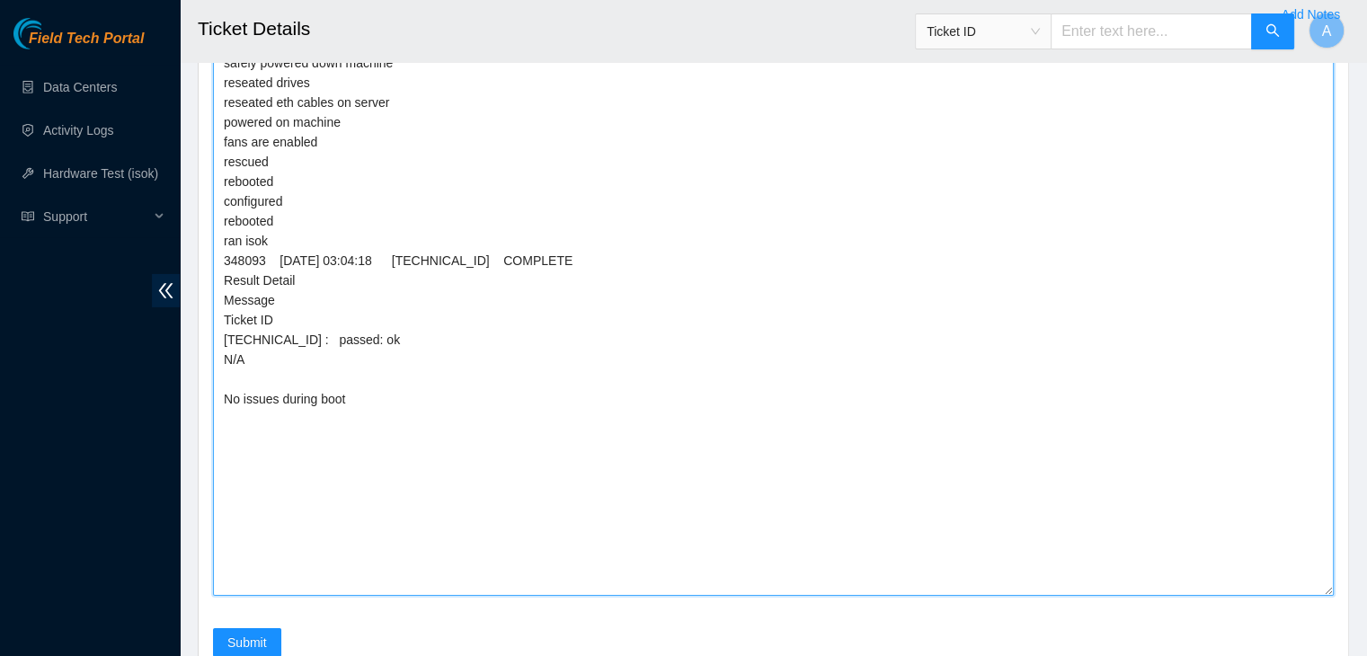
scroll to position [5877, 0]
type textarea "verified machine sn safely powered down machine reseated drives reseated eth ca…"
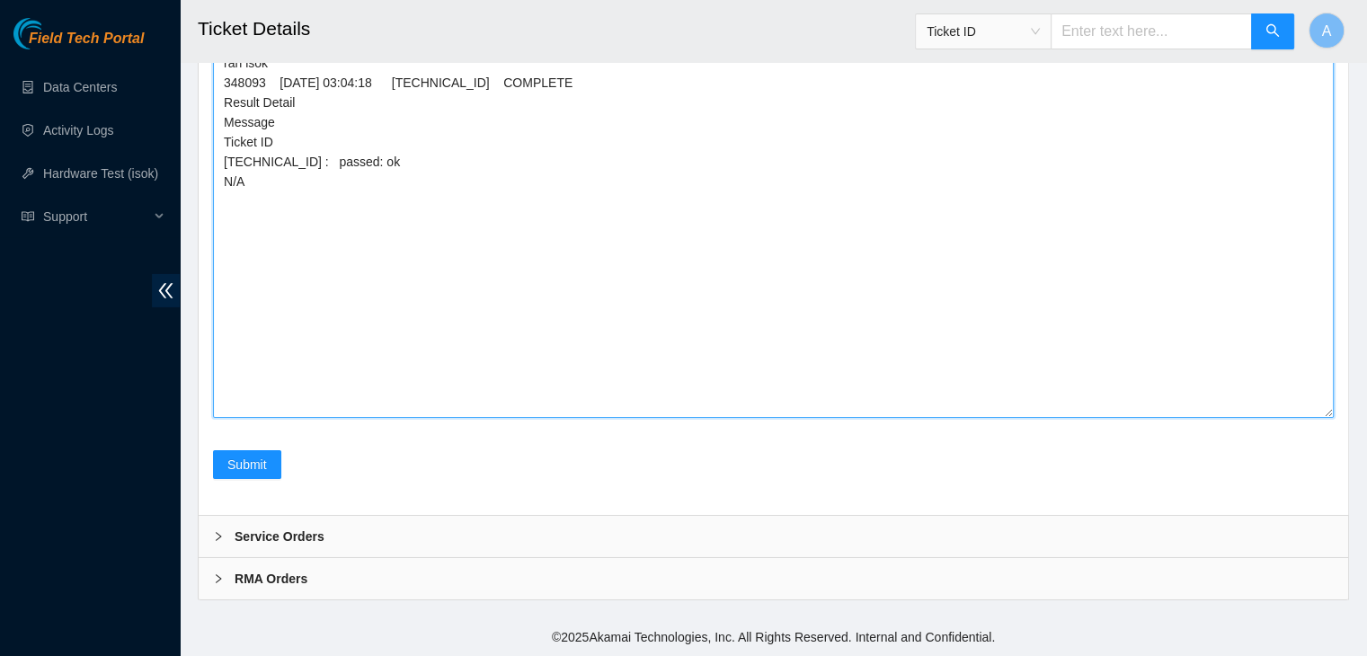
scroll to position [6087, 0]
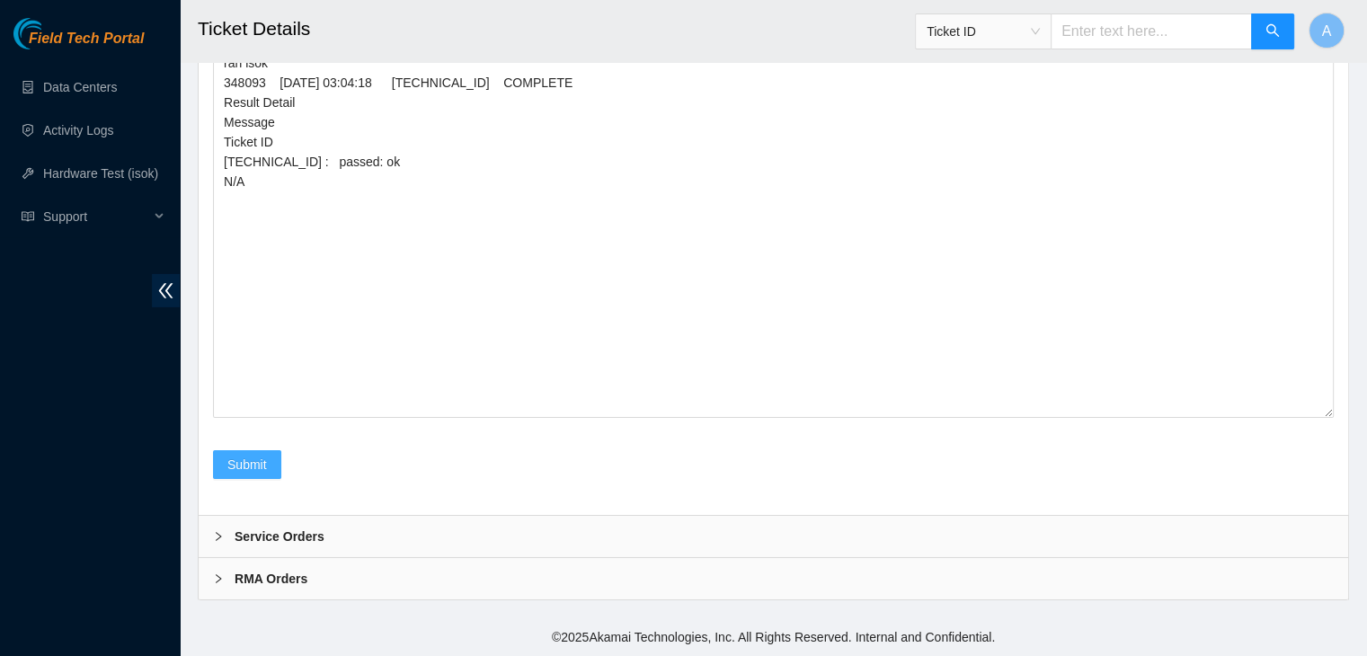
click at [259, 458] on span "Submit" at bounding box center [247, 465] width 40 height 20
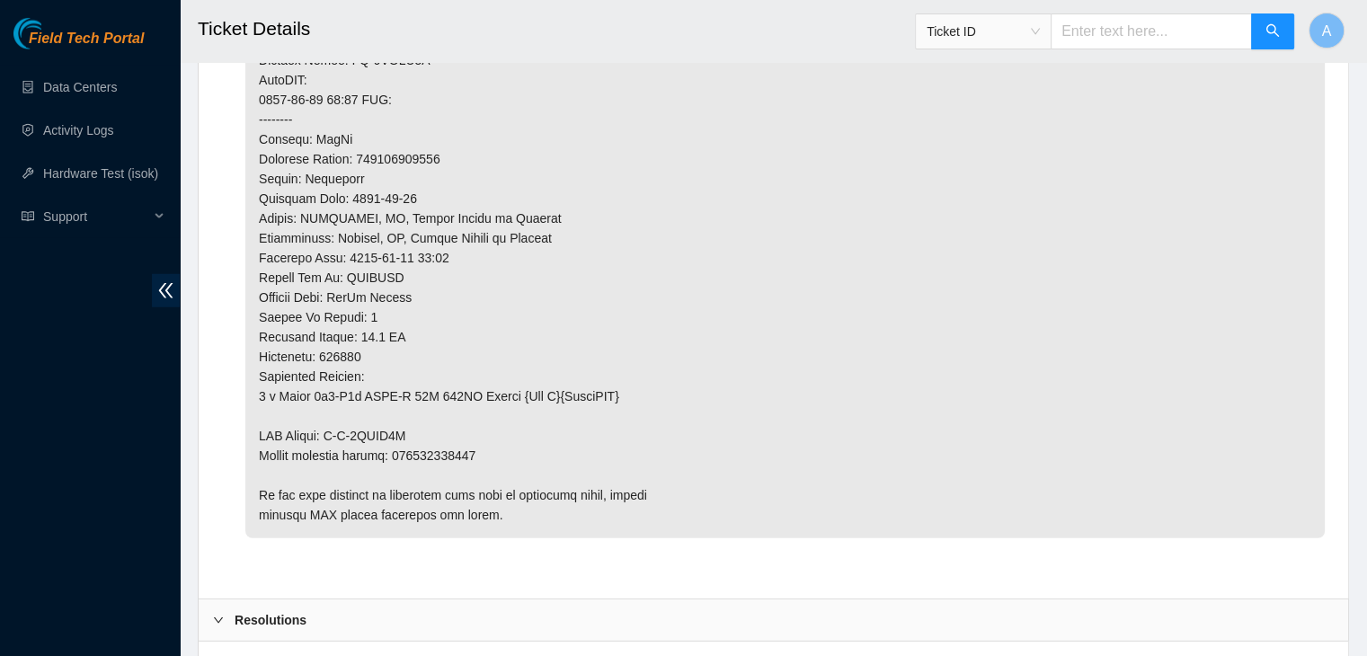
scroll to position [0, 0]
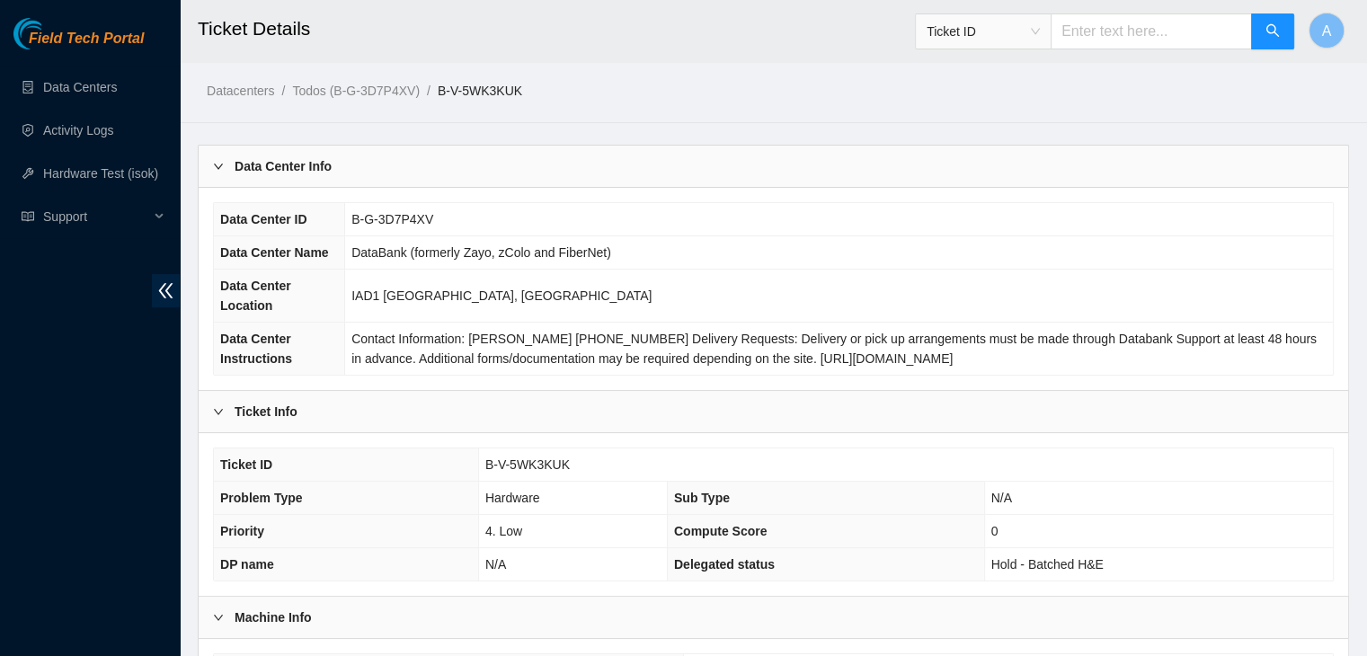
scroll to position [499, 0]
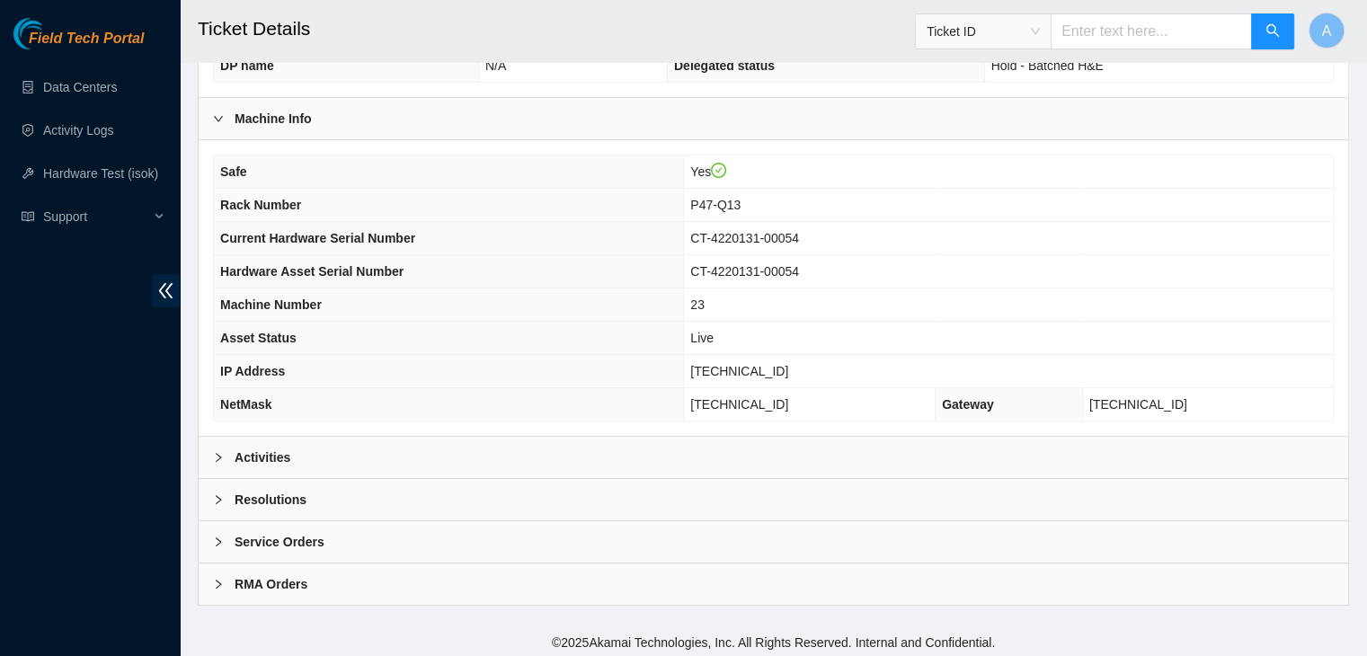
click at [687, 454] on div "Activities" at bounding box center [774, 457] width 1150 height 41
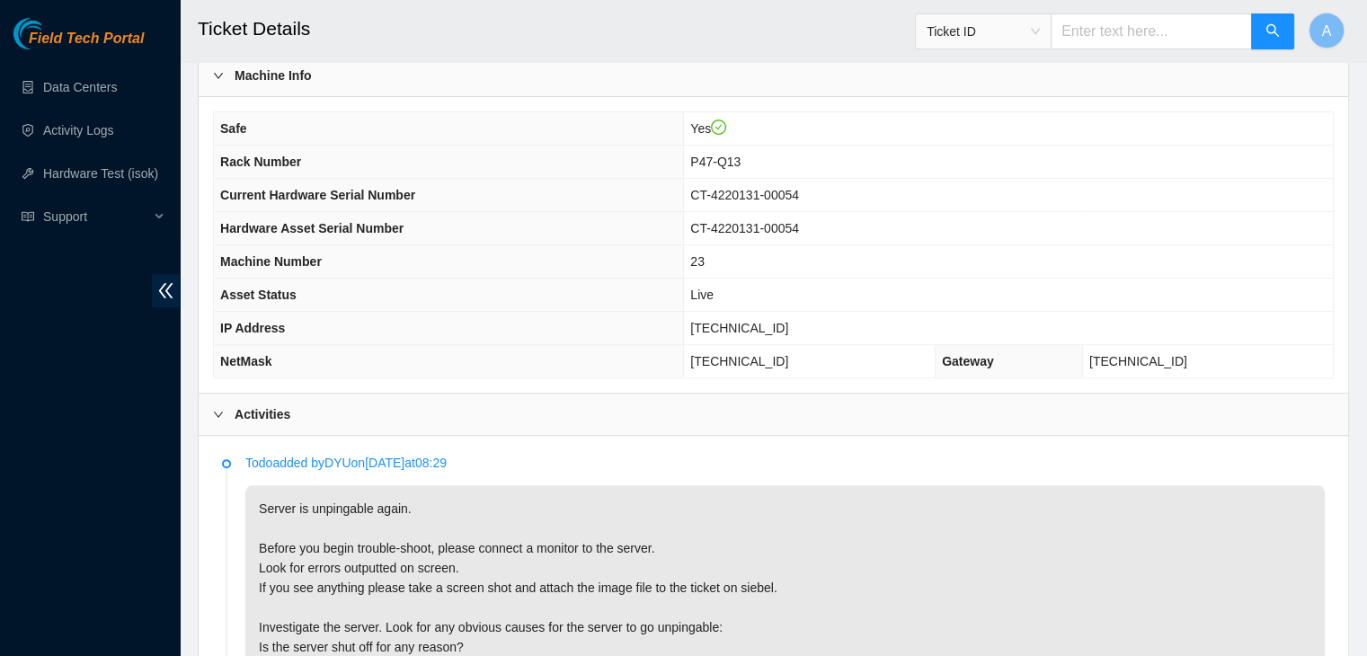
scroll to position [535, 0]
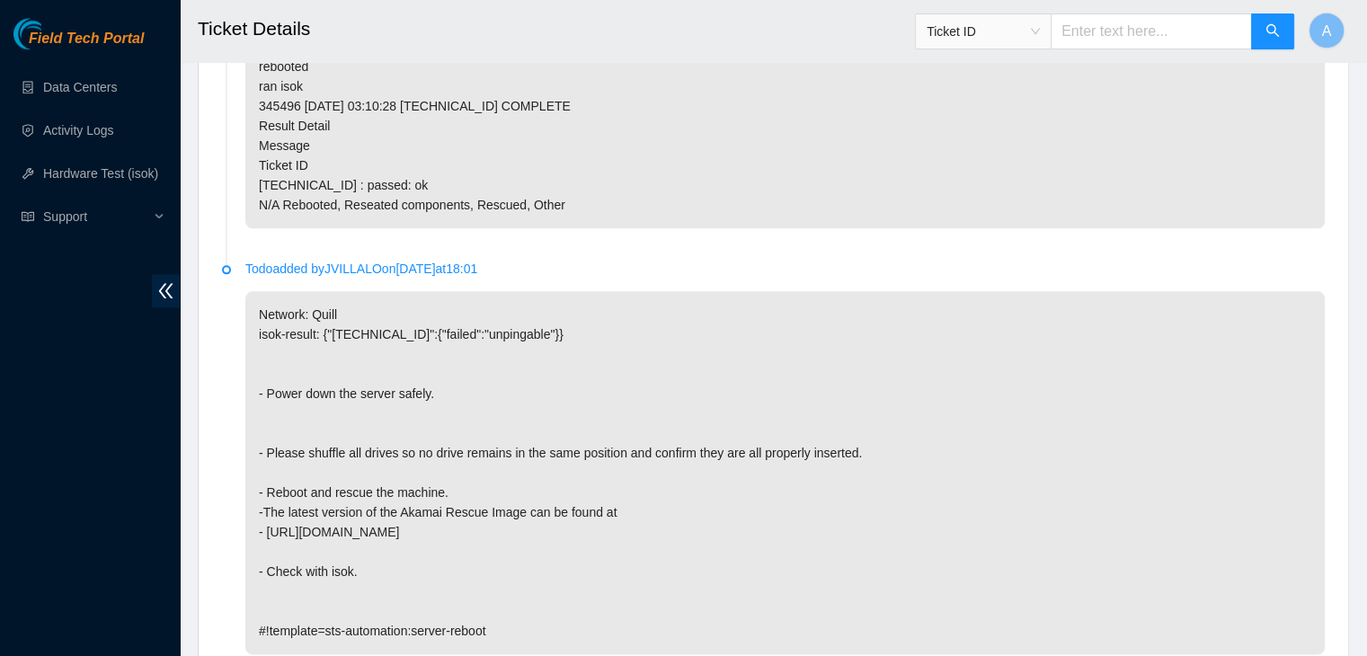
scroll to position [2389, 0]
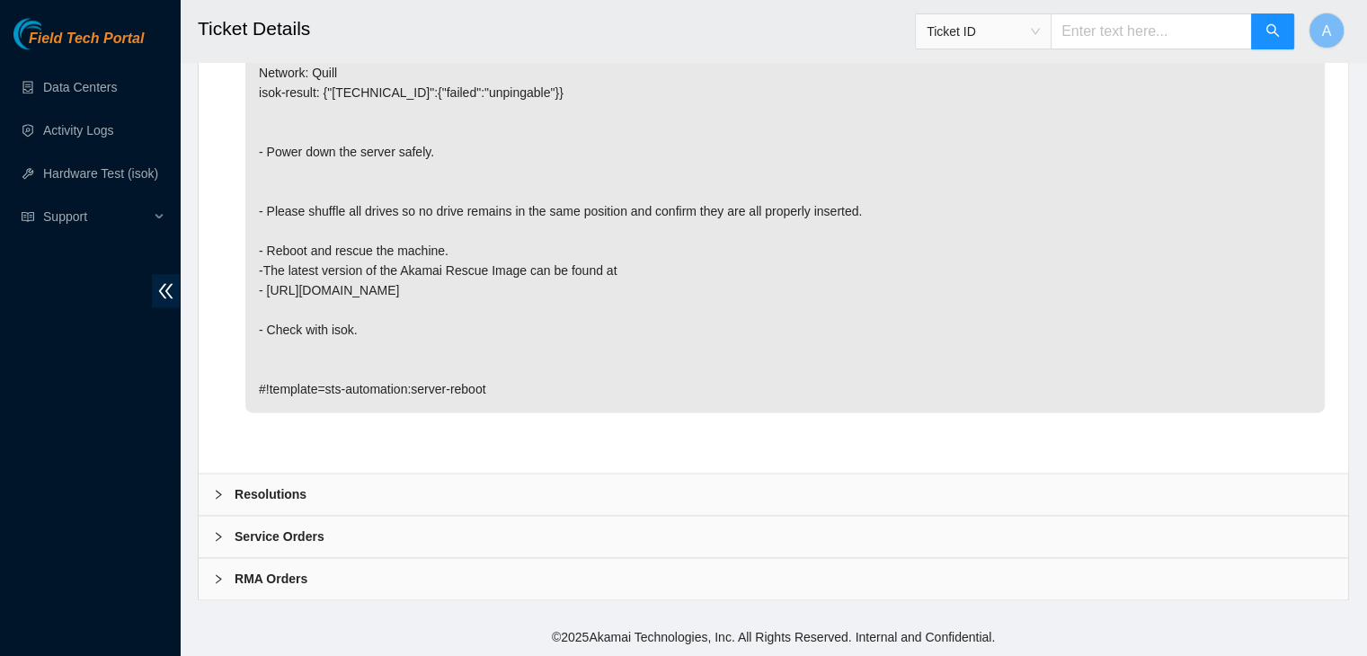
click at [566, 501] on div "Resolutions" at bounding box center [774, 494] width 1150 height 41
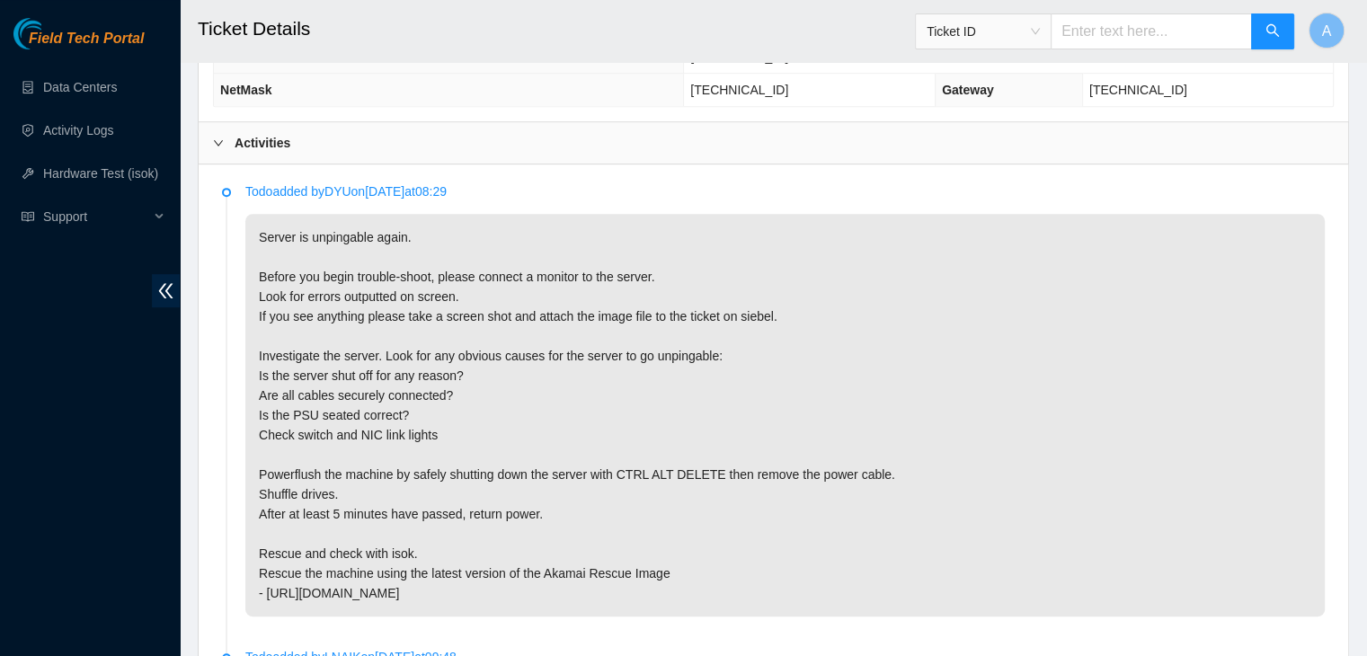
scroll to position [814, 0]
click at [782, 515] on p "Server is unpingable again. Before you begin trouble-shoot, please connect a mo…" at bounding box center [784, 414] width 1079 height 403
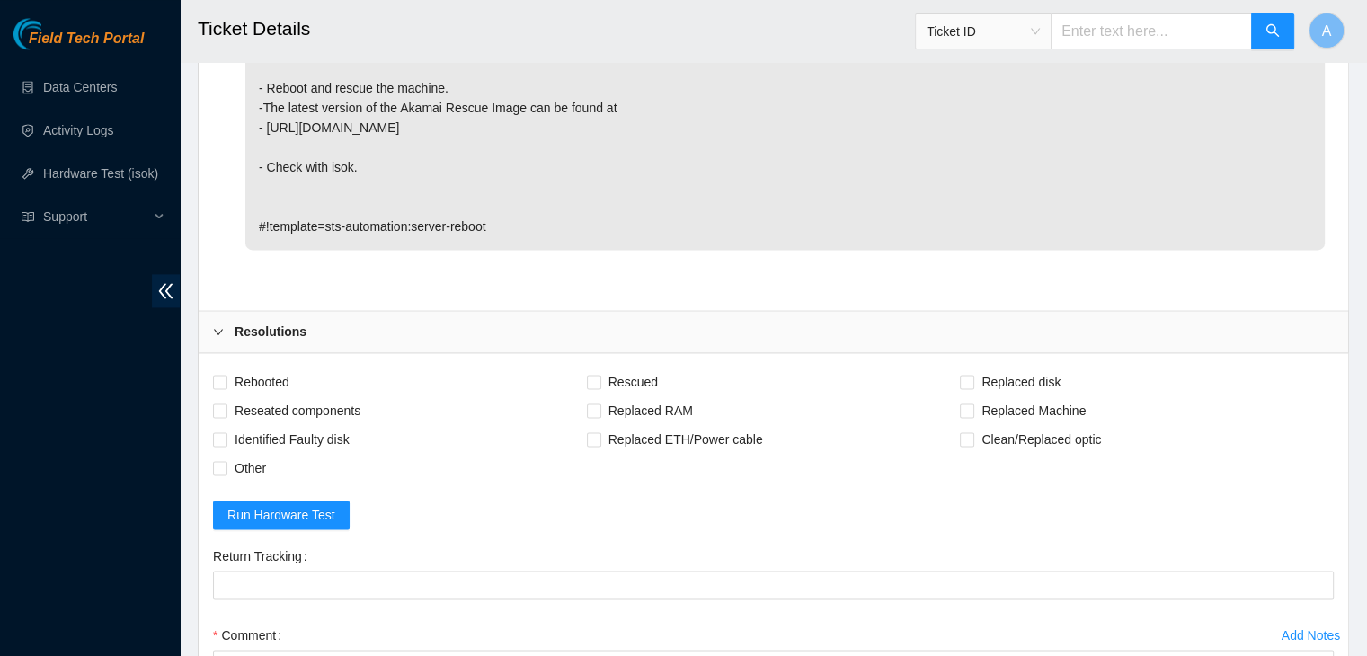
scroll to position [2851, 0]
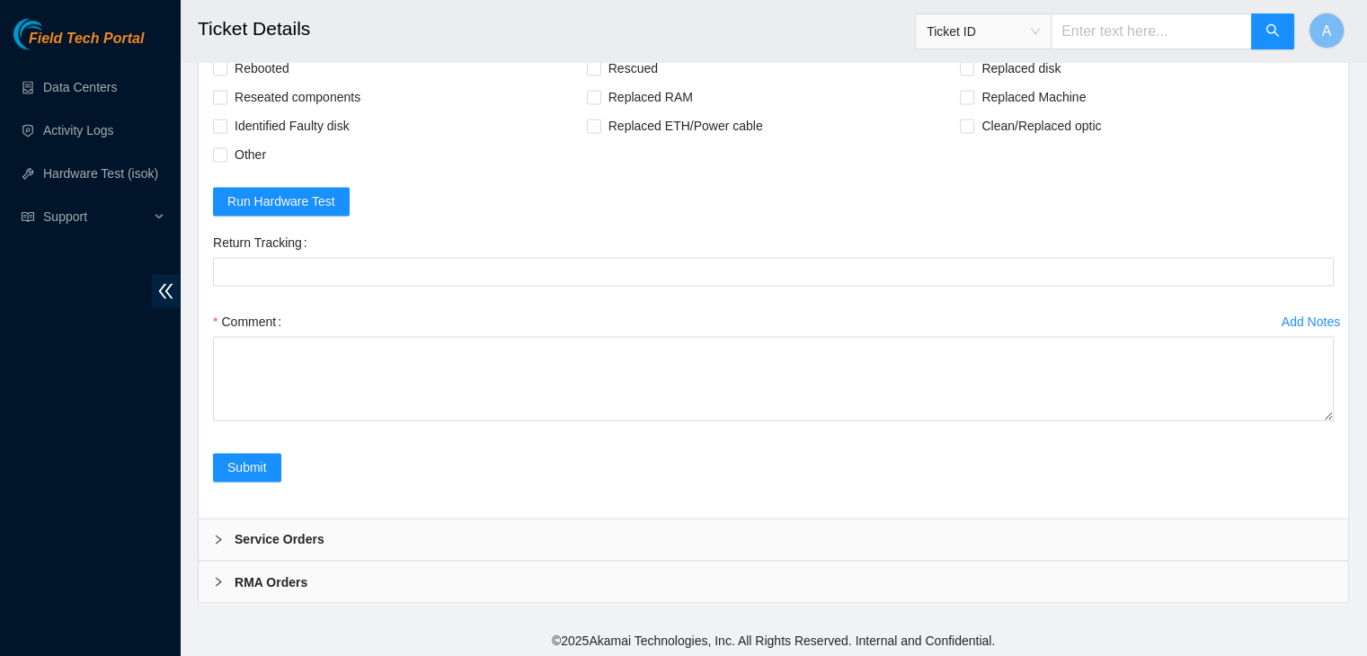
drag, startPoint x: 1327, startPoint y: 413, endPoint x: 1337, endPoint y: 684, distance: 271.7
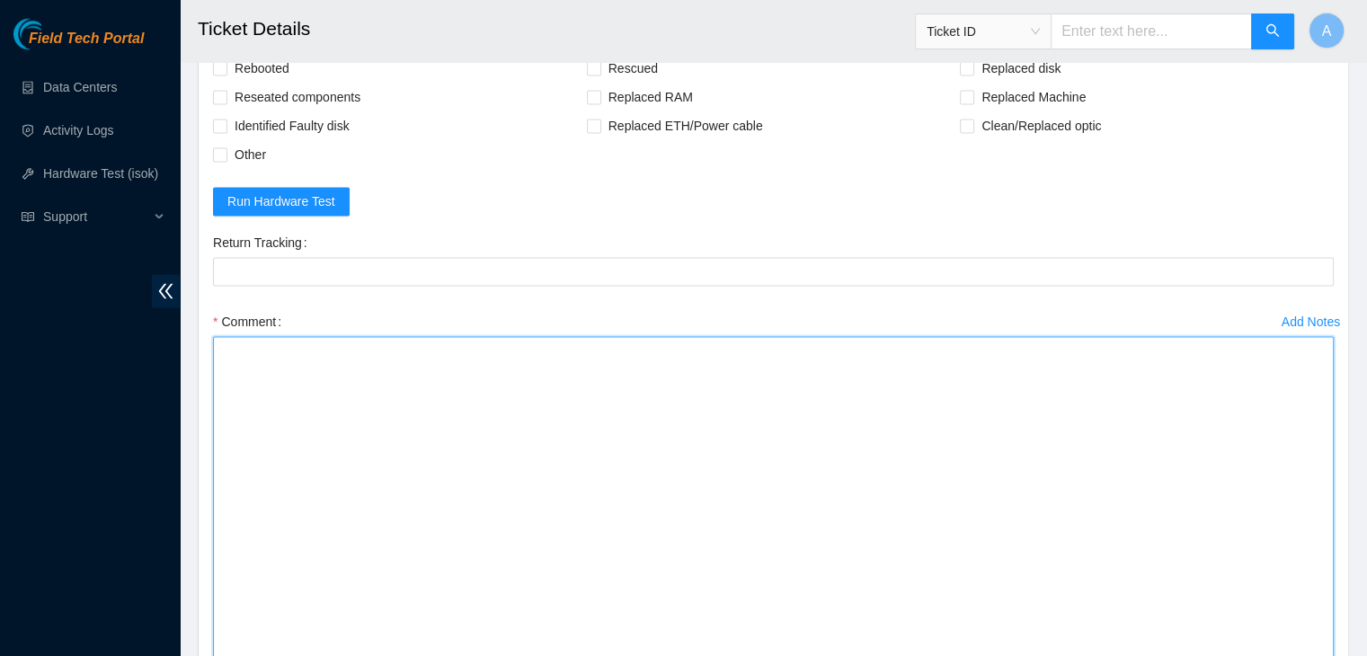
click at [1020, 588] on textarea "Comment" at bounding box center [773, 506] width 1121 height 340
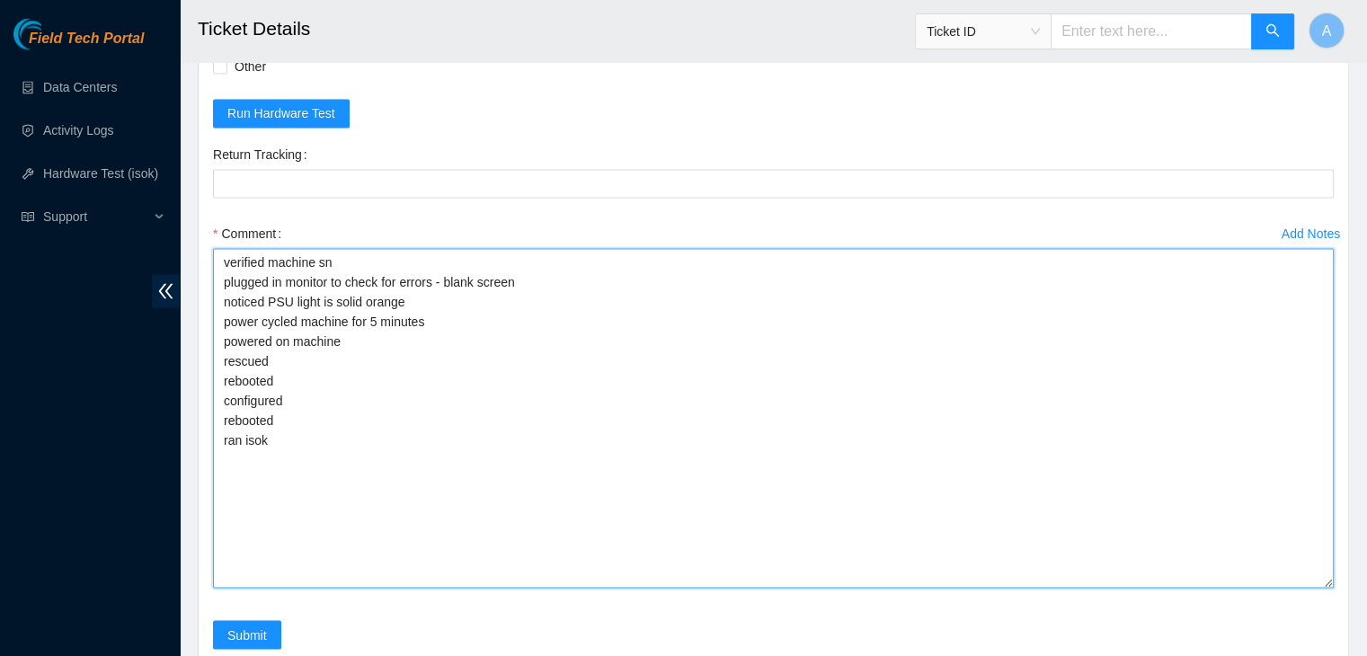
scroll to position [2934, 0]
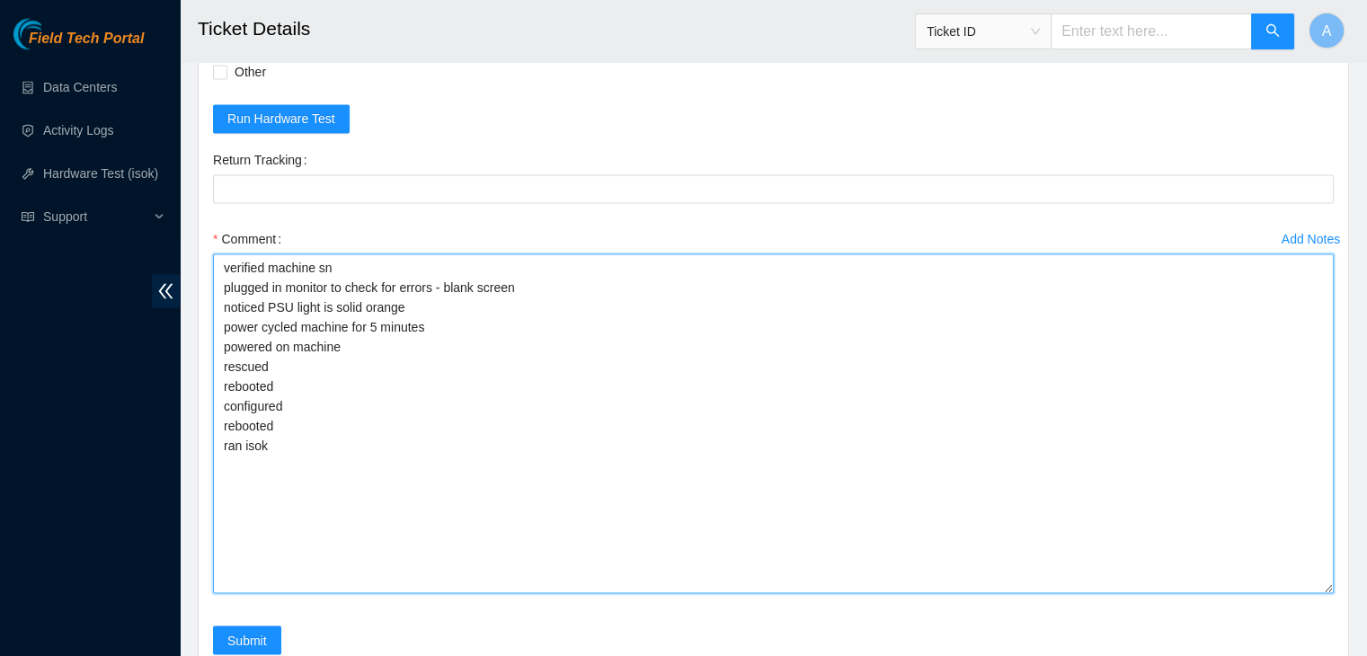
click at [455, 346] on textarea "verified machine sn plugged in monitor to check for errors - blank screen notic…" at bounding box center [773, 423] width 1121 height 340
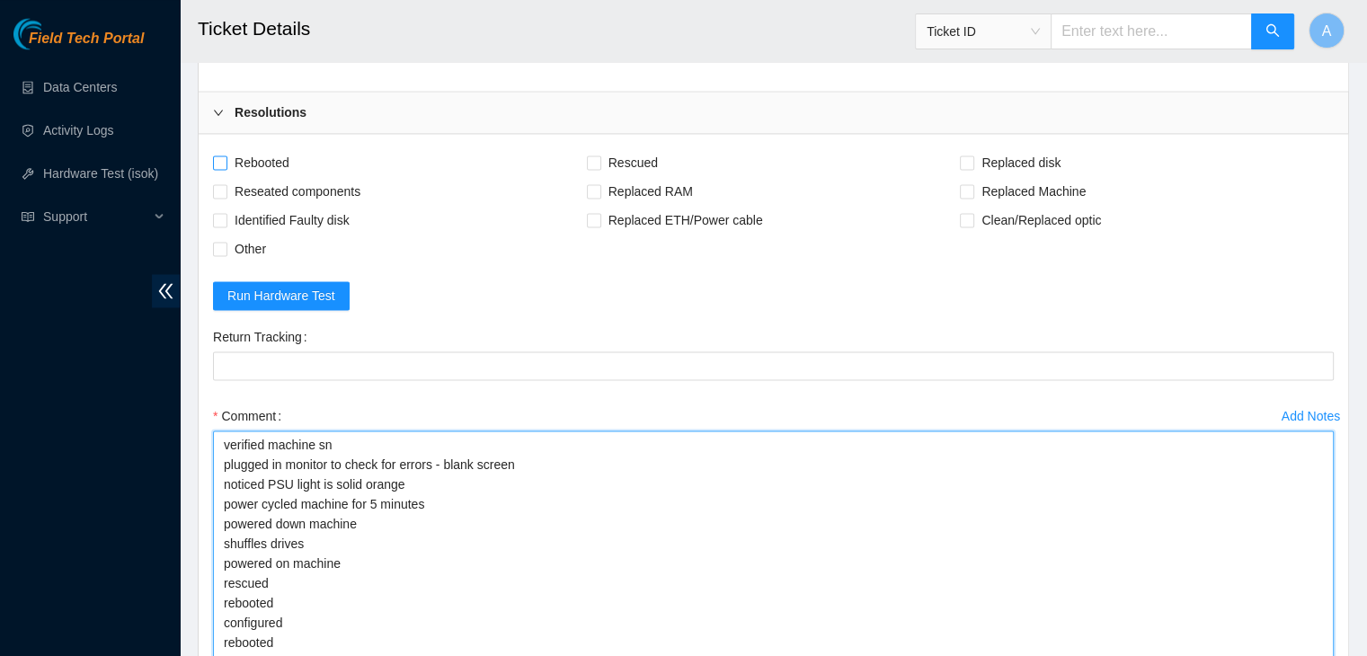
type textarea "verified machine sn plugged in monitor to check for errors - blank screen notic…"
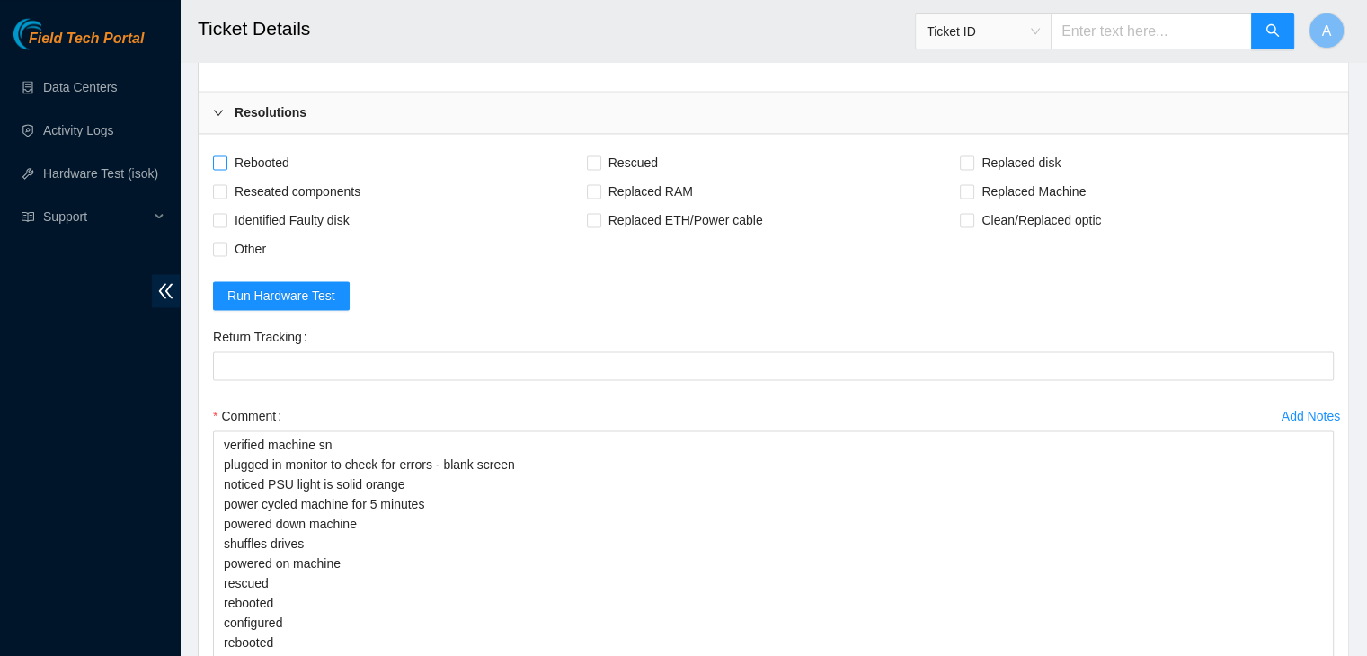
click at [278, 170] on span "Rebooted" at bounding box center [261, 162] width 69 height 29
click at [226, 168] on input "Rebooted" at bounding box center [219, 161] width 13 height 13
checkbox input "true"
click at [305, 197] on span "Reseated components" at bounding box center [297, 191] width 140 height 29
click at [226, 197] on input "Reseated components" at bounding box center [219, 190] width 13 height 13
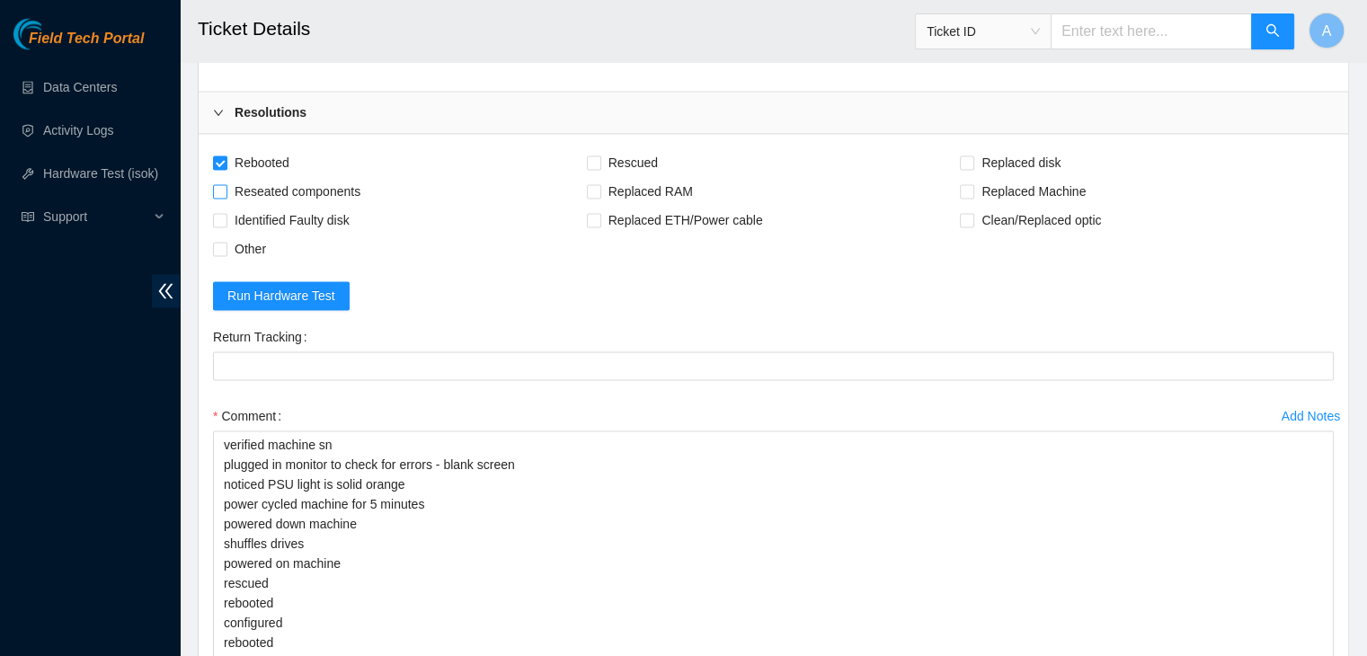
checkbox input "true"
click at [647, 177] on span "Rescued" at bounding box center [633, 162] width 64 height 29
click at [600, 168] on input "Rescued" at bounding box center [593, 161] width 13 height 13
checkbox input "true"
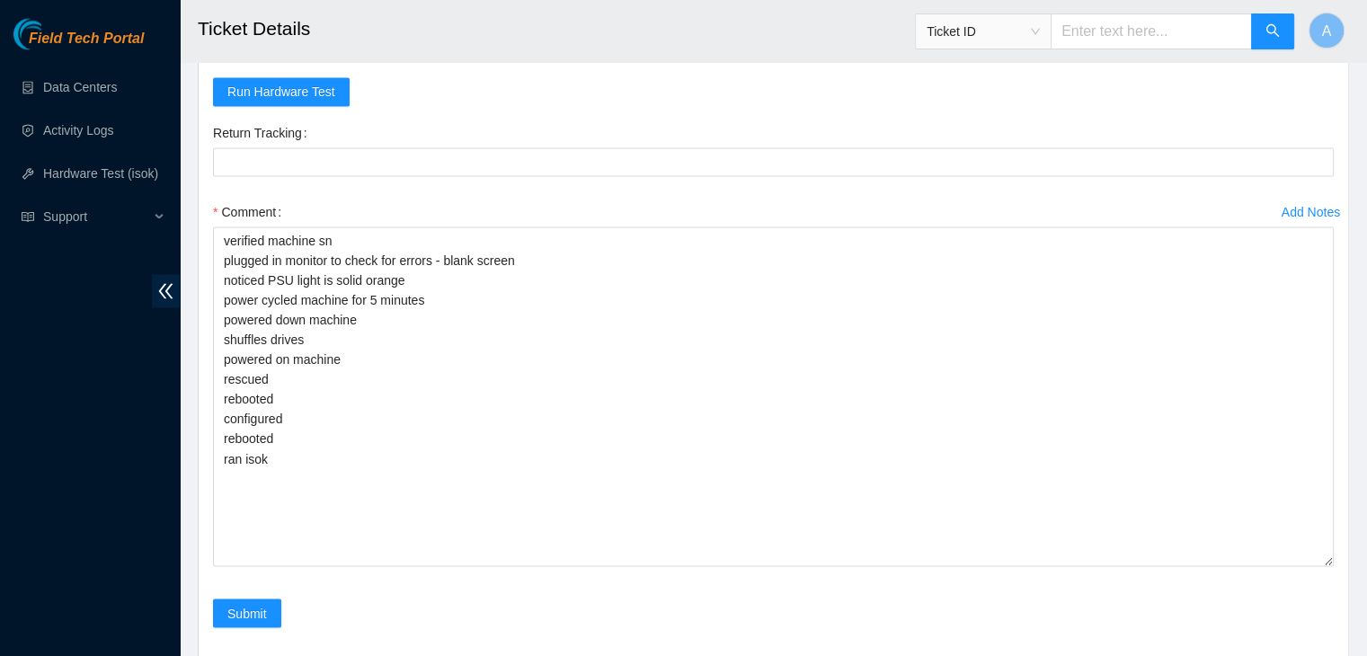
scroll to position [2962, 0]
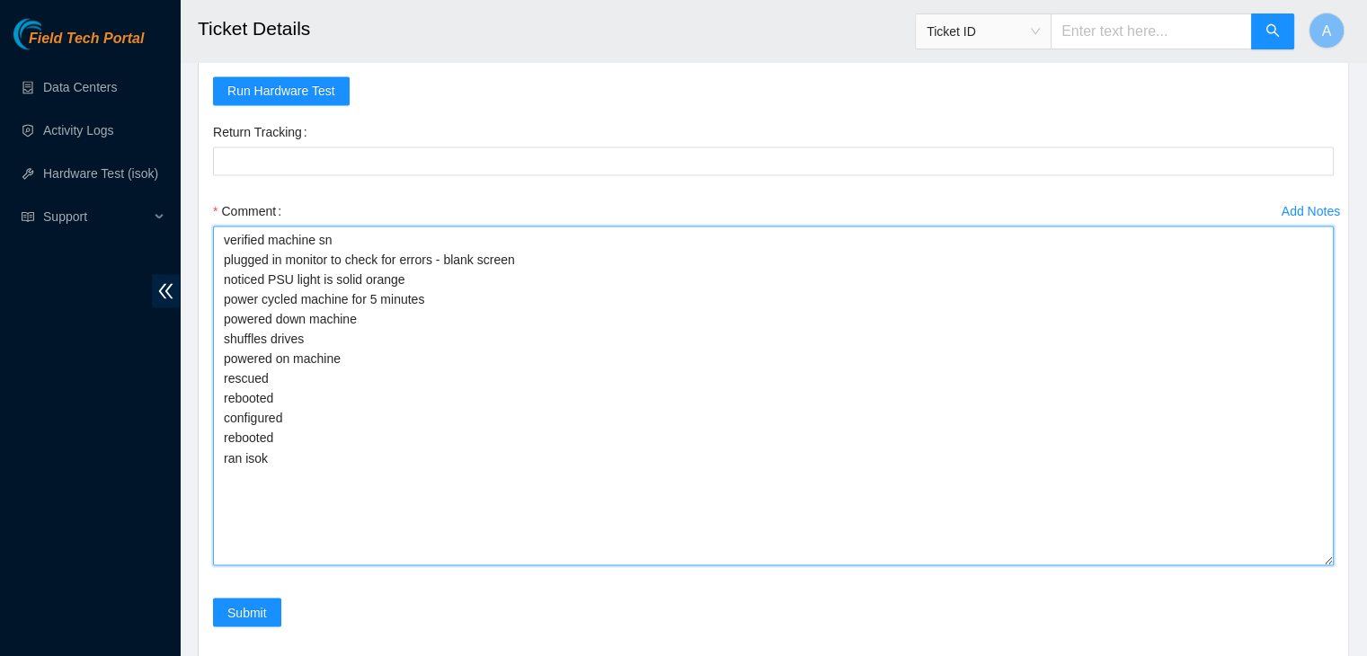
click at [507, 348] on textarea "verified machine sn plugged in monitor to check for errors - blank screen notic…" at bounding box center [773, 396] width 1121 height 340
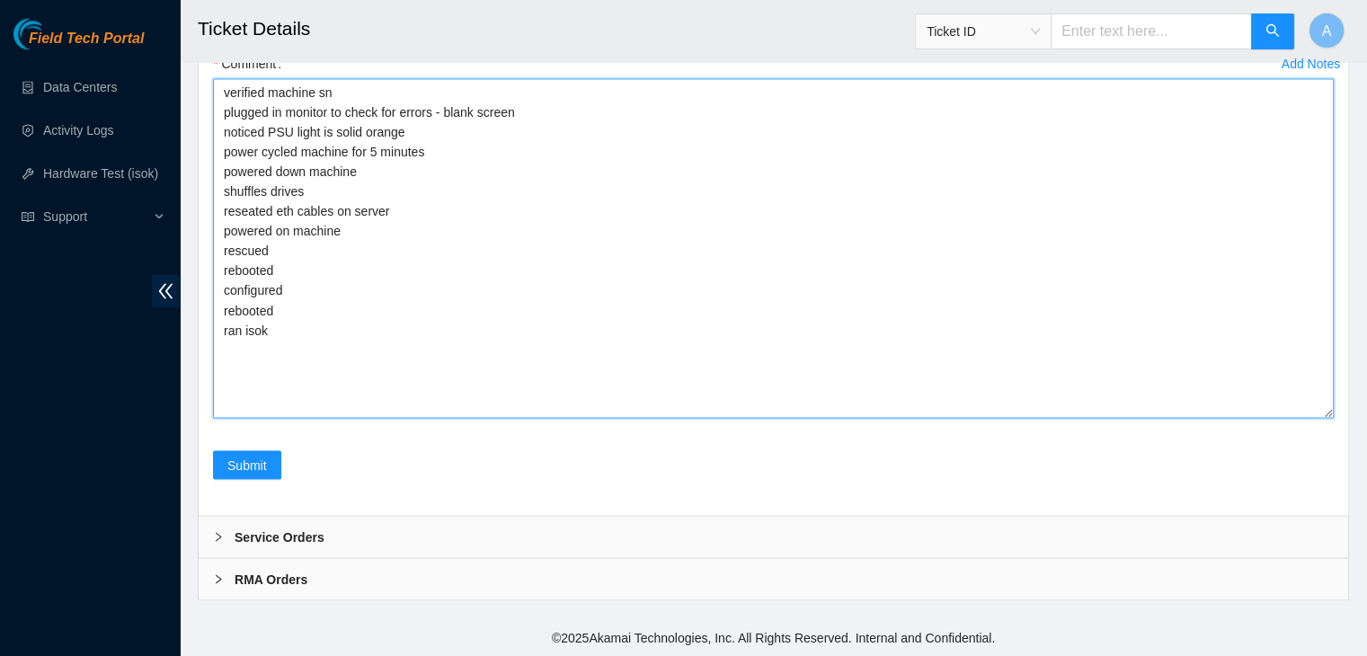
scroll to position [3113, 0]
click at [247, 382] on textarea "verified machine sn plugged in monitor to check for errors - blank screen notic…" at bounding box center [773, 248] width 1121 height 340
click at [291, 367] on textarea "verified machine sn plugged in monitor to check for errors - blank screen notic…" at bounding box center [773, 248] width 1121 height 340
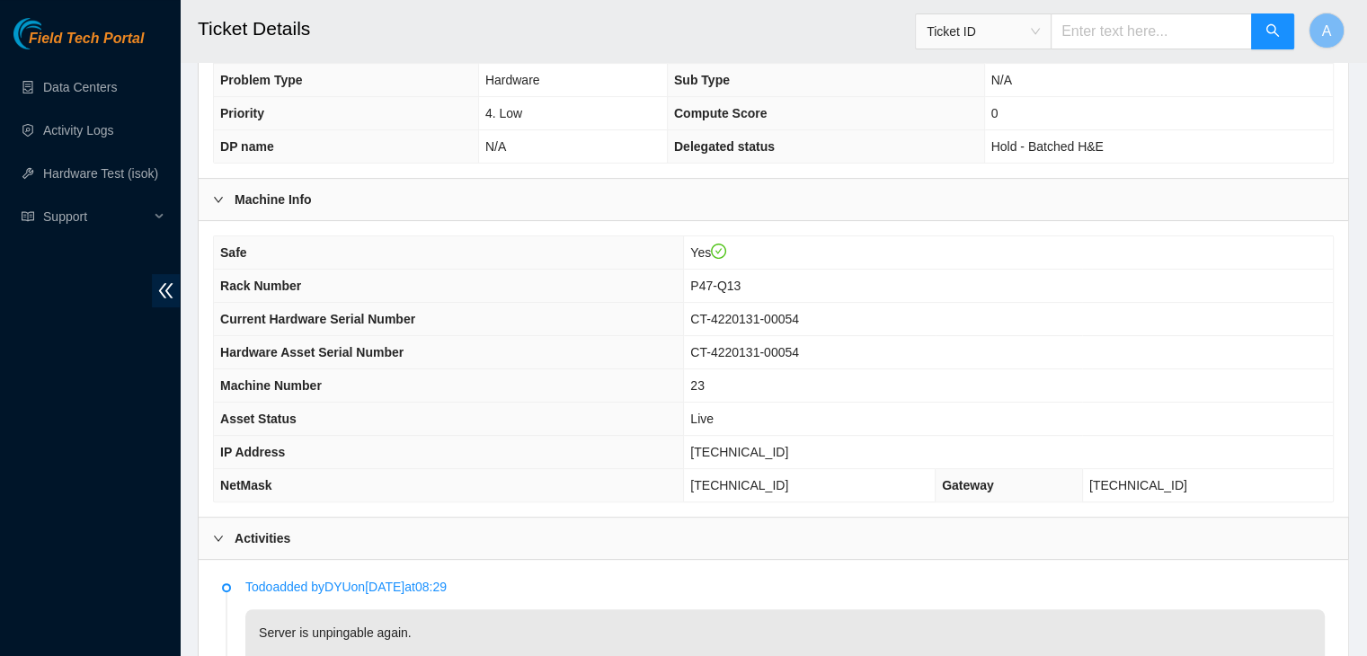
scroll to position [435, 0]
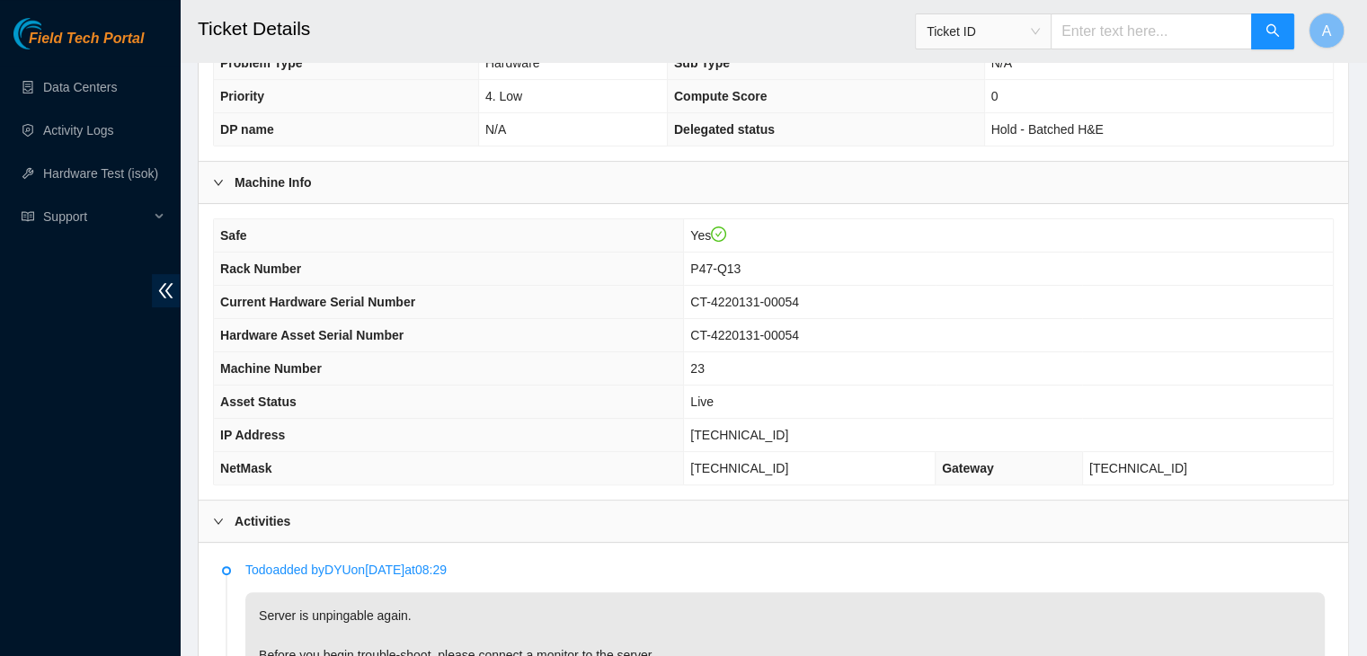
click at [788, 430] on span "[TECHNICAL_ID]" at bounding box center [739, 435] width 98 height 14
copy span "[TECHNICAL_ID]"
click at [788, 430] on span "[TECHNICAL_ID]" at bounding box center [739, 435] width 98 height 14
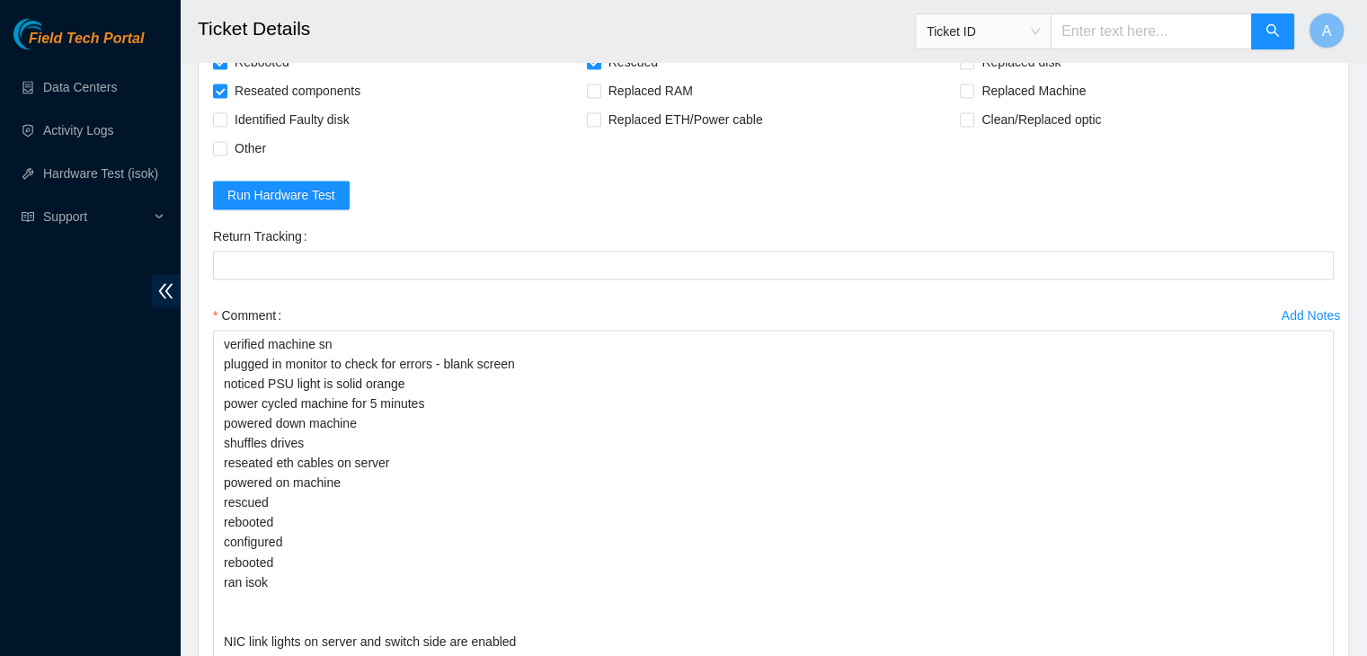
scroll to position [3123, 0]
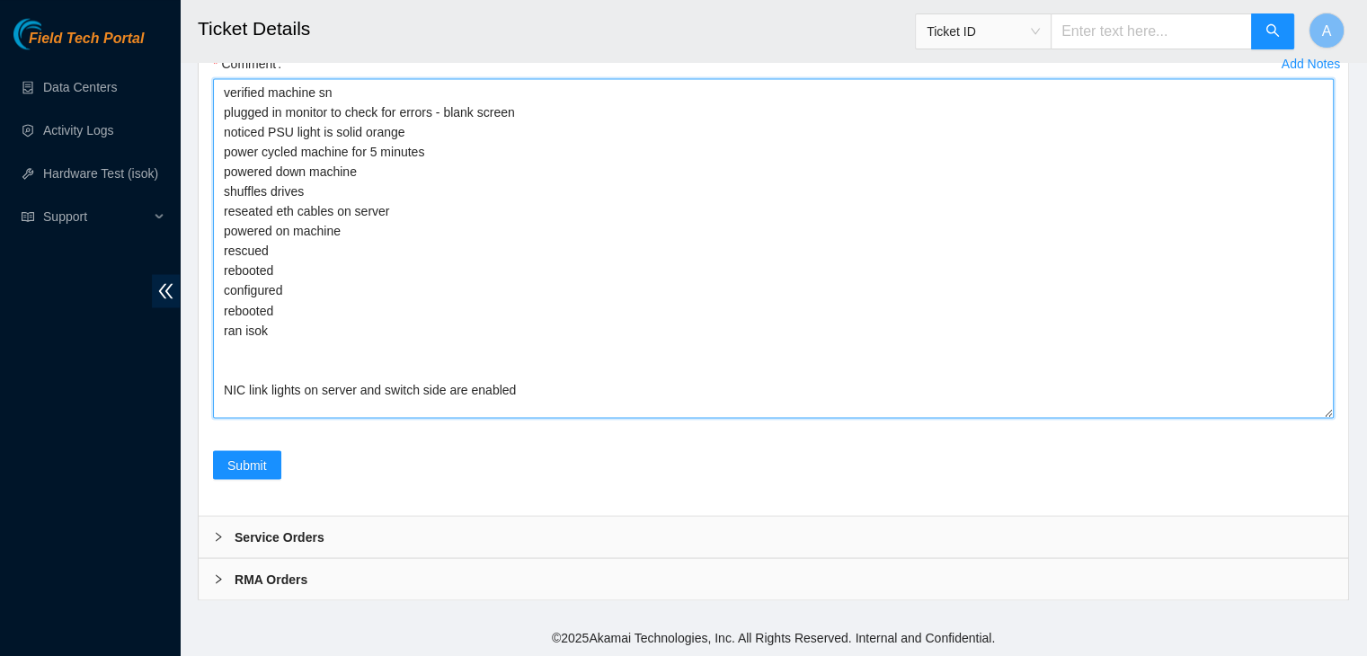
click at [655, 313] on textarea "verified machine sn plugged in monitor to check for errors - blank screen notic…" at bounding box center [773, 248] width 1121 height 340
paste textarea "348088 [DATE] 02:42:15 [TECHNICAL_ID] COMPLETE Result Detail Message Ticket ID …"
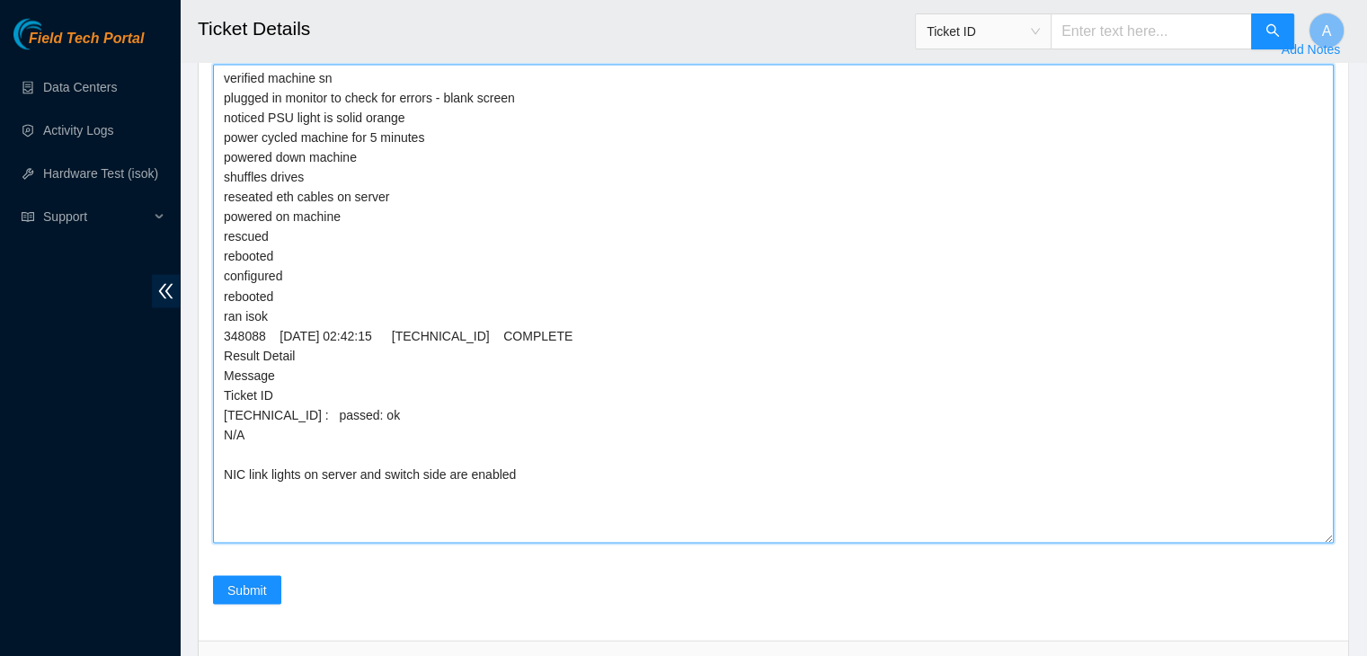
scroll to position [0, 0]
drag, startPoint x: 1328, startPoint y: 413, endPoint x: 1345, endPoint y: 608, distance: 196.7
click at [1345, 608] on div "Rebooted Rescued Replaced disk Reseated components Replaced RAM Replaced Machin…" at bounding box center [774, 203] width 1150 height 873
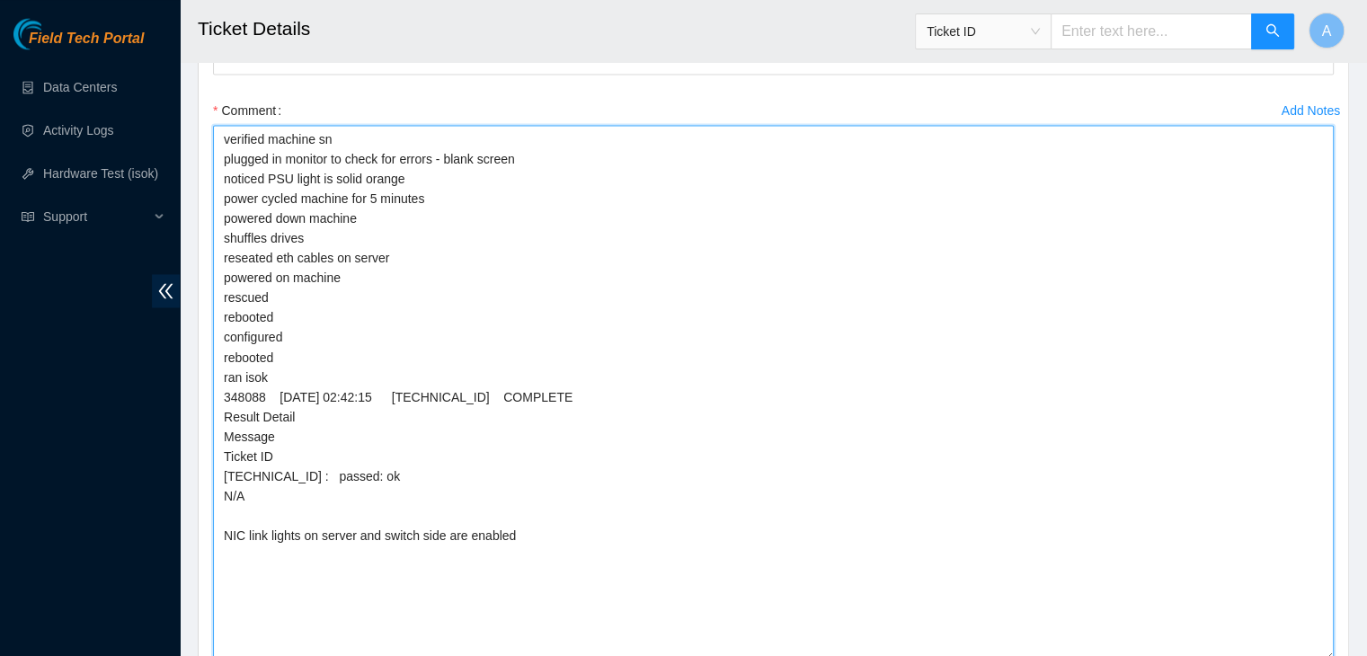
scroll to position [3061, 0]
click at [263, 254] on textarea "verified machine sn plugged in monitor to check for errors - blank screen notic…" at bounding box center [773, 394] width 1121 height 536
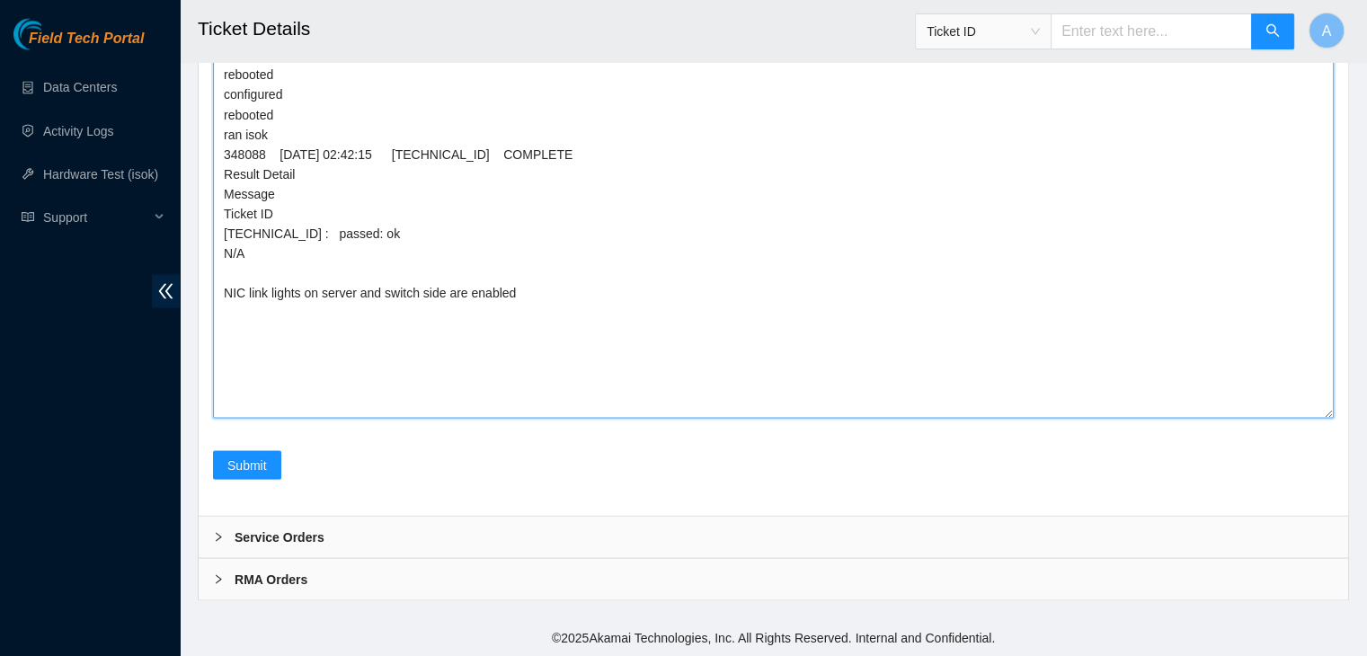
scroll to position [3318, 0]
type textarea "verified machine sn plugged in monitor to check for errors - blank screen notic…"
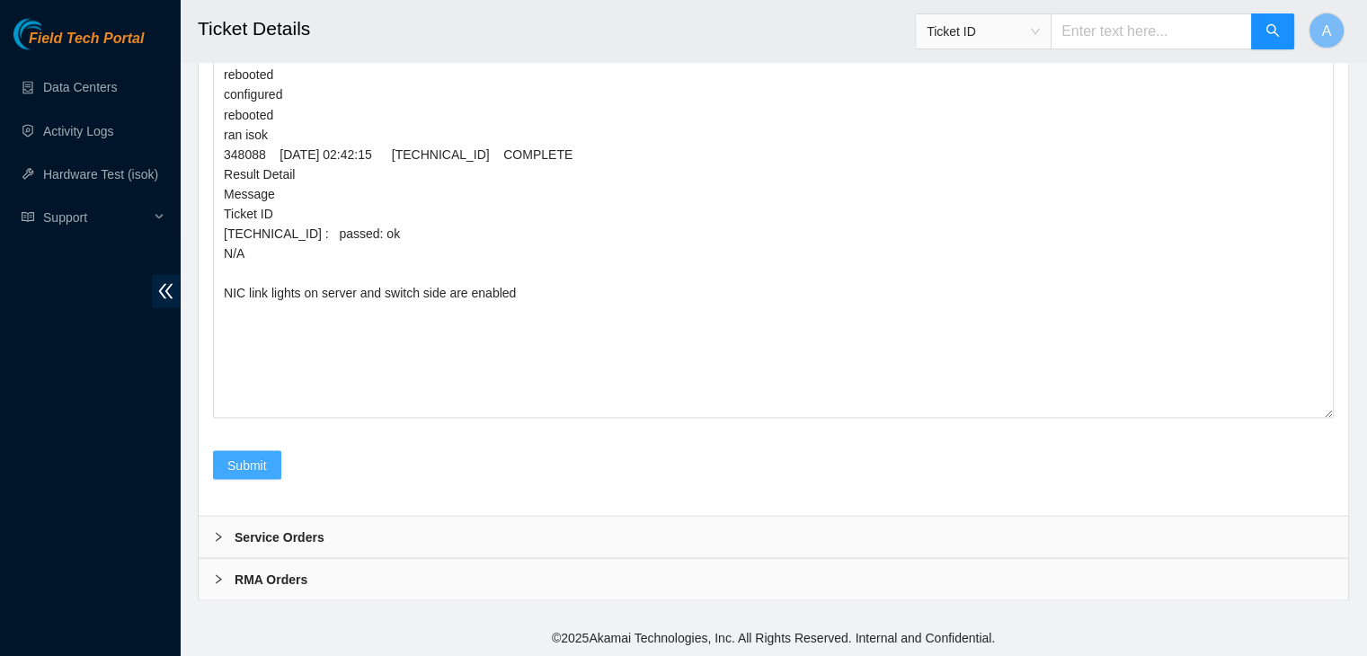
click at [255, 472] on span "Submit" at bounding box center [247, 465] width 40 height 20
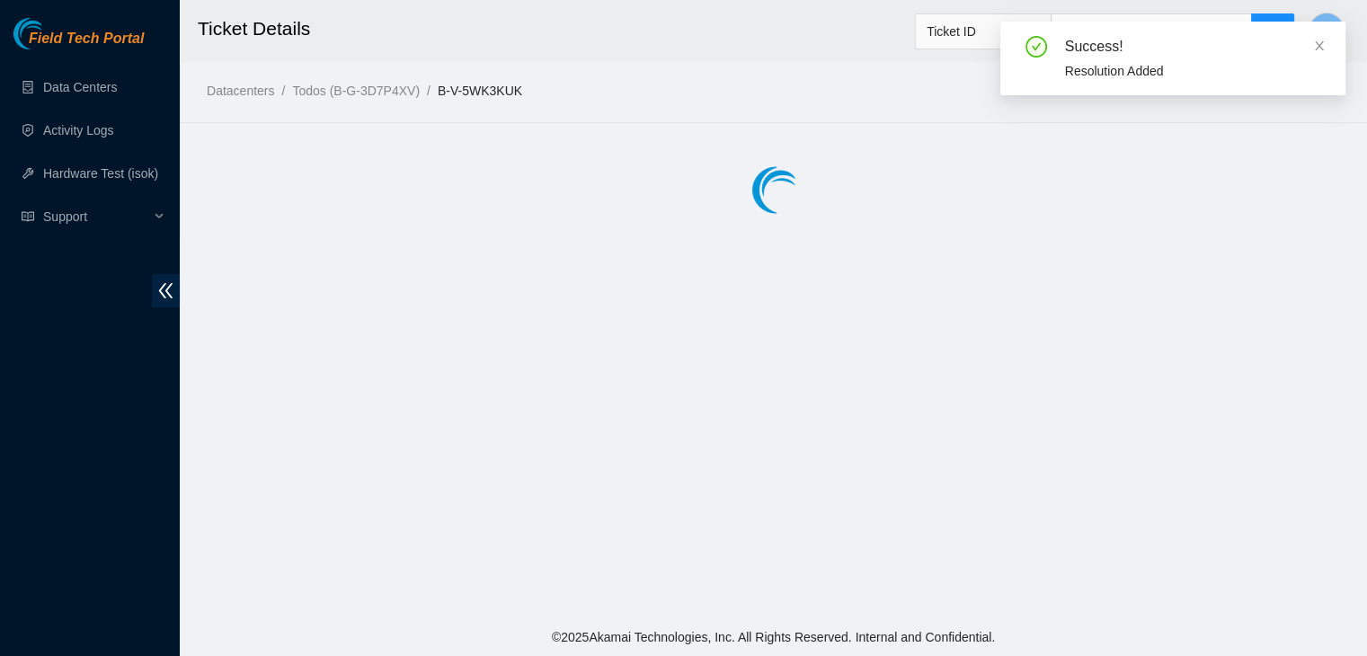
scroll to position [0, 0]
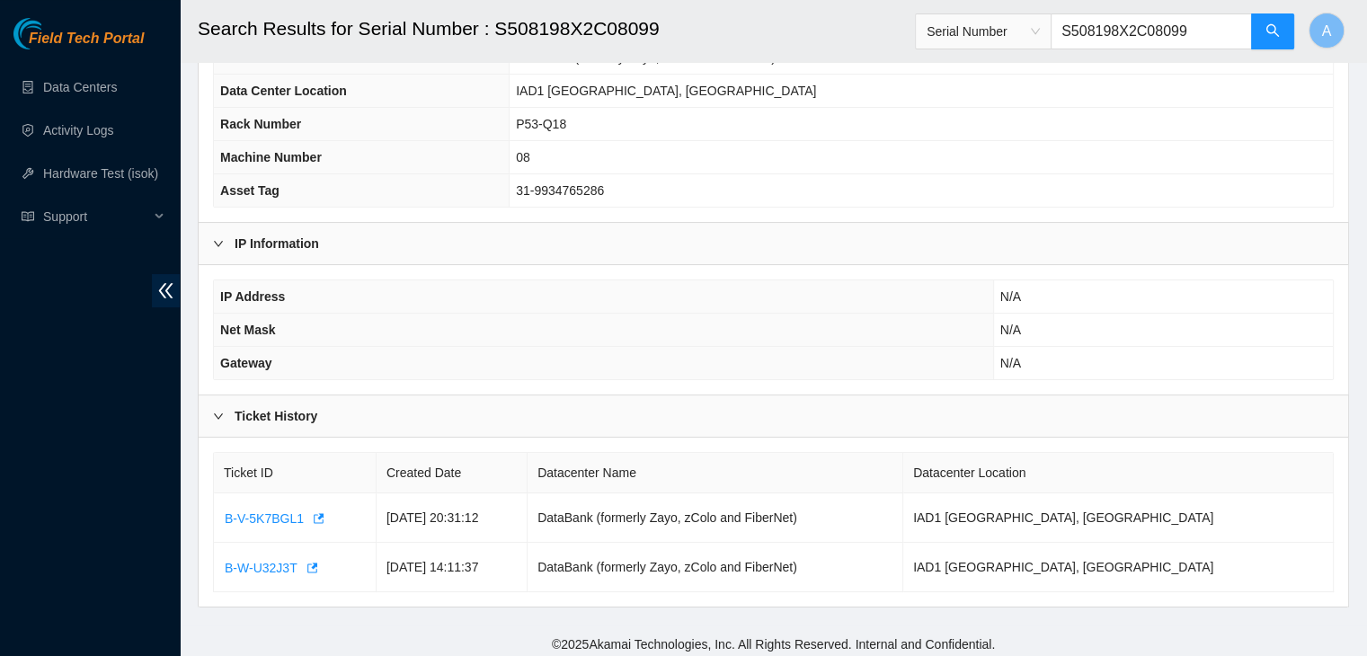
scroll to position [231, 0]
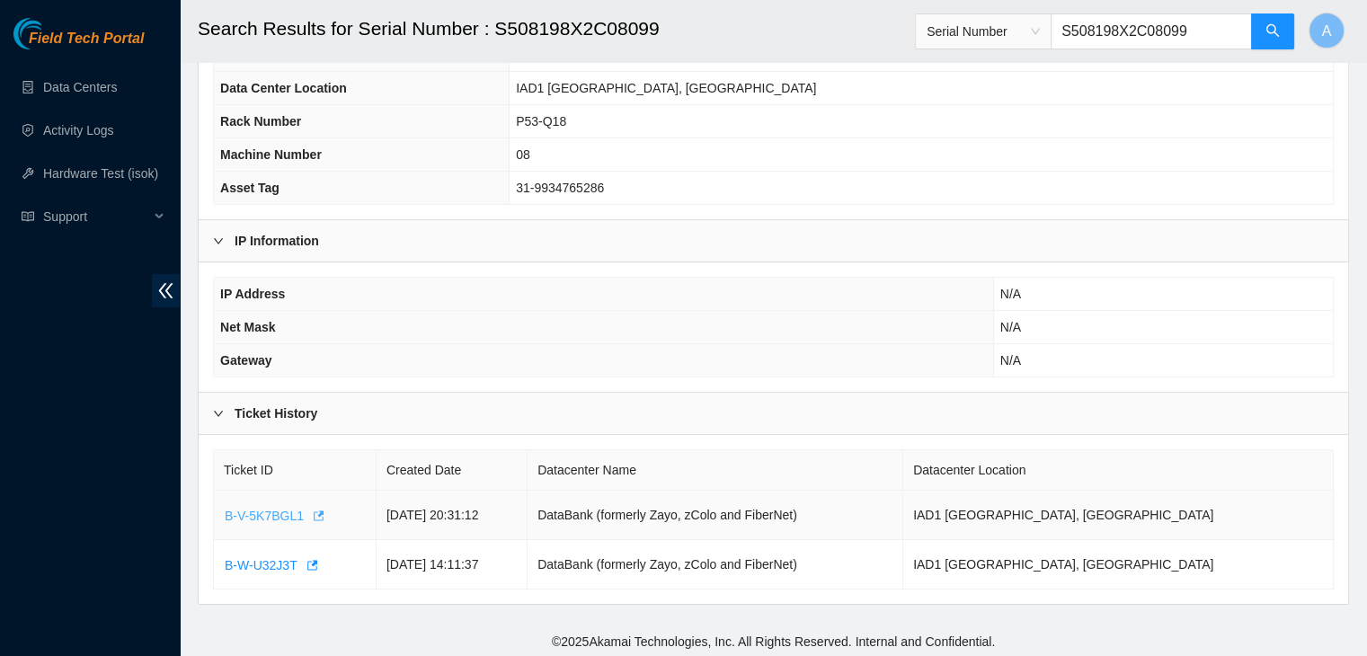
click at [267, 514] on span "B-V-5K7BGL1" at bounding box center [264, 516] width 79 height 20
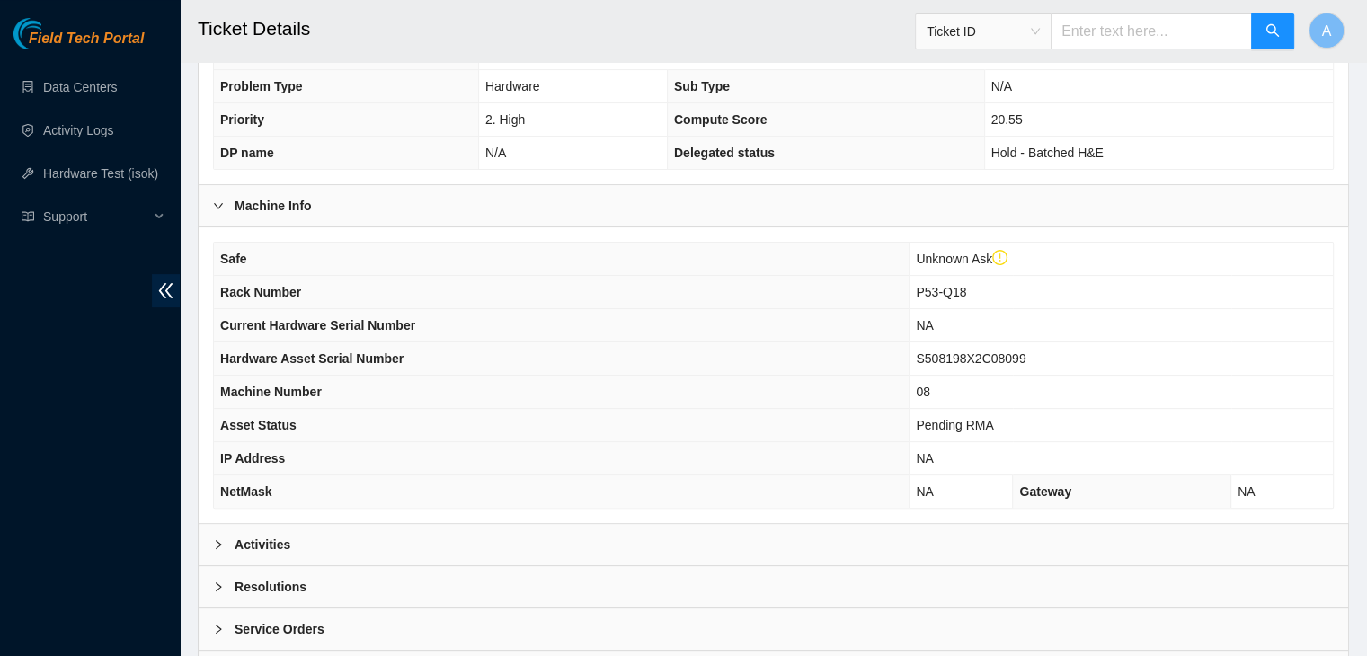
click at [438, 550] on div "Activities" at bounding box center [774, 544] width 1150 height 41
